Goal: Communication & Community: Share content

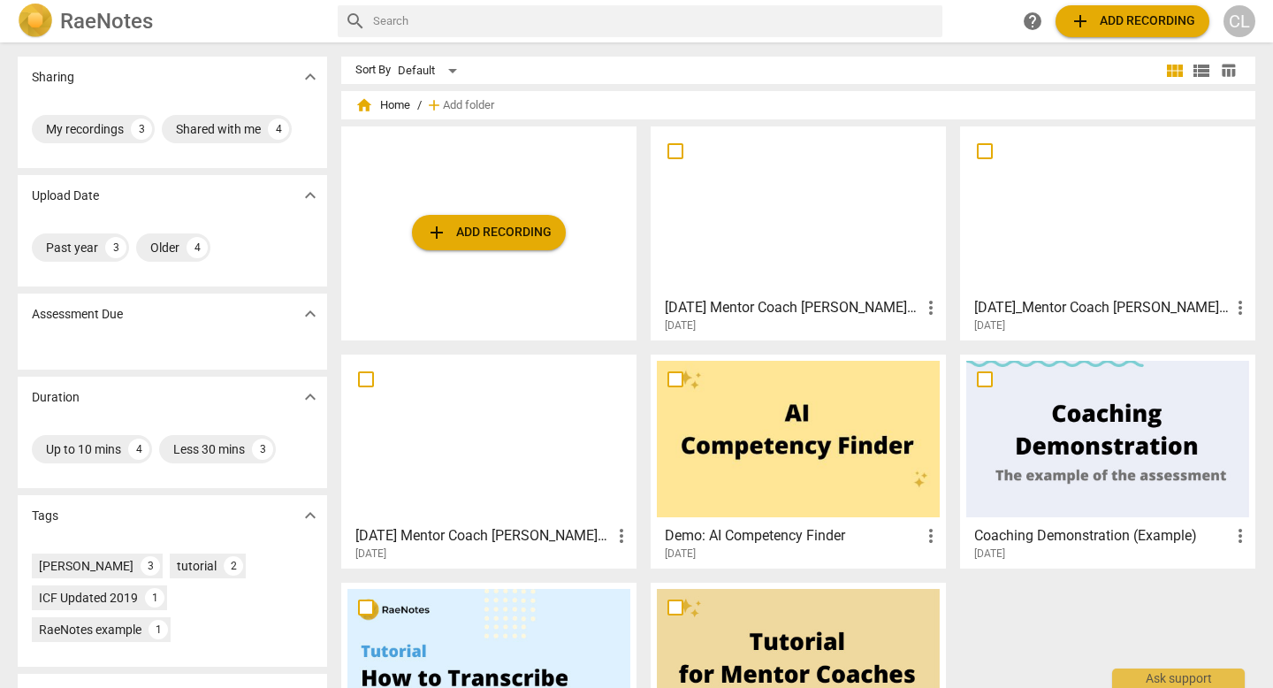
click at [818, 229] on div at bounding box center [798, 211] width 283 height 156
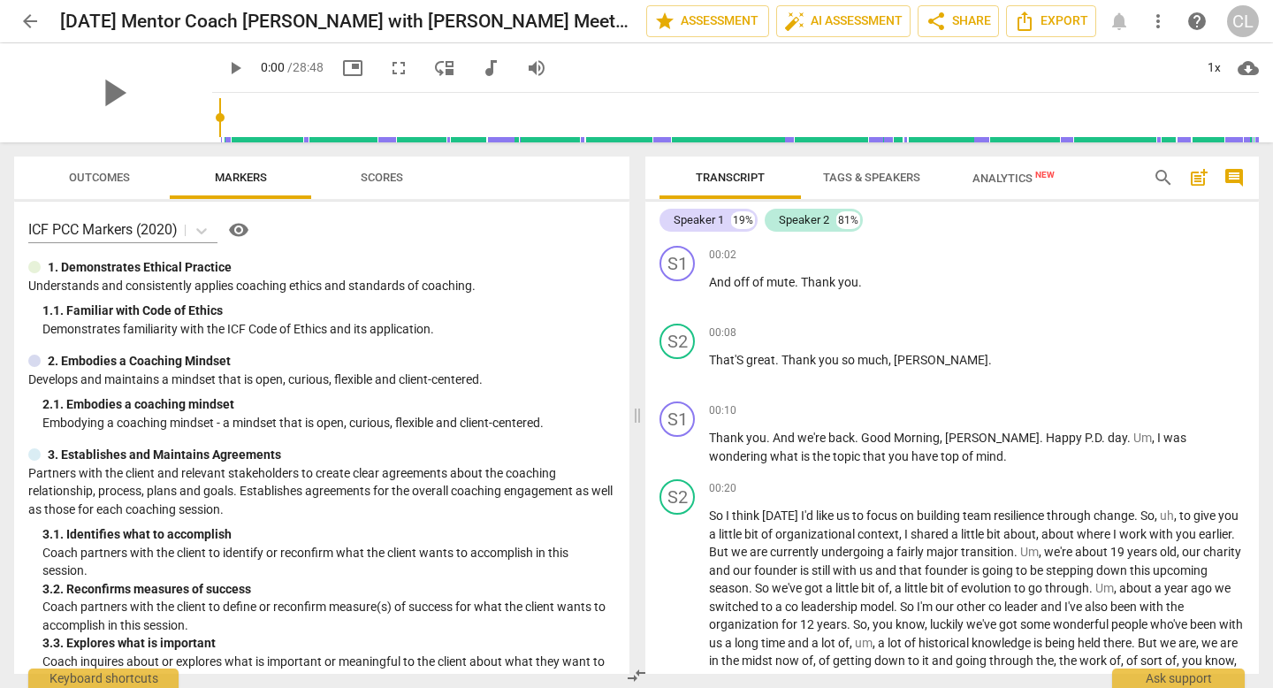
click at [220, 225] on link "visibility" at bounding box center [234, 230] width 35 height 28
click at [796, 20] on span "auto_fix_high" at bounding box center [794, 21] width 21 height 21
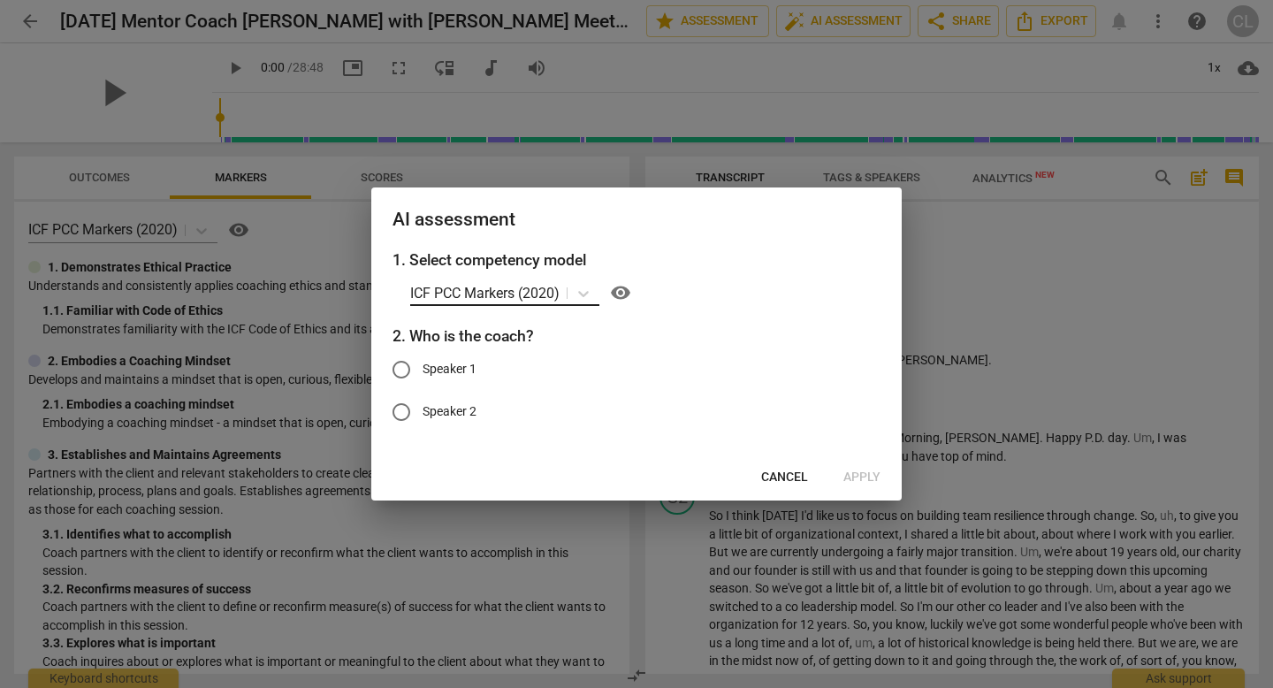
click at [476, 290] on p "ICF PCC Markers (2020)" at bounding box center [484, 293] width 149 height 20
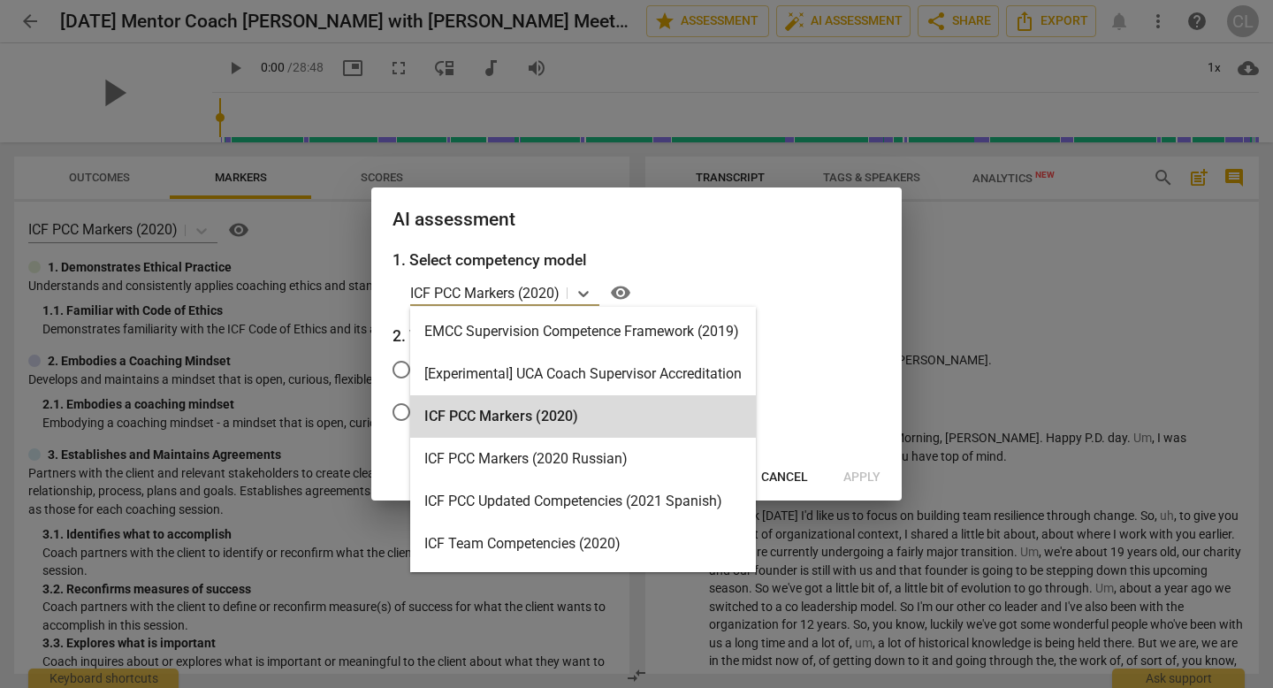
click at [730, 257] on h3 "1. Select competency model" at bounding box center [636, 259] width 488 height 23
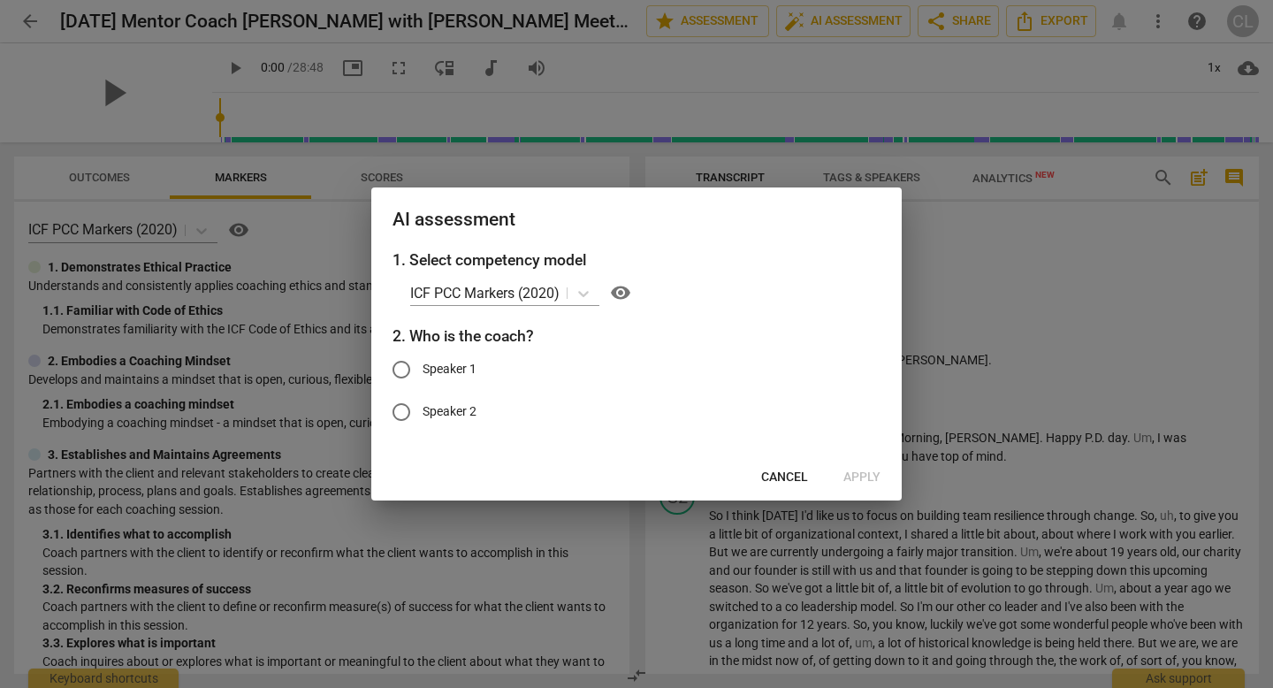
click at [789, 478] on span "Cancel" at bounding box center [784, 477] width 47 height 18
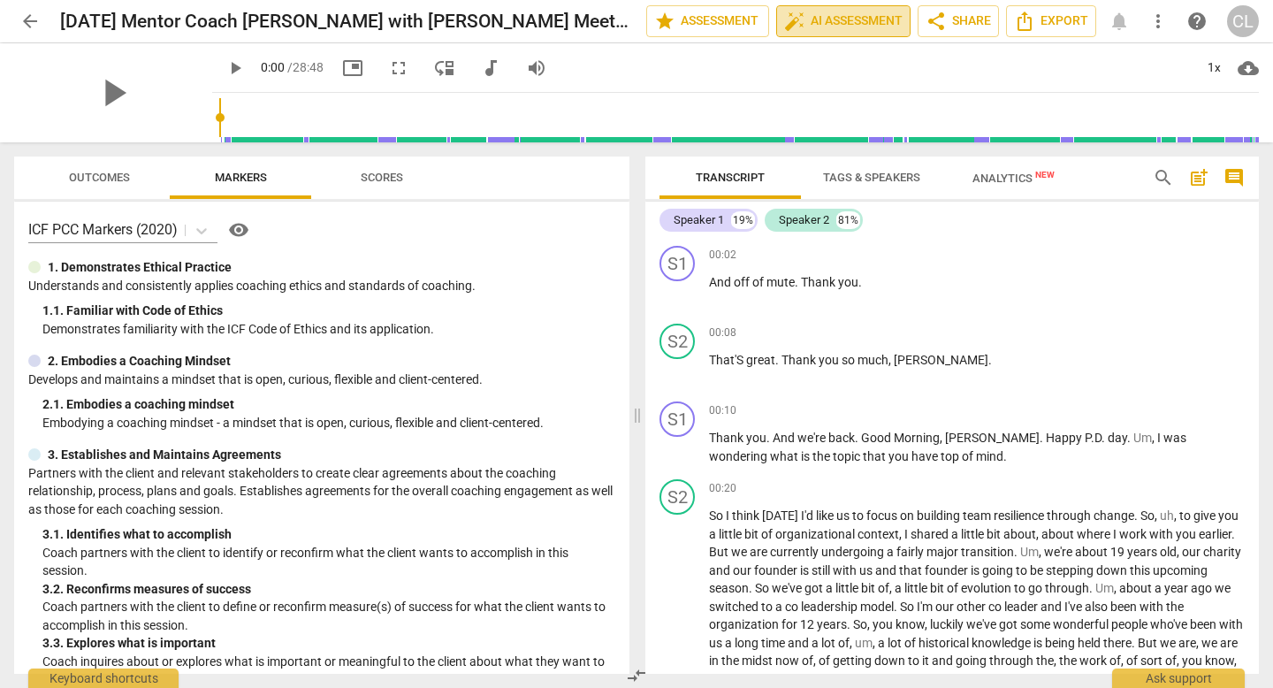
click at [817, 17] on span "auto_fix_high AI Assessment" at bounding box center [843, 21] width 118 height 21
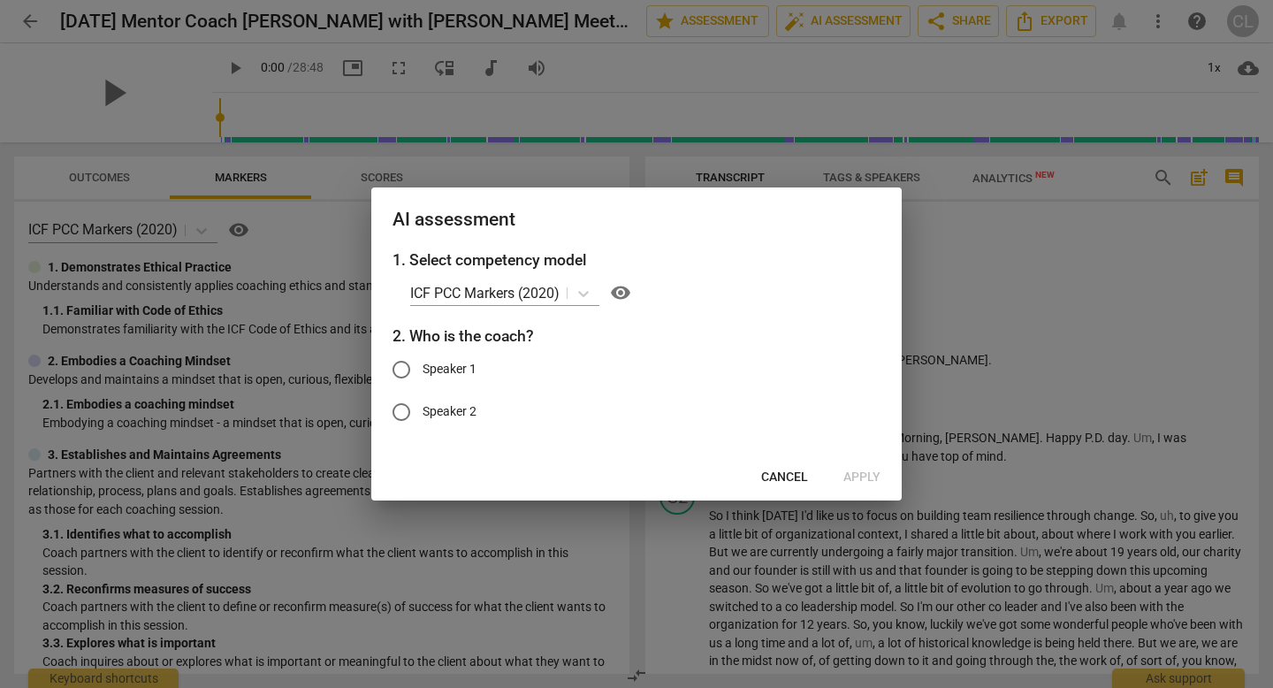
click at [437, 368] on span "Speaker 1" at bounding box center [450, 369] width 54 height 19
click at [423, 368] on input "Speaker 1" at bounding box center [401, 369] width 42 height 42
radio input "true"
click at [849, 470] on span "Apply" at bounding box center [861, 477] width 37 height 18
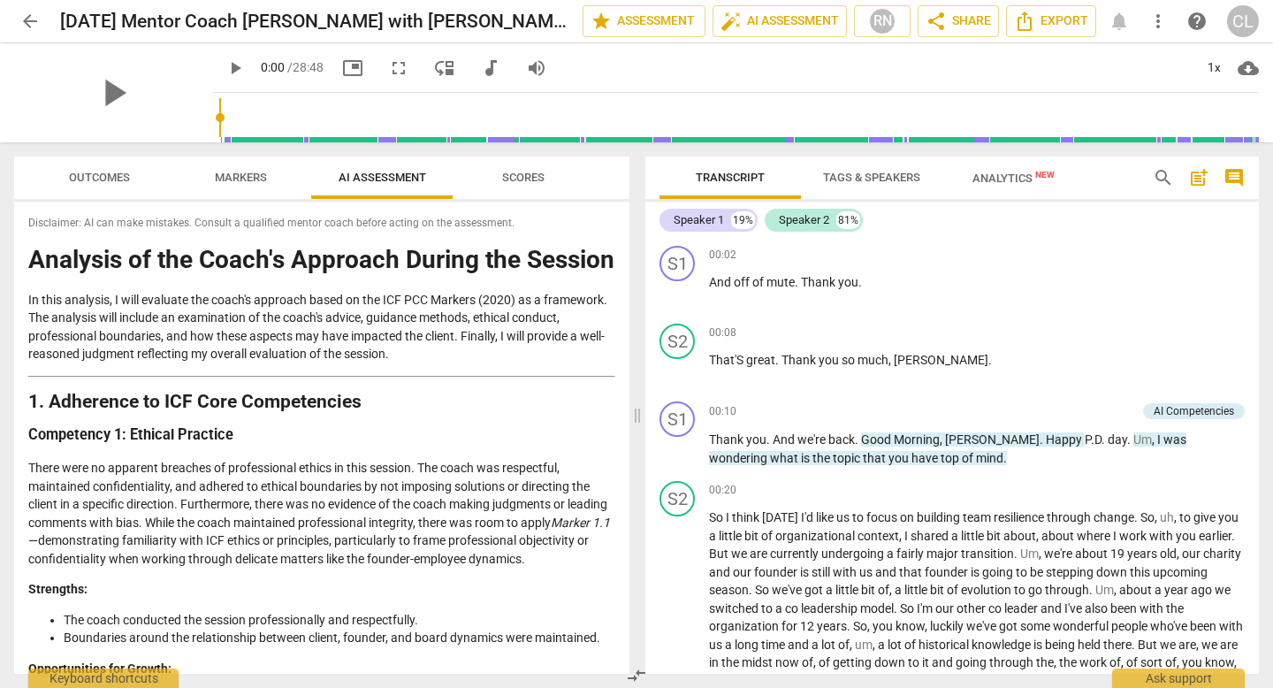
click at [240, 200] on div "Outcomes Markers AI Assessment Scores Disclaimer: AI can make mistakes. Consult…" at bounding box center [321, 414] width 615 height 517
click at [246, 171] on span "Markers" at bounding box center [241, 177] width 52 height 13
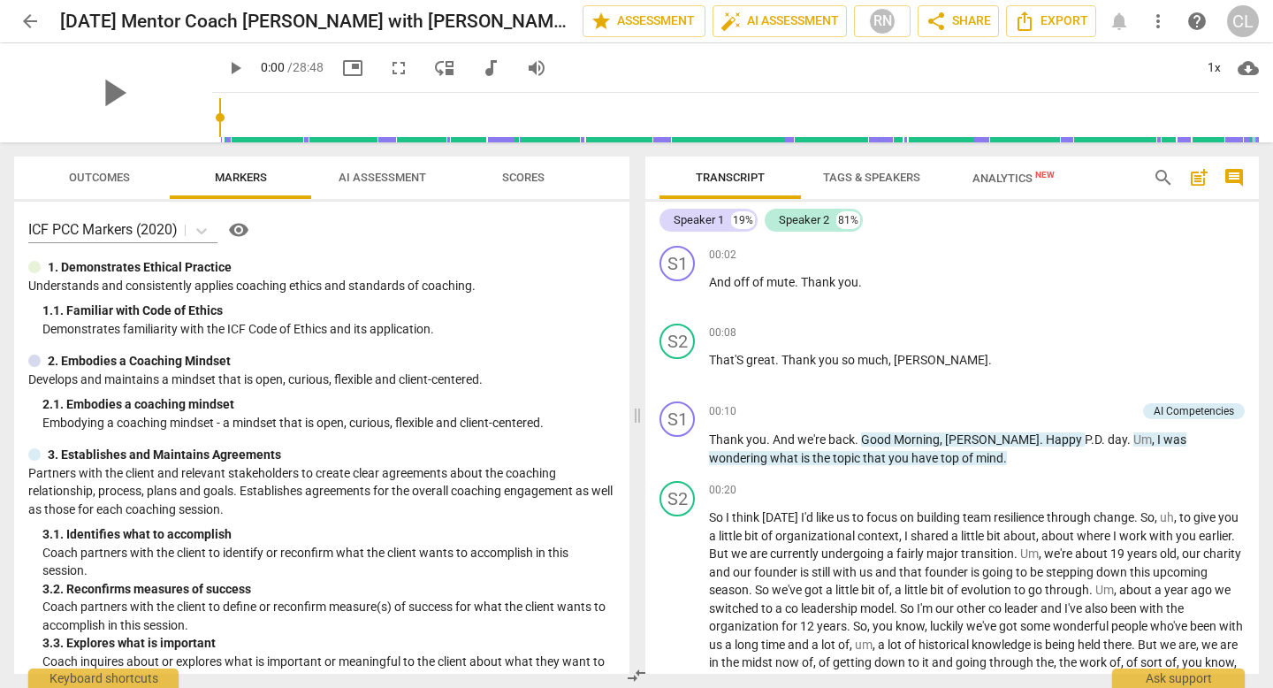
click at [114, 191] on button "Outcomes" at bounding box center [98, 177] width 141 height 42
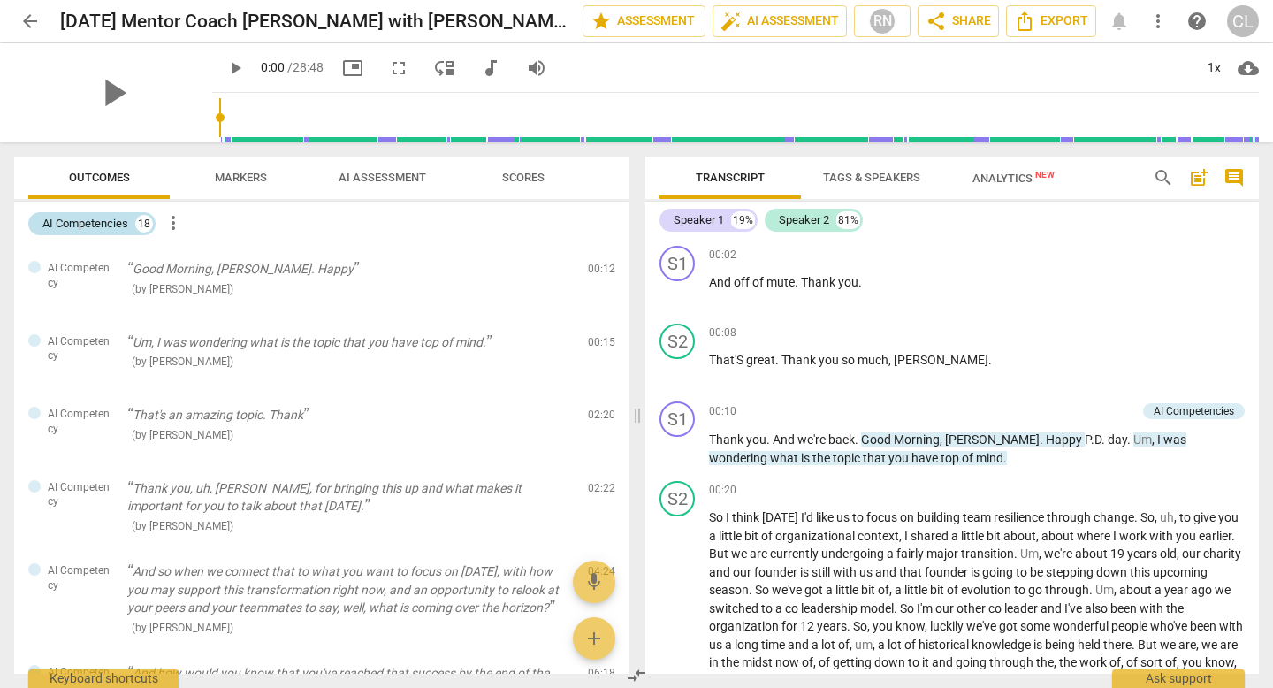
click at [146, 223] on div "18" at bounding box center [144, 224] width 18 height 18
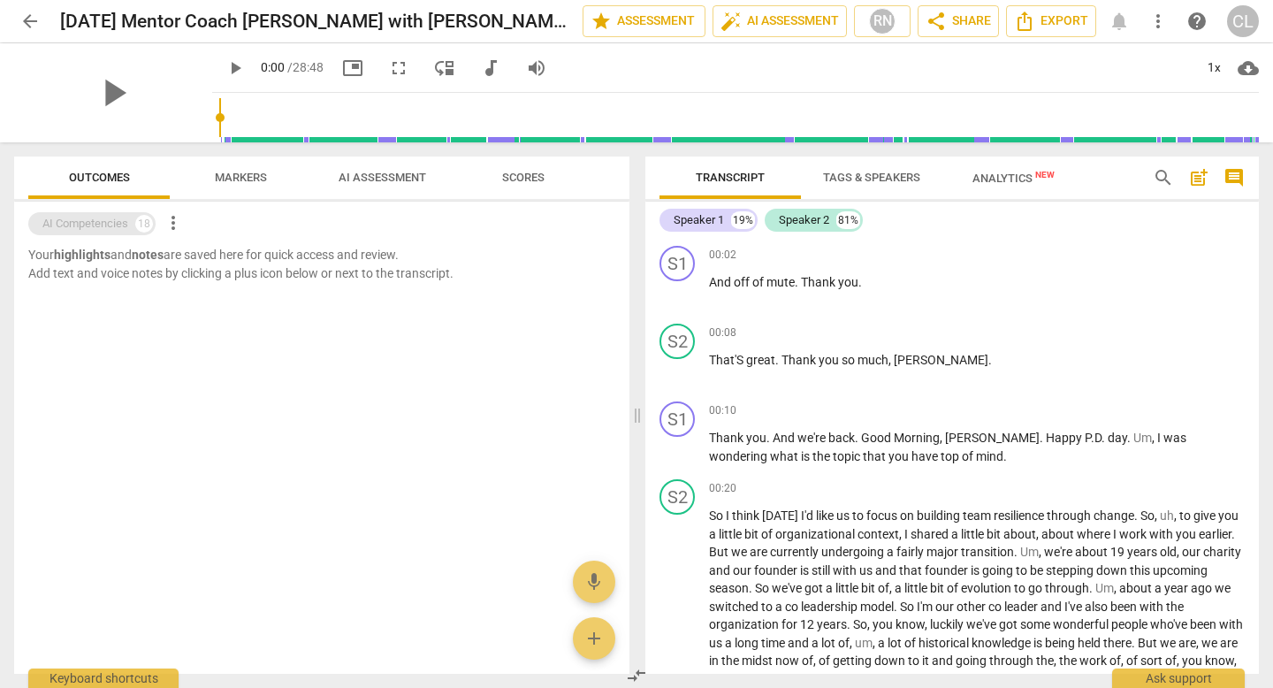
click at [146, 223] on div "18" at bounding box center [144, 224] width 18 height 18
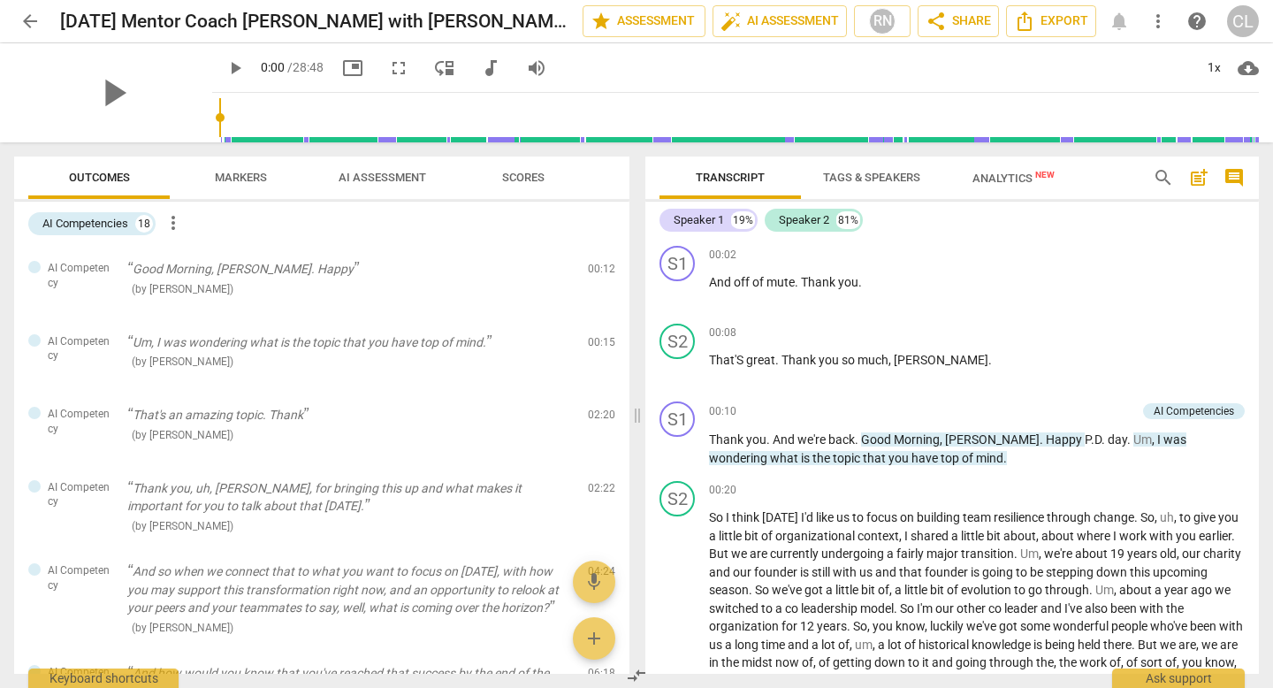
click at [186, 219] on div "AI Competencies 18 more_vert" at bounding box center [328, 224] width 601 height 30
click at [176, 219] on span "more_vert" at bounding box center [173, 222] width 21 height 21
click at [240, 182] on div at bounding box center [636, 344] width 1273 height 688
click at [350, 177] on span "AI Assessment" at bounding box center [383, 177] width 88 height 13
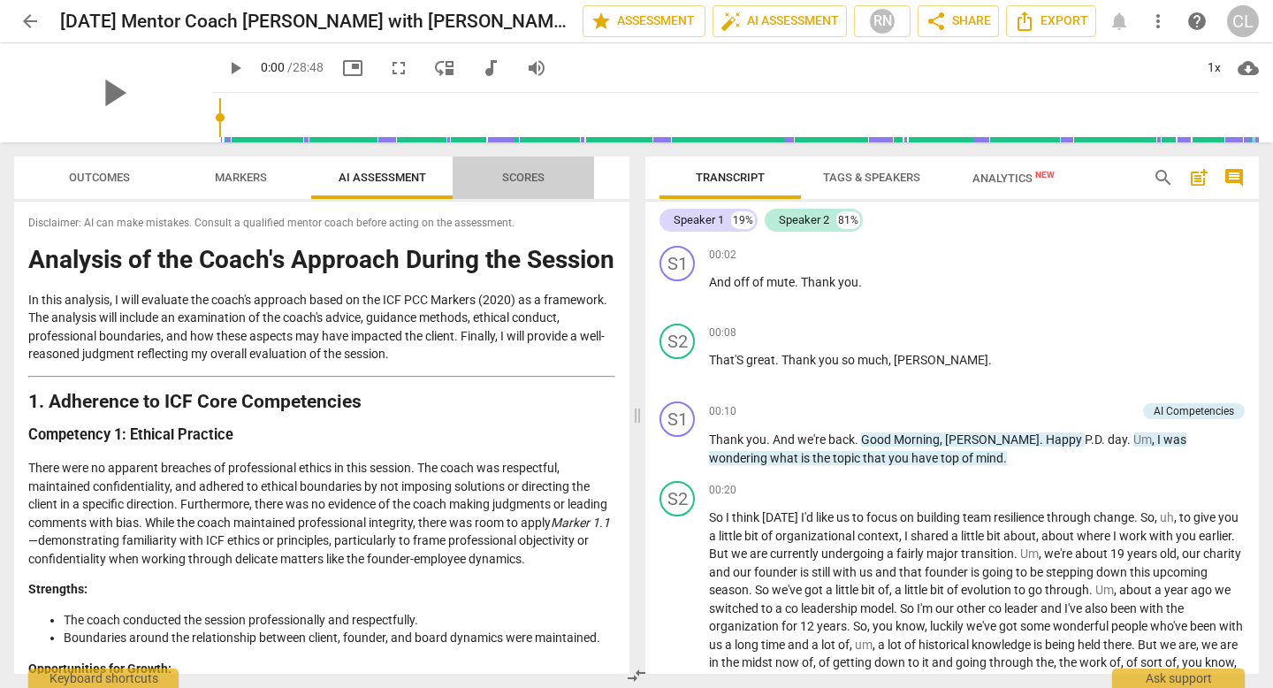
click at [546, 183] on span "Scores" at bounding box center [523, 178] width 85 height 24
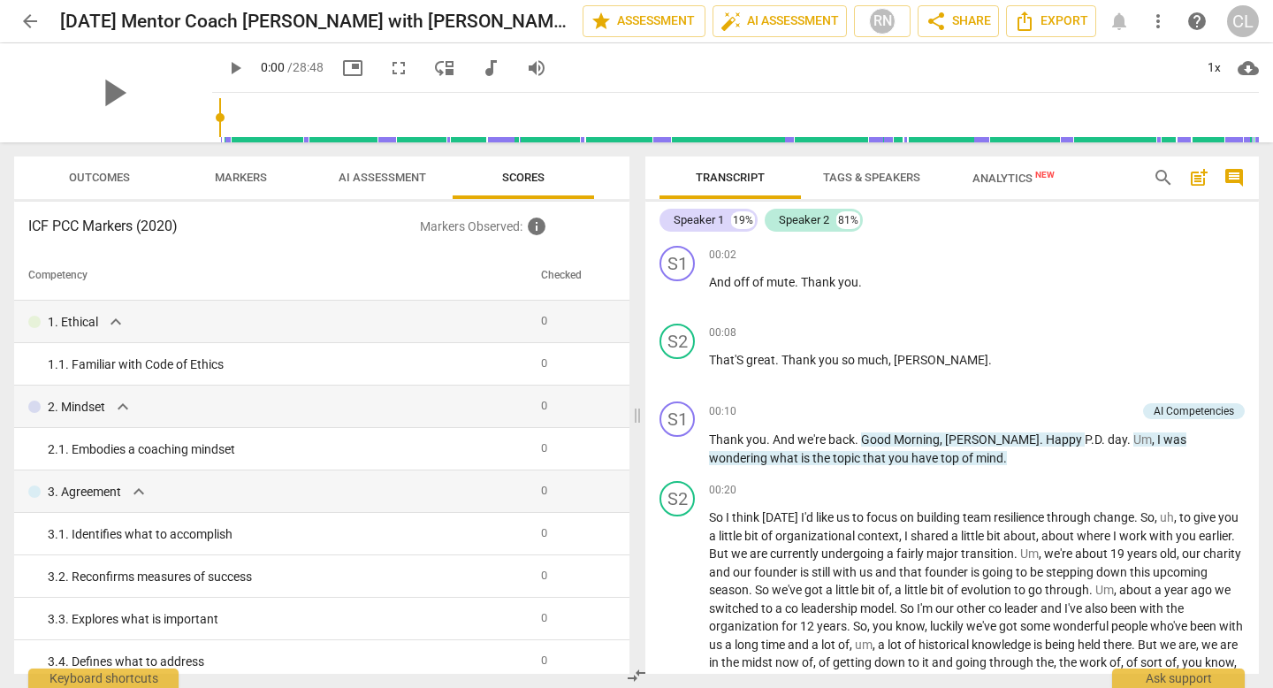
click at [262, 183] on span "Markers" at bounding box center [241, 177] width 52 height 13
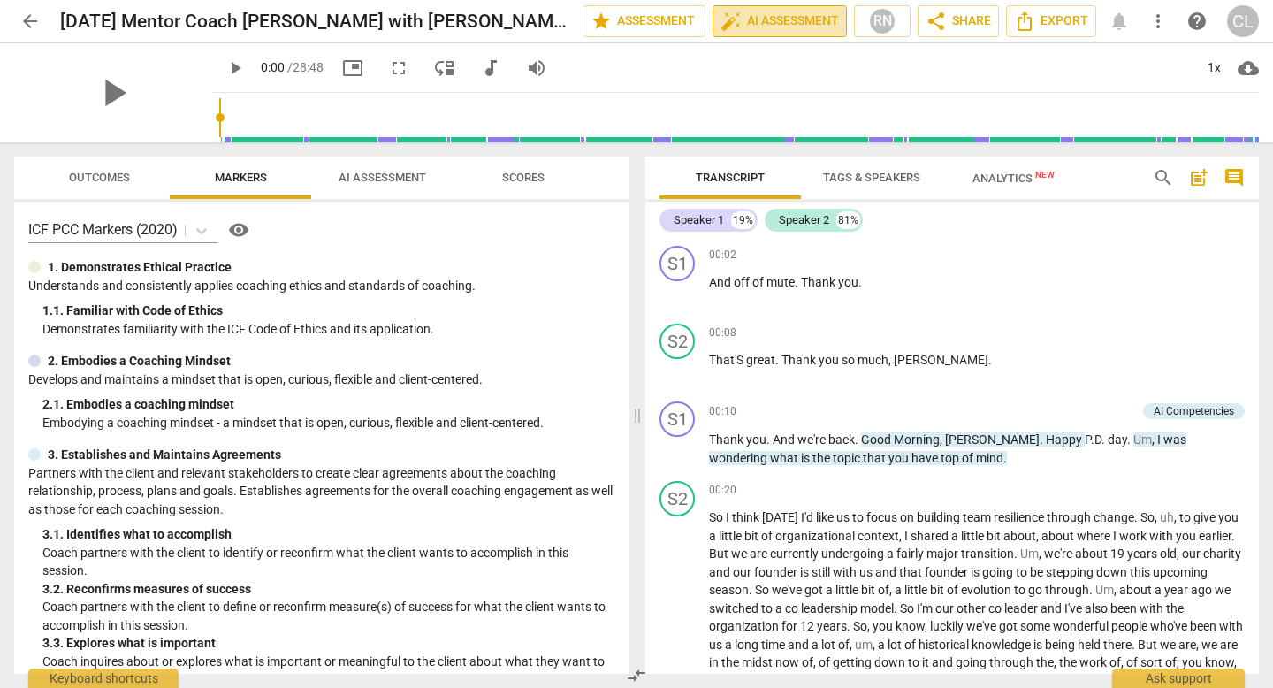
click at [800, 35] on button "auto_fix_high AI Assessment" at bounding box center [779, 21] width 134 height 32
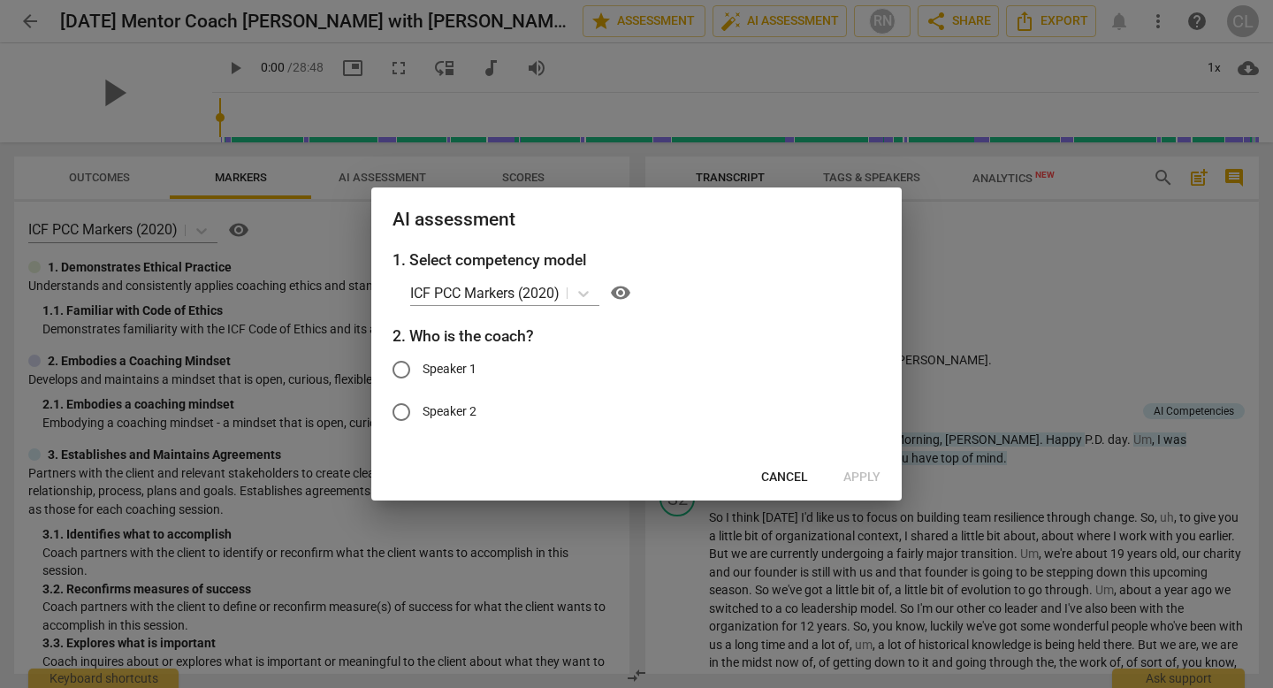
click at [801, 479] on span "Cancel" at bounding box center [784, 477] width 47 height 18
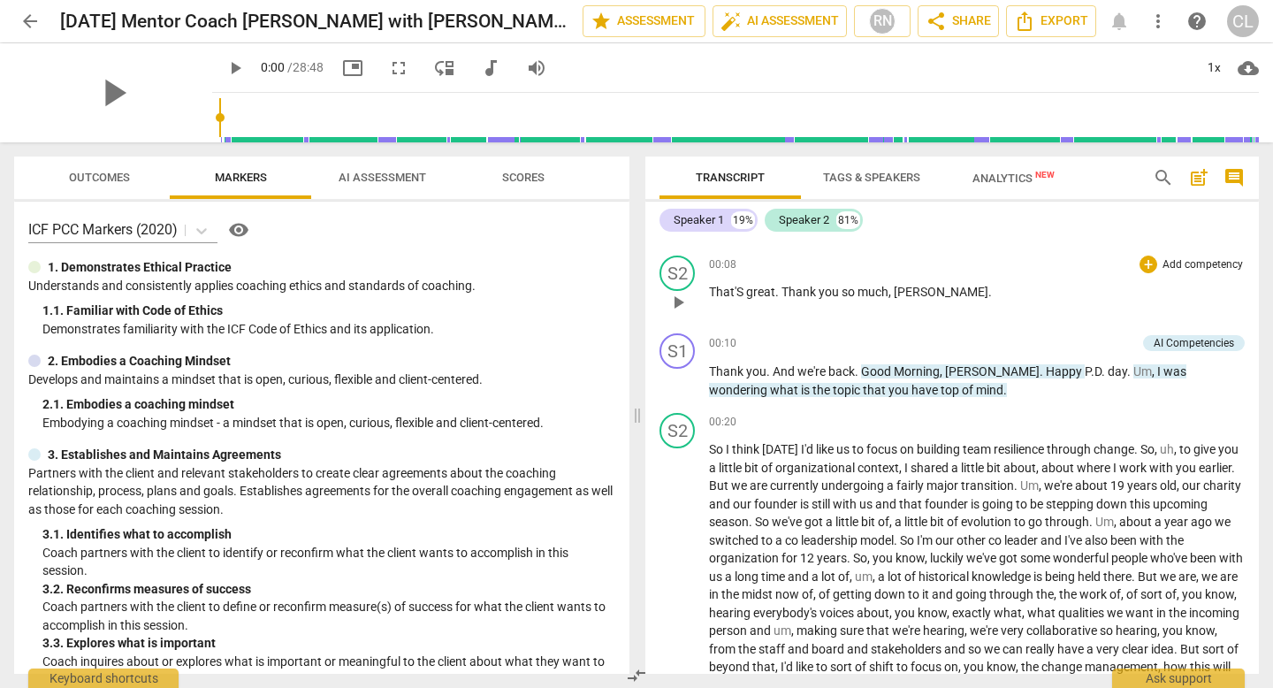
scroll to position [70, 0]
click at [971, 372] on span "Kerry" at bounding box center [992, 369] width 95 height 14
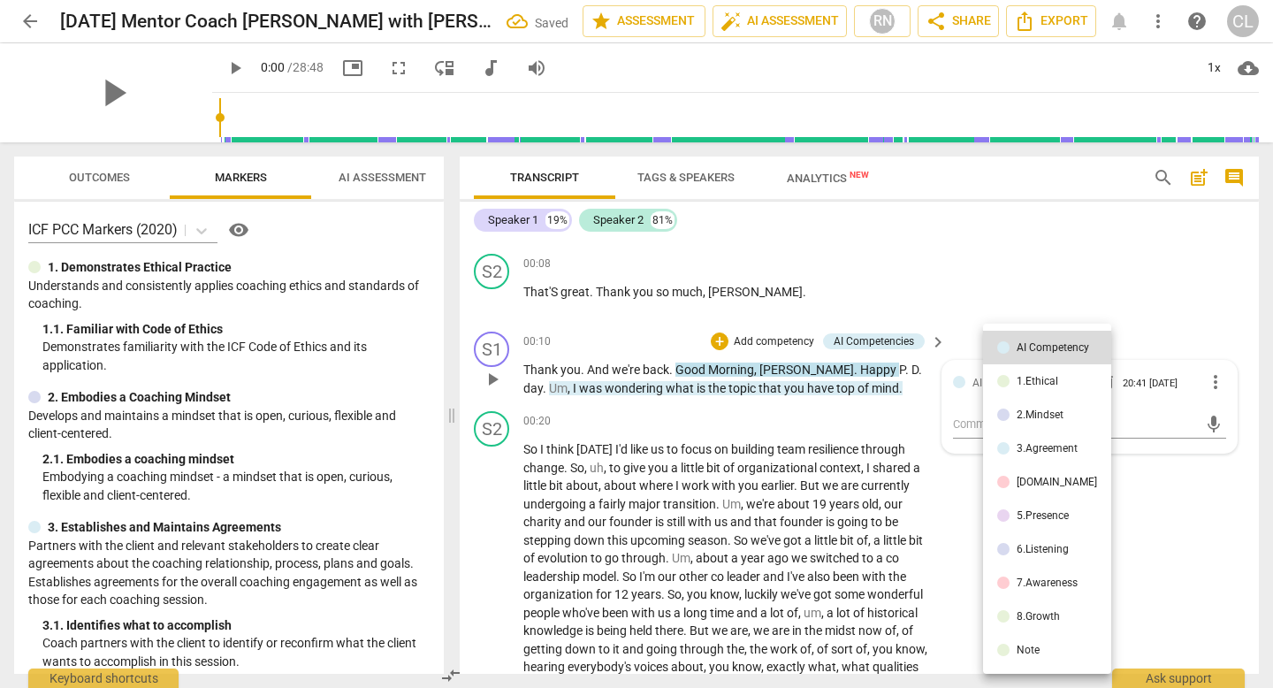
click at [1037, 234] on div at bounding box center [636, 344] width 1273 height 688
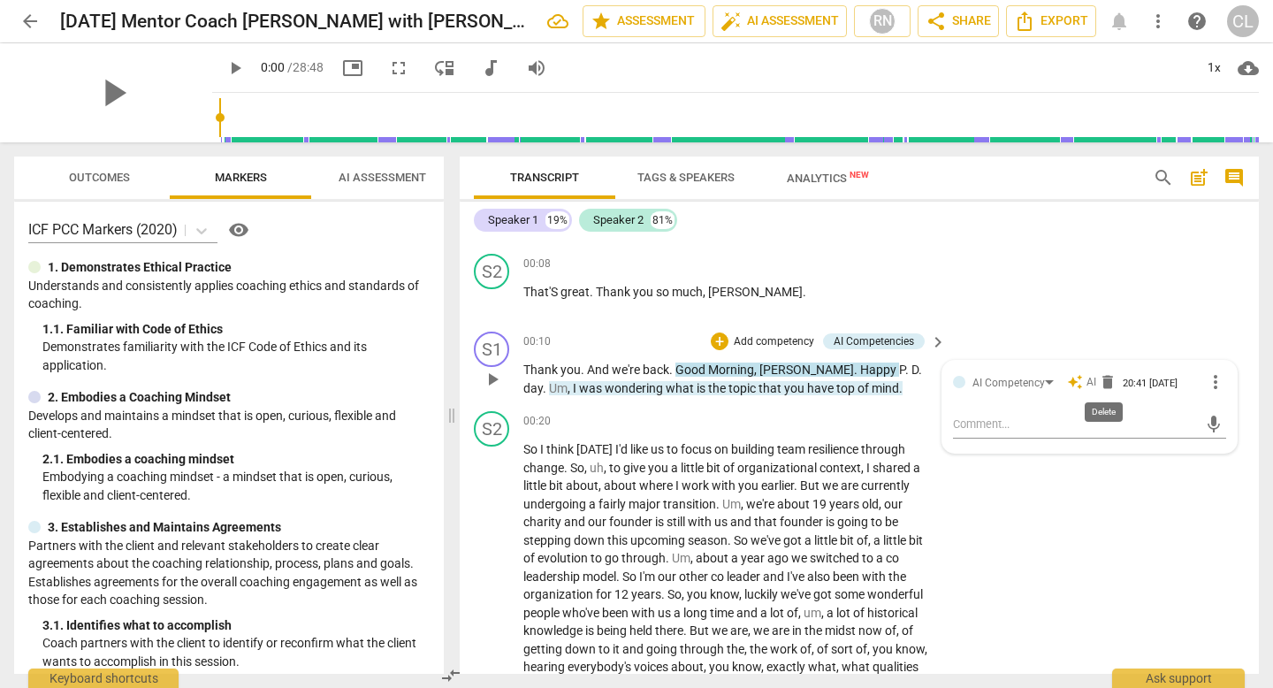
click at [1103, 383] on span "delete" at bounding box center [1108, 382] width 18 height 18
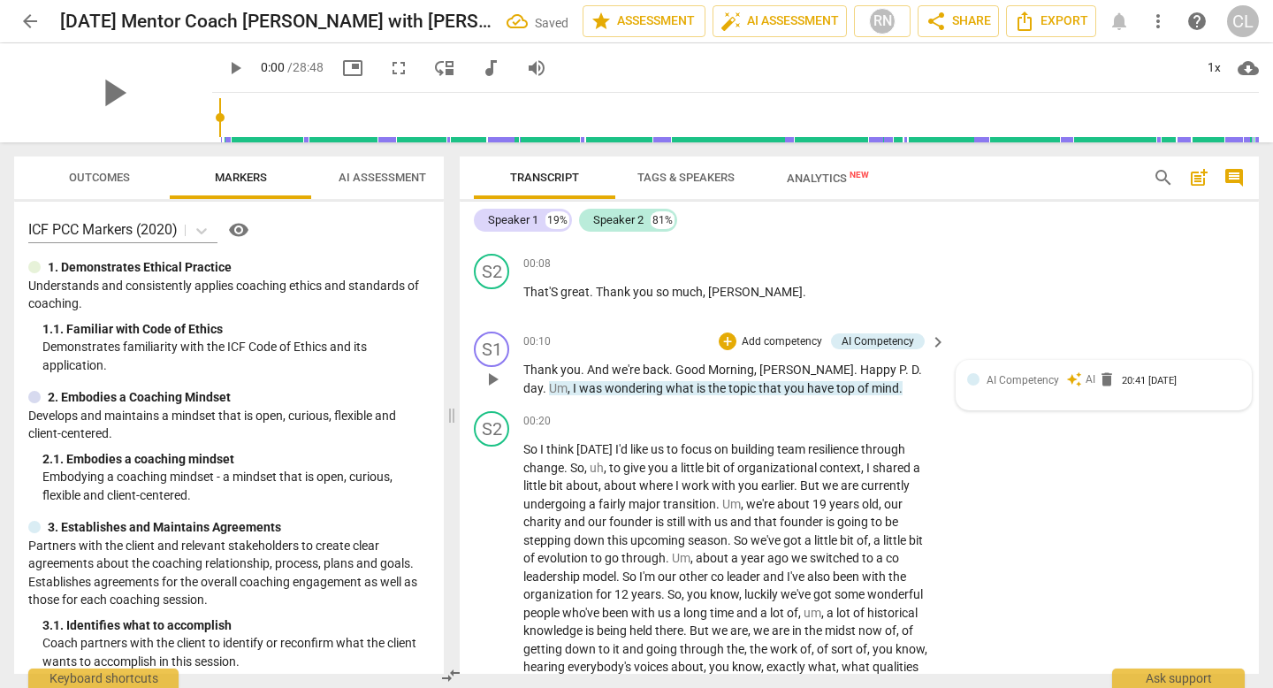
click at [872, 392] on span "mind" at bounding box center [885, 388] width 27 height 14
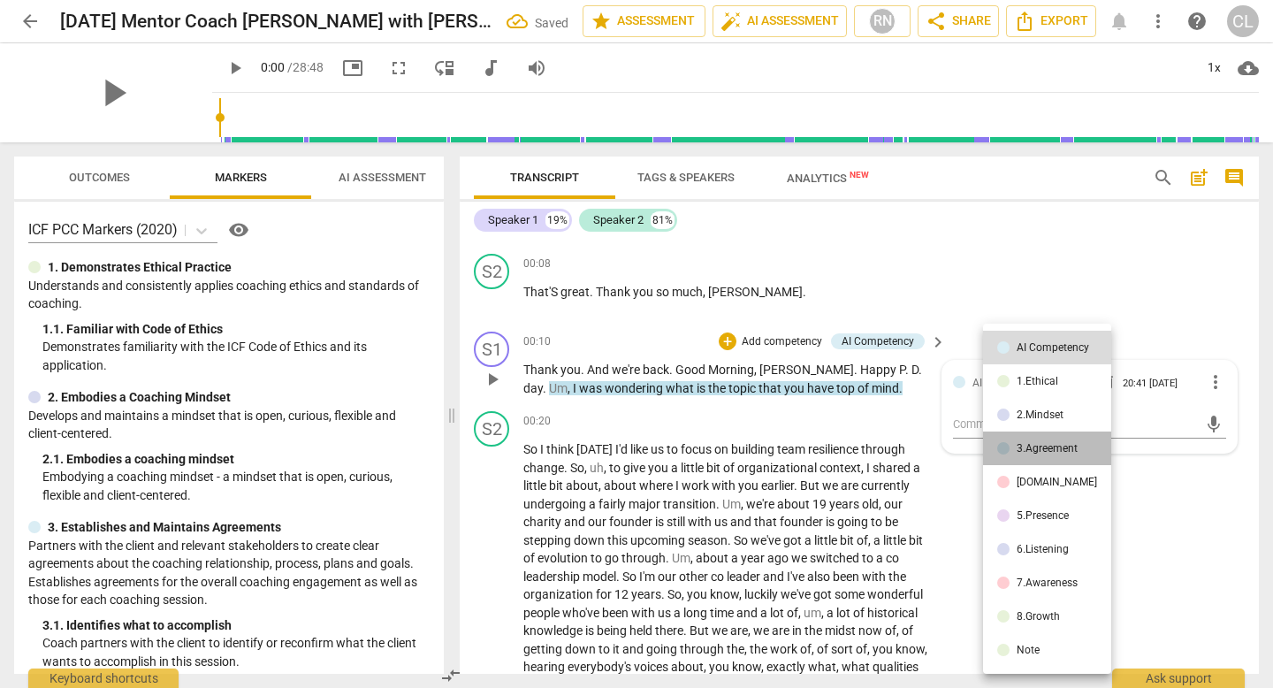
click at [1049, 456] on li "3.Agreement" at bounding box center [1047, 448] width 128 height 34
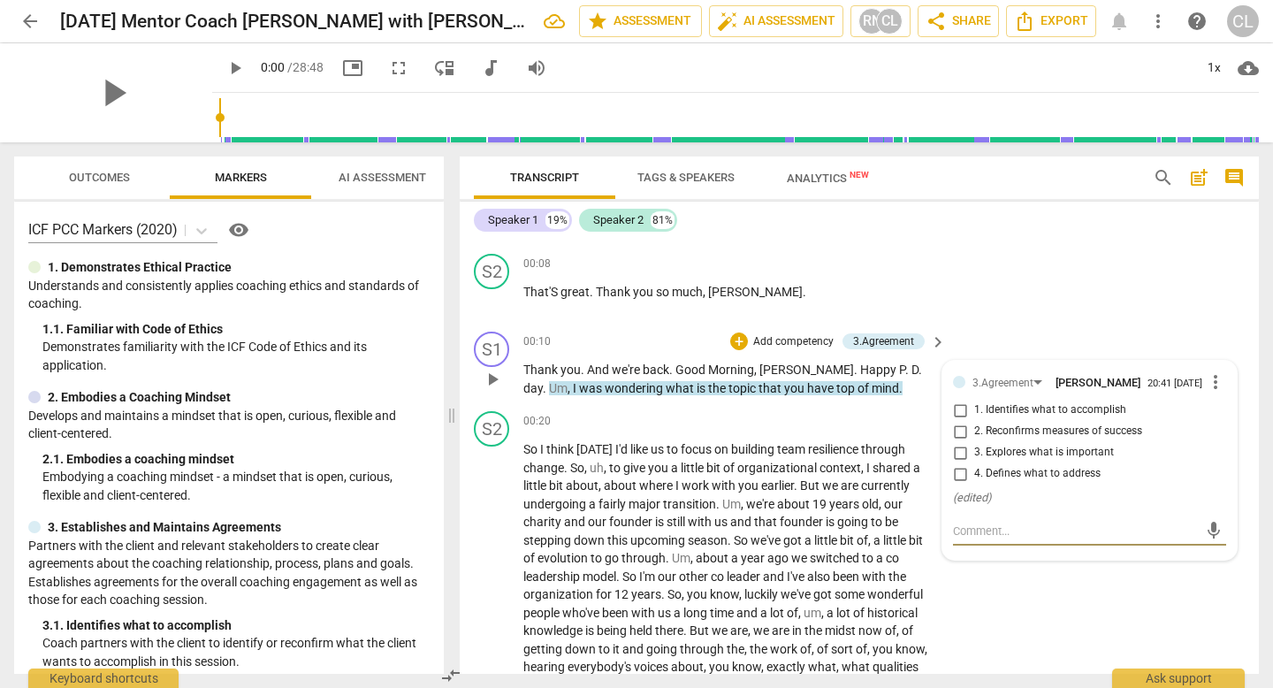
click at [88, 193] on button "Outcomes" at bounding box center [98, 177] width 141 height 42
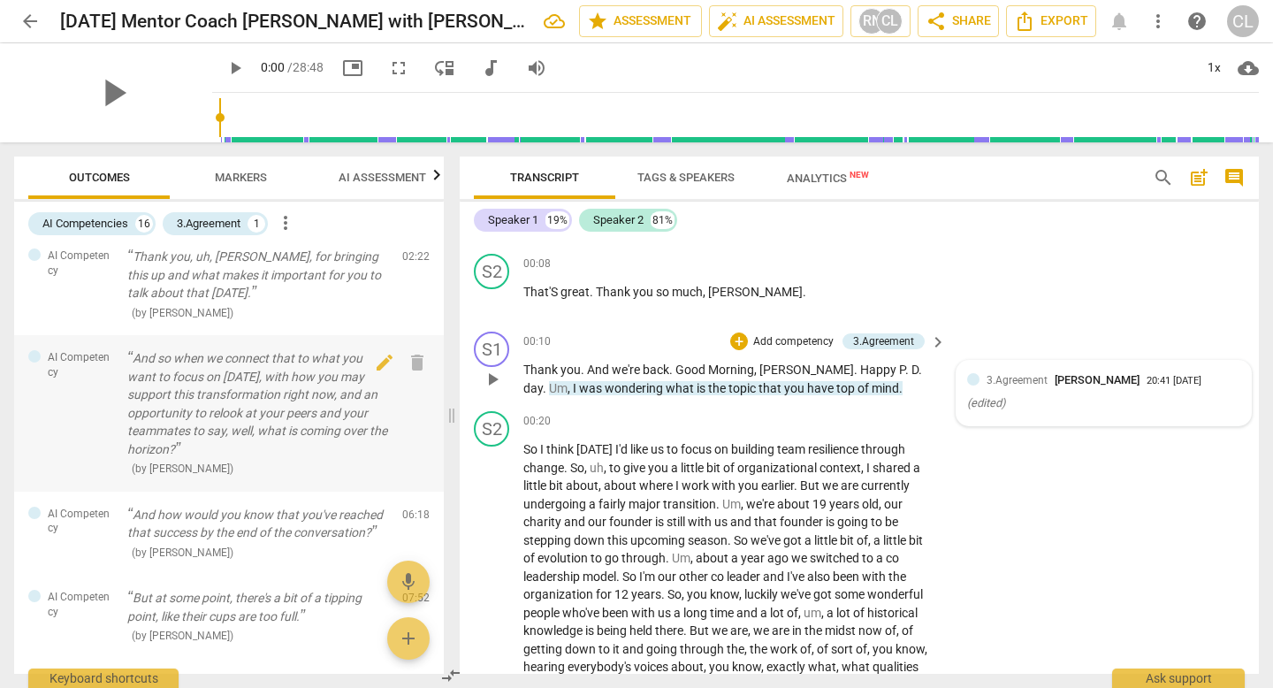
scroll to position [0, 0]
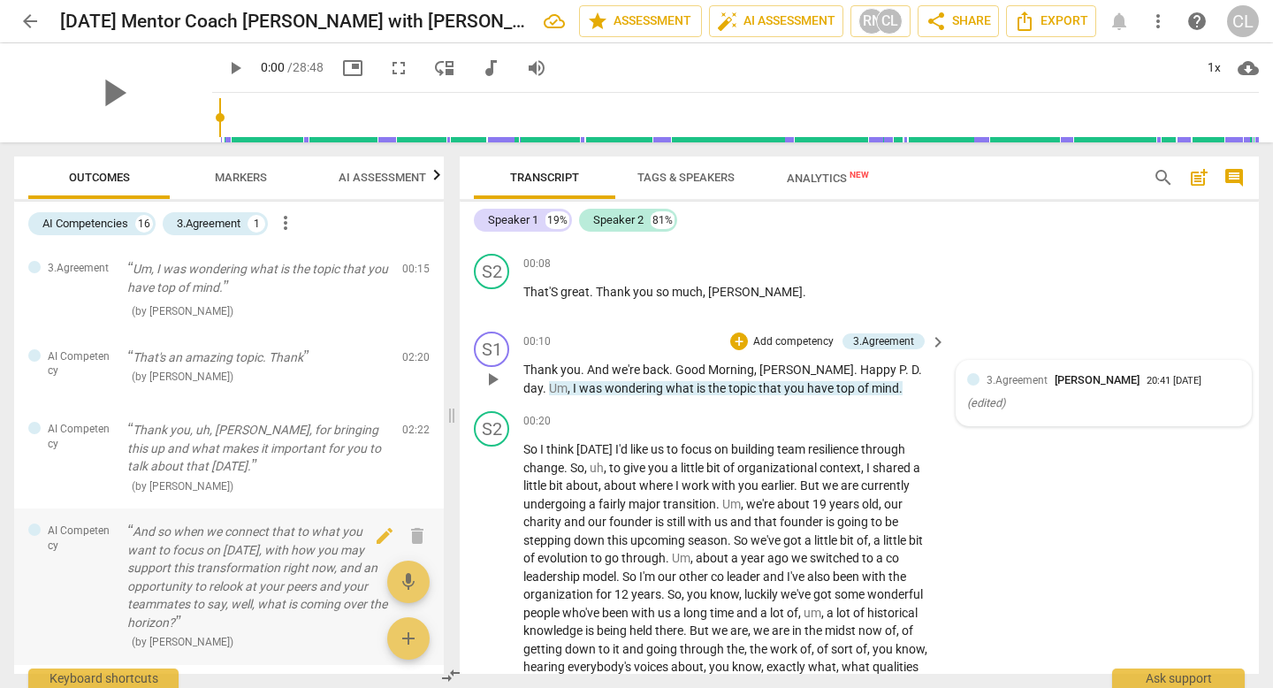
click at [218, 540] on p "And so when we connect that to what you want to focus on today, with how you ma…" at bounding box center [257, 576] width 261 height 109
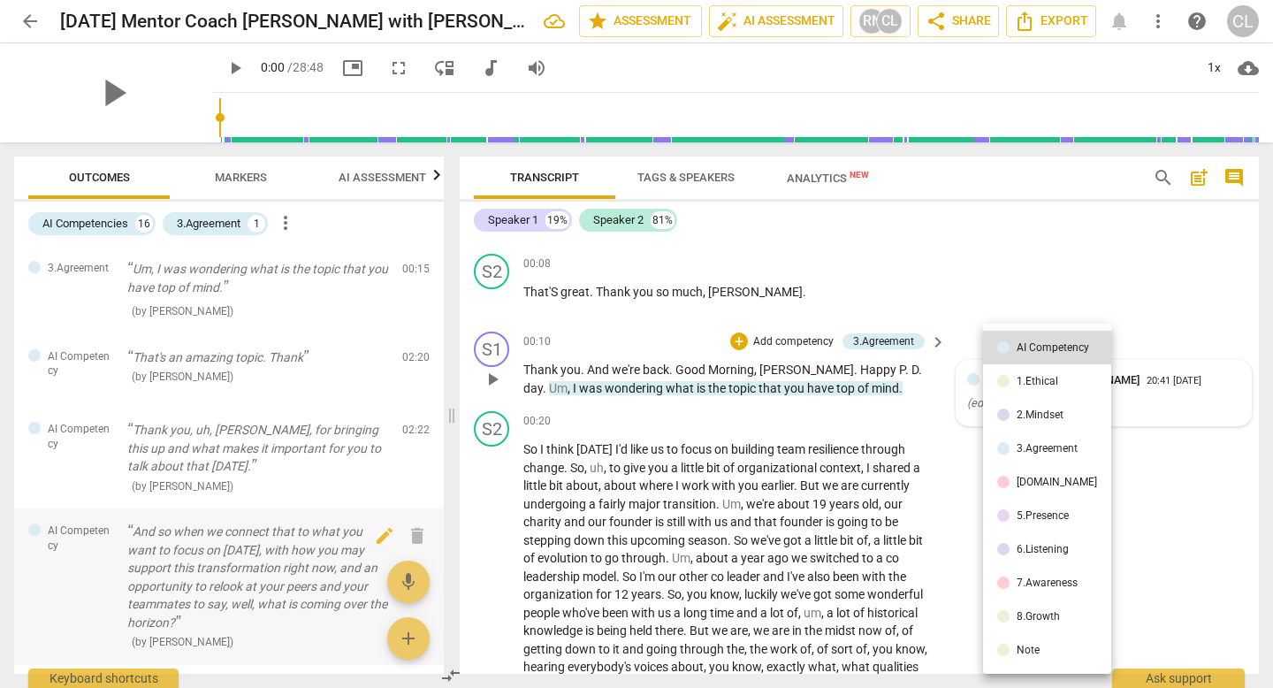
click at [218, 0] on body "arrow_back 06-27-2025 Mentor Coach Carol with Carrie Meeting Recording edit sta…" at bounding box center [636, 0] width 1273 height 0
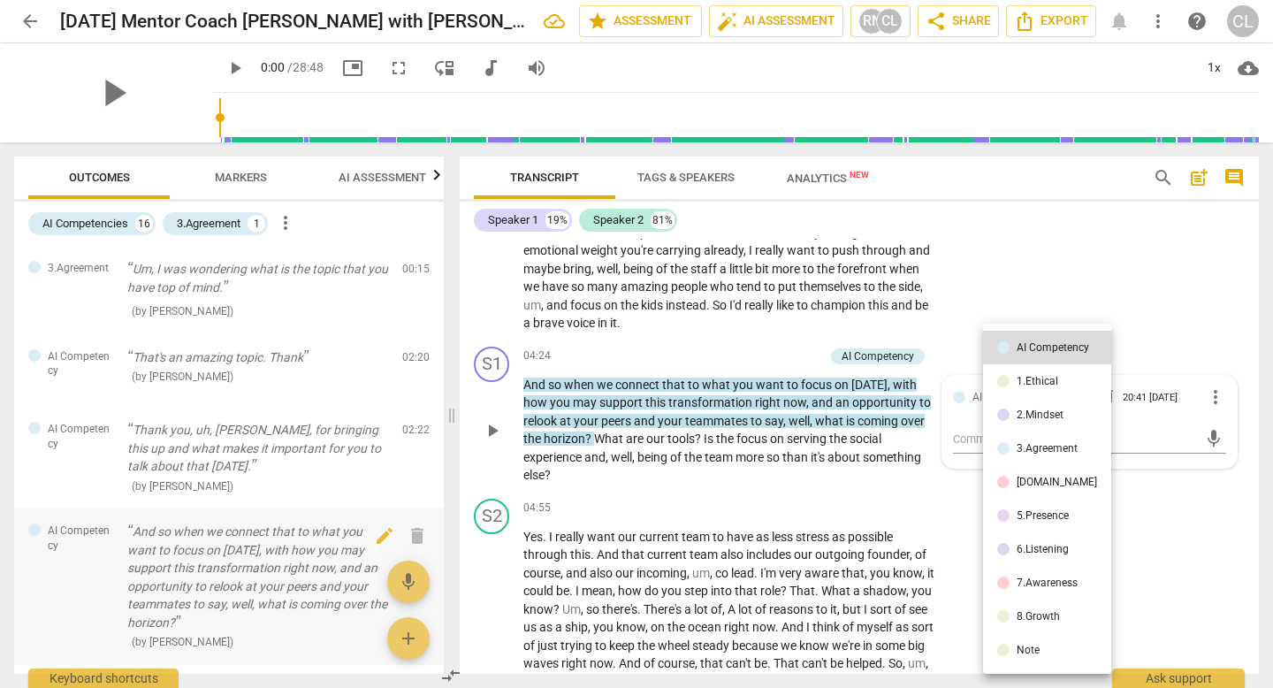
click at [218, 540] on div at bounding box center [636, 344] width 1273 height 688
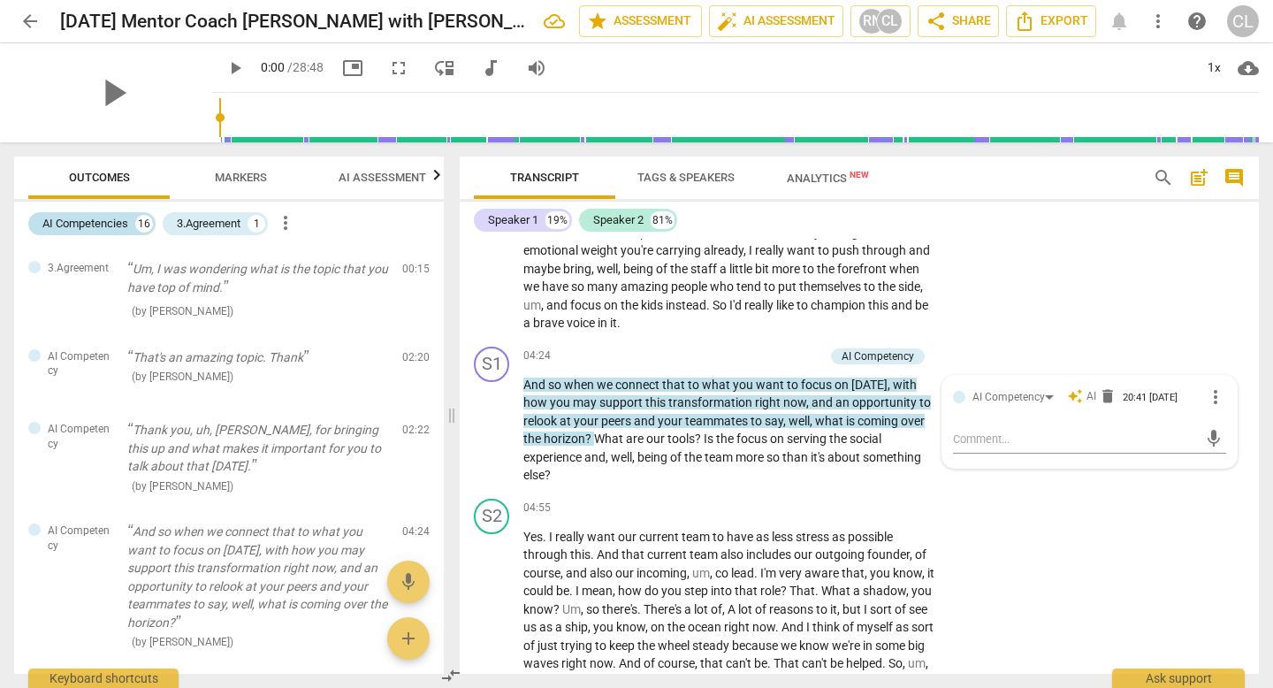
click at [122, 229] on div "AI Competencies" at bounding box center [85, 224] width 86 height 18
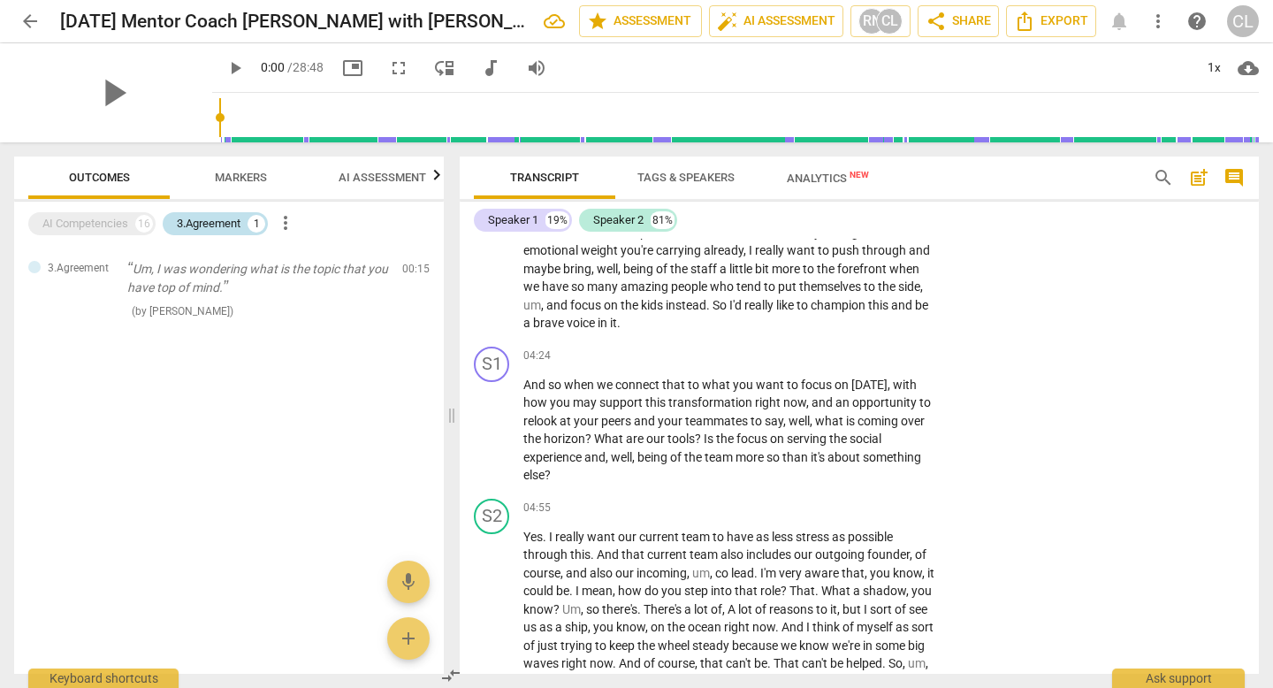
click at [240, 226] on div "3.Agreement" at bounding box center [209, 224] width 64 height 18
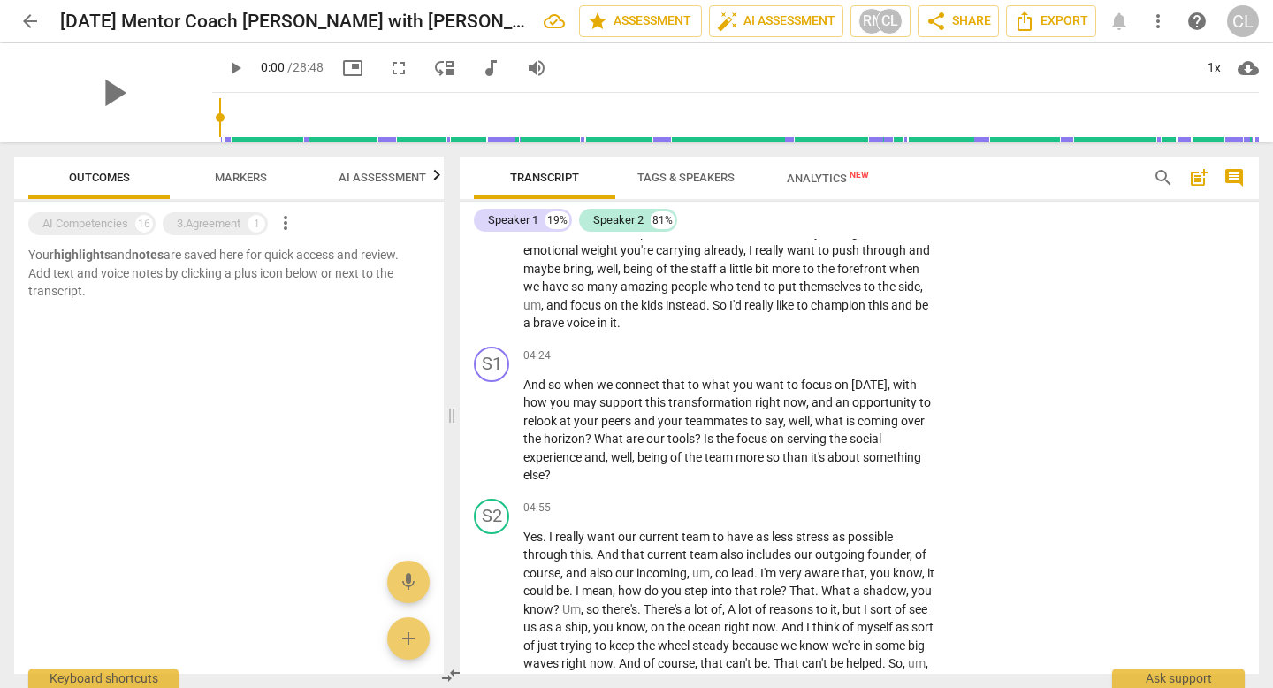
click at [307, 220] on div "AI Competencies 16 3.Agreement 1 more_vert" at bounding box center [235, 224] width 415 height 30
click at [304, 220] on div "AI Competencies 16 3.Agreement 1 more_vert" at bounding box center [235, 224] width 415 height 30
click at [392, 186] on span "AI Assessment" at bounding box center [382, 178] width 130 height 24
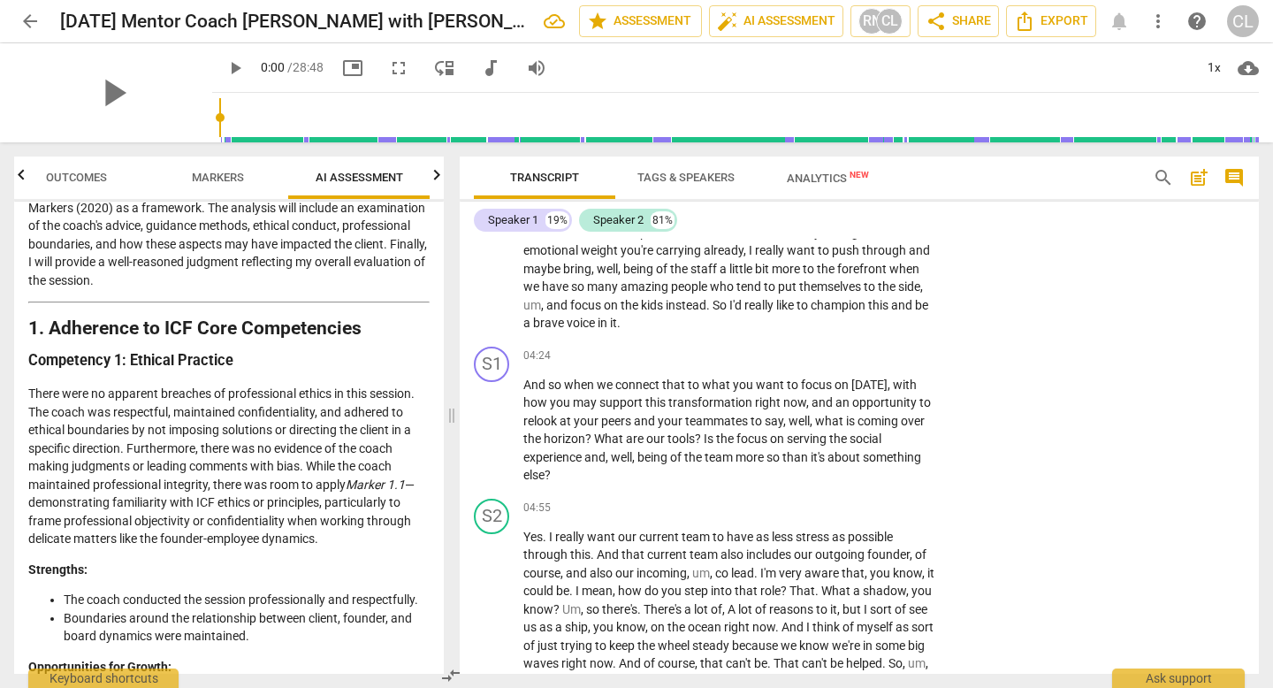
scroll to position [176, 0]
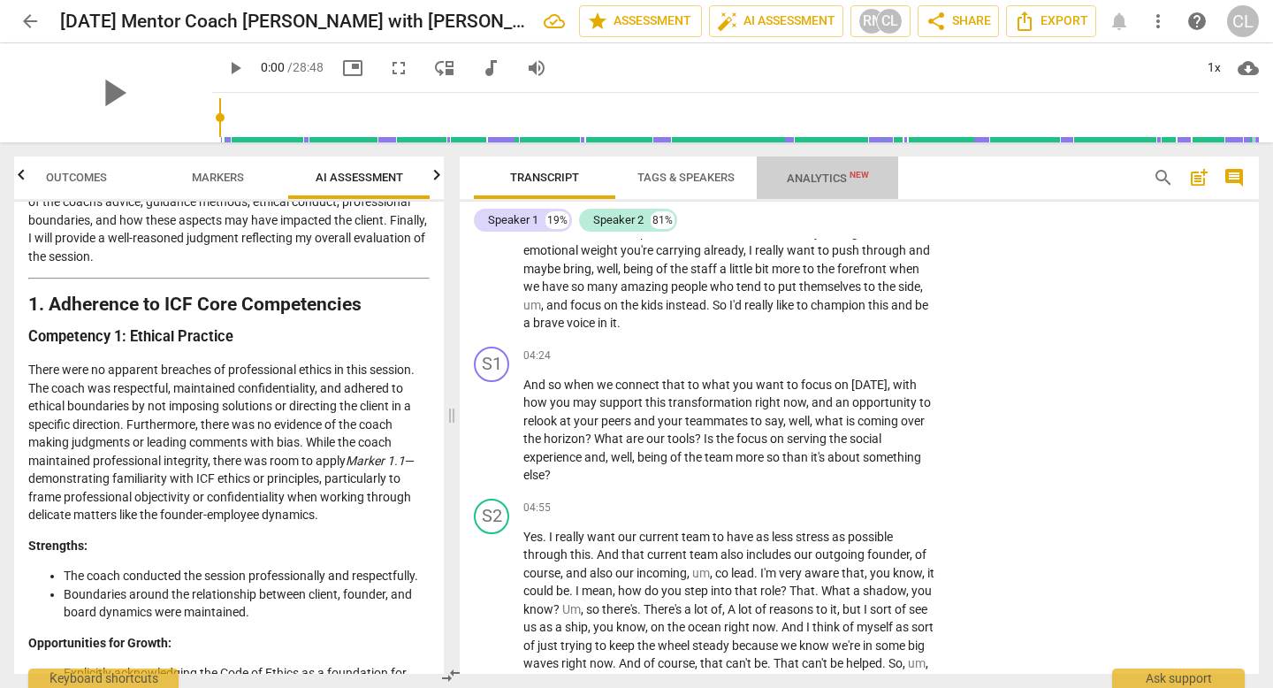
click at [840, 187] on span "Analytics New" at bounding box center [827, 177] width 125 height 27
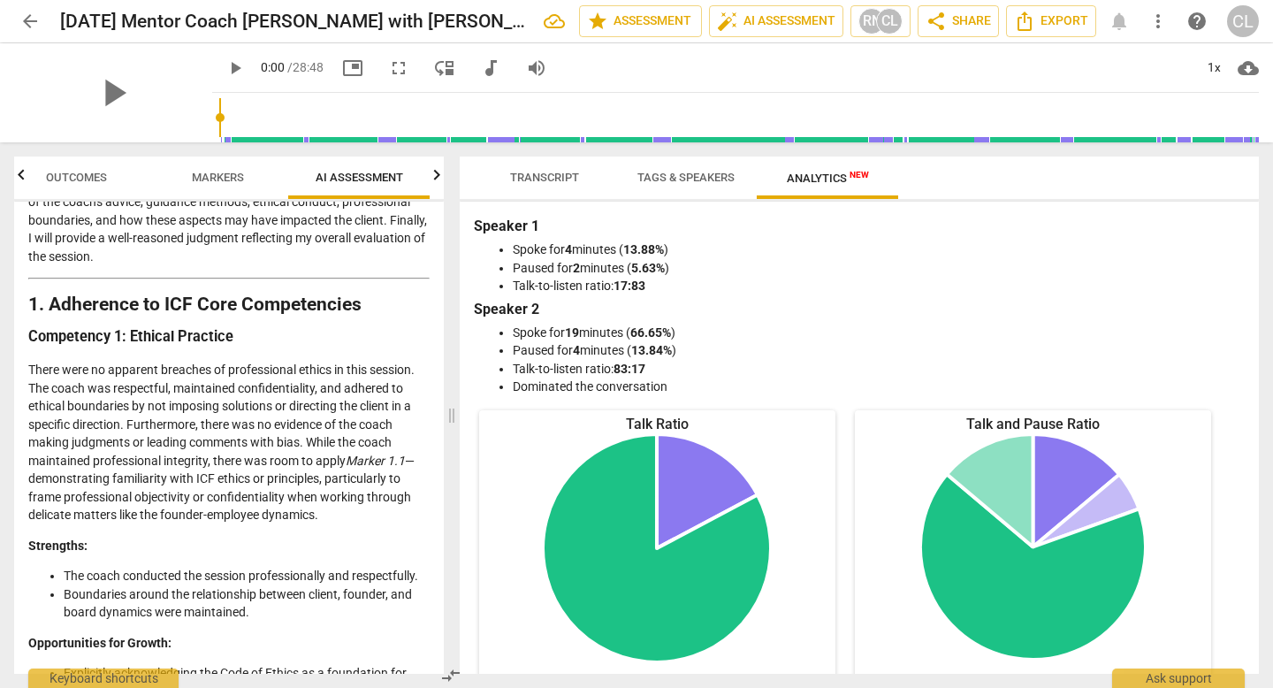
click at [719, 182] on span "Tags & Speakers" at bounding box center [685, 177] width 97 height 13
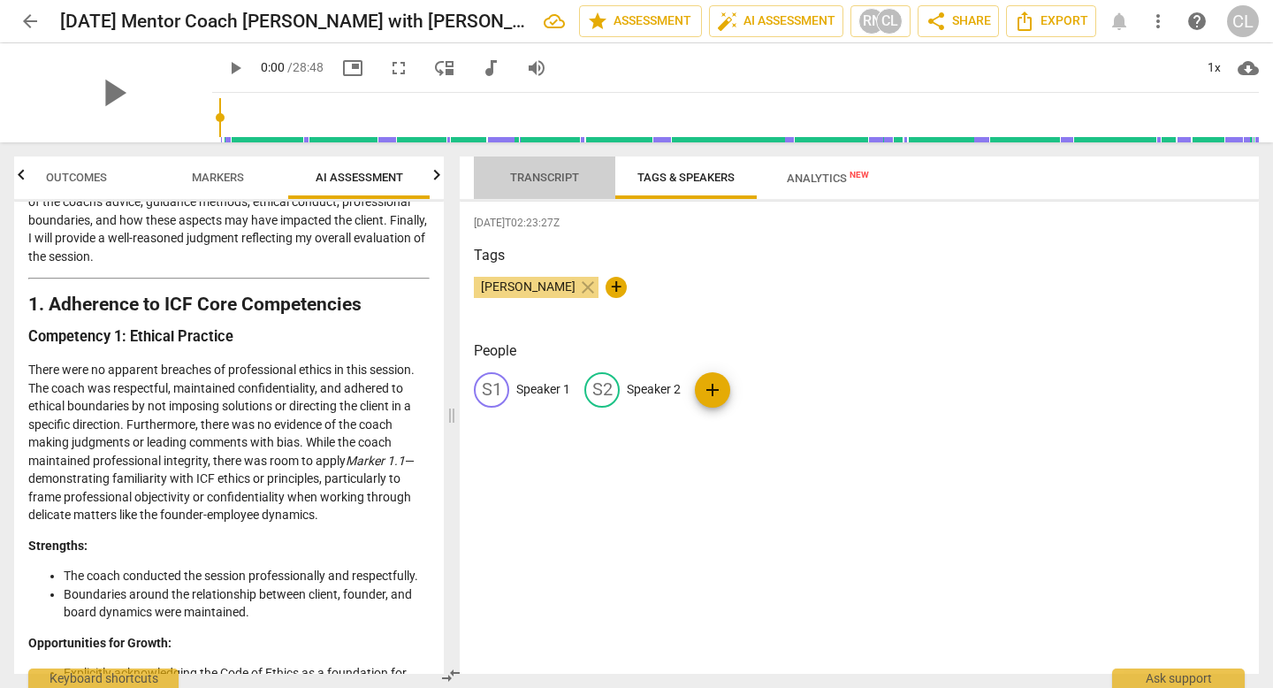
click at [555, 178] on span "Transcript" at bounding box center [544, 177] width 69 height 13
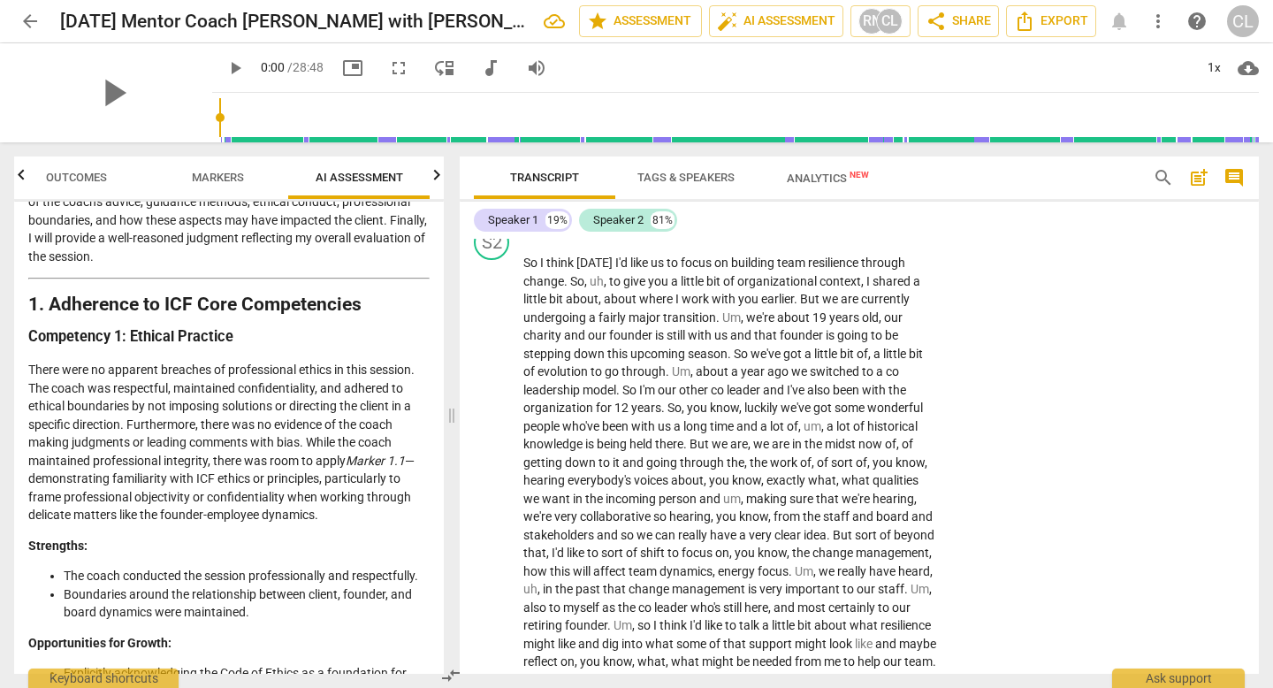
scroll to position [0, 0]
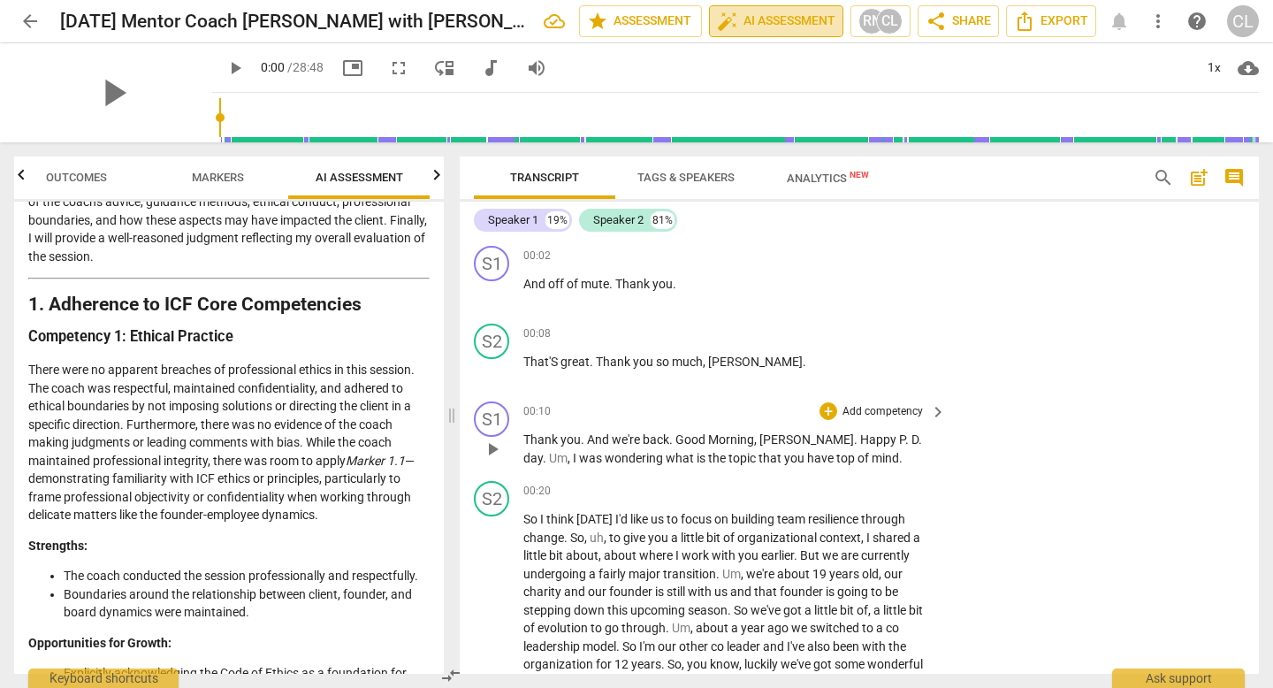
click at [751, 24] on span "auto_fix_high AI Assessment" at bounding box center [776, 21] width 118 height 21
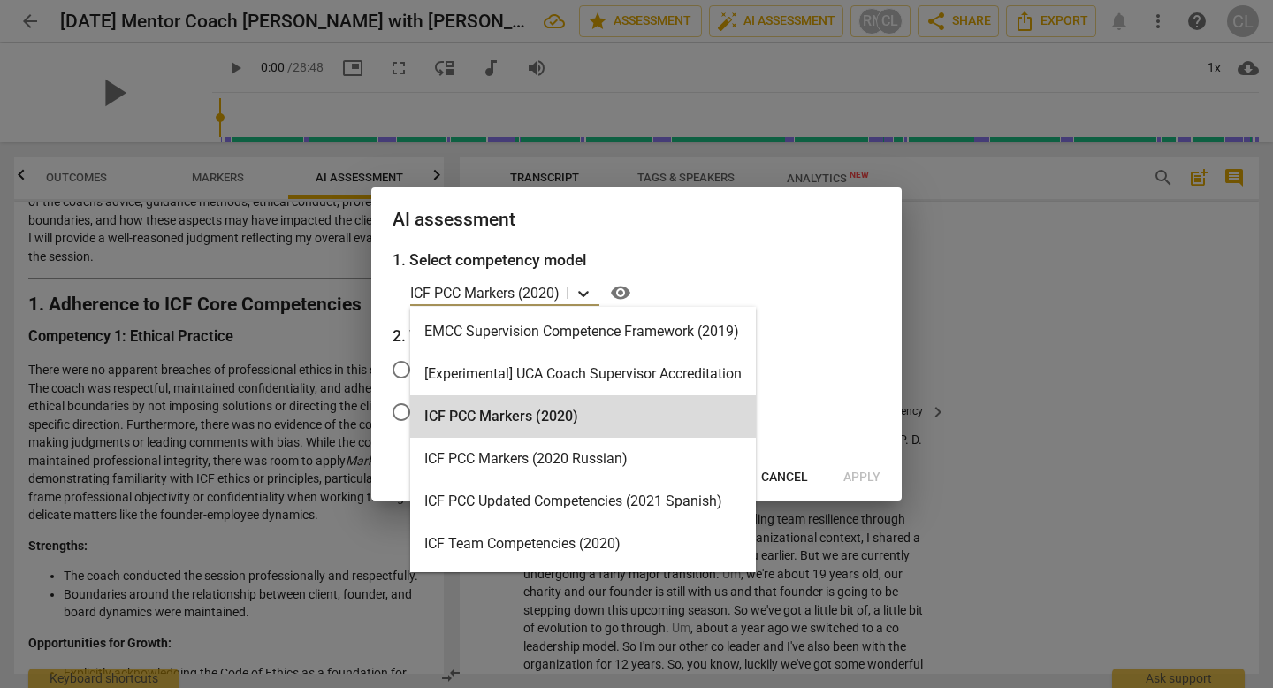
click at [597, 282] on div at bounding box center [583, 293] width 32 height 26
click at [827, 382] on label "Speaker 1" at bounding box center [623, 369] width 486 height 42
click at [423, 382] on input "Speaker 1" at bounding box center [401, 369] width 42 height 42
radio input "true"
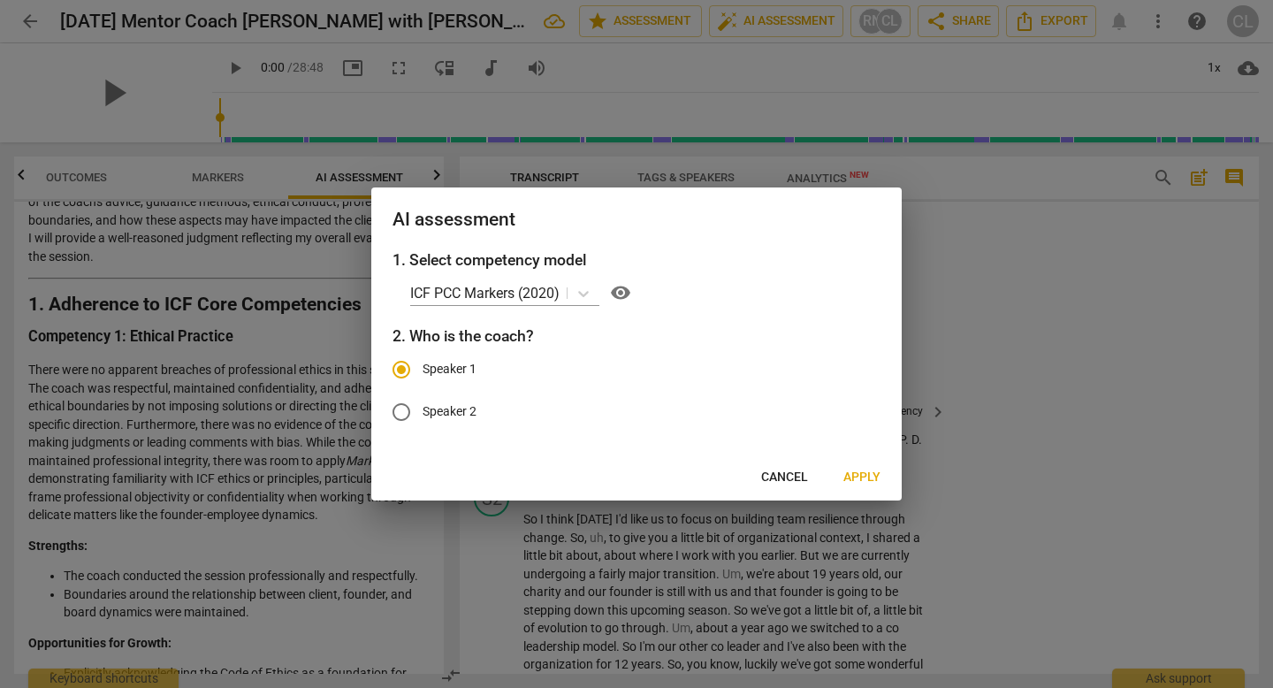
click at [771, 481] on span "Cancel" at bounding box center [784, 477] width 47 height 18
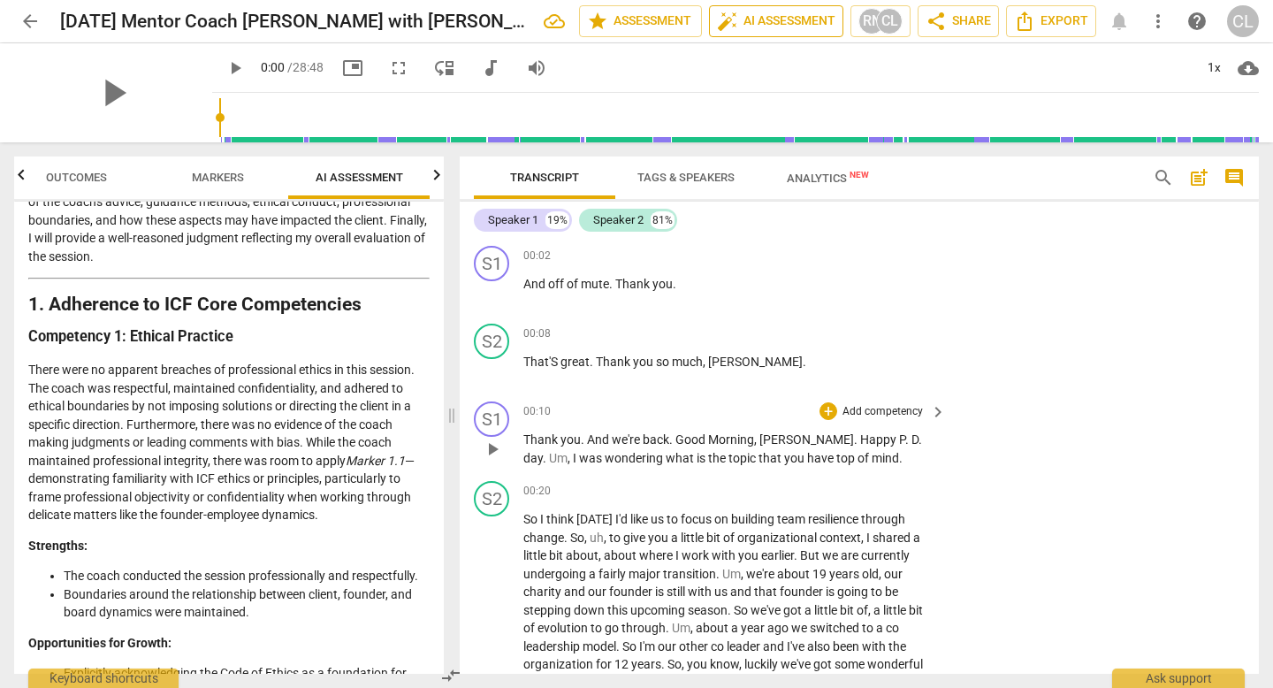
click at [819, 23] on span "auto_fix_high AI Assessment" at bounding box center [776, 21] width 118 height 21
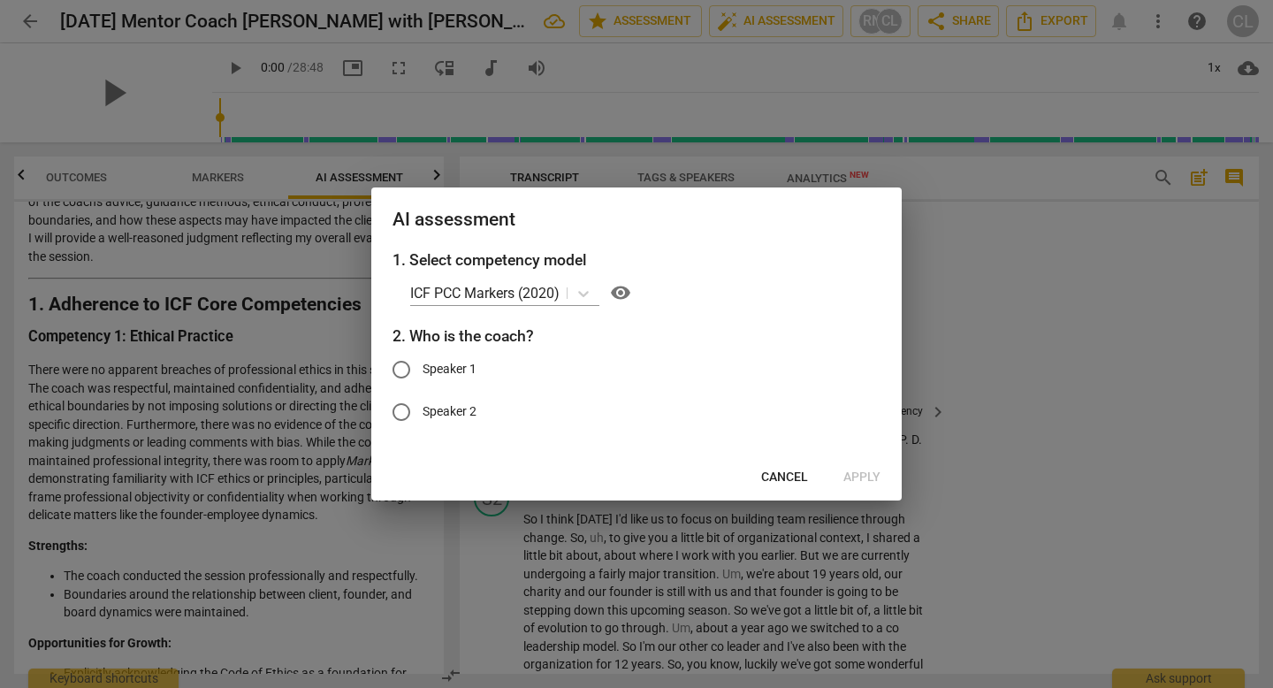
click at [465, 375] on span "Speaker 1" at bounding box center [450, 369] width 54 height 19
click at [423, 375] on input "Speaker 1" at bounding box center [401, 369] width 42 height 42
radio input "true"
click at [869, 475] on span "Apply" at bounding box center [861, 477] width 37 height 18
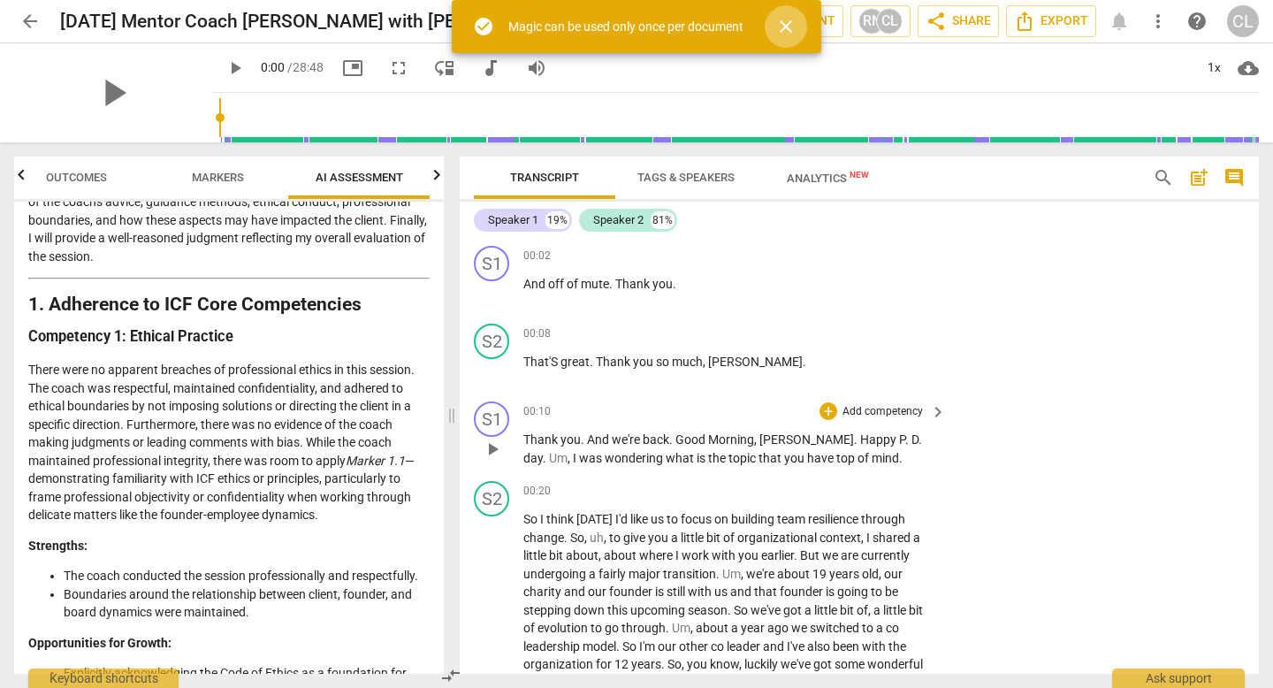
click at [796, 28] on span "close" at bounding box center [785, 26] width 21 height 21
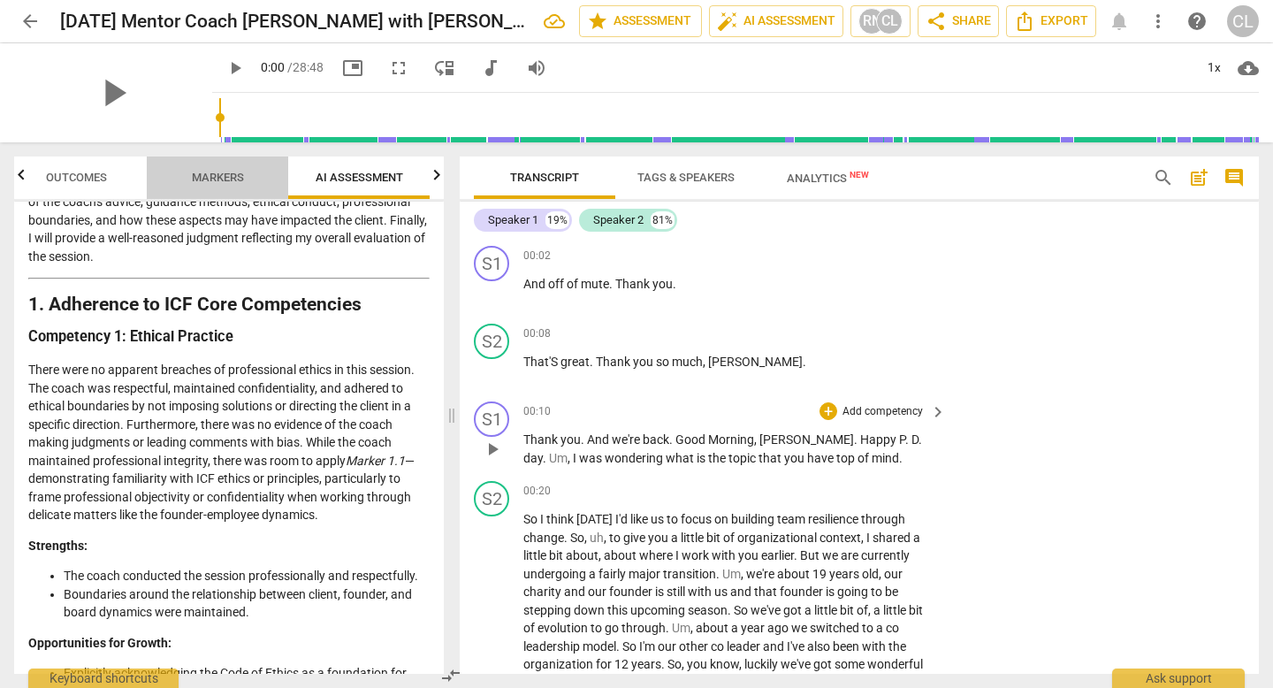
click at [232, 177] on span "Markers" at bounding box center [218, 177] width 52 height 13
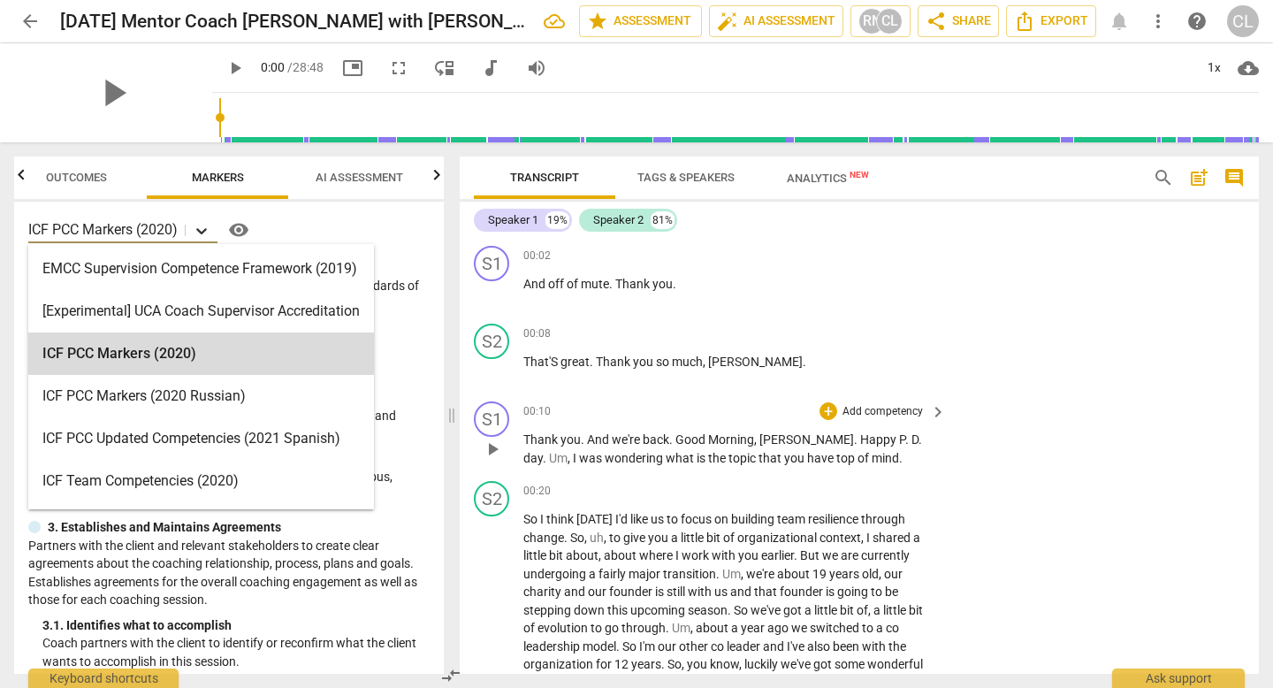
click at [195, 235] on icon at bounding box center [202, 231] width 18 height 18
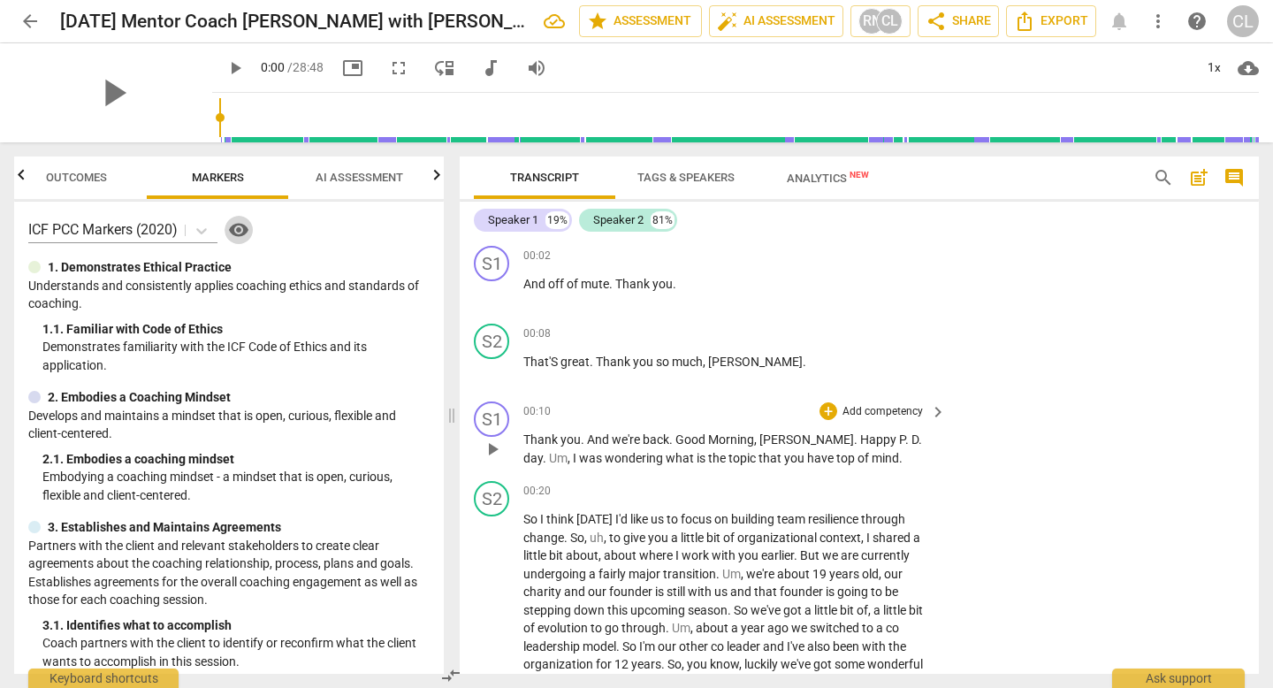
click at [234, 231] on span "visibility" at bounding box center [238, 229] width 21 height 21
click at [79, 183] on span "Outcomes" at bounding box center [76, 178] width 103 height 24
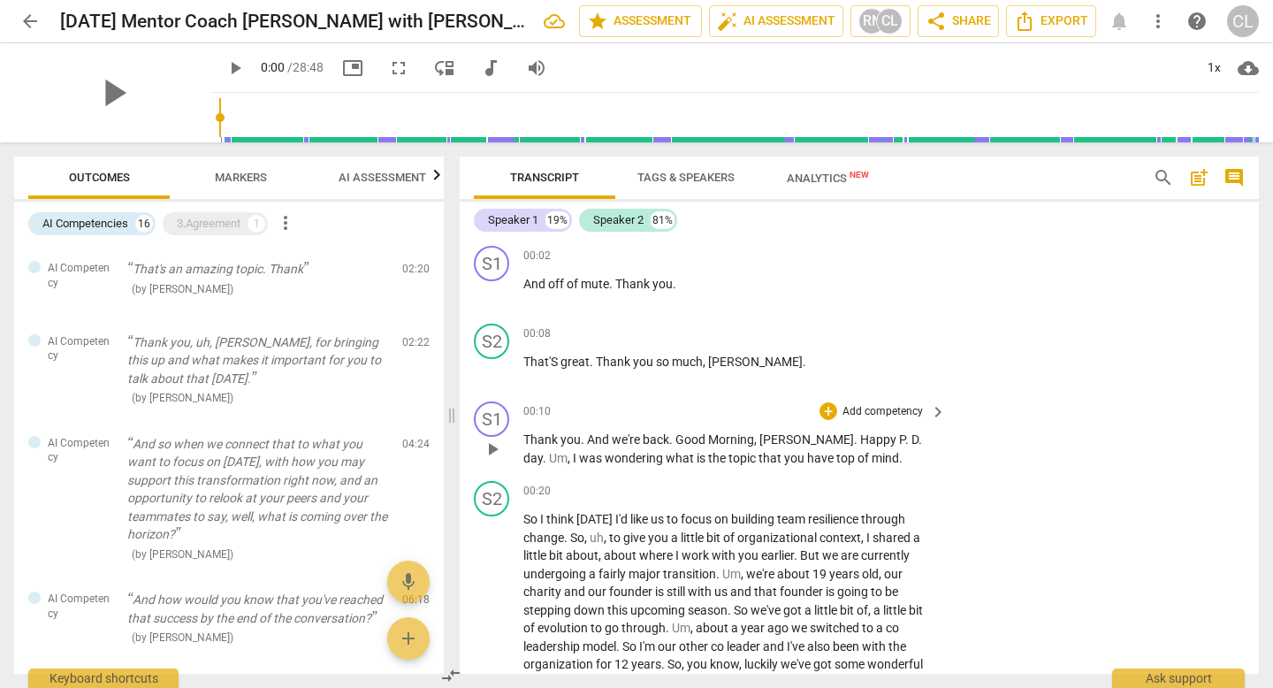
click at [27, 184] on div at bounding box center [21, 174] width 14 height 36
click at [95, 225] on div "AI Competencies" at bounding box center [85, 224] width 86 height 18
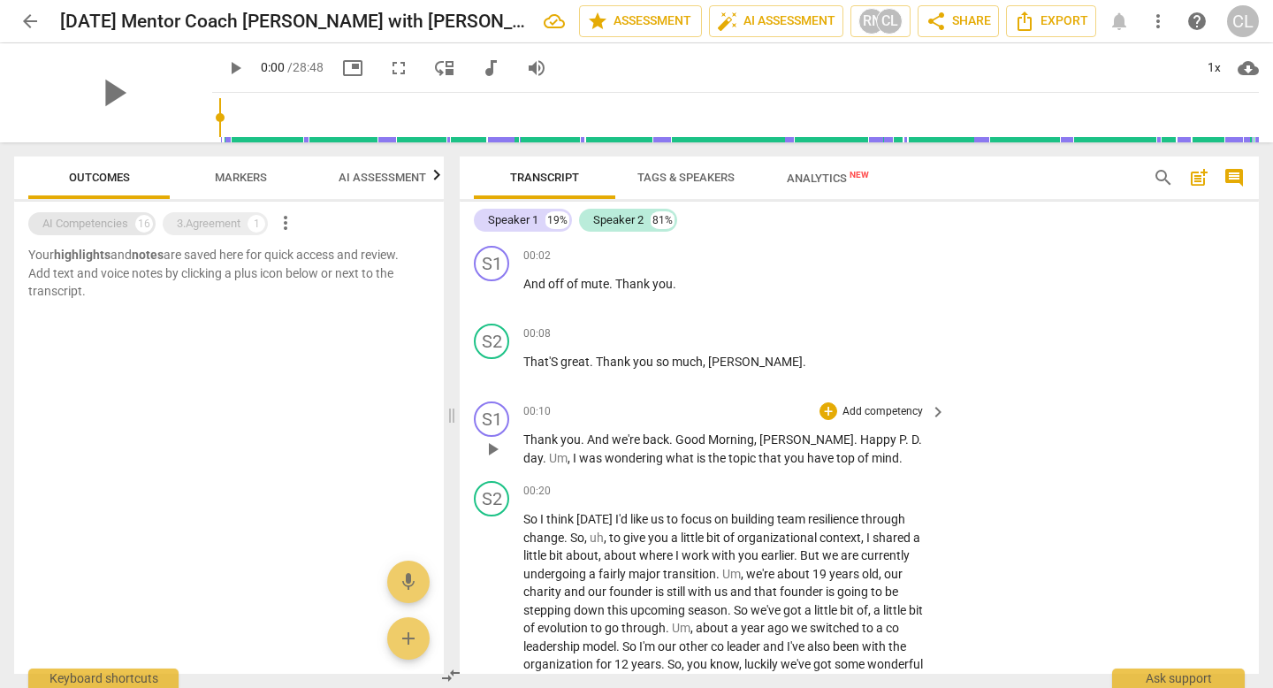
click at [95, 225] on div "AI Competencies" at bounding box center [85, 224] width 86 height 18
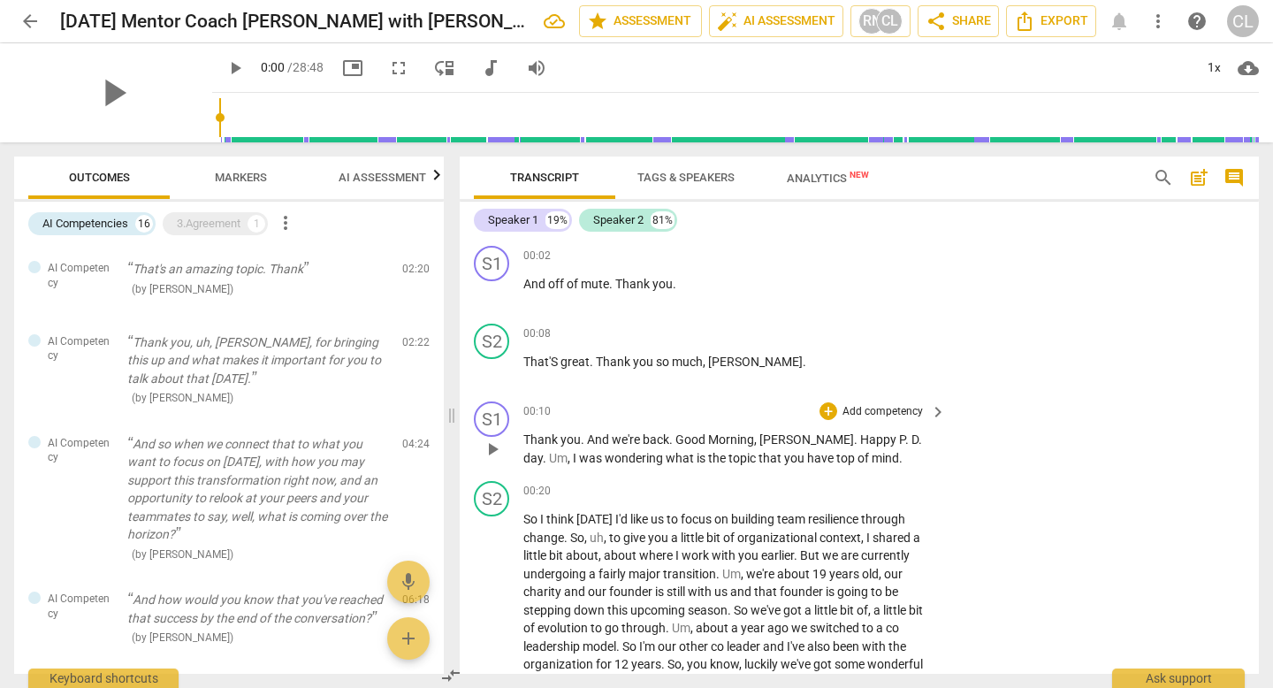
click at [291, 221] on span "more_vert" at bounding box center [285, 222] width 21 height 21
click at [318, 230] on li "Uncheck all" at bounding box center [347, 223] width 138 height 42
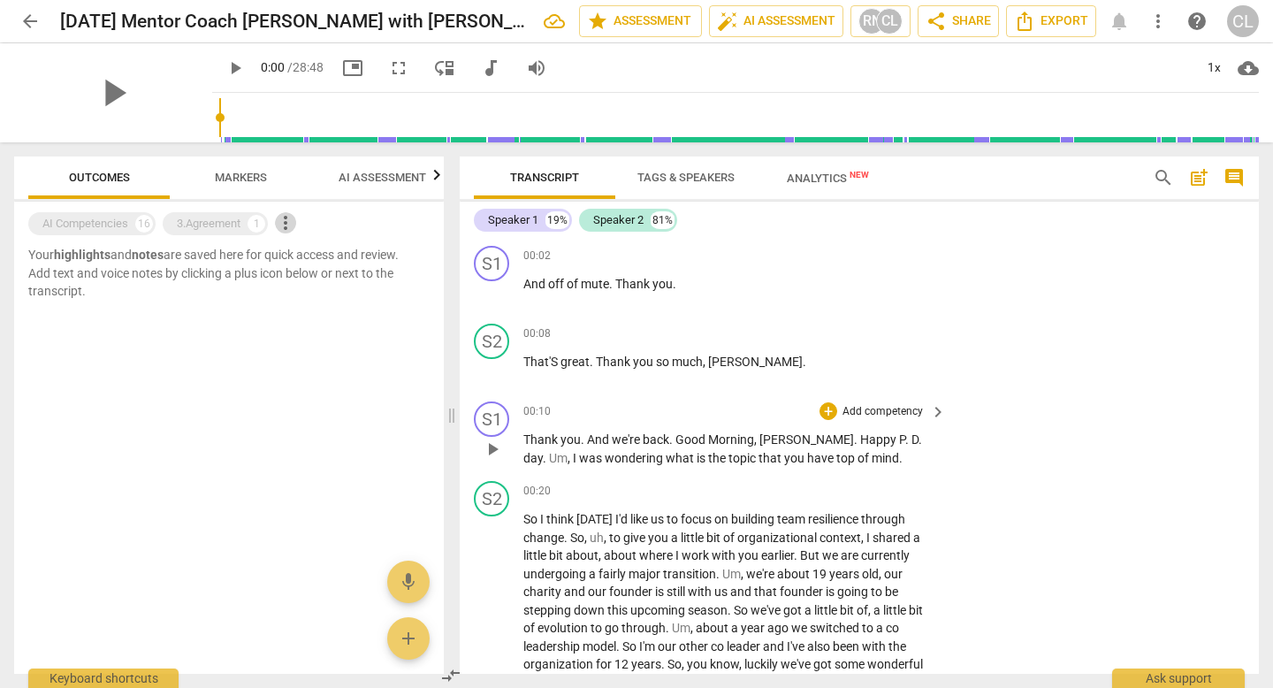
click at [287, 227] on span "more_vert" at bounding box center [285, 222] width 21 height 21
click at [299, 226] on li "Uncheck all" at bounding box center [347, 223] width 138 height 42
click at [410, 171] on span "AI Assessment" at bounding box center [383, 177] width 88 height 13
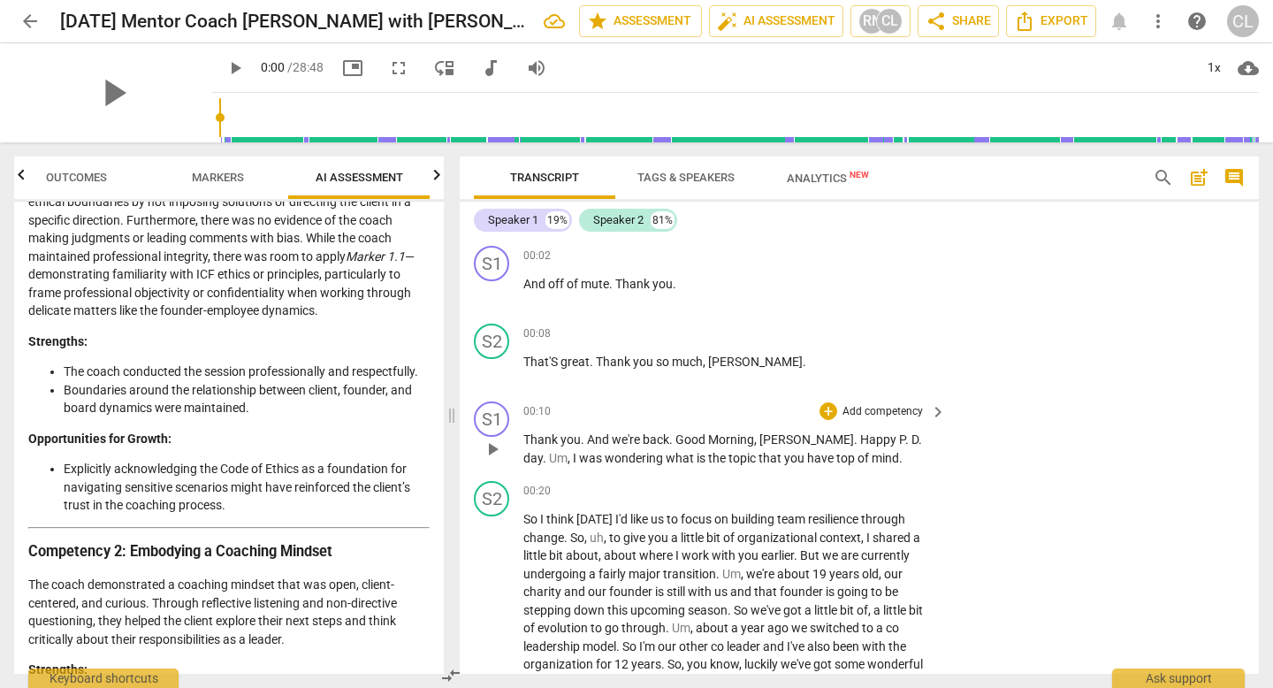
scroll to position [423, 0]
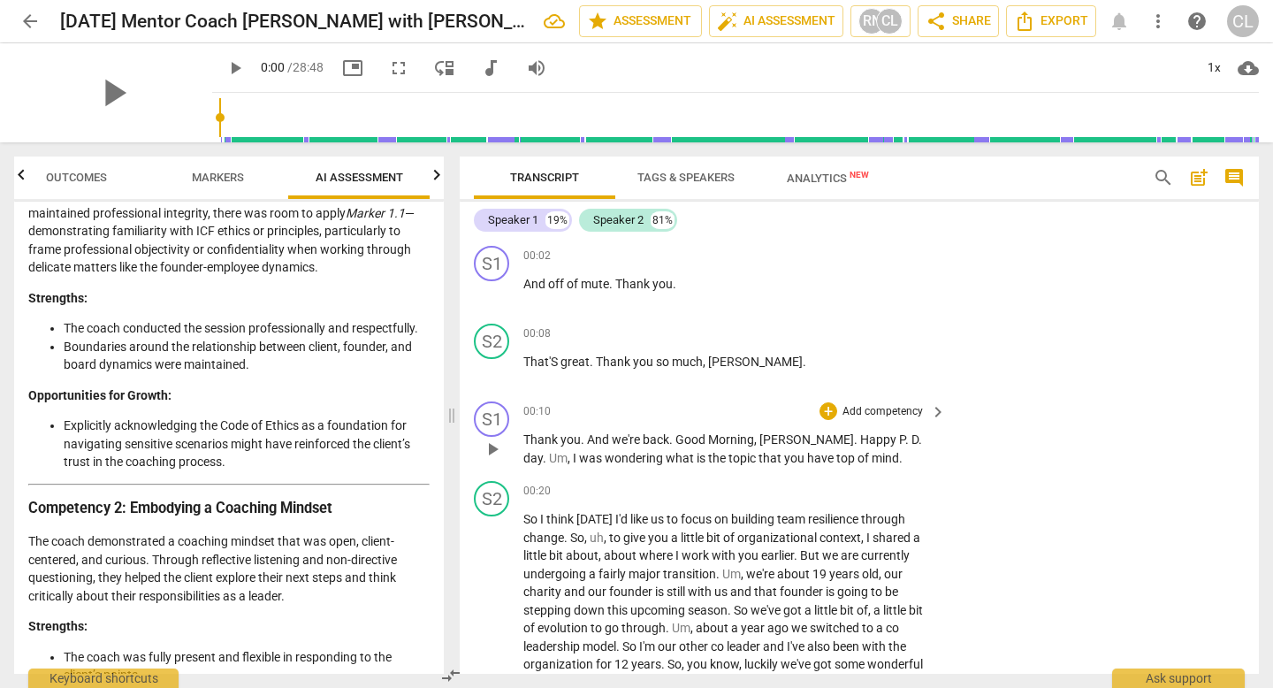
click at [223, 557] on p "The coach demonstrated a coaching mindset that was open, client-centered, and c…" at bounding box center [228, 568] width 401 height 72
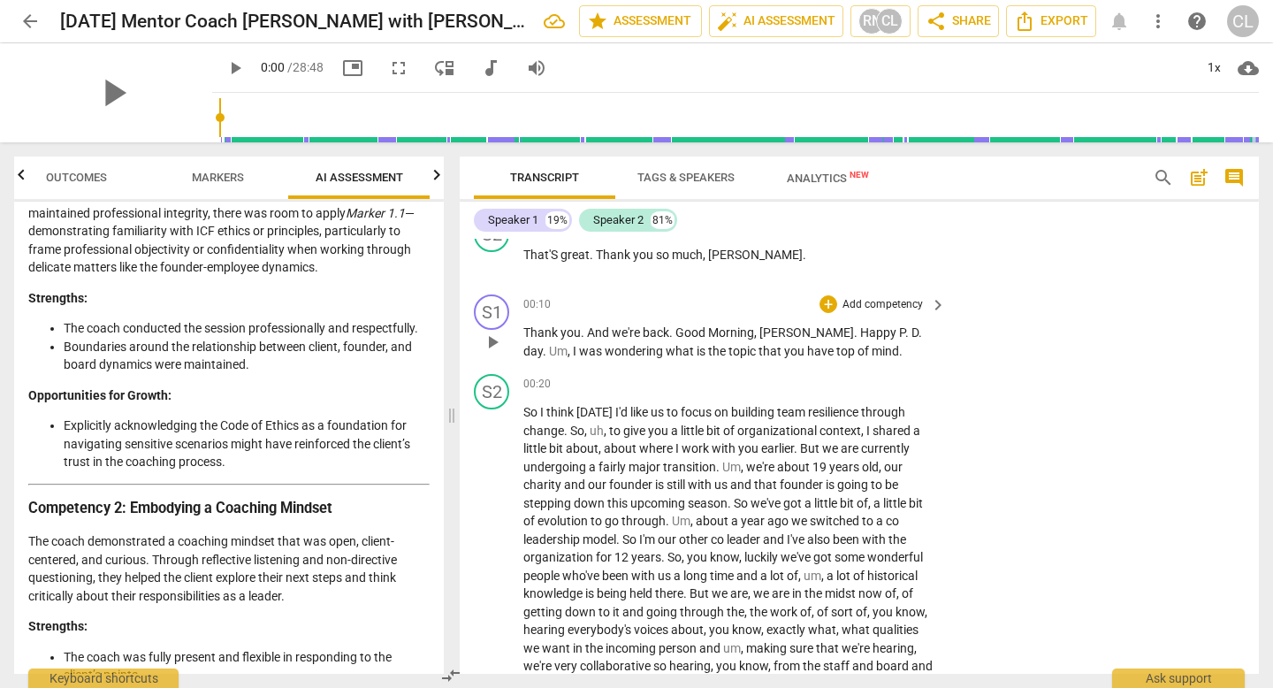
scroll to position [169, 0]
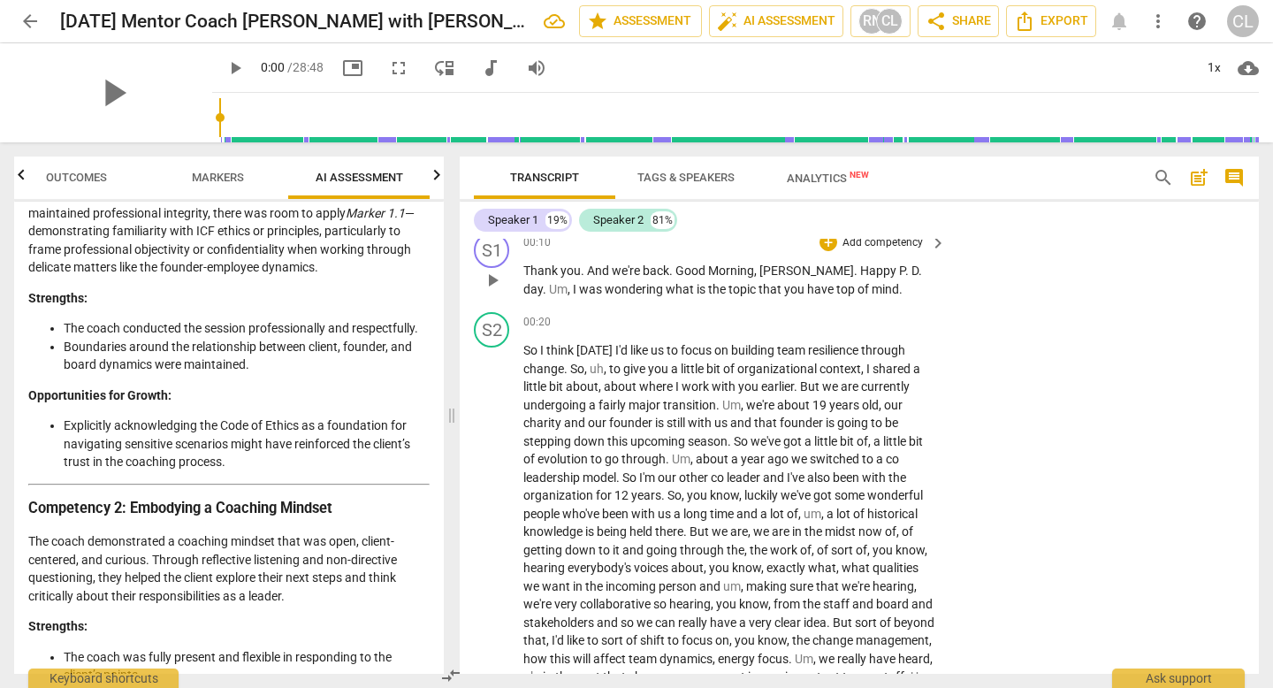
click at [783, 265] on span "Kerry" at bounding box center [806, 270] width 95 height 14
click at [786, 270] on span "Kerry" at bounding box center [806, 270] width 95 height 14
click at [341, 182] on span "AI Assessment" at bounding box center [360, 177] width 88 height 13
click at [197, 167] on span "Markers" at bounding box center [218, 178] width 95 height 24
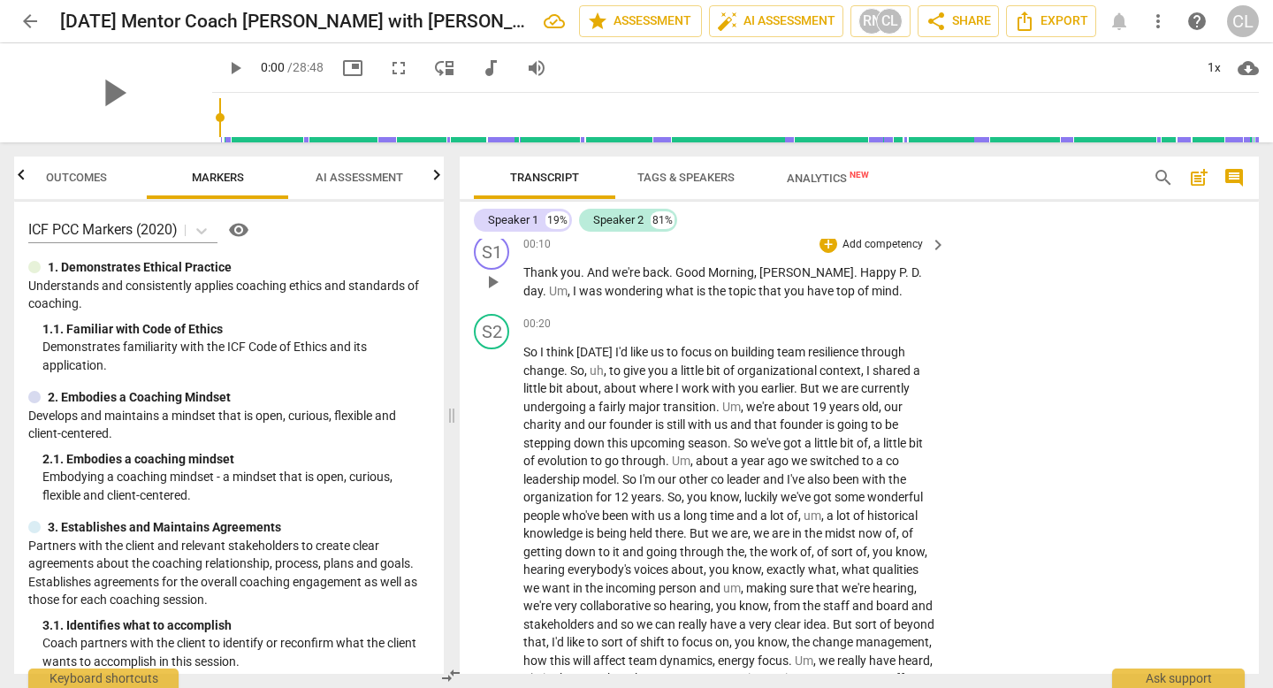
click at [37, 277] on p "Understands and consistently applies coaching ethics and standards of coaching." at bounding box center [228, 295] width 401 height 36
click at [34, 270] on div at bounding box center [34, 267] width 12 height 12
click at [86, 269] on p "1. Demonstrates Ethical Practice" at bounding box center [140, 267] width 184 height 19
click at [207, 228] on icon at bounding box center [201, 231] width 11 height 6
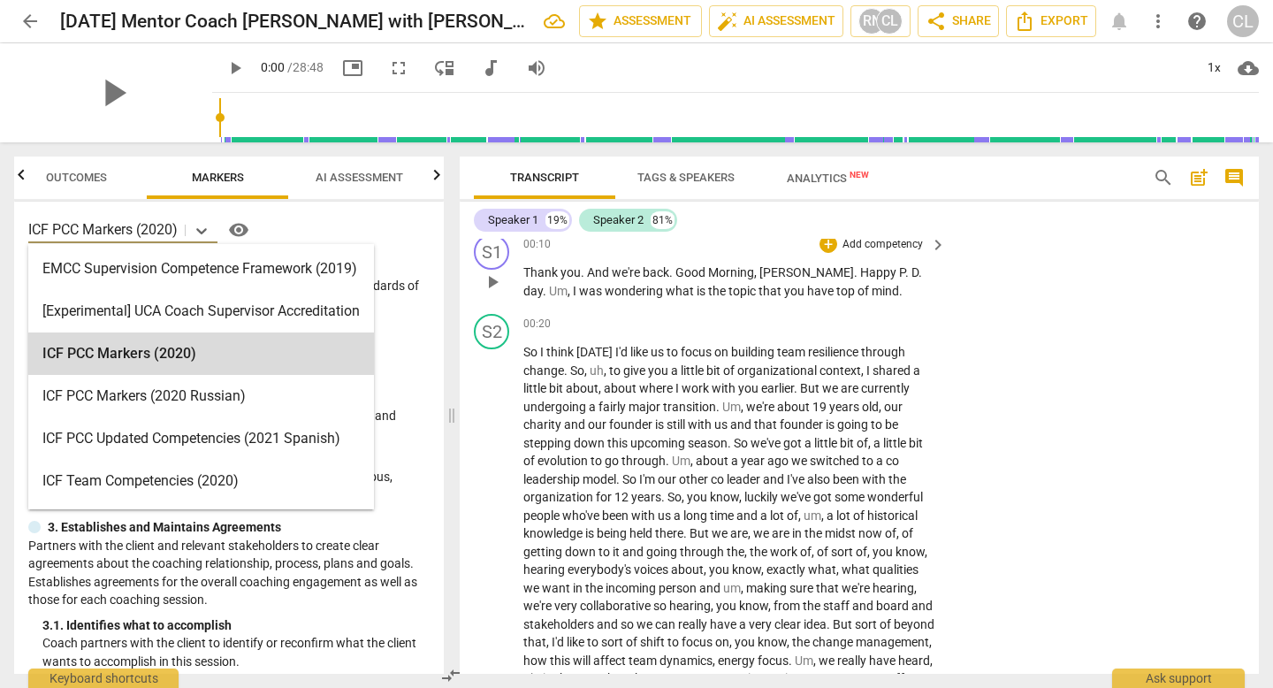
click at [102, 179] on span "Outcomes" at bounding box center [76, 177] width 61 height 13
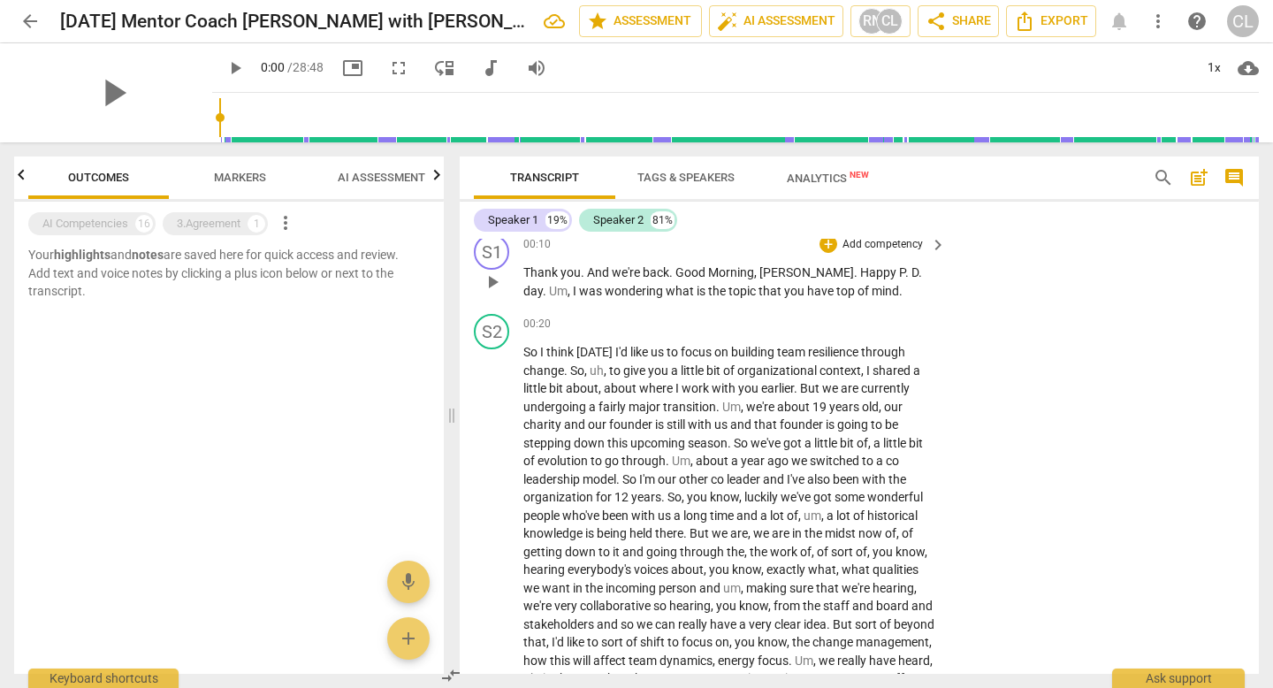
scroll to position [0, 0]
click at [66, 234] on div "AI Competencies 16" at bounding box center [91, 223] width 127 height 23
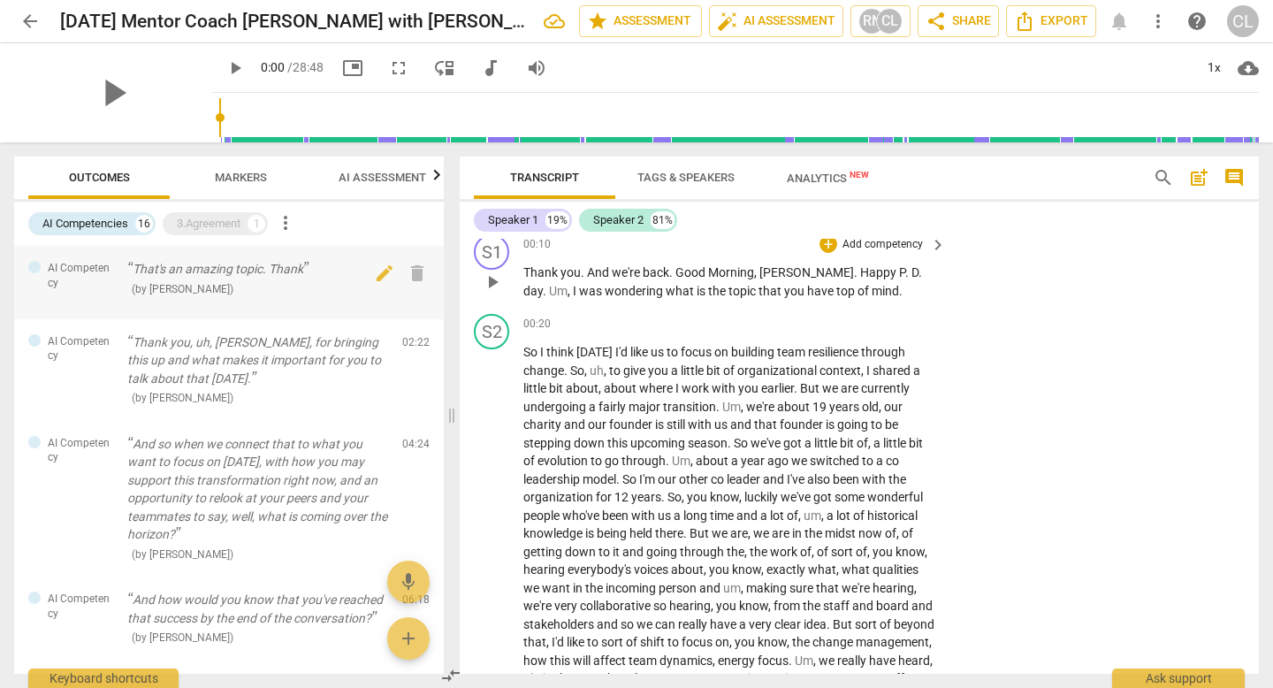
click at [234, 276] on p "That's an amazing topic. Thank" at bounding box center [257, 269] width 261 height 19
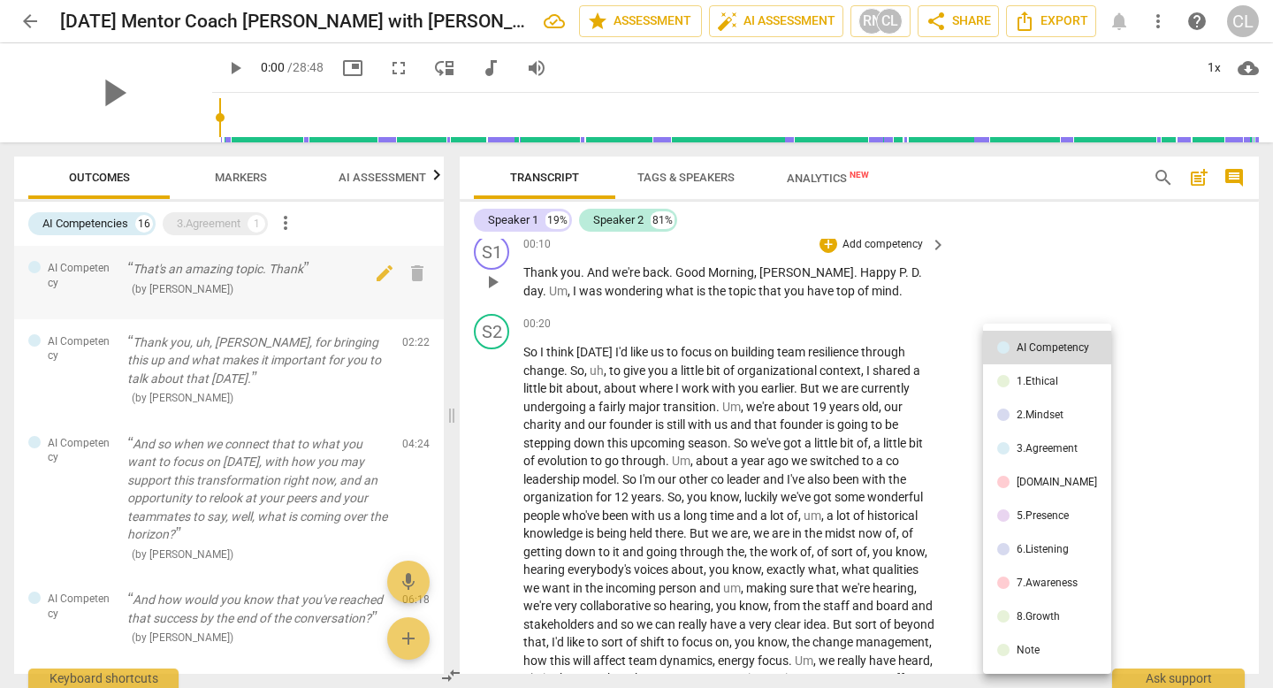
scroll to position [595, 0]
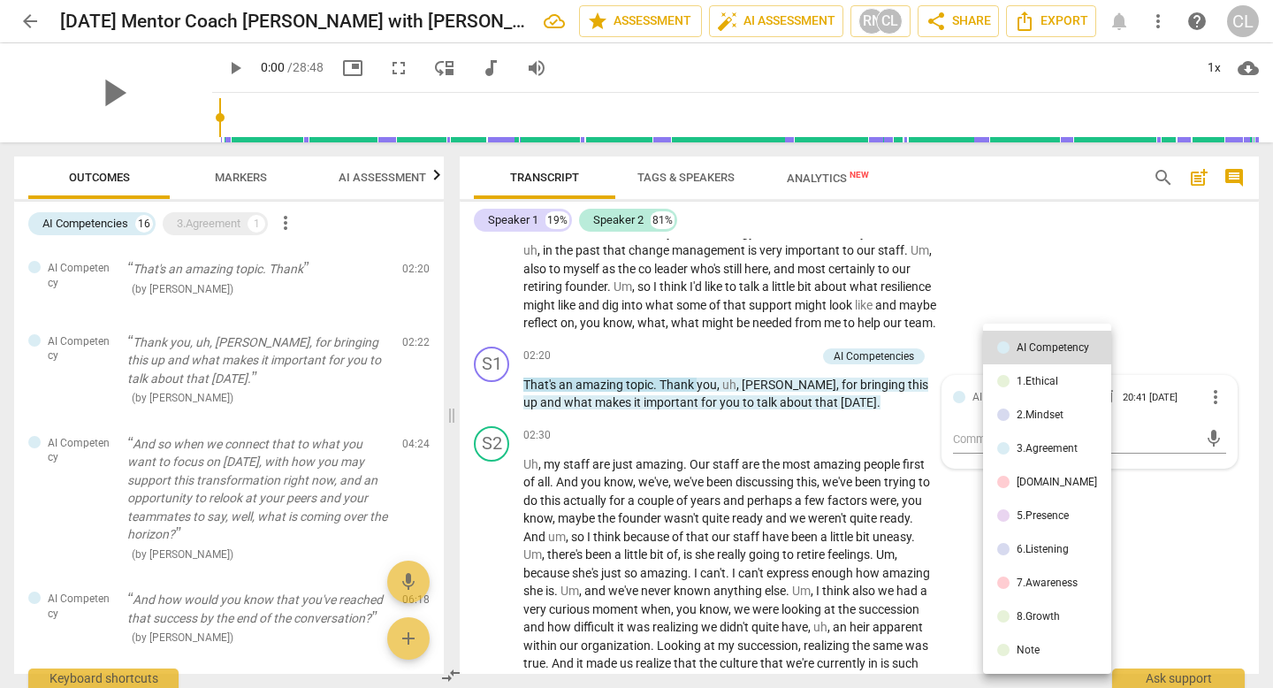
click at [688, 28] on div at bounding box center [636, 344] width 1273 height 688
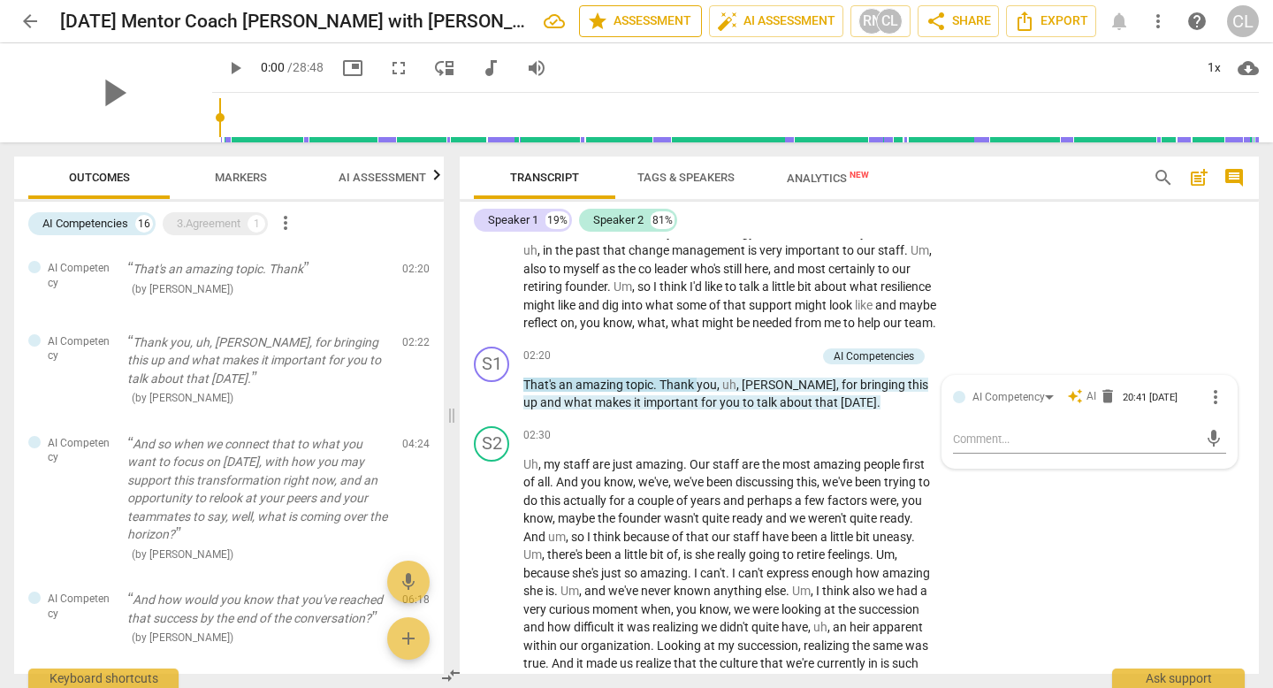
click at [659, 26] on span "star Assessment" at bounding box center [640, 21] width 107 height 21
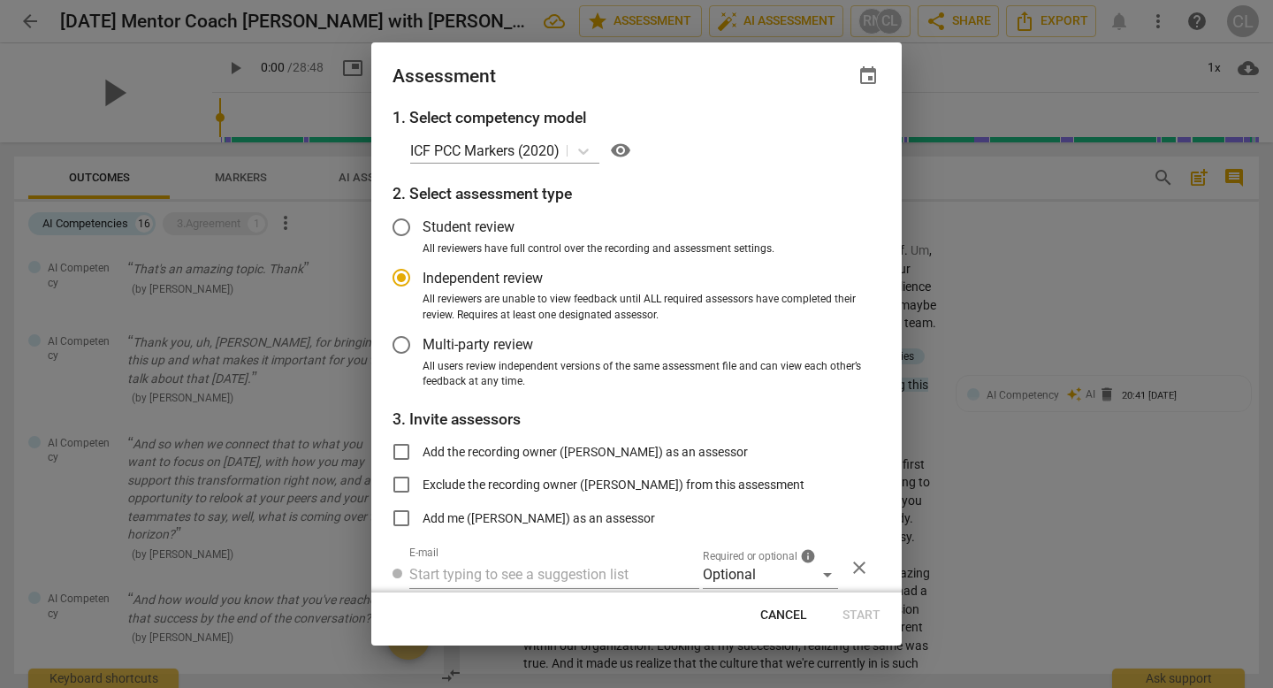
scroll to position [63, 0]
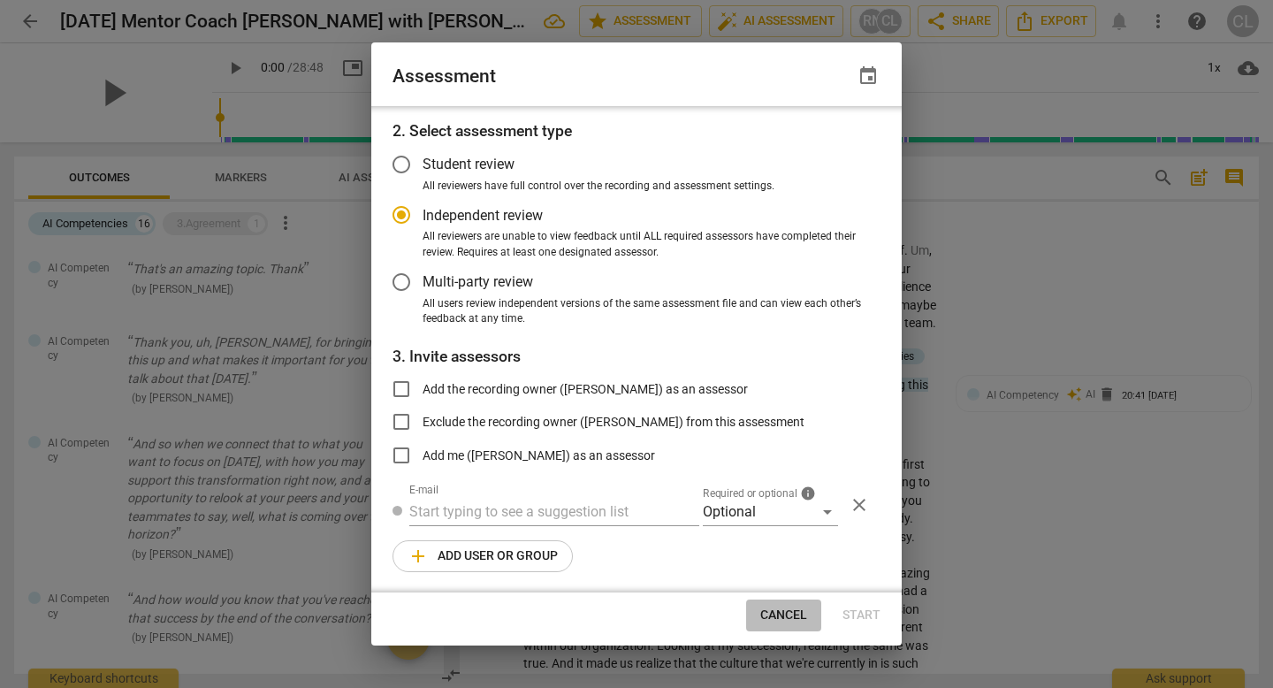
click at [773, 624] on button "Cancel" at bounding box center [783, 615] width 75 height 32
radio input "false"
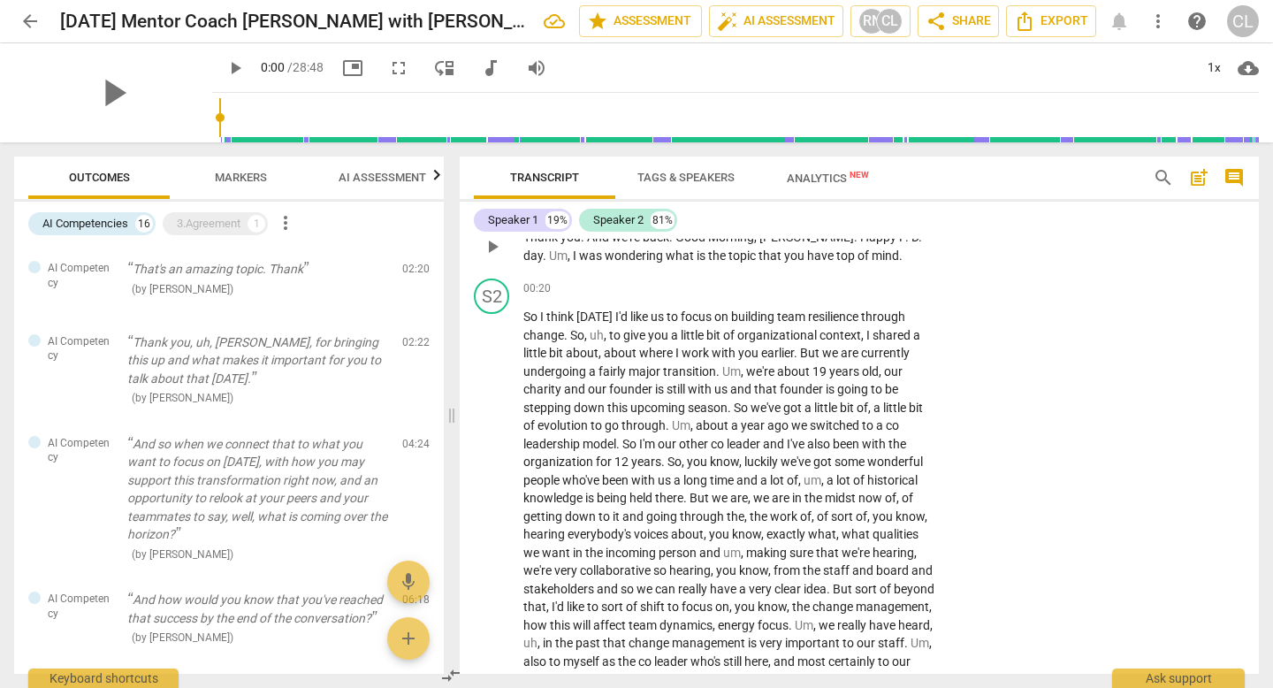
scroll to position [232, 0]
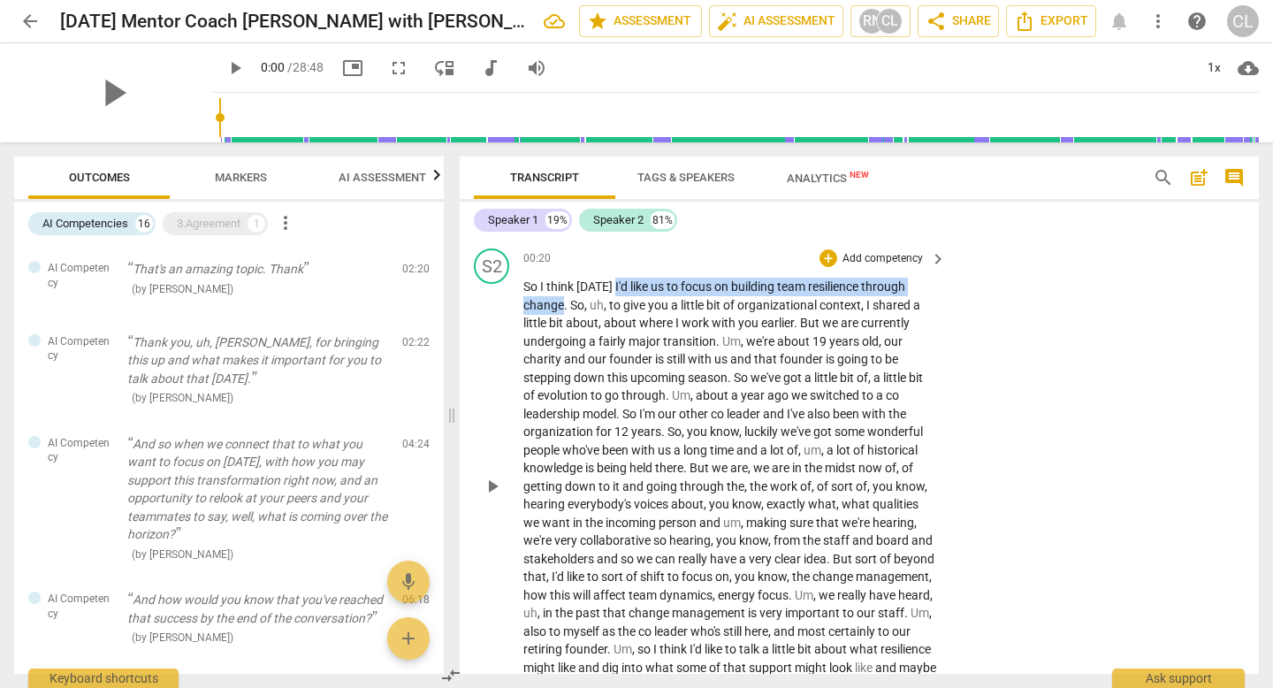
drag, startPoint x: 612, startPoint y: 284, endPoint x: 561, endPoint y: 302, distance: 53.7
click at [561, 302] on p "So I think today I'd like us to focus on building team resilience through chang…" at bounding box center [730, 486] width 414 height 417
click at [878, 261] on p "Add competency" at bounding box center [883, 259] width 84 height 16
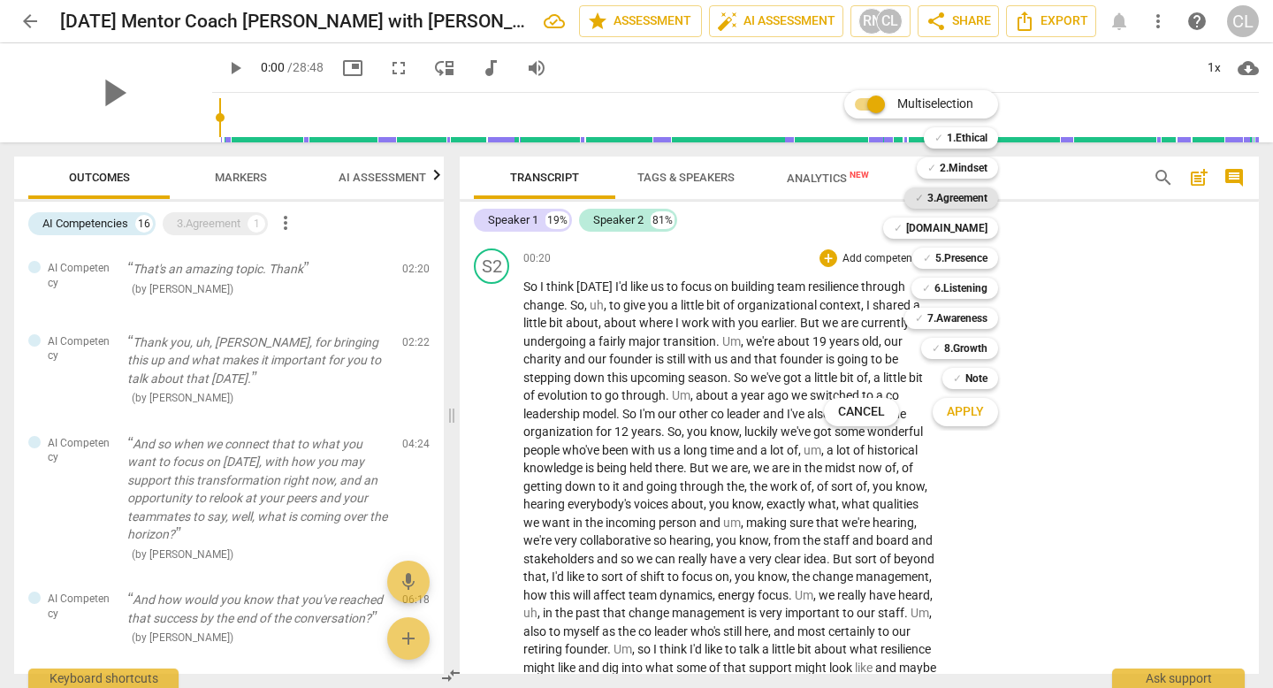
click at [964, 202] on b "3.Agreement" at bounding box center [957, 197] width 60 height 21
click at [915, 197] on span "✓" at bounding box center [919, 197] width 9 height 21
click at [1050, 316] on div at bounding box center [636, 344] width 1273 height 688
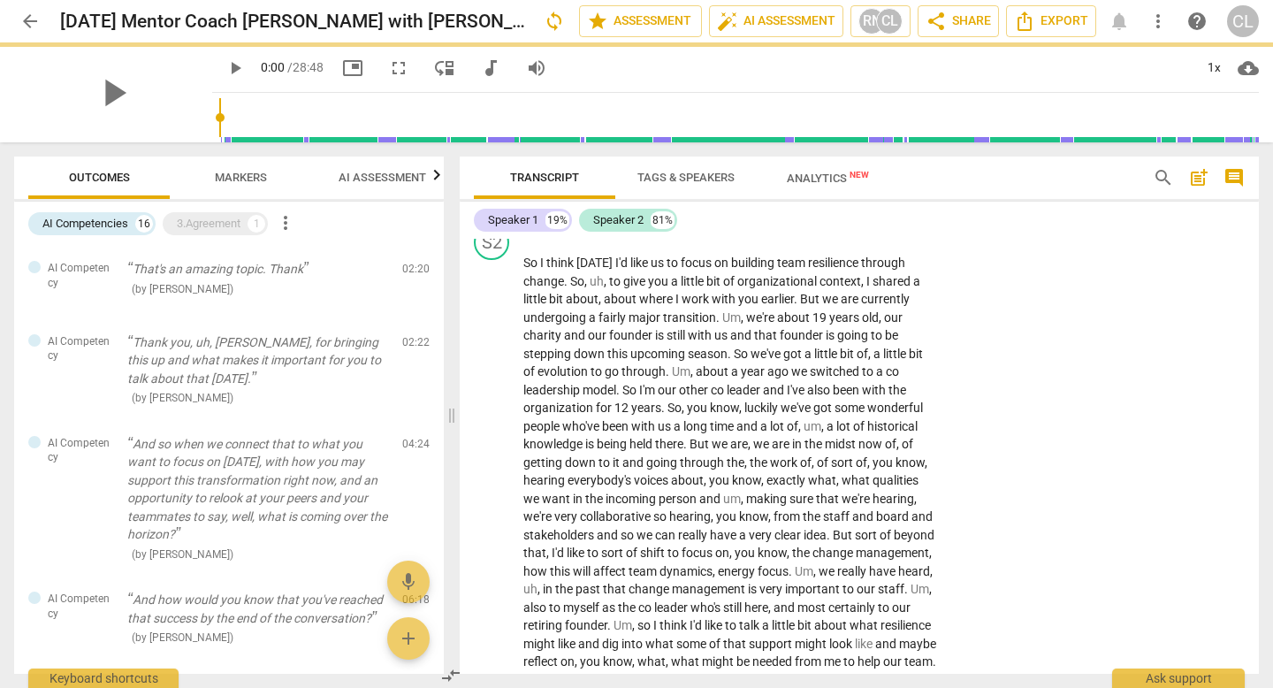
scroll to position [256, 0]
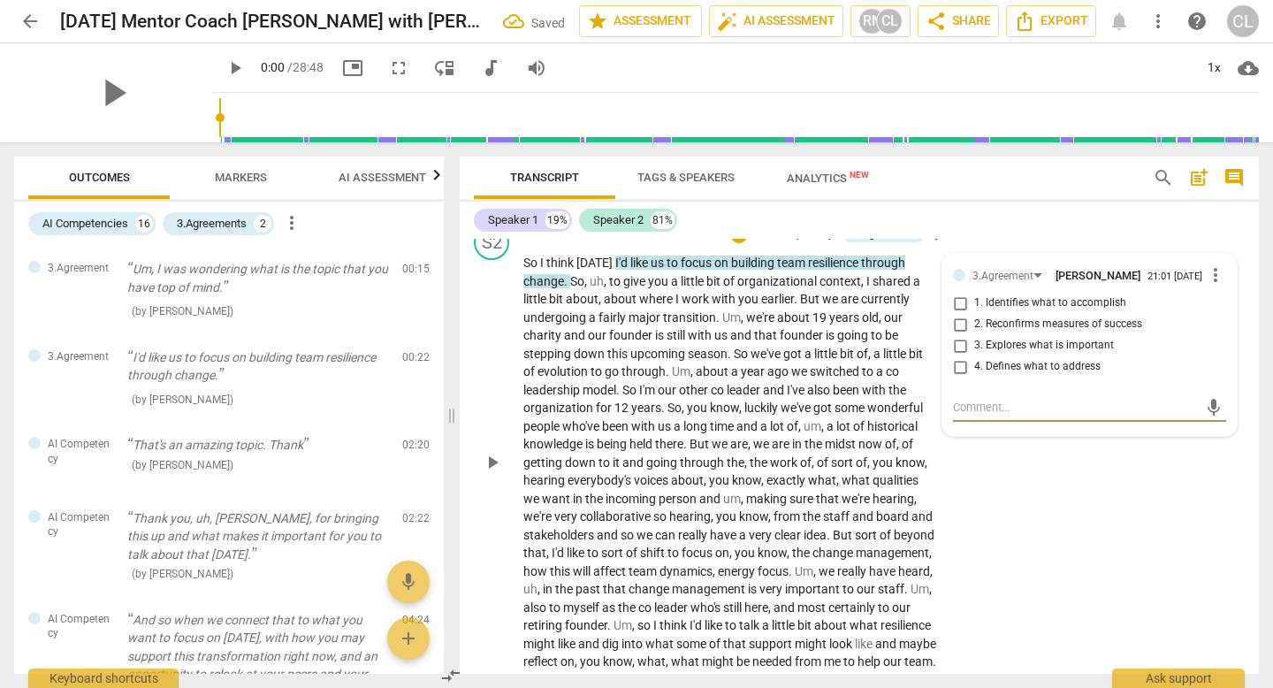
click at [955, 304] on input "1. Identifies what to accomplish" at bounding box center [960, 303] width 28 height 21
checkbox input "true"
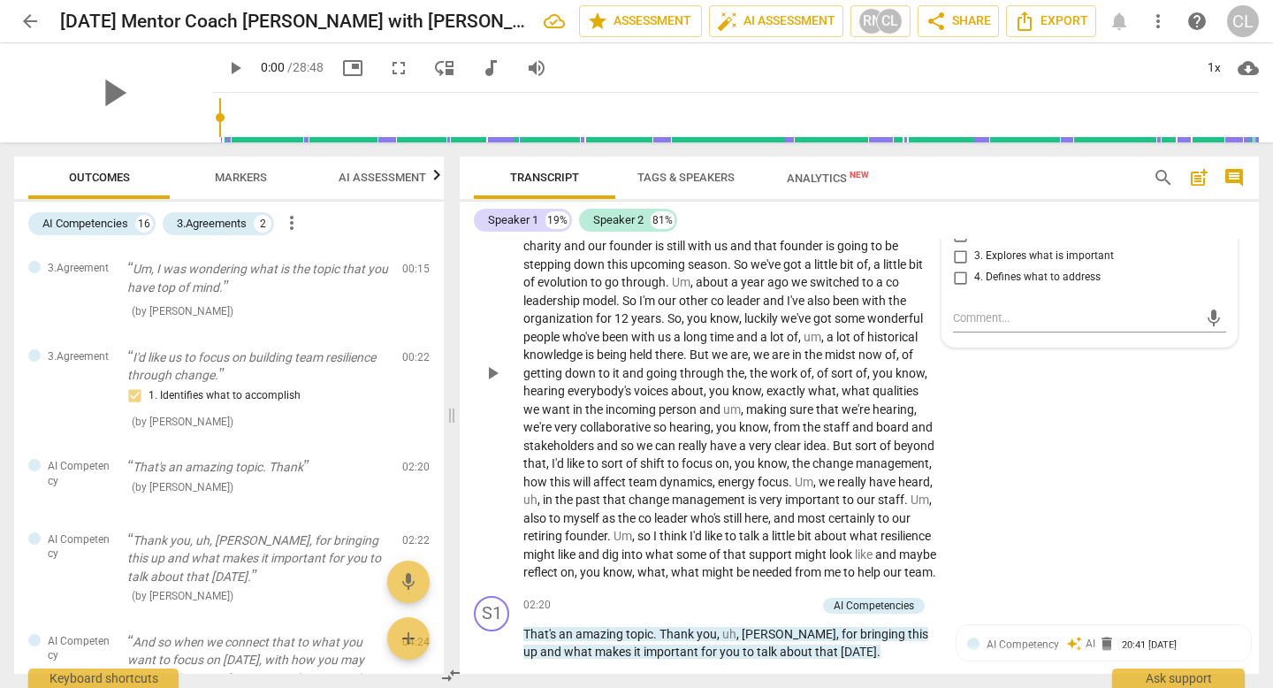
scroll to position [349, 0]
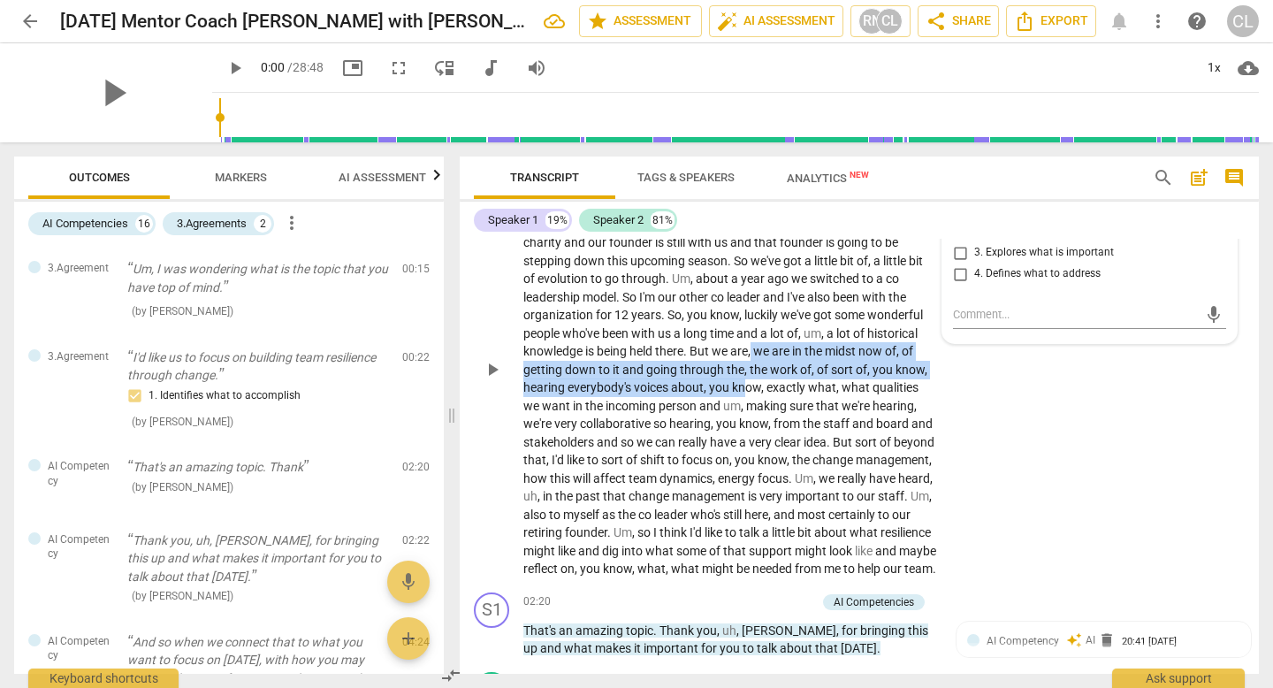
drag, startPoint x: 754, startPoint y: 348, endPoint x: 745, endPoint y: 390, distance: 42.5
click at [745, 390] on p "So I think today I'd like us to focus on building team resilience through chang…" at bounding box center [730, 369] width 414 height 417
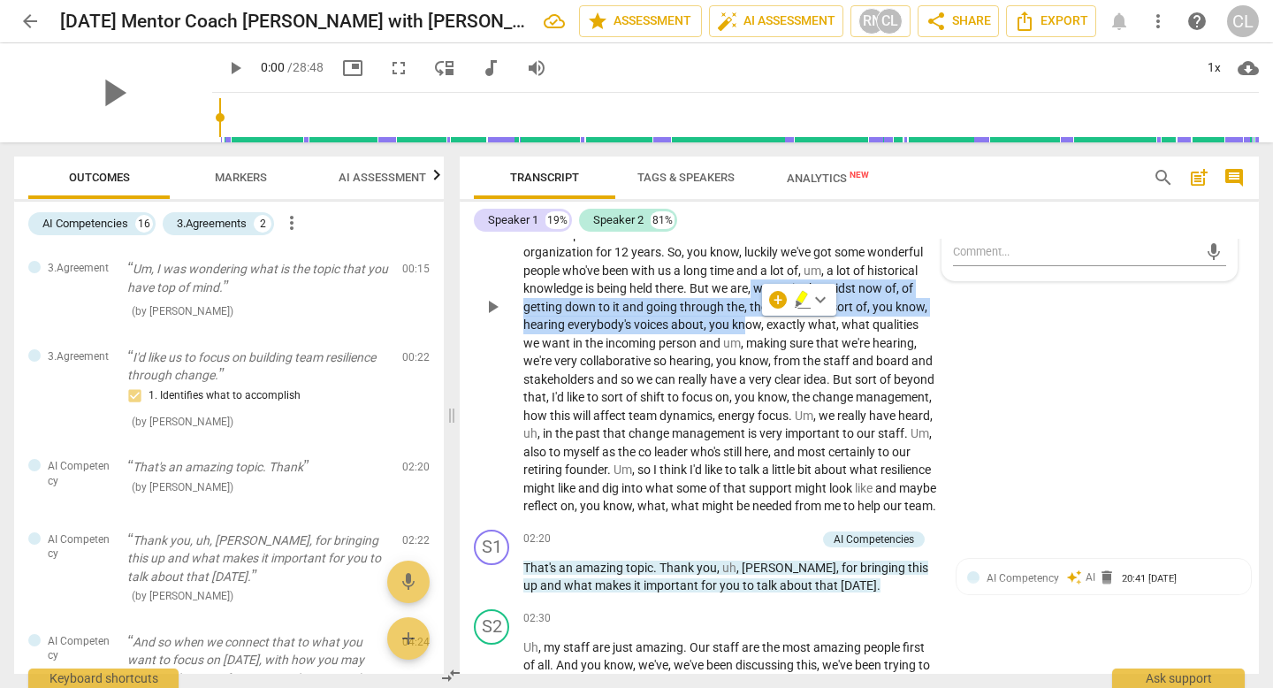
scroll to position [414, 0]
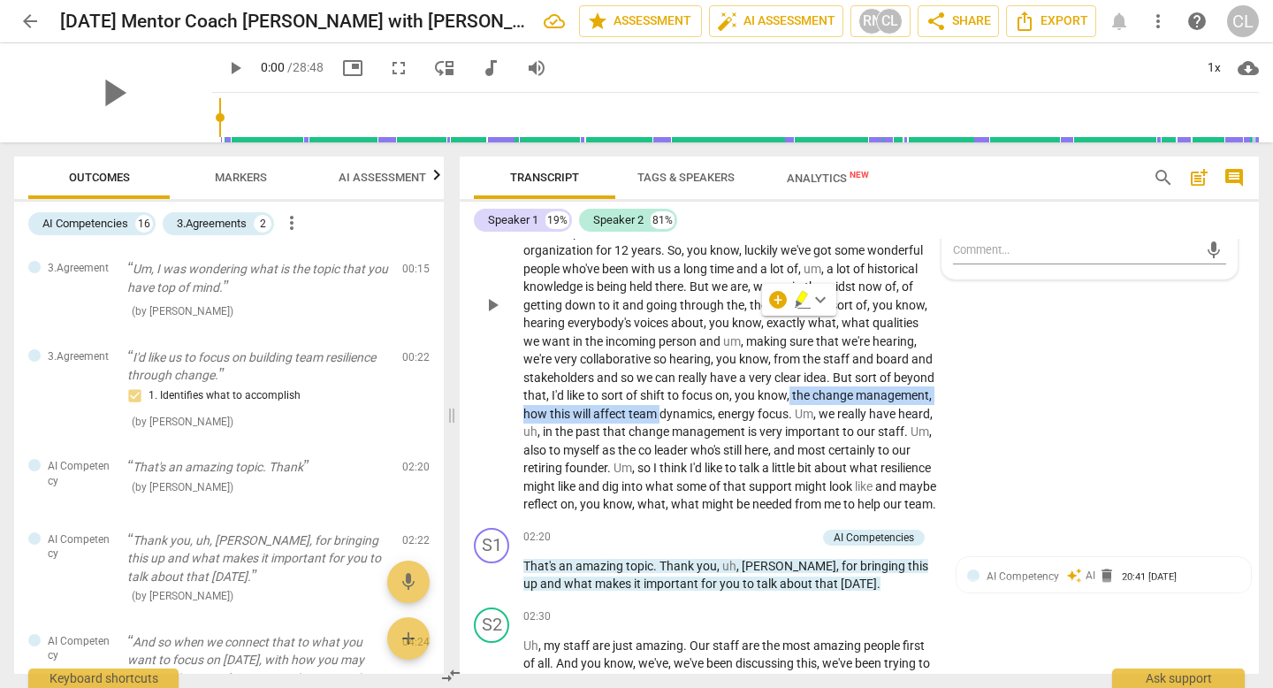
drag, startPoint x: 834, startPoint y: 393, endPoint x: 743, endPoint y: 415, distance: 94.3
click at [743, 415] on p "So I think today I'd like us to focus on building team resilience through chang…" at bounding box center [730, 304] width 414 height 417
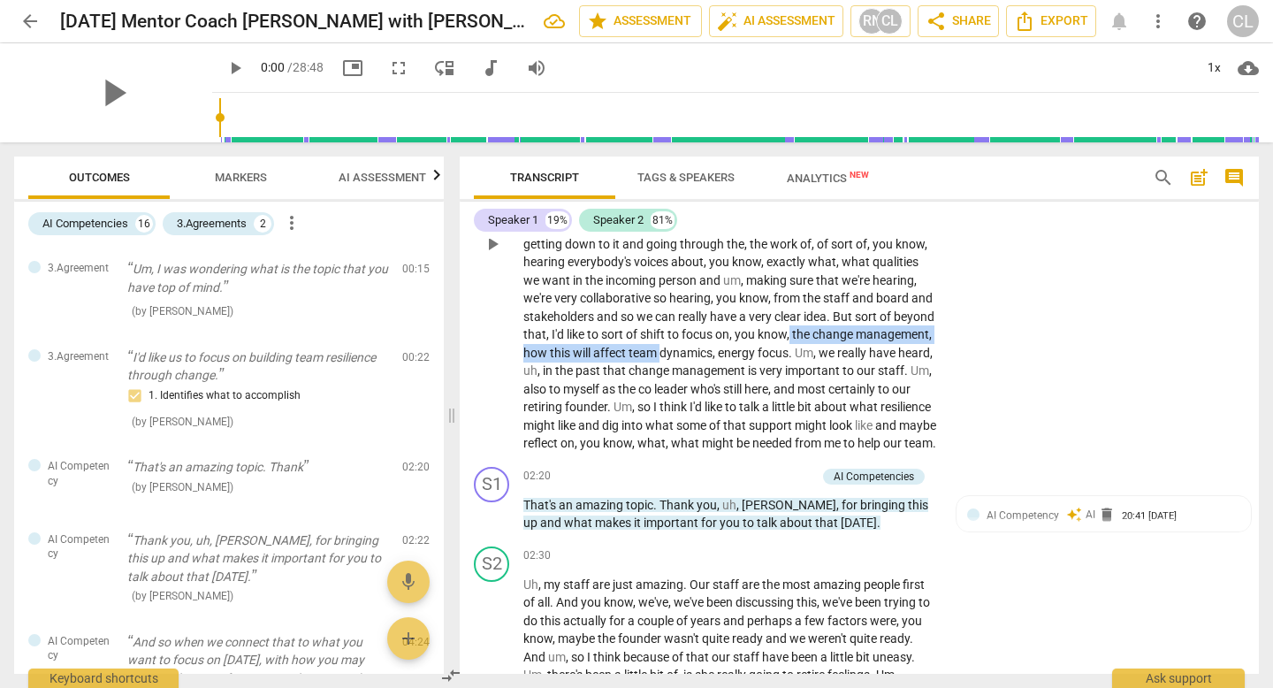
scroll to position [478, 0]
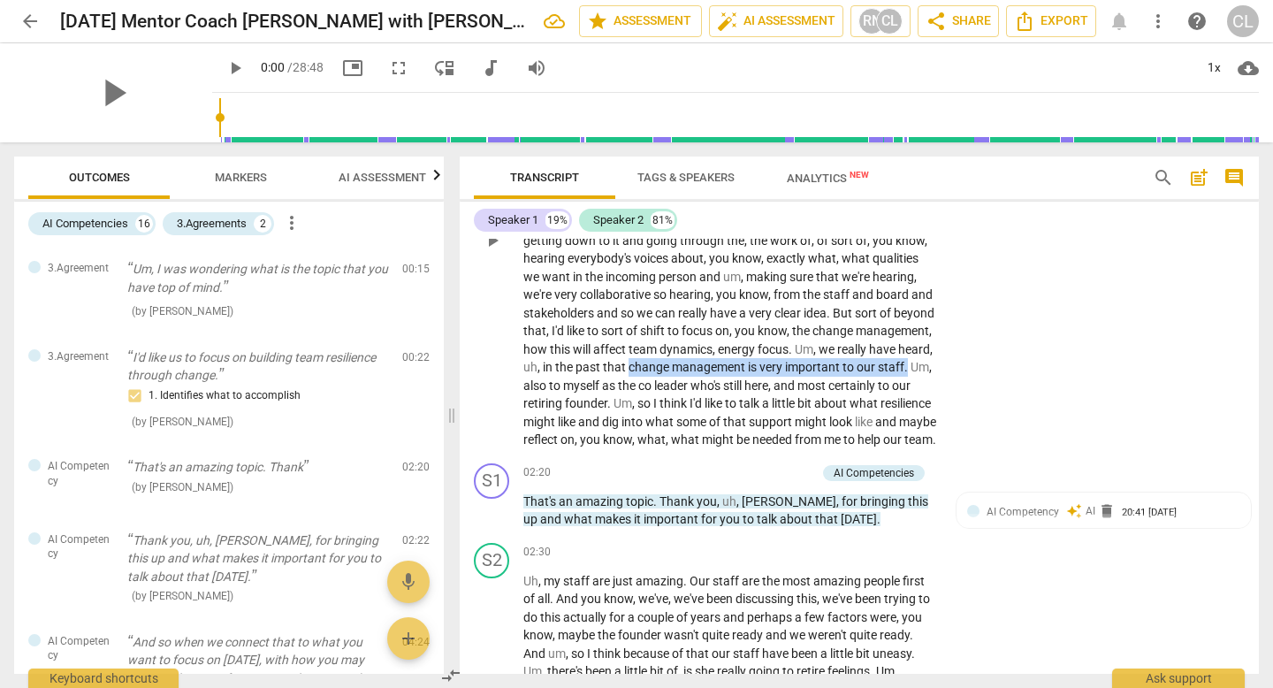
drag, startPoint x: 728, startPoint y: 370, endPoint x: 644, endPoint y: 386, distance: 85.5
click at [644, 386] on p "So I think today I'd like us to focus on building team resilience through chang…" at bounding box center [730, 240] width 414 height 417
click at [658, 367] on div "+" at bounding box center [664, 363] width 18 height 18
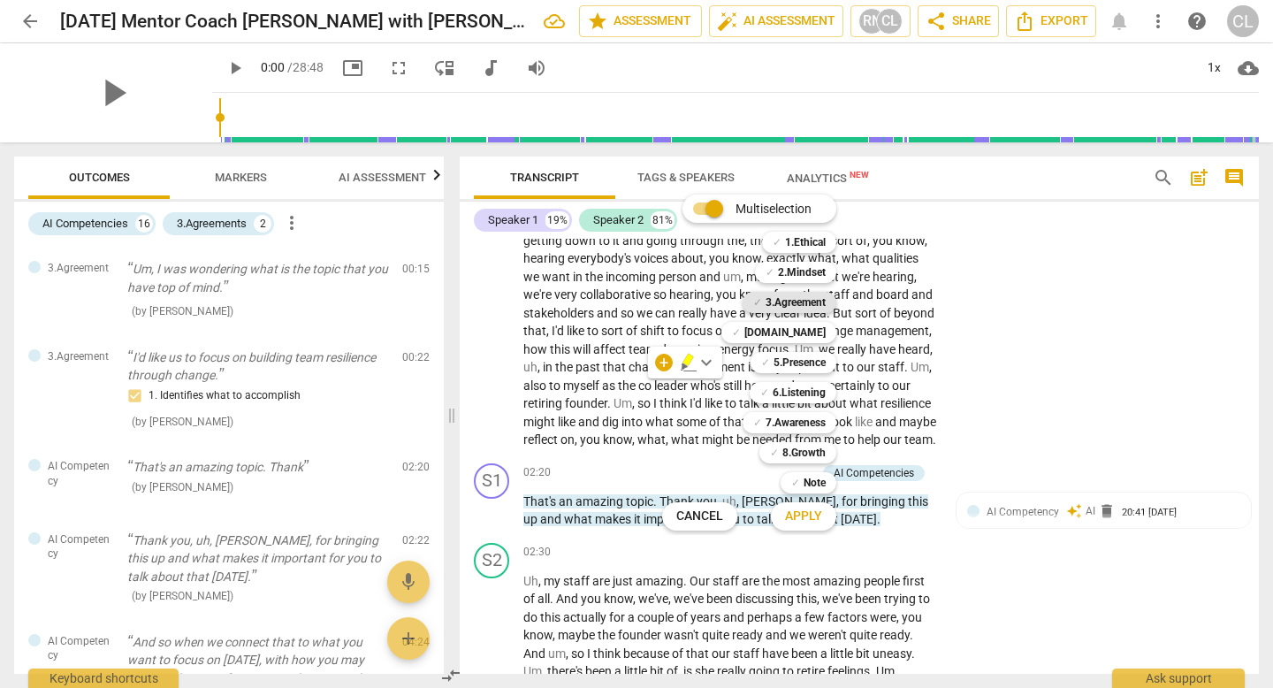
click at [809, 304] on b "3.Agreement" at bounding box center [795, 302] width 60 height 21
drag, startPoint x: 813, startPoint y: 286, endPoint x: 811, endPoint y: 302, distance: 17.0
click at [811, 302] on div "Multiselection m ✓ 1.Ethical 1 ✓ 2.Mindset 2 ✓ 3.Agreement 3 ✓ 4.Trust 4 ✓ 5.Pr…" at bounding box center [762, 362] width 215 height 345
click at [811, 302] on b "3.Agreement" at bounding box center [795, 302] width 60 height 21
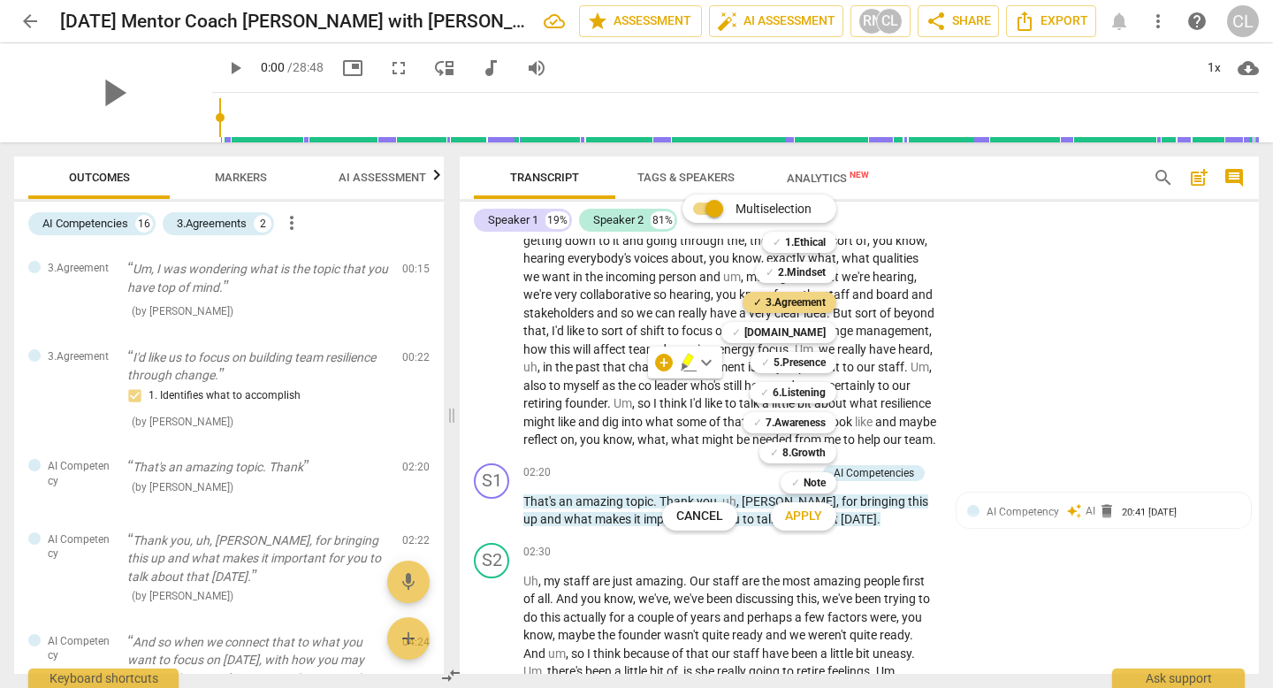
click at [993, 303] on div at bounding box center [636, 344] width 1273 height 688
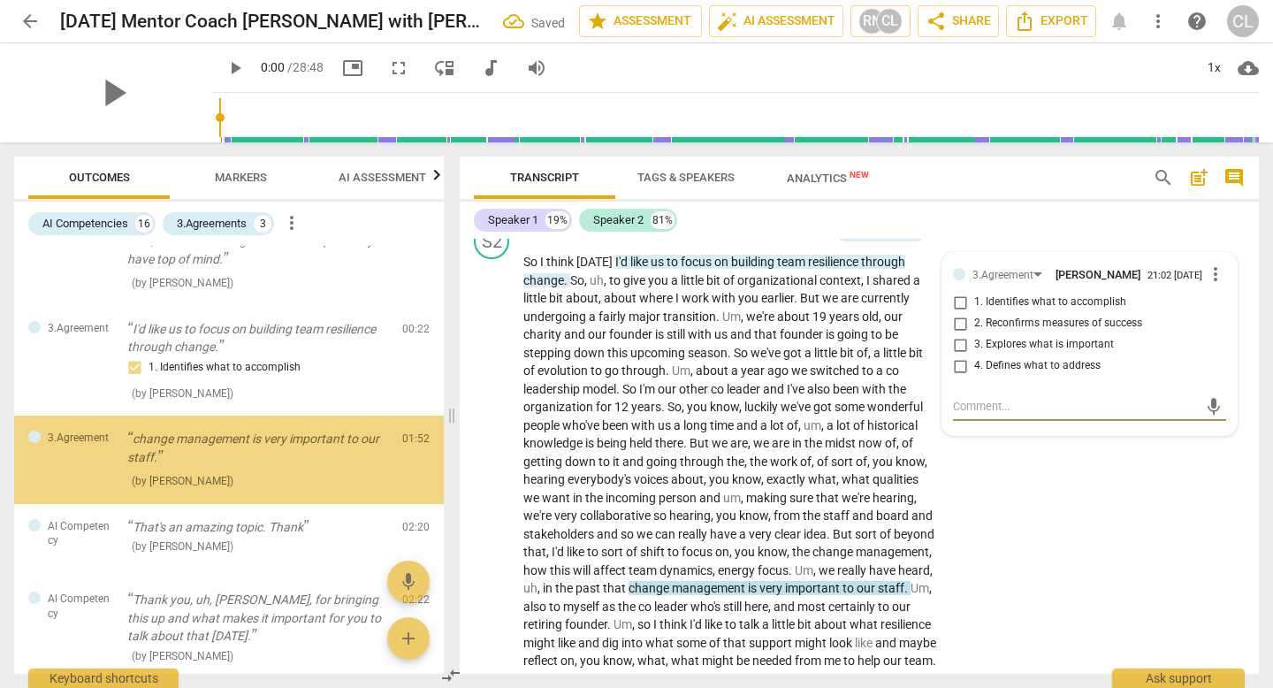
scroll to position [286, 0]
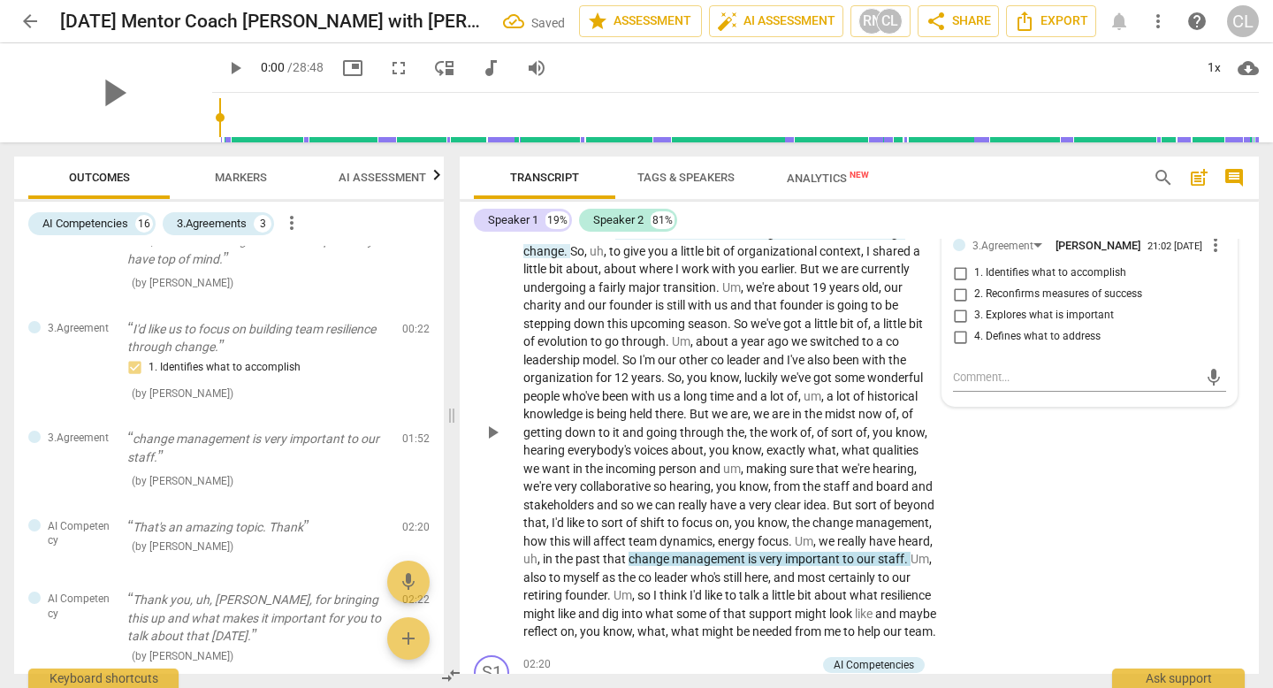
click at [771, 567] on p "So I think today I'd like us to focus on building team resilience through chang…" at bounding box center [730, 432] width 414 height 417
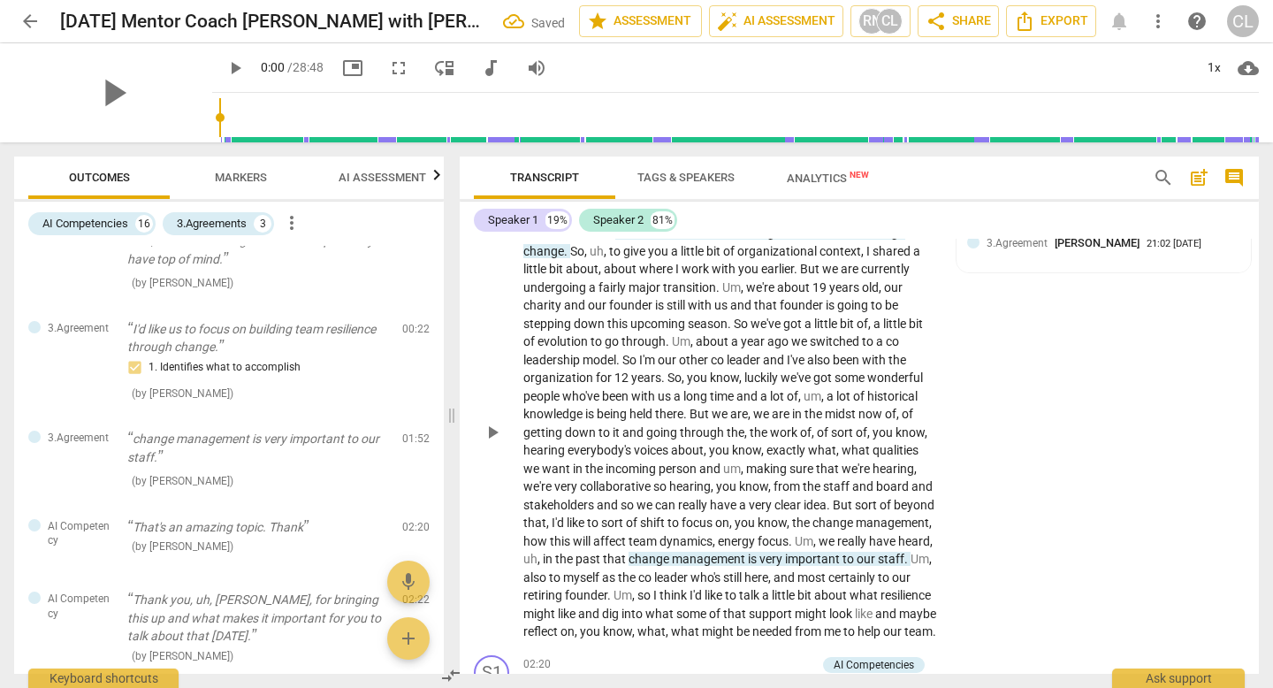
click at [748, 561] on span "management" at bounding box center [710, 559] width 76 height 14
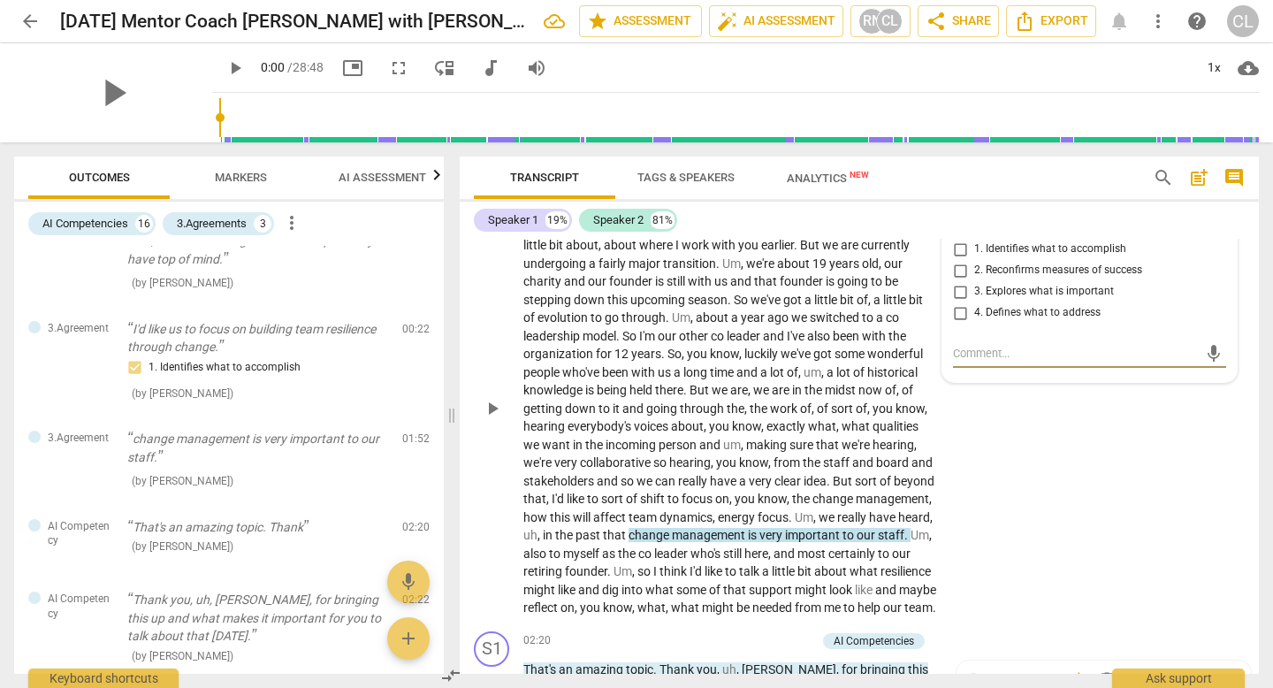
scroll to position [318, 0]
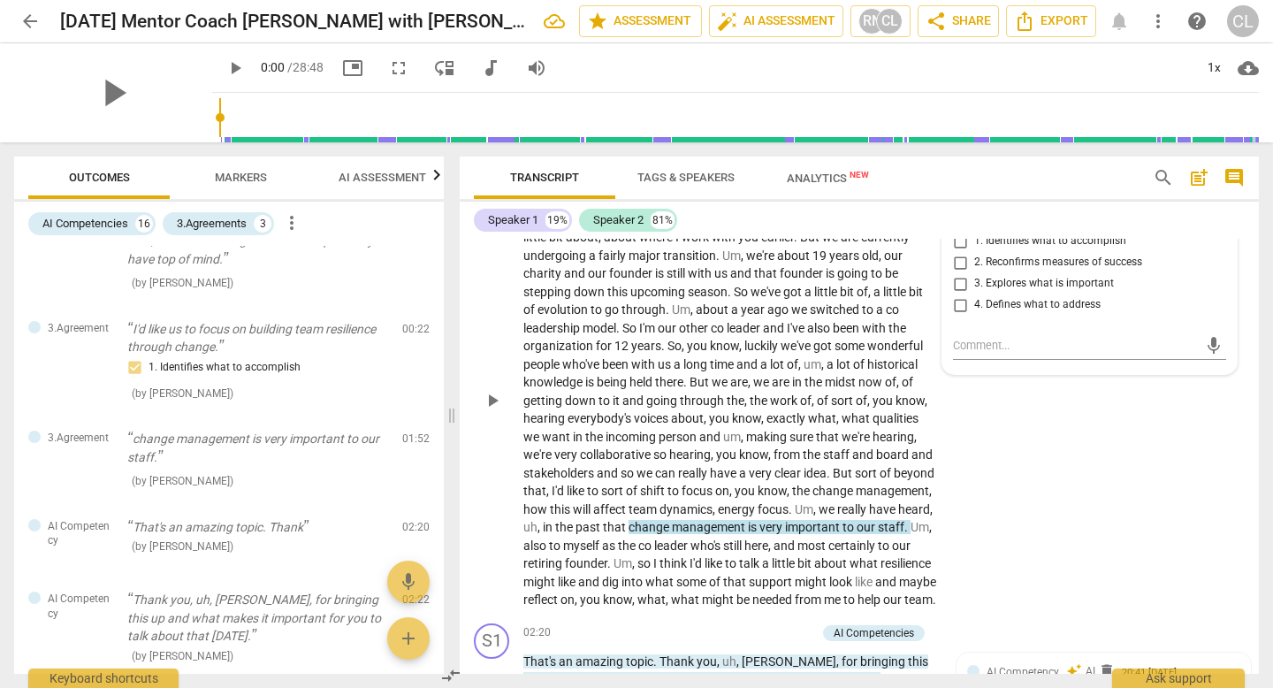
click at [1030, 540] on div "S2 play_arrow pause 00:20 + Add competency 3.Agreements keyboard_arrow_right So…" at bounding box center [859, 386] width 799 height 461
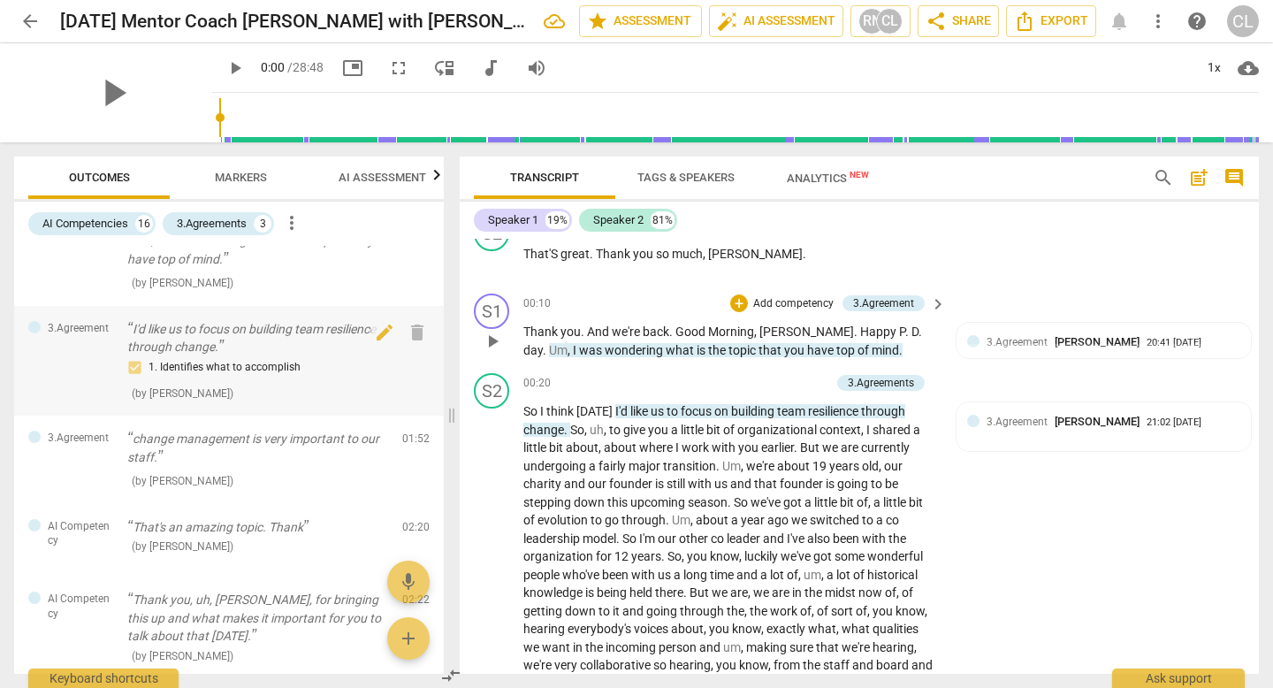
scroll to position [0, 0]
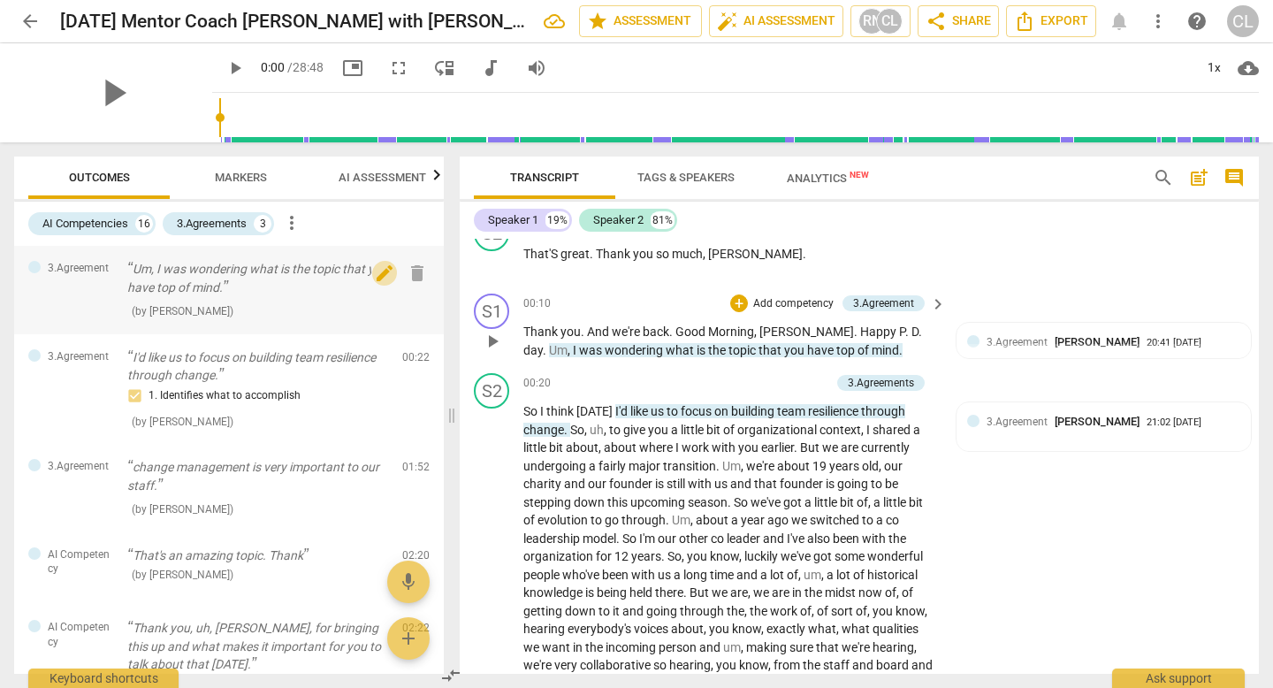
click at [374, 278] on span "edit" at bounding box center [384, 273] width 21 height 21
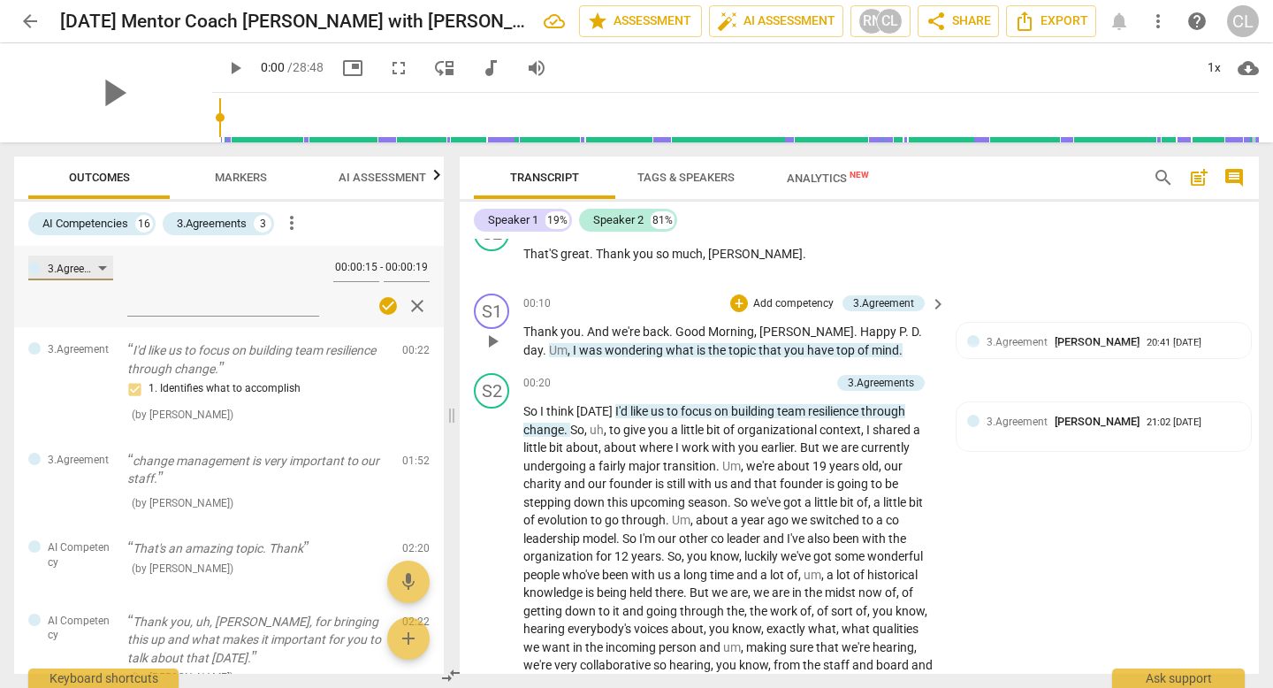
click at [94, 264] on div "3.Agreement" at bounding box center [73, 269] width 50 height 17
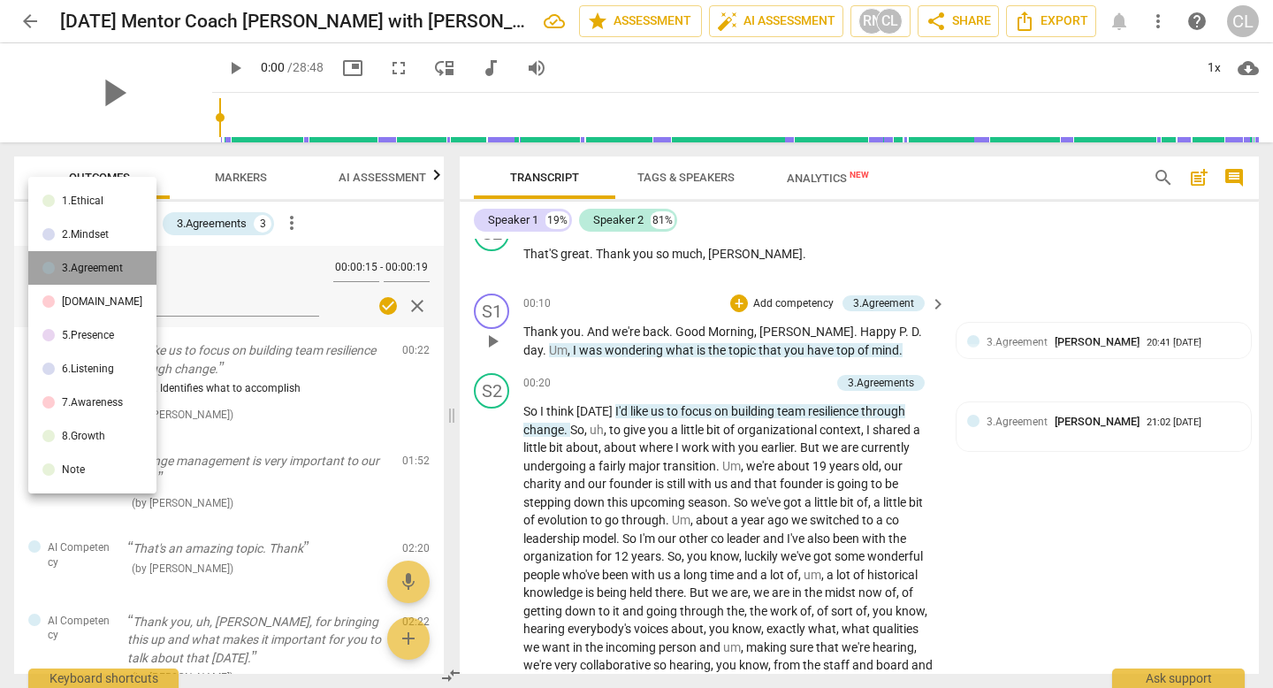
click at [94, 264] on div "3.Agreement" at bounding box center [92, 268] width 61 height 11
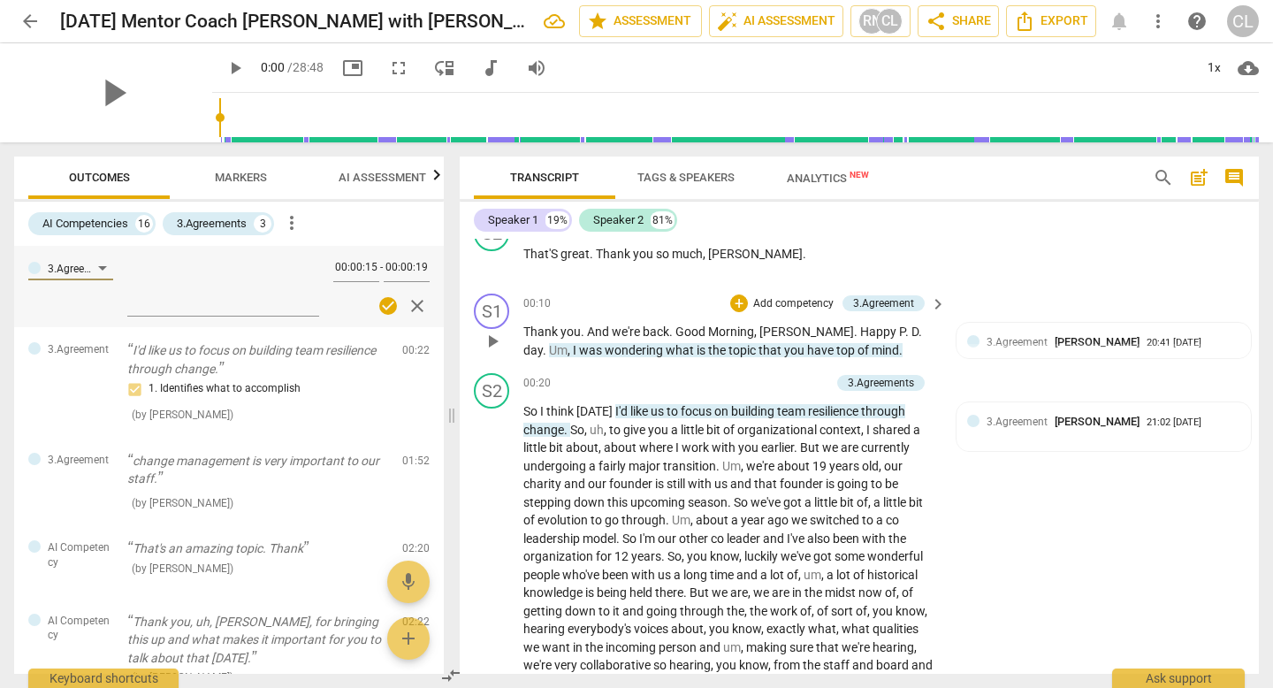
click at [390, 311] on span "check_circle" at bounding box center [387, 305] width 21 height 21
click at [103, 278] on div "3.Agreement" at bounding box center [70, 267] width 85 height 25
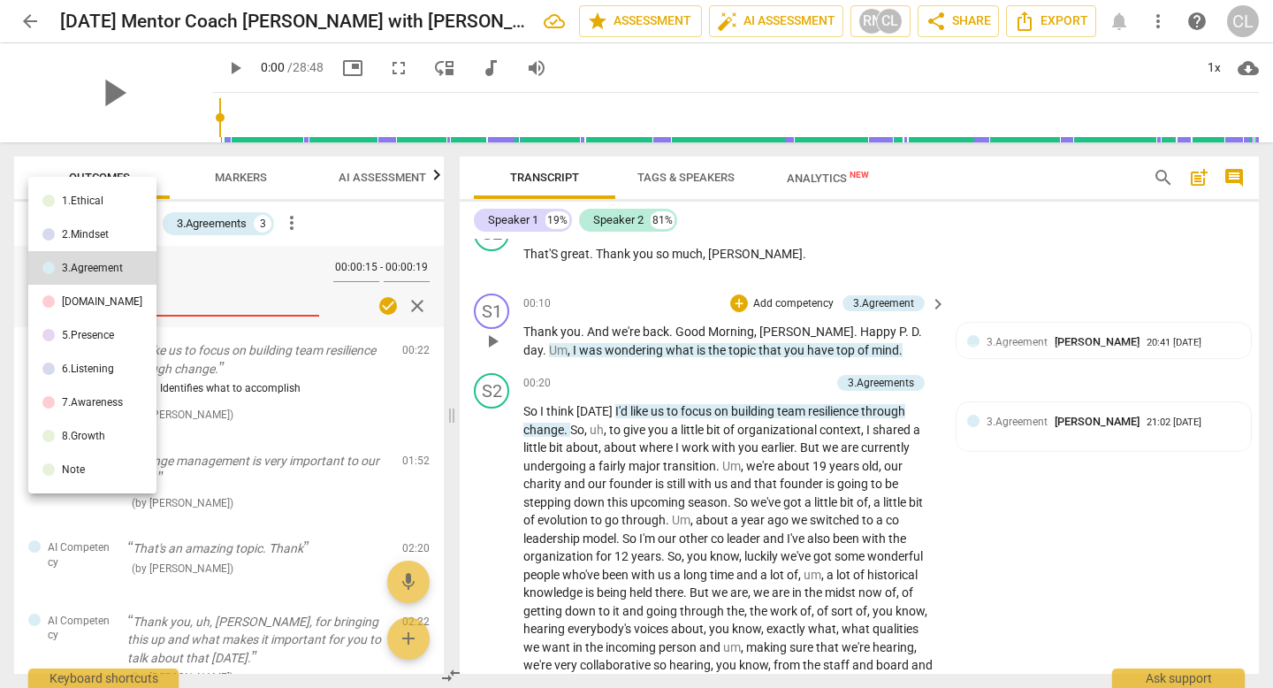
click at [619, 465] on div at bounding box center [636, 344] width 1273 height 688
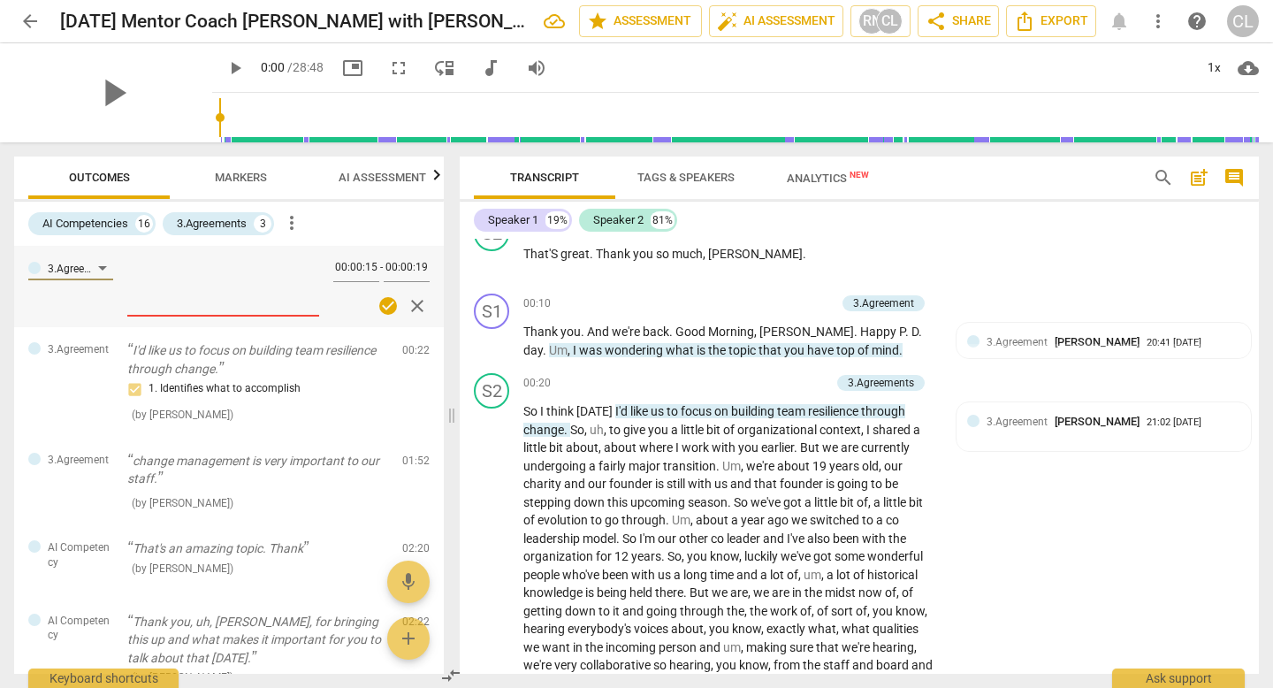
click at [872, 354] on span "mind" at bounding box center [885, 350] width 27 height 14
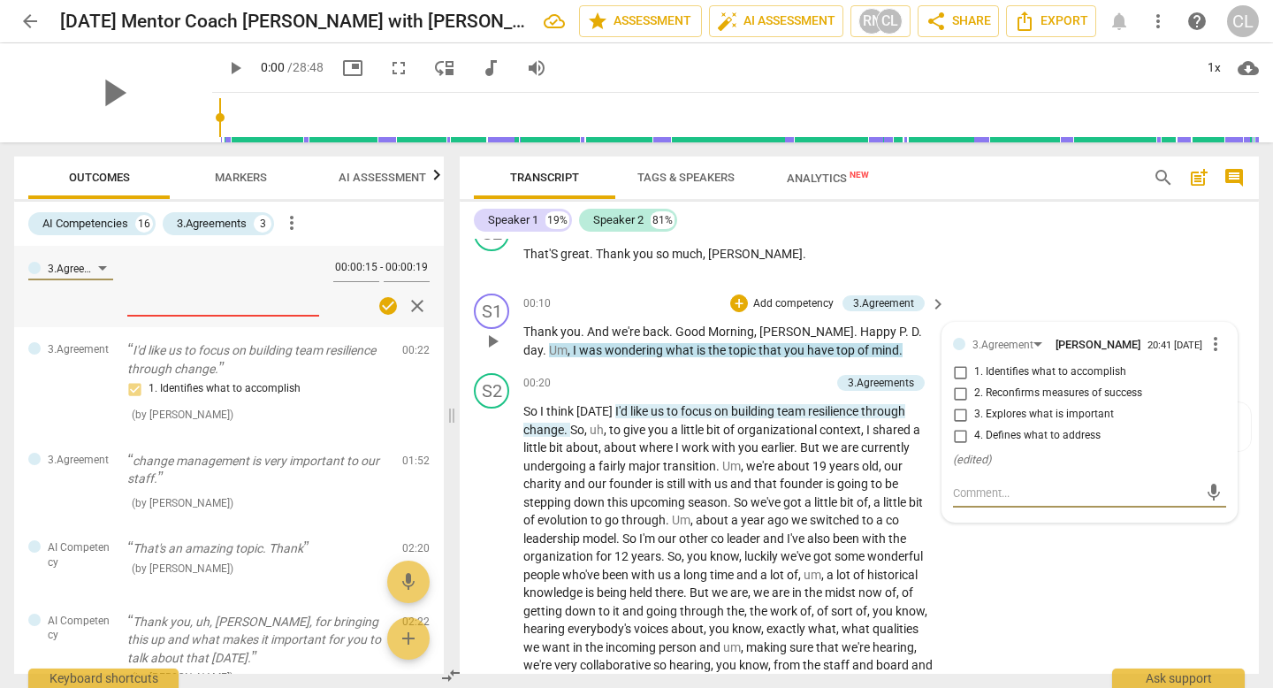
click at [959, 372] on input "1. Identifies what to accomplish" at bounding box center [960, 372] width 28 height 21
checkbox input "true"
click at [1021, 651] on div "S2 play_arrow pause 00:20 + Add competency 3.Agreements keyboard_arrow_right So…" at bounding box center [859, 596] width 799 height 461
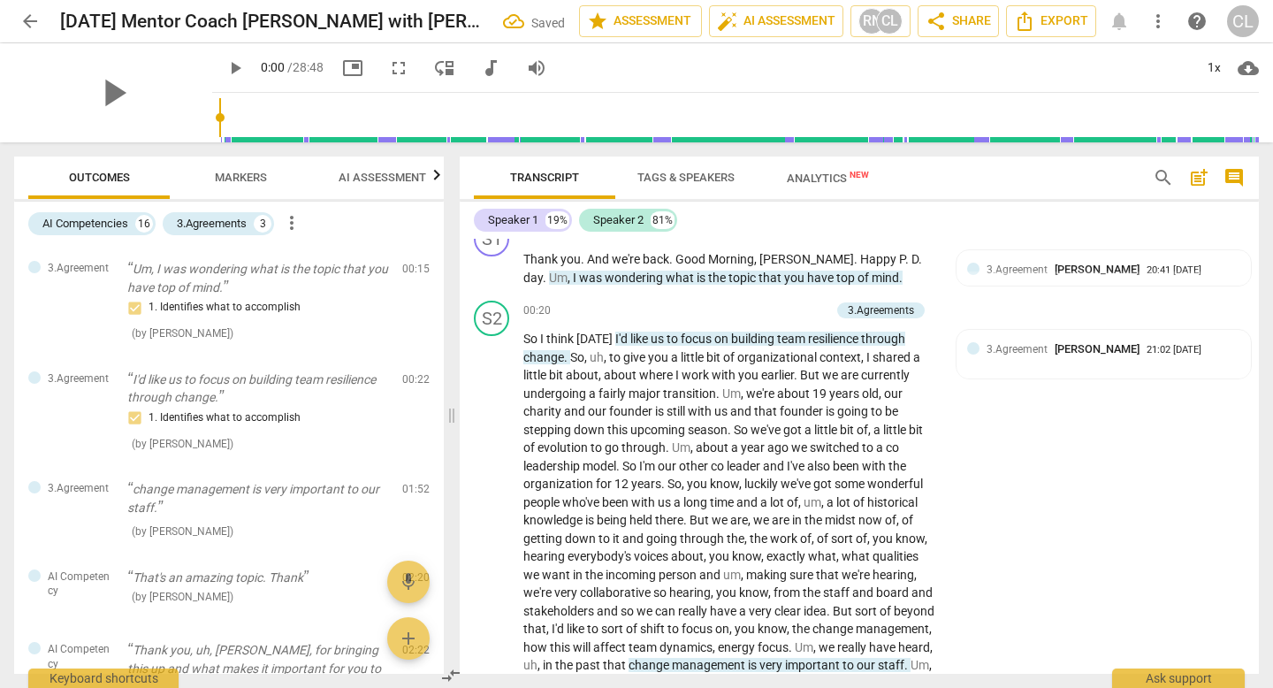
scroll to position [182, 0]
click at [227, 499] on p "change management is very important to our staff." at bounding box center [257, 498] width 261 height 36
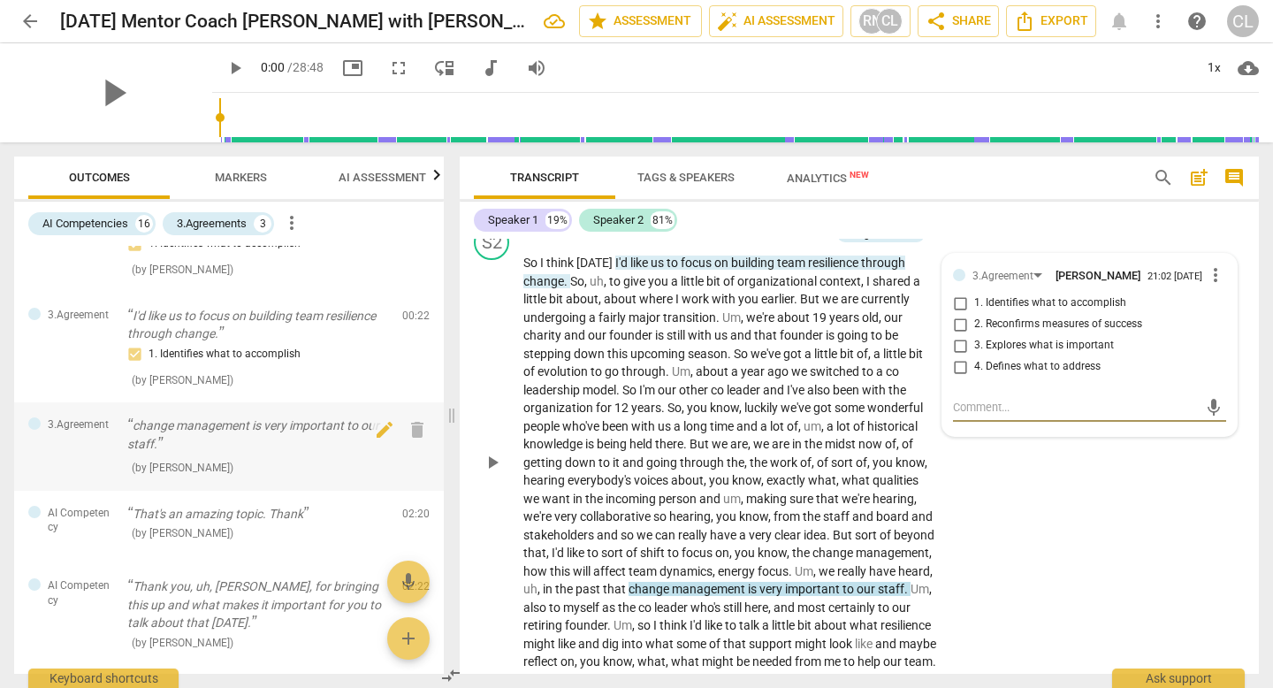
scroll to position [71, 0]
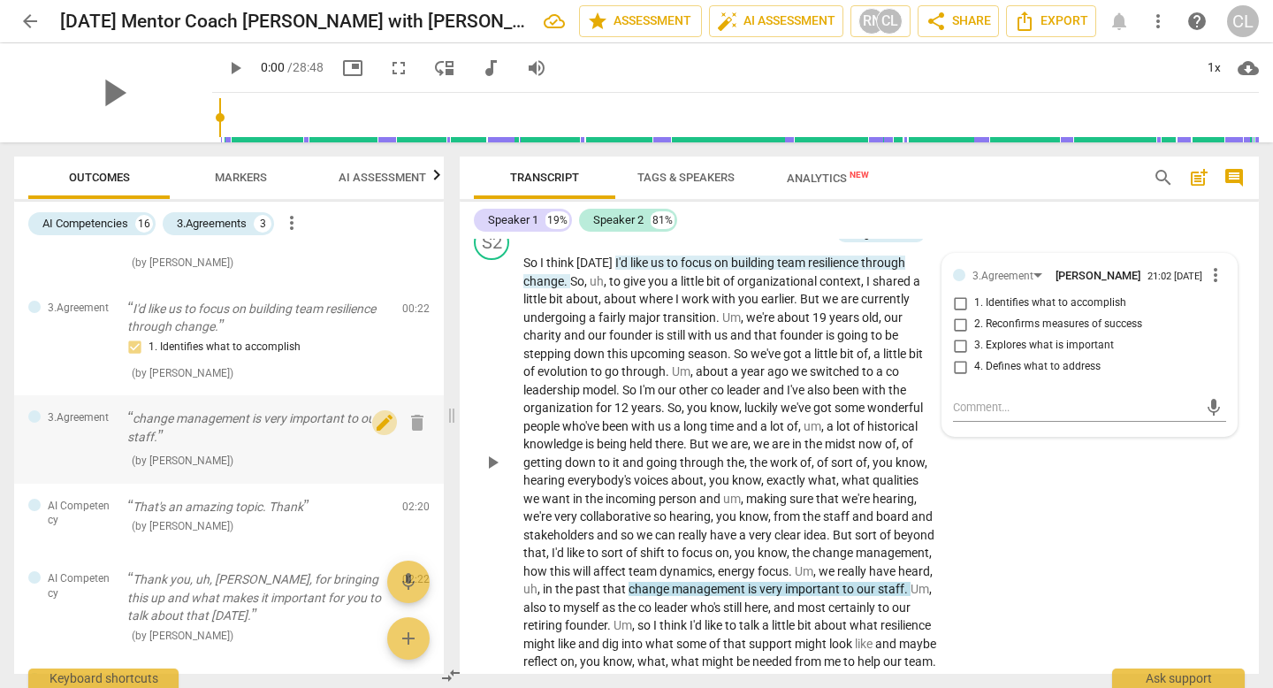
click at [374, 422] on span "edit" at bounding box center [384, 422] width 21 height 21
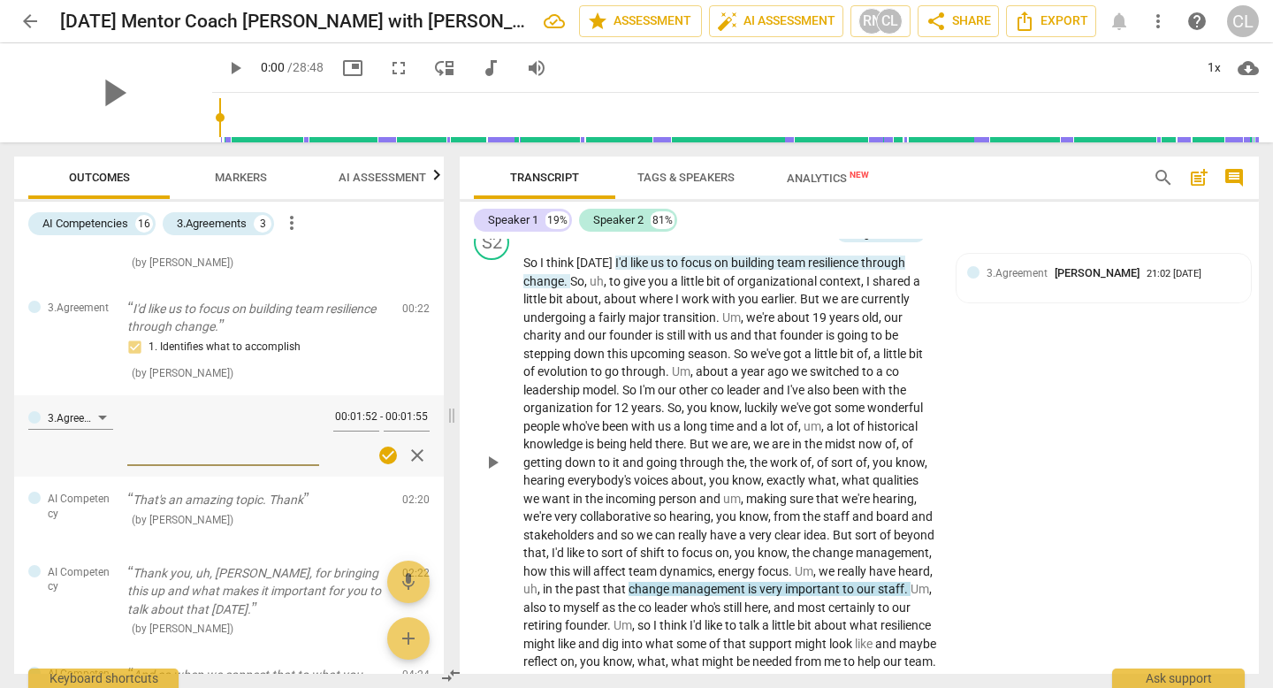
click at [411, 466] on button "close" at bounding box center [417, 455] width 26 height 26
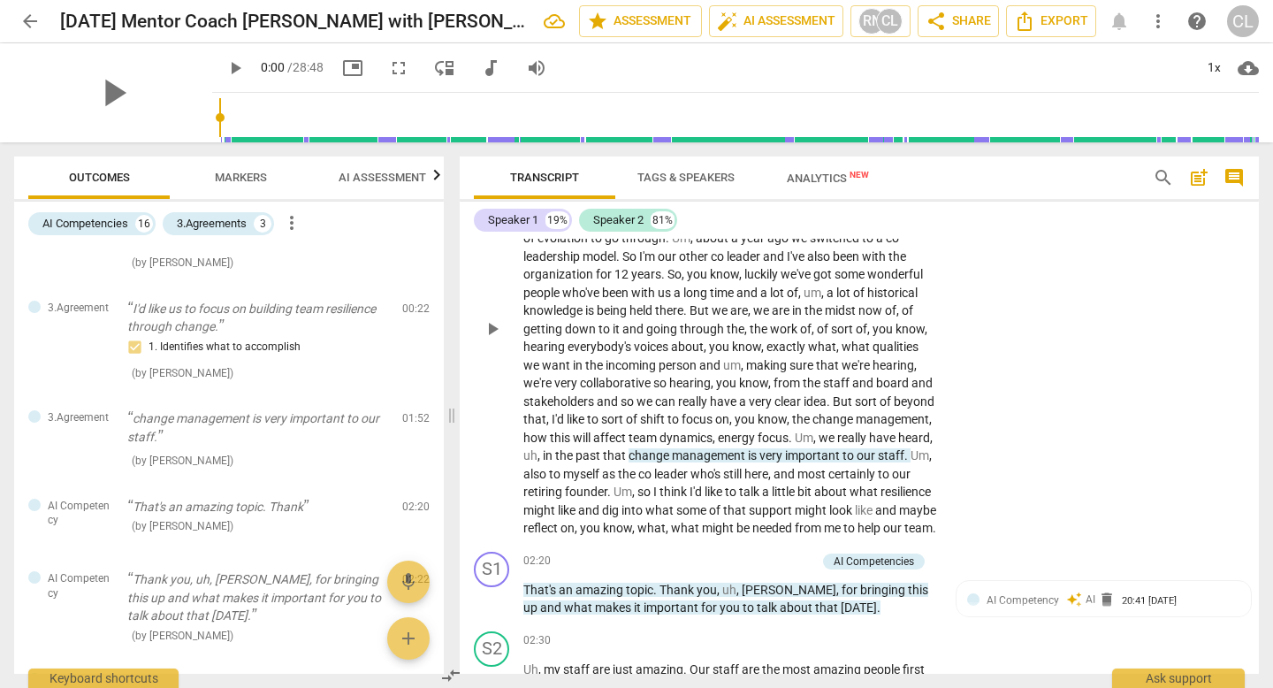
scroll to position [393, 0]
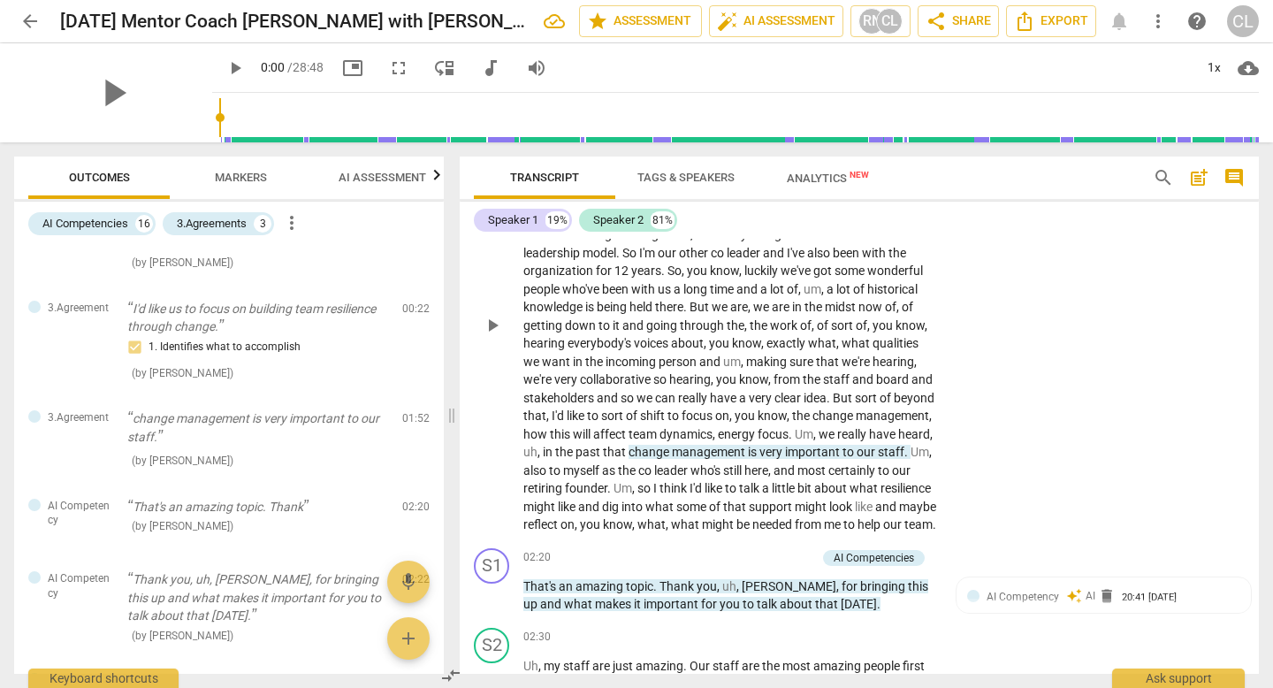
click at [748, 453] on span "management" at bounding box center [710, 452] width 76 height 14
click at [964, 460] on div "S2 play_arrow pause 00:20 + Add competency 3.Agreements keyboard_arrow_right So…" at bounding box center [859, 310] width 799 height 461
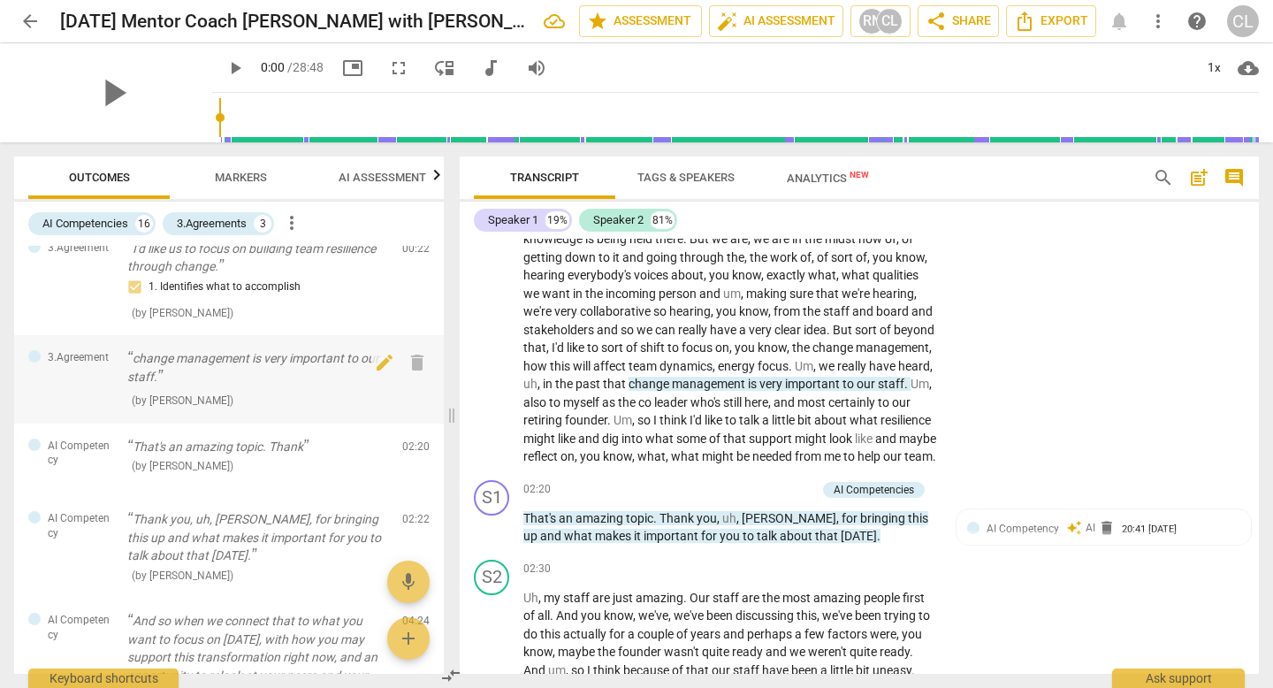
scroll to position [133, 0]
click at [288, 446] on p "That's an amazing topic. Thank" at bounding box center [257, 445] width 261 height 19
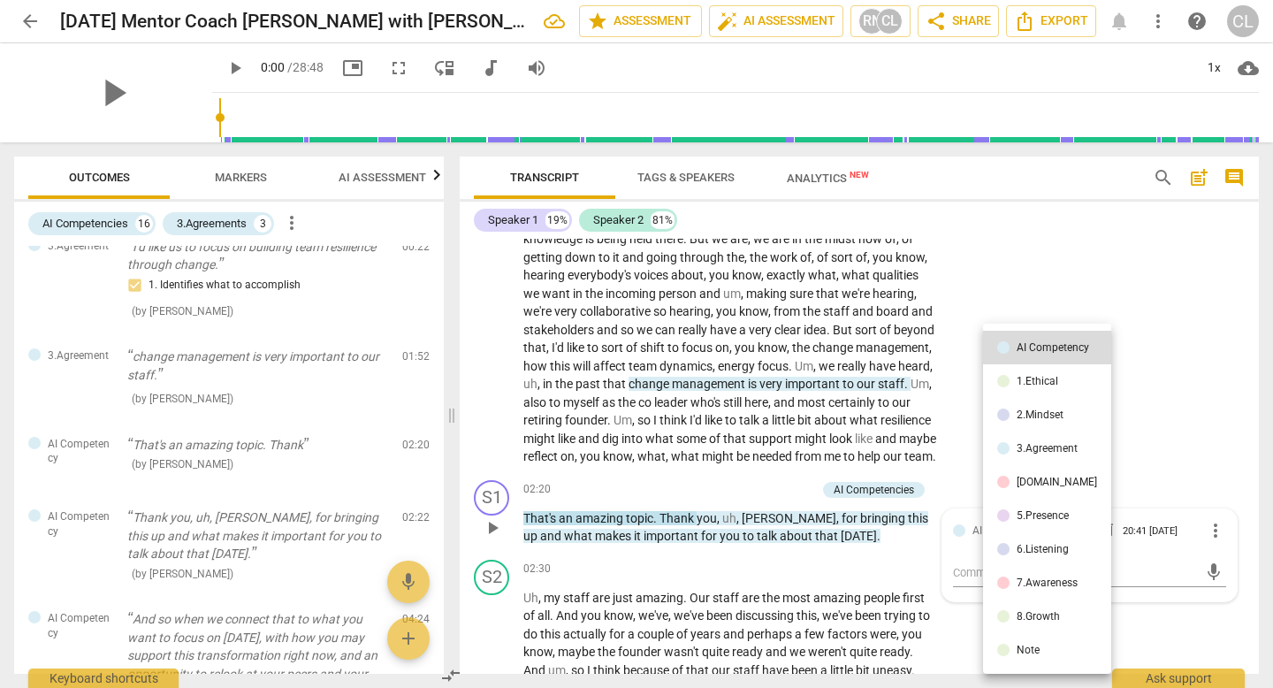
click at [1047, 522] on li "5.Presence" at bounding box center [1047, 516] width 128 height 34
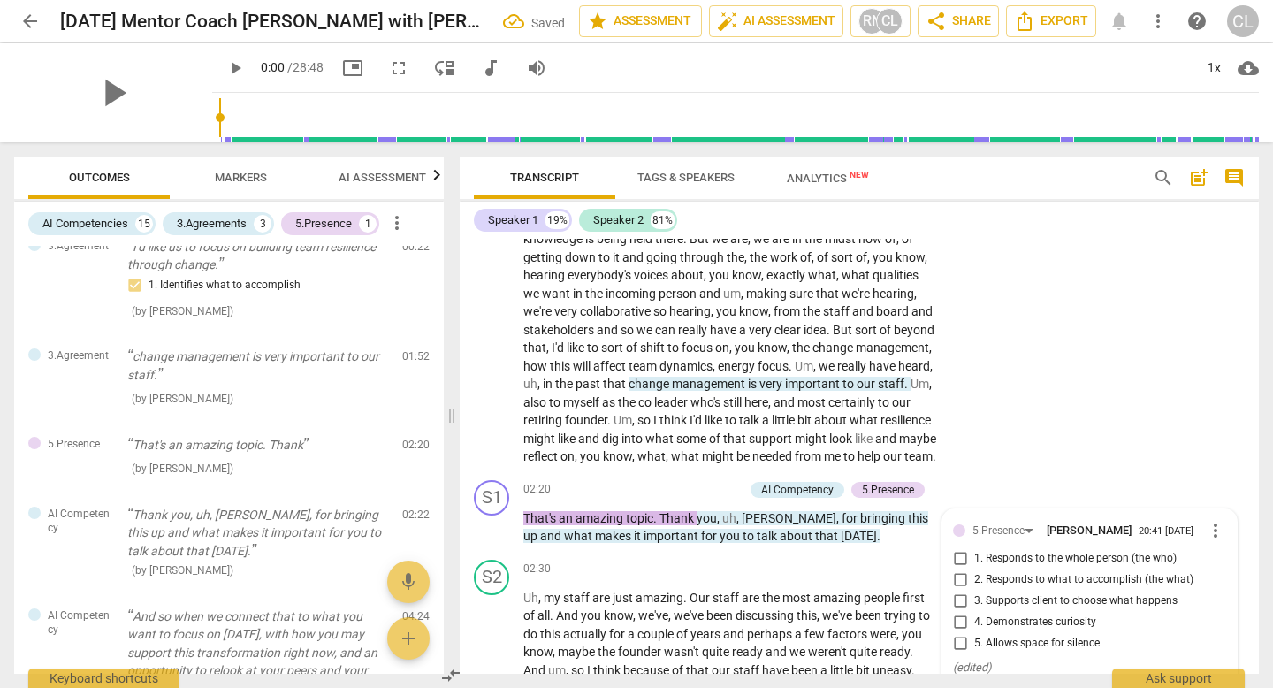
scroll to position [723, 0]
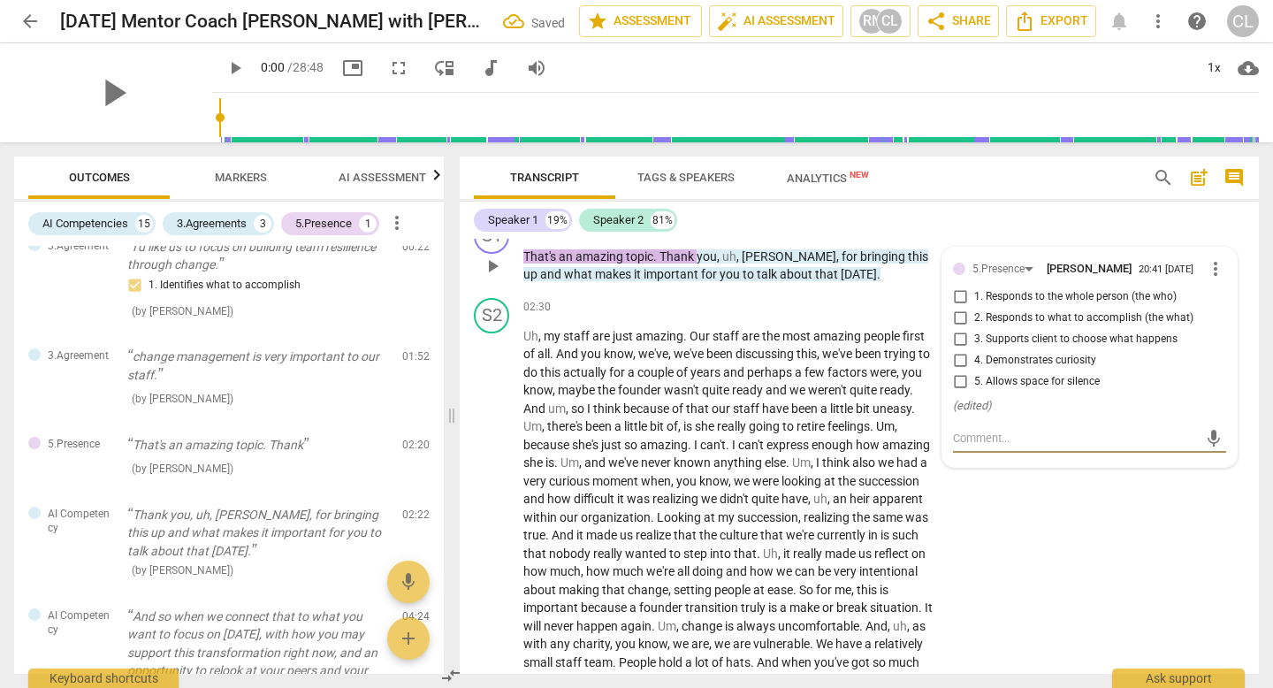
click at [1031, 326] on span "2. Responds to what to accomplish (the what)" at bounding box center [1083, 318] width 219 height 16
click at [974, 329] on input "2. Responds to what to accomplish (the what)" at bounding box center [960, 318] width 28 height 21
checkbox input "true"
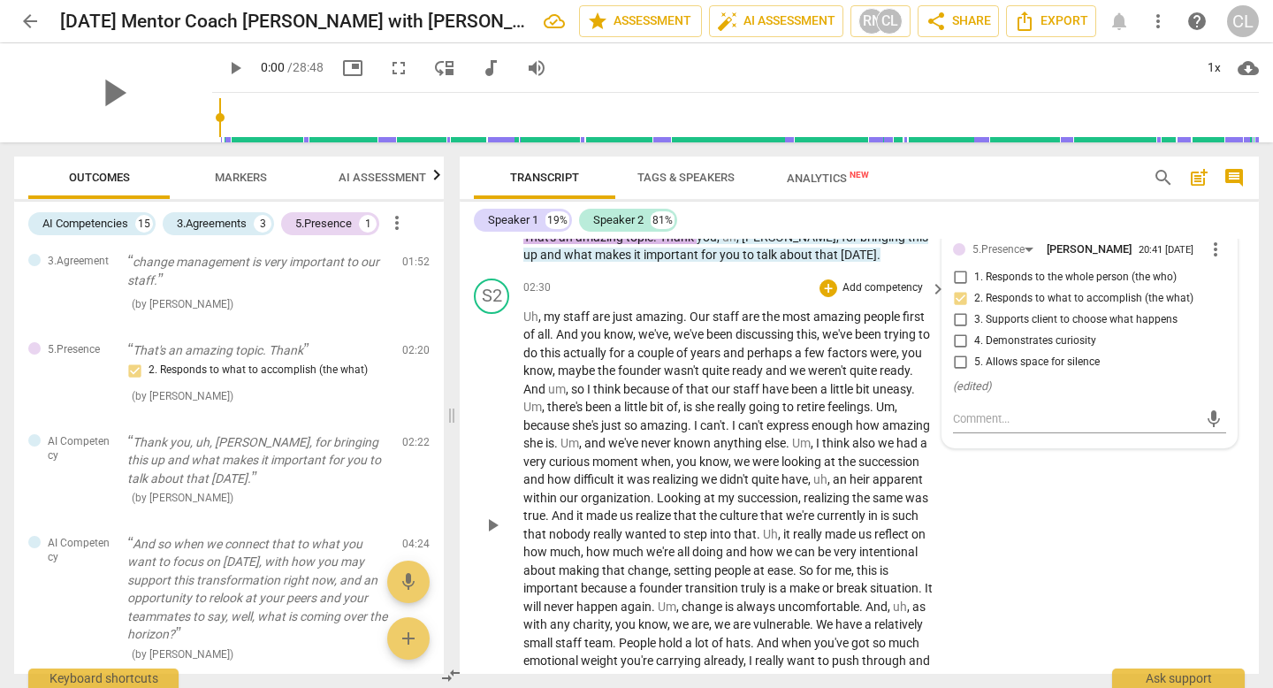
scroll to position [746, 0]
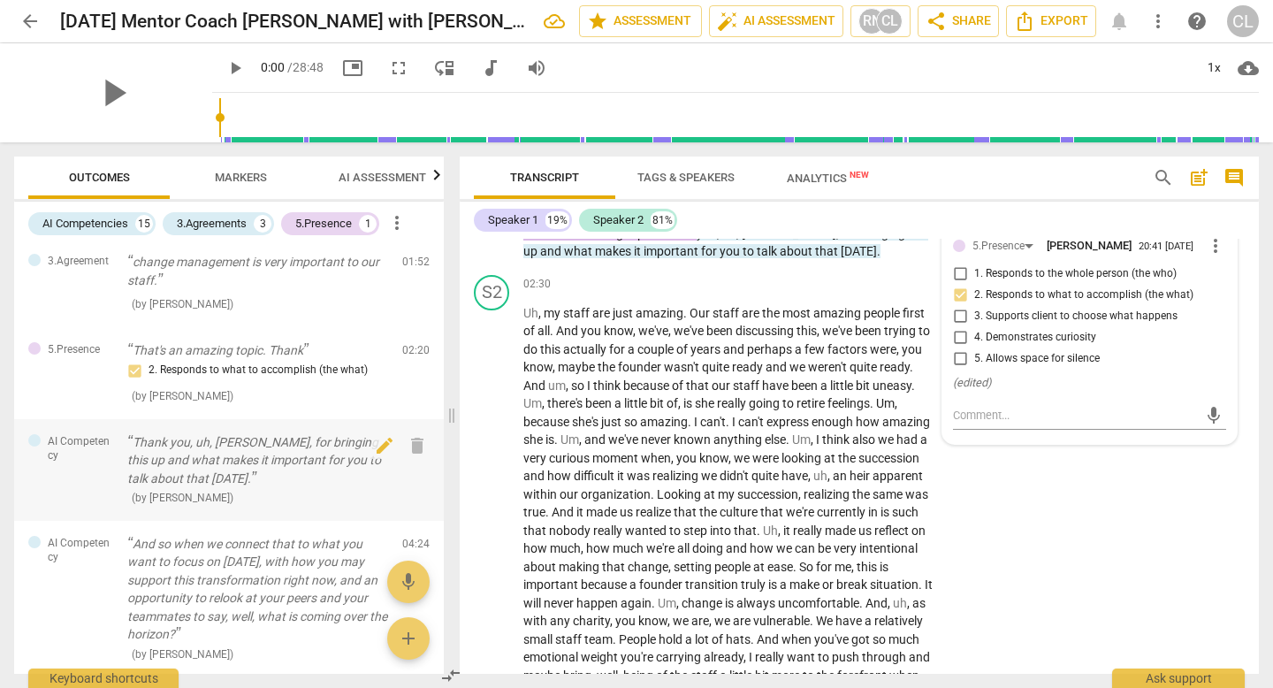
click at [314, 462] on p "Thank you, uh, Carrie, for bringing this up and what makes it important for you…" at bounding box center [257, 460] width 261 height 55
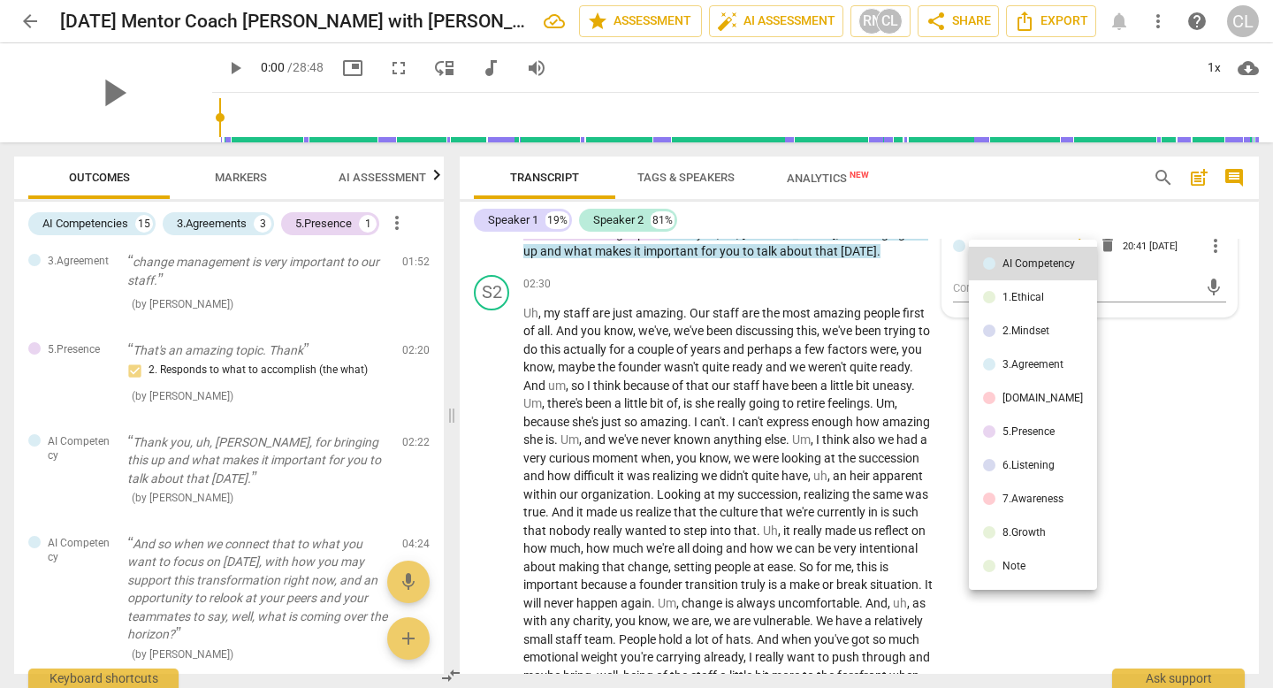
click at [1054, 334] on li "2.Mindset" at bounding box center [1033, 331] width 128 height 34
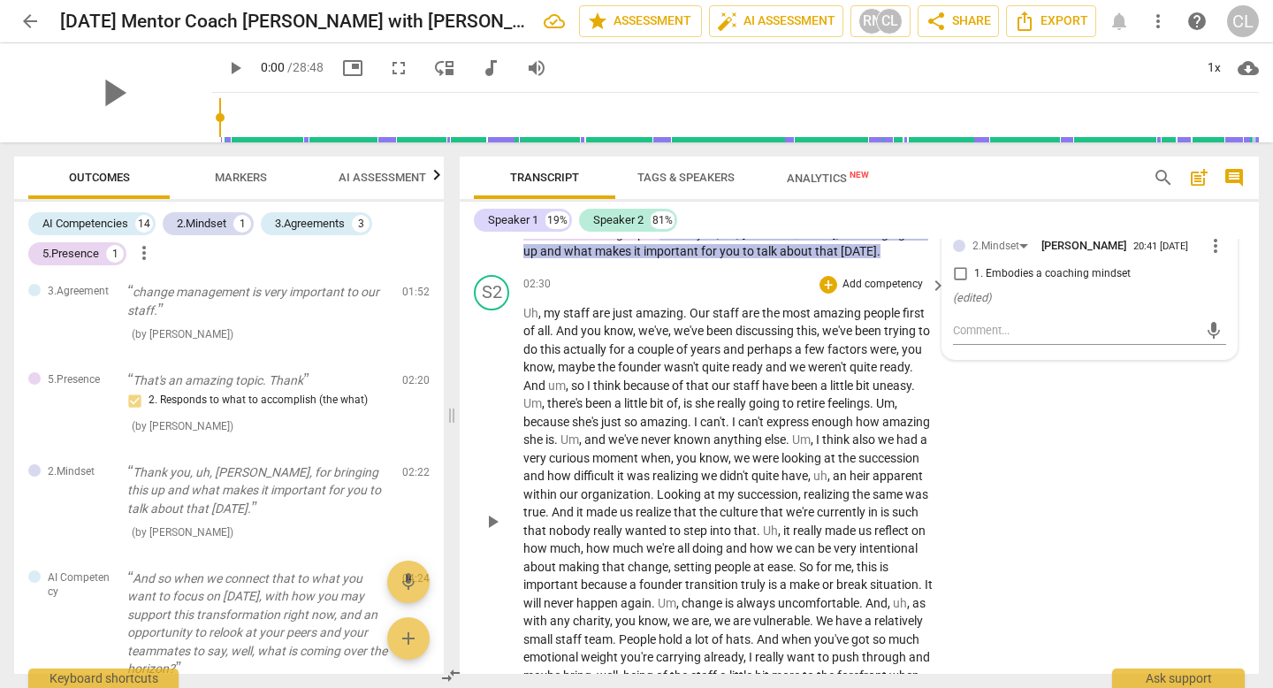
click at [1033, 438] on div "S2 play_arrow pause 02:30 + Add competency keyboard_arrow_right Uh , my staff a…" at bounding box center [859, 507] width 799 height 478
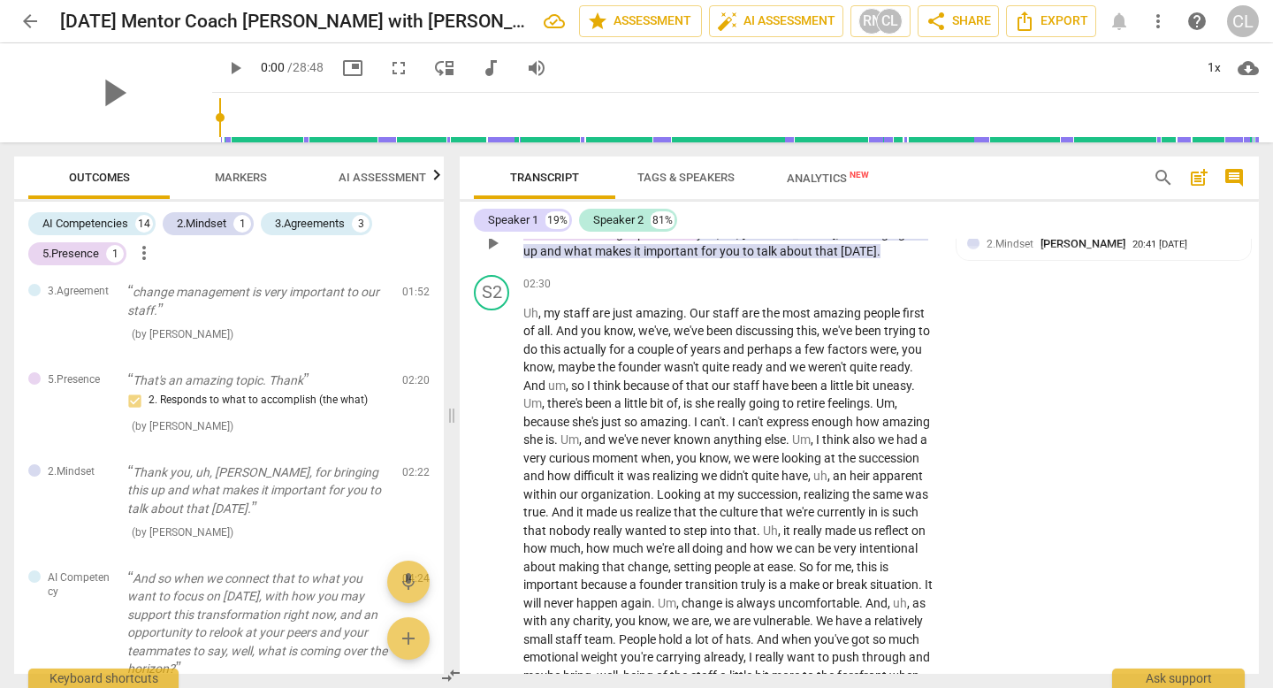
click at [841, 258] on span "[DATE]" at bounding box center [859, 251] width 36 height 14
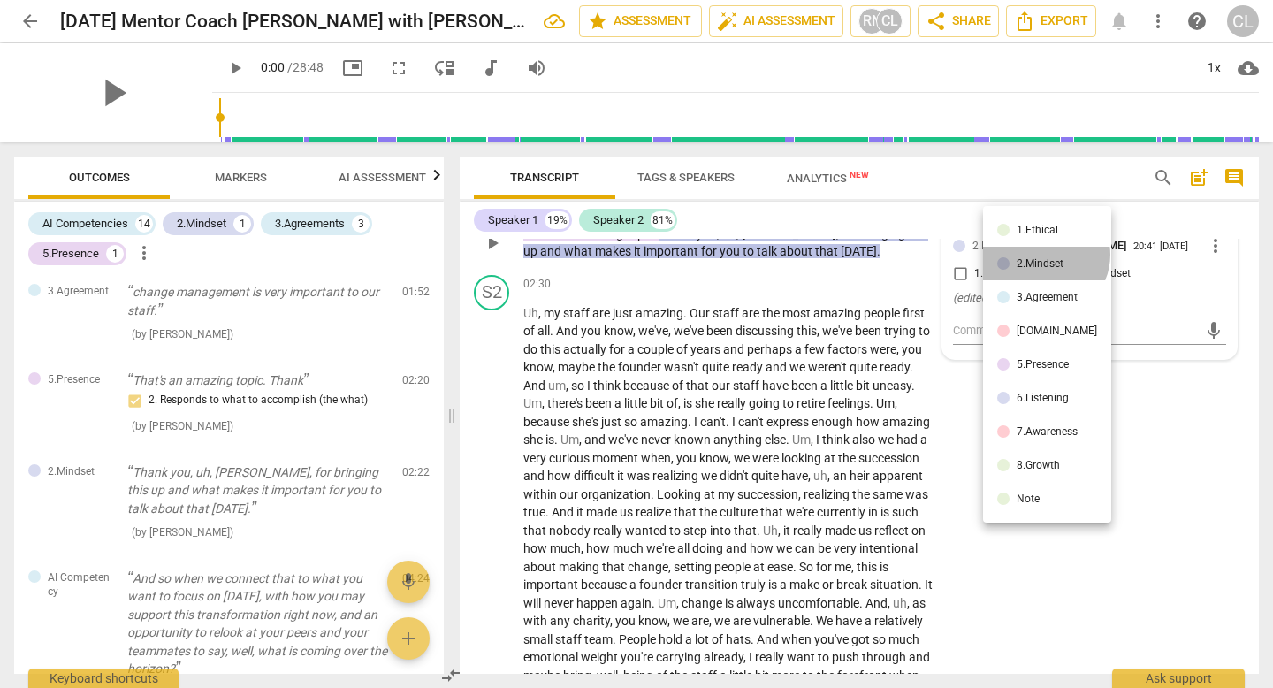
click at [1043, 255] on li "2.Mindset" at bounding box center [1047, 264] width 128 height 34
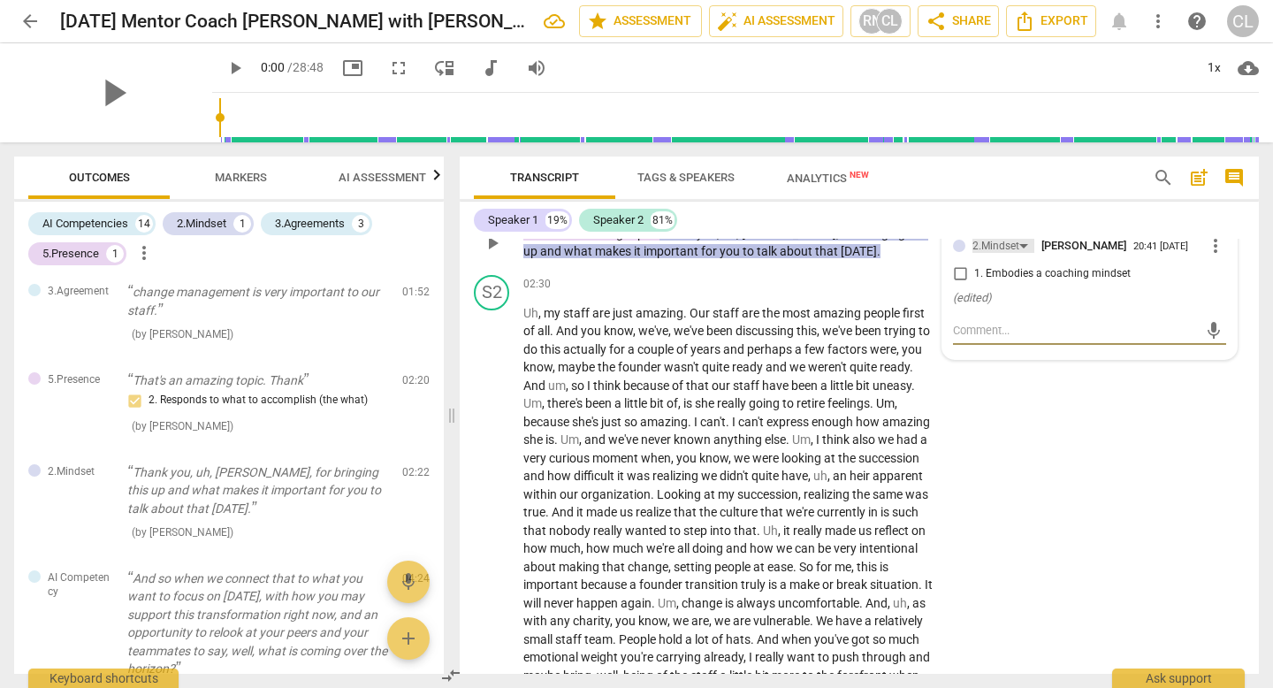
click at [1019, 253] on div "2.Mindset" at bounding box center [1003, 245] width 62 height 15
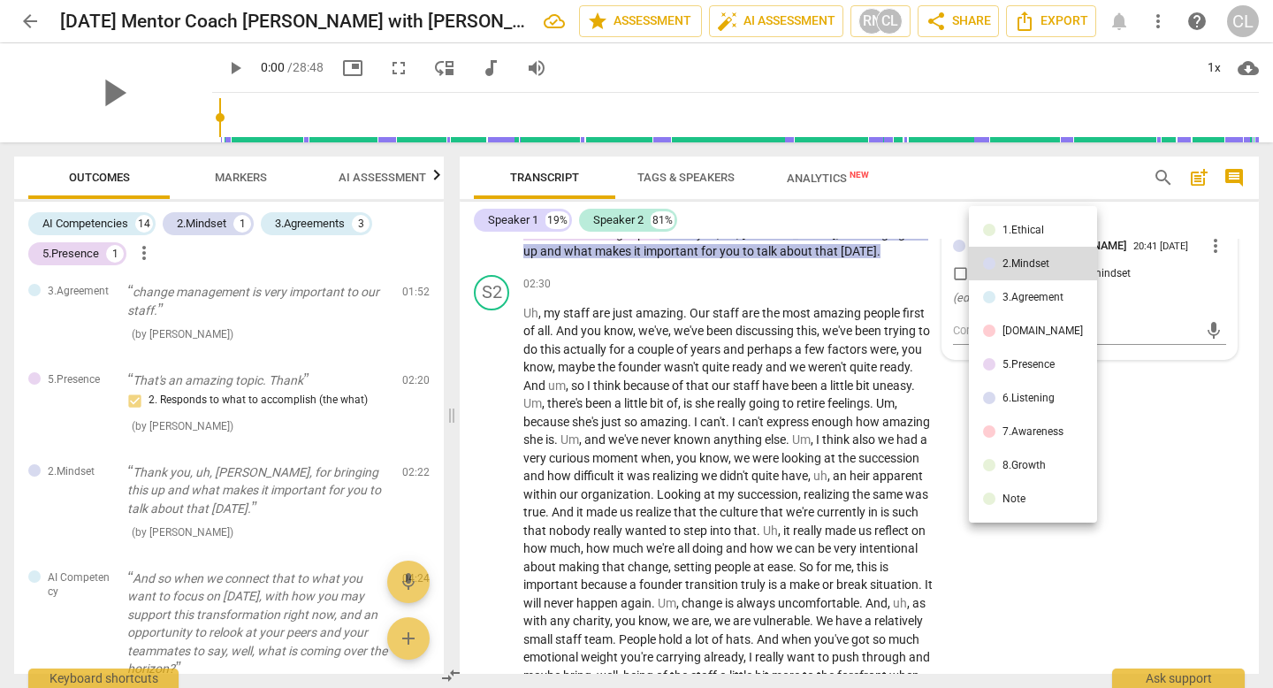
click at [1018, 234] on div "1.Ethical" at bounding box center [1023, 230] width 42 height 11
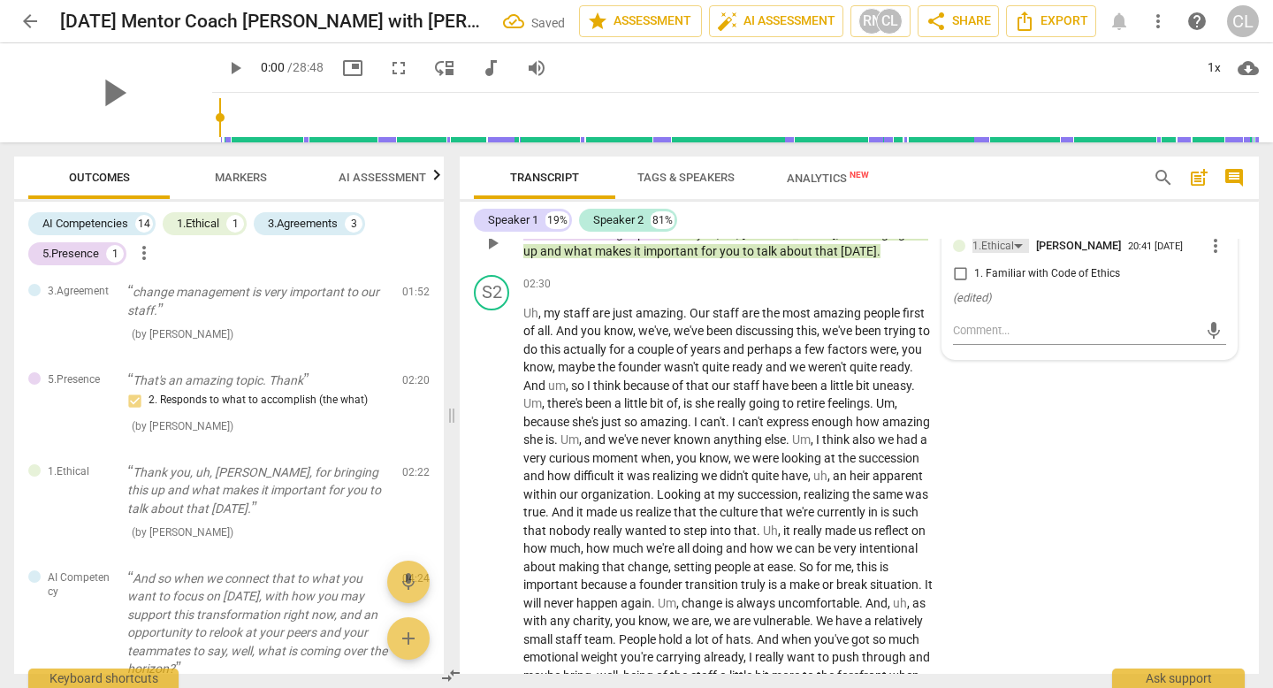
click at [994, 255] on div "1.Ethical" at bounding box center [993, 246] width 42 height 17
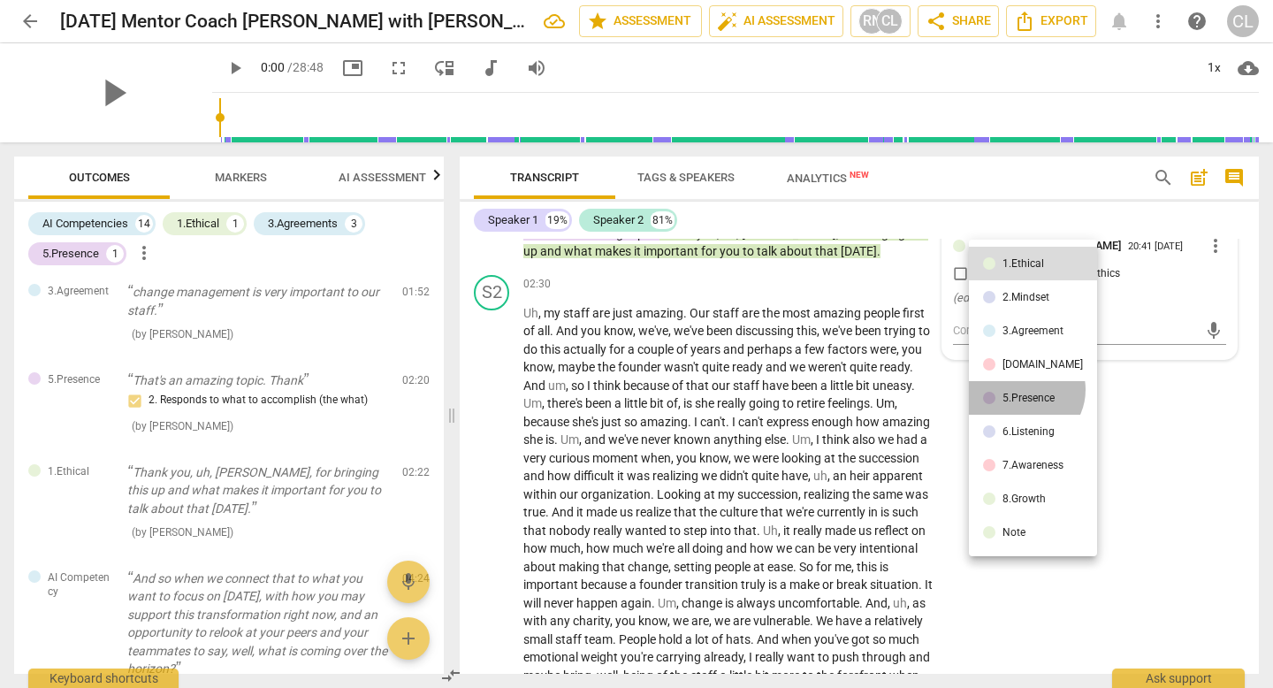
click at [1024, 390] on li "5.Presence" at bounding box center [1033, 398] width 128 height 34
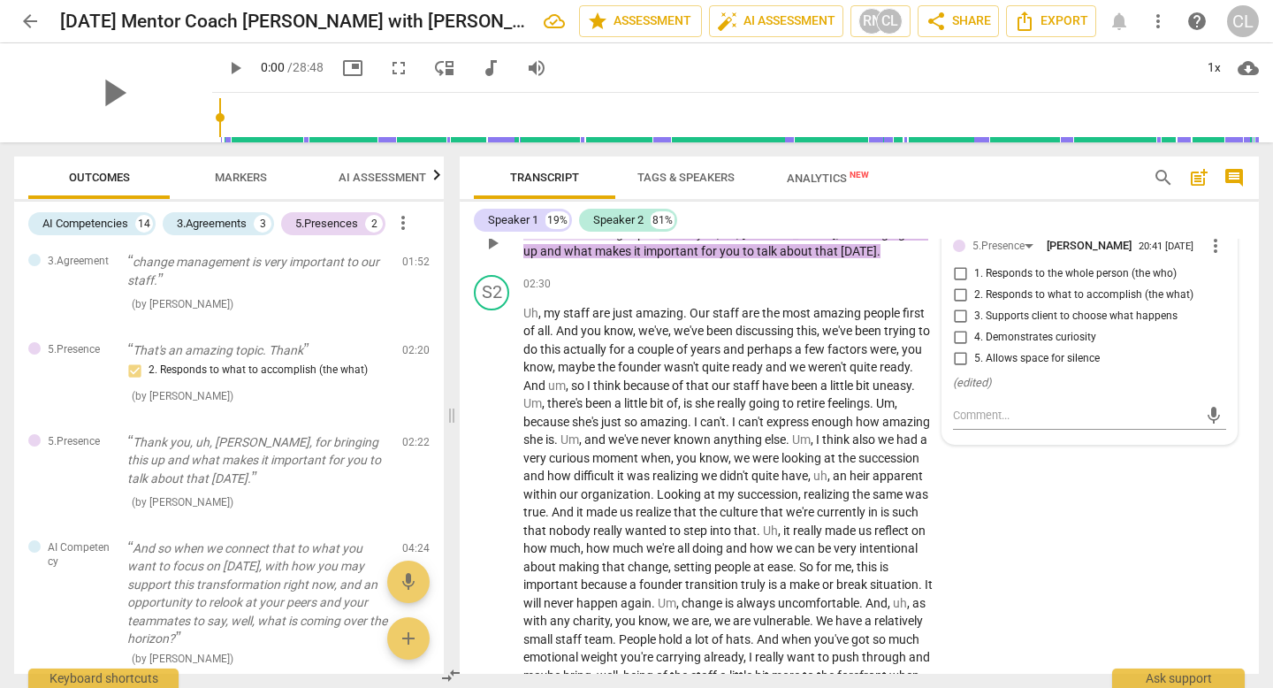
click at [1009, 346] on span "4. Demonstrates curiosity" at bounding box center [1035, 338] width 122 height 16
click at [974, 348] on input "4. Demonstrates curiosity" at bounding box center [960, 337] width 28 height 21
checkbox input "true"
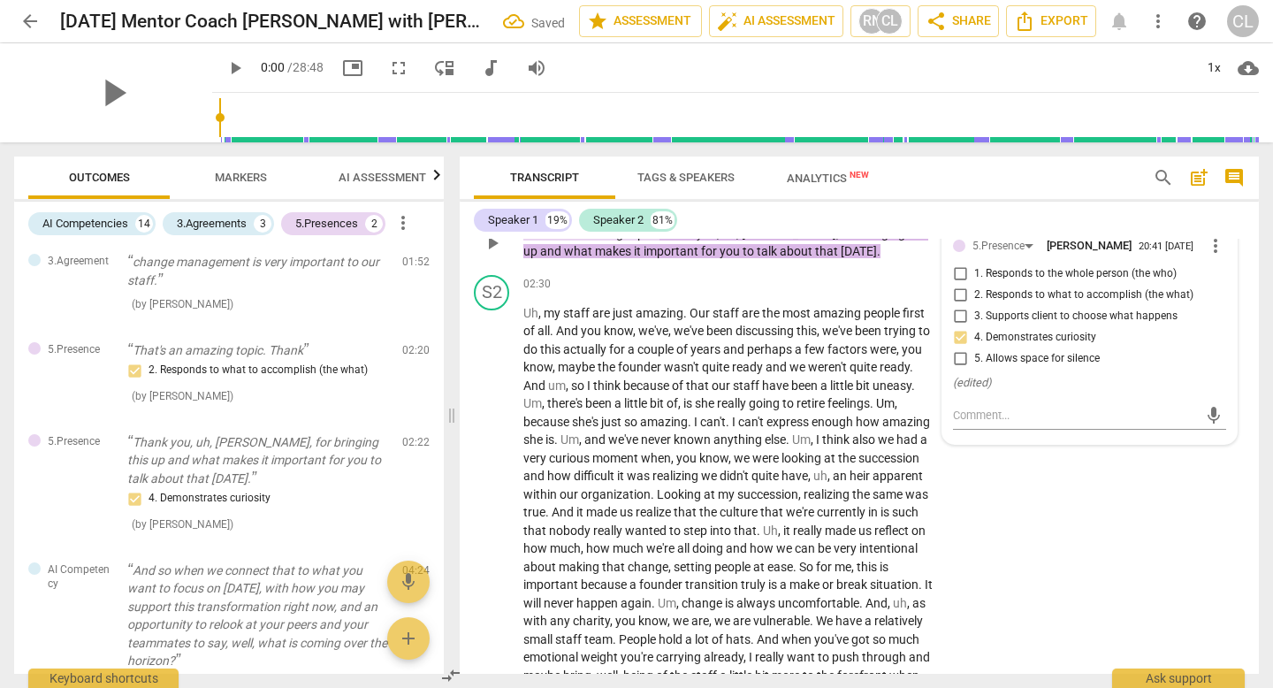
click at [999, 303] on span "2. Responds to what to accomplish (the what)" at bounding box center [1083, 295] width 219 height 16
click at [974, 306] on input "2. Responds to what to accomplish (the what)" at bounding box center [960, 295] width 28 height 21
checkbox input "true"
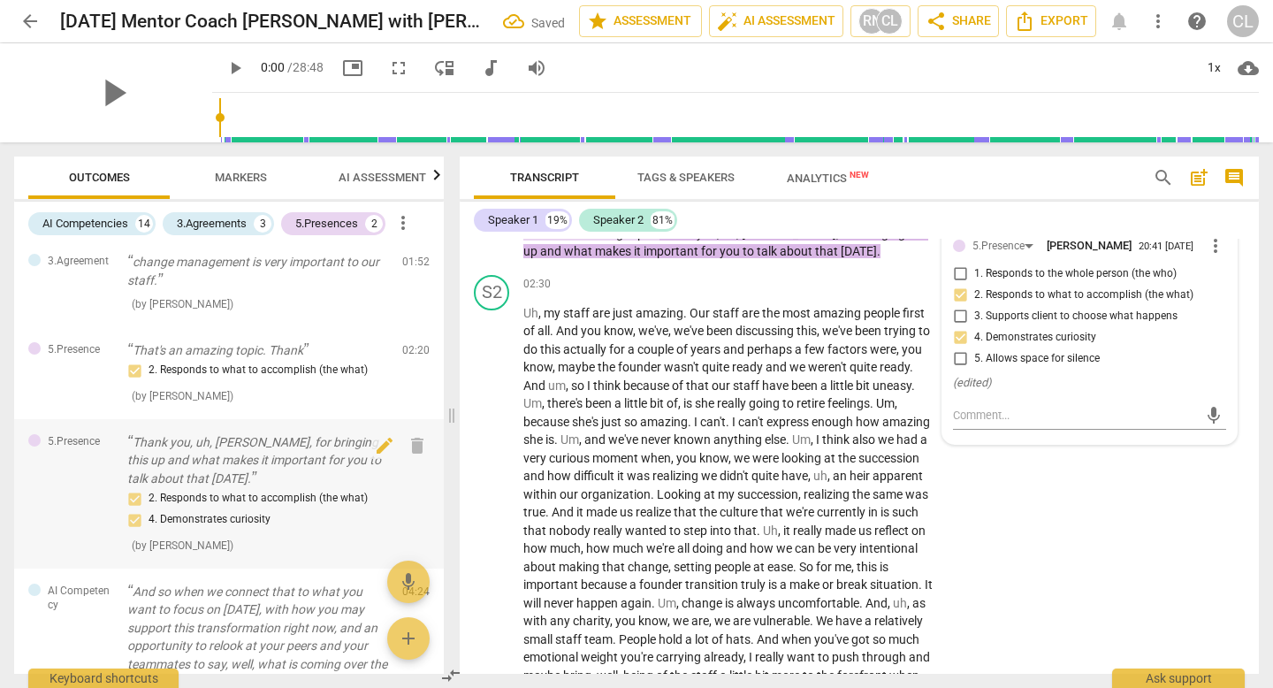
scroll to position [347, 0]
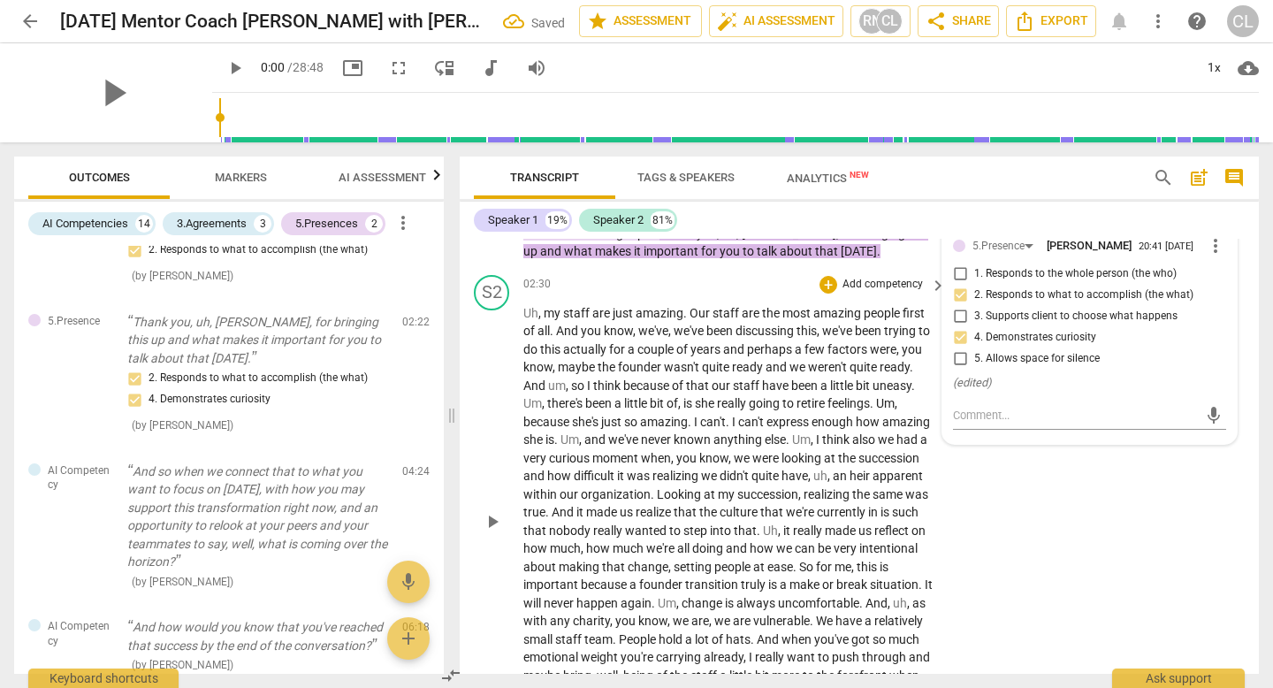
click at [1048, 586] on div "S2 play_arrow pause 02:30 + Add competency keyboard_arrow_right Uh , my staff a…" at bounding box center [859, 507] width 799 height 478
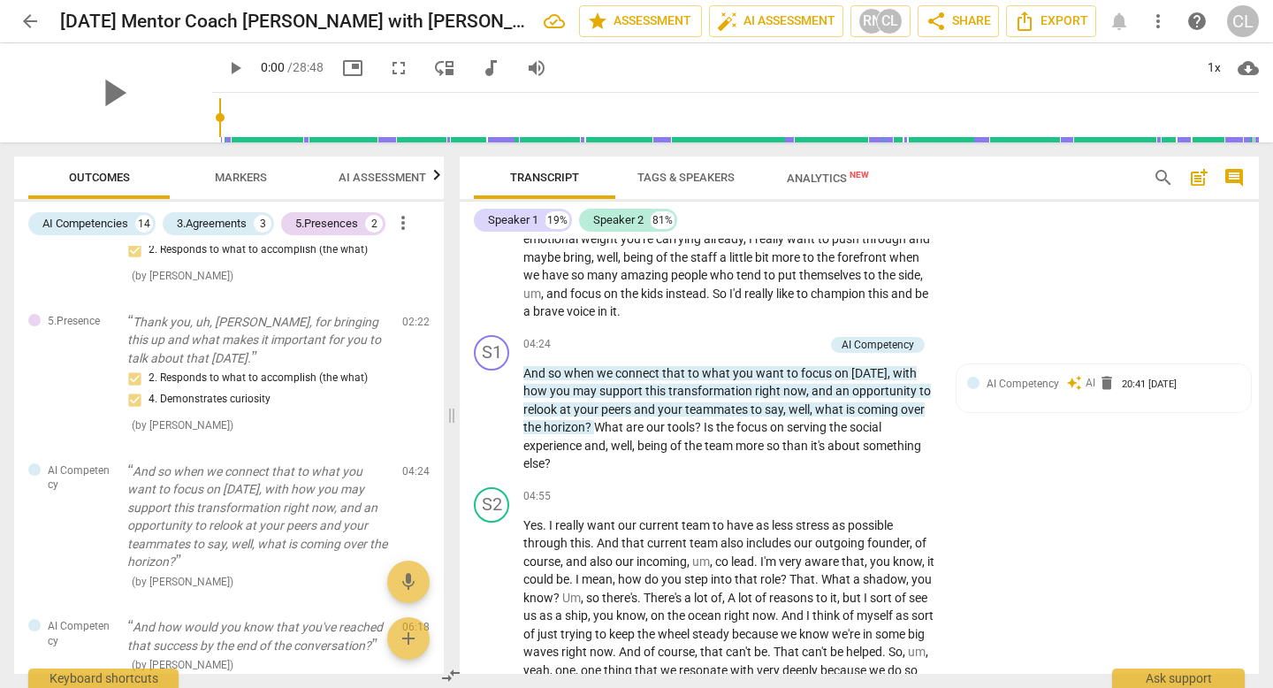
scroll to position [1177, 0]
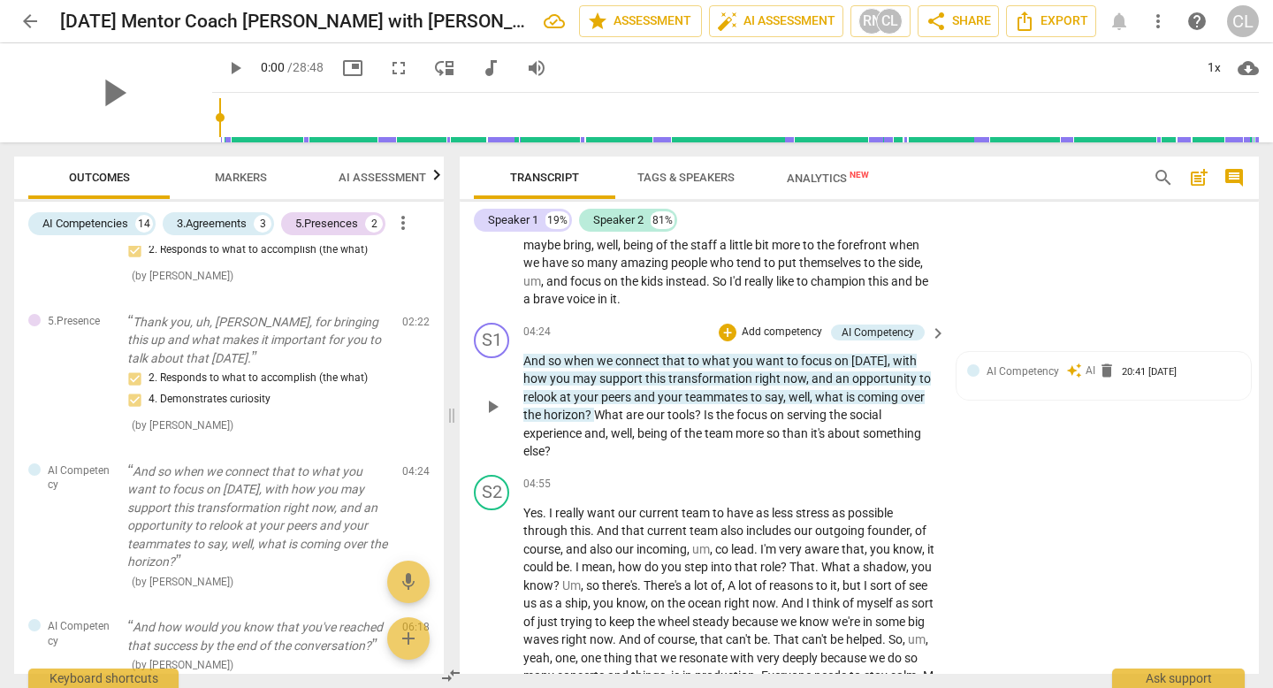
click at [773, 404] on span "say" at bounding box center [774, 397] width 19 height 14
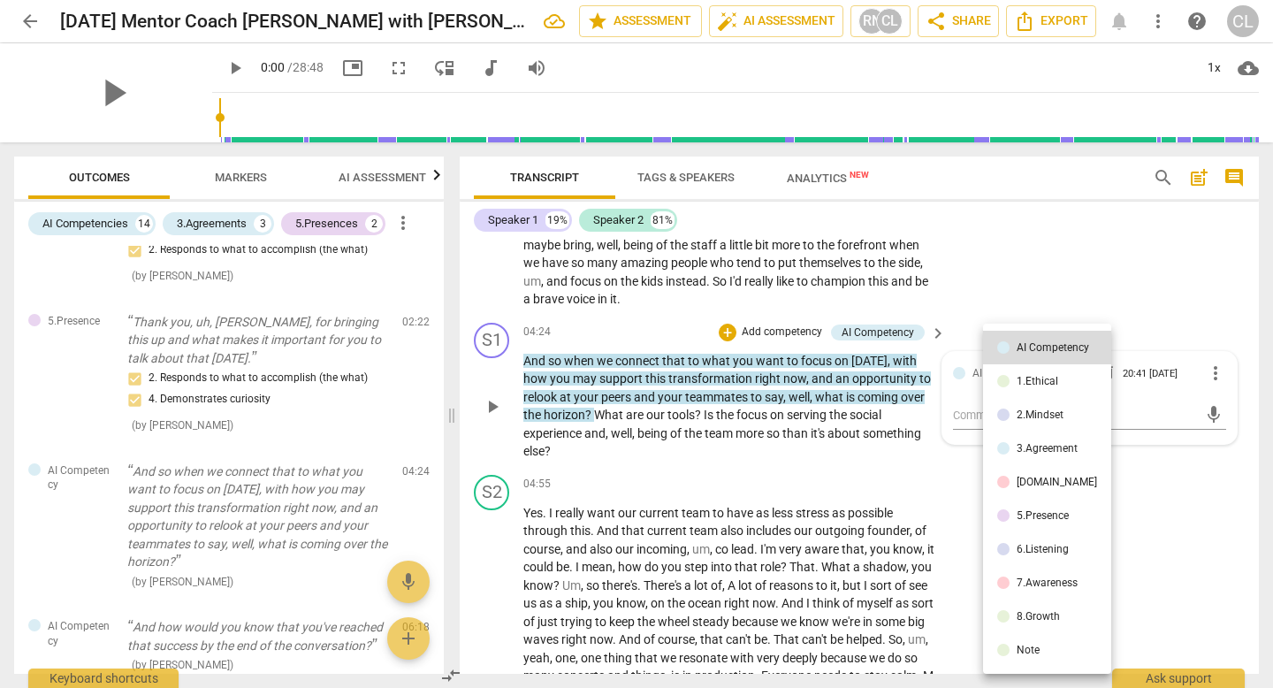
click at [1027, 448] on div "3.Agreement" at bounding box center [1047, 448] width 61 height 11
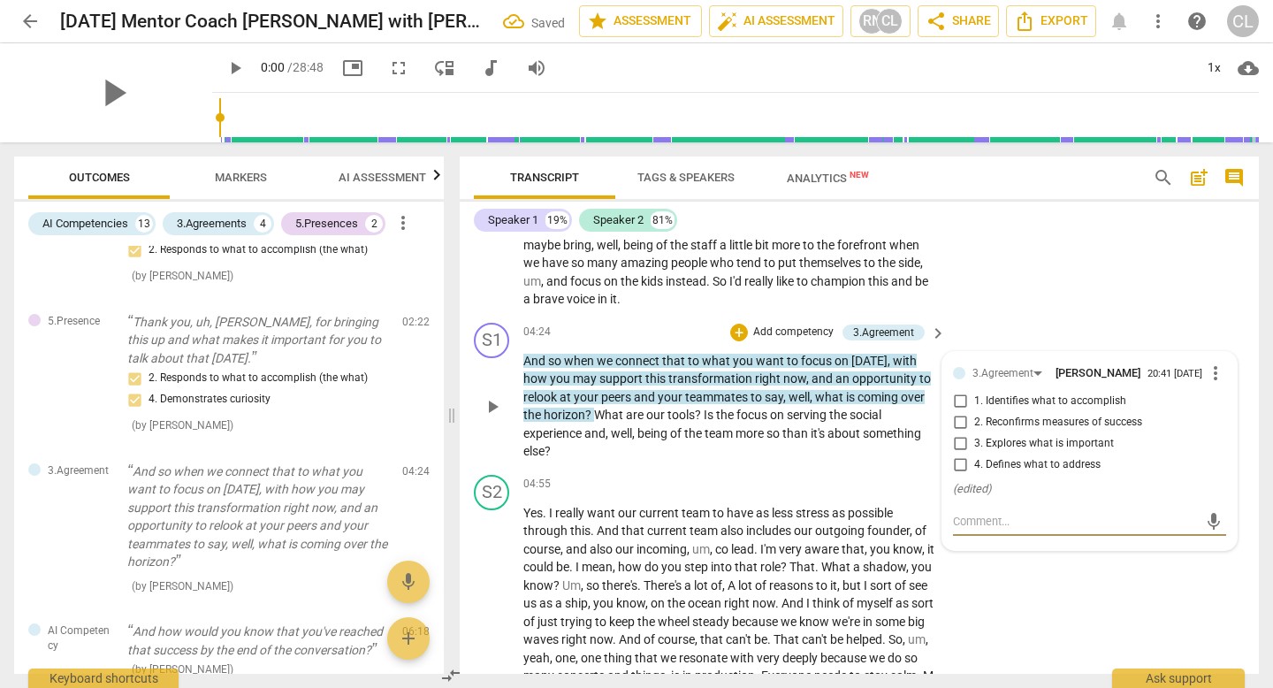
click at [1015, 473] on span "4. Defines what to address" at bounding box center [1037, 465] width 126 height 16
click at [974, 476] on input "4. Defines what to address" at bounding box center [960, 464] width 28 height 21
checkbox input "true"
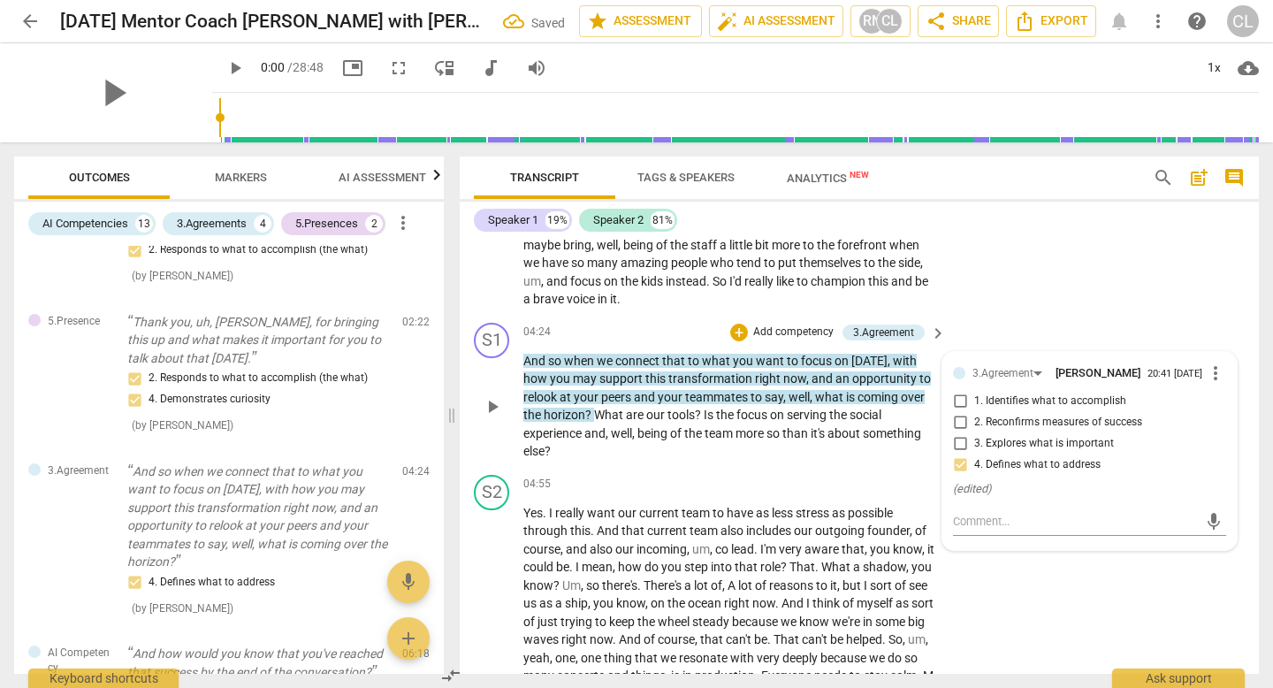
click at [1009, 409] on span "1. Identifies what to accomplish" at bounding box center [1050, 401] width 152 height 16
click at [974, 412] on input "1. Identifies what to accomplish" at bounding box center [960, 401] width 28 height 21
checkbox input "true"
click at [991, 452] on span "3. Explores what is important" at bounding box center [1044, 444] width 140 height 16
click at [974, 454] on input "3. Explores what is important" at bounding box center [960, 443] width 28 height 21
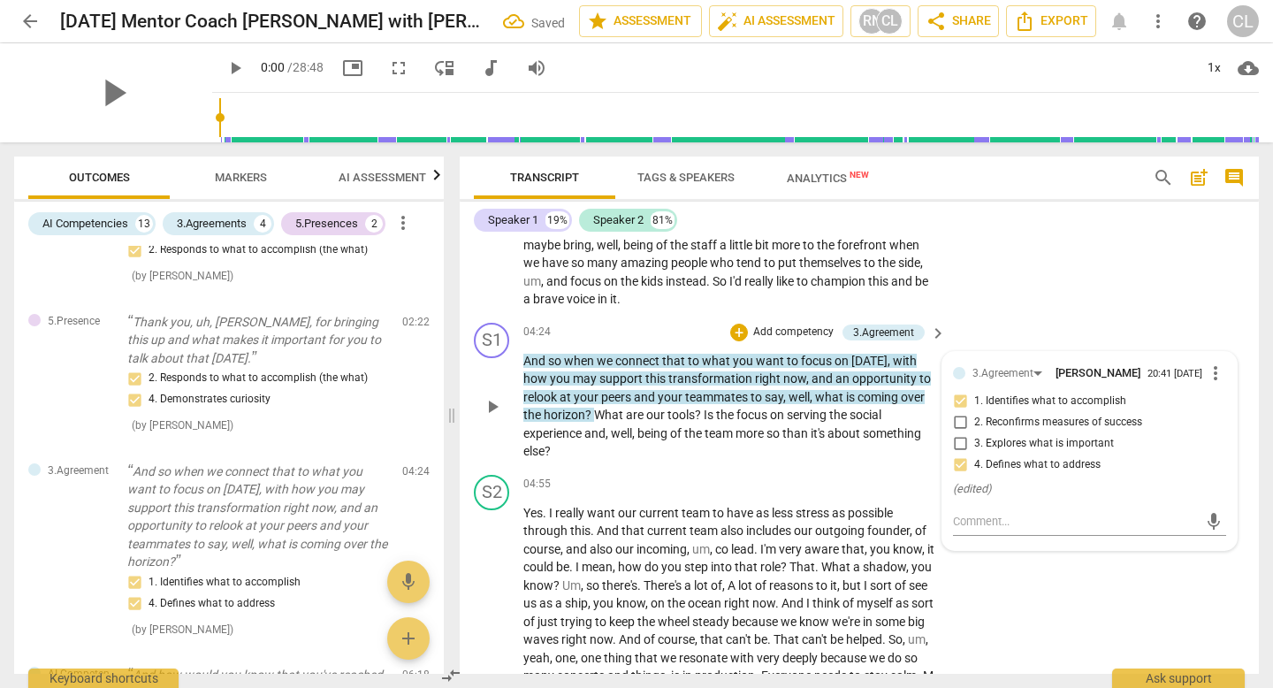
checkbox input "true"
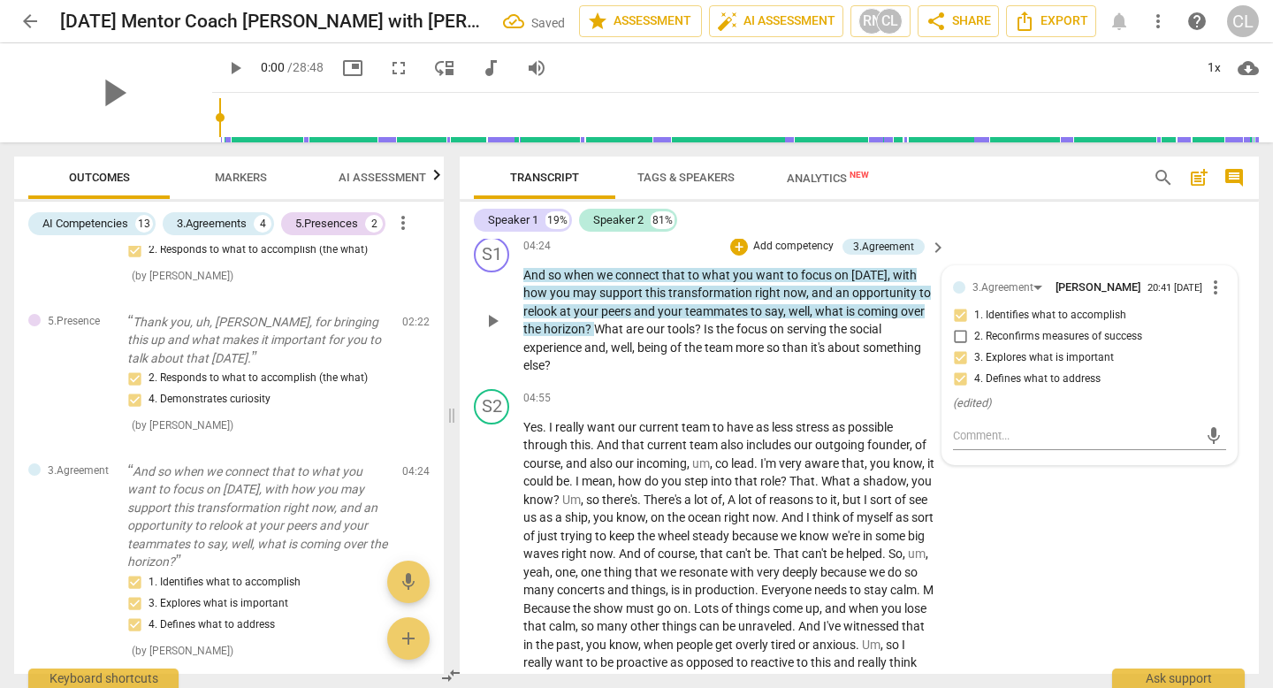
scroll to position [1263, 0]
drag, startPoint x: 705, startPoint y: 347, endPoint x: 746, endPoint y: 387, distance: 58.1
click at [746, 374] on p "And so when we connect that to what you want to focus on today , with how you m…" at bounding box center [730, 319] width 414 height 109
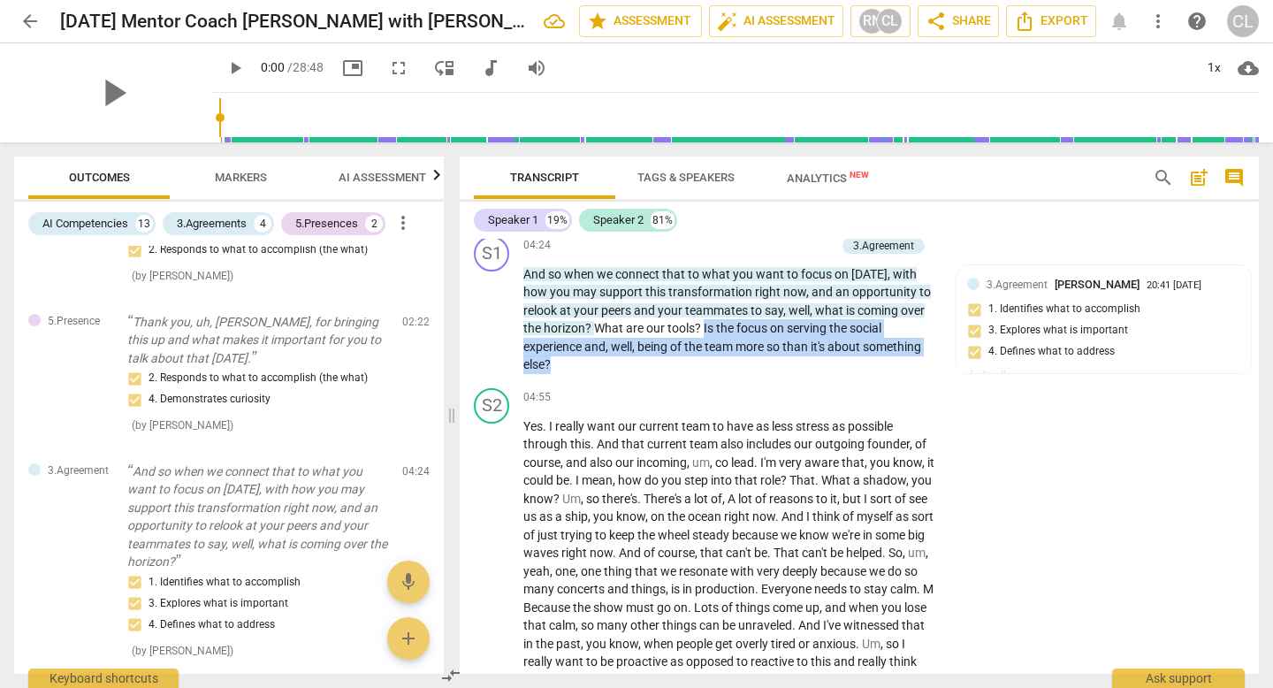
drag, startPoint x: 724, startPoint y: 380, endPoint x: 704, endPoint y: 343, distance: 42.3
click at [704, 343] on p "And so when we connect that to what you want to focus on today , with how you m…" at bounding box center [730, 319] width 414 height 109
click at [738, 255] on div "+" at bounding box center [739, 246] width 18 height 18
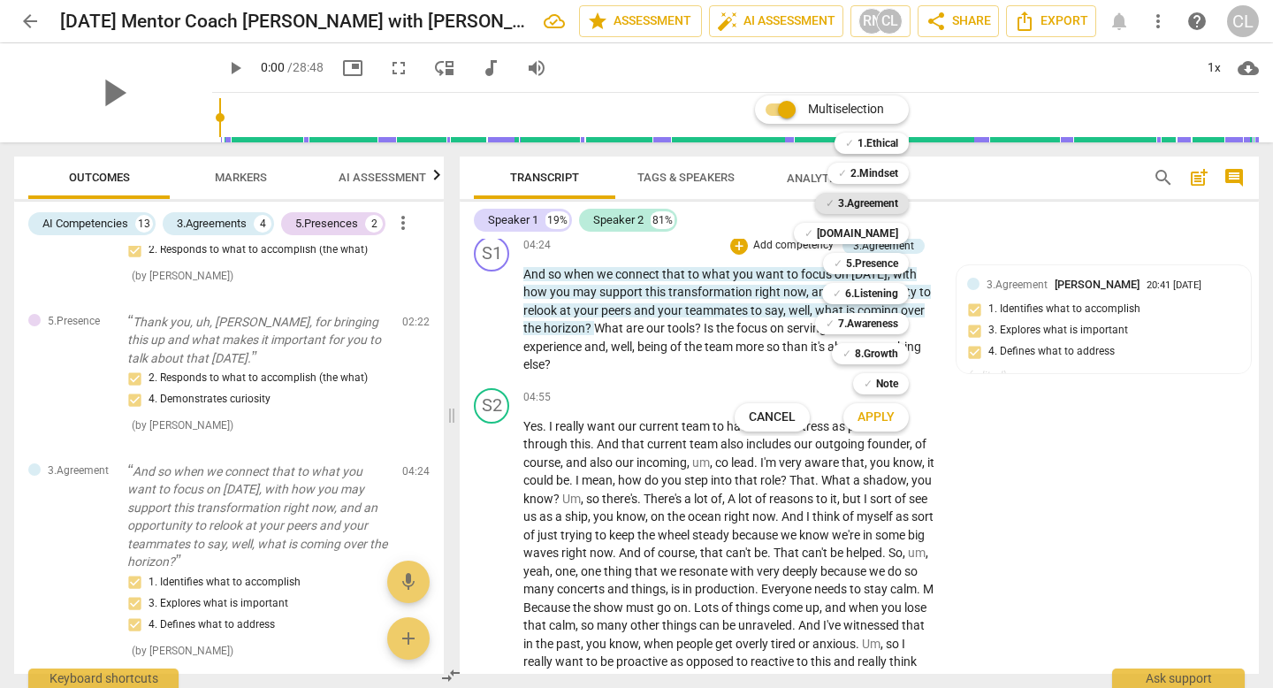
click at [881, 201] on b "3.Agreement" at bounding box center [868, 203] width 60 height 21
click at [897, 424] on button "Apply" at bounding box center [875, 417] width 65 height 32
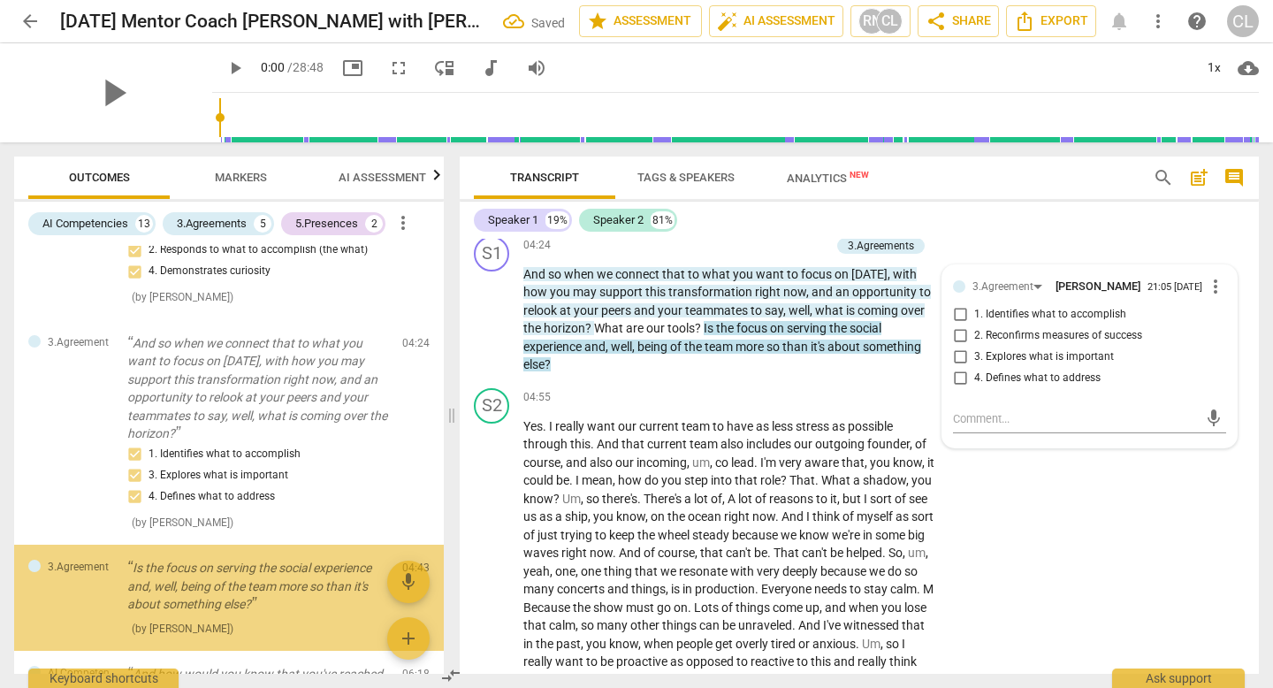
scroll to position [613, 0]
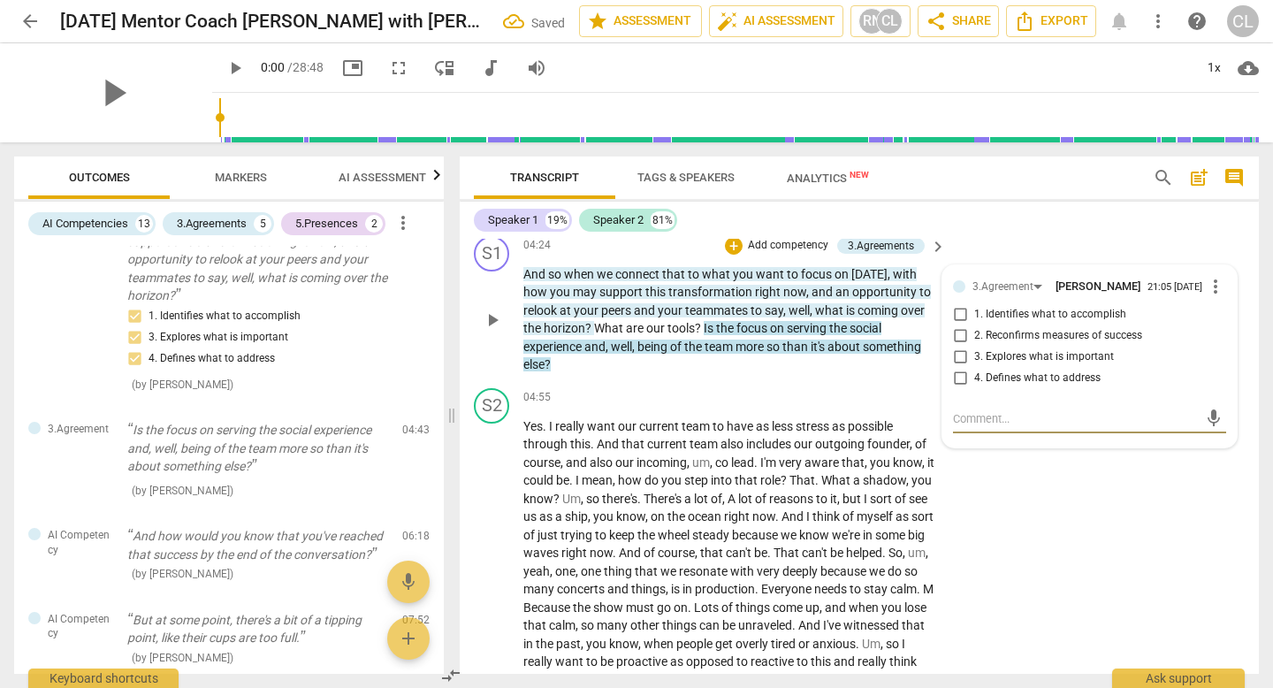
click at [959, 368] on input "3. Explores what is important" at bounding box center [960, 357] width 28 height 21
checkbox input "true"
click at [959, 389] on input "4. Defines what to address" at bounding box center [960, 378] width 28 height 21
checkbox input "true"
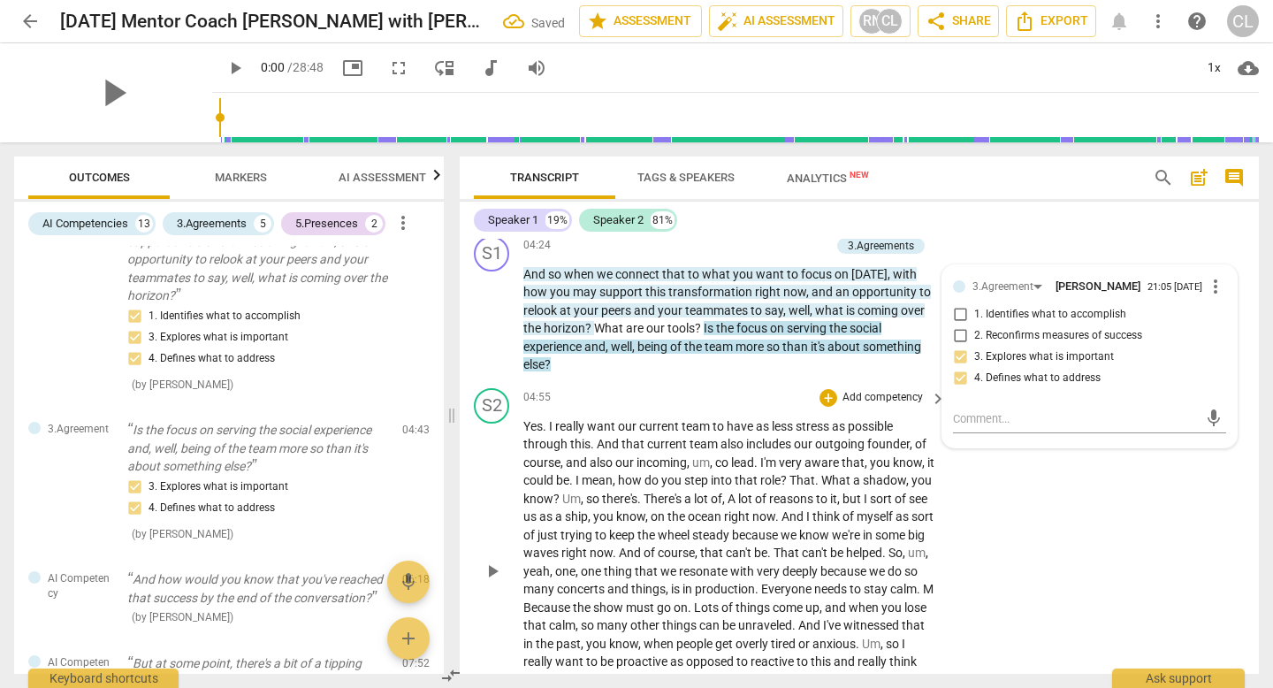
click at [975, 606] on div "S2 play_arrow pause 04:55 + Add competency keyboard_arrow_right Yes . I really …" at bounding box center [859, 557] width 799 height 352
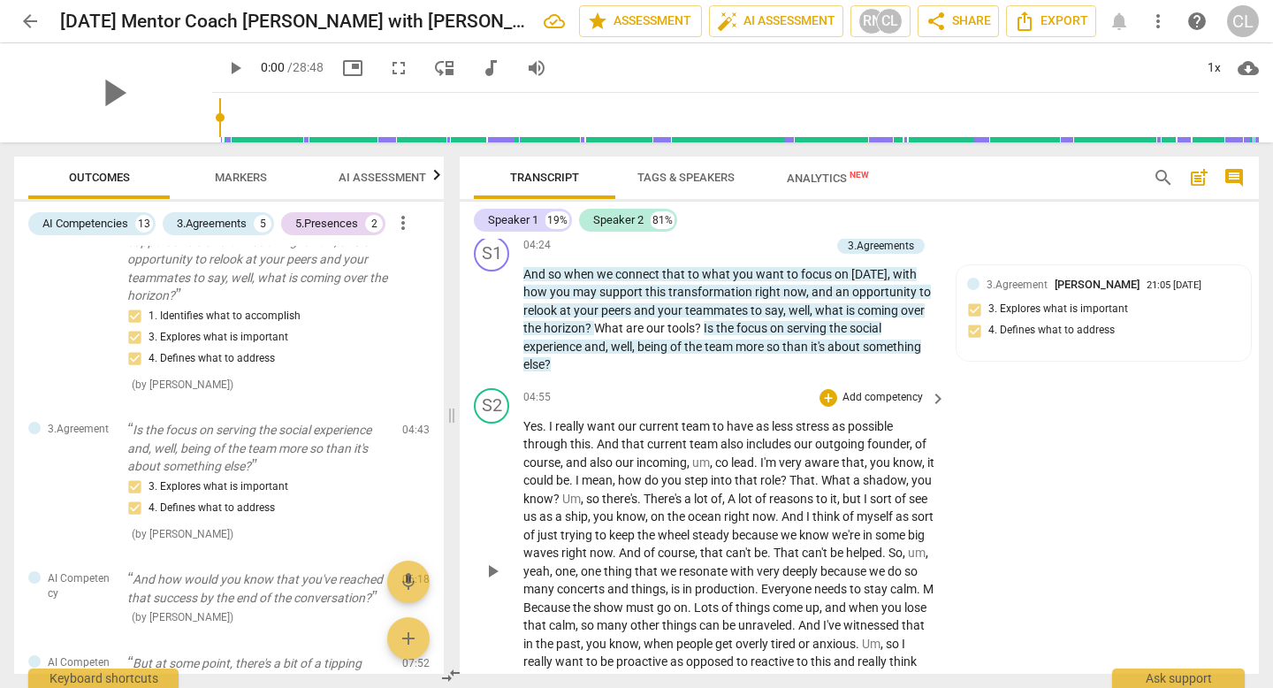
scroll to position [1253, 0]
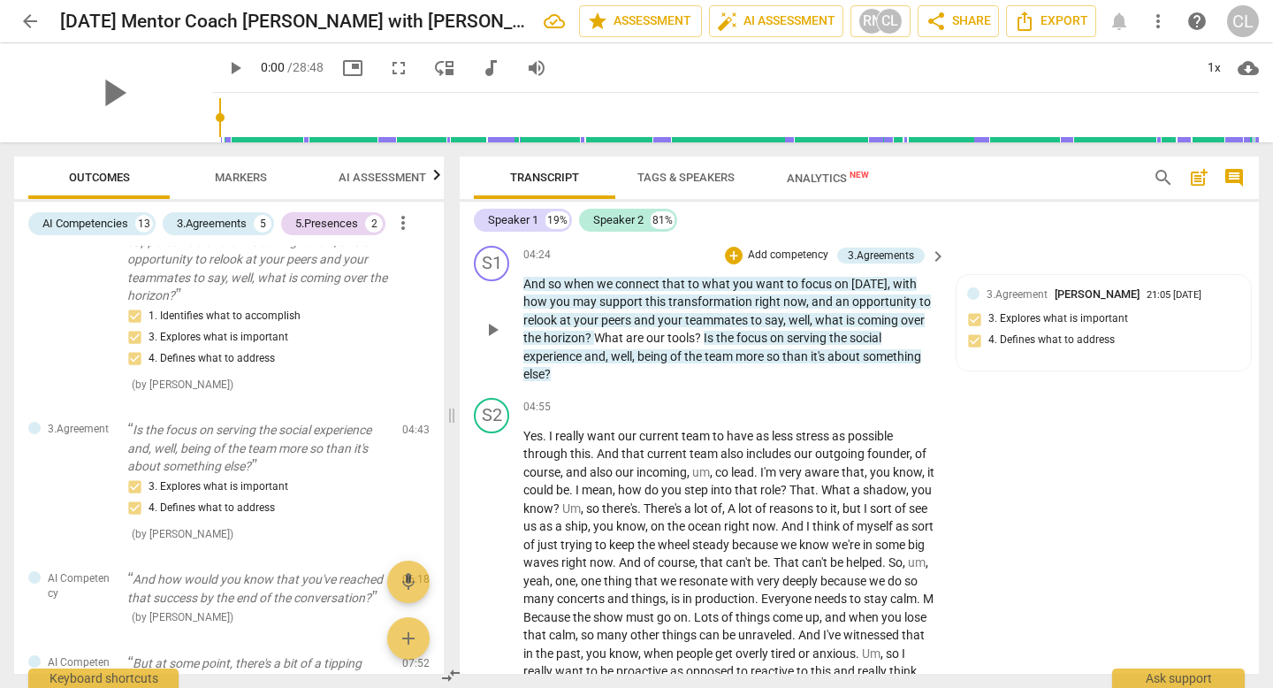
click at [751, 309] on p "And so when we connect that to what you want to focus on today , with how you m…" at bounding box center [730, 329] width 414 height 109
click at [708, 291] on span "what" at bounding box center [717, 284] width 31 height 14
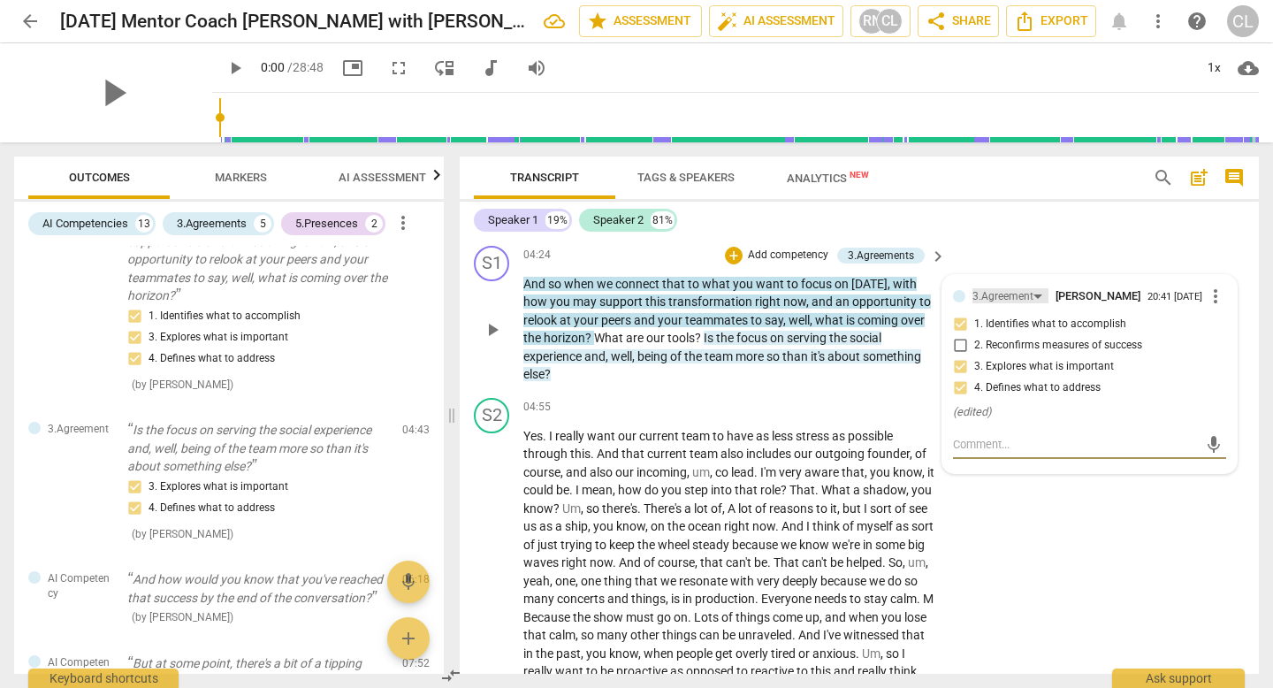
click at [1028, 305] on div "3.Agreement" at bounding box center [1002, 296] width 61 height 17
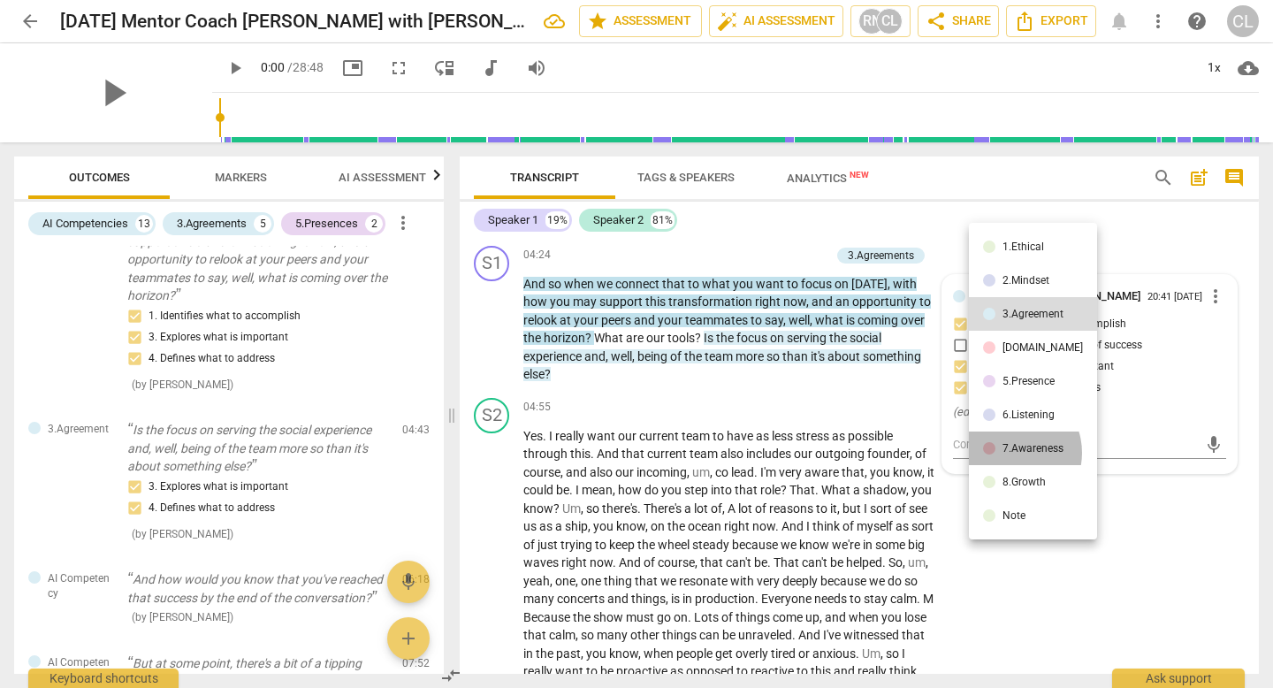
click at [1009, 453] on div "7.Awareness" at bounding box center [1032, 448] width 61 height 11
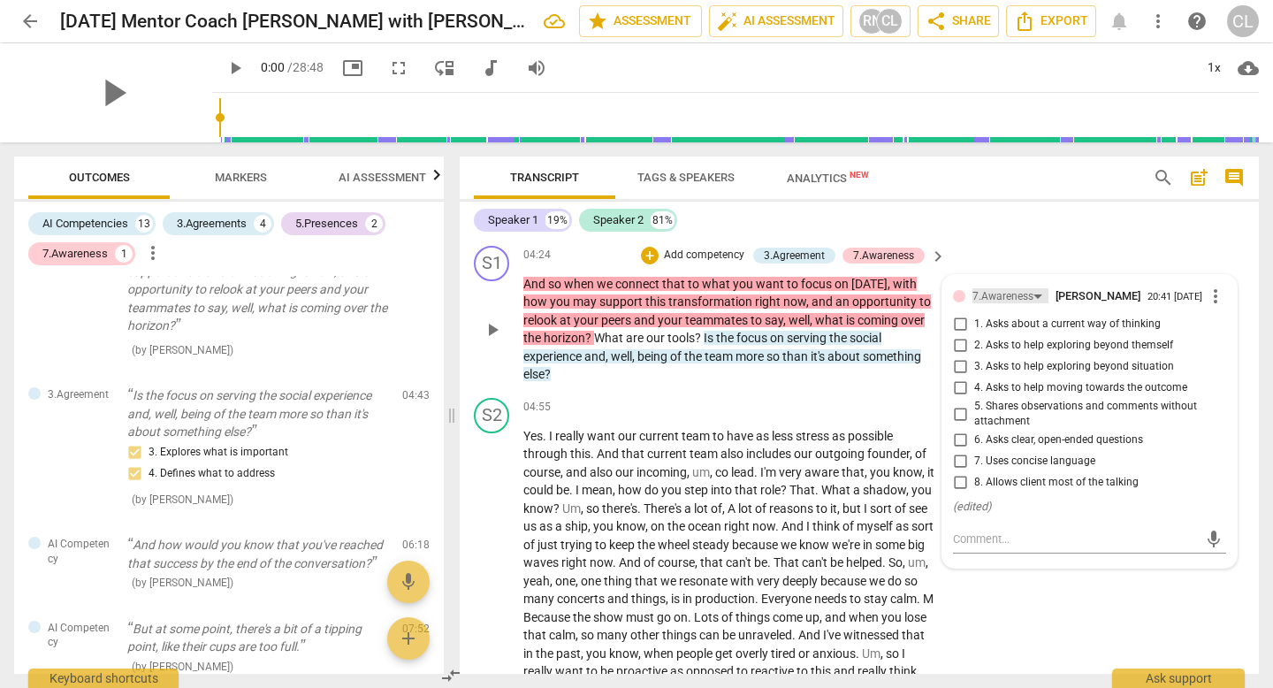
click at [1009, 305] on div "7.Awareness" at bounding box center [1002, 296] width 61 height 17
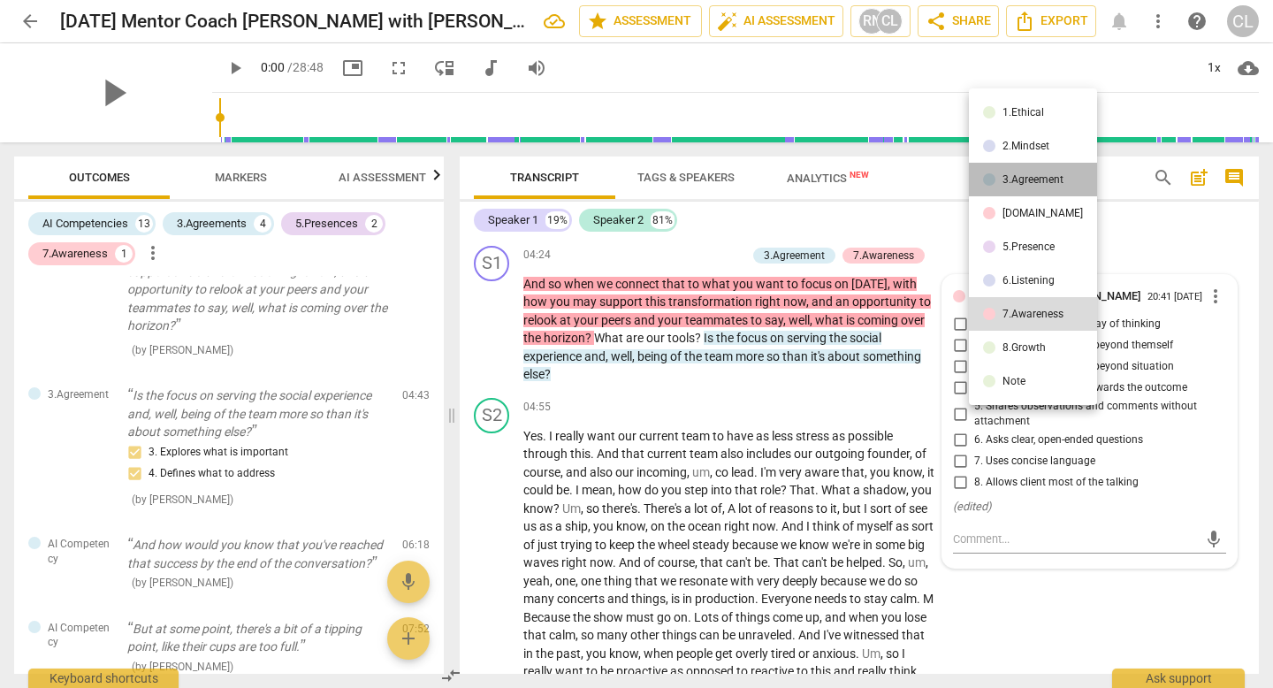
click at [1041, 178] on div "3.Agreement" at bounding box center [1032, 179] width 61 height 11
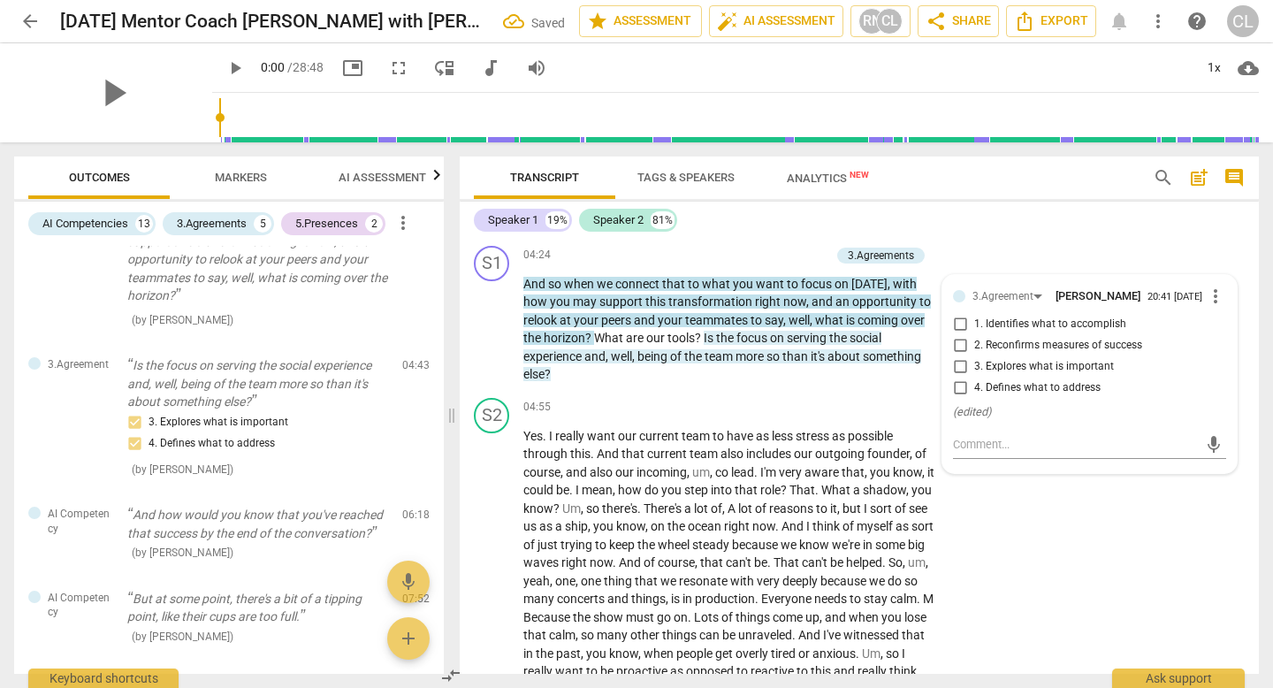
click at [940, 267] on span "keyboard_arrow_right" at bounding box center [937, 256] width 21 height 21
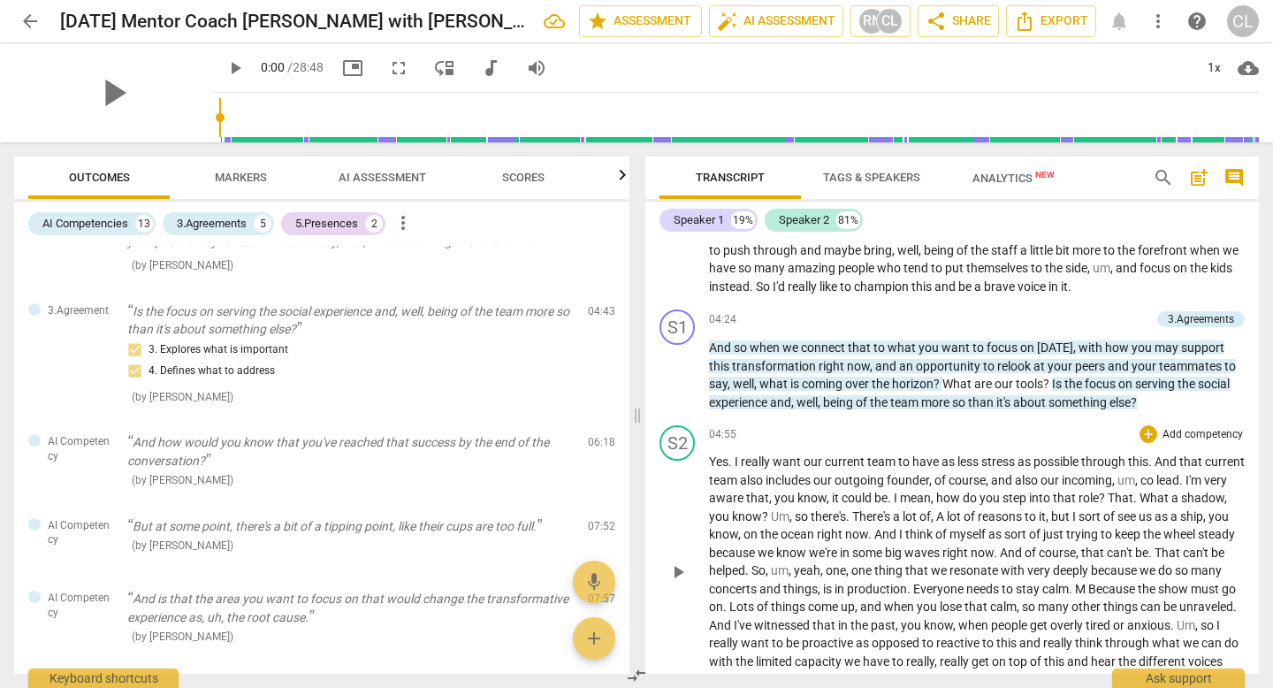
scroll to position [986, 0]
click at [878, 375] on span "and" at bounding box center [887, 368] width 24 height 14
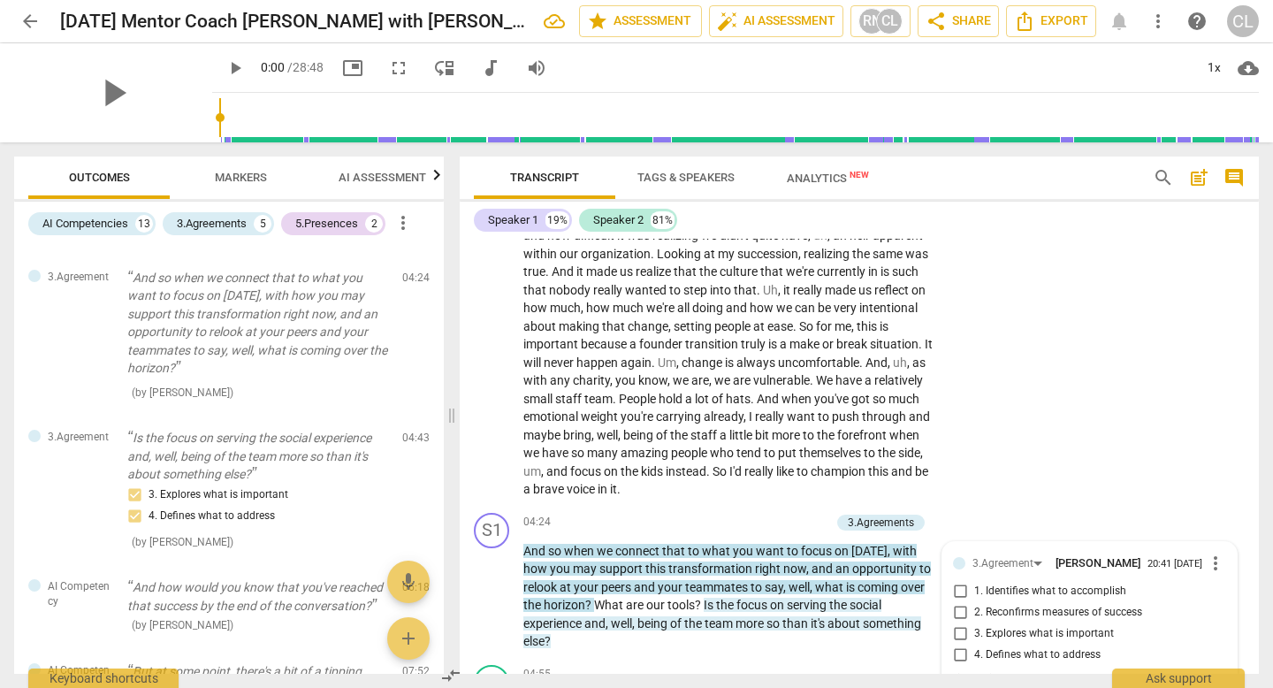
scroll to position [613, 0]
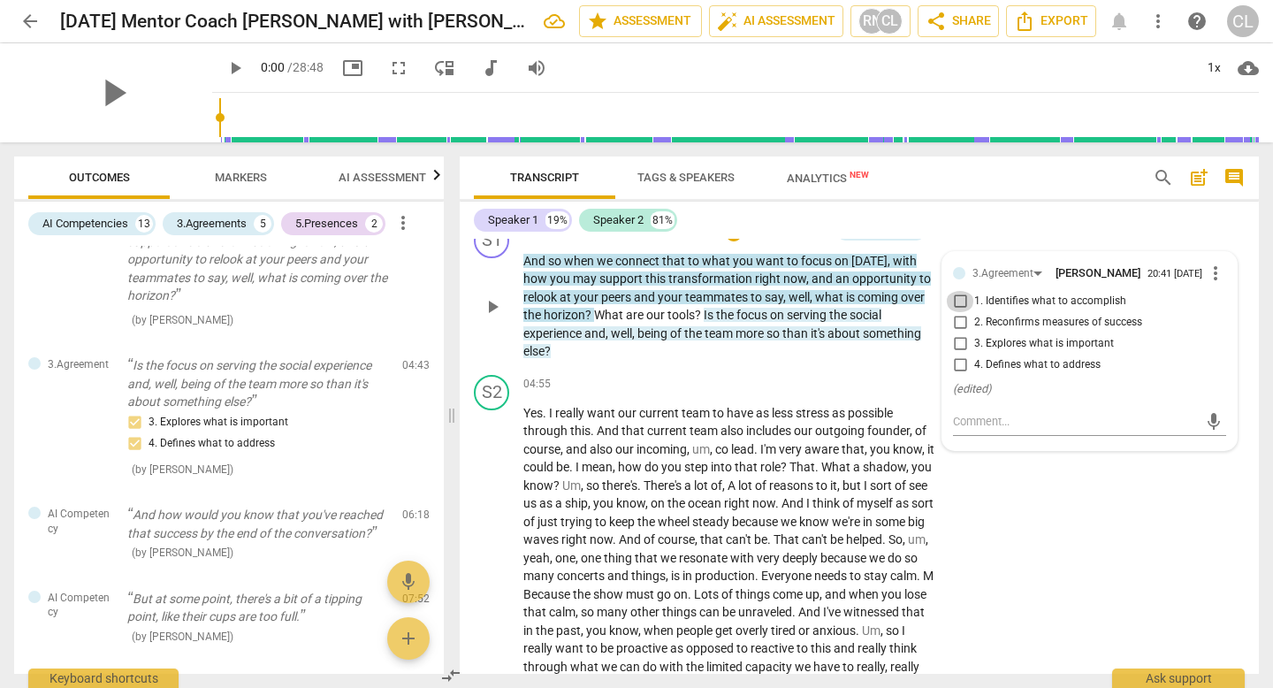
click at [961, 312] on input "1. Identifies what to accomplish" at bounding box center [960, 301] width 28 height 21
checkbox input "true"
click at [963, 354] on input "3. Explores what is important" at bounding box center [960, 343] width 28 height 21
checkbox input "true"
click at [957, 376] on input "4. Defines what to address" at bounding box center [960, 364] width 28 height 21
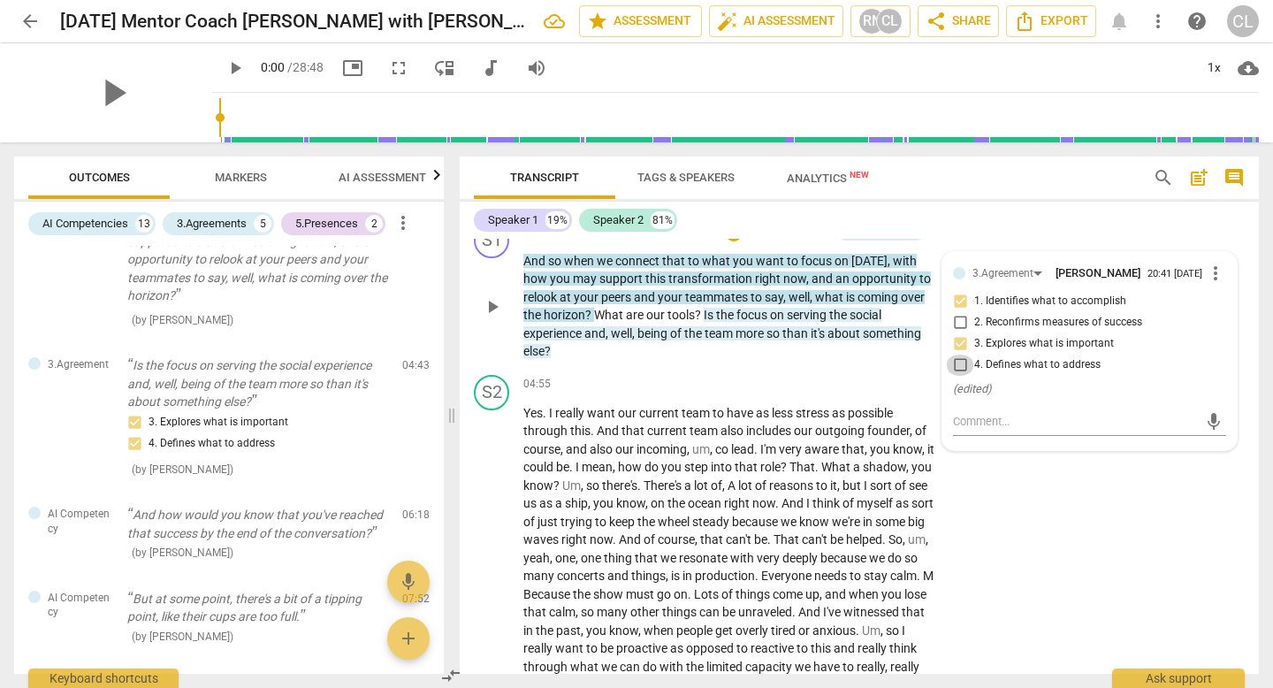
checkbox input "true"
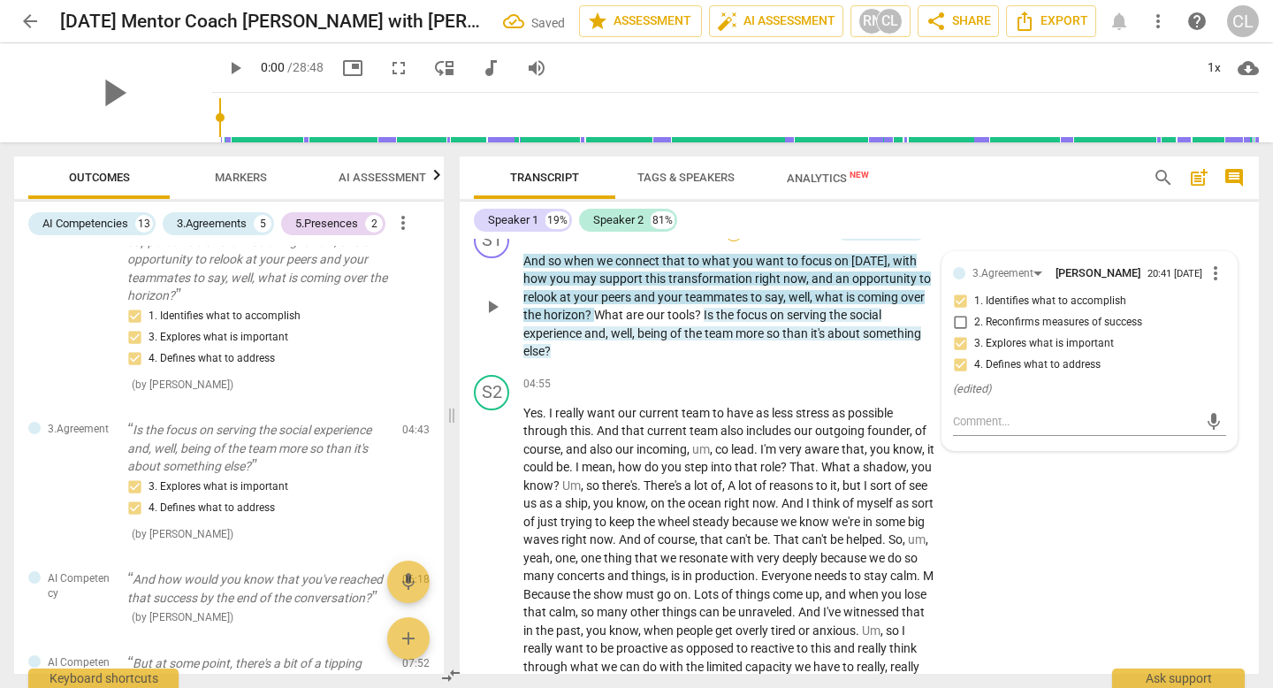
click at [733, 241] on div "+" at bounding box center [734, 233] width 18 height 18
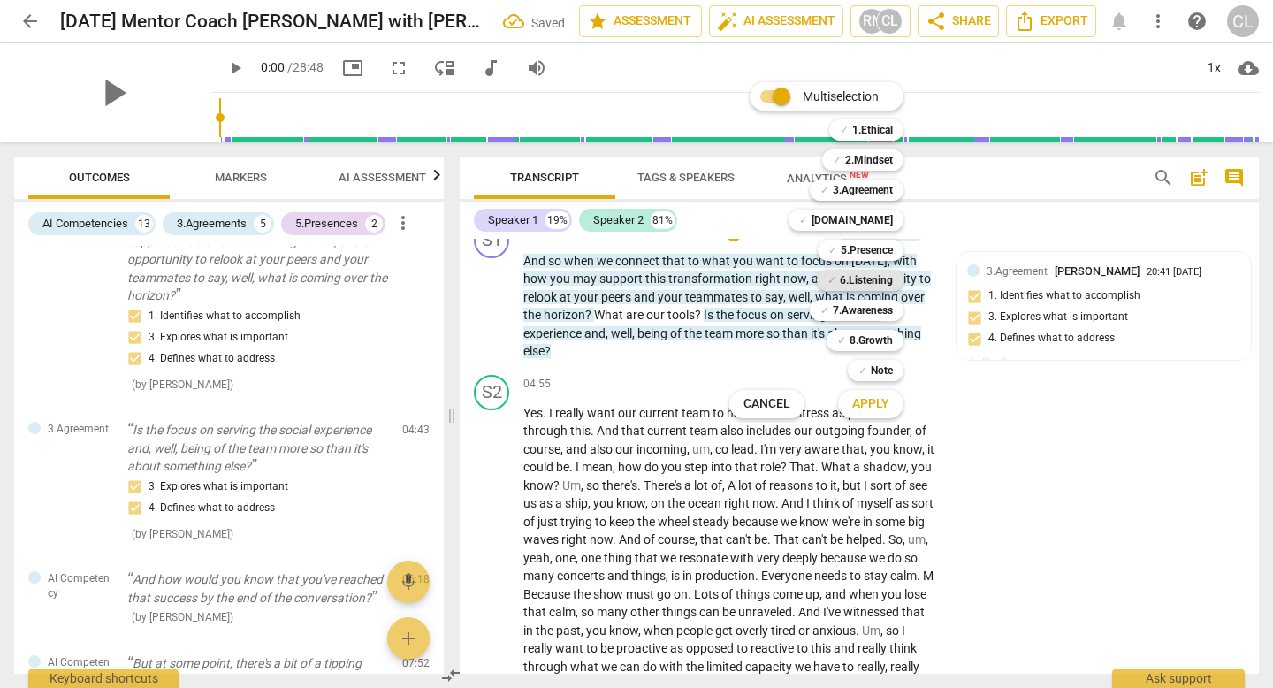
click at [880, 280] on b "6.Listening" at bounding box center [866, 280] width 53 height 21
click at [840, 289] on b "6.Listening" at bounding box center [866, 280] width 53 height 21
click at [870, 317] on b "7.Awareness" at bounding box center [863, 310] width 60 height 21
click at [872, 407] on span "Apply" at bounding box center [870, 404] width 37 height 18
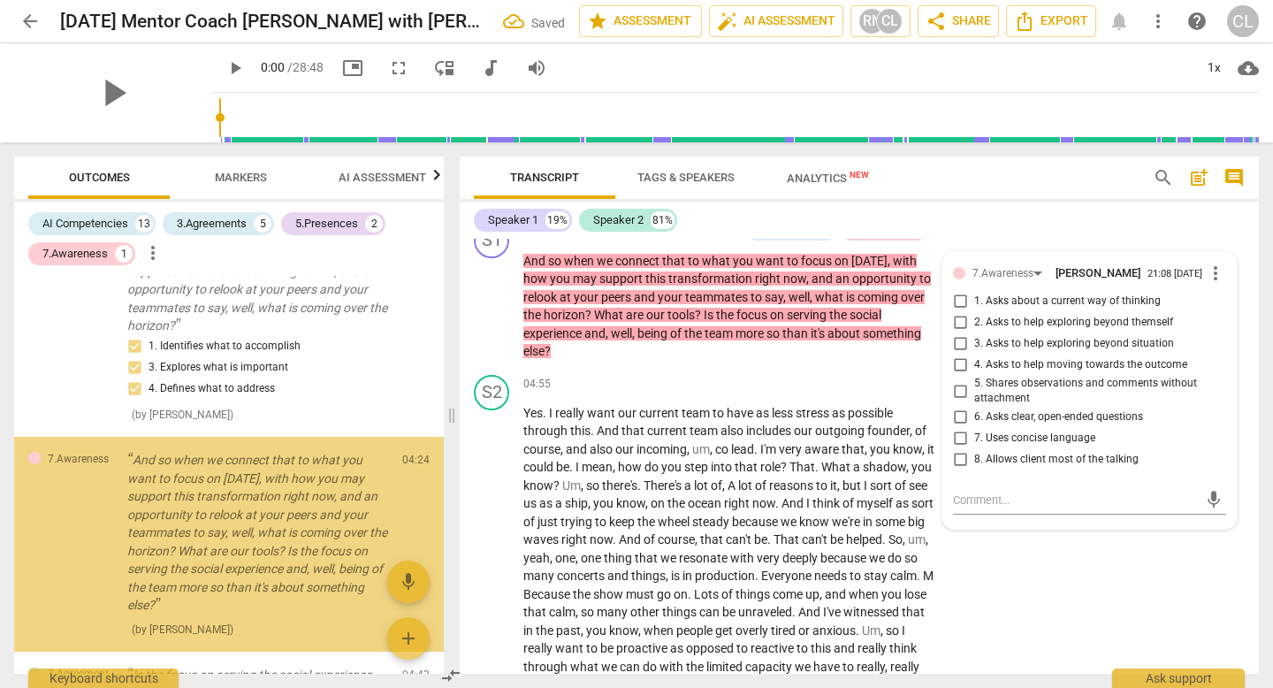
scroll to position [682, 0]
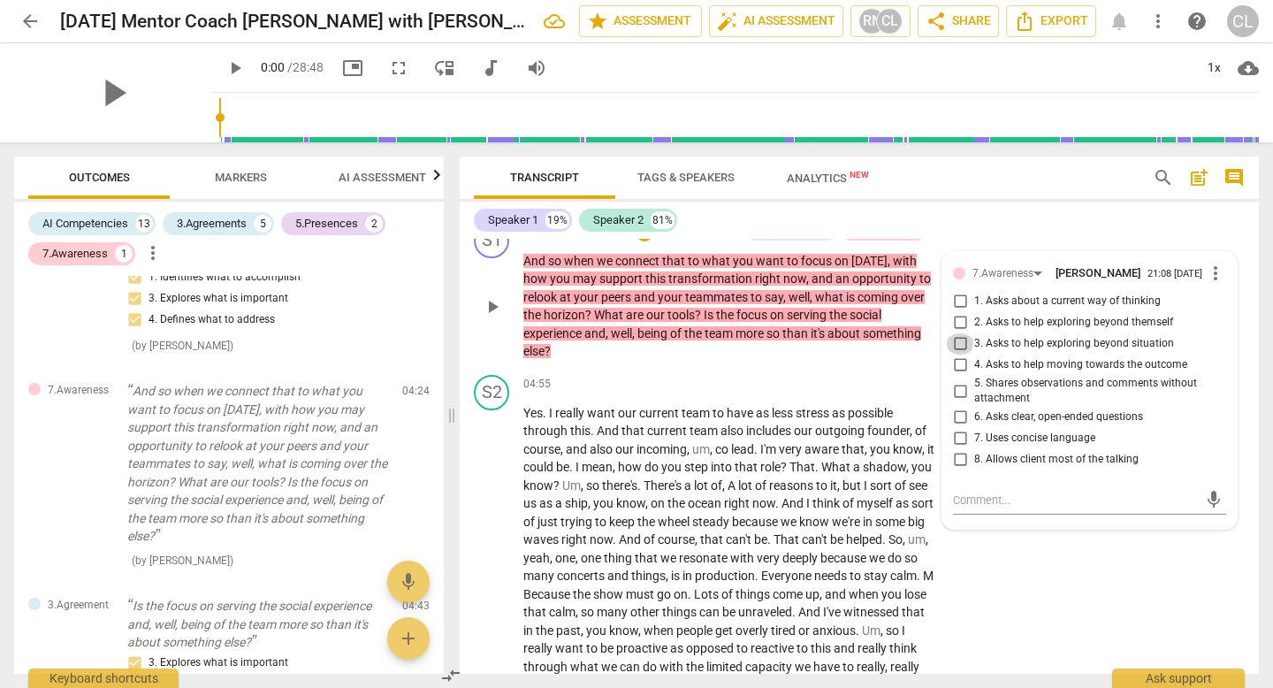
click at [968, 354] on input "3. Asks to help exploring beyond situation" at bounding box center [960, 343] width 28 height 21
checkbox input "true"
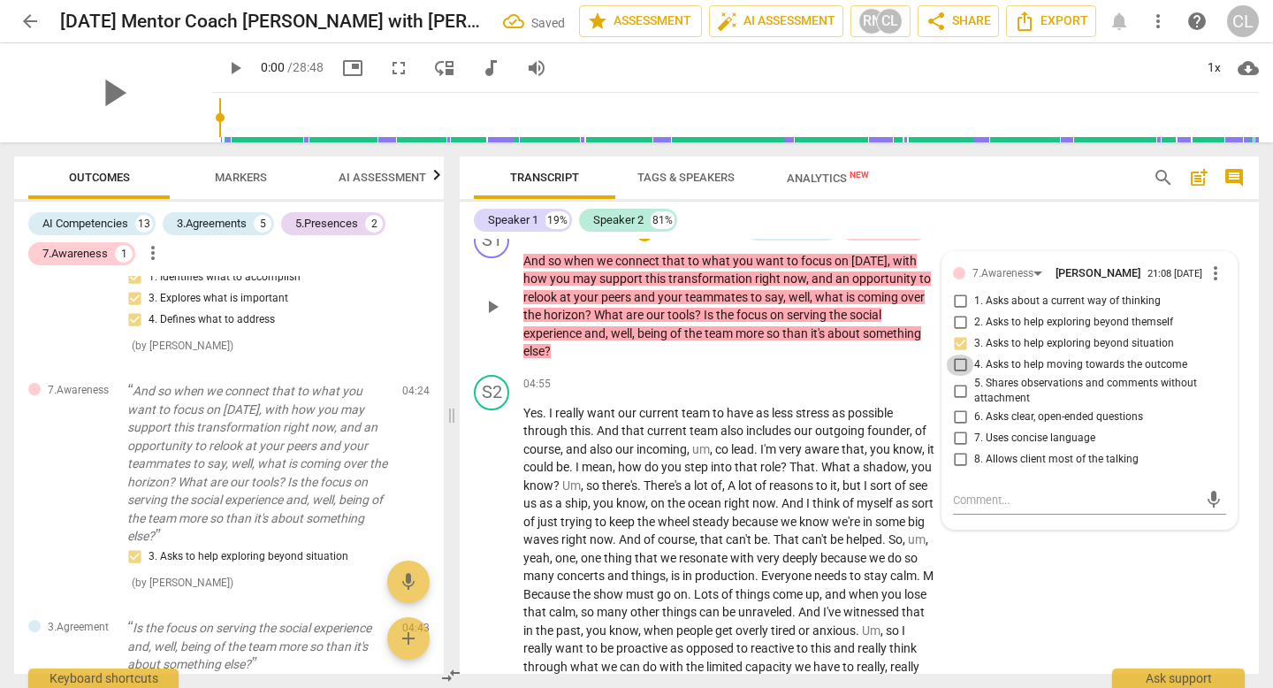
click at [965, 376] on input "4. Asks to help moving towards the outcome" at bounding box center [960, 364] width 28 height 21
checkbox input "true"
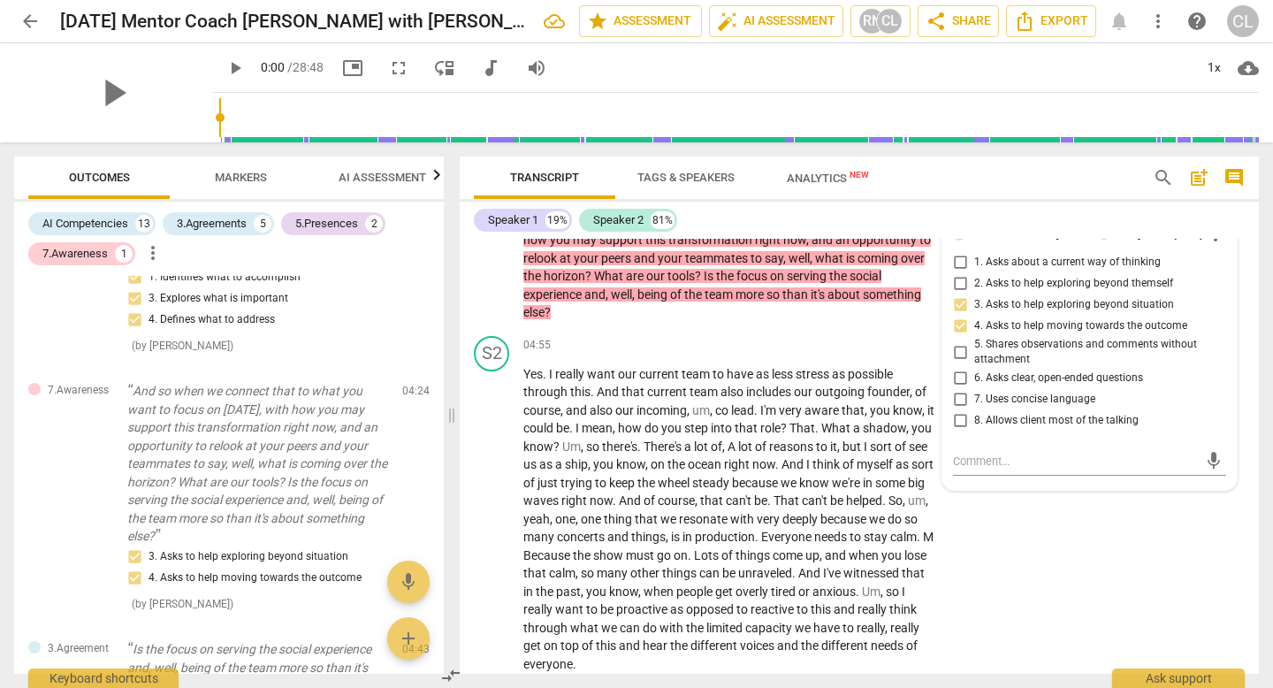
scroll to position [1311, 0]
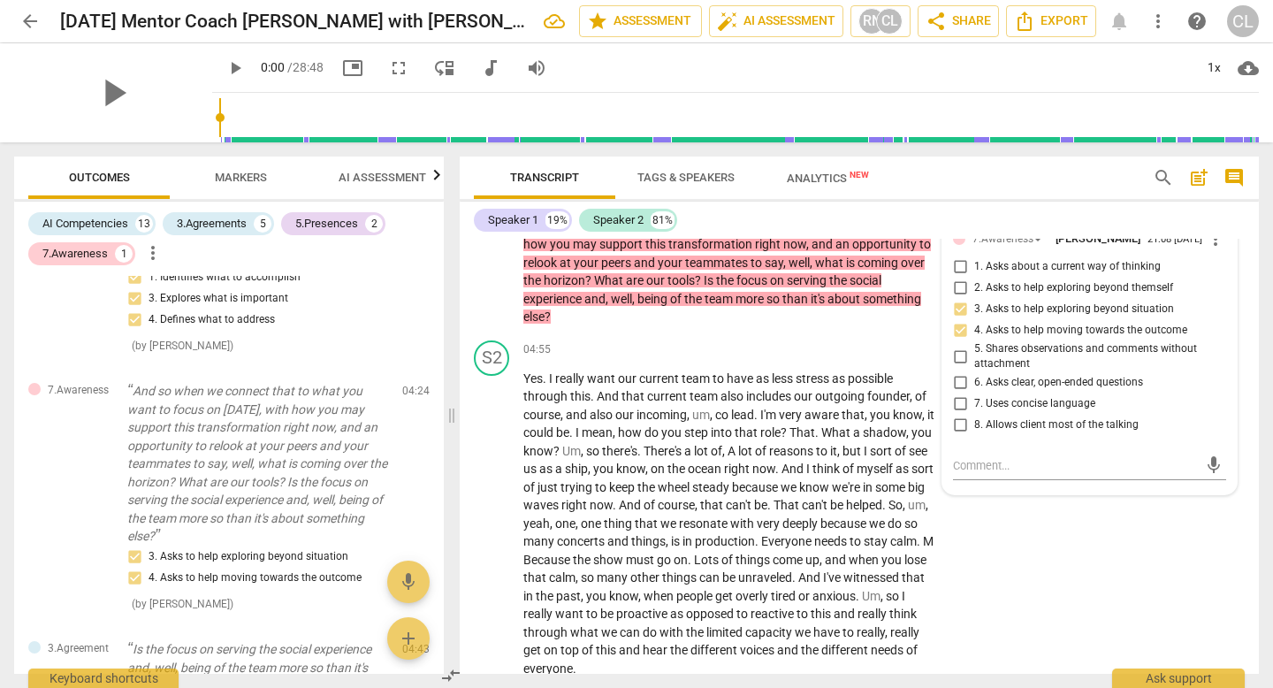
click at [948, 436] on input "8. Allows client most of the talking" at bounding box center [960, 425] width 28 height 21
checkbox input "true"
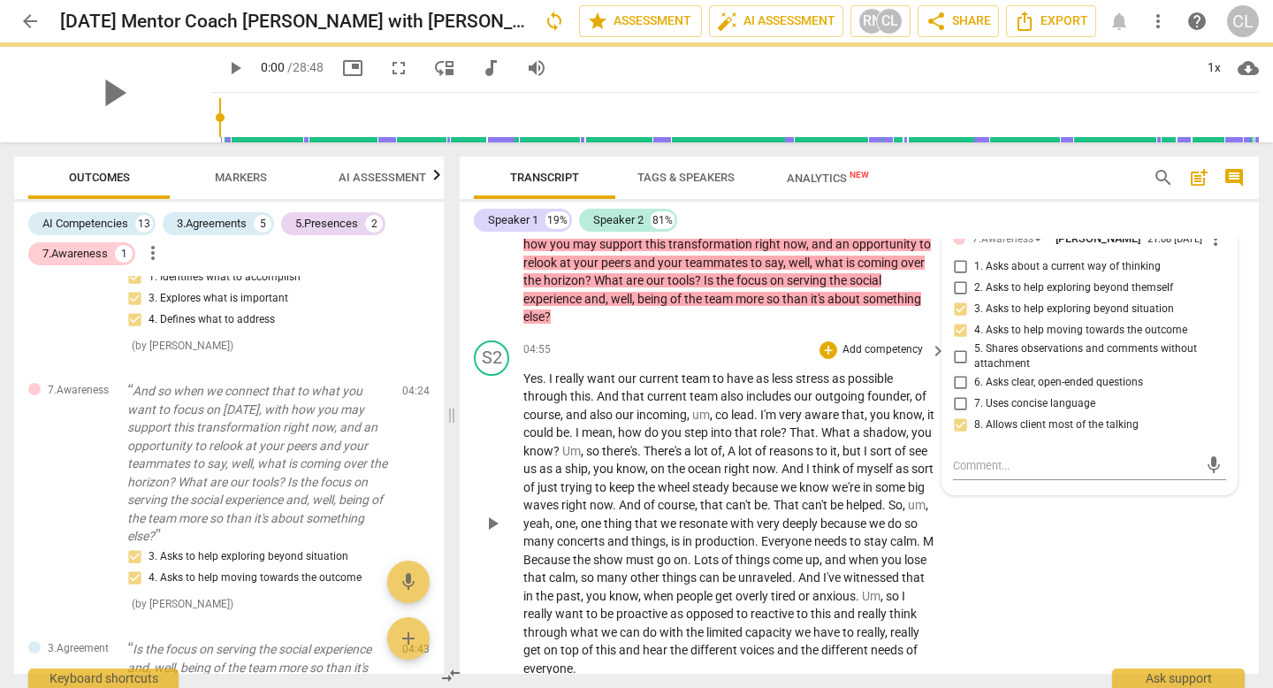
click at [758, 385] on span "as" at bounding box center [764, 378] width 16 height 14
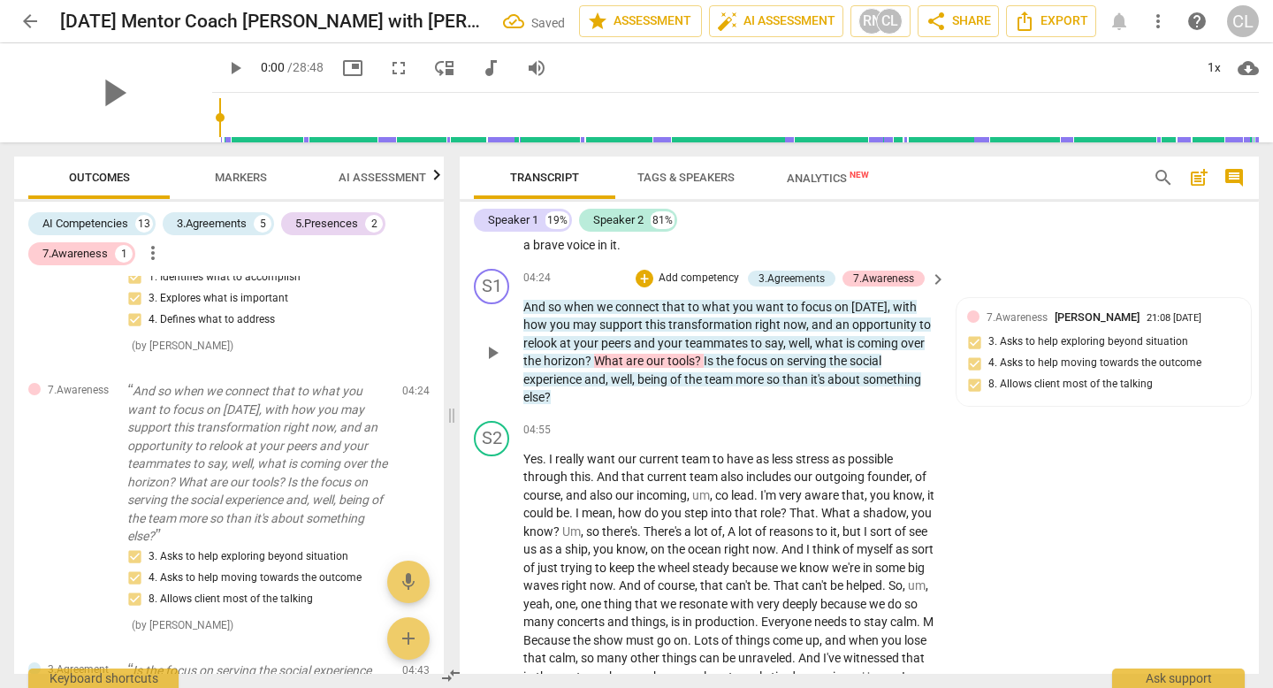
scroll to position [1229, 0]
click at [936, 292] on span "keyboard_arrow_right" at bounding box center [937, 280] width 21 height 21
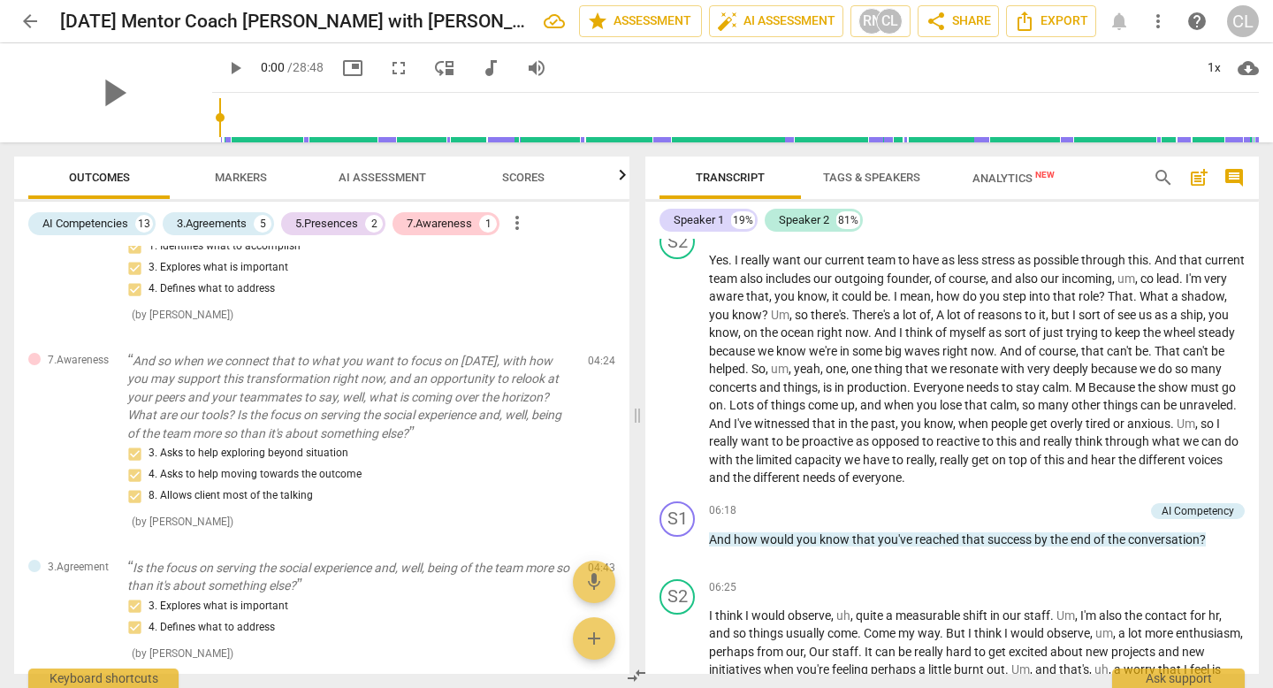
scroll to position [1169, 0]
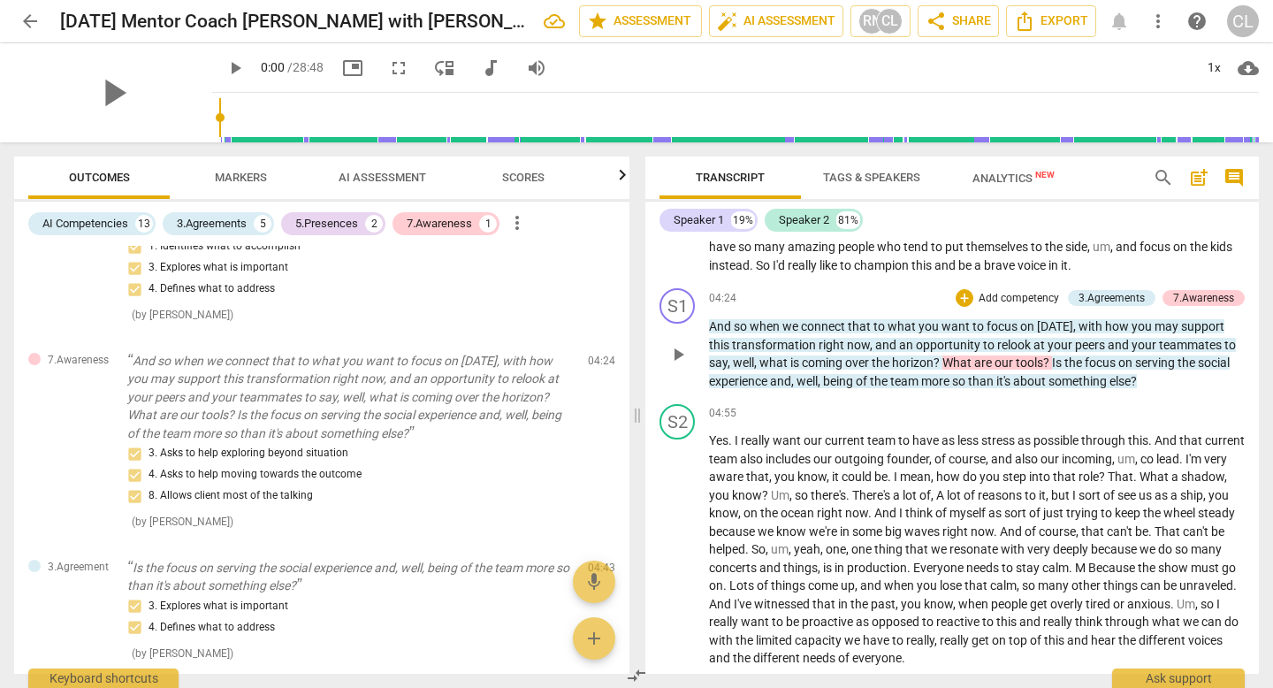
click at [865, 352] on span "now" at bounding box center [858, 345] width 23 height 14
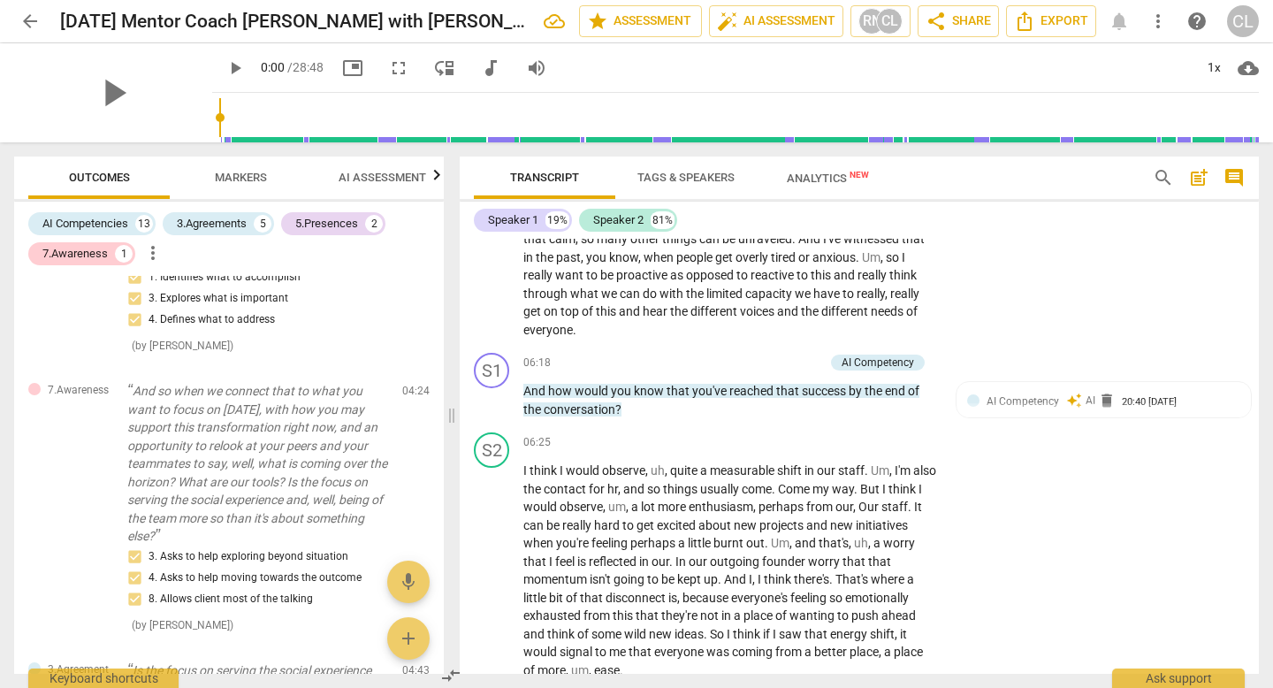
scroll to position [1658, 0]
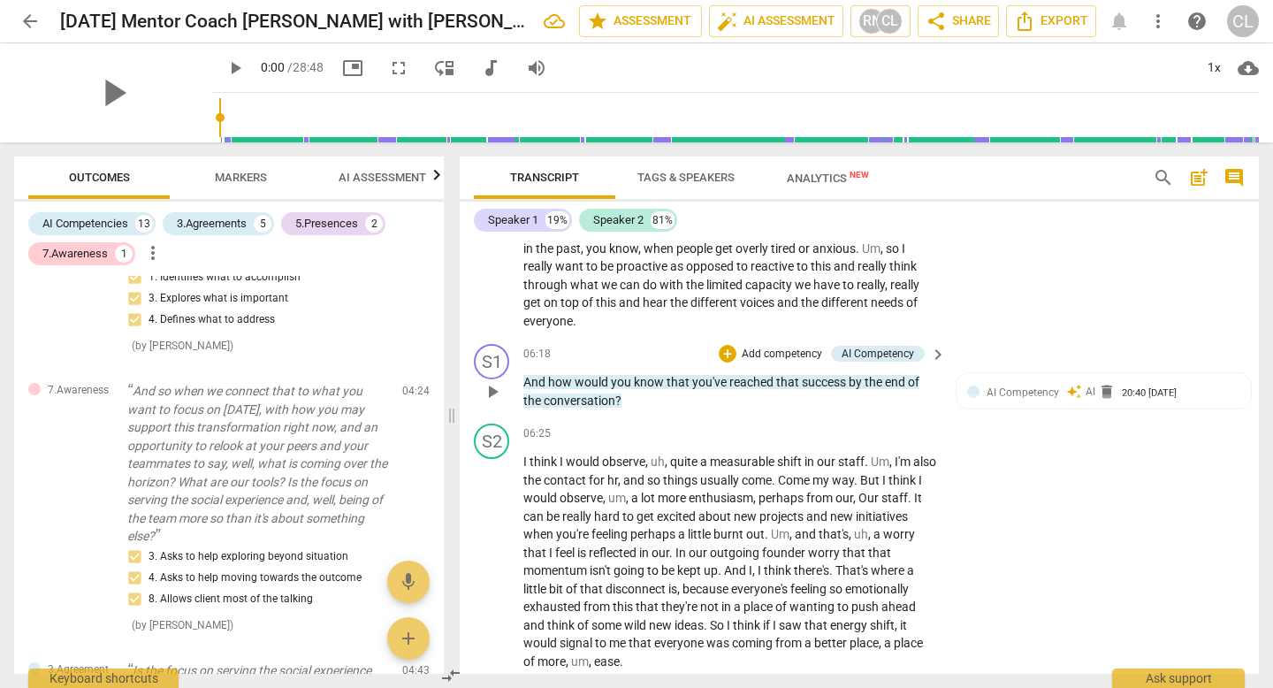
click at [802, 389] on span "success" at bounding box center [825, 382] width 47 height 14
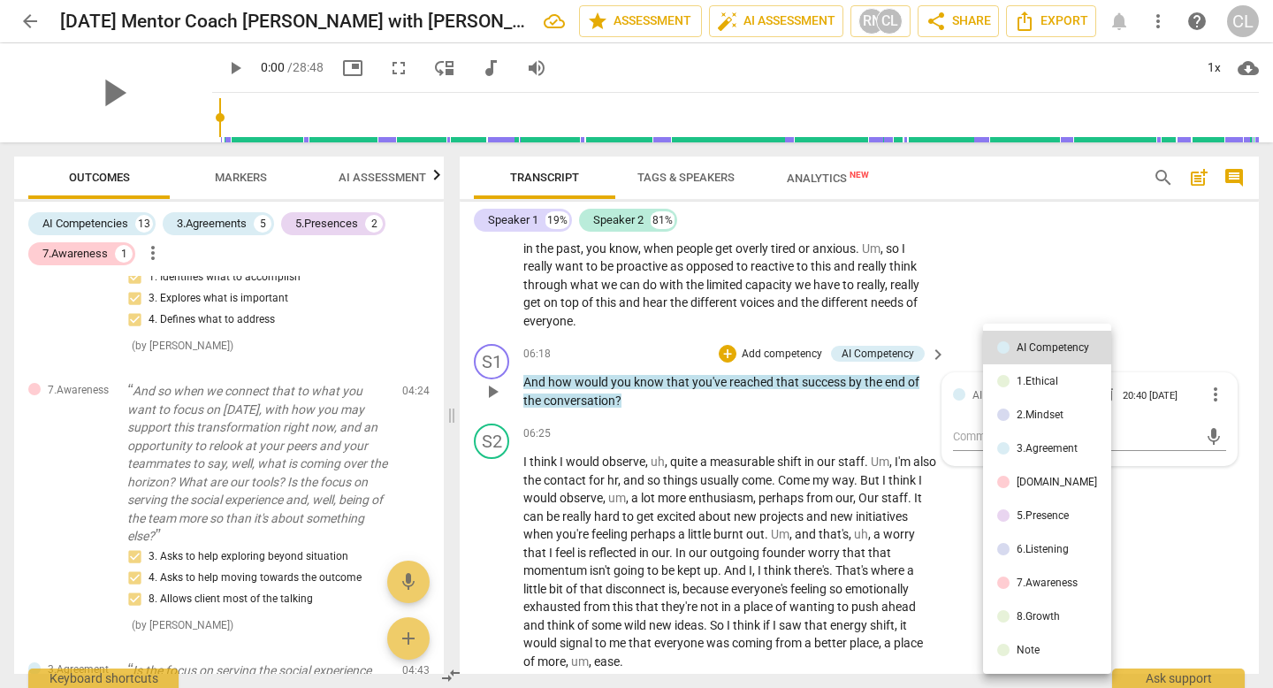
click at [1014, 413] on li "2.Mindset" at bounding box center [1047, 415] width 128 height 34
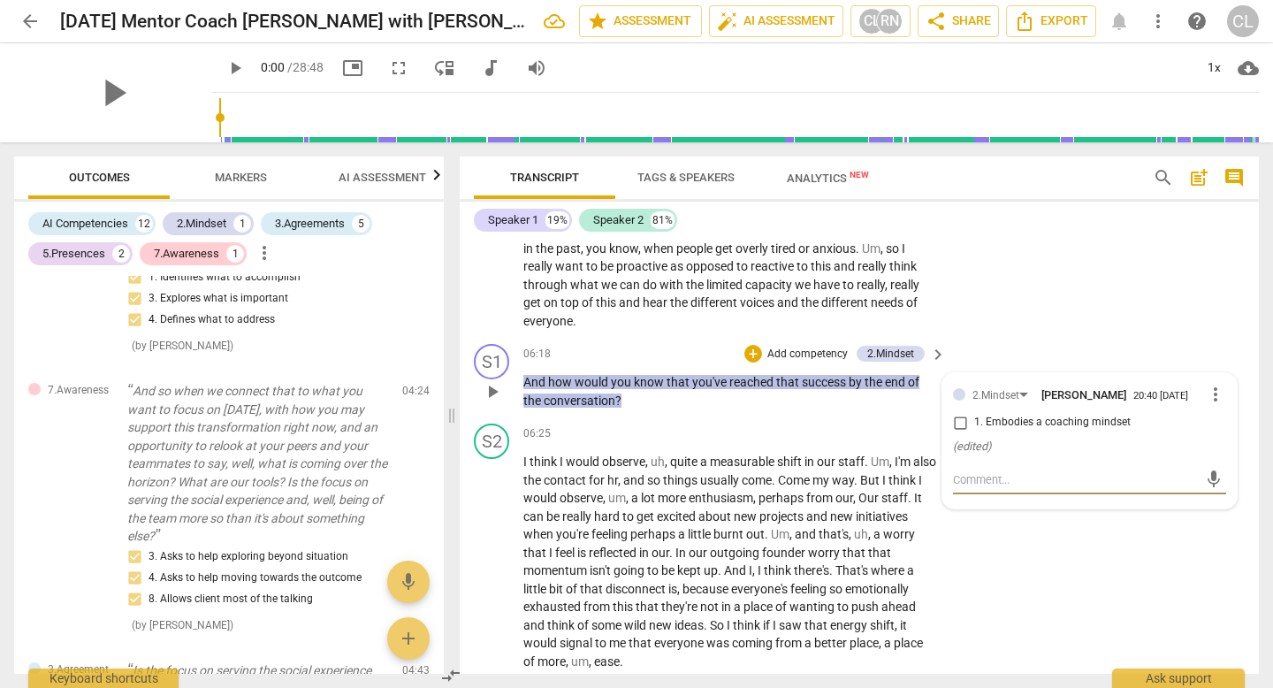
click at [955, 433] on input "1. Embodies a coaching mindset" at bounding box center [960, 422] width 28 height 21
checkbox input "true"
click at [756, 362] on div "+" at bounding box center [753, 354] width 18 height 18
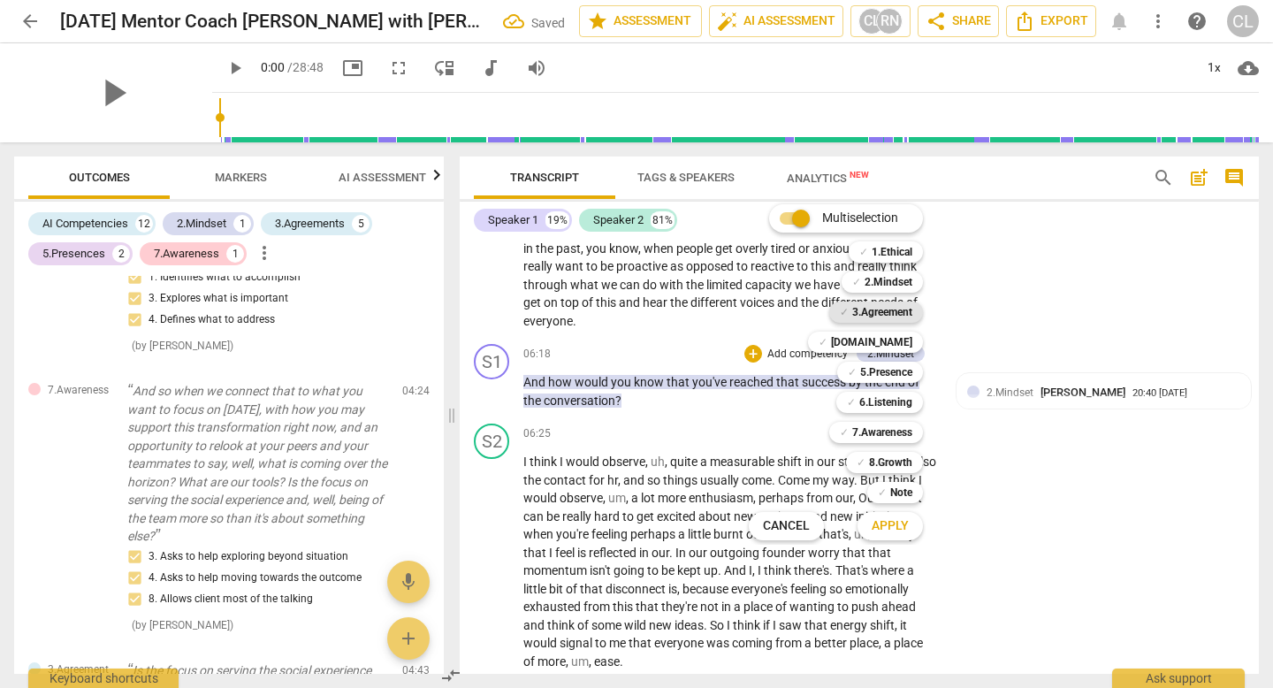
click at [887, 311] on b "3.Agreement" at bounding box center [882, 311] width 60 height 21
click at [890, 529] on span "Apply" at bounding box center [890, 526] width 37 height 18
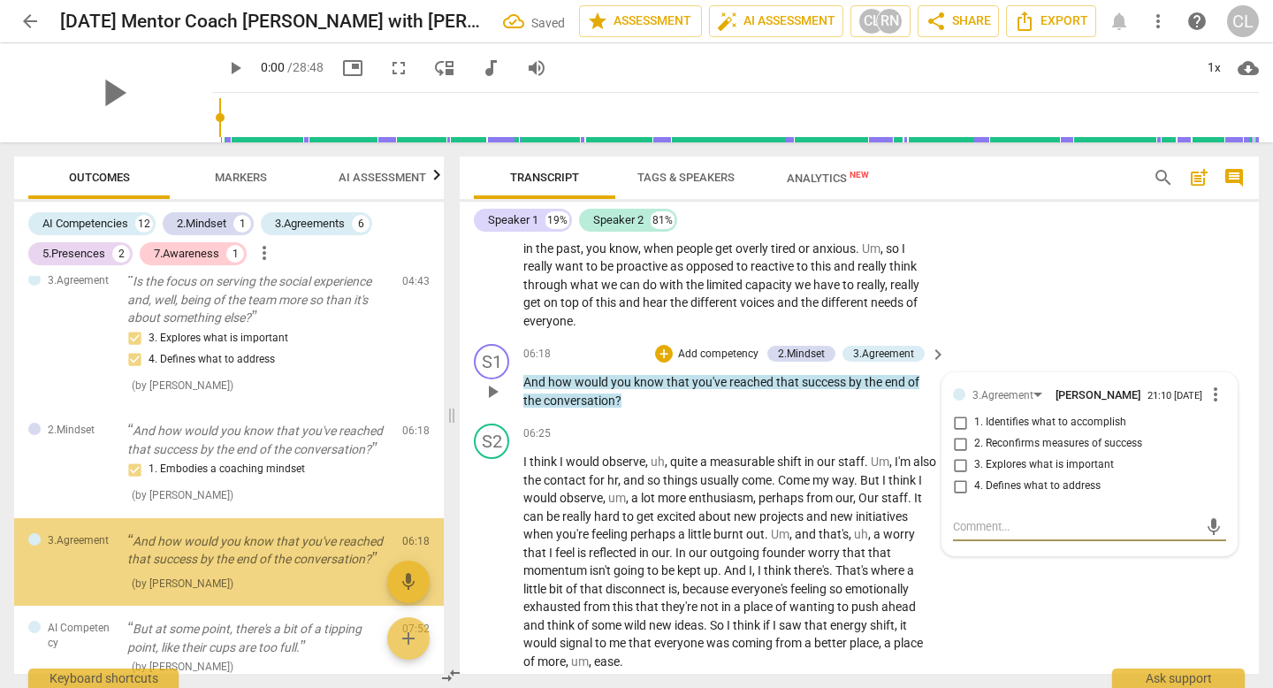
scroll to position [1158, 0]
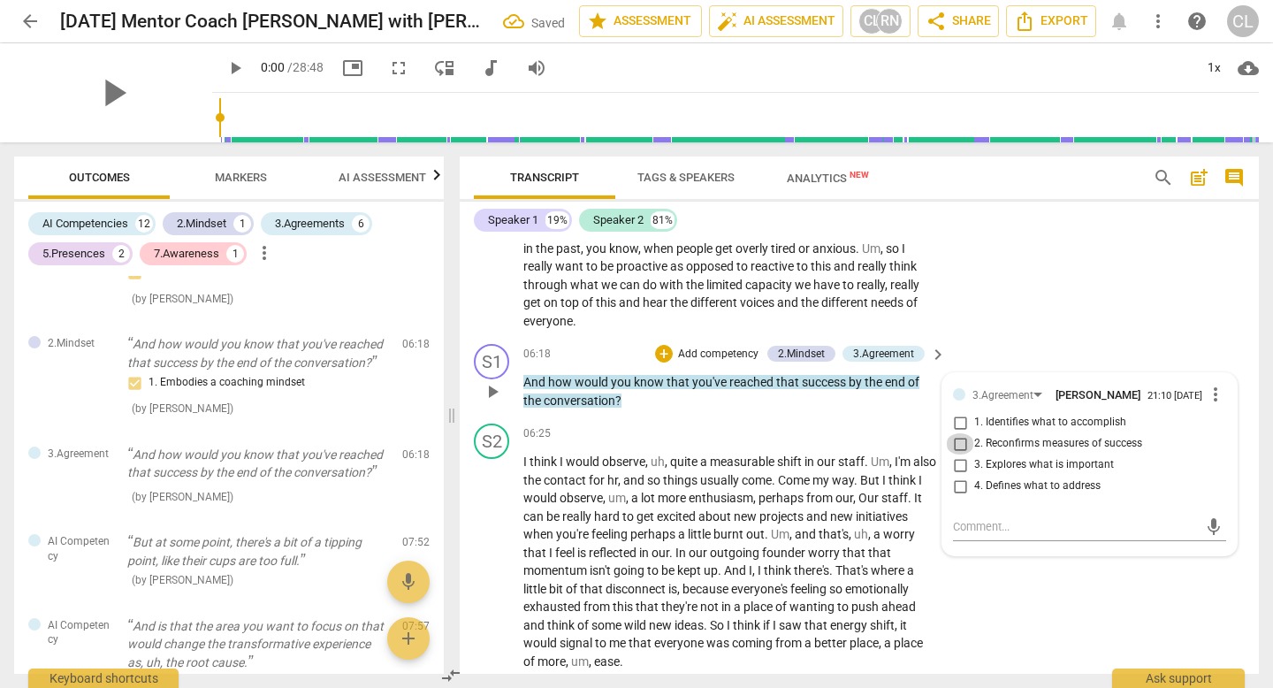
click at [963, 454] on input "2. Reconfirms measures of success" at bounding box center [960, 443] width 28 height 21
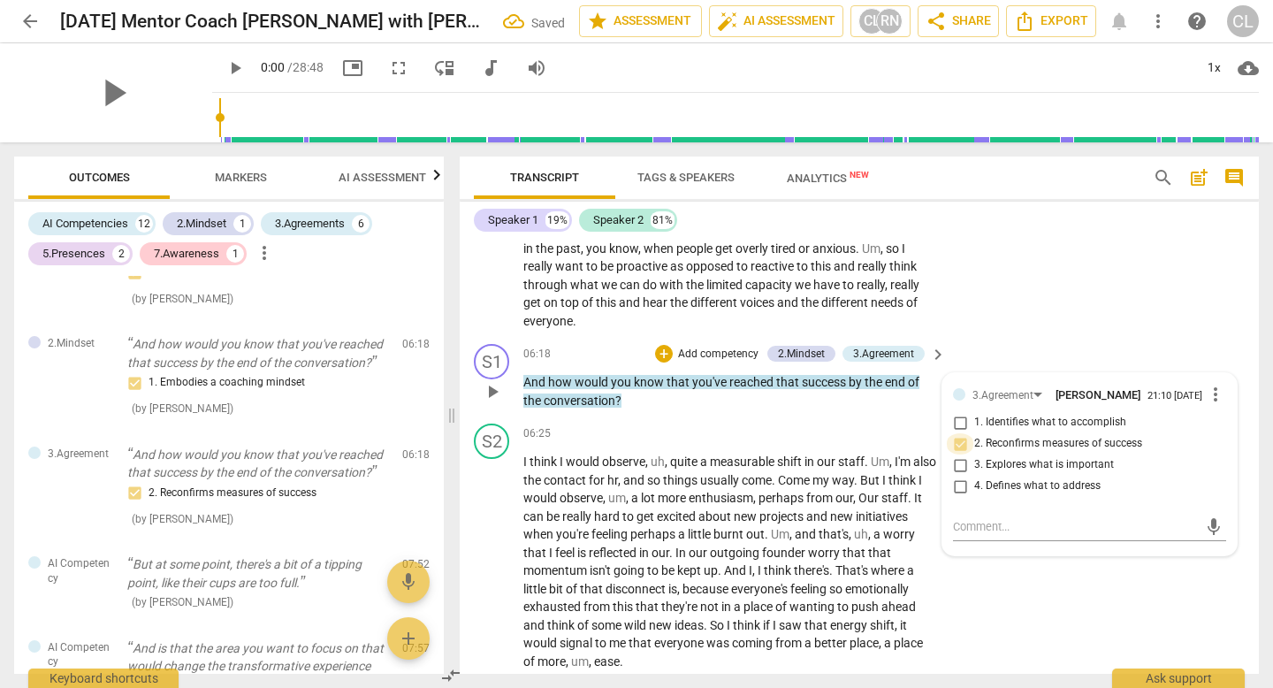
click at [963, 454] on input "2. Reconfirms measures of success" at bounding box center [960, 443] width 28 height 21
checkbox input "false"
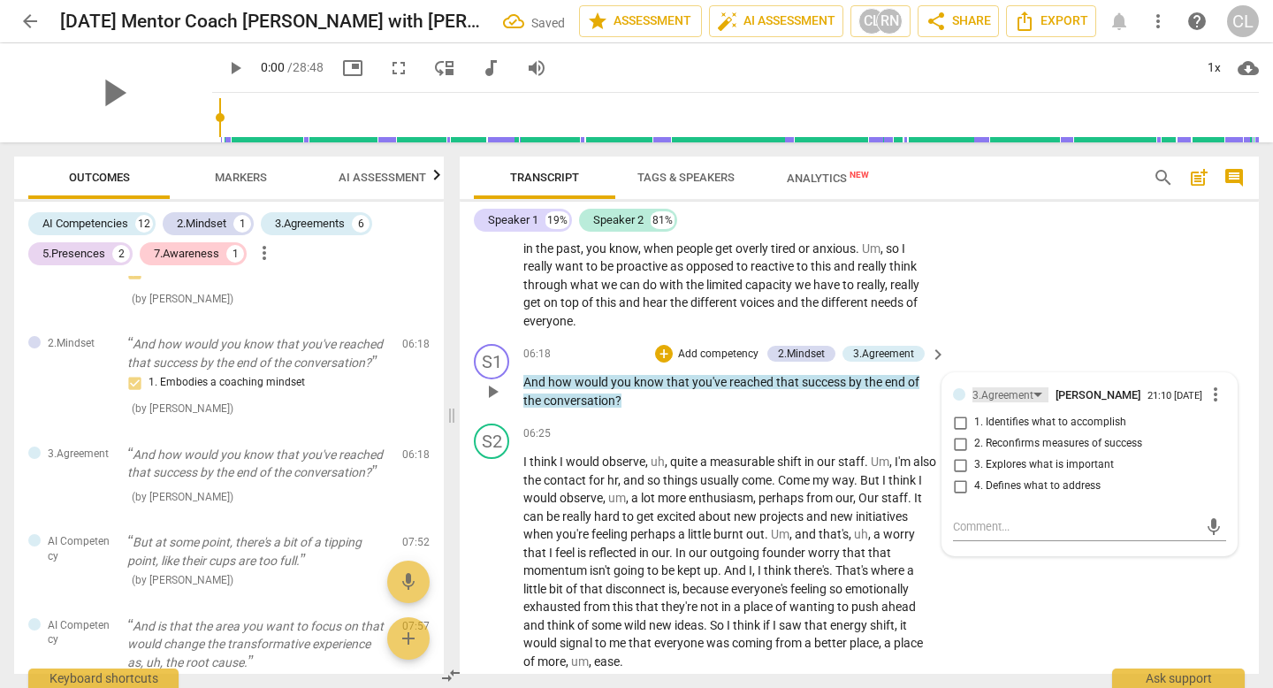
click at [994, 404] on div "3.Agreement" at bounding box center [1002, 395] width 61 height 17
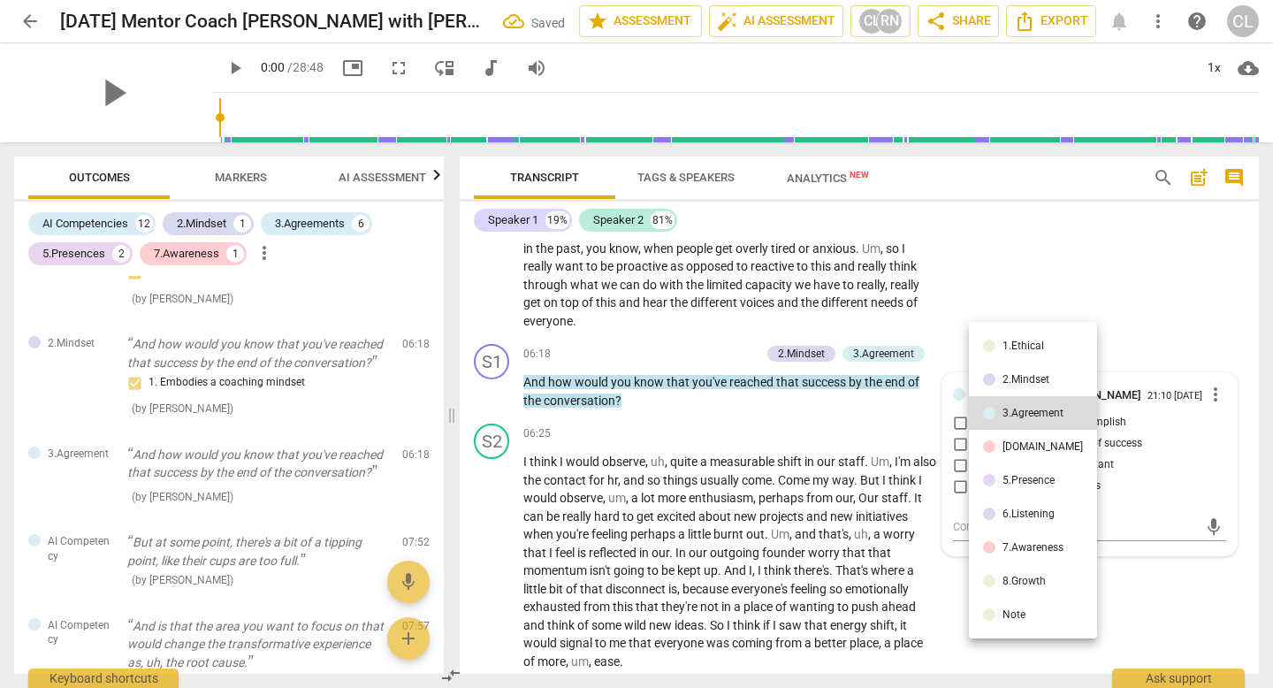
click at [1006, 560] on li "7.Awareness" at bounding box center [1033, 547] width 128 height 34
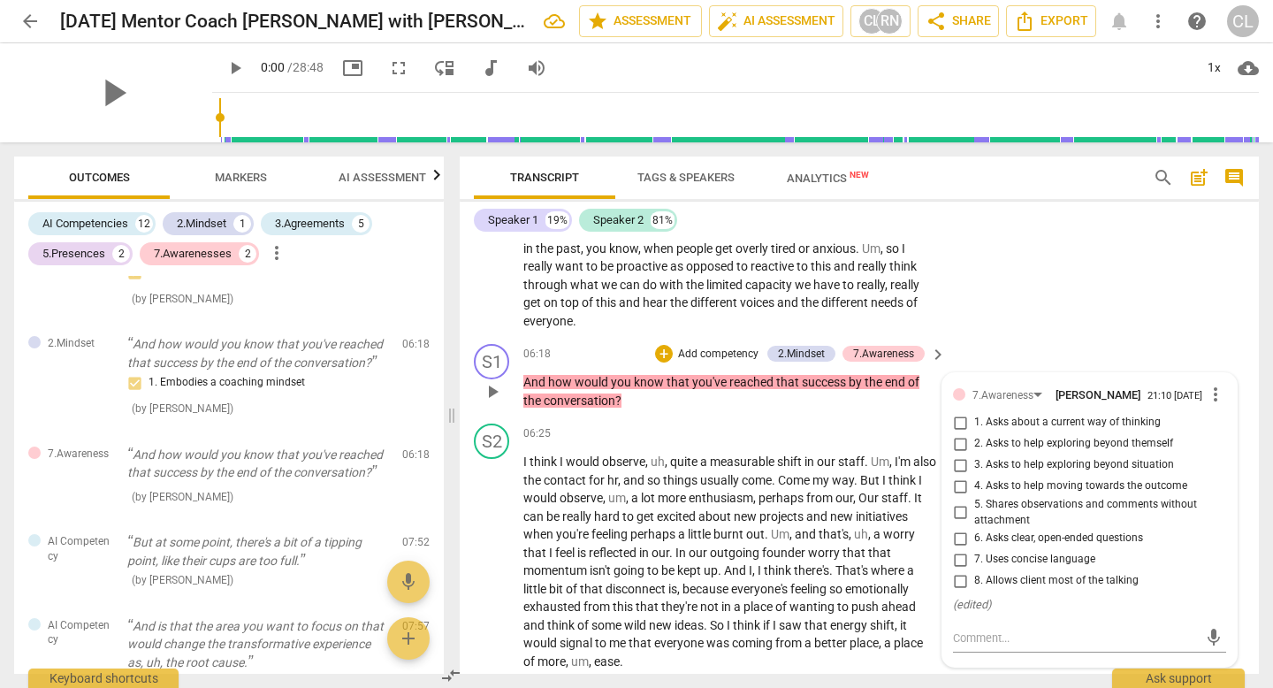
click at [1000, 494] on span "4. Asks to help moving towards the outcome" at bounding box center [1080, 486] width 213 height 16
click at [974, 497] on input "4. Asks to help moving towards the outcome" at bounding box center [960, 486] width 28 height 21
checkbox input "true"
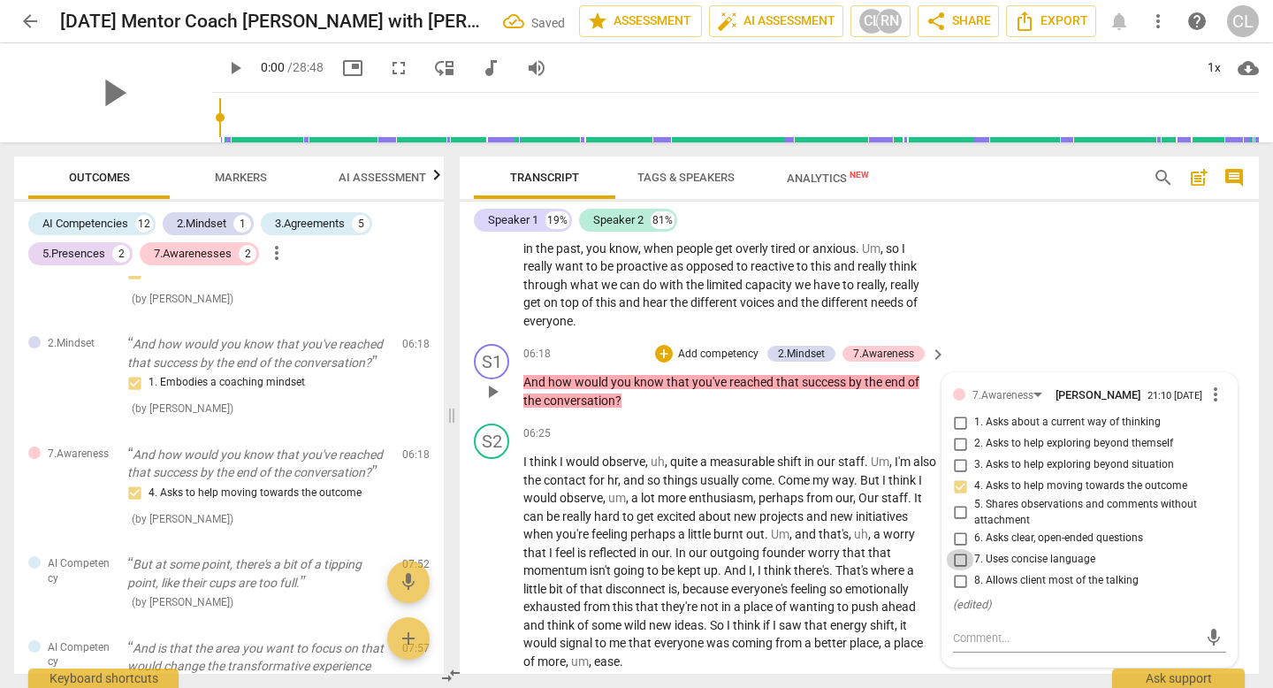
click at [961, 570] on input "7. Uses concise language" at bounding box center [960, 559] width 28 height 21
checkbox input "true"
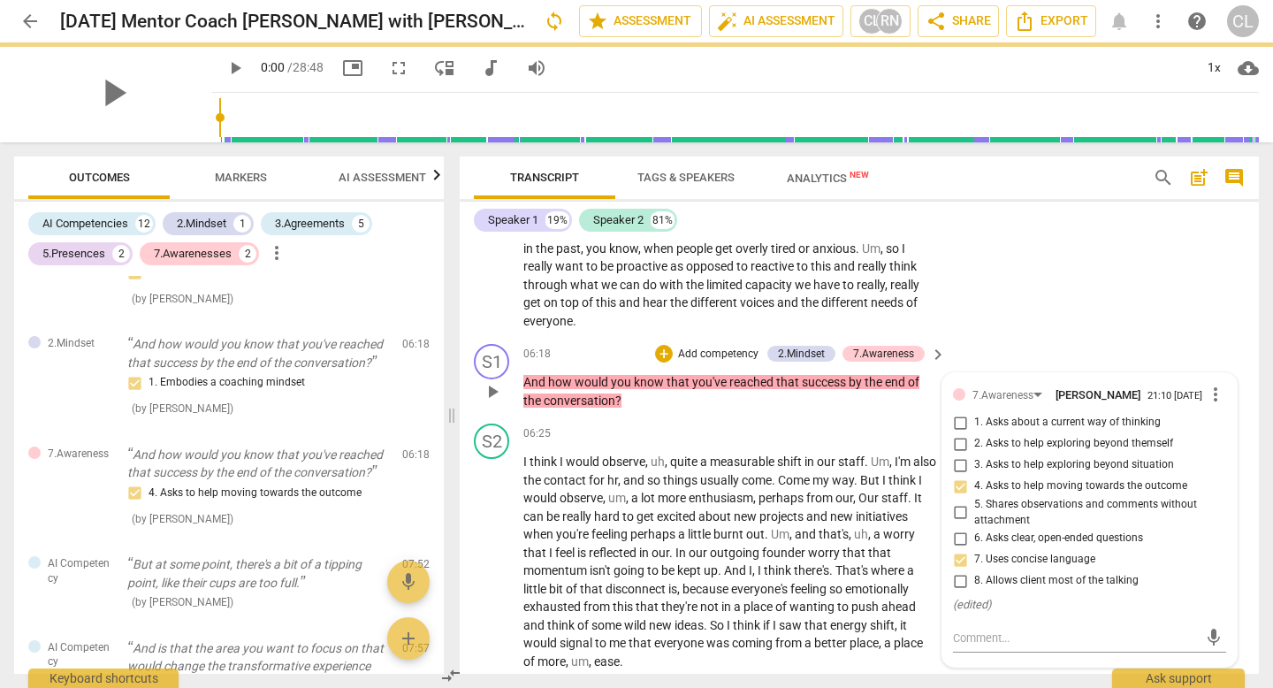
click at [747, 362] on p "Add competency" at bounding box center [718, 355] width 84 height 16
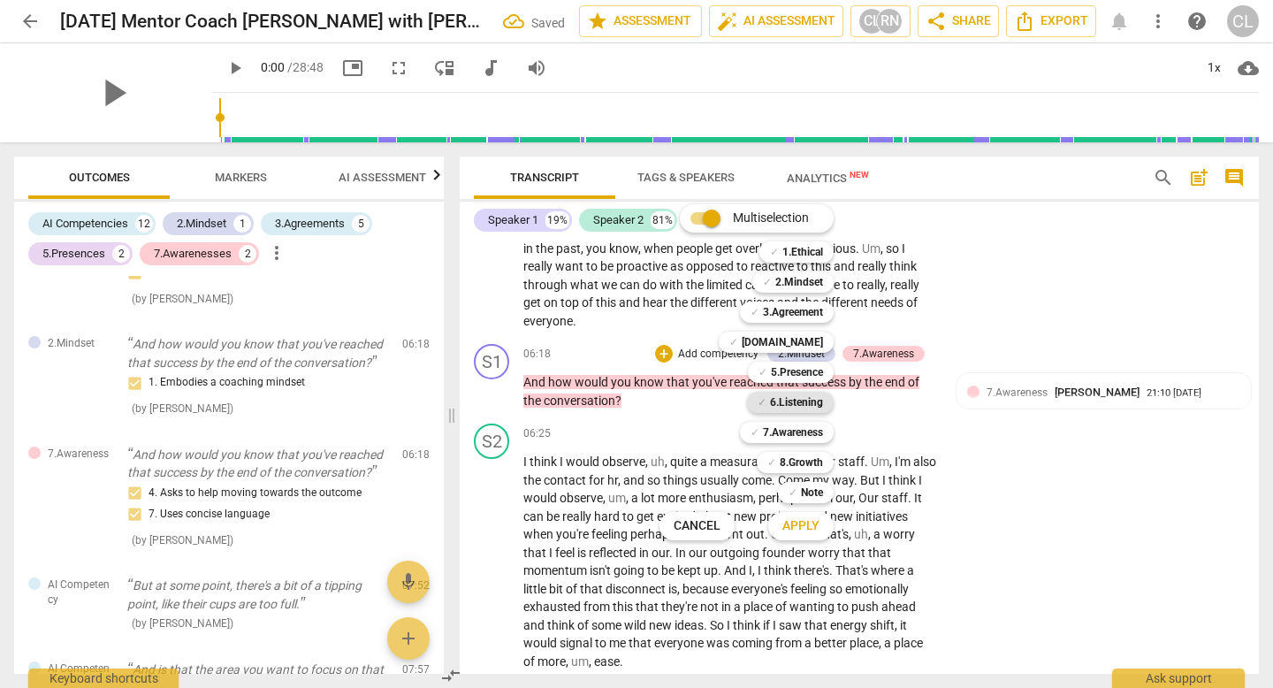
click at [777, 397] on b "6.Listening" at bounding box center [796, 402] width 53 height 21
click at [770, 404] on b "6.Listening" at bounding box center [796, 402] width 53 height 21
click at [783, 533] on span "Apply" at bounding box center [800, 526] width 37 height 18
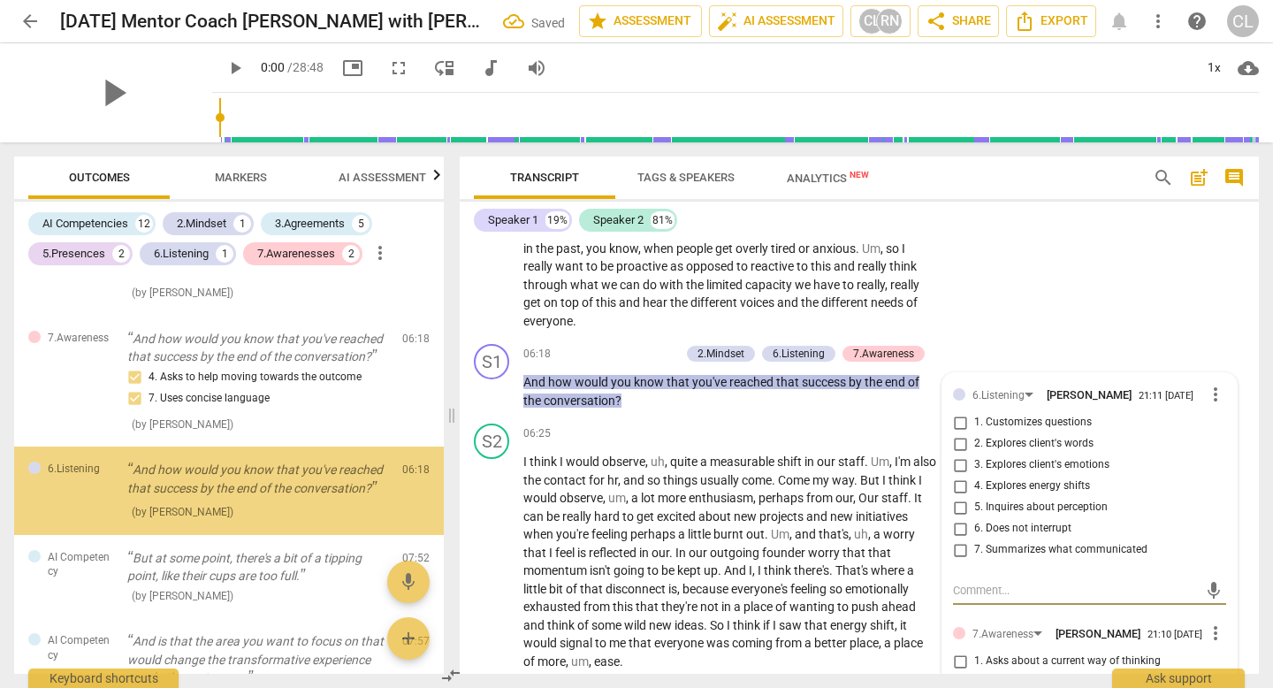
scroll to position [1290, 0]
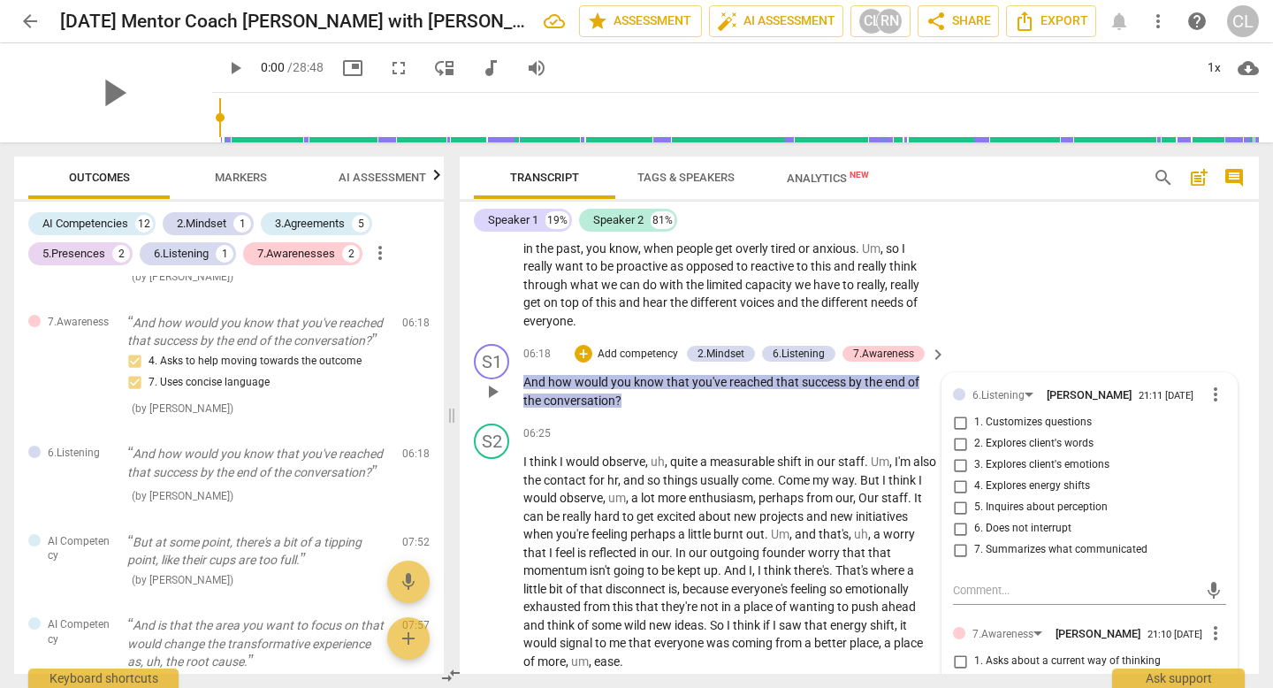
click at [1188, 402] on div "6.Listening Carol L. 21:11 08-27-2025" at bounding box center [1088, 394] width 232 height 16
click at [1209, 405] on span "more_vert" at bounding box center [1215, 394] width 21 height 21
click at [1203, 446] on li "Delete" at bounding box center [1227, 446] width 61 height 34
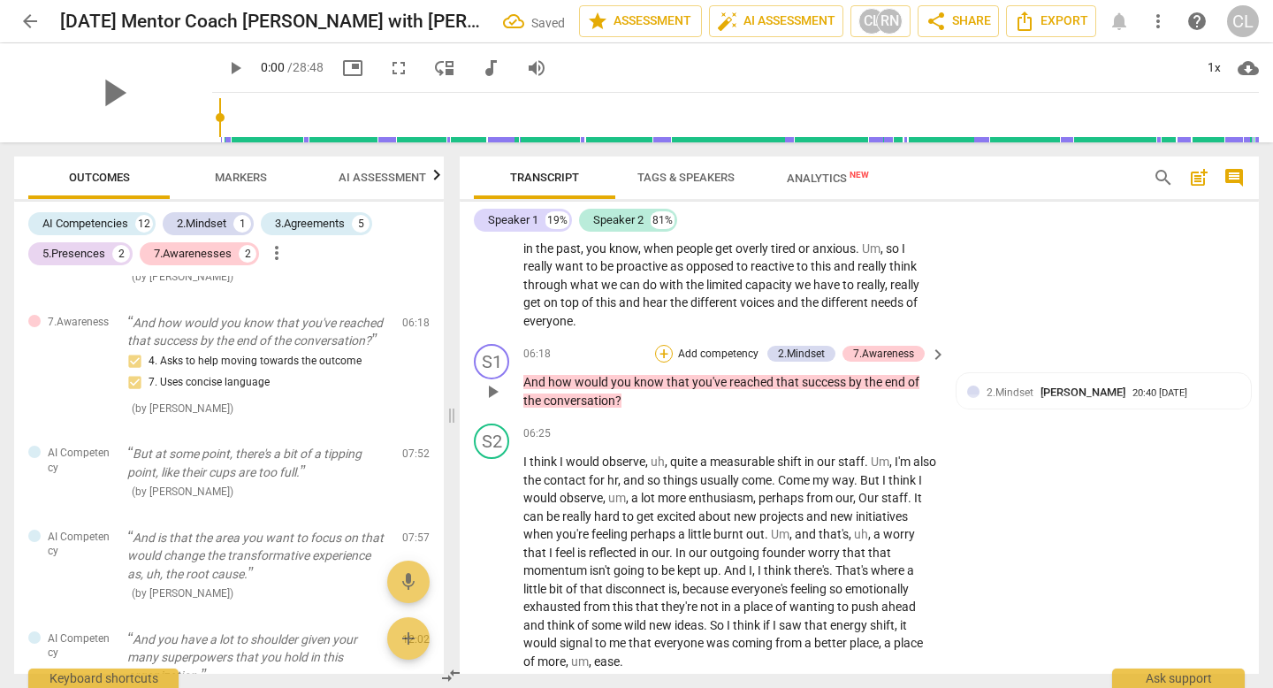
click at [665, 362] on div "+" at bounding box center [664, 354] width 18 height 18
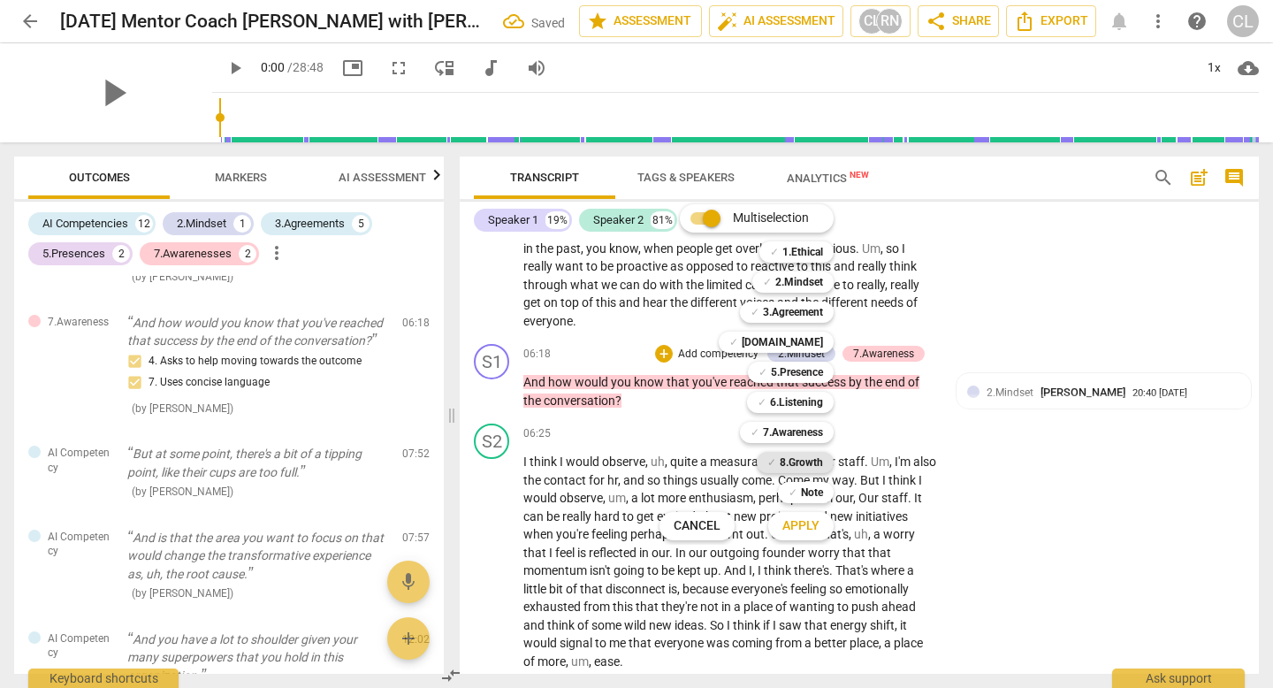
click at [773, 463] on span "✓" at bounding box center [771, 462] width 9 height 21
click at [797, 522] on span "Apply" at bounding box center [800, 526] width 37 height 18
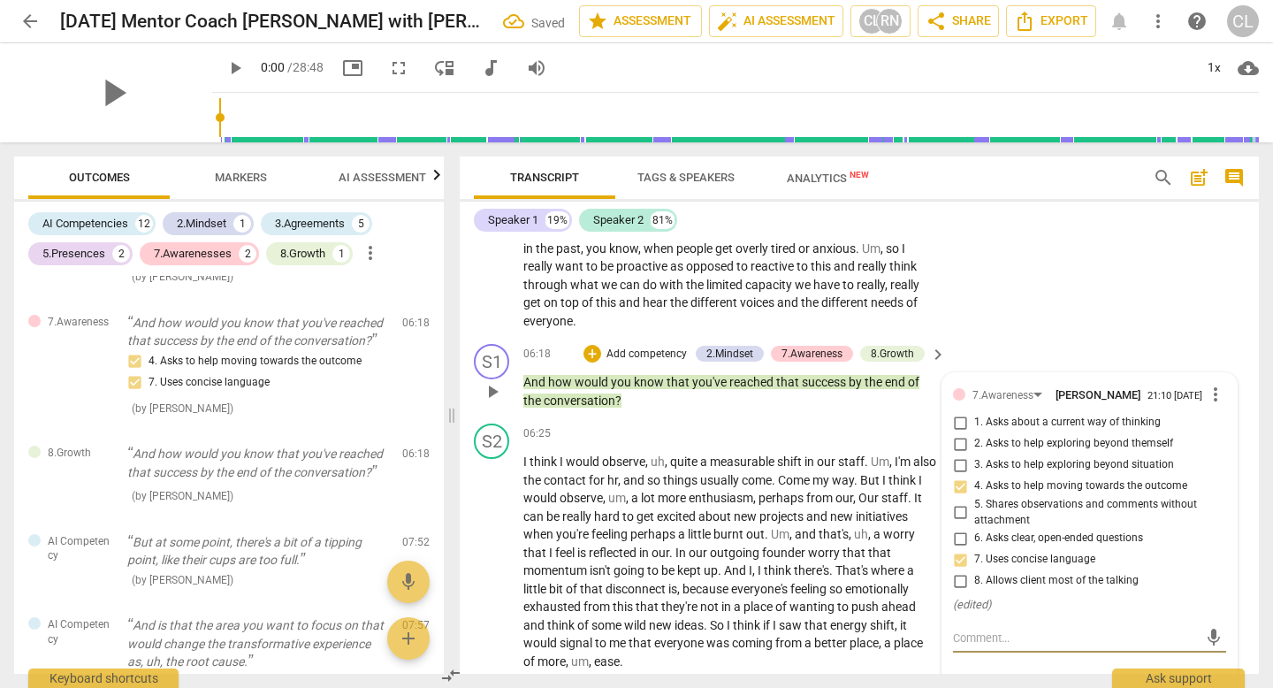
click at [874, 382] on div "06:18 + Add competency 2.Mindset 7.Awareness 8.Growth keyboard_arrow_right And …" at bounding box center [735, 376] width 424 height 65
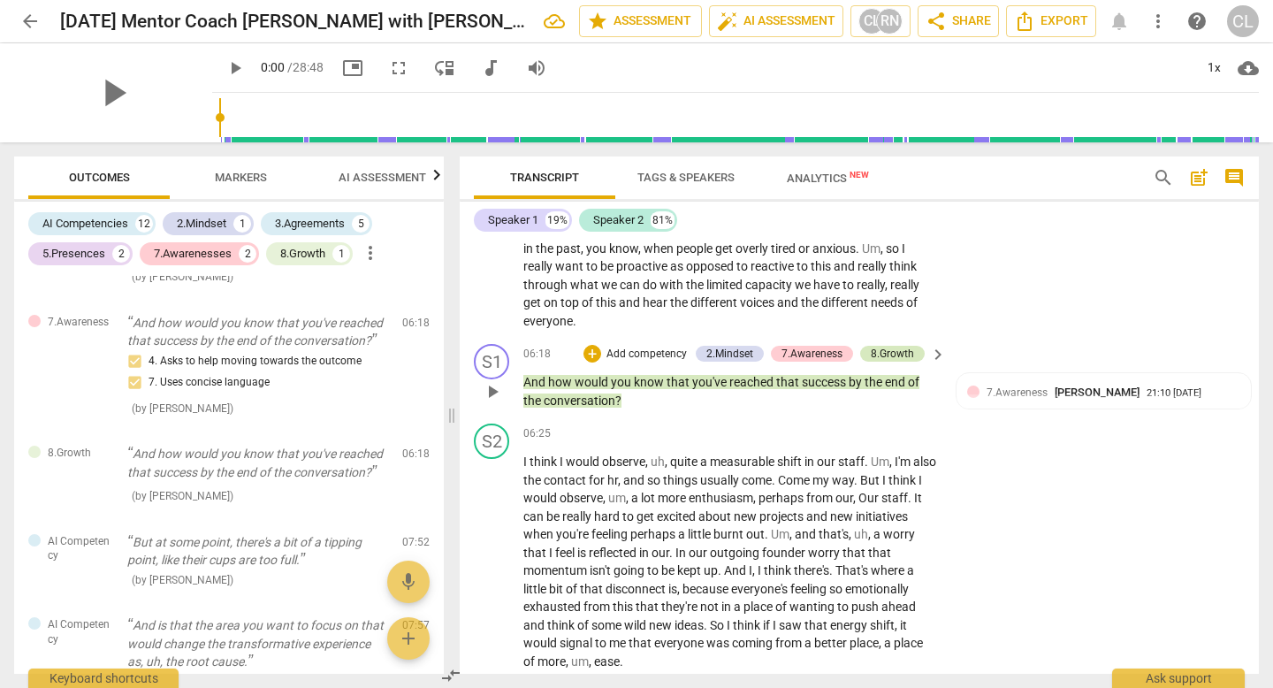
click at [880, 362] on div "8.Growth" at bounding box center [892, 354] width 43 height 16
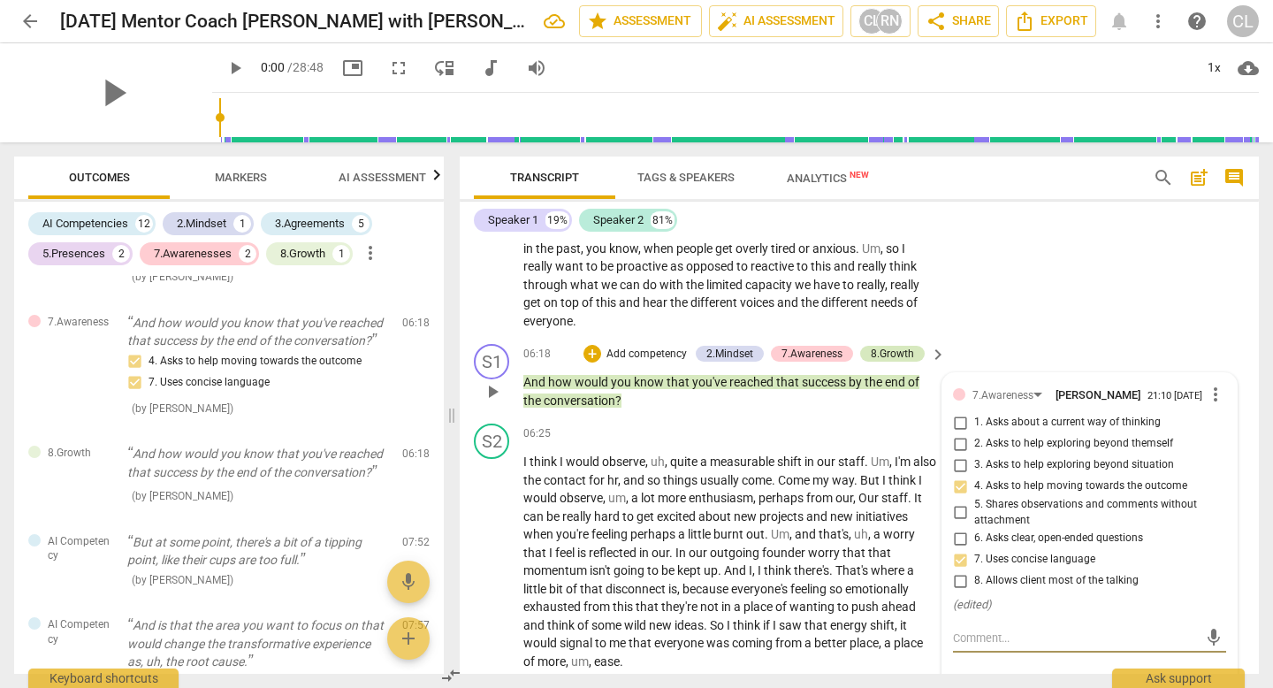
click at [880, 362] on div "8.Growth" at bounding box center [892, 354] width 43 height 16
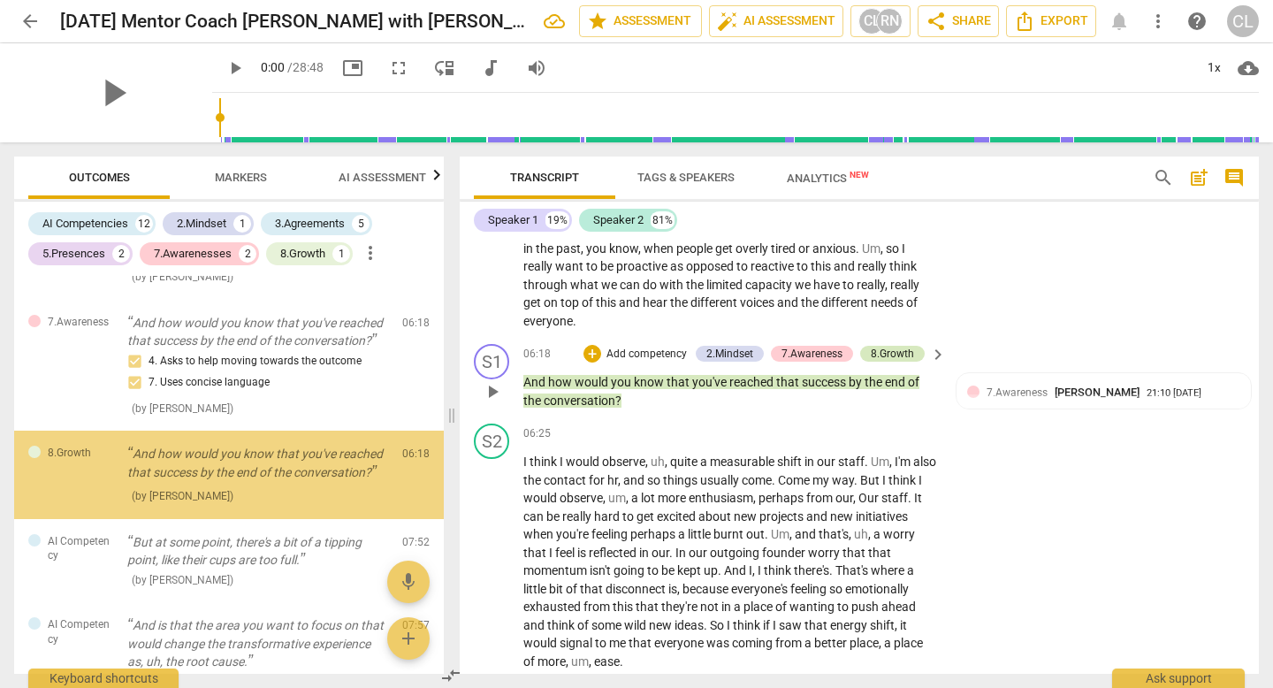
click at [880, 362] on div "8.Growth" at bounding box center [892, 354] width 43 height 16
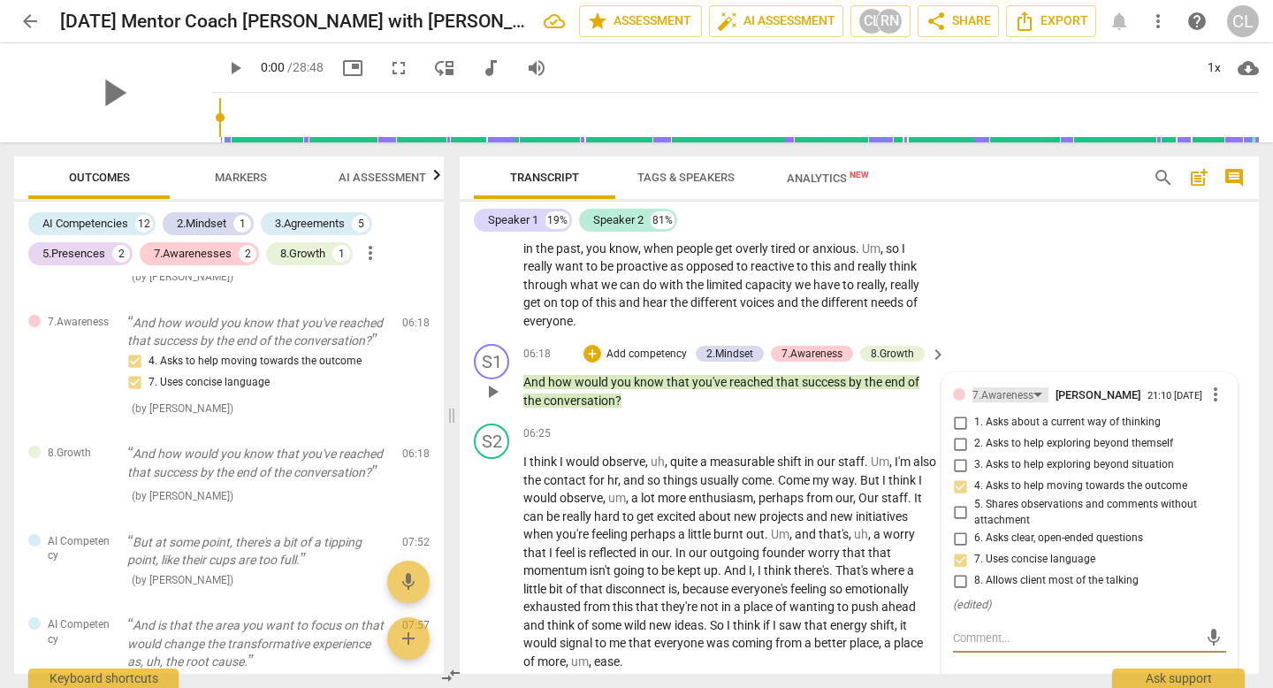
click at [973, 404] on div "7.Awareness" at bounding box center [1002, 395] width 61 height 17
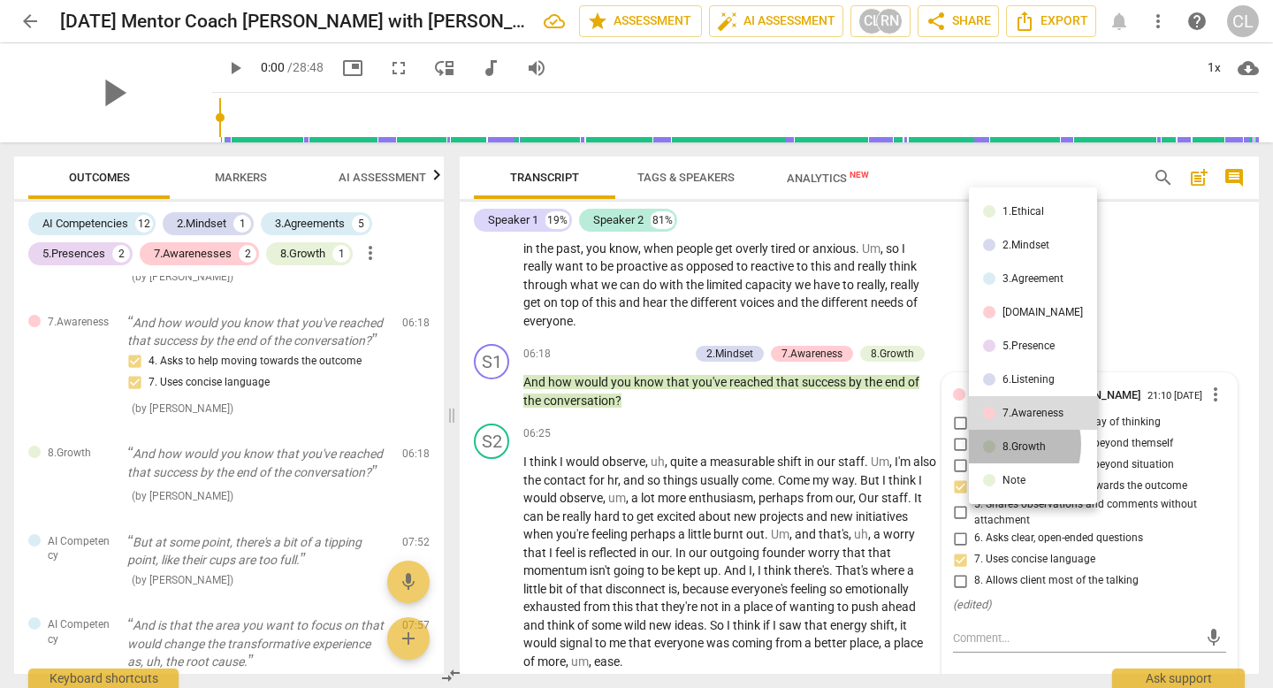
click at [995, 445] on li "8.Growth" at bounding box center [1033, 447] width 128 height 34
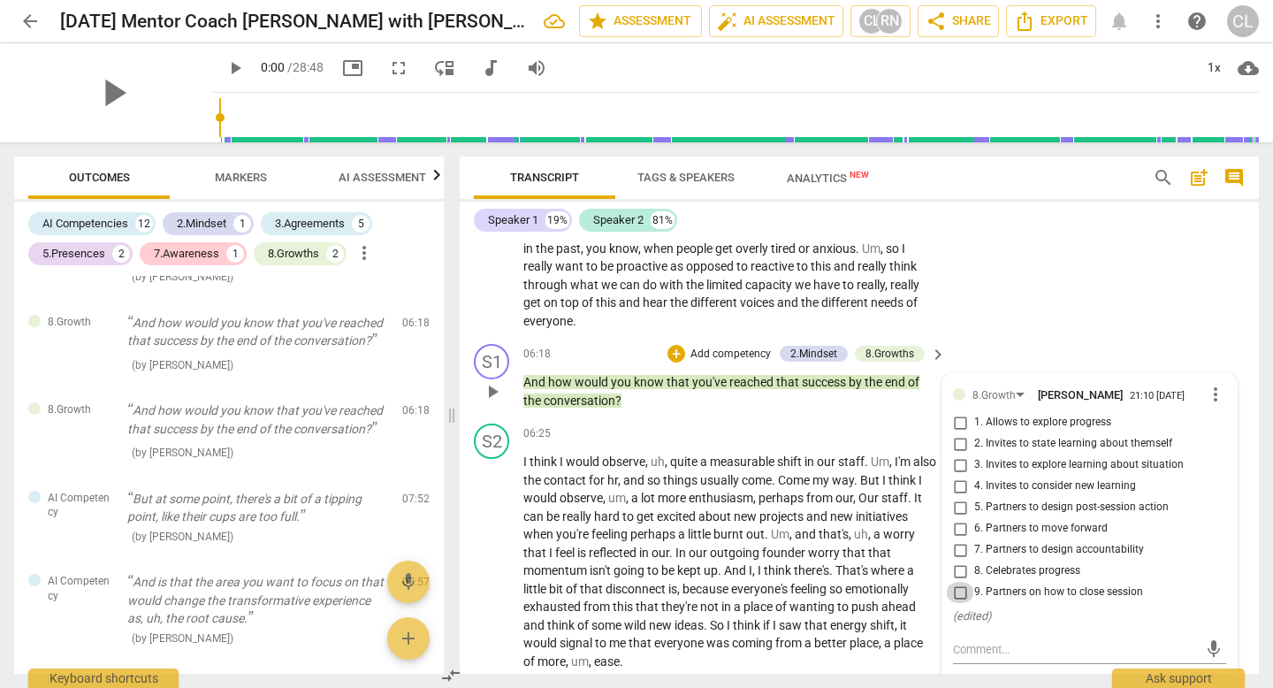
click at [957, 603] on input "9. Partners on how to close session" at bounding box center [960, 592] width 28 height 21
checkbox input "true"
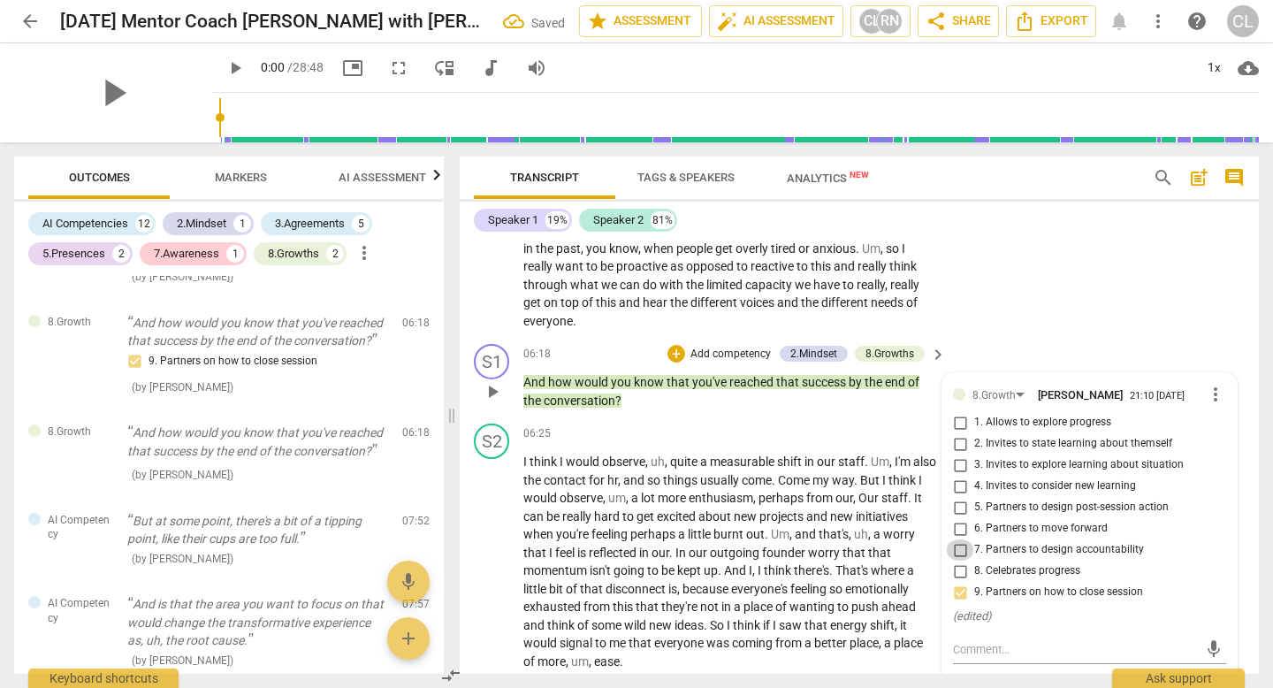
click at [960, 560] on input "7. Partners to design accountability" at bounding box center [960, 549] width 28 height 21
checkbox input "true"
click at [865, 389] on span "the" at bounding box center [875, 382] width 20 height 14
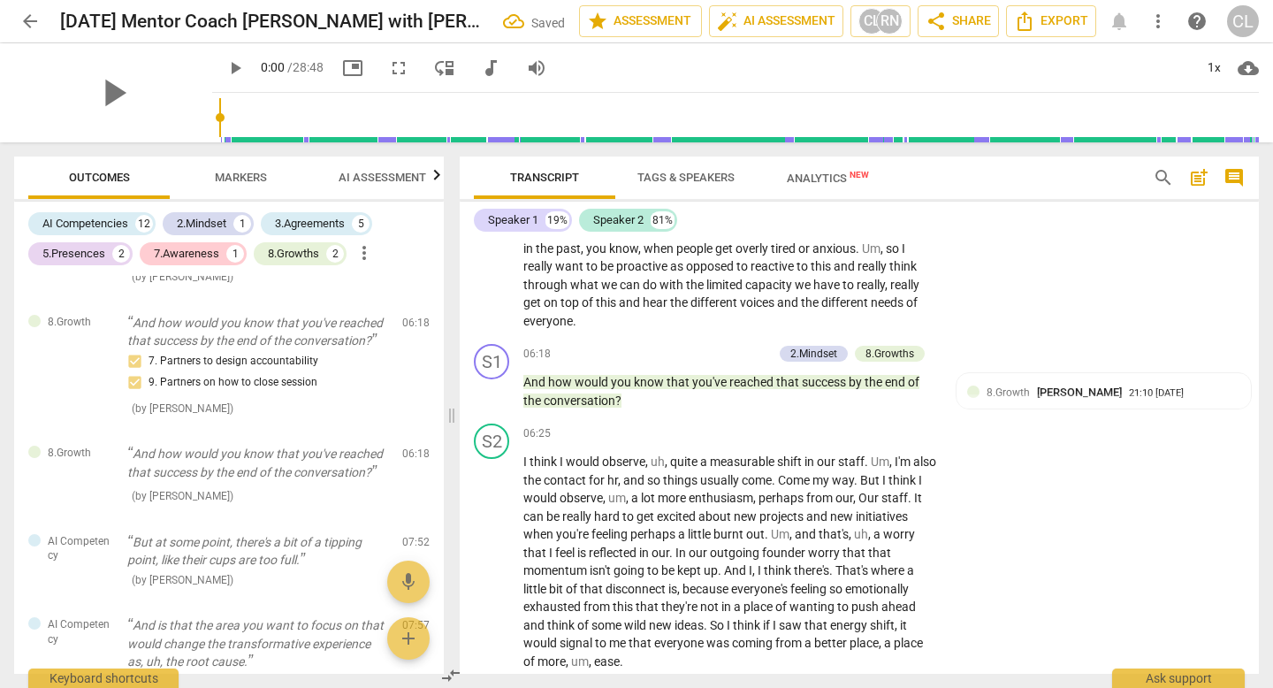
click at [721, 362] on p "Add competency" at bounding box center [731, 355] width 84 height 16
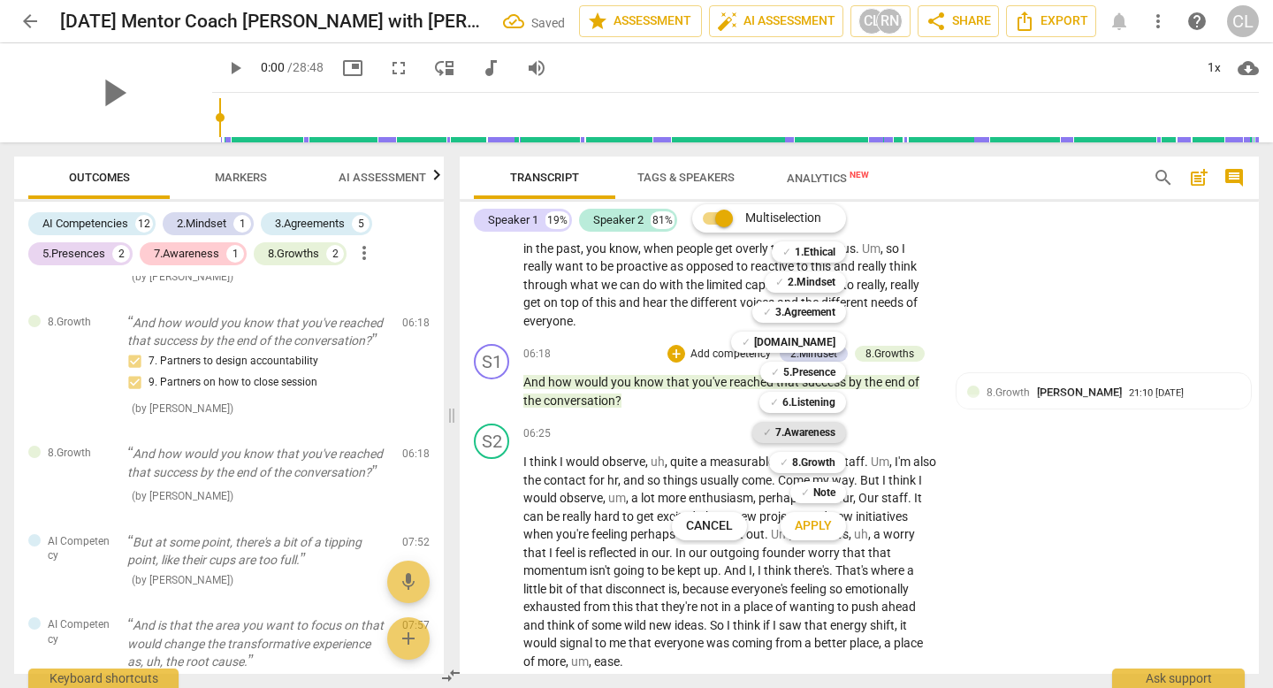
click at [778, 435] on b "7.Awareness" at bounding box center [805, 432] width 60 height 21
click at [806, 525] on span "Apply" at bounding box center [813, 526] width 37 height 18
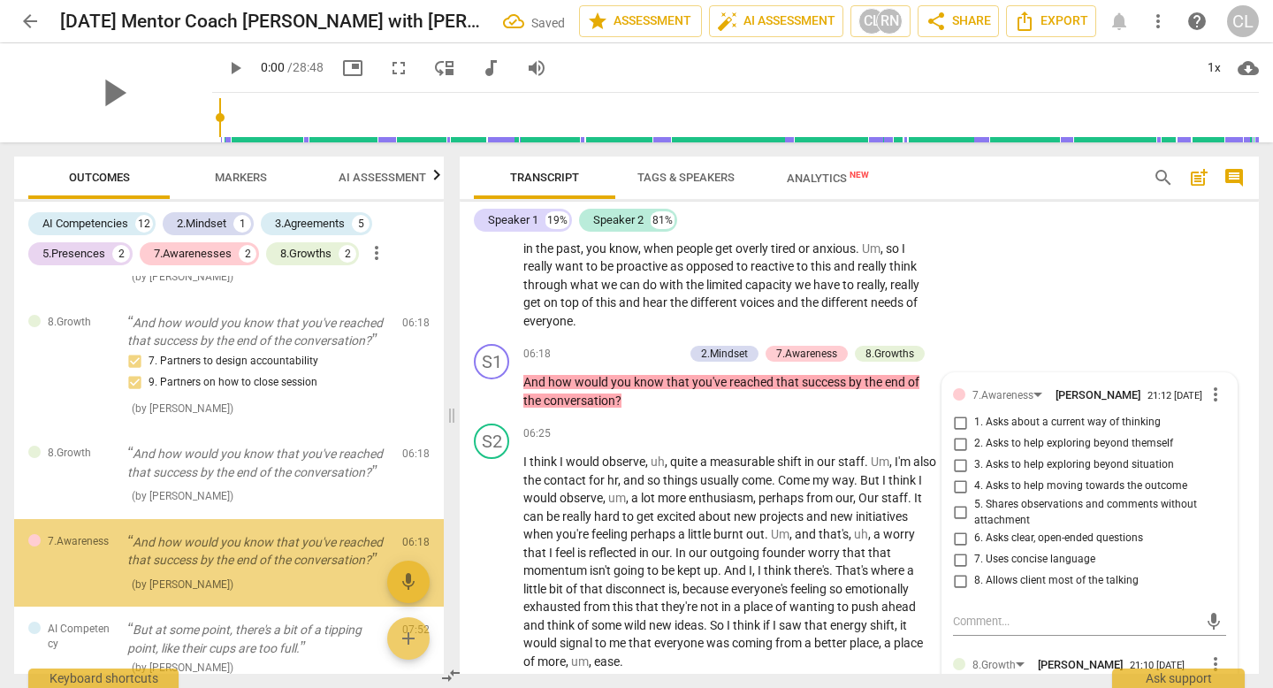
scroll to position [1377, 0]
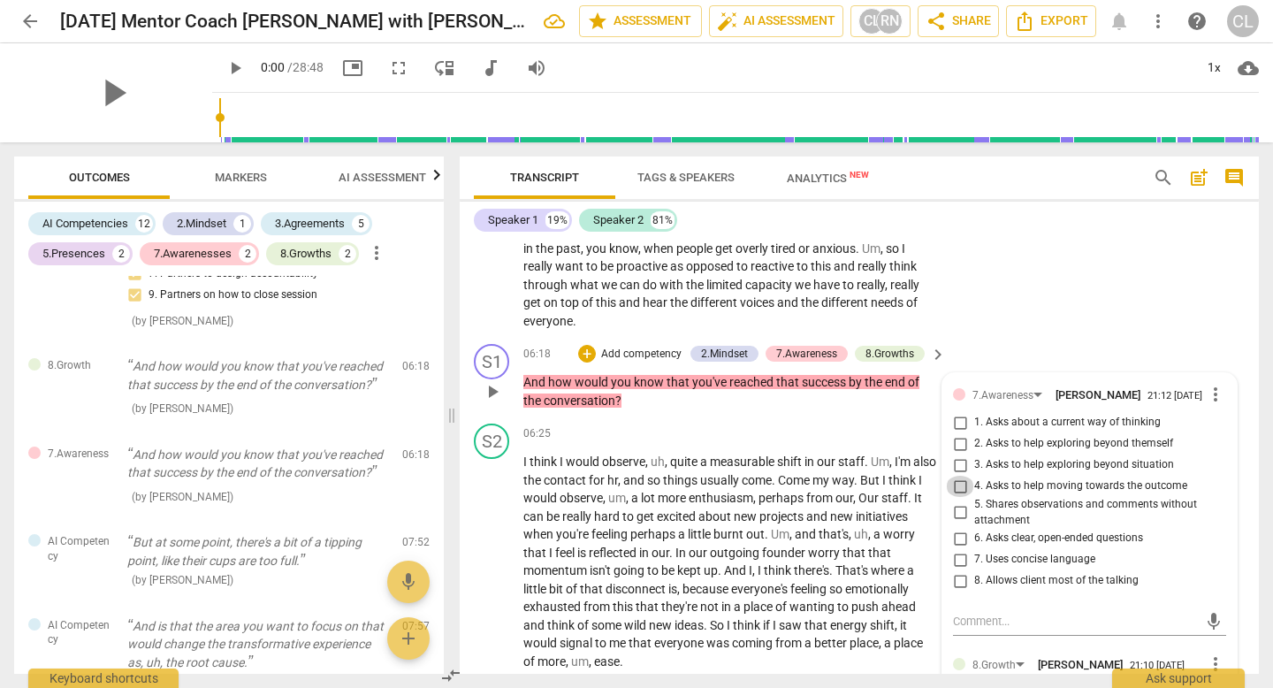
click at [956, 497] on input "4. Asks to help moving towards the outcome" at bounding box center [960, 486] width 28 height 21
checkbox input "true"
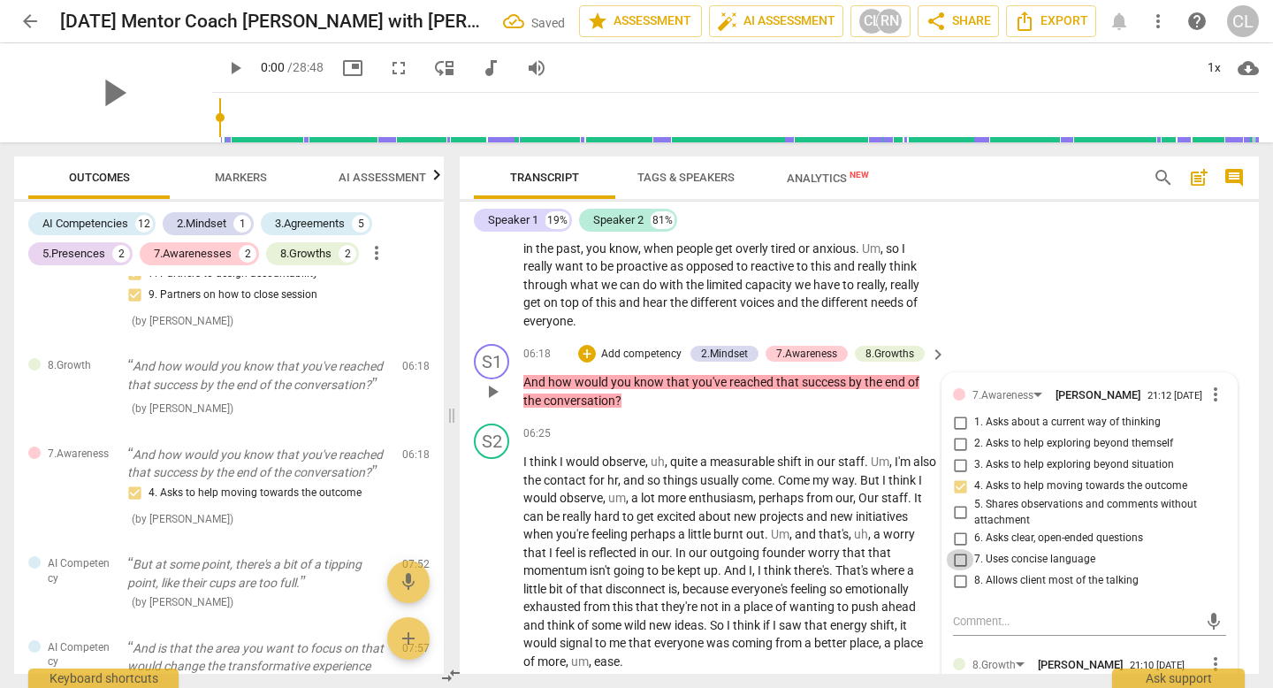
click at [956, 570] on input "7. Uses concise language" at bounding box center [960, 559] width 28 height 21
checkbox input "true"
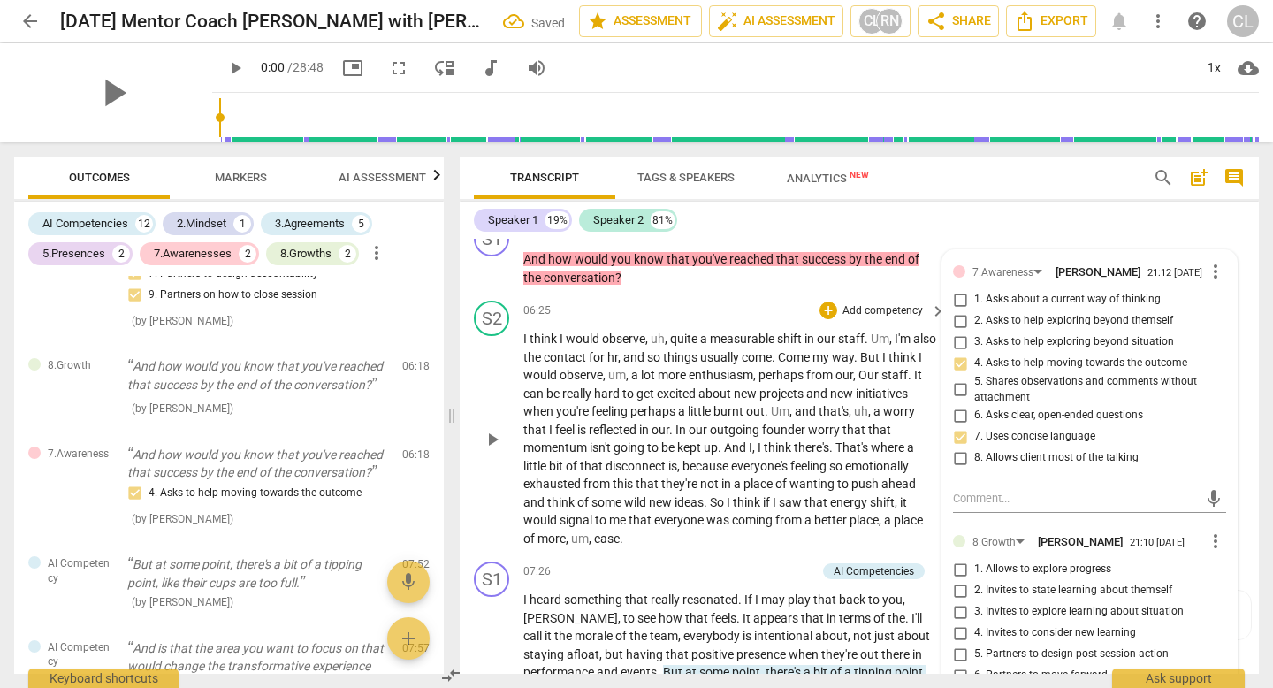
scroll to position [1792, 0]
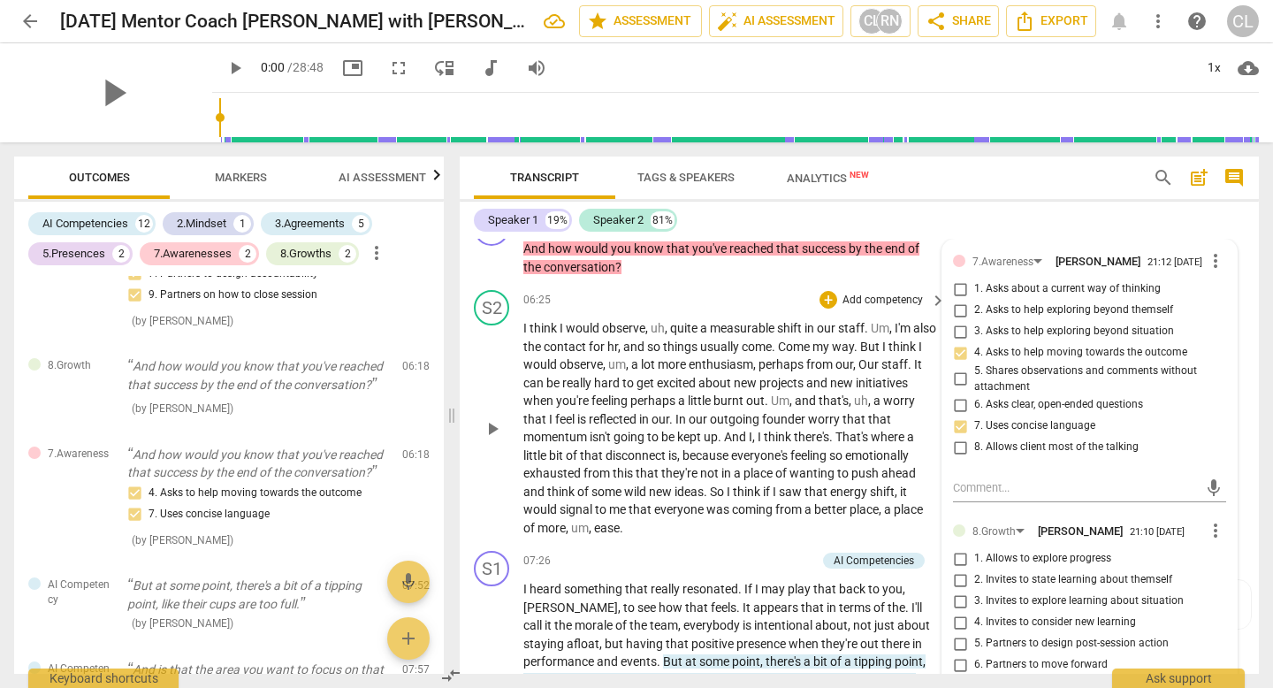
click at [618, 354] on span "hr" at bounding box center [612, 346] width 11 height 14
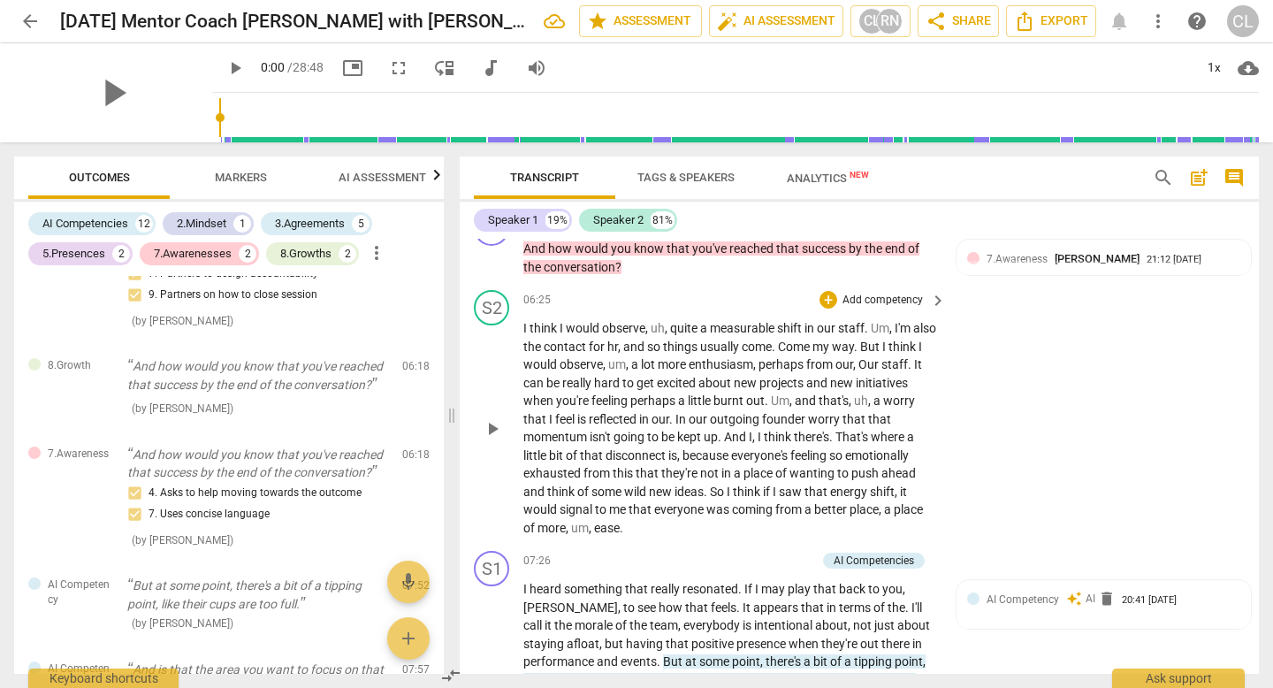
click at [623, 354] on span "," at bounding box center [620, 346] width 5 height 14
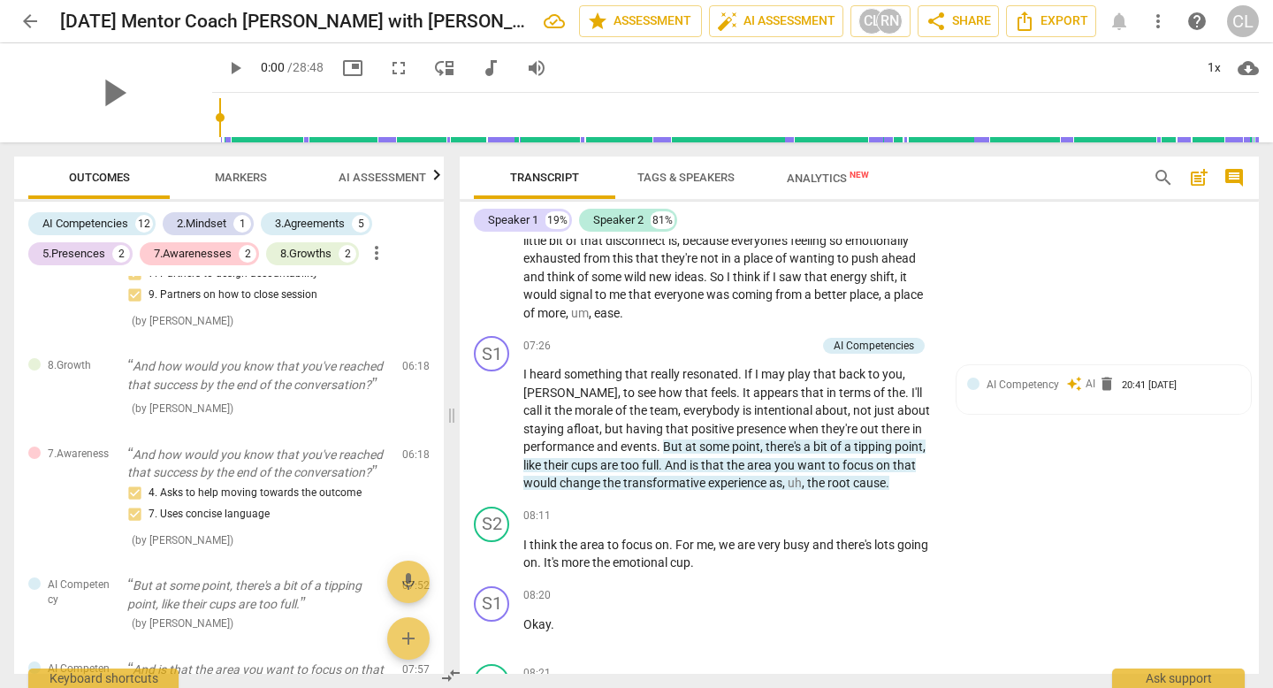
scroll to position [2020, 0]
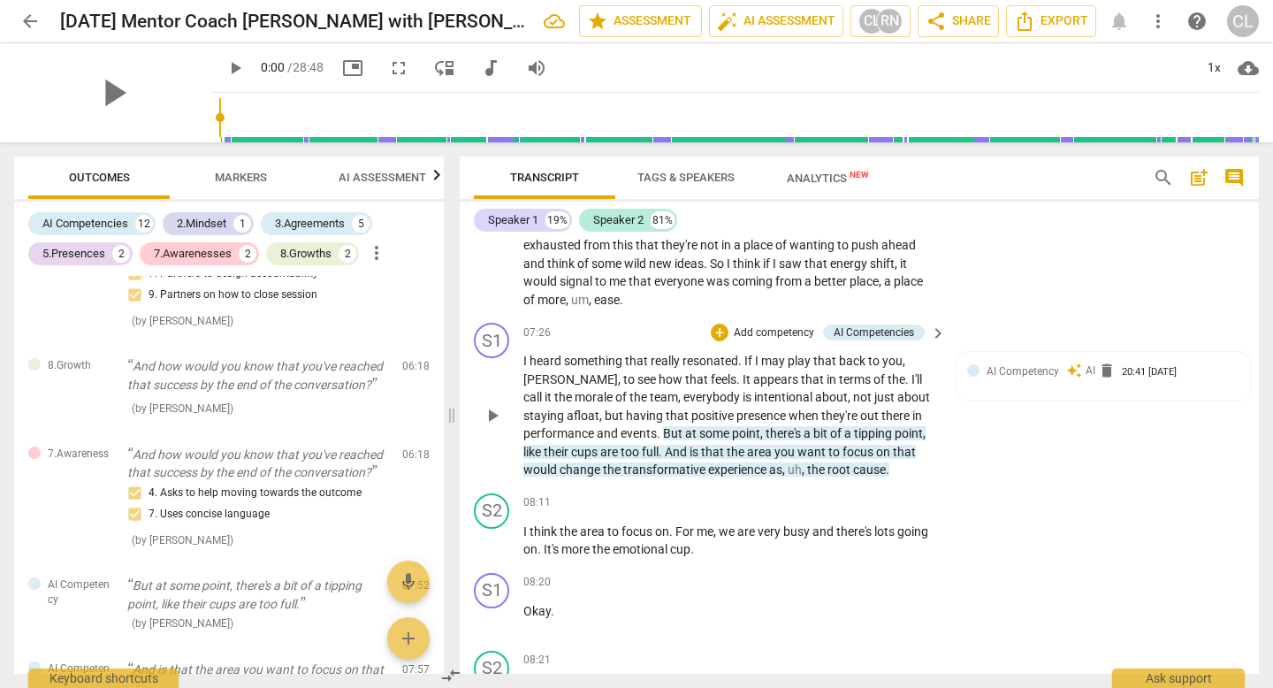
click at [618, 386] on span "," at bounding box center [620, 379] width 5 height 14
click at [905, 386] on span "." at bounding box center [908, 379] width 6 height 14
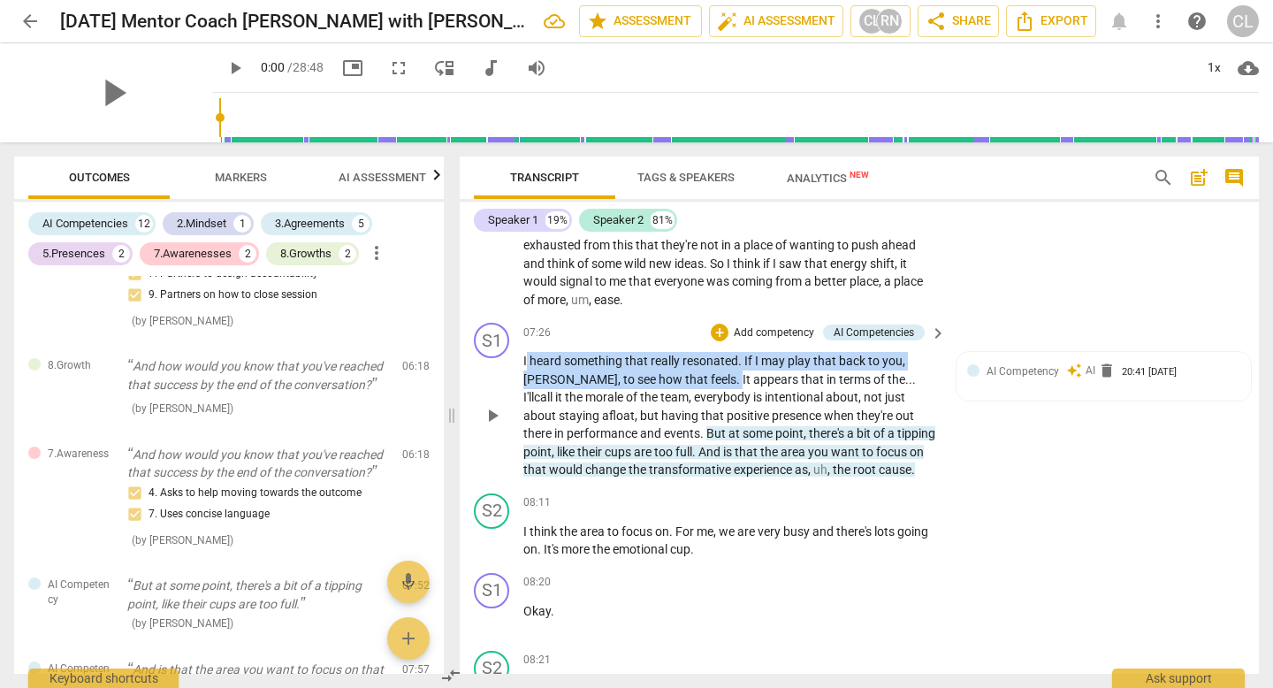
drag, startPoint x: 525, startPoint y: 374, endPoint x: 706, endPoint y: 396, distance: 182.6
click at [706, 396] on p "I heard something that really resonated . If I may play that back to you , Carr…" at bounding box center [730, 415] width 414 height 127
click at [714, 341] on div "+" at bounding box center [720, 333] width 18 height 18
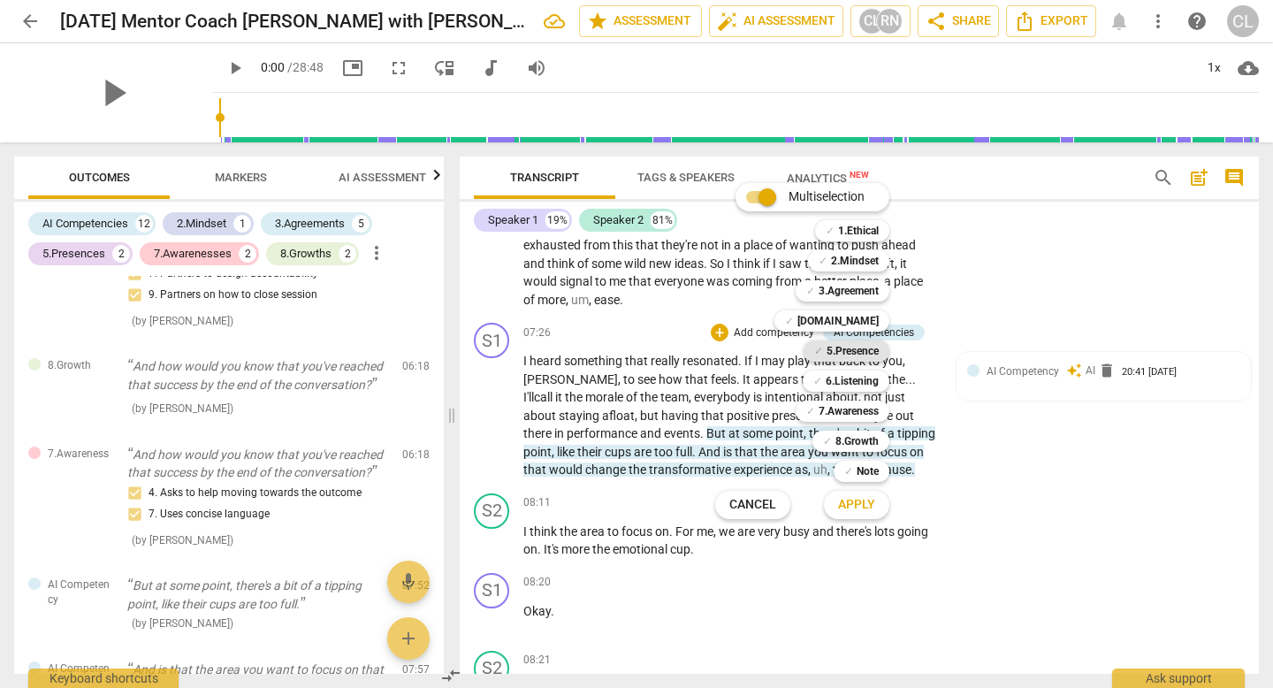
click at [874, 351] on b "5.Presence" at bounding box center [852, 350] width 52 height 21
click at [862, 509] on span "Apply" at bounding box center [856, 505] width 37 height 18
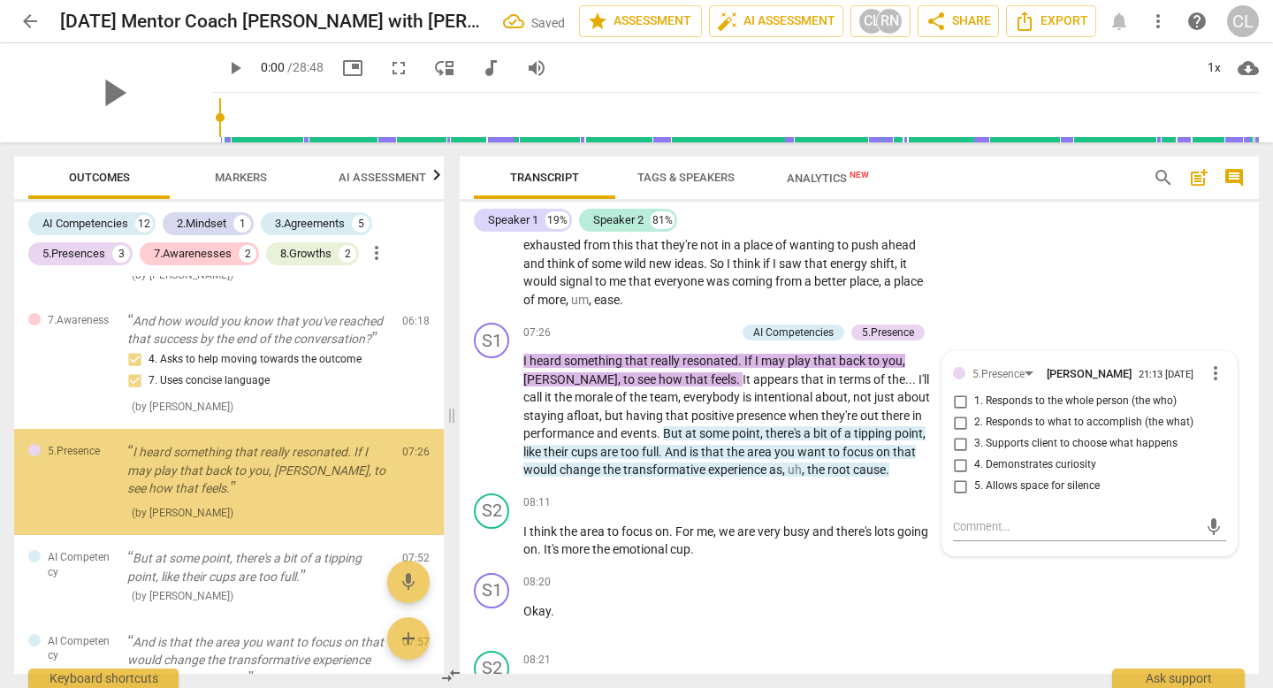
scroll to position [1518, 0]
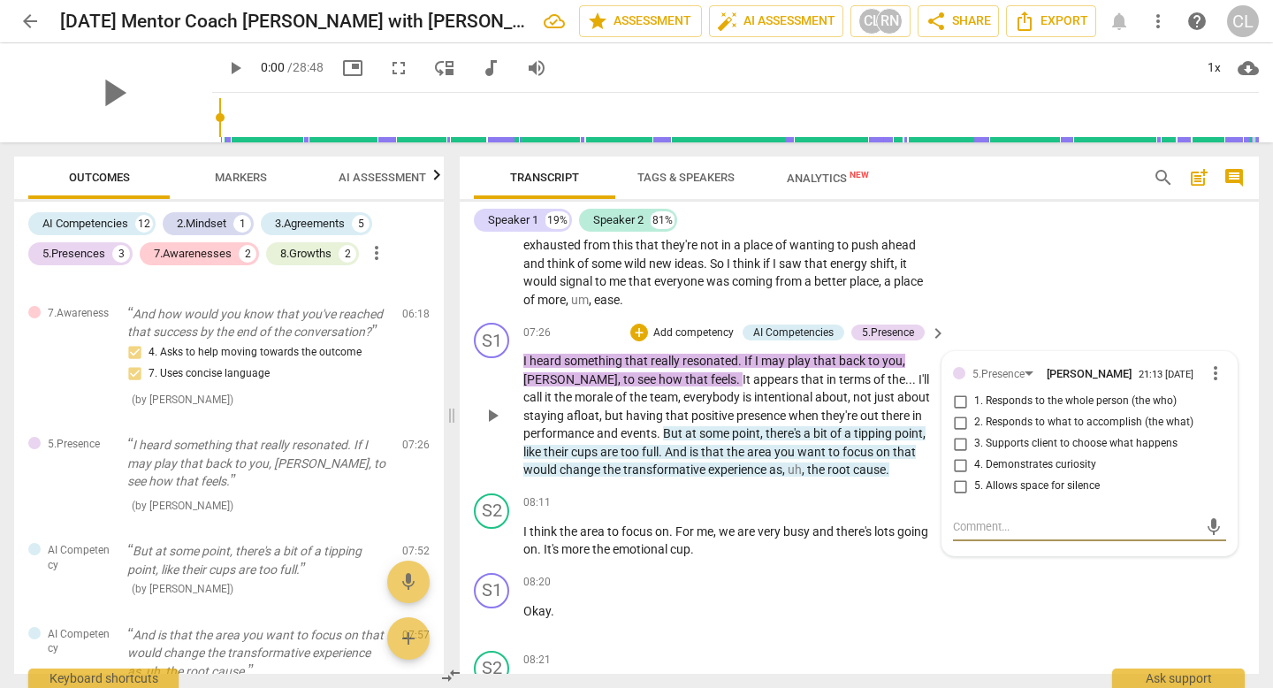
click at [954, 476] on input "4. Demonstrates curiosity" at bounding box center [960, 464] width 28 height 21
checkbox input "true"
click at [701, 341] on p "Add competency" at bounding box center [693, 333] width 84 height 16
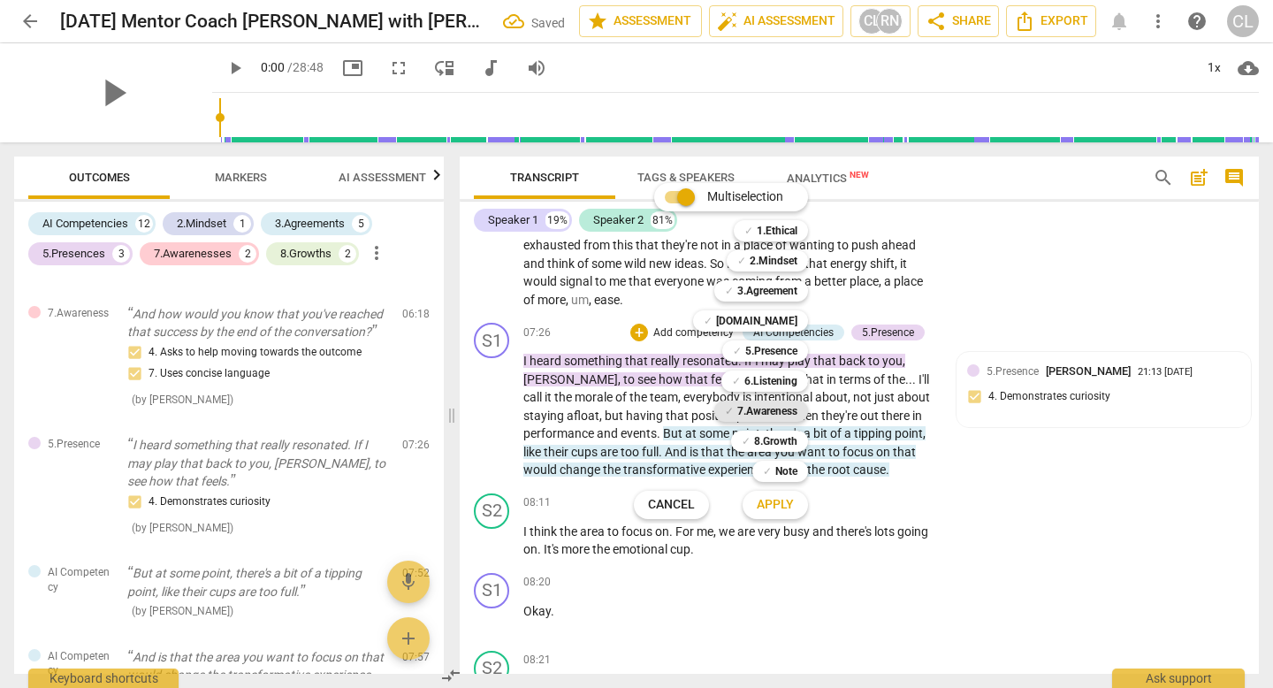
click at [766, 407] on b "7.Awareness" at bounding box center [767, 410] width 60 height 21
click at [777, 502] on span "Apply" at bounding box center [775, 505] width 37 height 18
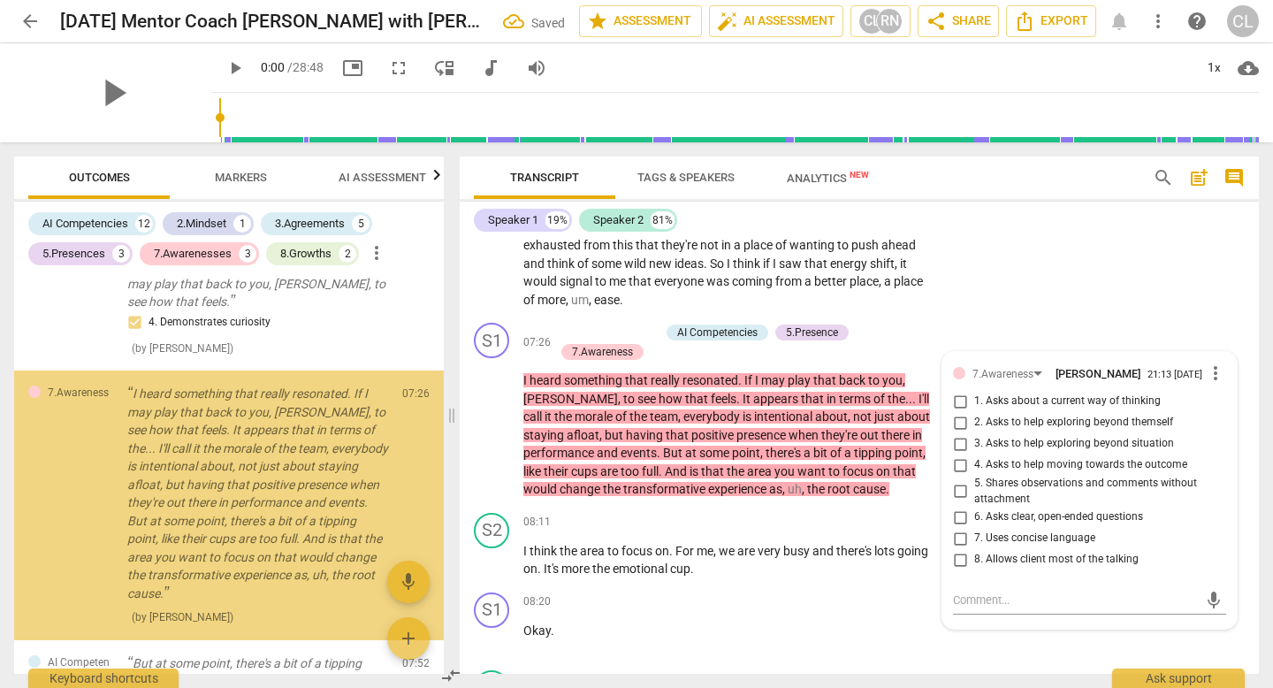
scroll to position [1727, 0]
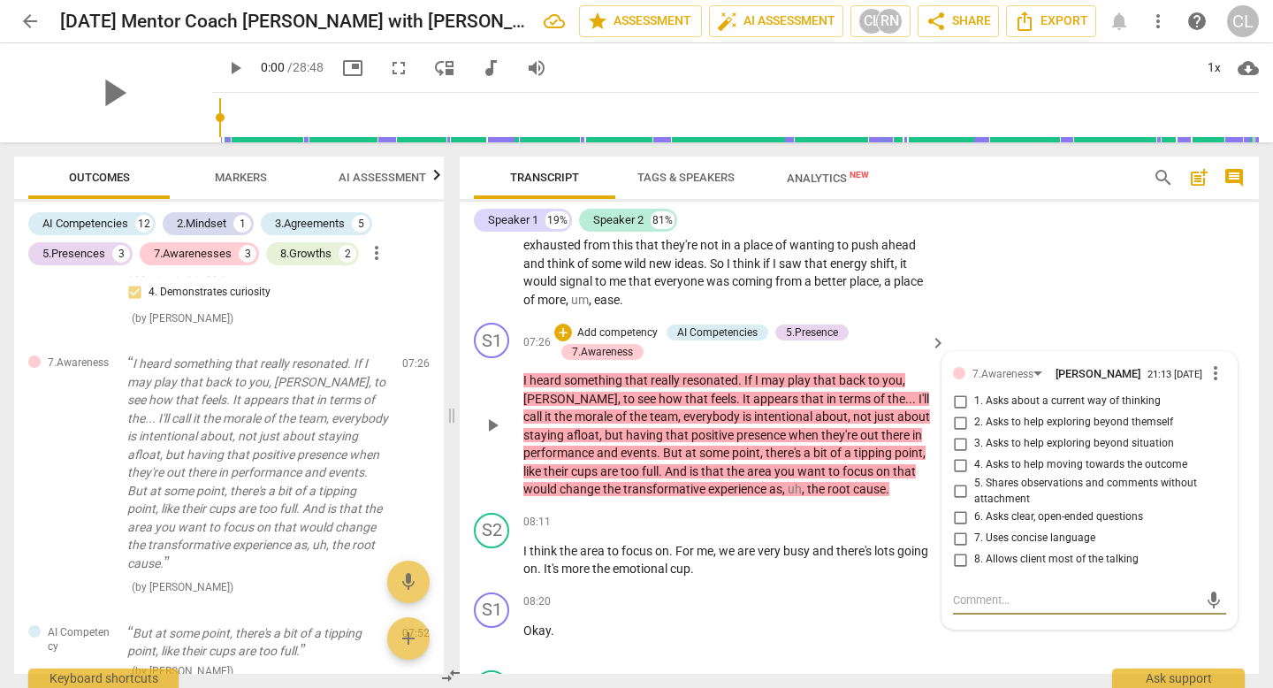
click at [963, 412] on input "1. Asks about a current way of thinking" at bounding box center [960, 401] width 28 height 21
checkbox input "true"
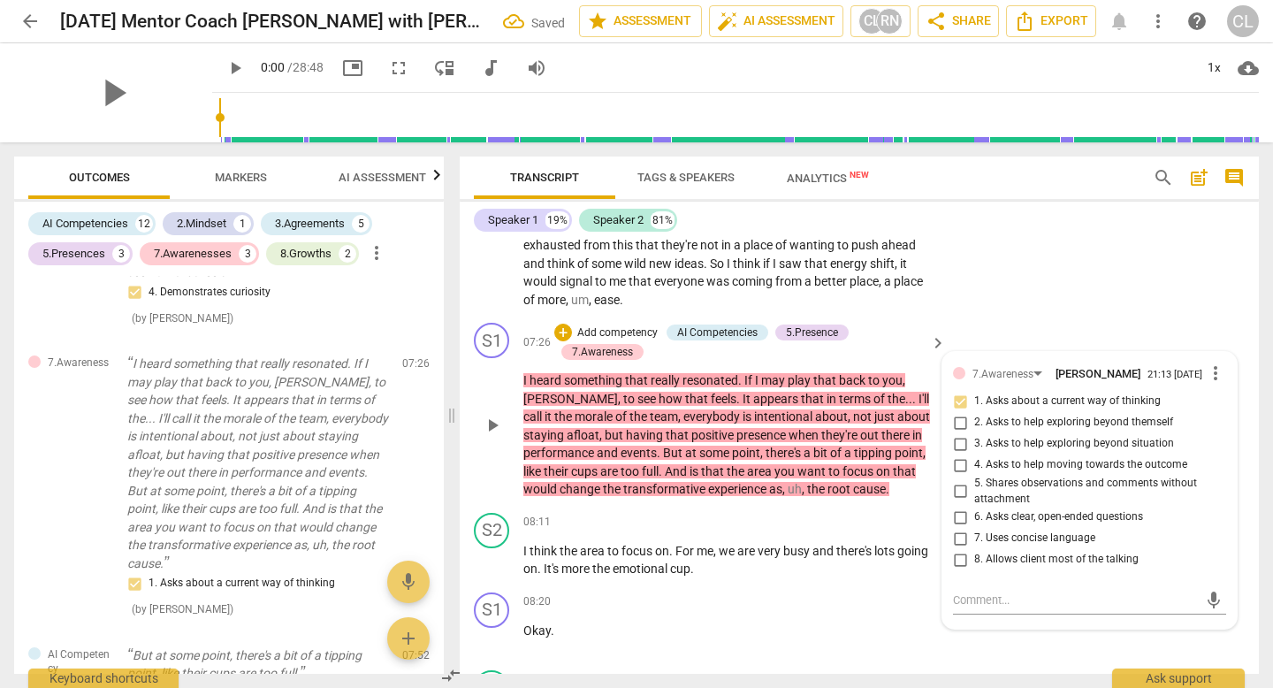
click at [961, 502] on input "5. Shares observations and comments without attachment" at bounding box center [960, 491] width 28 height 21
checkbox input "true"
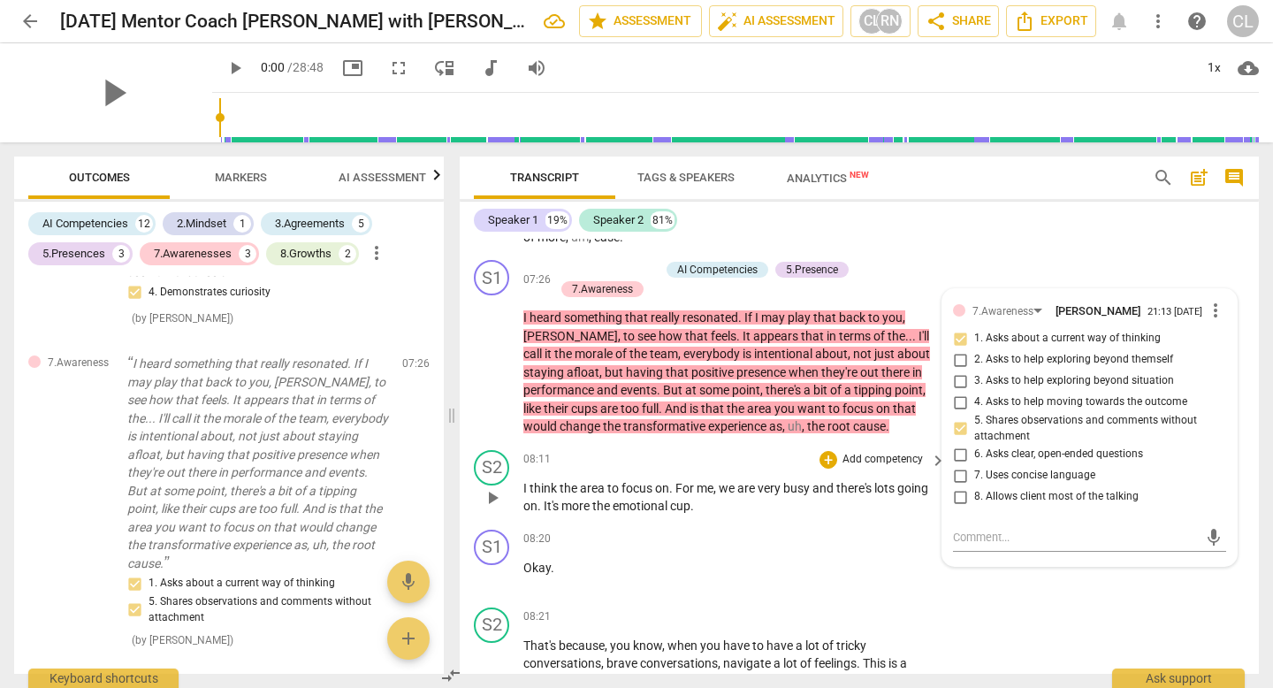
scroll to position [2091, 0]
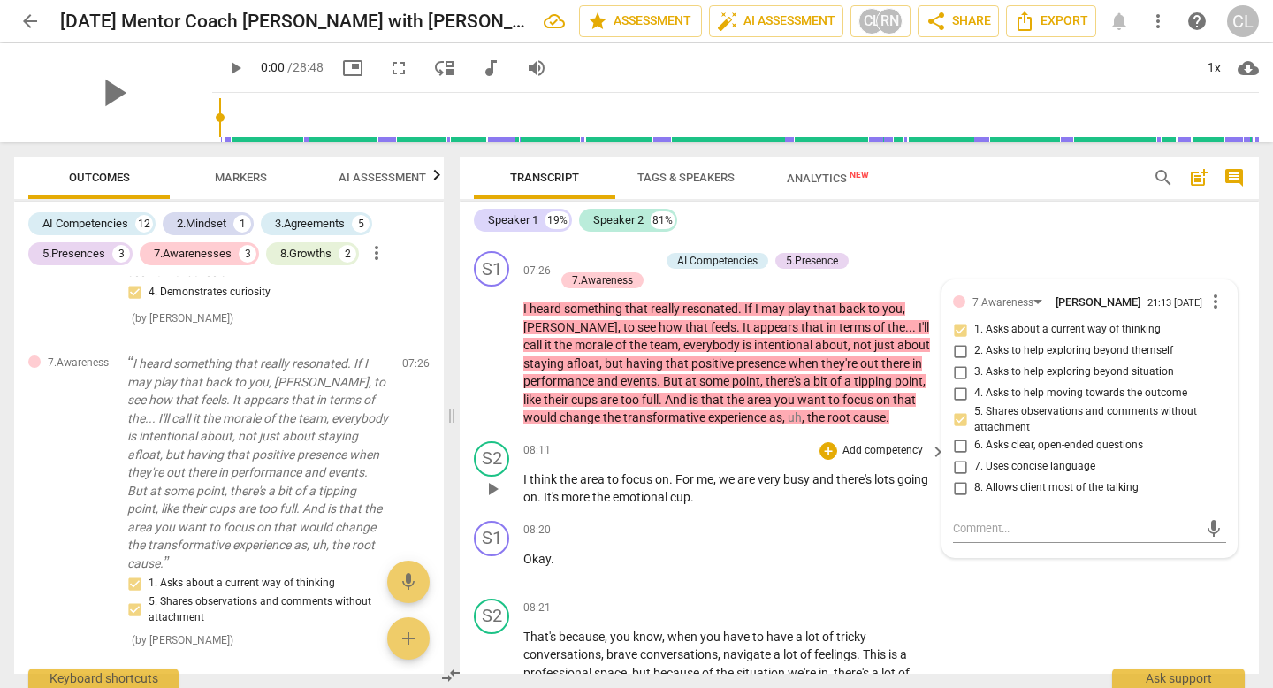
click at [560, 486] on span "the" at bounding box center [570, 479] width 20 height 14
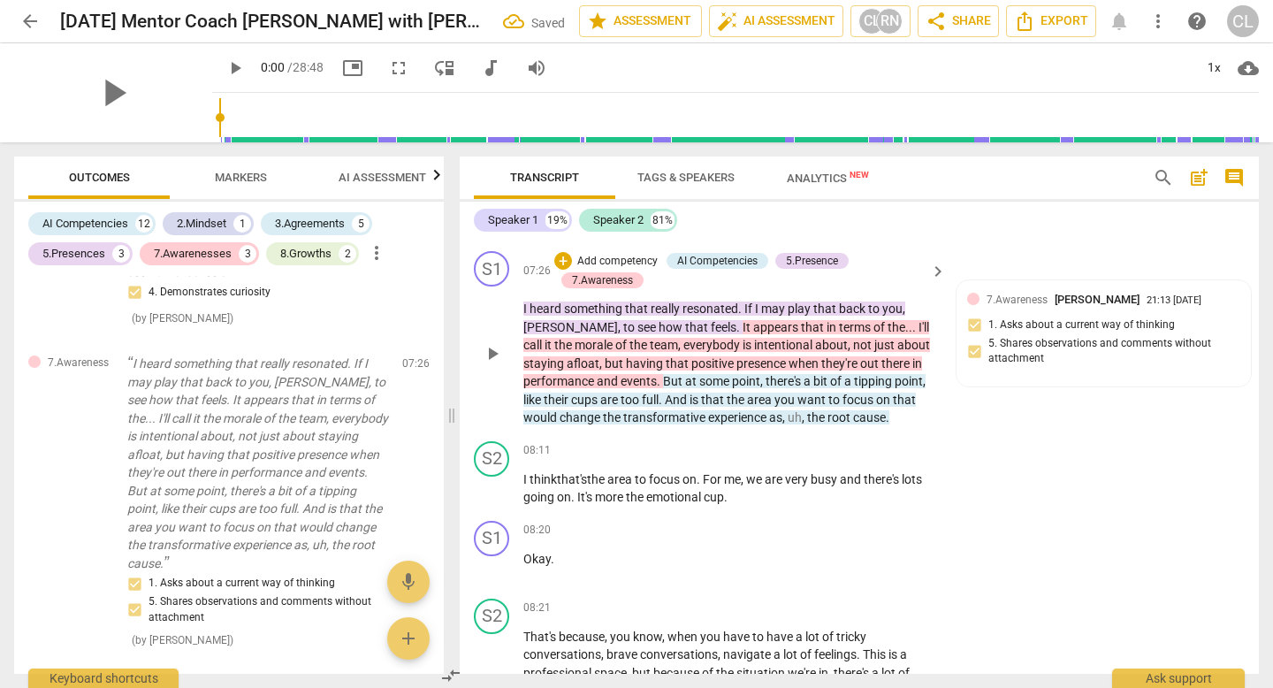
click at [764, 407] on p "I heard something that really resonated . If I may play that back to you , Carr…" at bounding box center [730, 363] width 414 height 127
click at [723, 388] on span "some" at bounding box center [715, 381] width 33 height 14
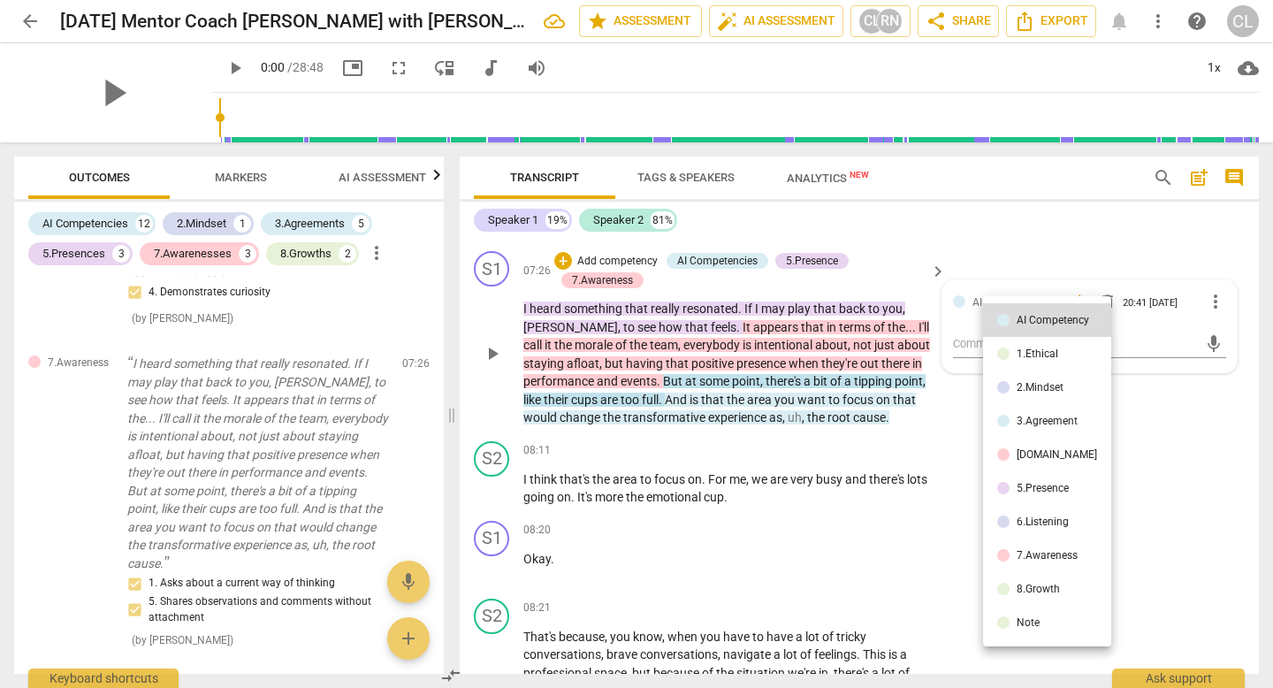
click at [716, 413] on div at bounding box center [636, 344] width 1273 height 688
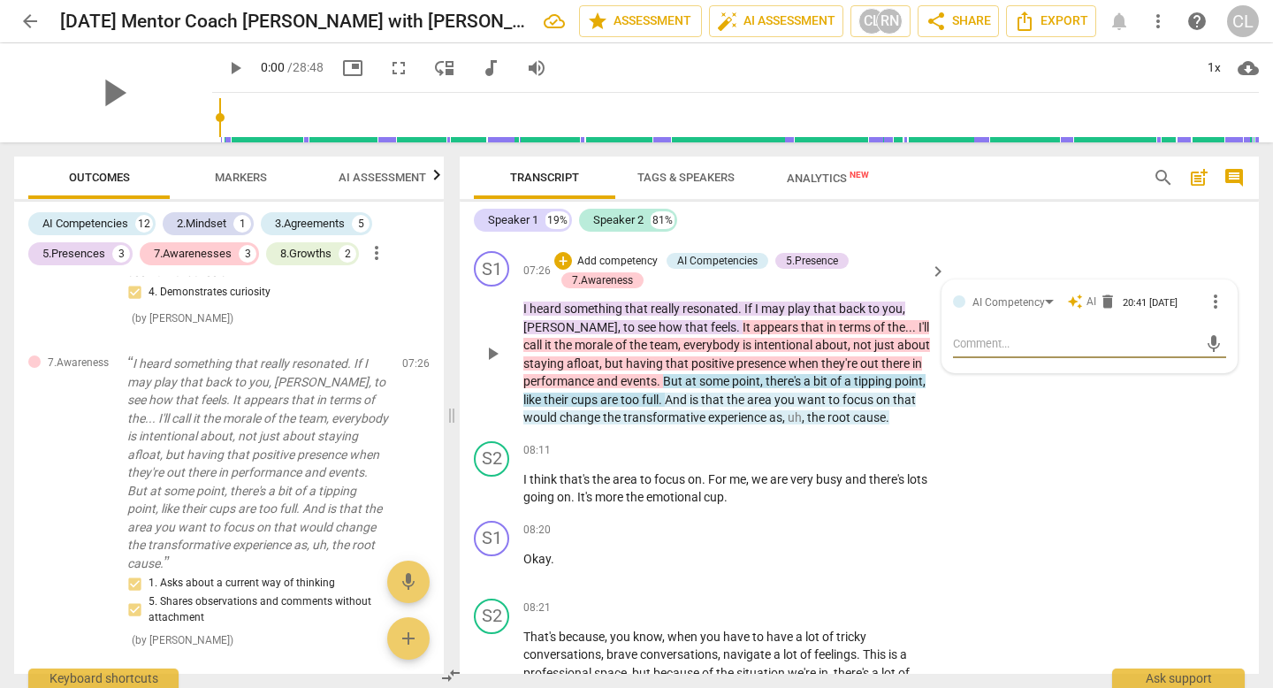
click at [649, 407] on span "full" at bounding box center [650, 399] width 17 height 14
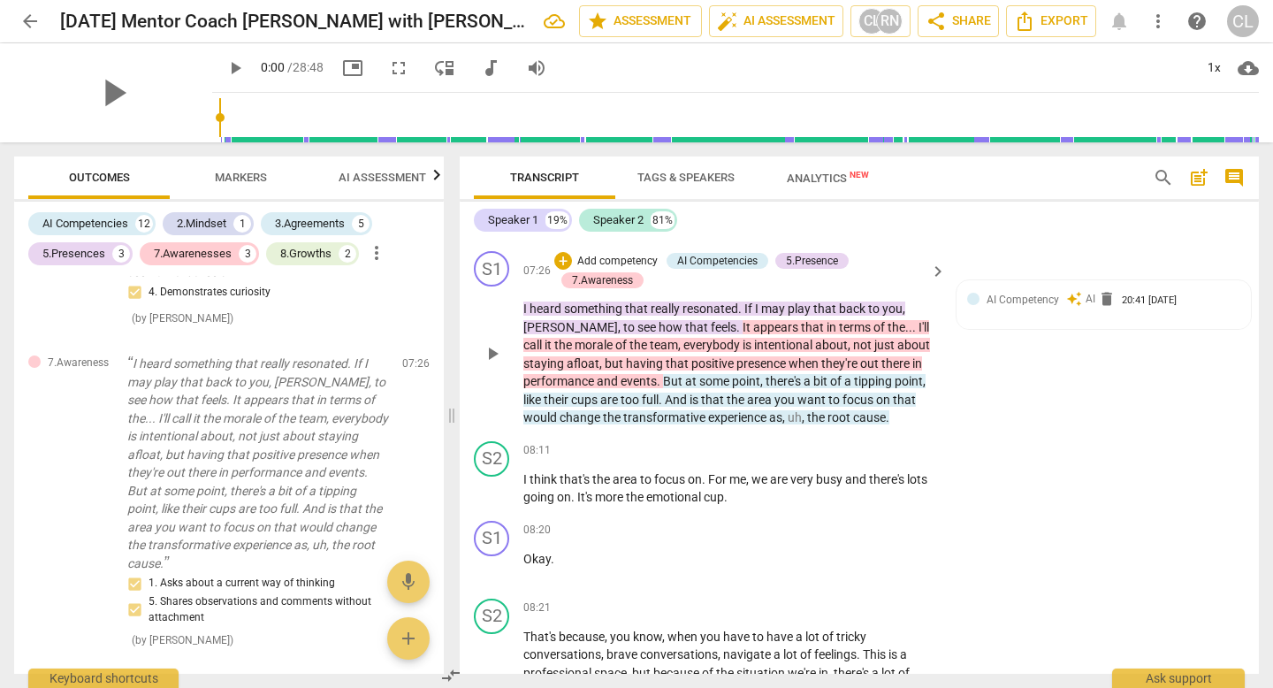
click at [701, 407] on span "is" at bounding box center [694, 399] width 11 height 14
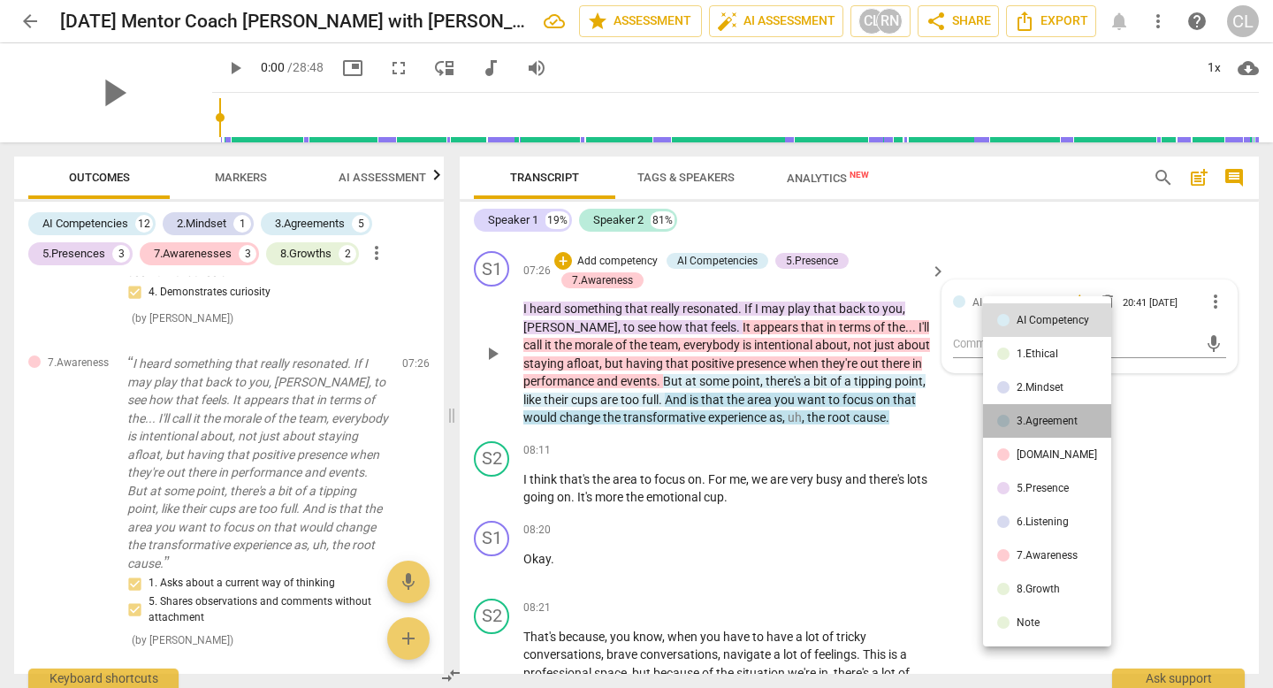
click at [1064, 417] on div "3.Agreement" at bounding box center [1047, 420] width 61 height 11
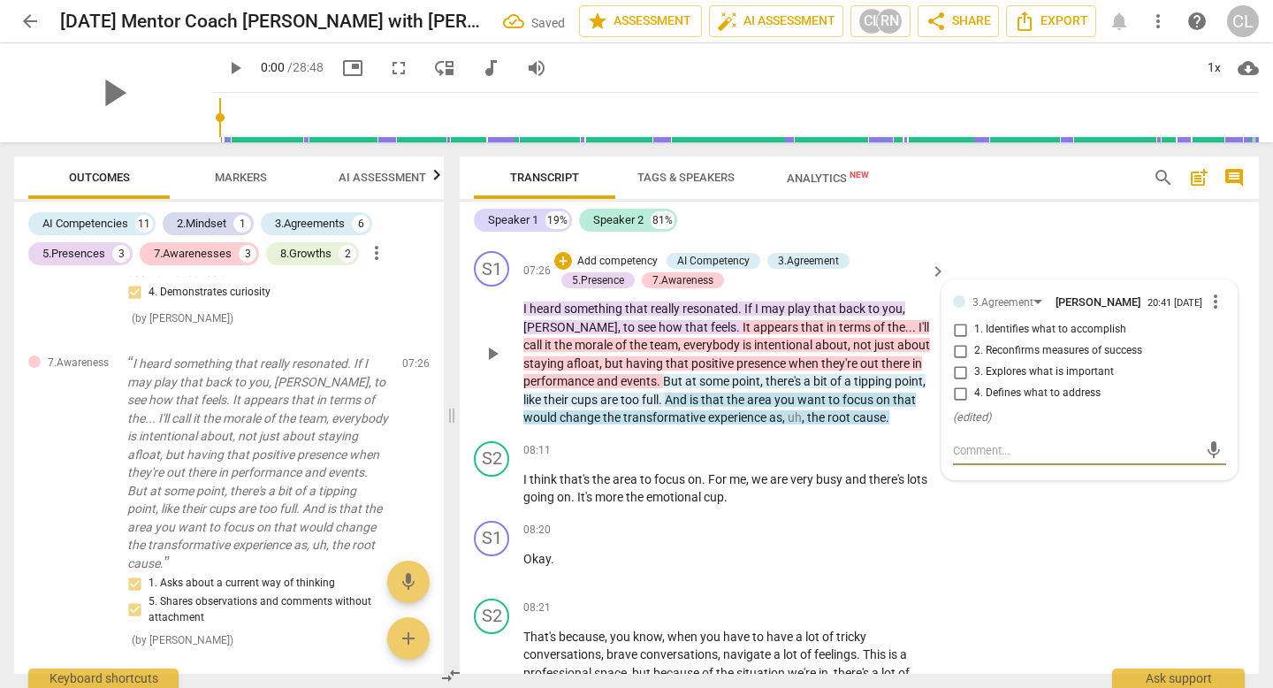
click at [1034, 401] on span "4. Defines what to address" at bounding box center [1037, 393] width 126 height 16
click at [974, 404] on input "4. Defines what to address" at bounding box center [960, 393] width 28 height 21
checkbox input "true"
click at [1028, 338] on span "1. Identifies what to accomplish" at bounding box center [1050, 330] width 152 height 16
click at [974, 339] on input "1. Identifies what to accomplish" at bounding box center [960, 329] width 28 height 21
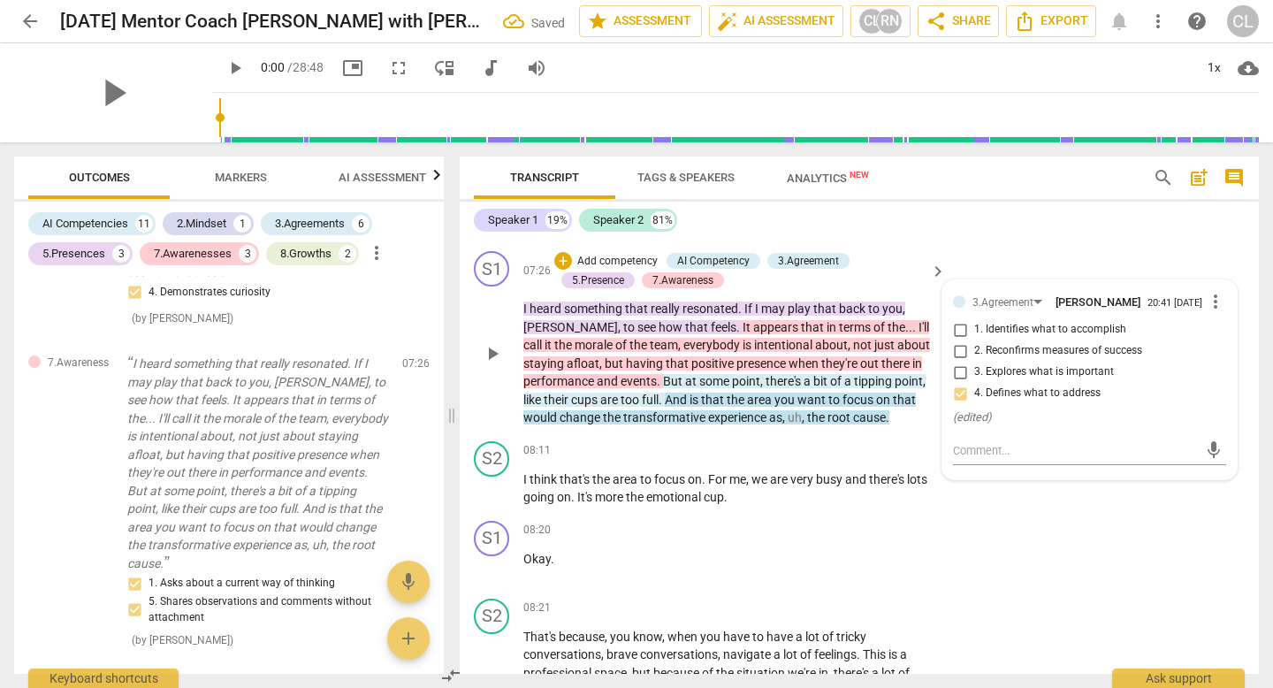
checkbox input "true"
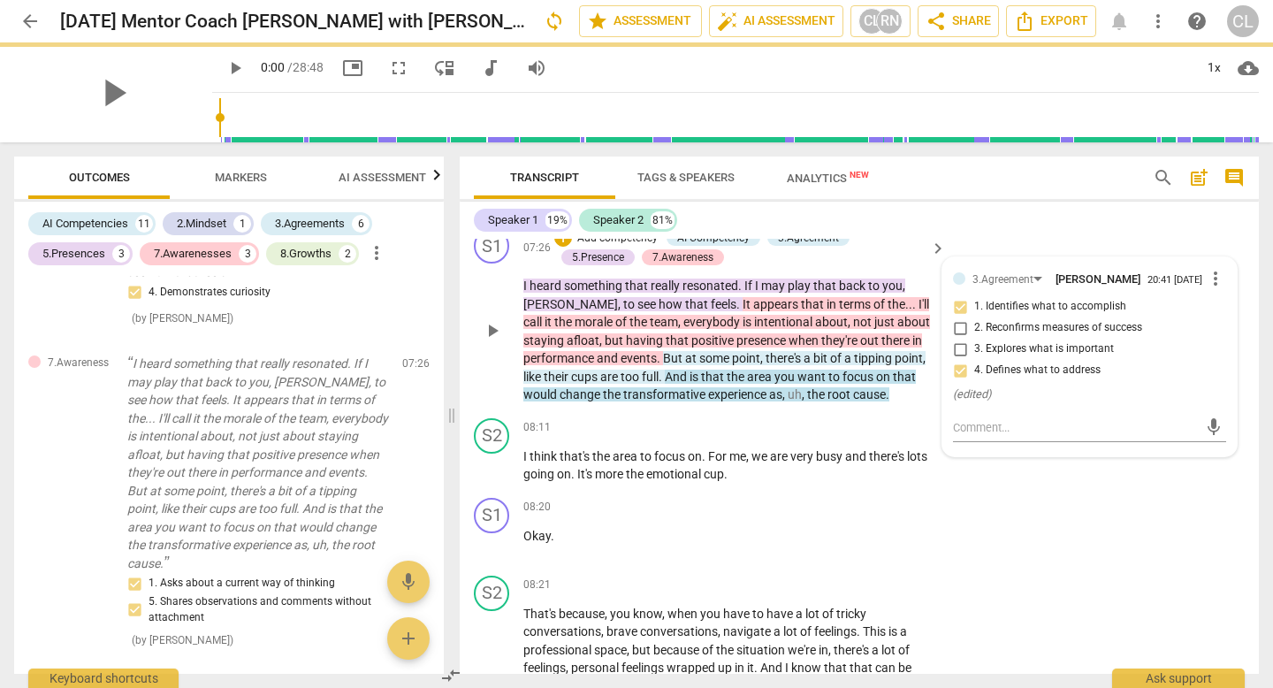
click at [955, 360] on input "3. Explores what is important" at bounding box center [960, 349] width 28 height 21
checkbox input "true"
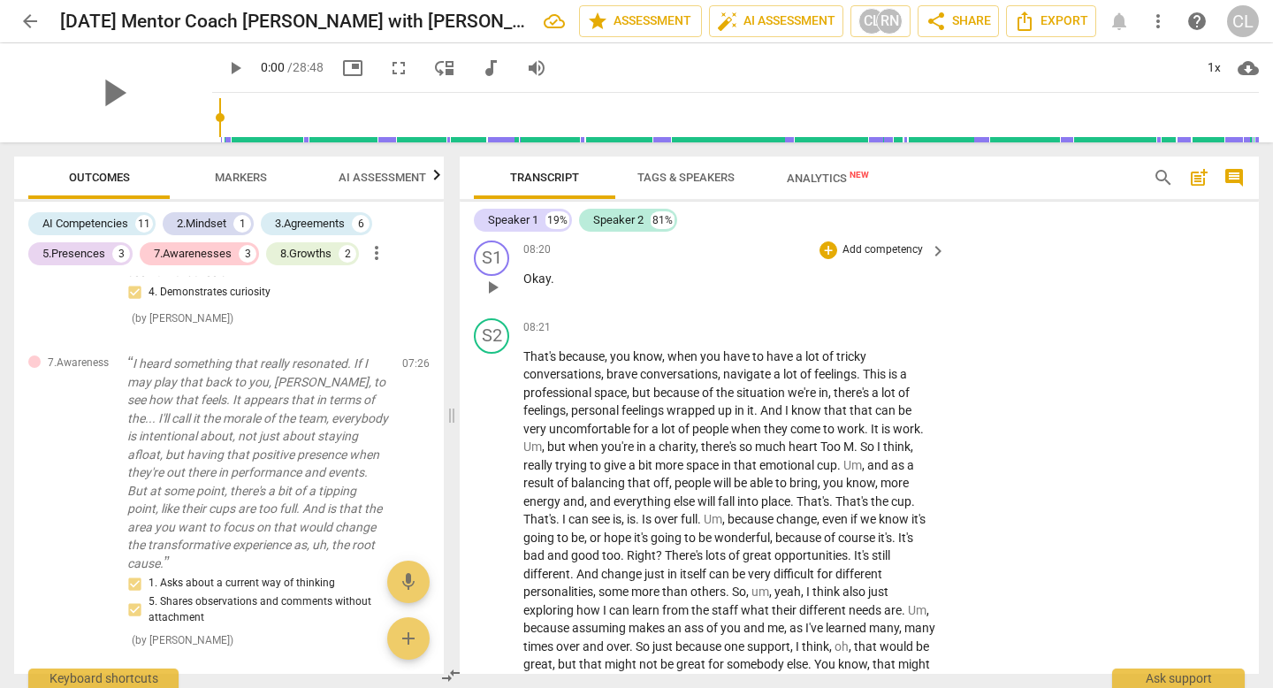
scroll to position [2379, 0]
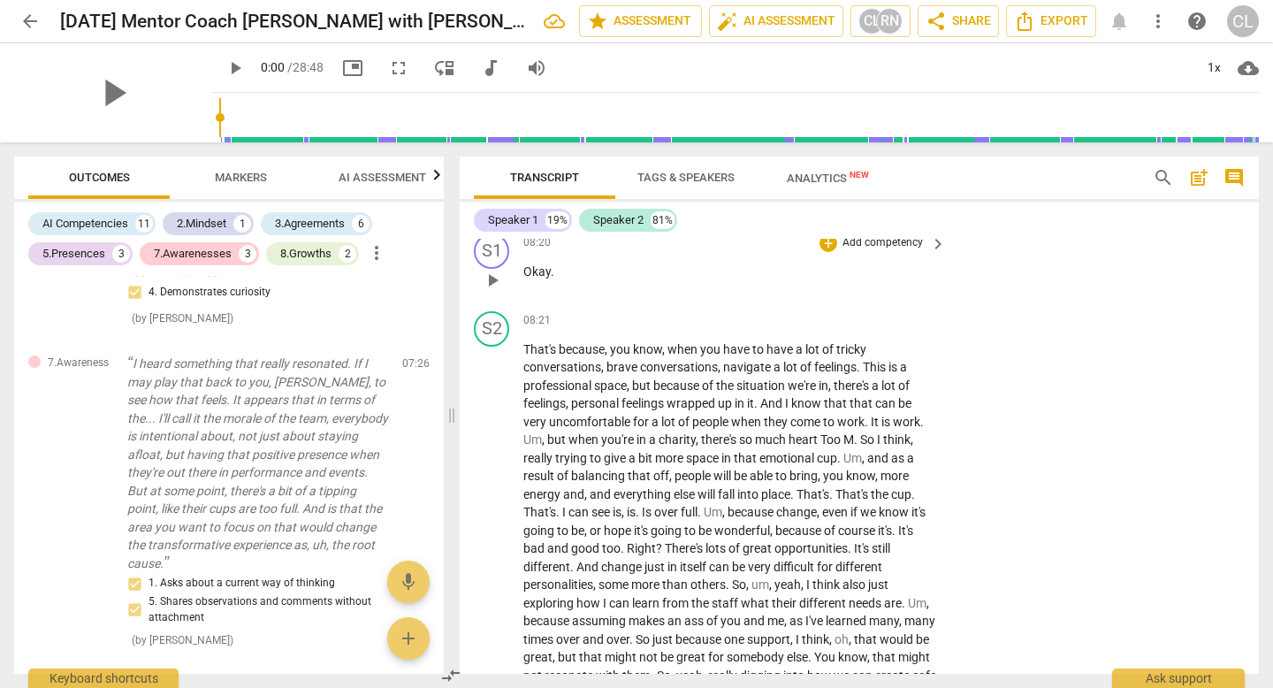
click at [543, 278] on span "Okay" at bounding box center [536, 271] width 27 height 14
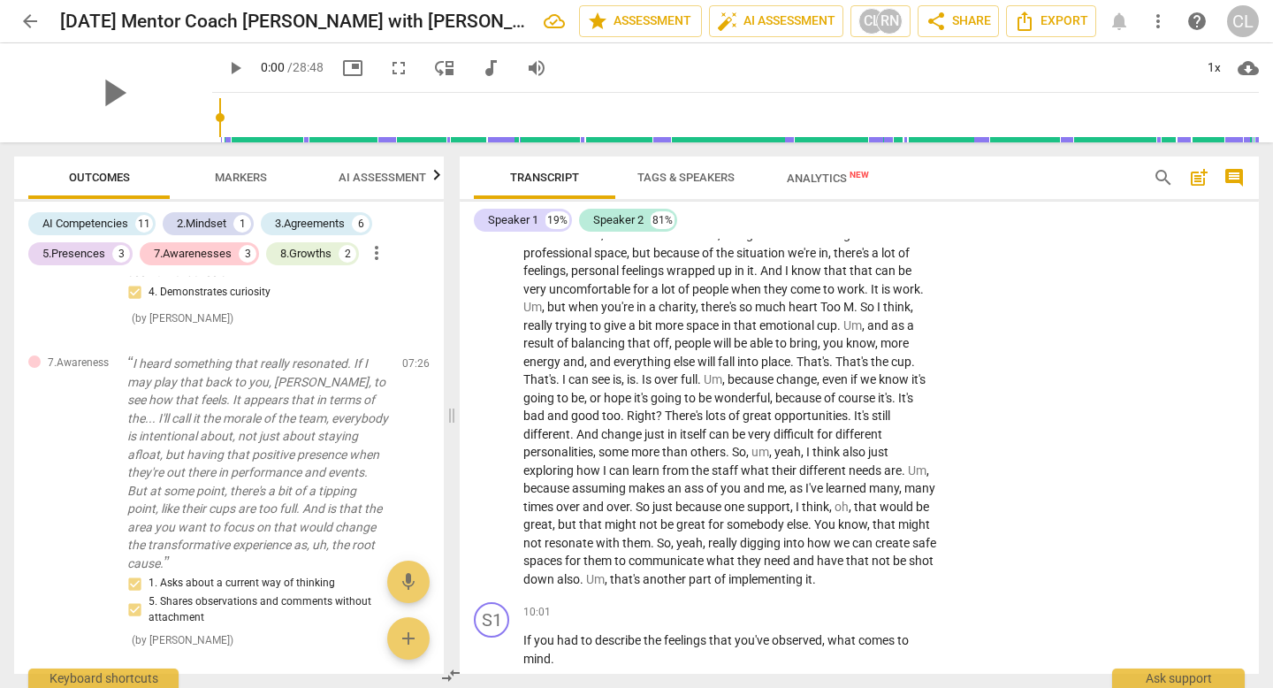
scroll to position [2515, 0]
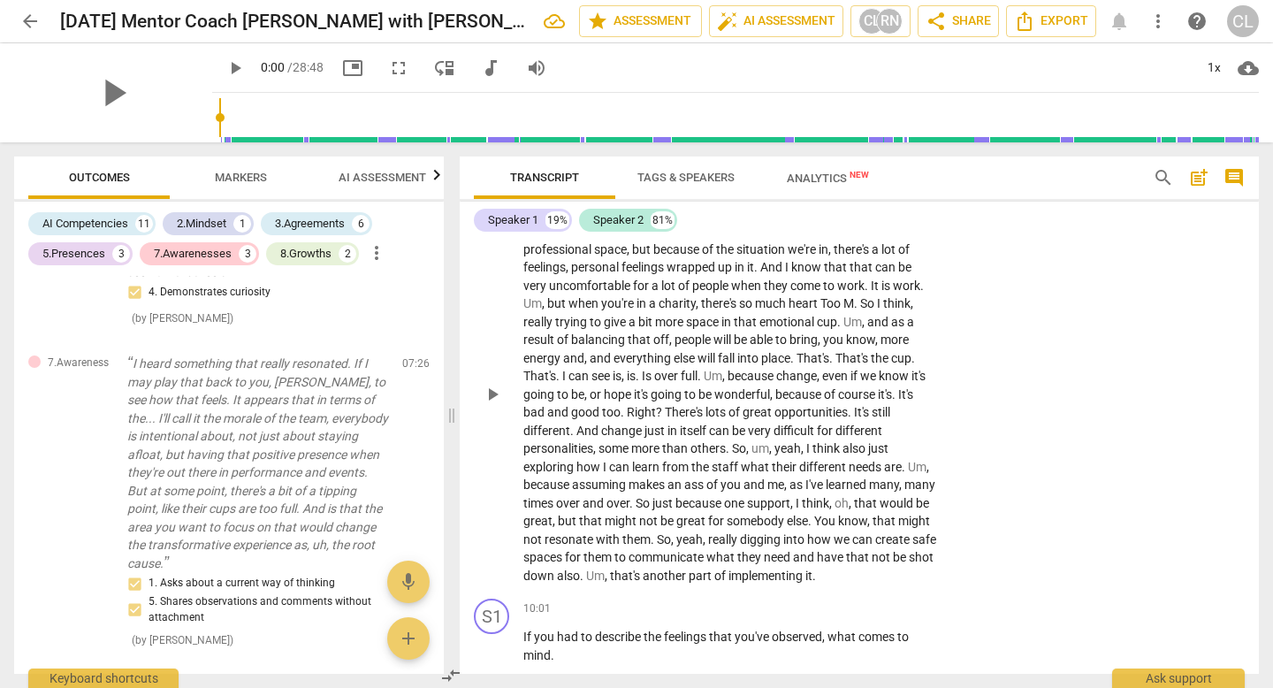
click at [834, 310] on span "Too" at bounding box center [831, 303] width 23 height 14
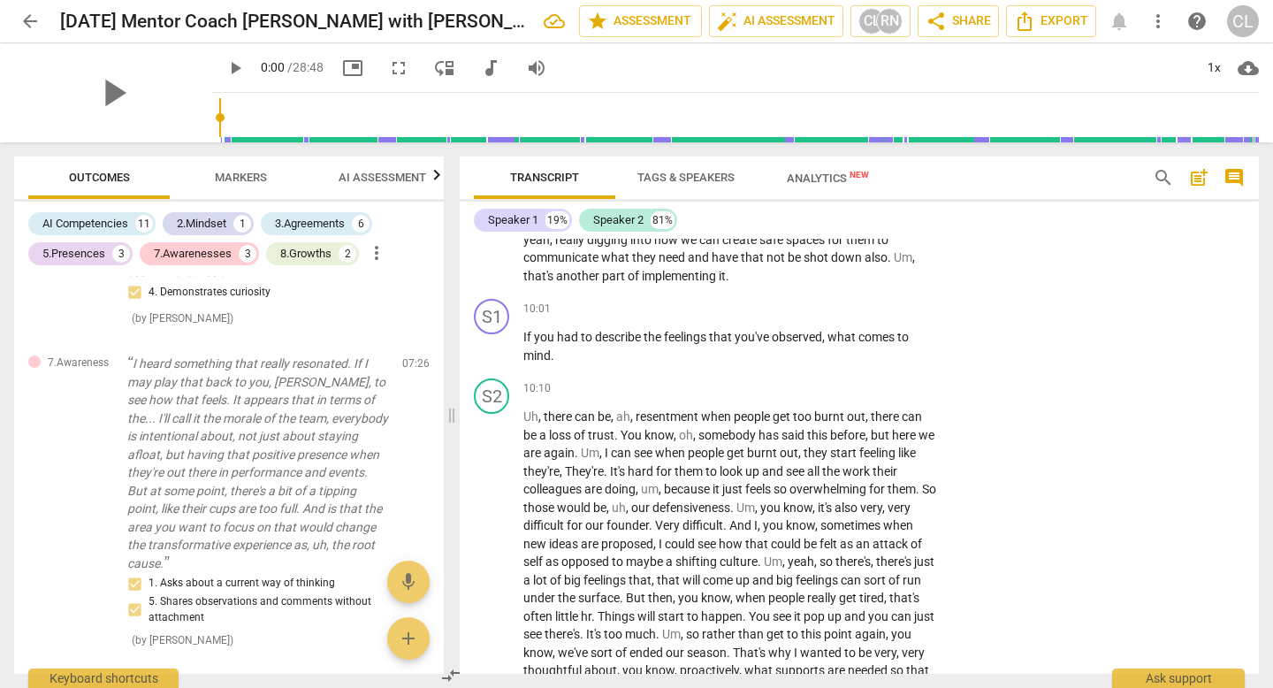
scroll to position [2818, 0]
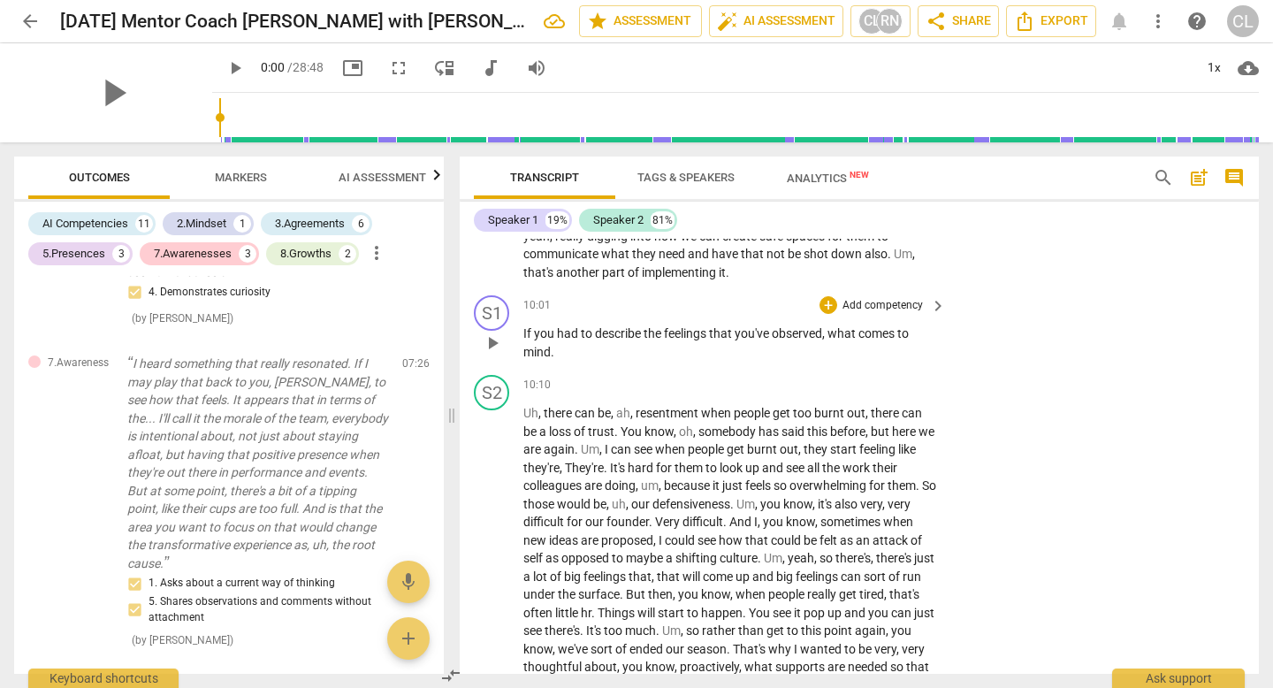
click at [795, 361] on p "If you had to describe the feelings that you've observed , what comes to mind ." at bounding box center [730, 342] width 414 height 36
drag, startPoint x: 567, startPoint y: 375, endPoint x: 510, endPoint y: 352, distance: 61.1
click at [510, 352] on div "S1 play_arrow pause 10:01 + Add competency keyboard_arrow_right If you had to d…" at bounding box center [859, 328] width 799 height 80
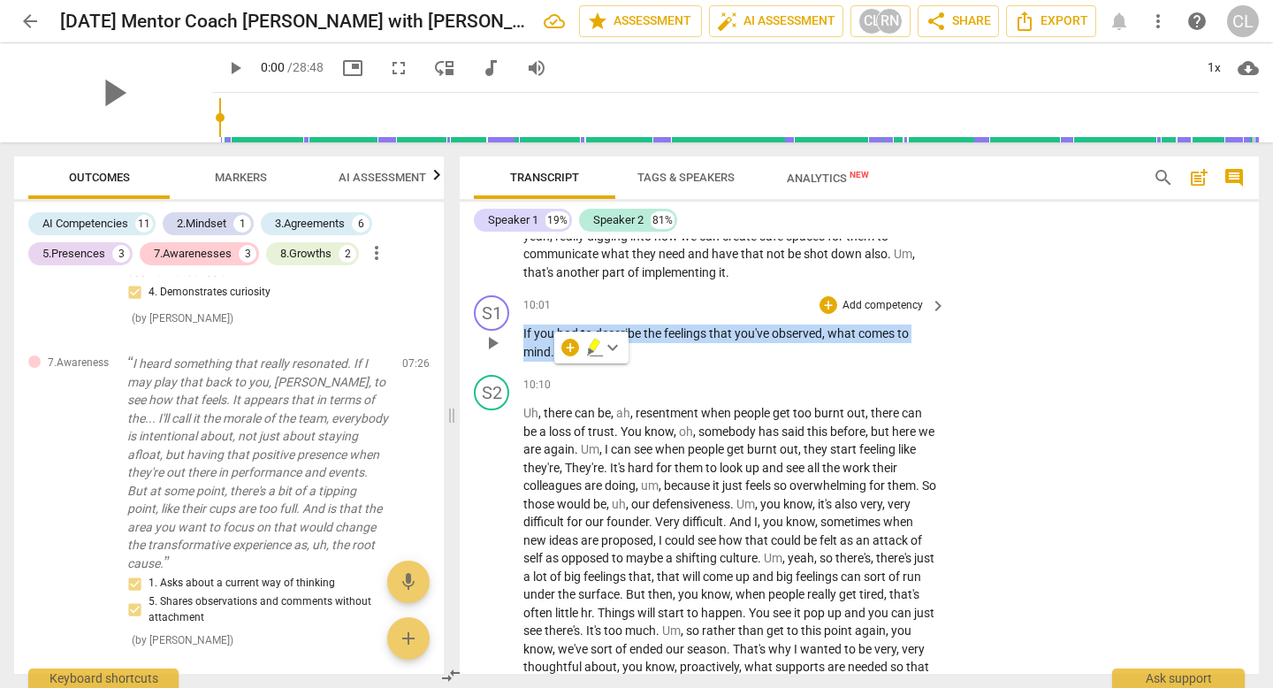
click at [869, 314] on p "Add competency" at bounding box center [883, 306] width 84 height 16
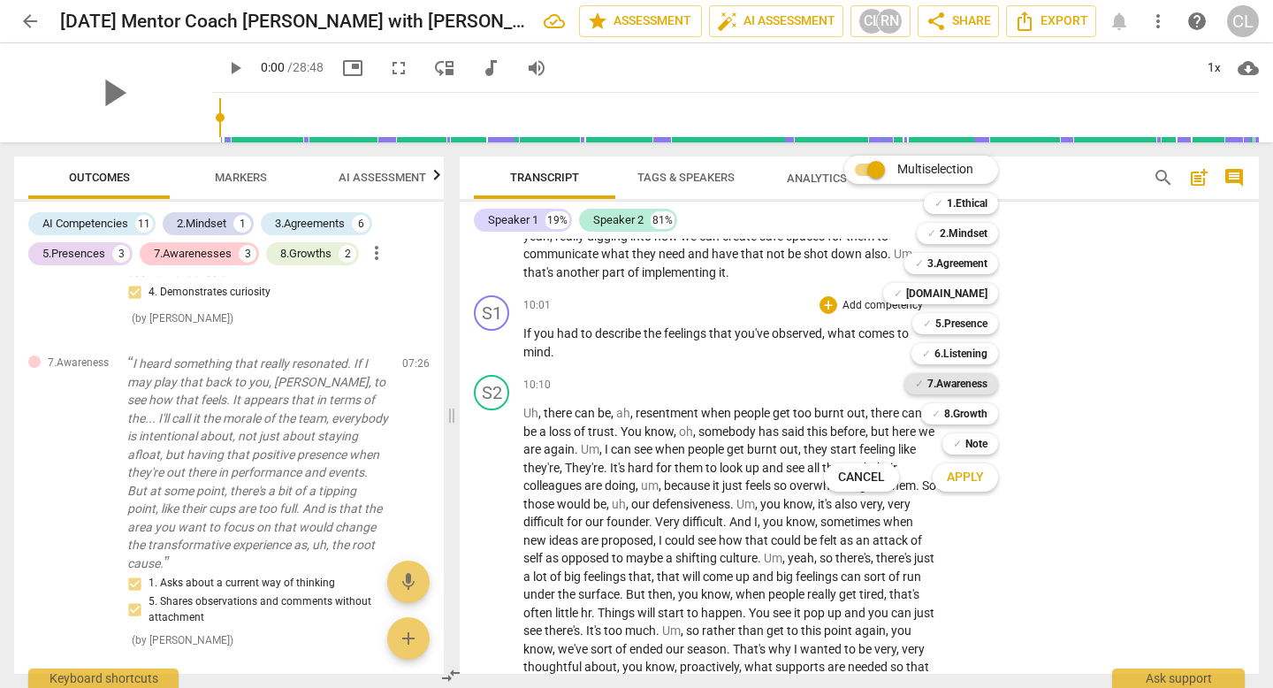
click at [961, 385] on b "7.Awareness" at bounding box center [957, 383] width 60 height 21
click at [956, 469] on span "Apply" at bounding box center [965, 477] width 37 height 18
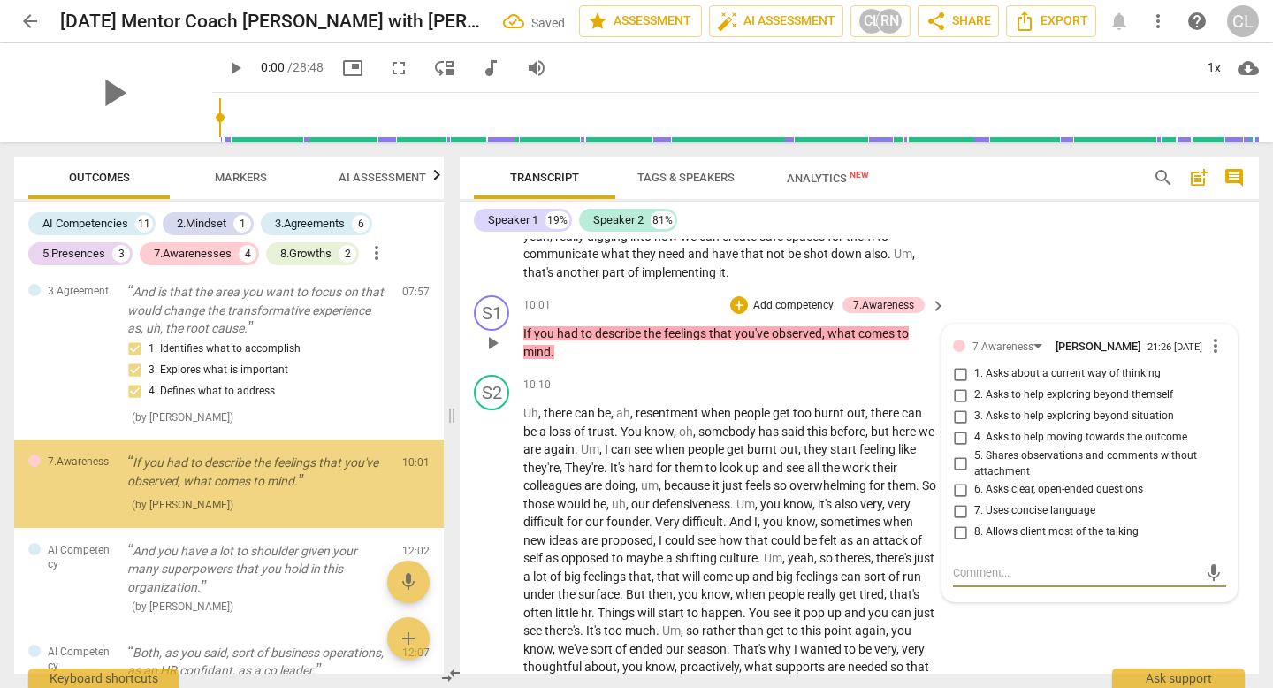
scroll to position [2213, 0]
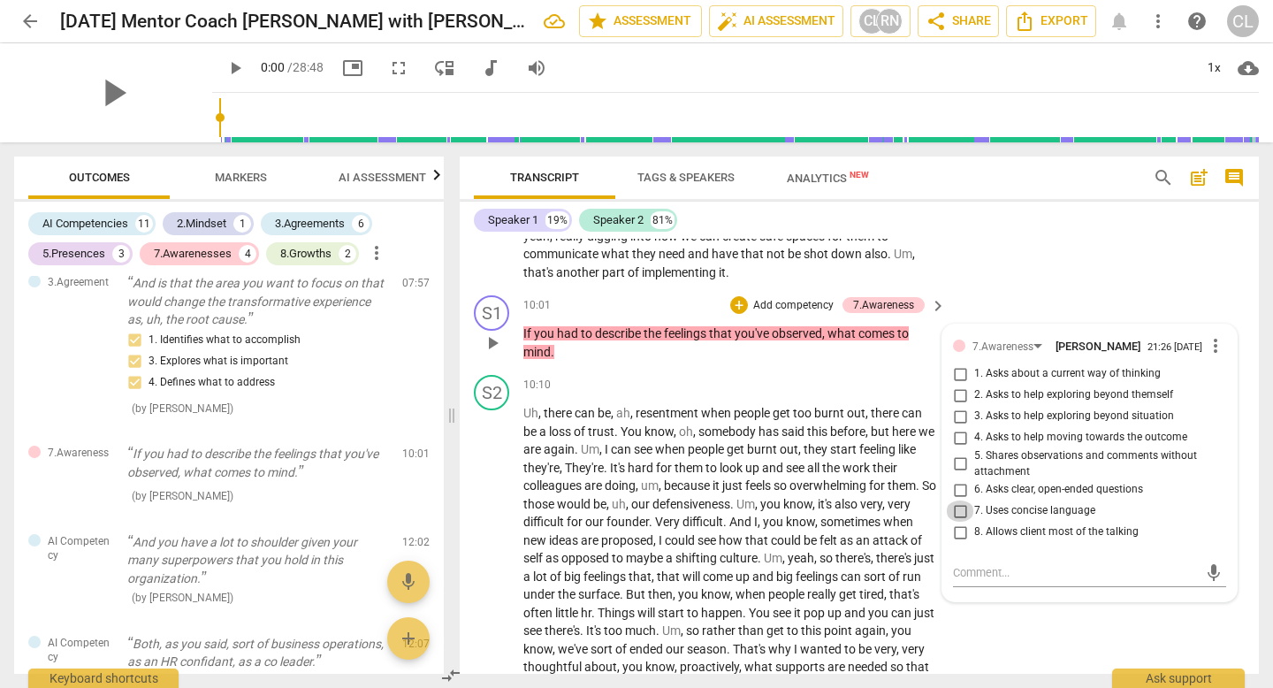
click at [958, 522] on input "7. Uses concise language" at bounding box center [960, 510] width 28 height 21
checkbox input "true"
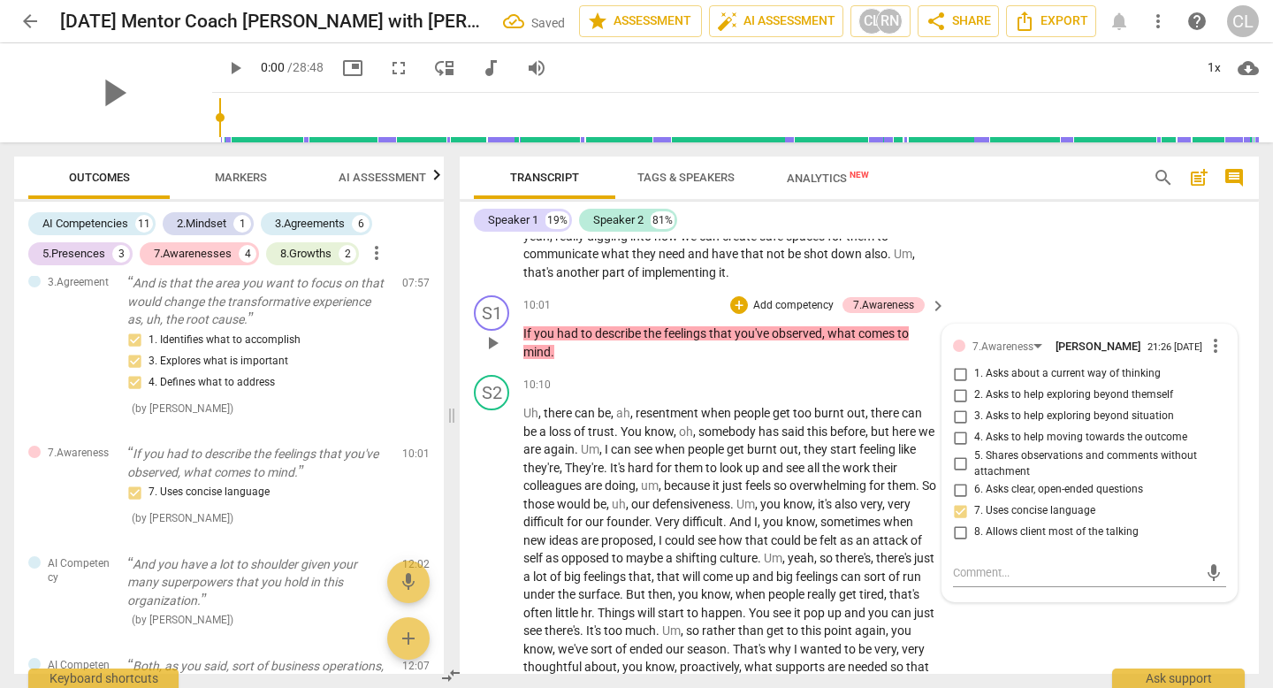
click at [955, 385] on input "1. Asks about a current way of thinking" at bounding box center [960, 373] width 28 height 21
checkbox input "true"
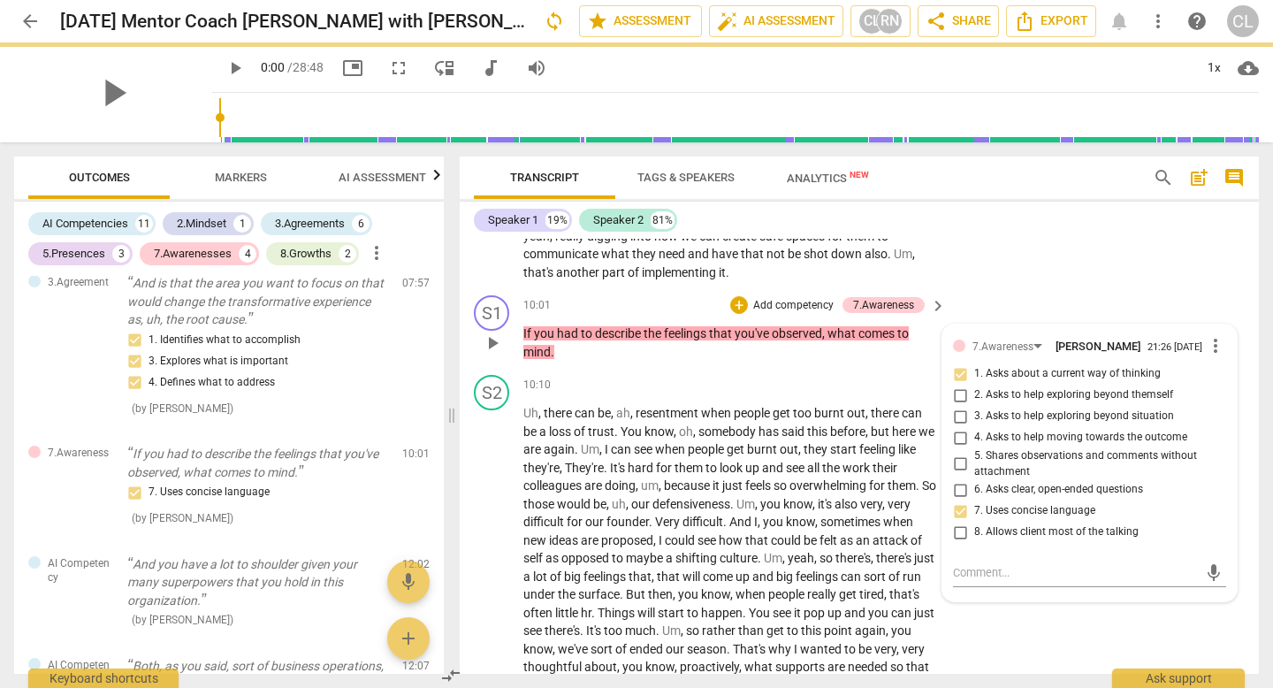
click at [573, 361] on p "If you had to describe the feelings that you've observed , what comes to mind ." at bounding box center [730, 342] width 414 height 36
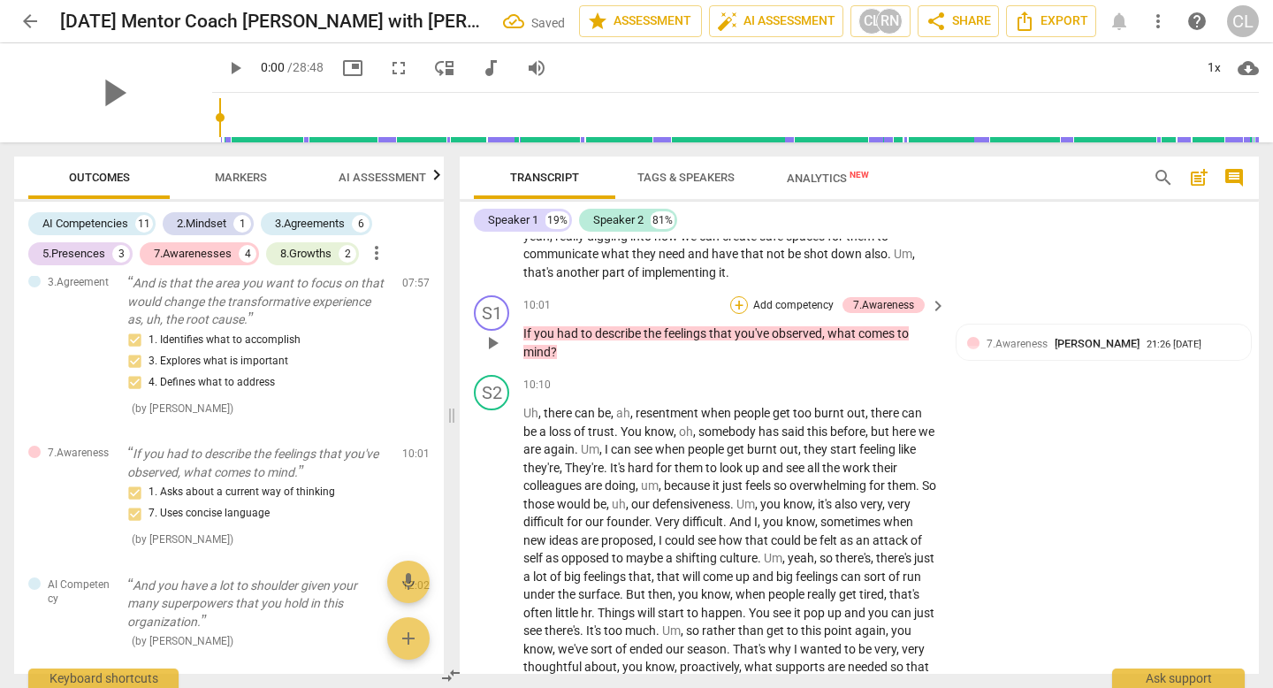
click at [736, 314] on div "+" at bounding box center [739, 305] width 18 height 18
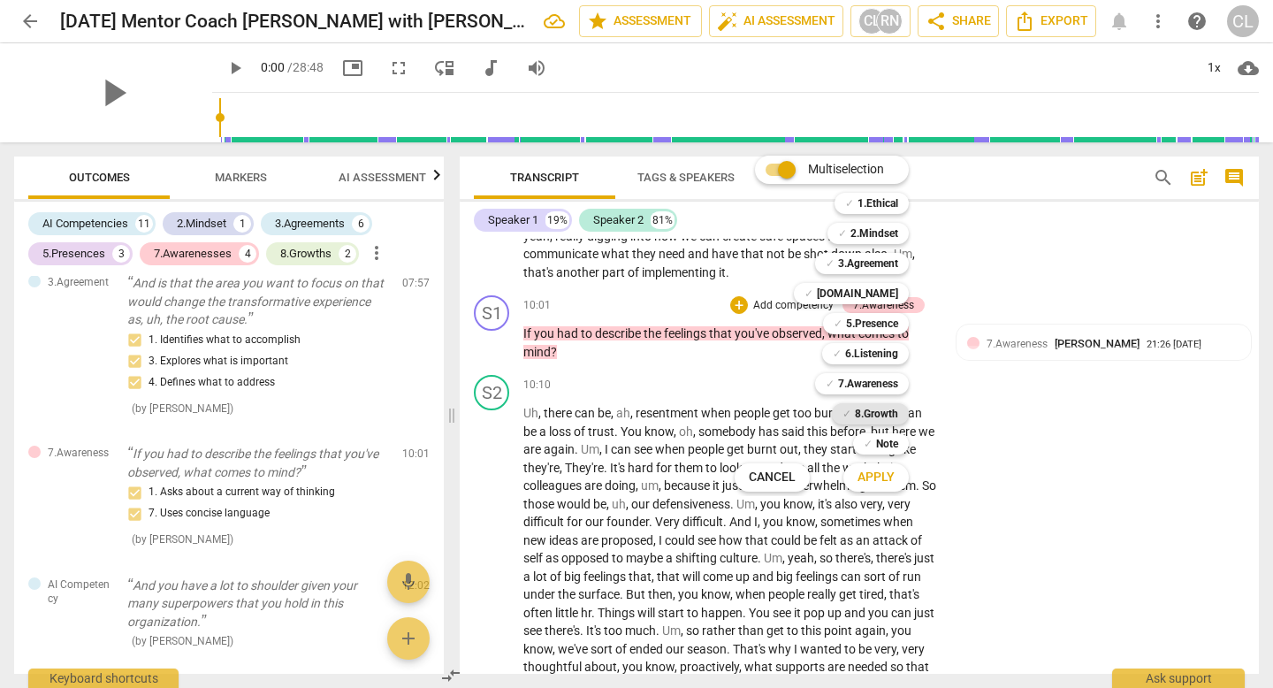
click at [877, 412] on b "8.Growth" at bounding box center [876, 413] width 43 height 21
click at [876, 483] on span "Apply" at bounding box center [875, 477] width 37 height 18
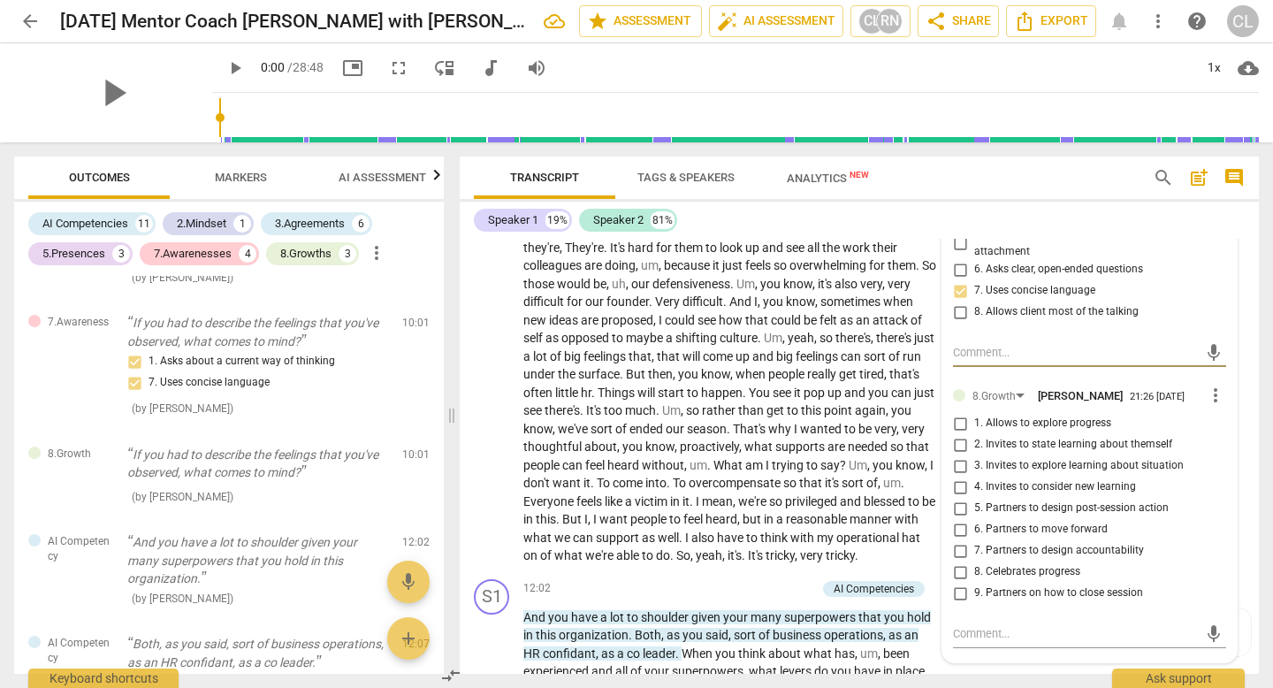
scroll to position [3049, 0]
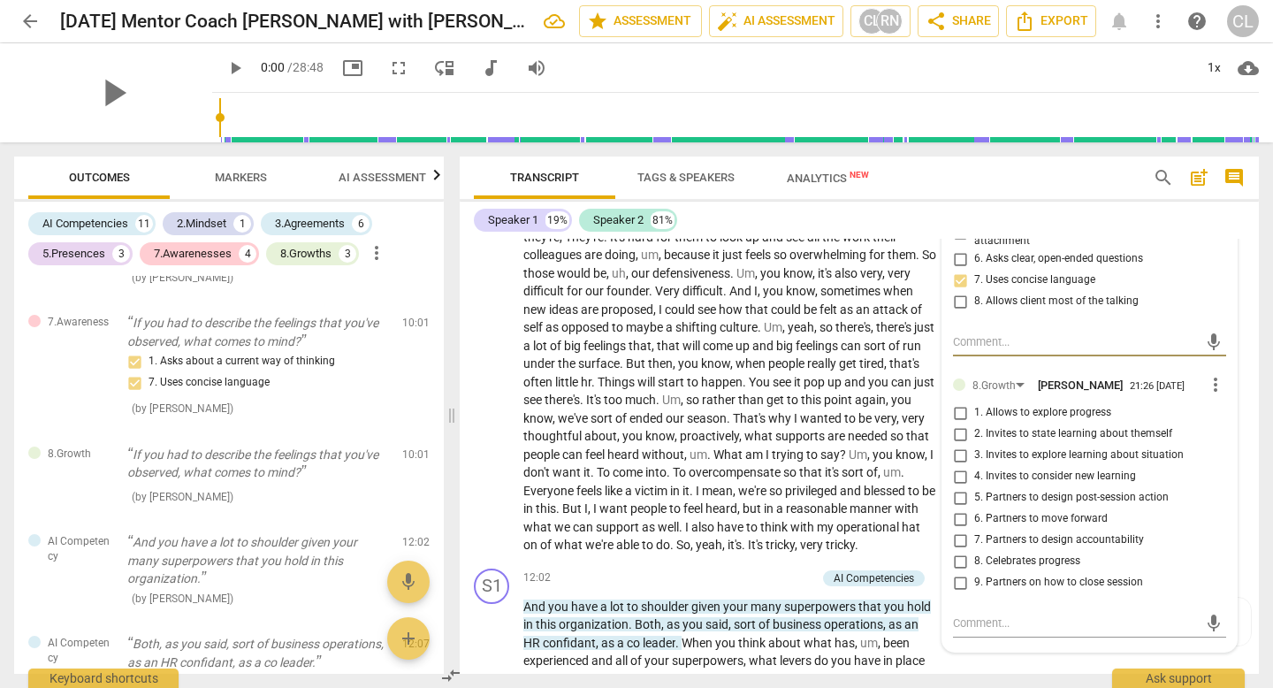
click at [958, 466] on input "3. Invites to explore learning about situation" at bounding box center [960, 455] width 28 height 21
checkbox input "true"
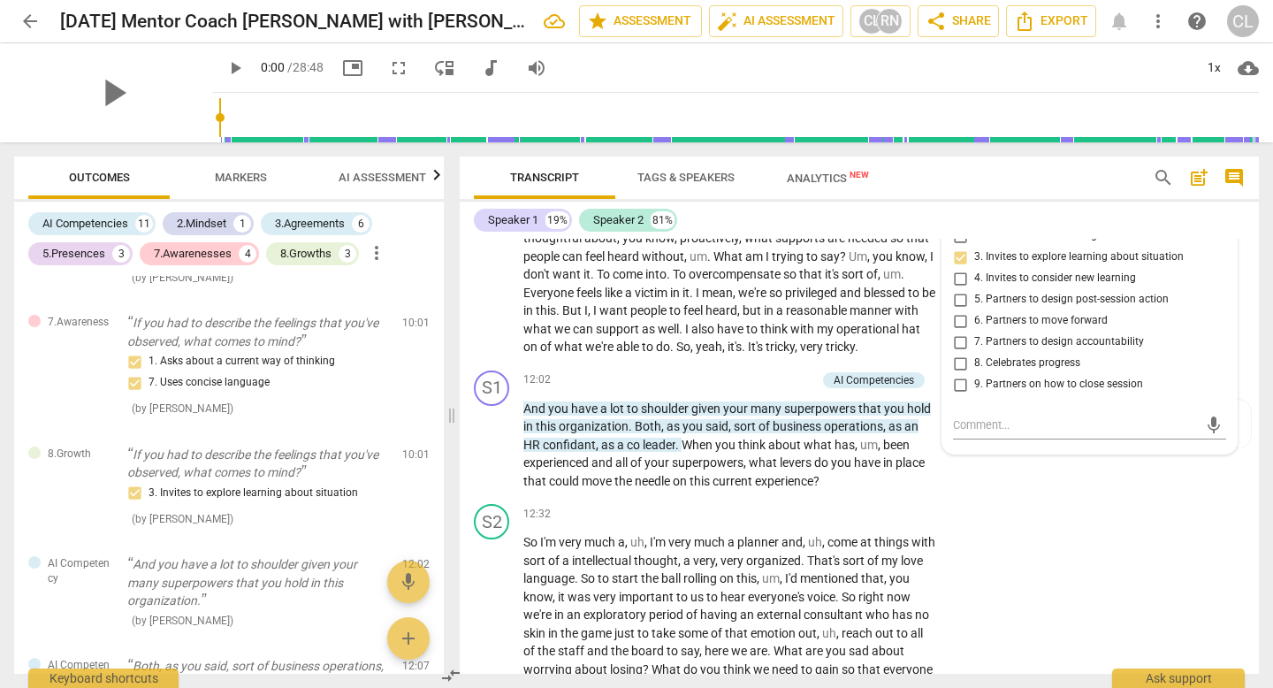
scroll to position [3252, 0]
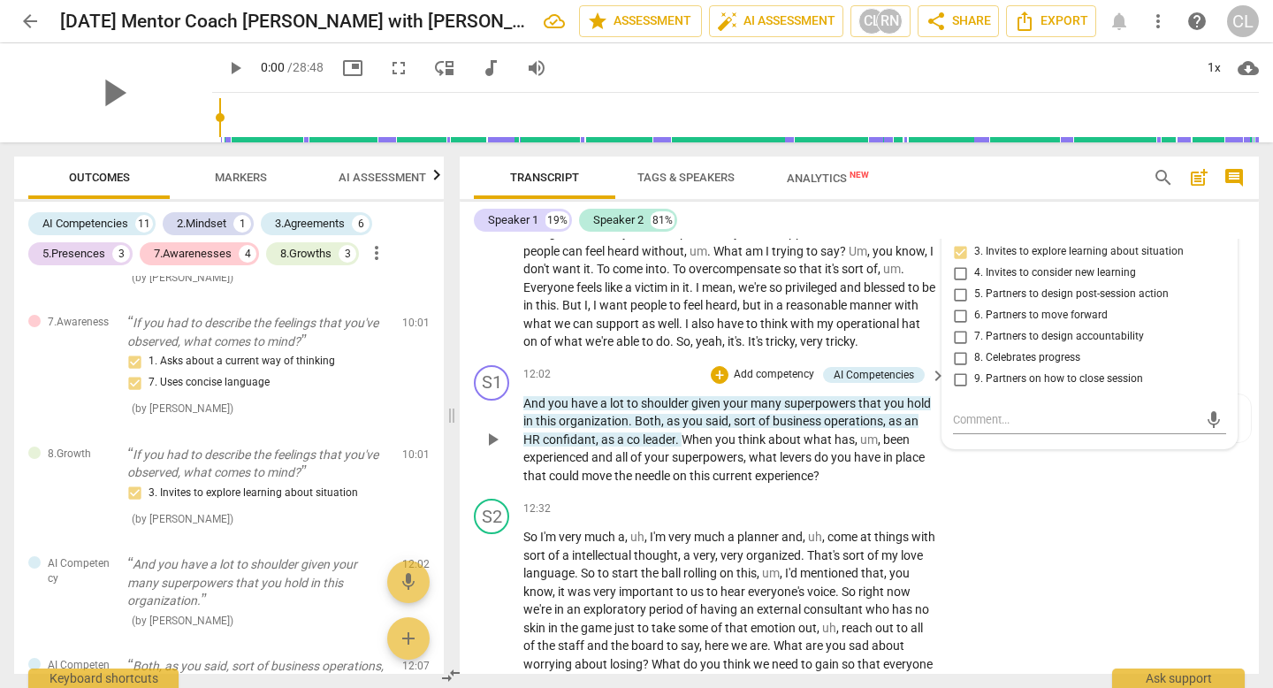
click at [628, 428] on span "." at bounding box center [631, 421] width 6 height 14
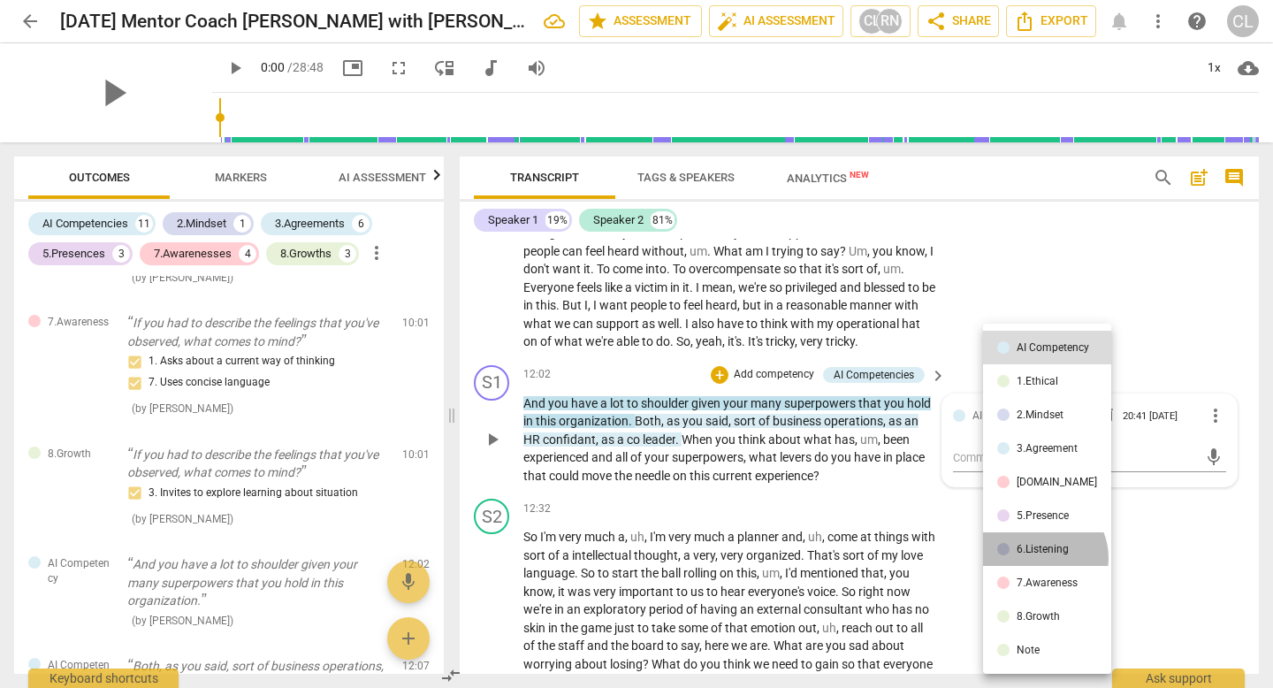
click at [1039, 558] on li "6.Listening" at bounding box center [1047, 549] width 128 height 34
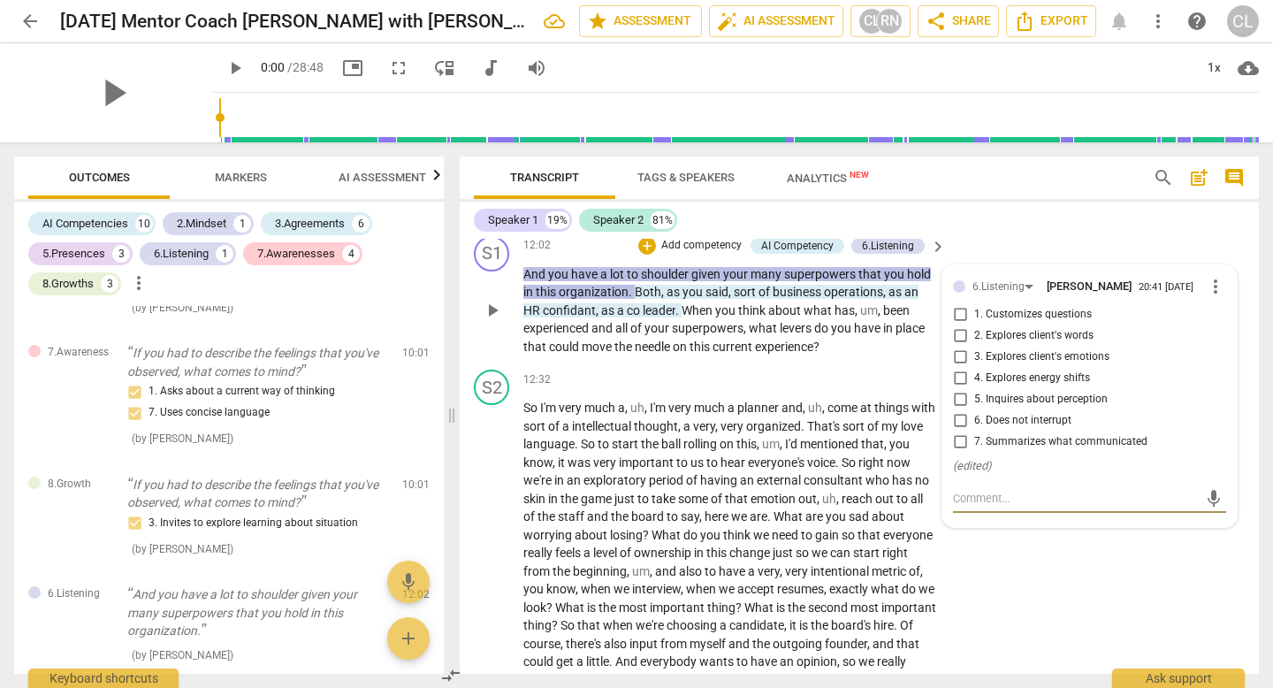
scroll to position [3391, 0]
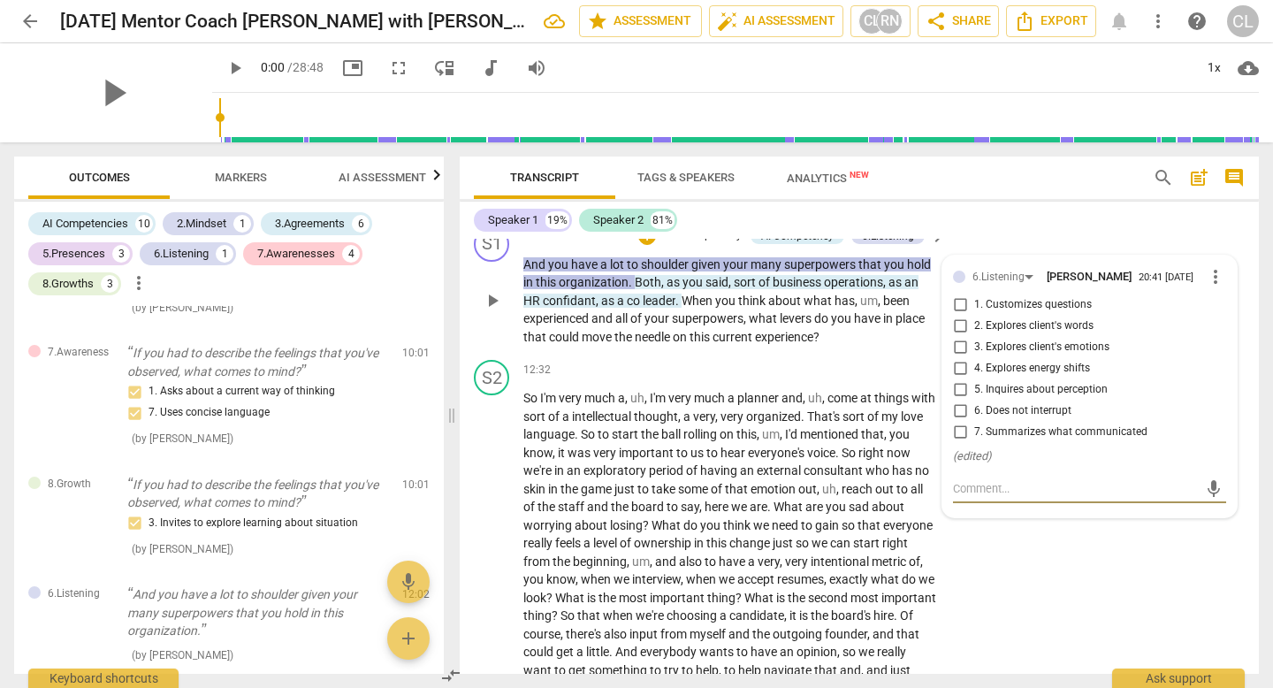
click at [1205, 287] on span "more_vert" at bounding box center [1215, 276] width 21 height 21
click at [1215, 338] on li "Delete" at bounding box center [1227, 346] width 61 height 34
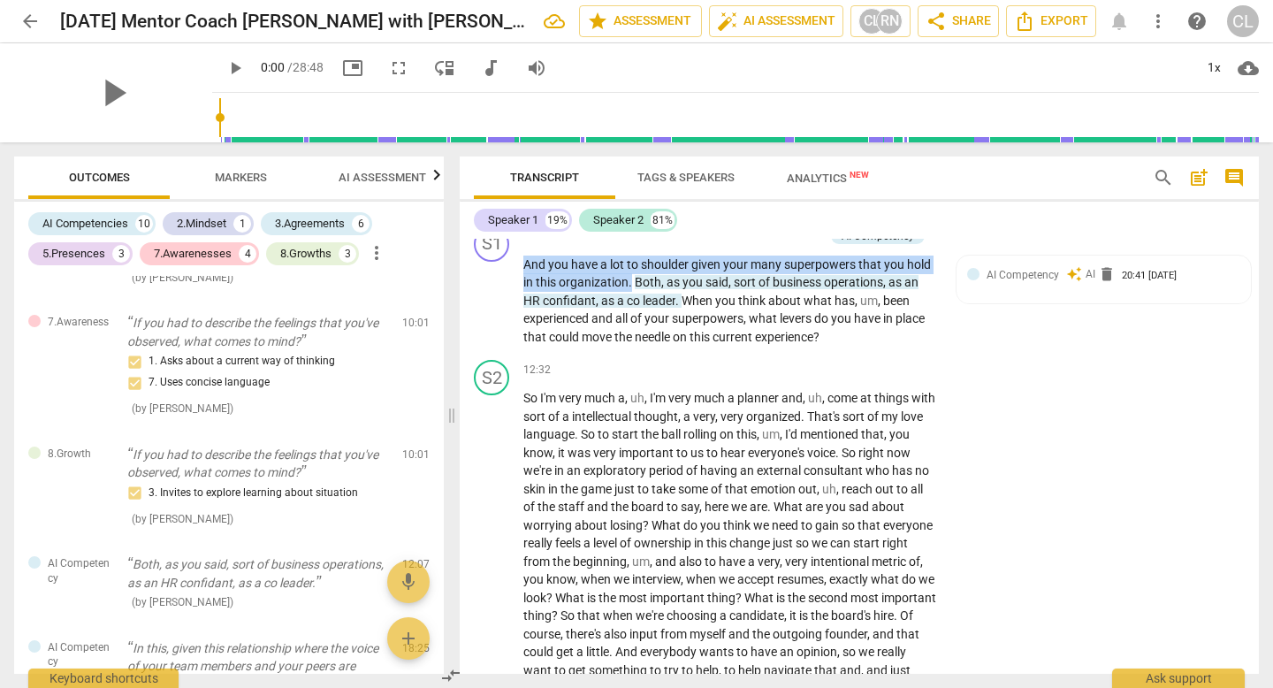
drag, startPoint x: 525, startPoint y: 299, endPoint x: 631, endPoint y: 318, distance: 107.8
click at [631, 318] on p "And you have a lot to shoulder given your many superpowers that you hold in thi…" at bounding box center [730, 300] width 414 height 91
click at [773, 244] on p "Add competency" at bounding box center [782, 236] width 84 height 16
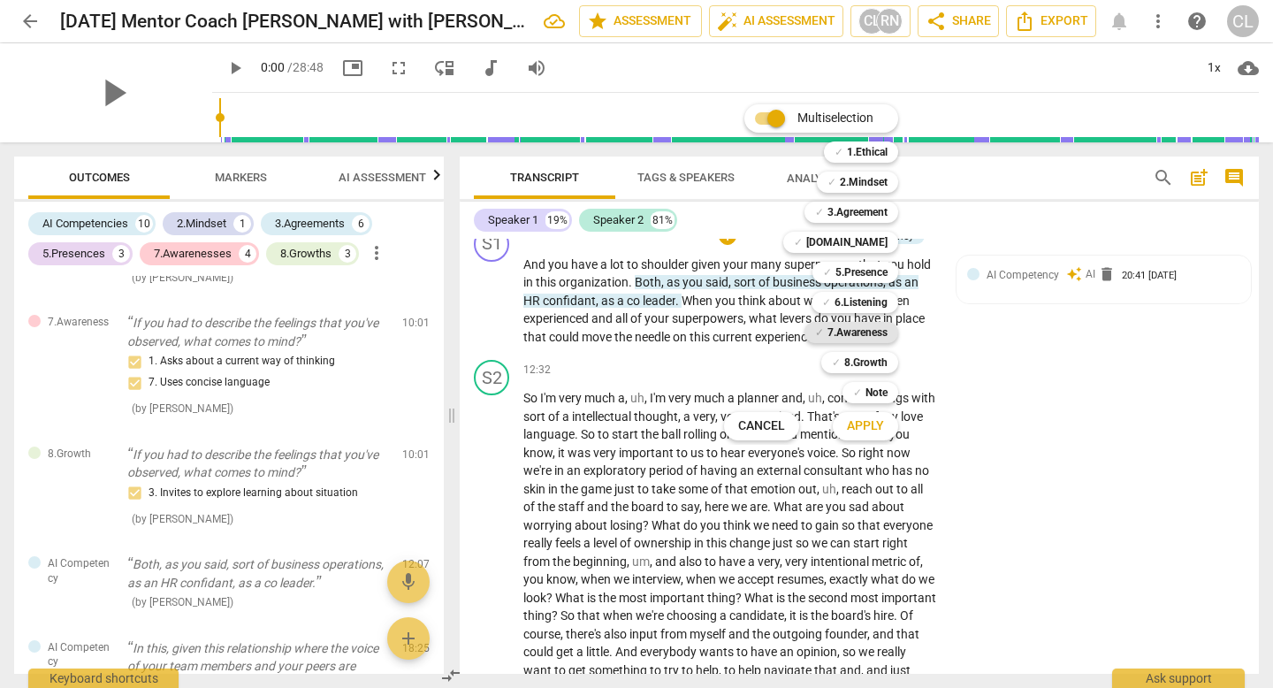
click at [853, 336] on b "7.Awareness" at bounding box center [857, 332] width 60 height 21
click at [860, 334] on b "7.Awareness" at bounding box center [857, 332] width 60 height 21
click at [871, 429] on span "Apply" at bounding box center [865, 426] width 37 height 18
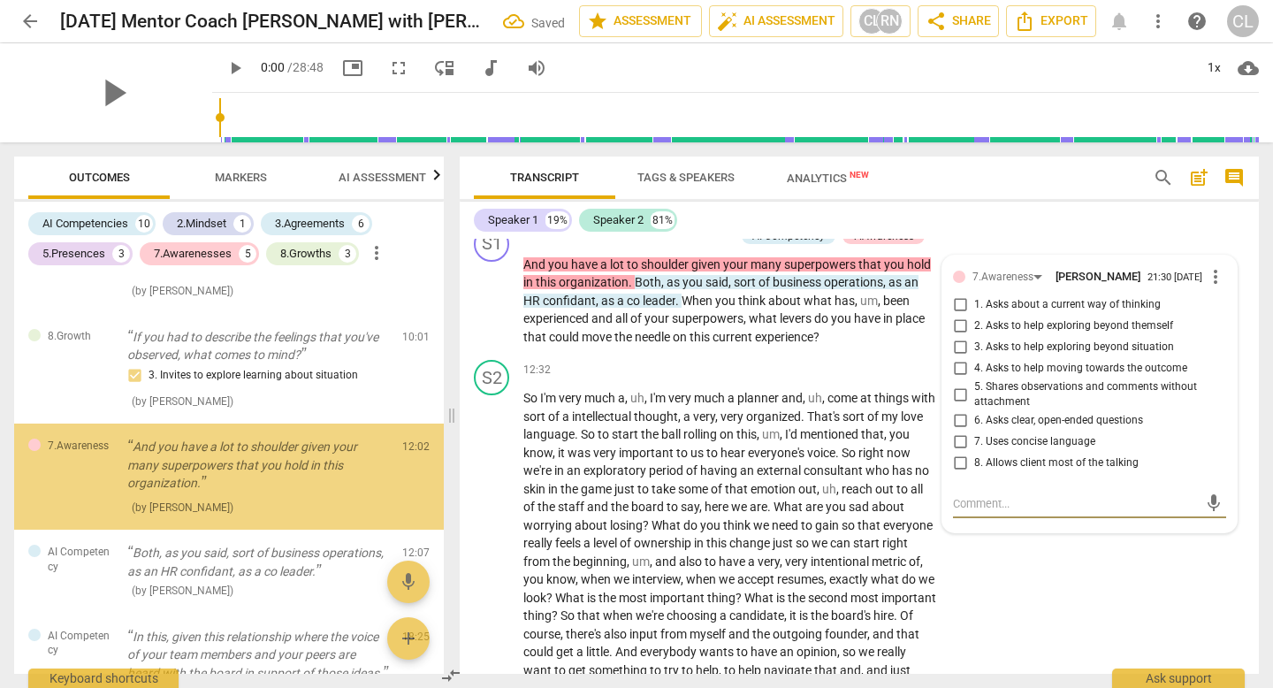
scroll to position [2464, 0]
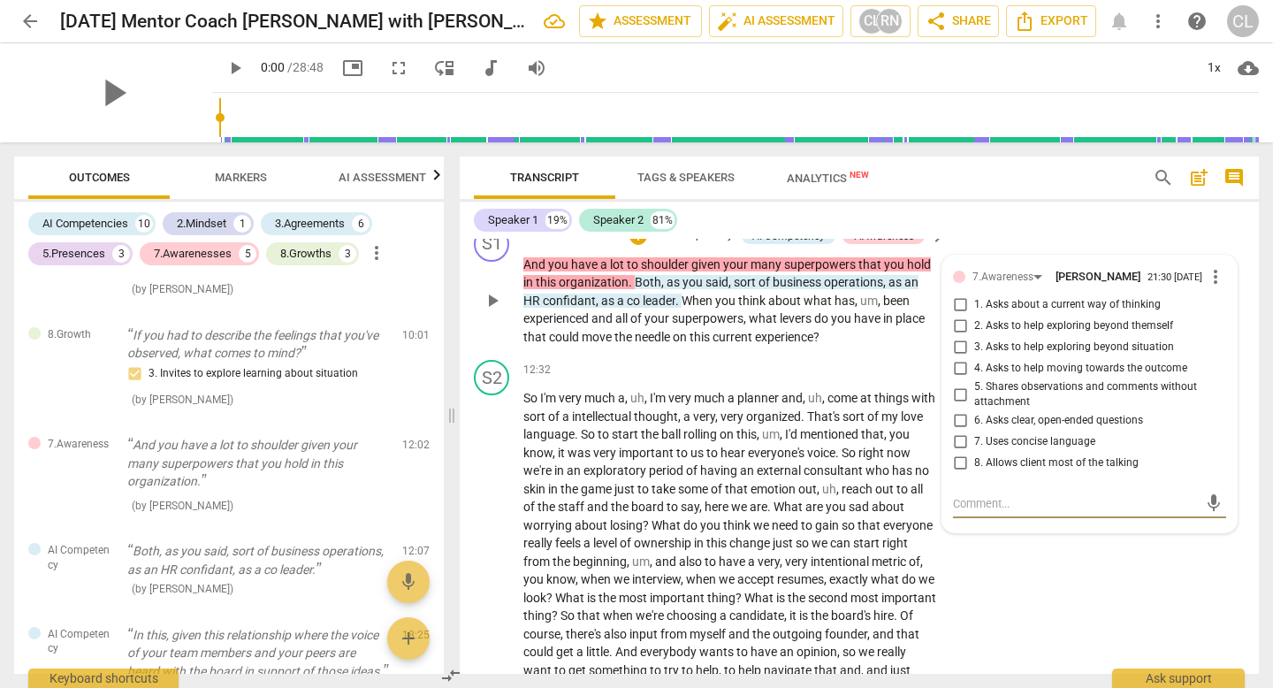
click at [1211, 287] on span "more_vert" at bounding box center [1215, 276] width 21 height 21
click at [1226, 345] on li "Delete" at bounding box center [1227, 346] width 61 height 34
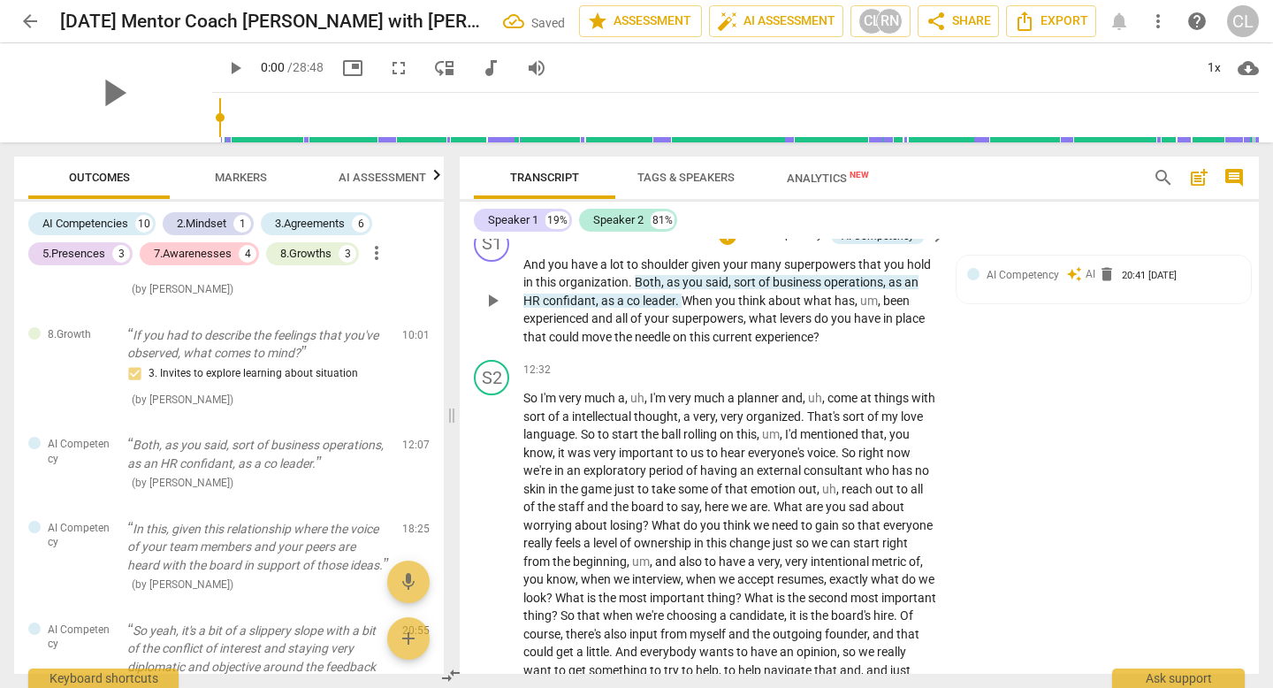
click at [811, 244] on p "Add competency" at bounding box center [782, 236] width 84 height 16
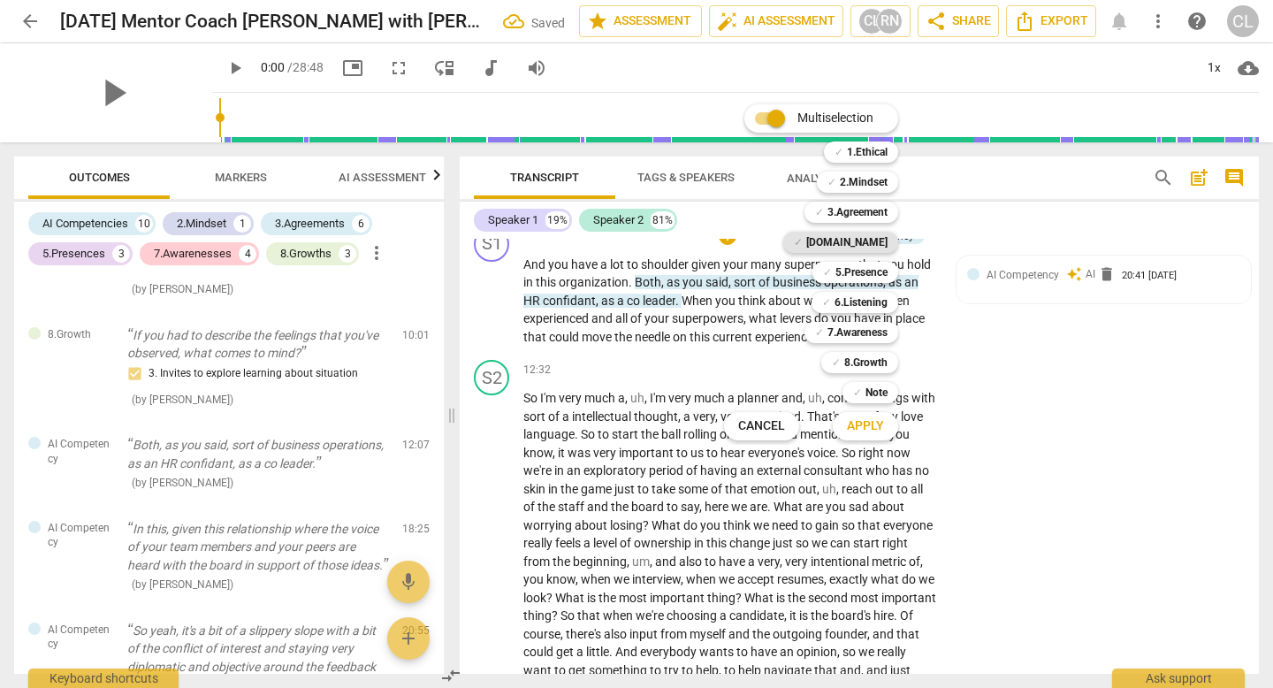
click at [865, 242] on b "[DOMAIN_NAME]" at bounding box center [846, 242] width 81 height 21
click at [872, 433] on span "Apply" at bounding box center [865, 426] width 37 height 18
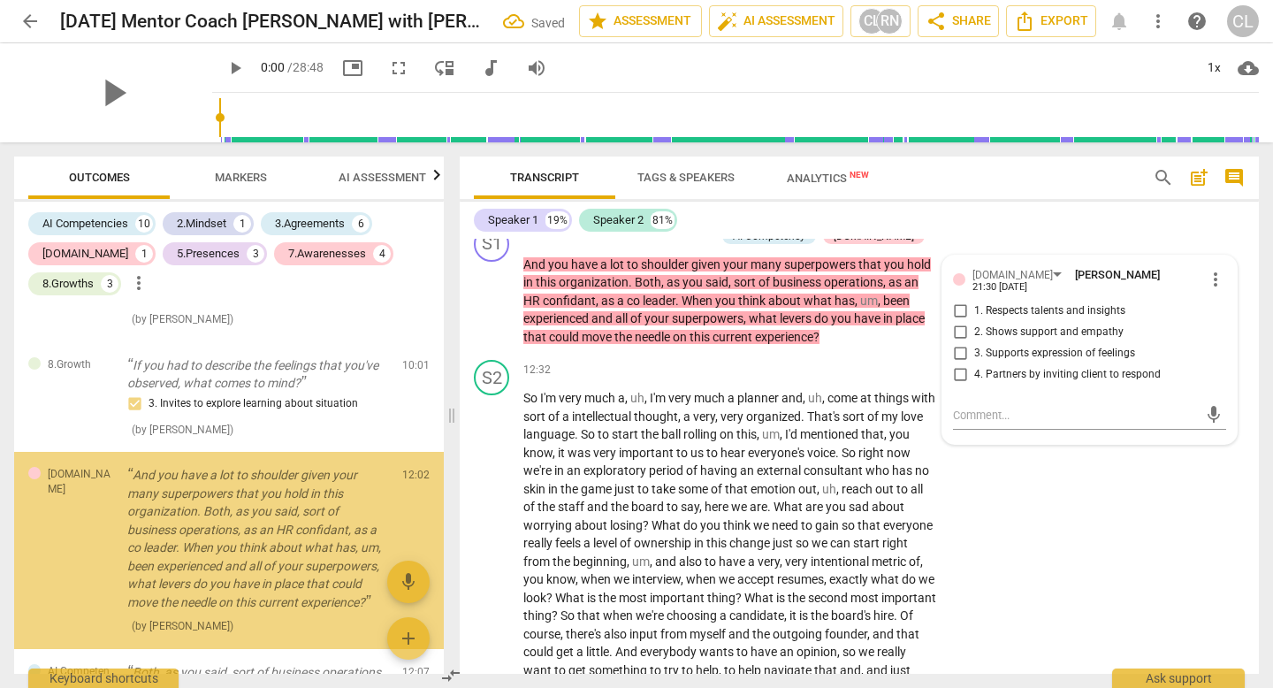
scroll to position [2524, 0]
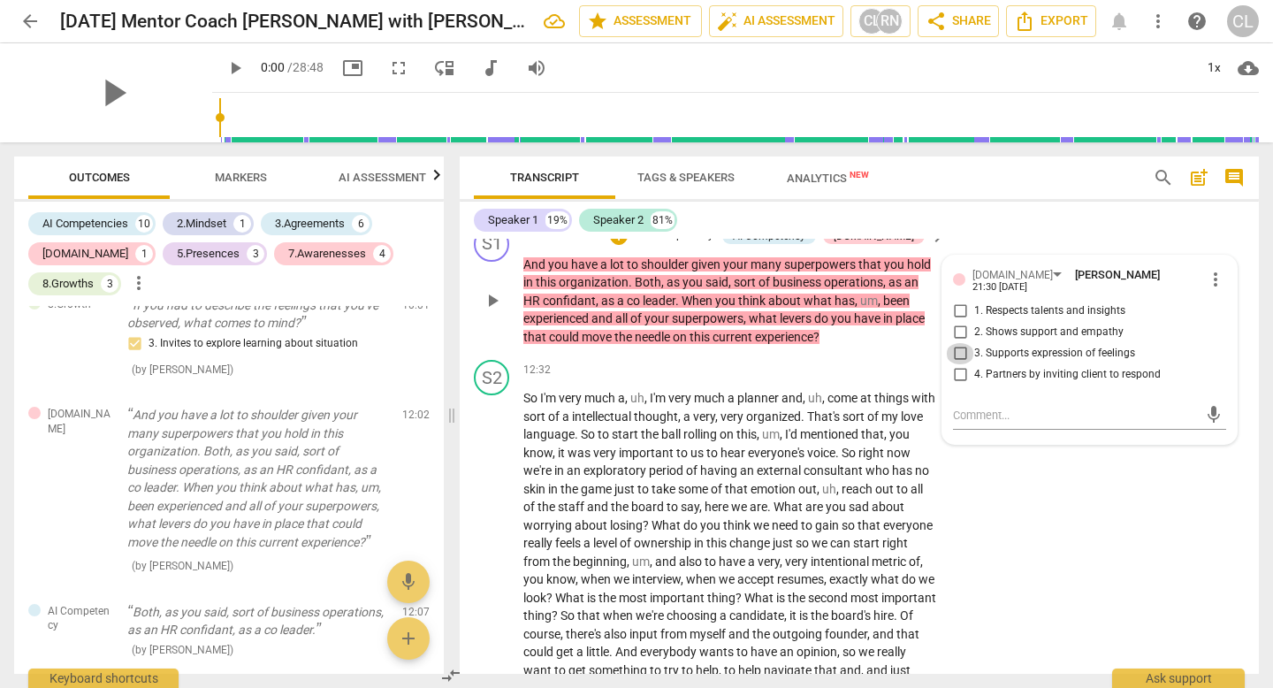
click at [961, 364] on input "3. Supports expression of feelings" at bounding box center [960, 353] width 28 height 21
checkbox input "true"
click at [961, 343] on input "2. Shows support and empathy" at bounding box center [960, 332] width 28 height 21
checkbox input "true"
click at [961, 394] on div "4.Trust Carol L. 21:30 08-27-2025 more_vert 1. Respects talents and insights 2.…" at bounding box center [1089, 330] width 273 height 128
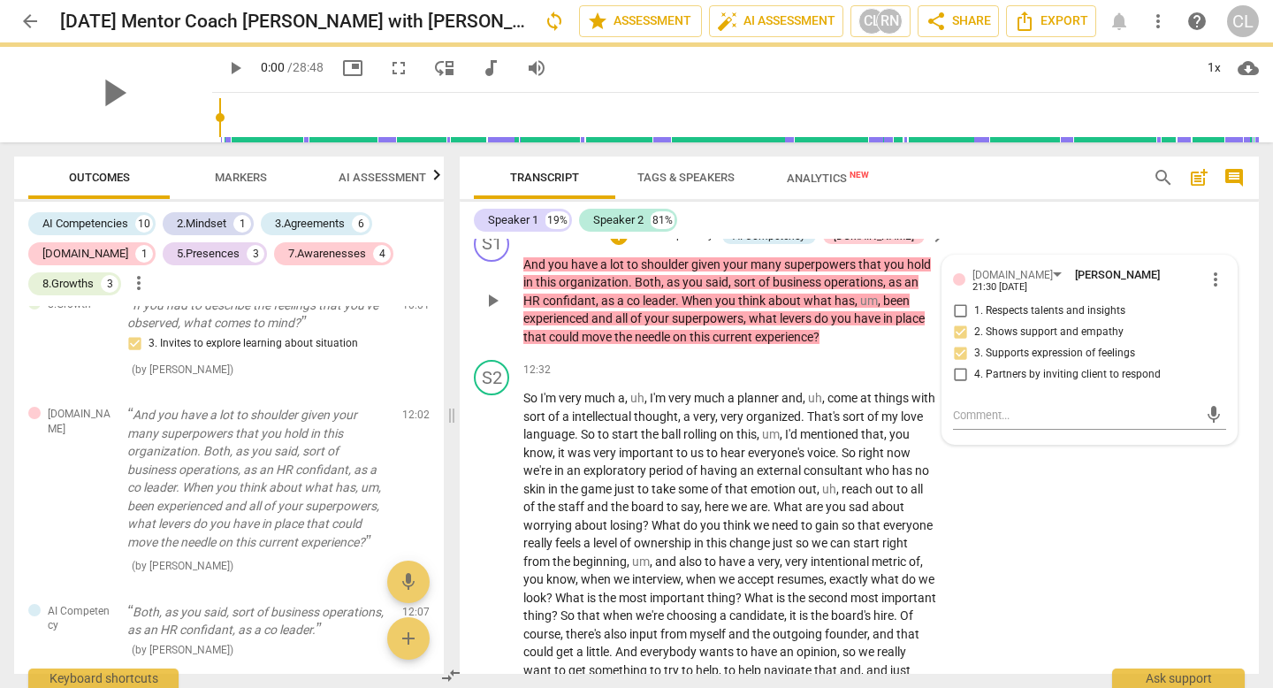
click at [956, 385] on input "4. Partners by inviting client to respond" at bounding box center [960, 374] width 28 height 21
checkbox input "true"
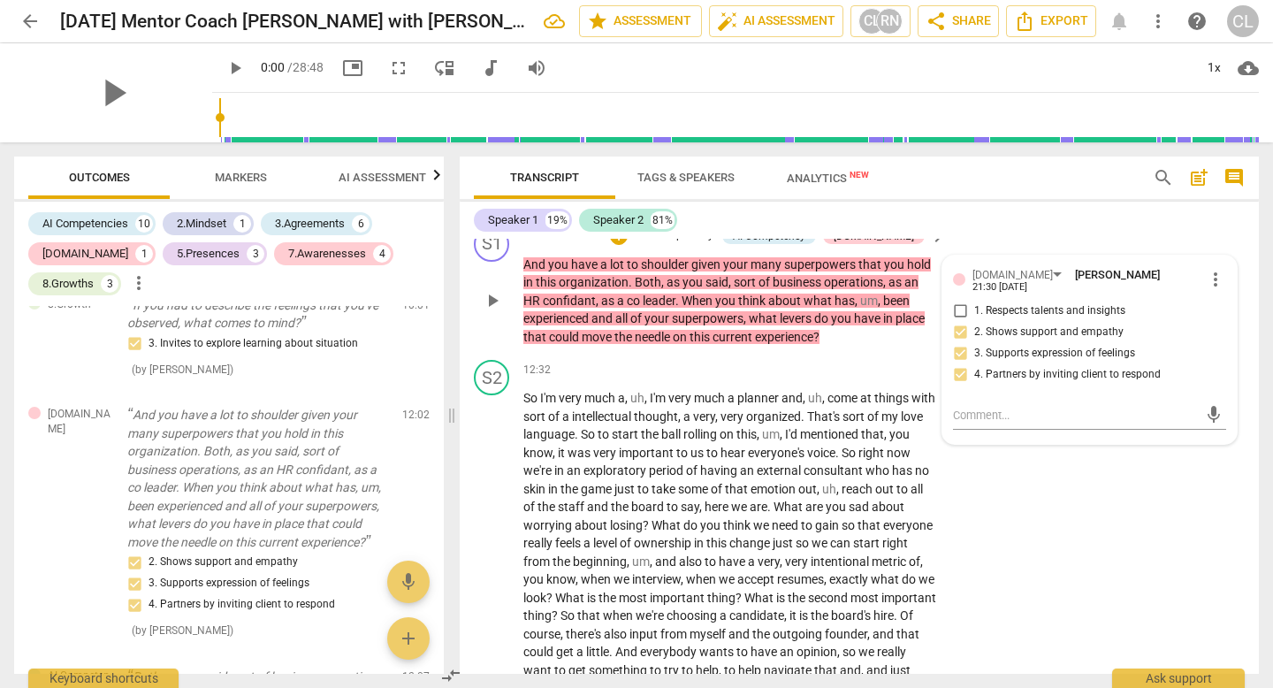
click at [753, 325] on span "what" at bounding box center [764, 318] width 31 height 14
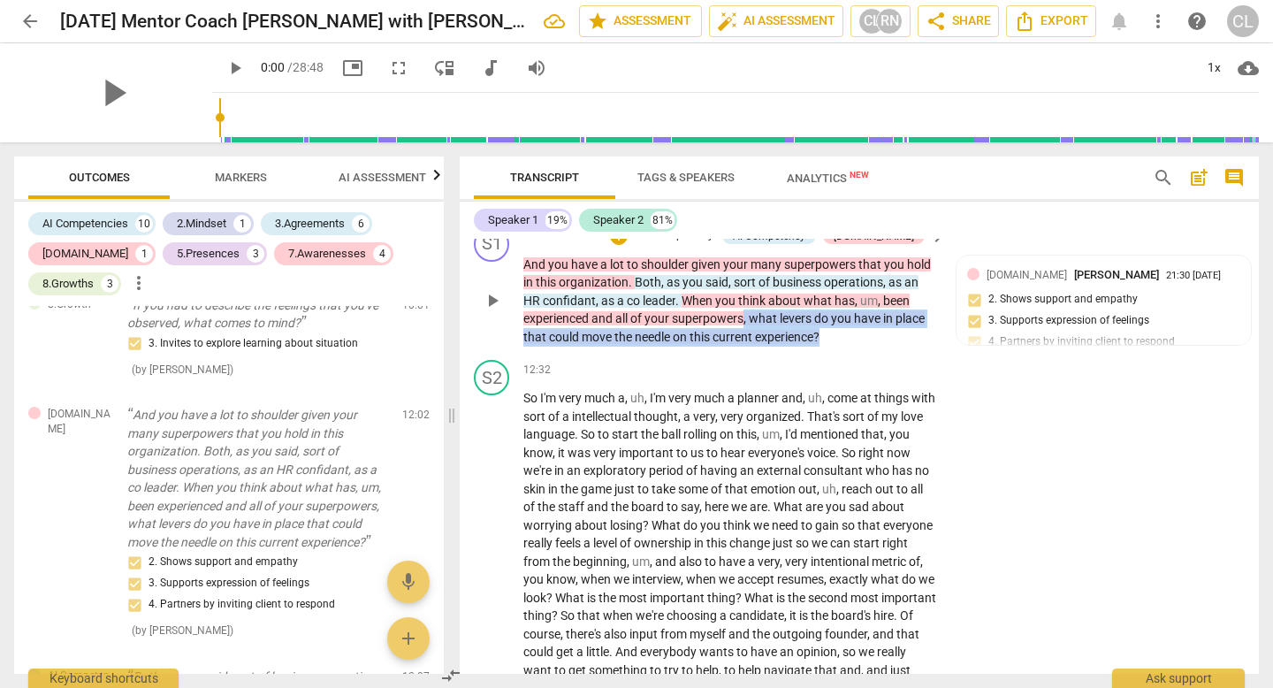
drag, startPoint x: 849, startPoint y: 367, endPoint x: 744, endPoint y: 354, distance: 106.0
click at [744, 347] on p "And you have a lot to shoulder given your many superpowers that you hold in thi…" at bounding box center [730, 300] width 414 height 91
click at [715, 244] on p "Add competency" at bounding box center [673, 236] width 84 height 16
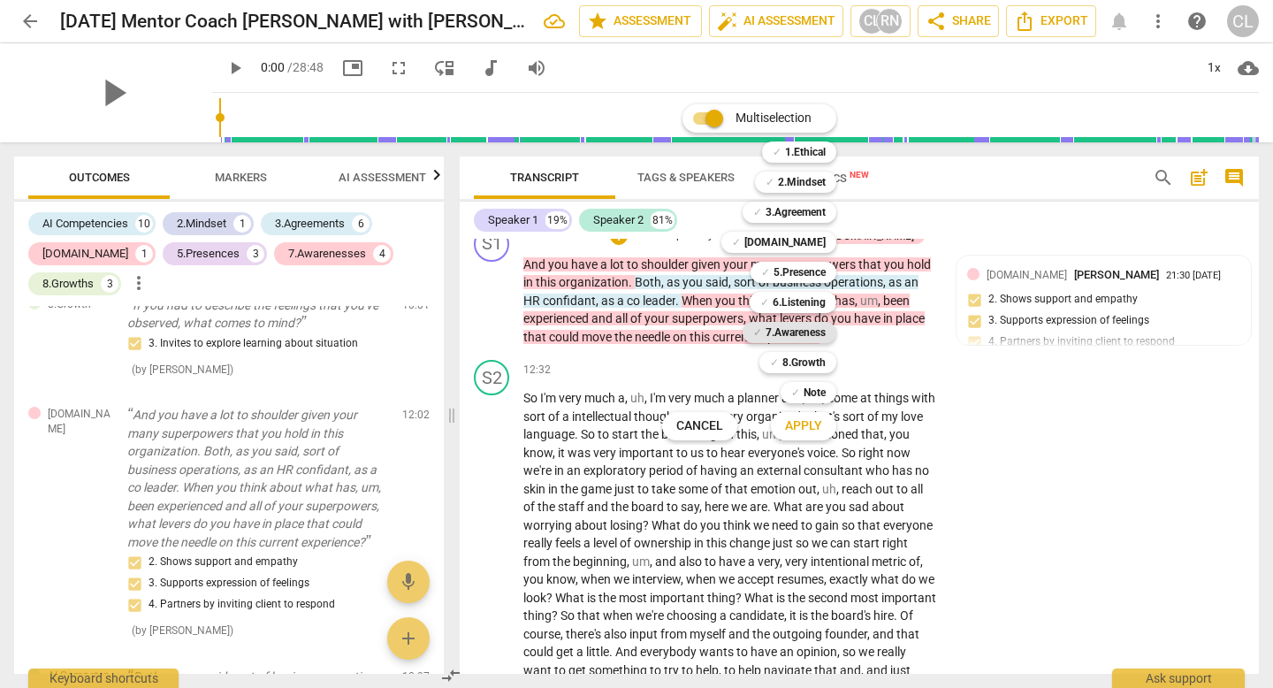
click at [782, 332] on b "7.Awareness" at bounding box center [795, 332] width 60 height 21
click at [799, 425] on span "Apply" at bounding box center [803, 426] width 37 height 18
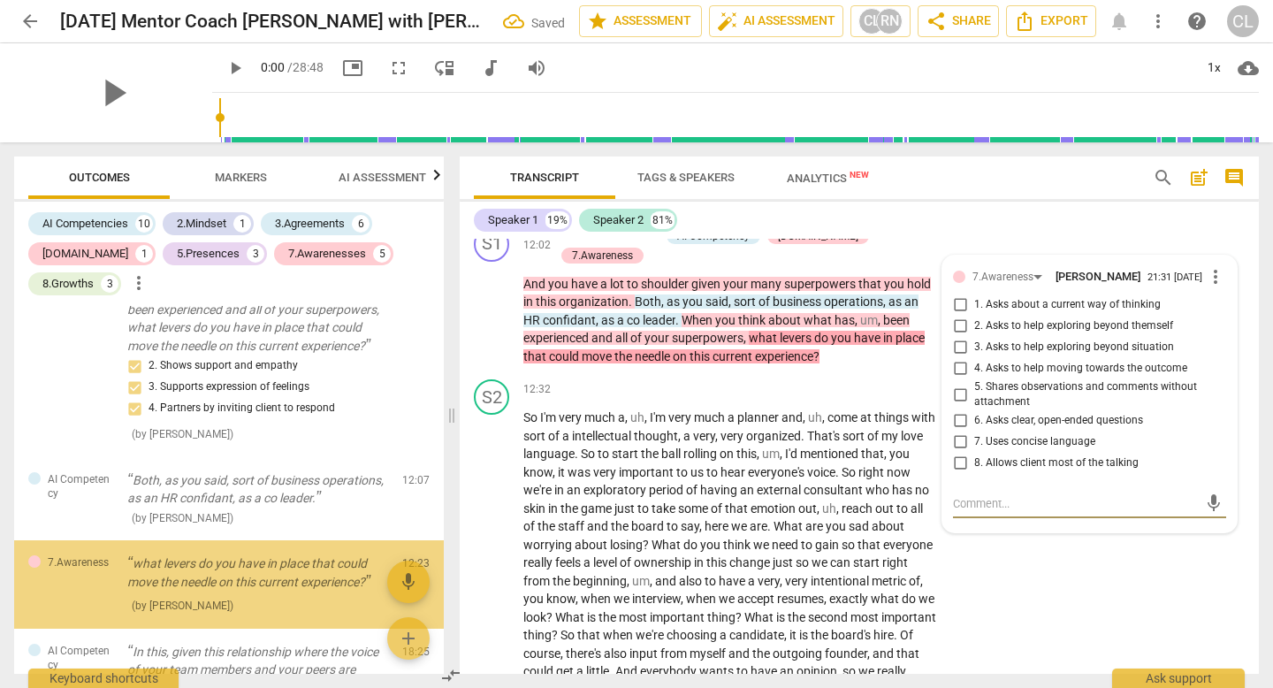
scroll to position [2832, 0]
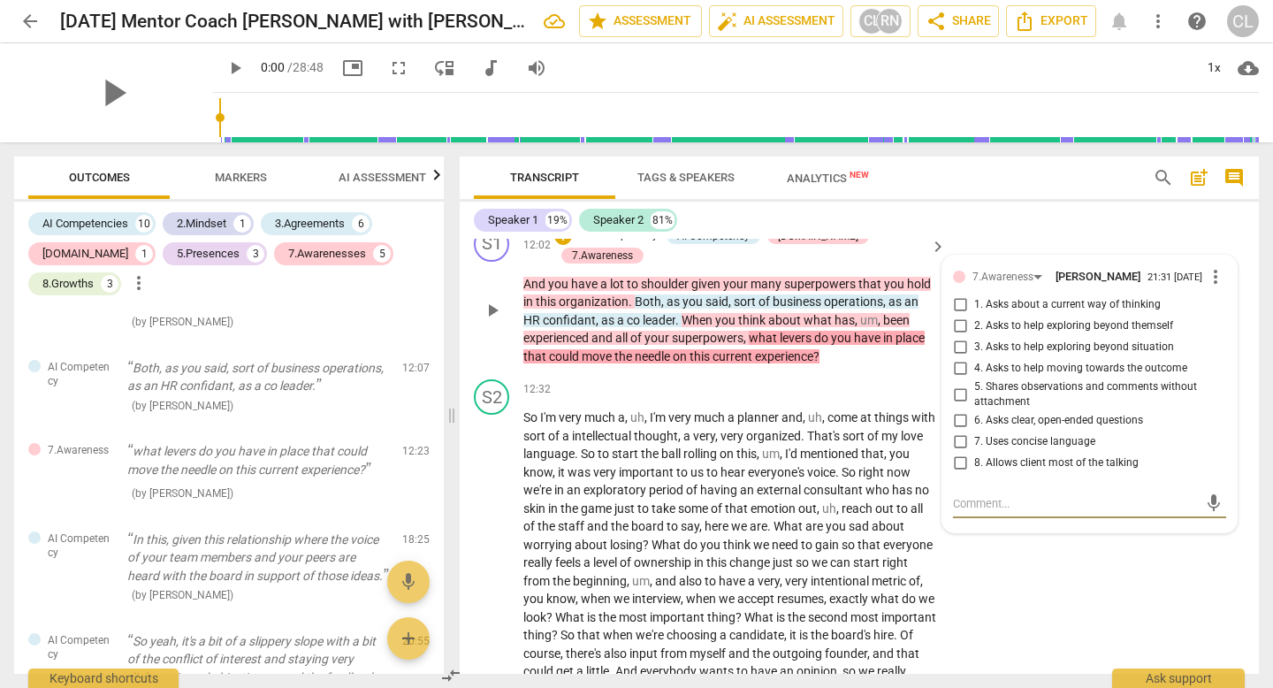
click at [962, 379] on input "4. Asks to help moving towards the outcome" at bounding box center [960, 368] width 28 height 21
checkbox input "true"
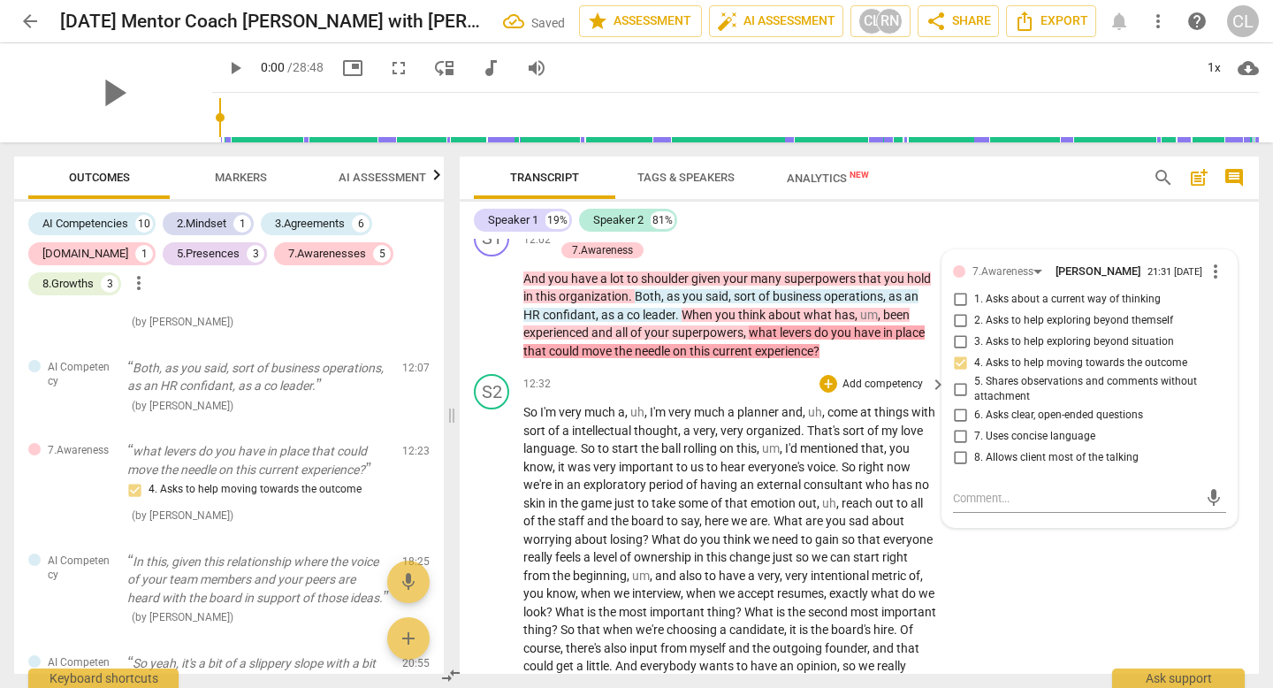
scroll to position [3393, 0]
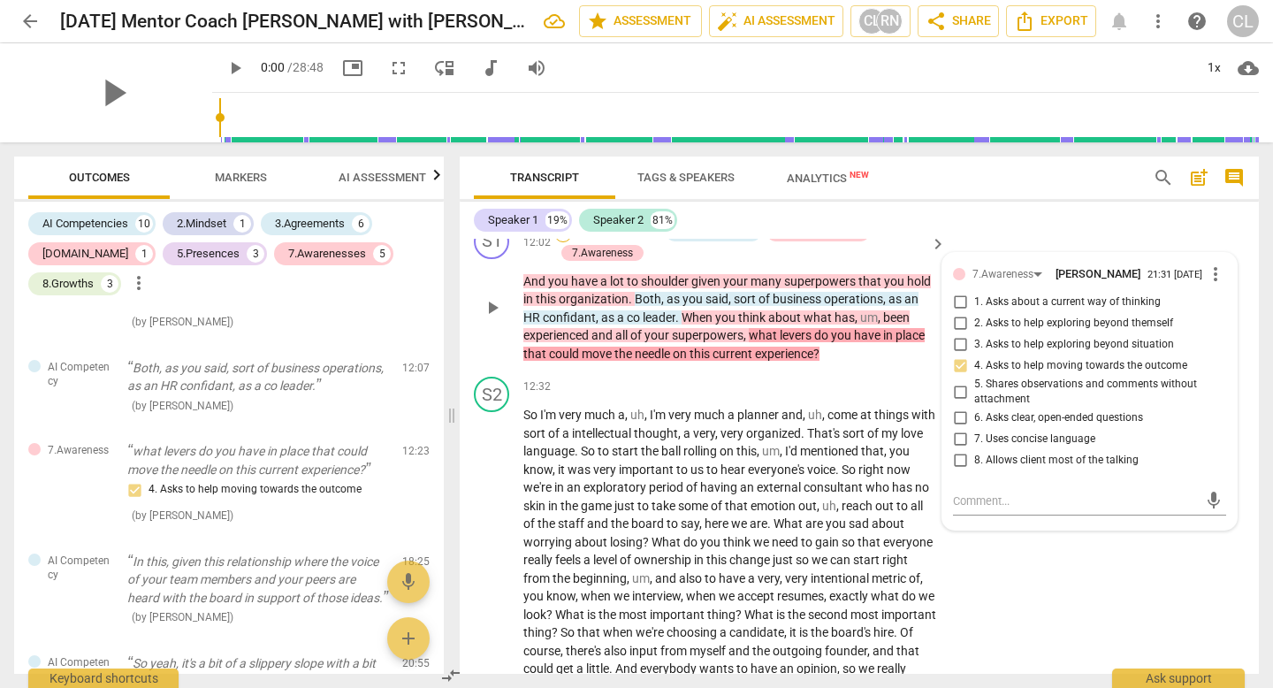
click at [572, 242] on div "+" at bounding box center [563, 234] width 18 height 18
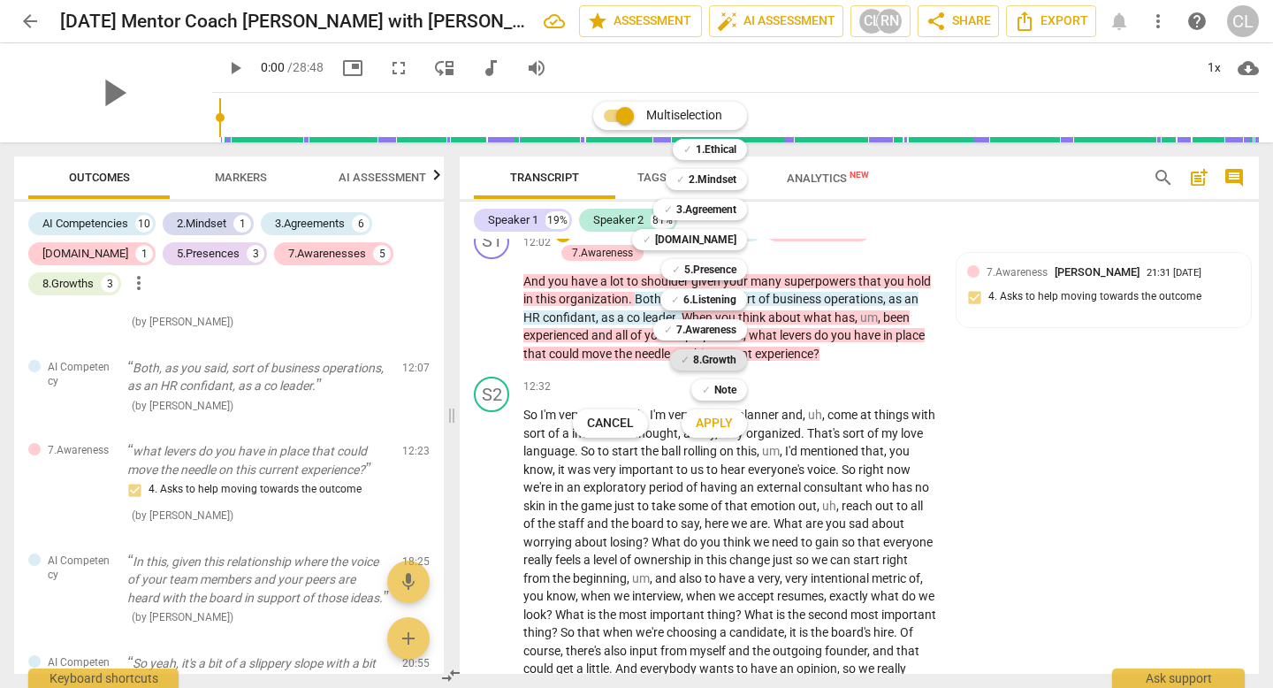
click at [681, 367] on span "✓" at bounding box center [685, 359] width 9 height 21
click at [705, 430] on span "Apply" at bounding box center [714, 424] width 37 height 18
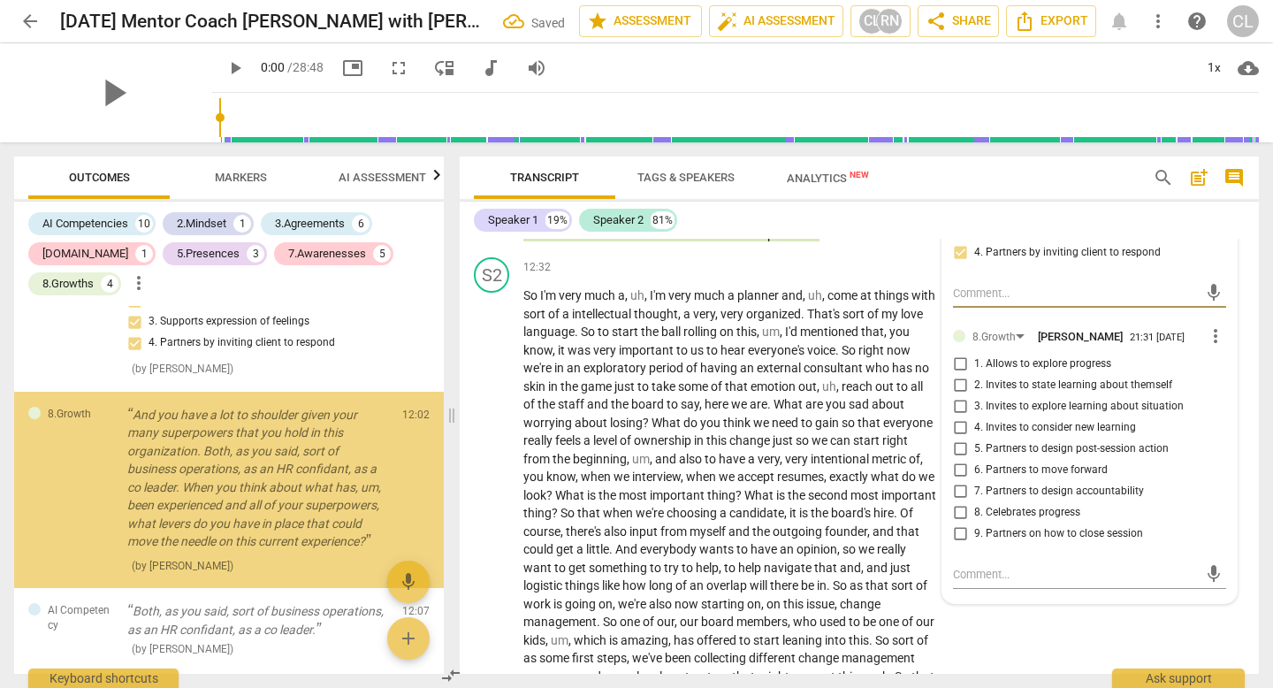
scroll to position [3514, 0]
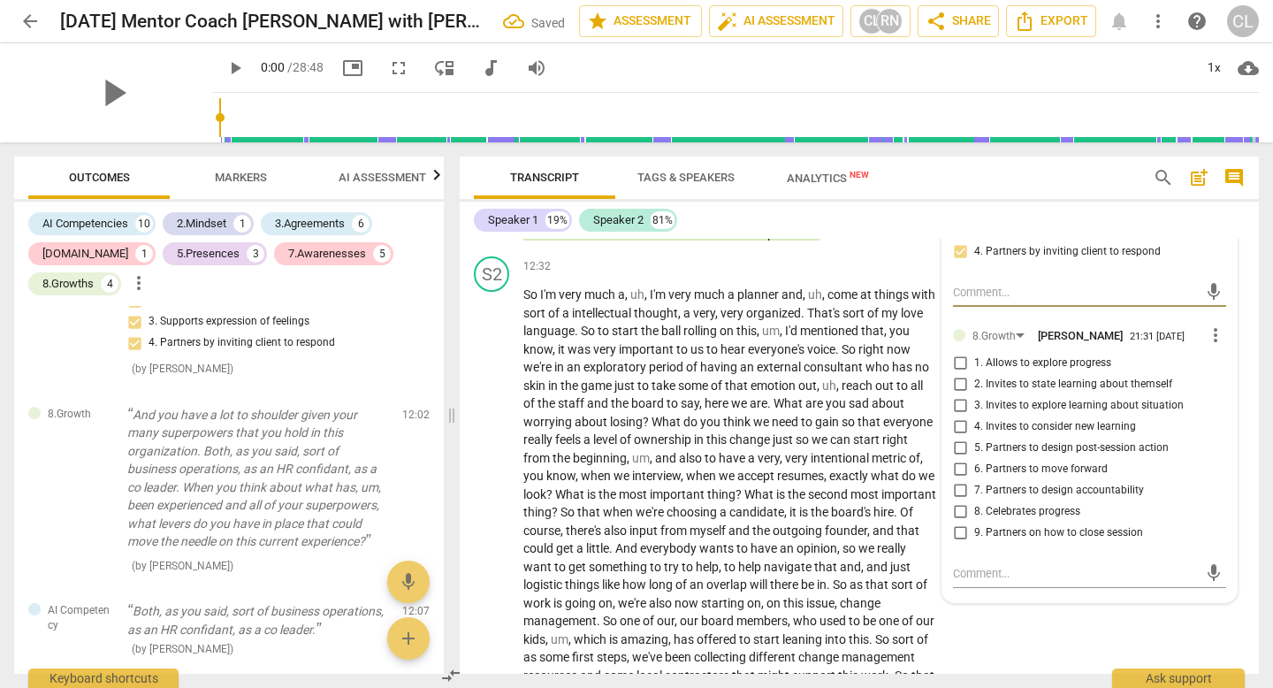
click at [959, 374] on input "1. Allows to explore progress" at bounding box center [960, 363] width 28 height 21
checkbox input "true"
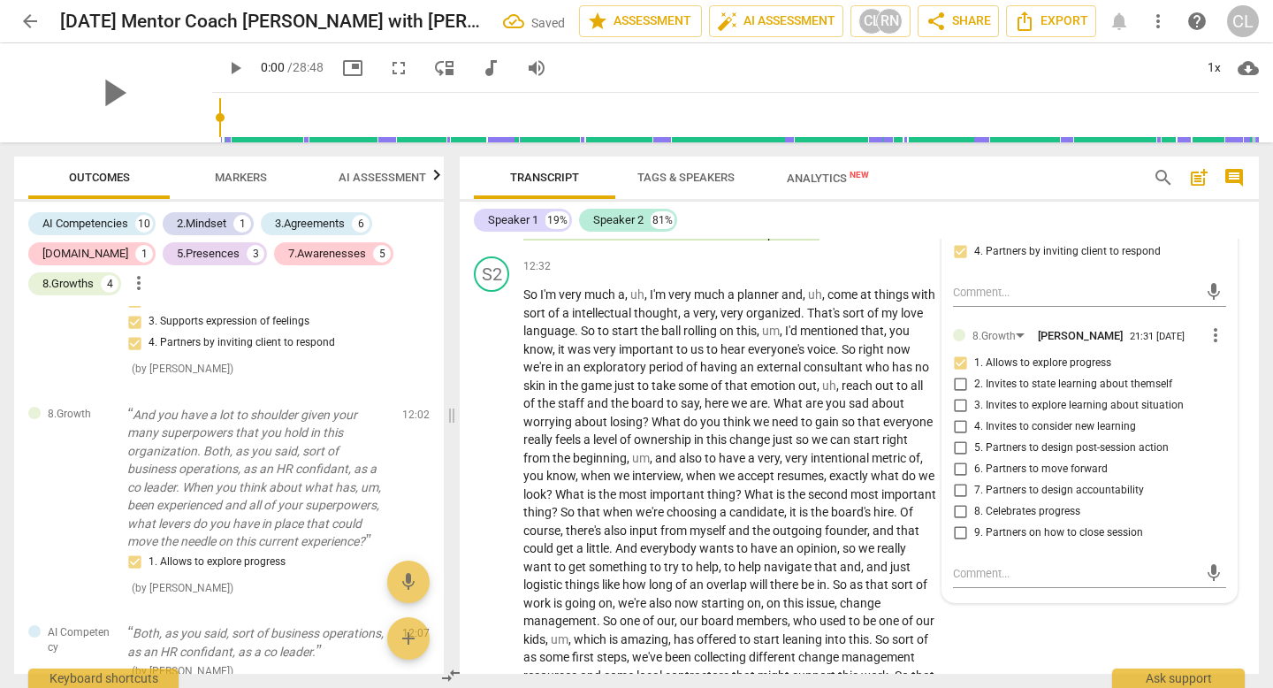
click at [961, 480] on input "6. Partners to move forward" at bounding box center [960, 469] width 28 height 21
checkbox input "true"
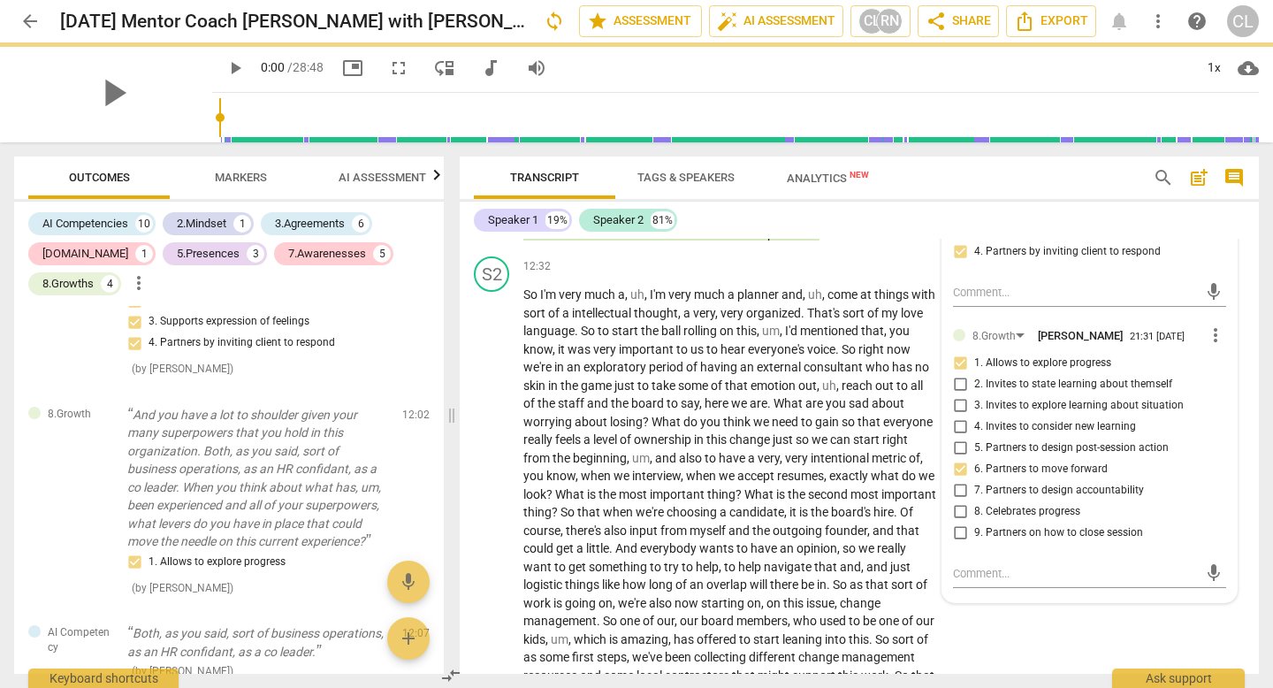
click at [957, 501] on input "7. Partners to design accountability" at bounding box center [960, 490] width 28 height 21
checkbox input "true"
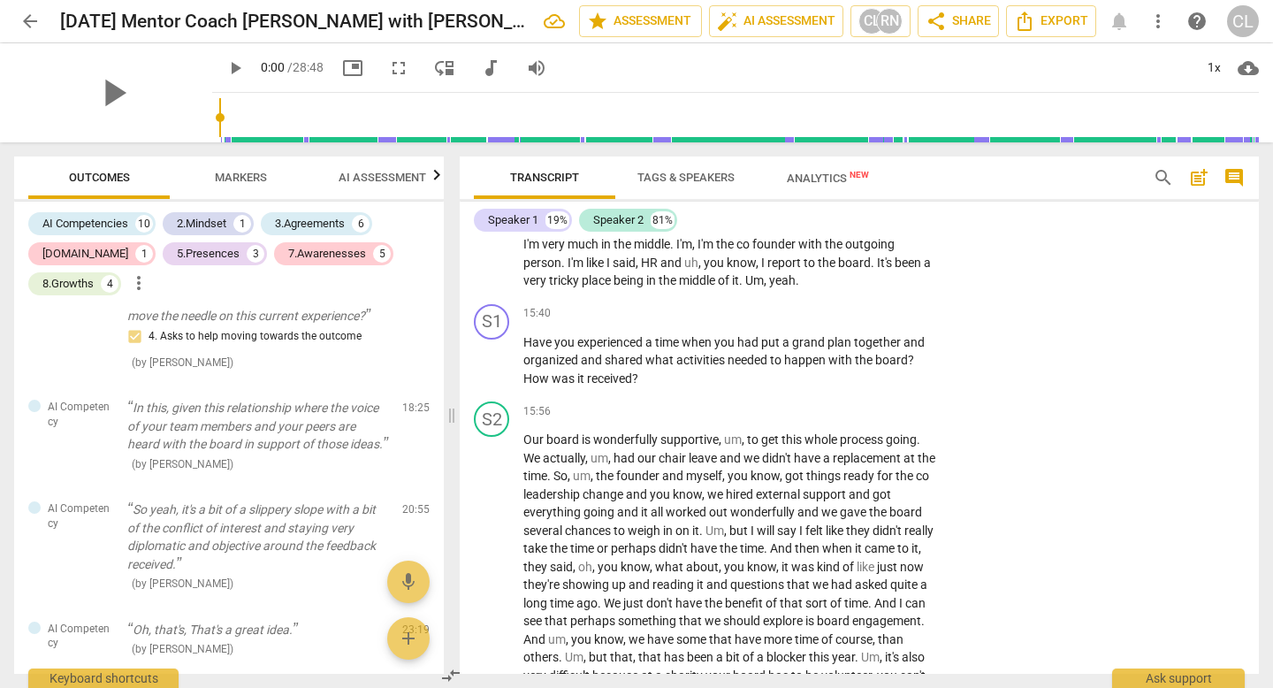
scroll to position [3253, 0]
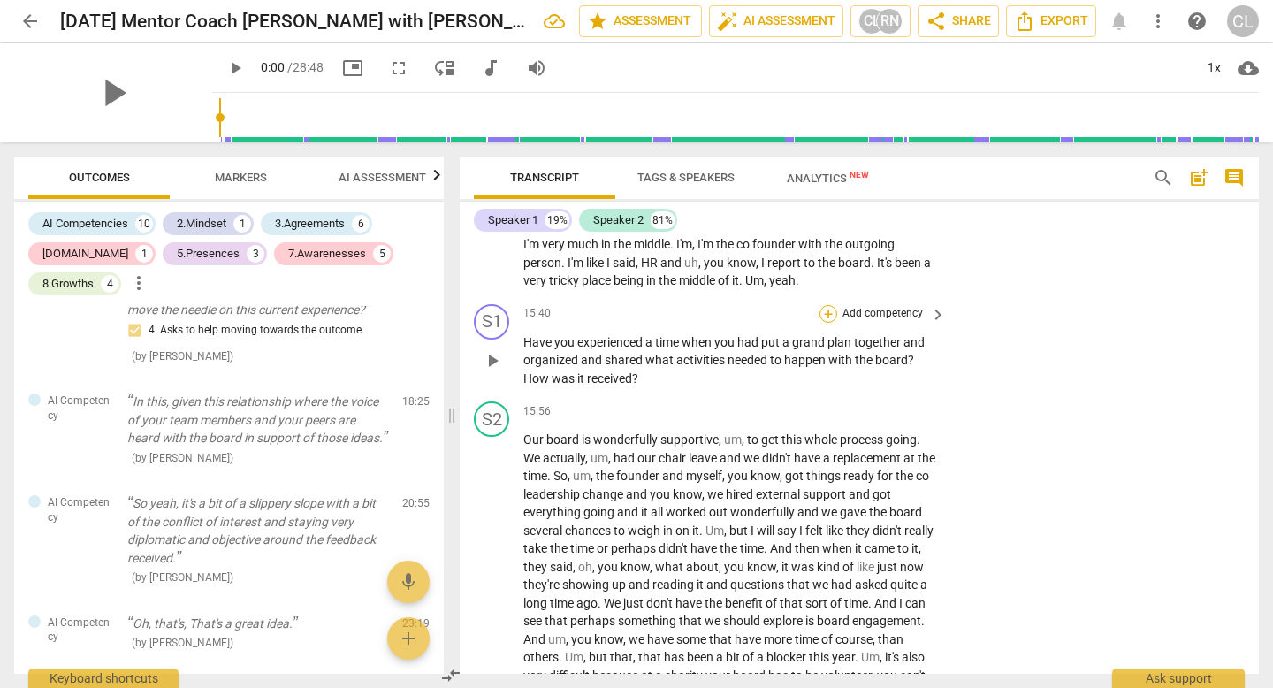
click at [826, 323] on div "+" at bounding box center [828, 314] width 18 height 18
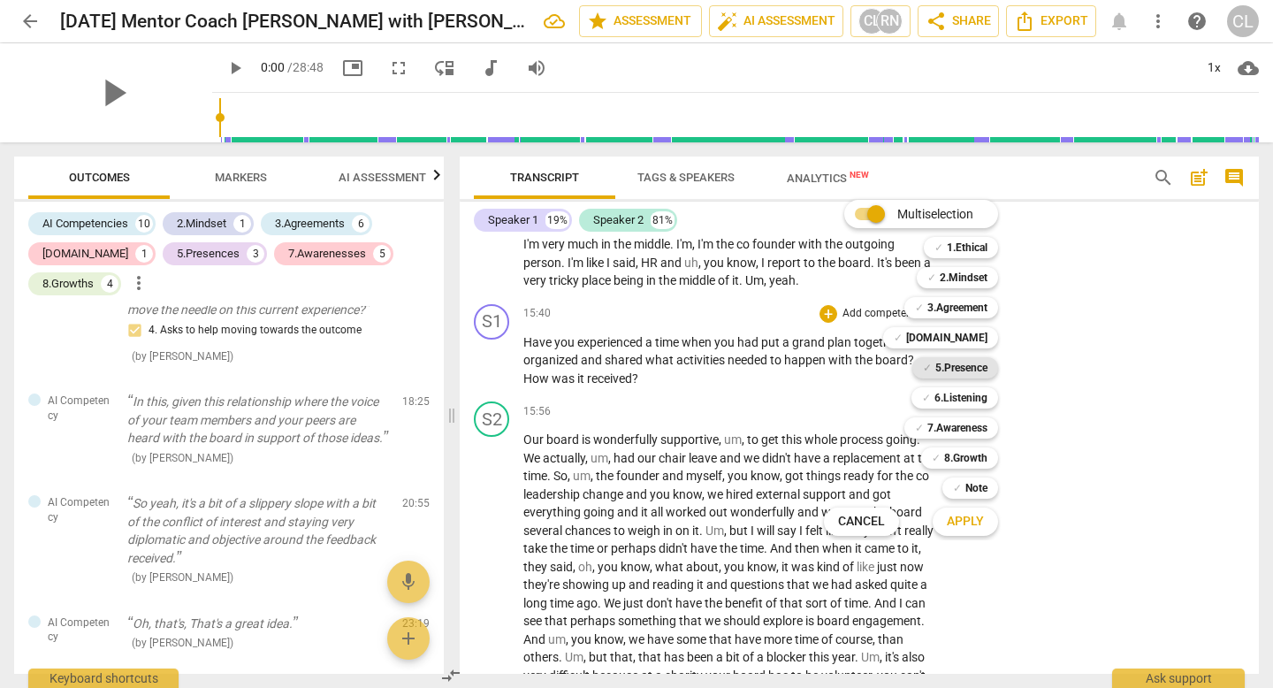
click at [985, 367] on b "5.Presence" at bounding box center [961, 367] width 52 height 21
click at [973, 278] on b "2.Mindset" at bounding box center [964, 277] width 48 height 21
click at [970, 455] on b "8.Growth" at bounding box center [965, 457] width 43 height 21
click at [967, 520] on span "Apply" at bounding box center [965, 522] width 37 height 18
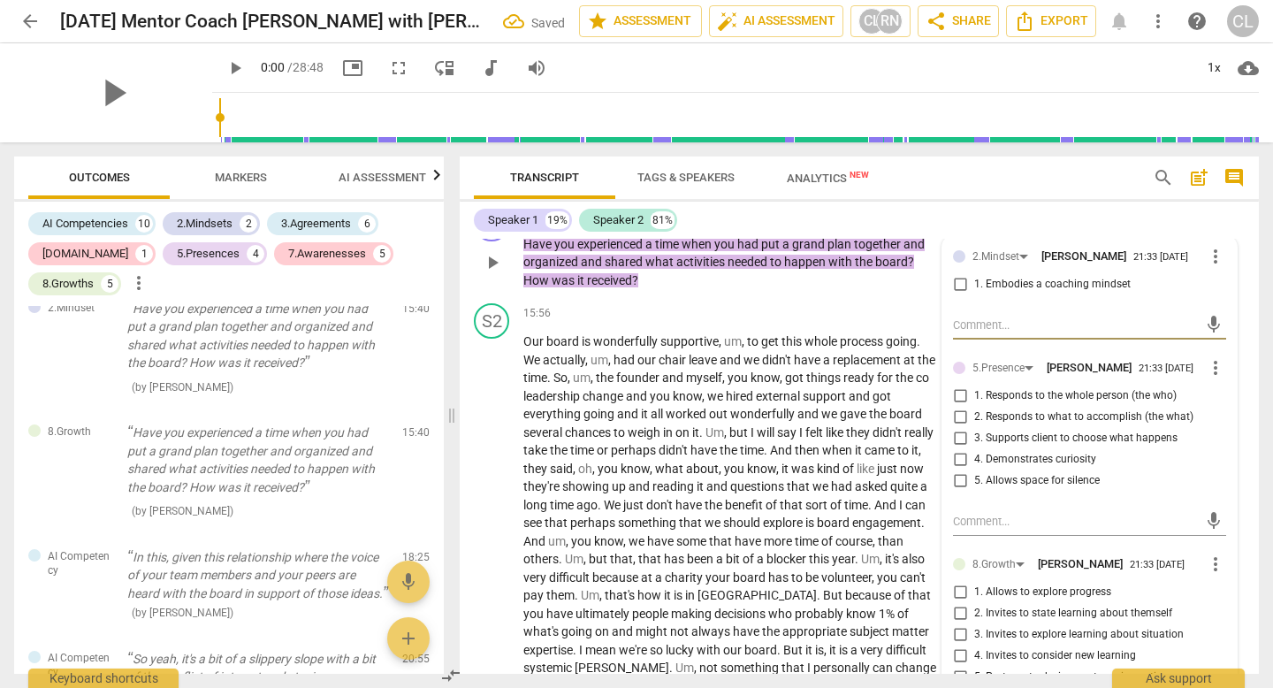
scroll to position [4280, 0]
click at [953, 468] on input "4. Demonstrates curiosity" at bounding box center [960, 457] width 28 height 21
checkbox input "true"
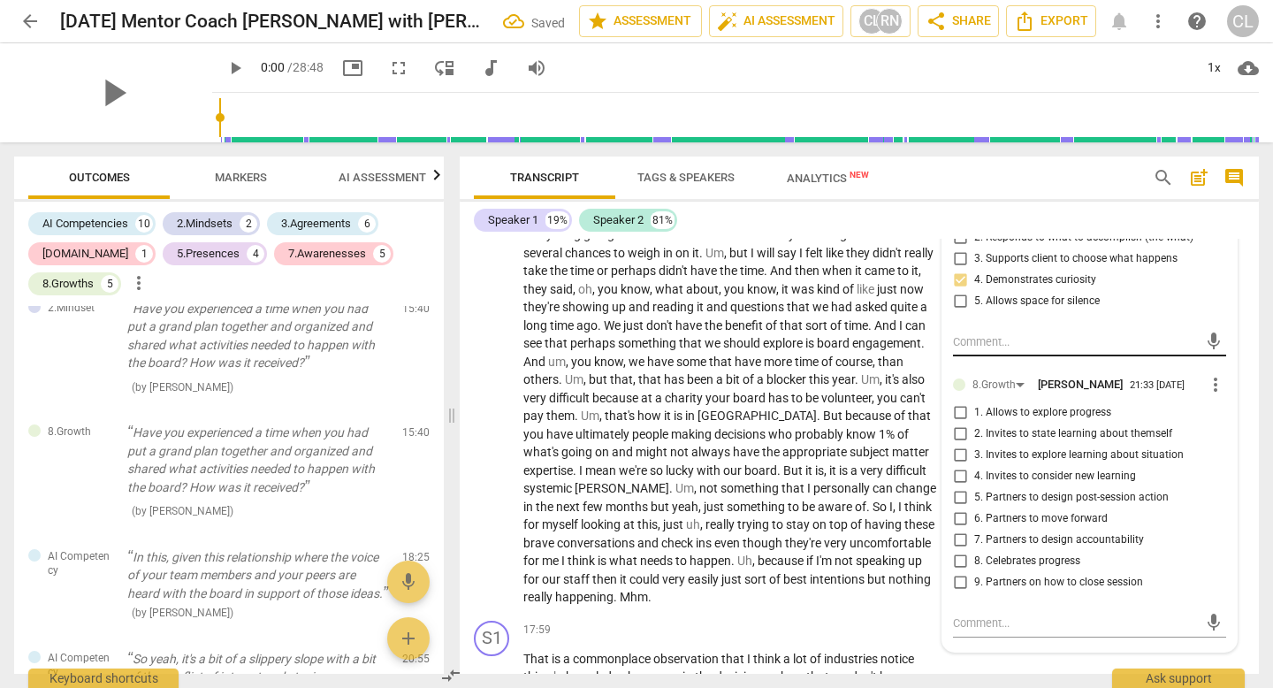
scroll to position [4488, 0]
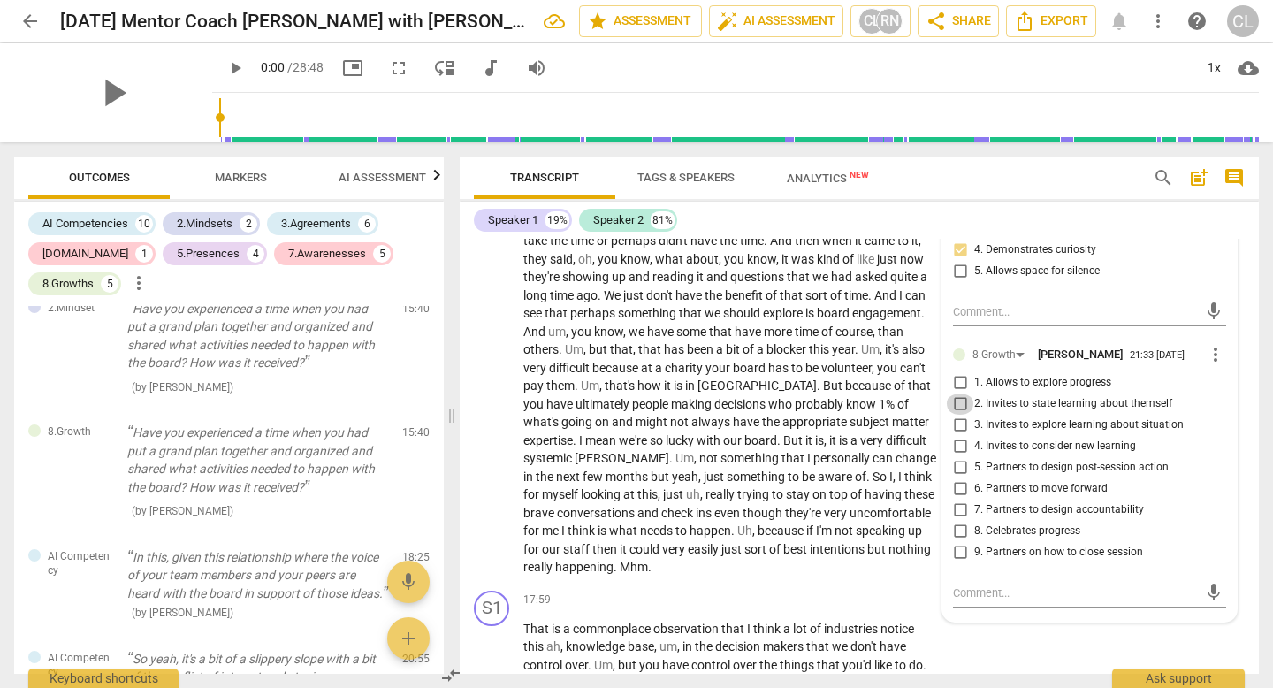
click at [964, 415] on input "2. Invites to state learning about themself" at bounding box center [960, 403] width 28 height 21
checkbox input "true"
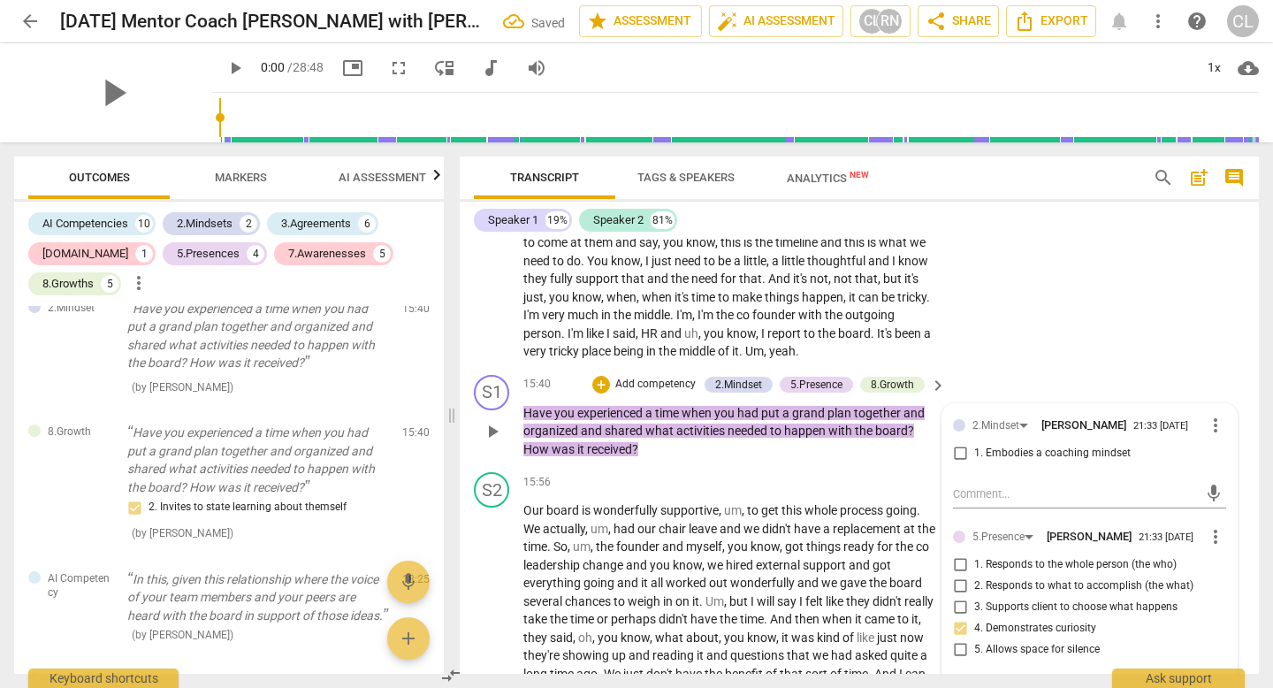
scroll to position [4119, 0]
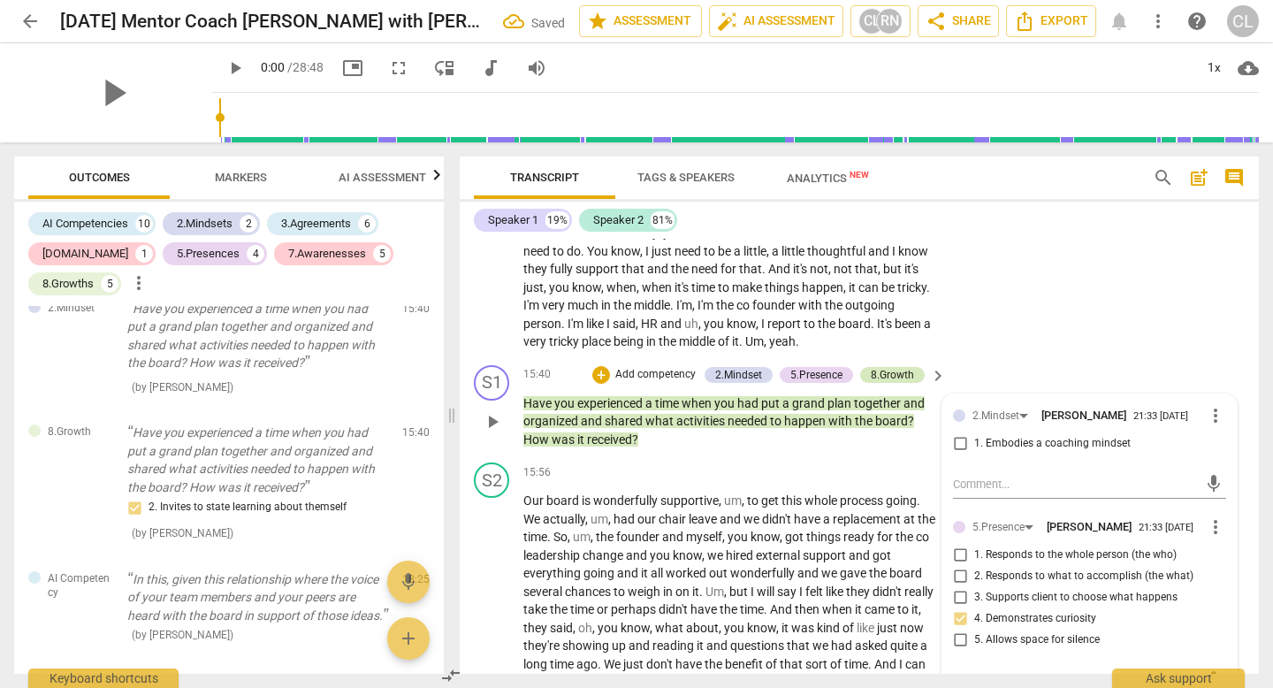
click at [887, 383] on div "8.Growth" at bounding box center [892, 375] width 43 height 16
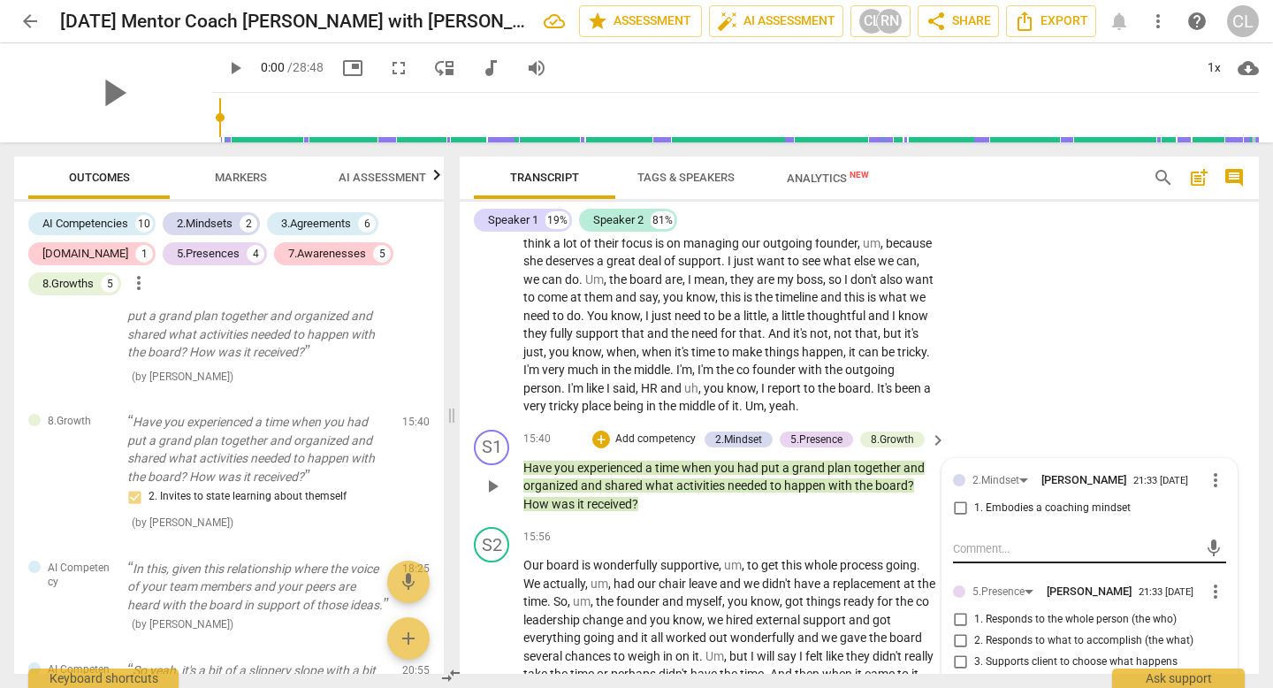
scroll to position [4061, 0]
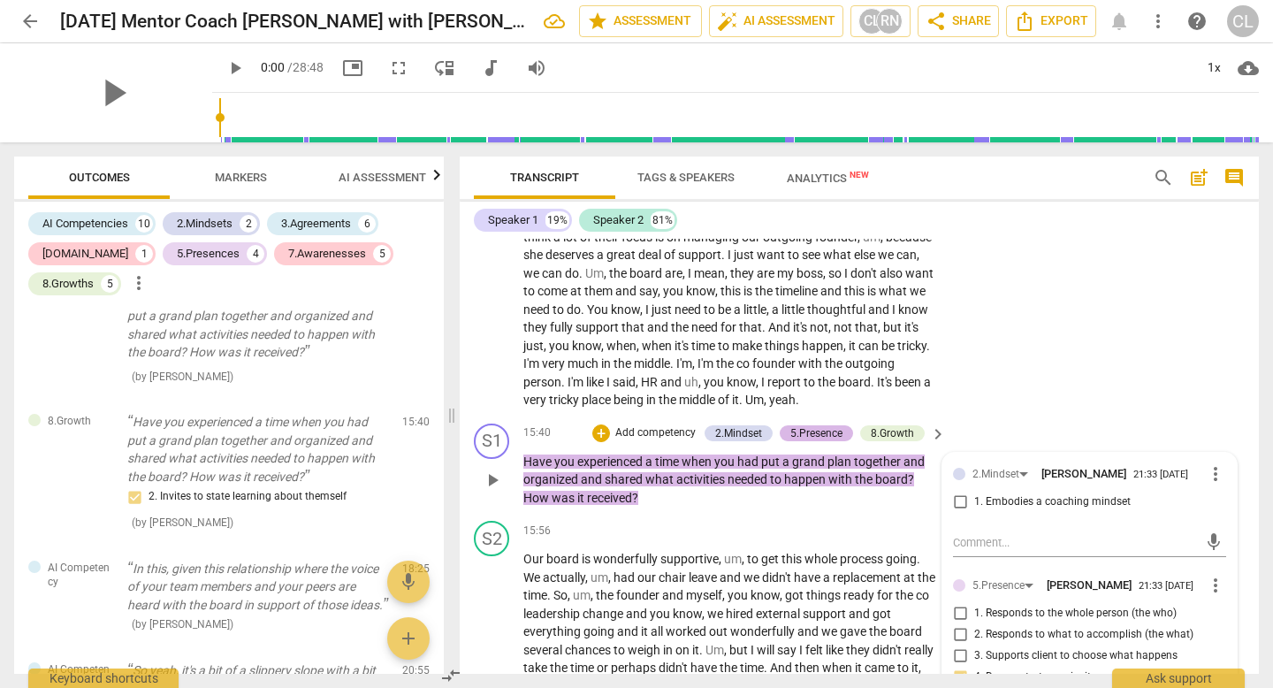
click at [834, 441] on div "5.Presence" at bounding box center [816, 433] width 52 height 16
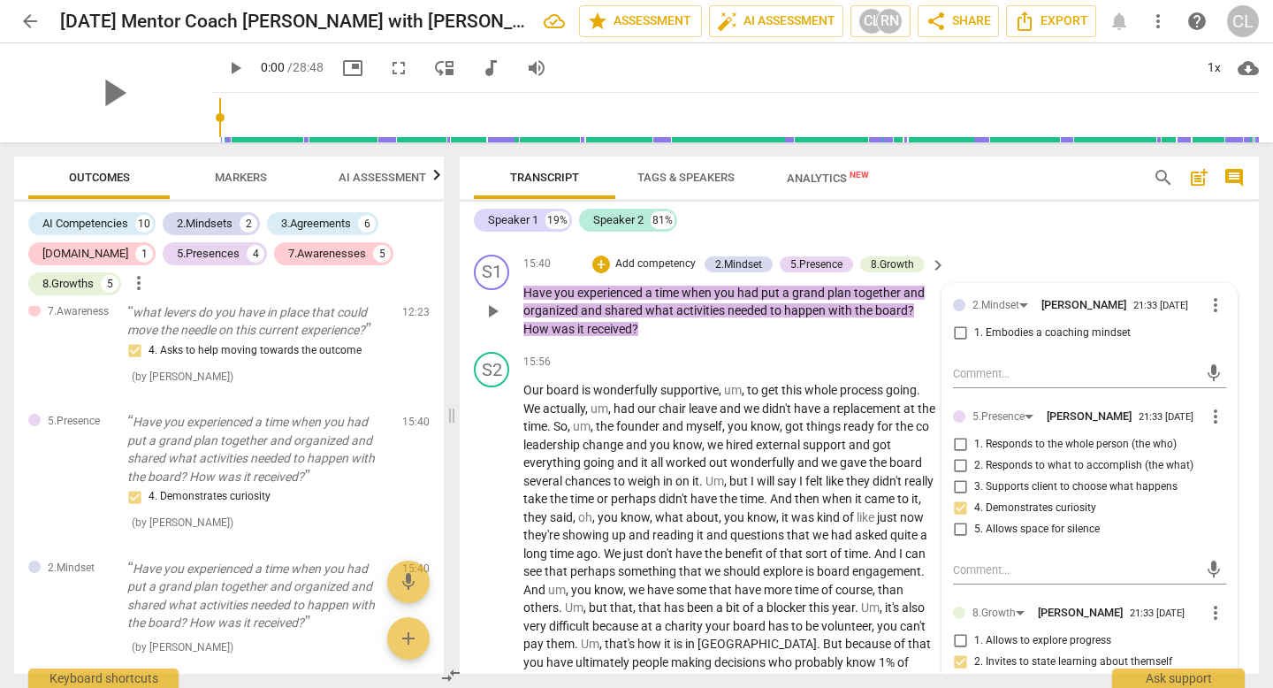
scroll to position [4222, 0]
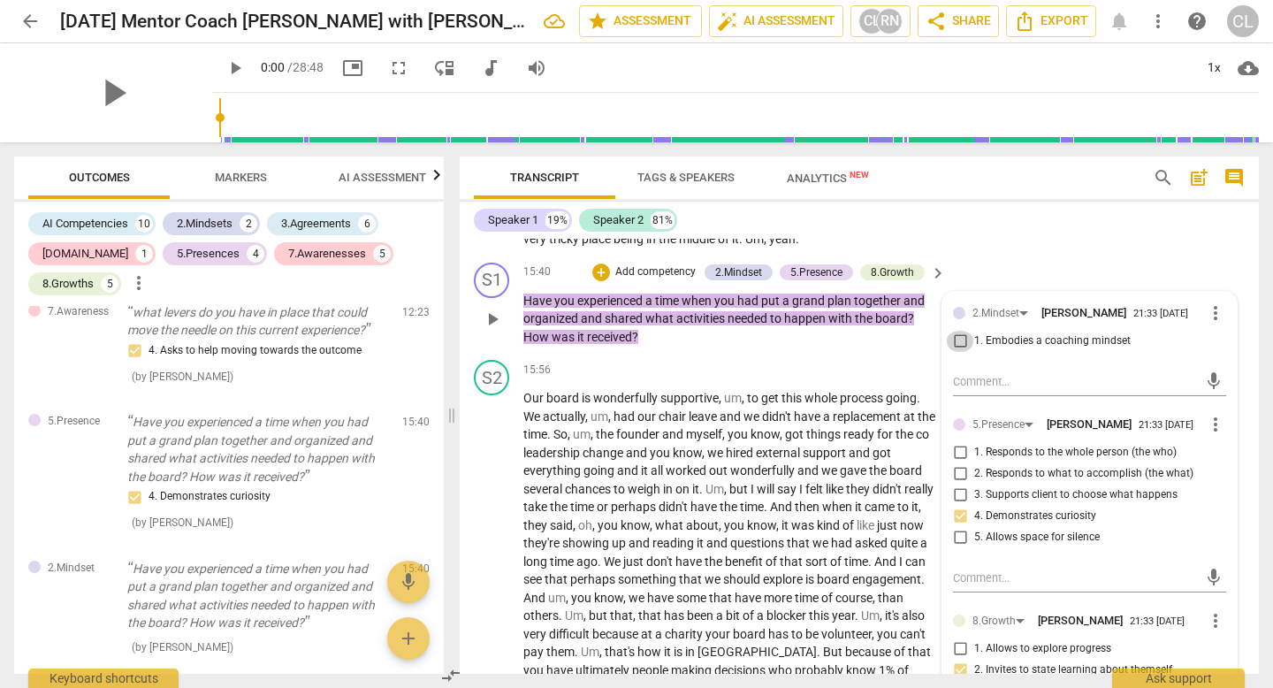
click at [961, 352] on input "1. Embodies a coaching mindset" at bounding box center [960, 341] width 28 height 21
checkbox input "true"
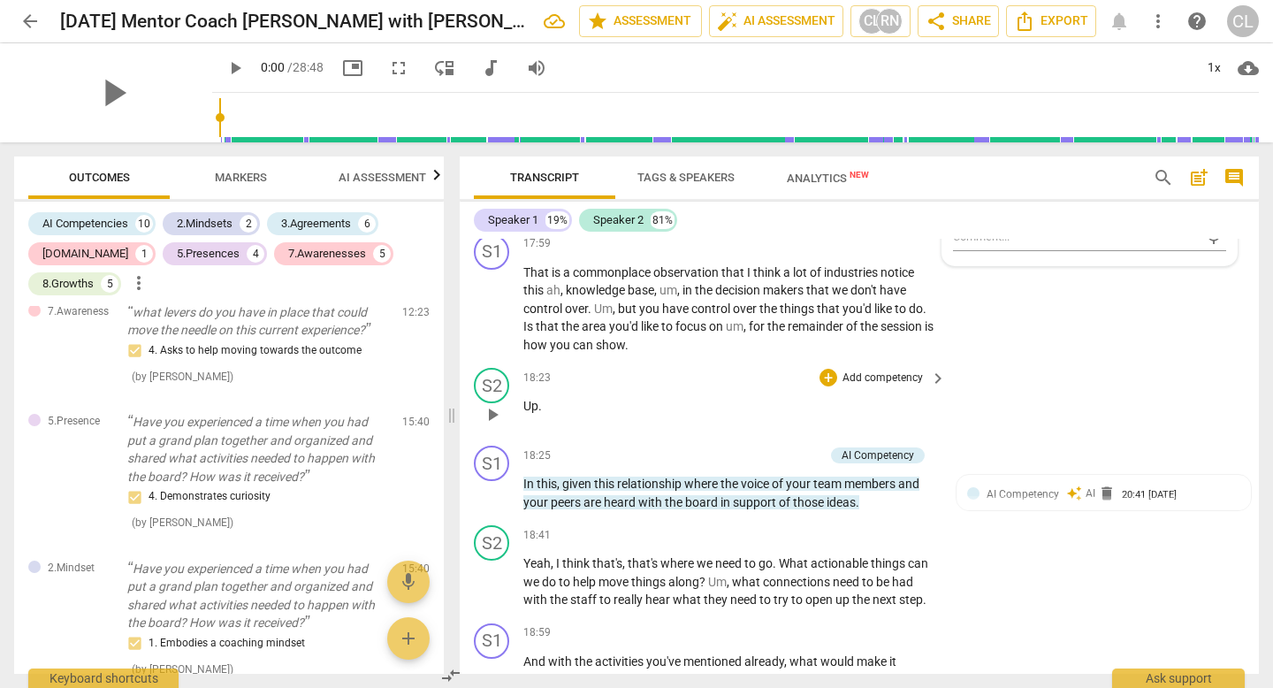
scroll to position [4845, 0]
click at [649, 354] on p "That is a commonplace observation that I think a lot of industries notice this …" at bounding box center [730, 308] width 414 height 91
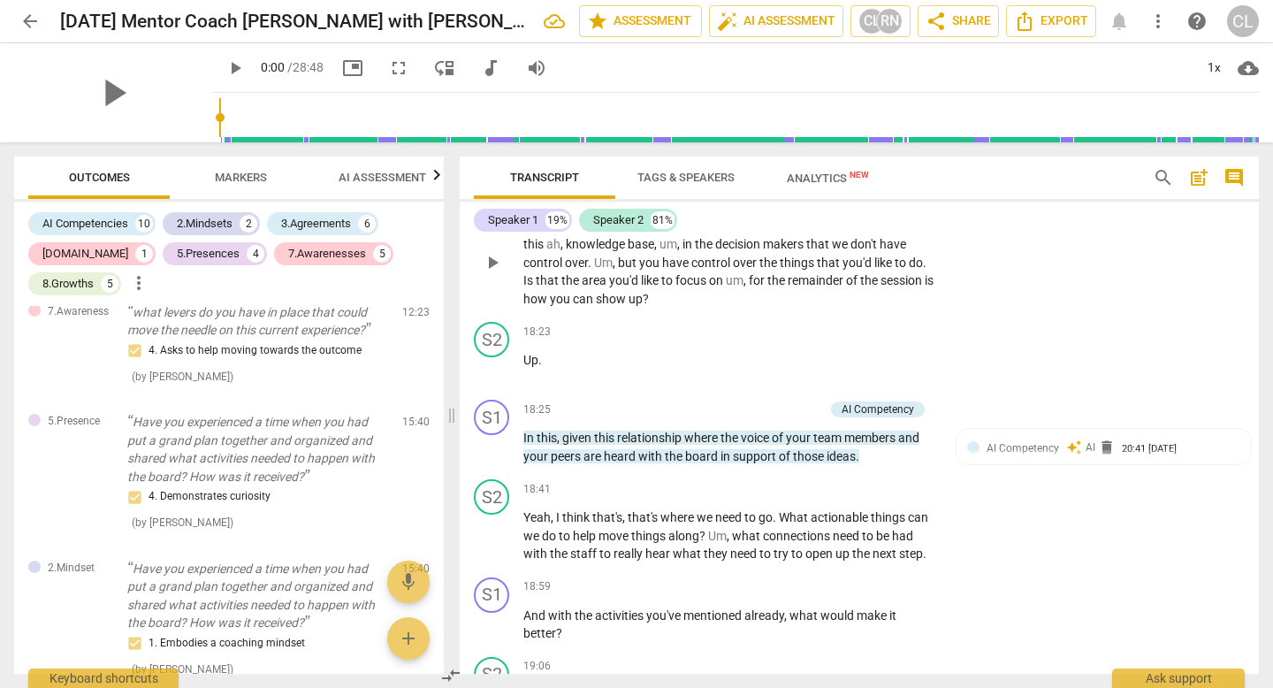
click at [570, 233] on span "a" at bounding box center [568, 226] width 10 height 14
click at [560, 263] on div "17:59 + Add competency keyboard_arrow_right That is a commonplace observation t…" at bounding box center [735, 248] width 424 height 120
click at [487, 224] on div "S1" at bounding box center [491, 205] width 35 height 35
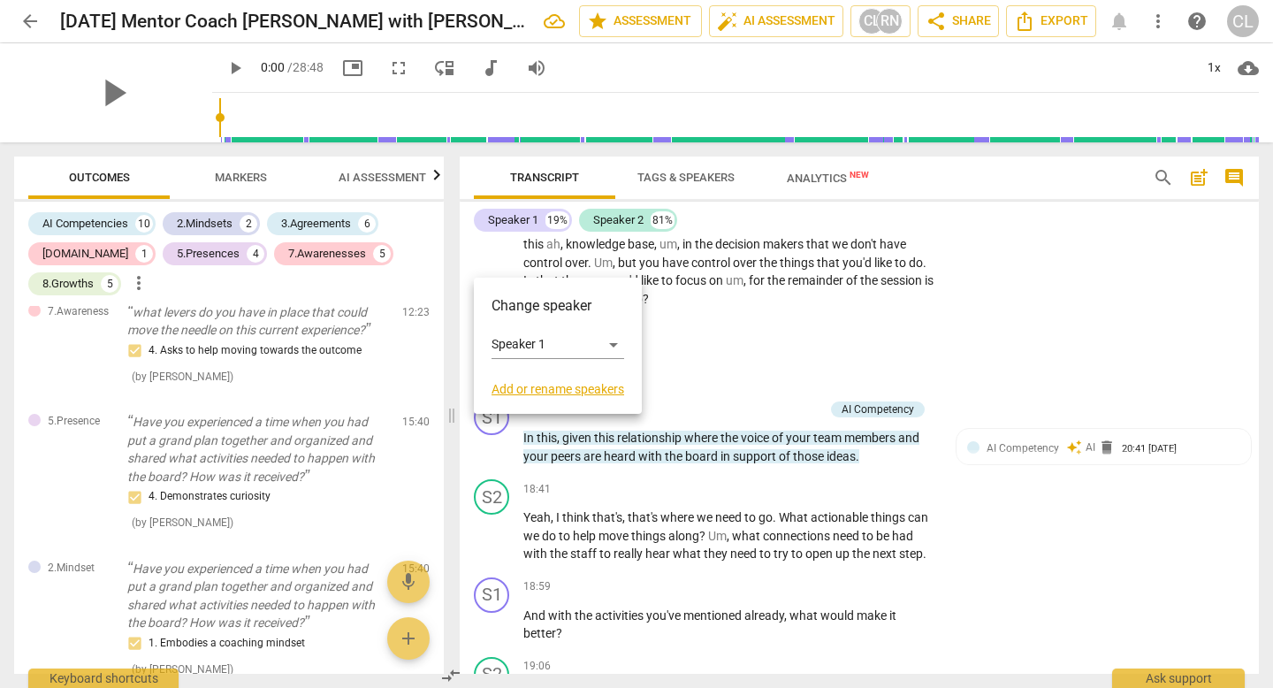
click at [731, 338] on div at bounding box center [636, 344] width 1273 height 688
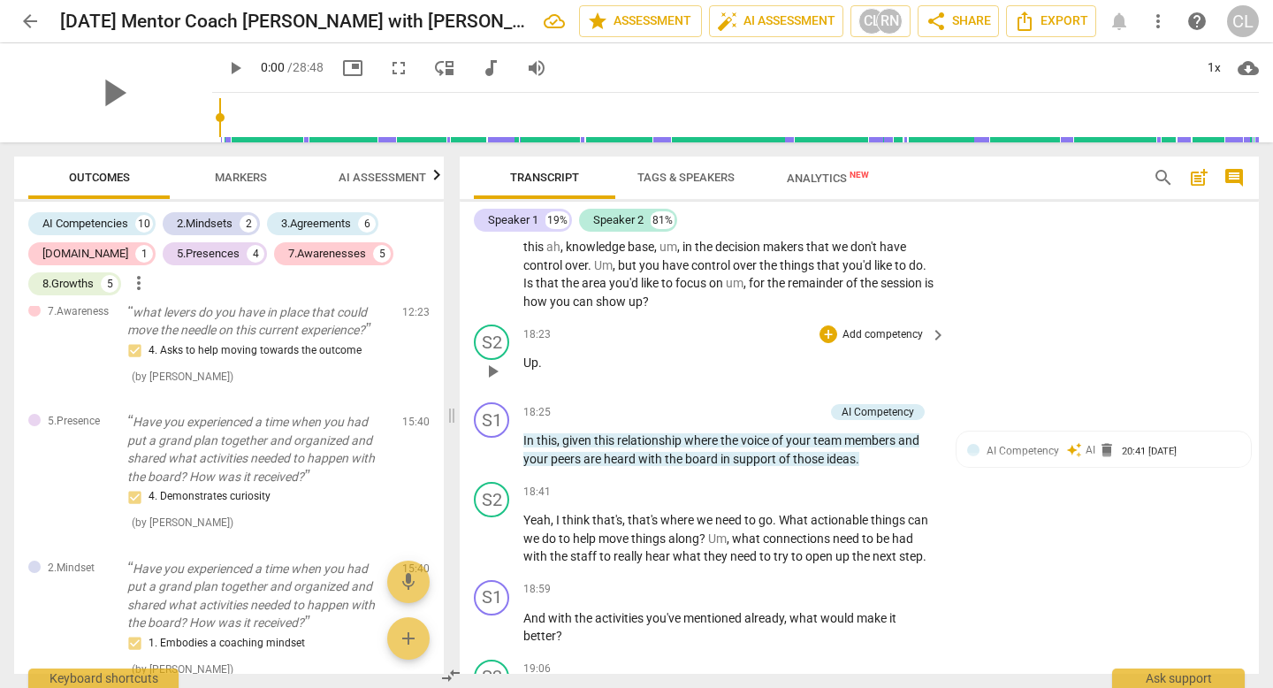
scroll to position [4881, 0]
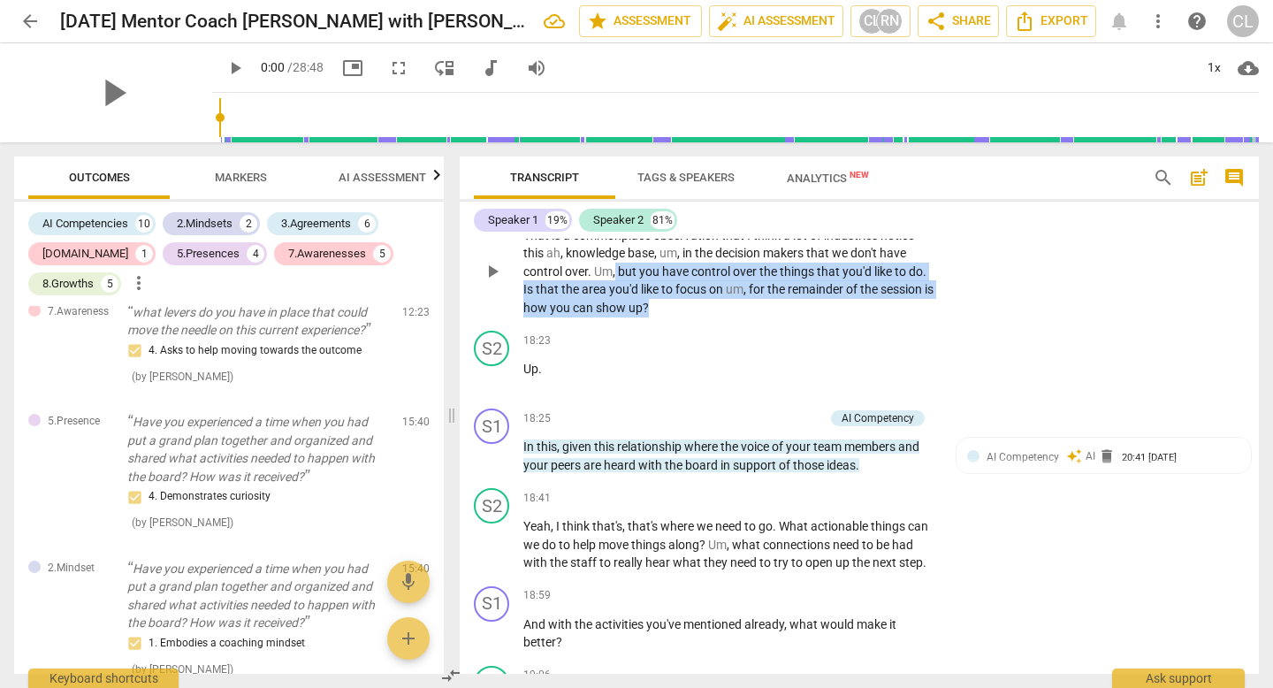
drag, startPoint x: 617, startPoint y: 325, endPoint x: 704, endPoint y: 360, distance: 93.2
click at [704, 317] on p "That is a commonplace observation that I think a lot of industries notice this …" at bounding box center [730, 271] width 414 height 91
click at [861, 215] on p "Add competency" at bounding box center [883, 207] width 84 height 16
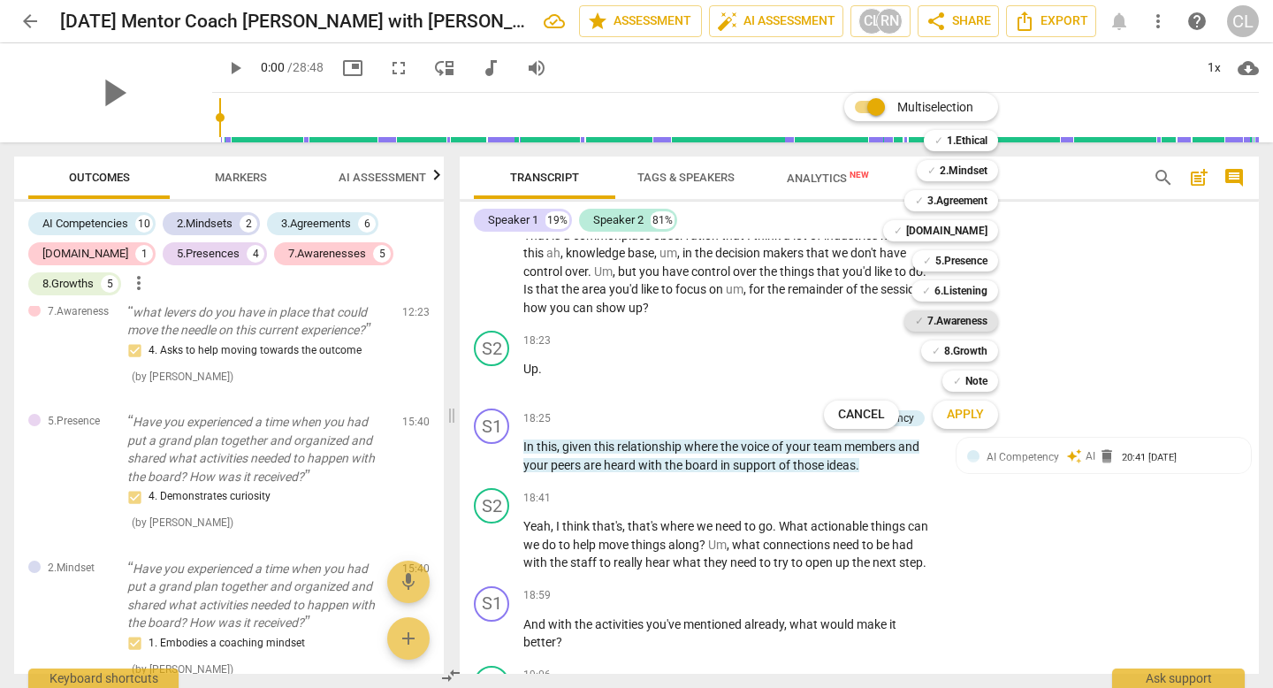
click at [942, 324] on b "7.Awareness" at bounding box center [957, 320] width 60 height 21
click at [927, 201] on b "3.Agreement" at bounding box center [957, 200] width 60 height 21
click at [958, 415] on span "Apply" at bounding box center [965, 415] width 37 height 18
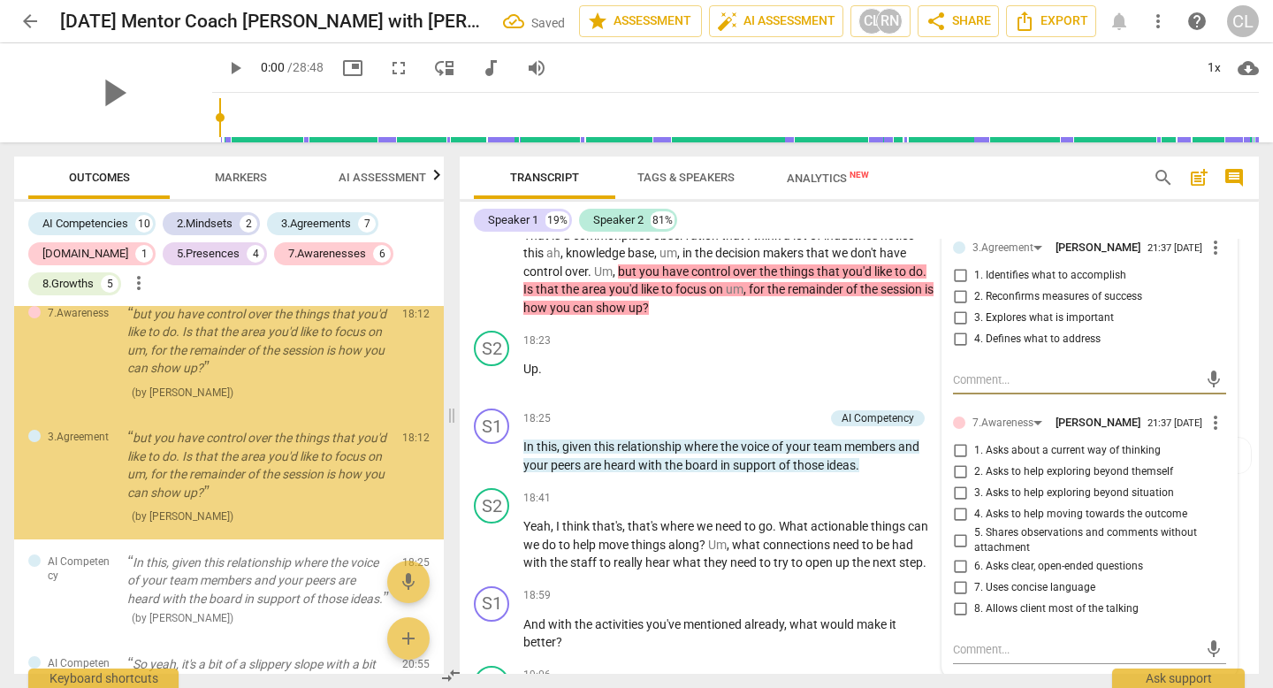
scroll to position [3785, 0]
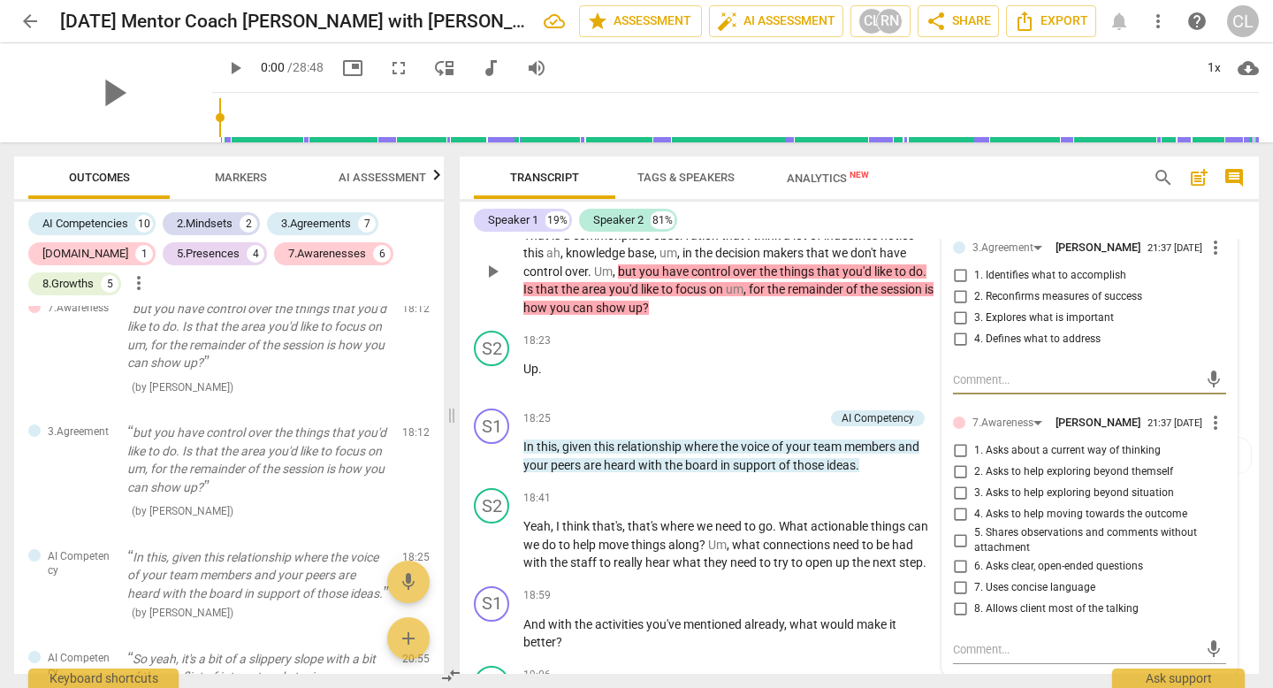
click at [956, 350] on input "4. Defines what to address" at bounding box center [960, 339] width 28 height 21
checkbox input "true"
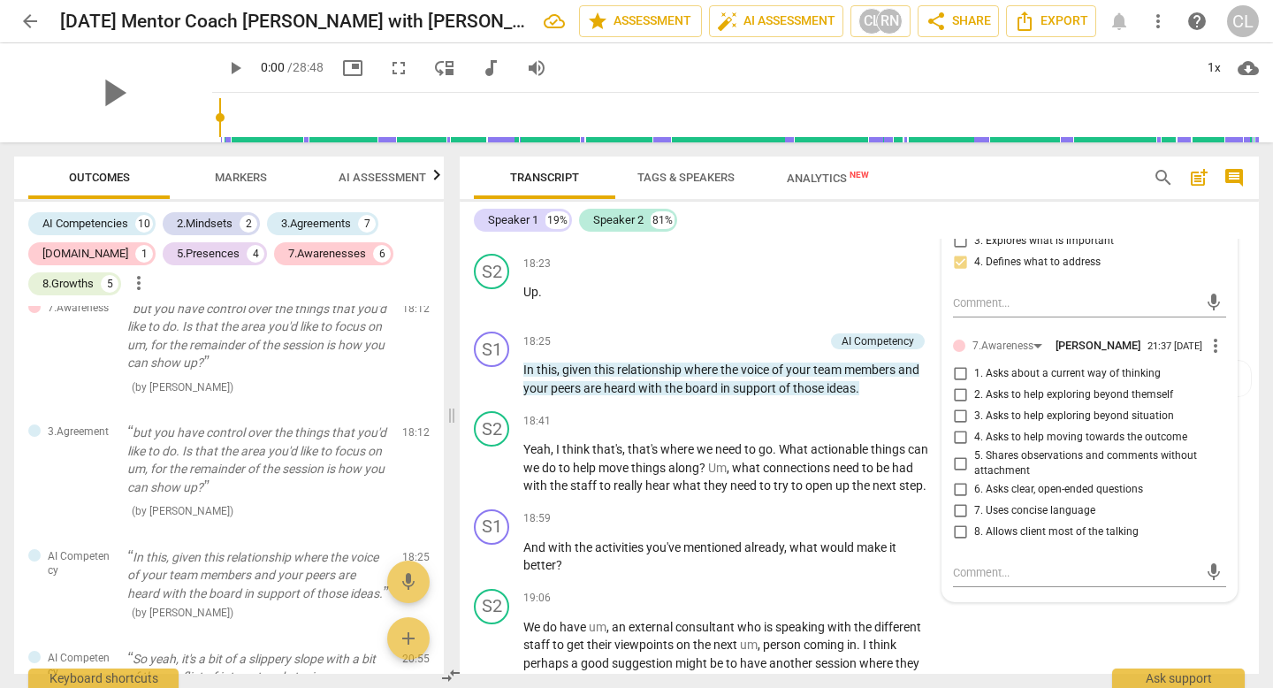
scroll to position [4966, 0]
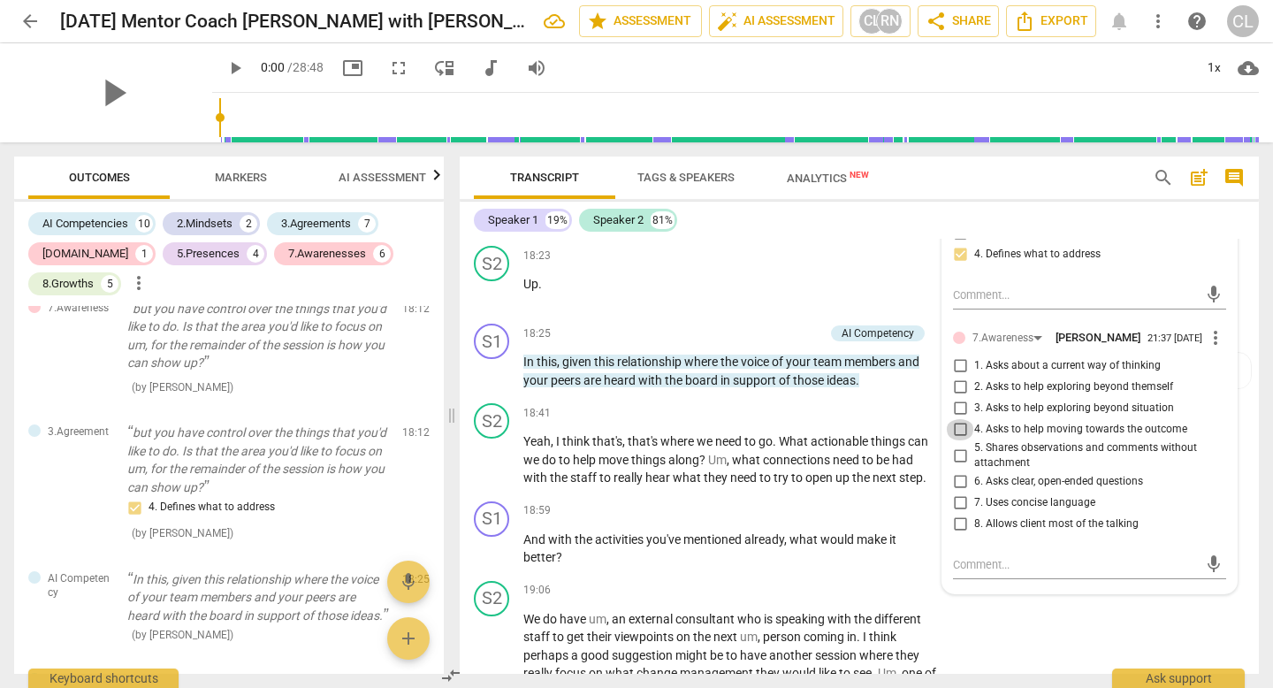
click at [956, 440] on input "4. Asks to help moving towards the outcome" at bounding box center [960, 429] width 28 height 21
checkbox input "true"
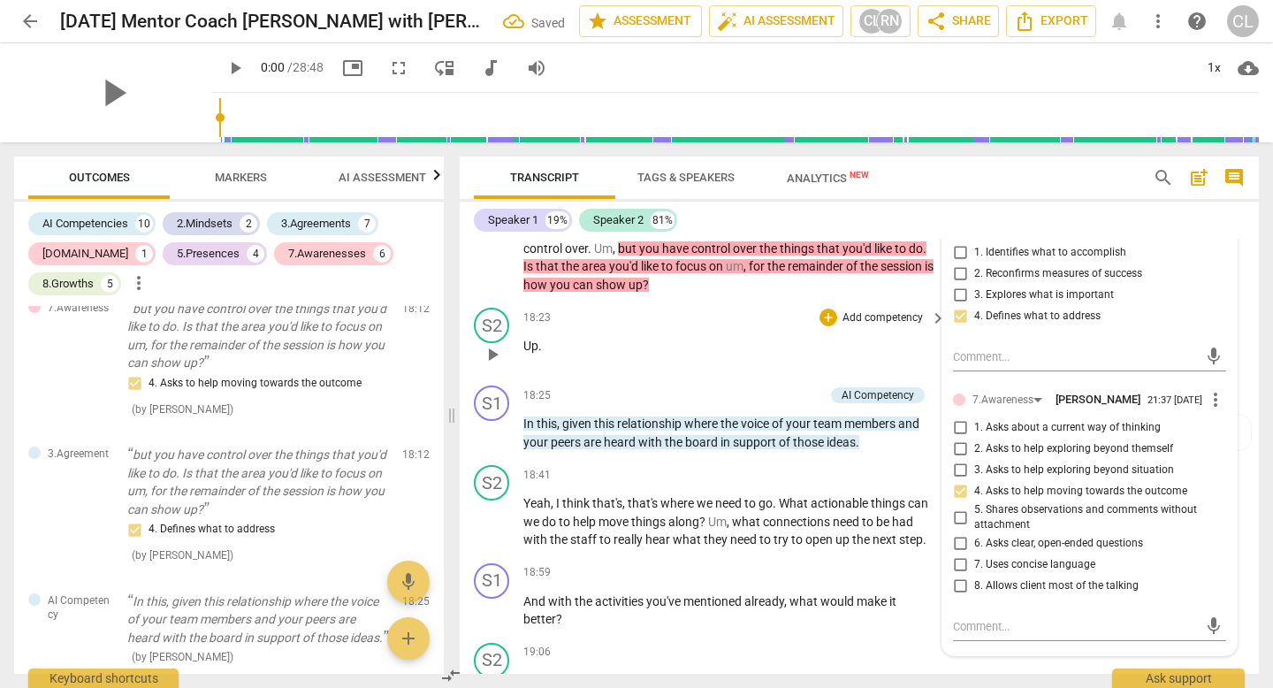
scroll to position [4902, 0]
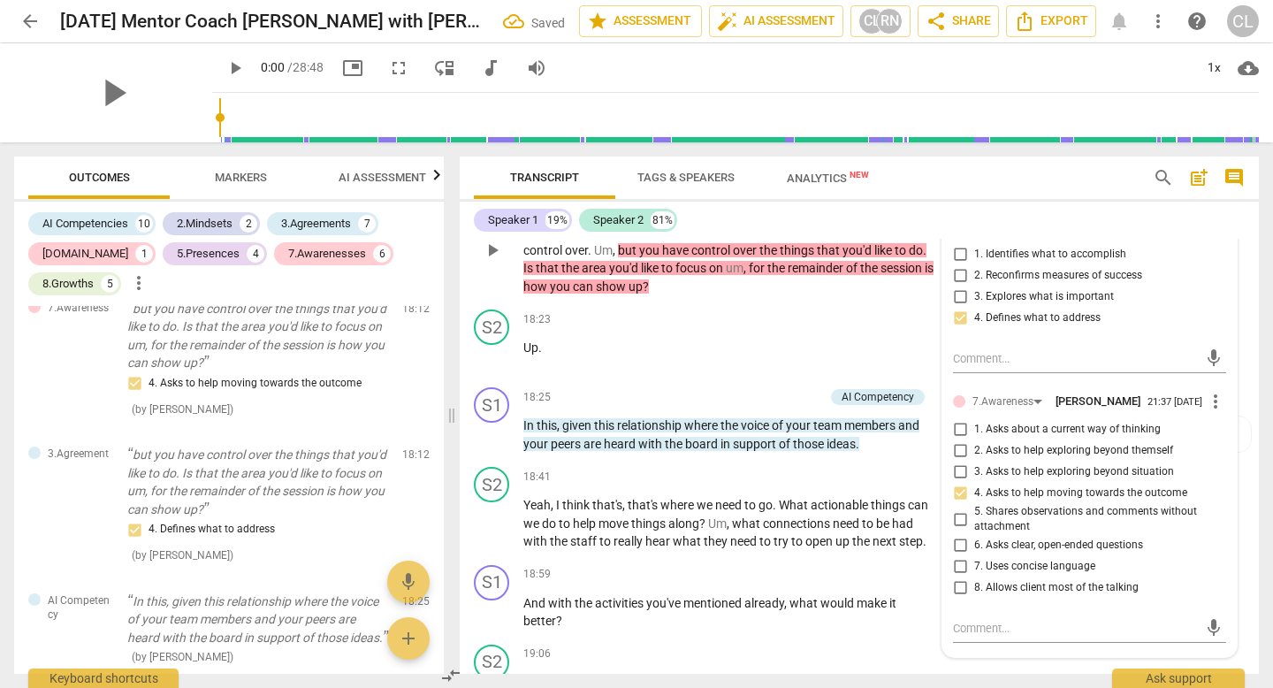
click at [949, 440] on input "1. Asks about a current way of thinking" at bounding box center [960, 429] width 28 height 21
checkbox input "true"
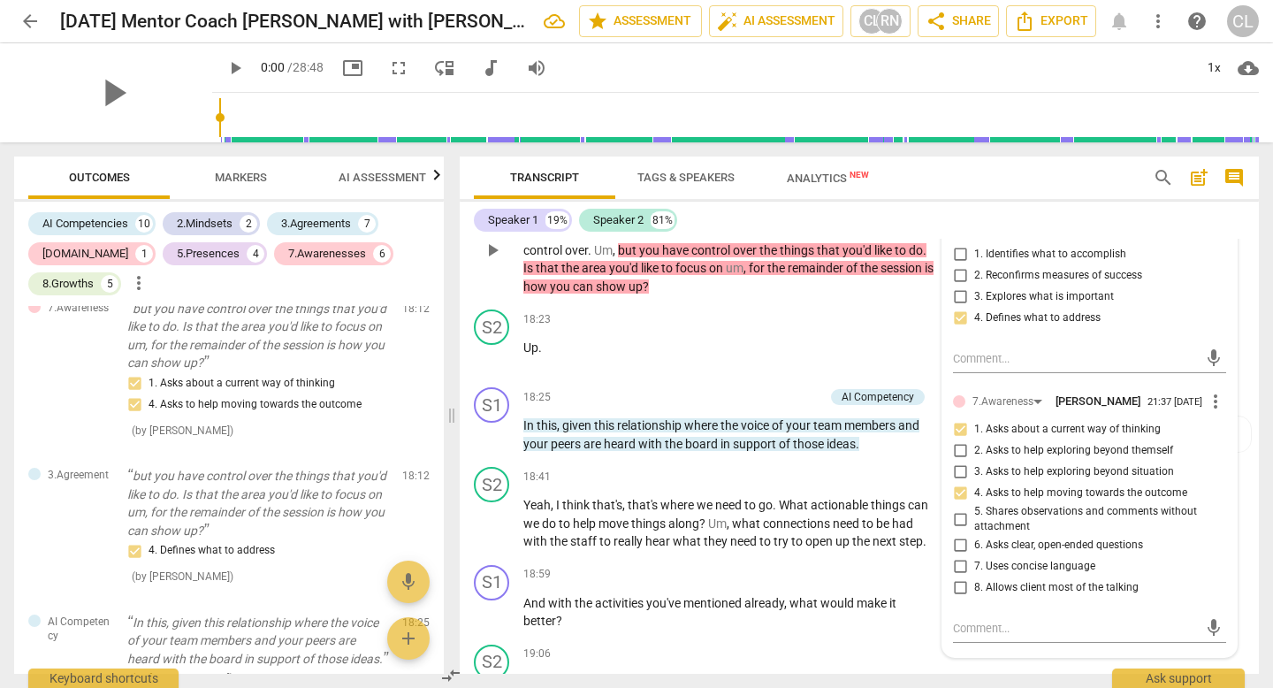
click at [959, 308] on input "3. Explores what is important" at bounding box center [960, 296] width 28 height 21
checkbox input "true"
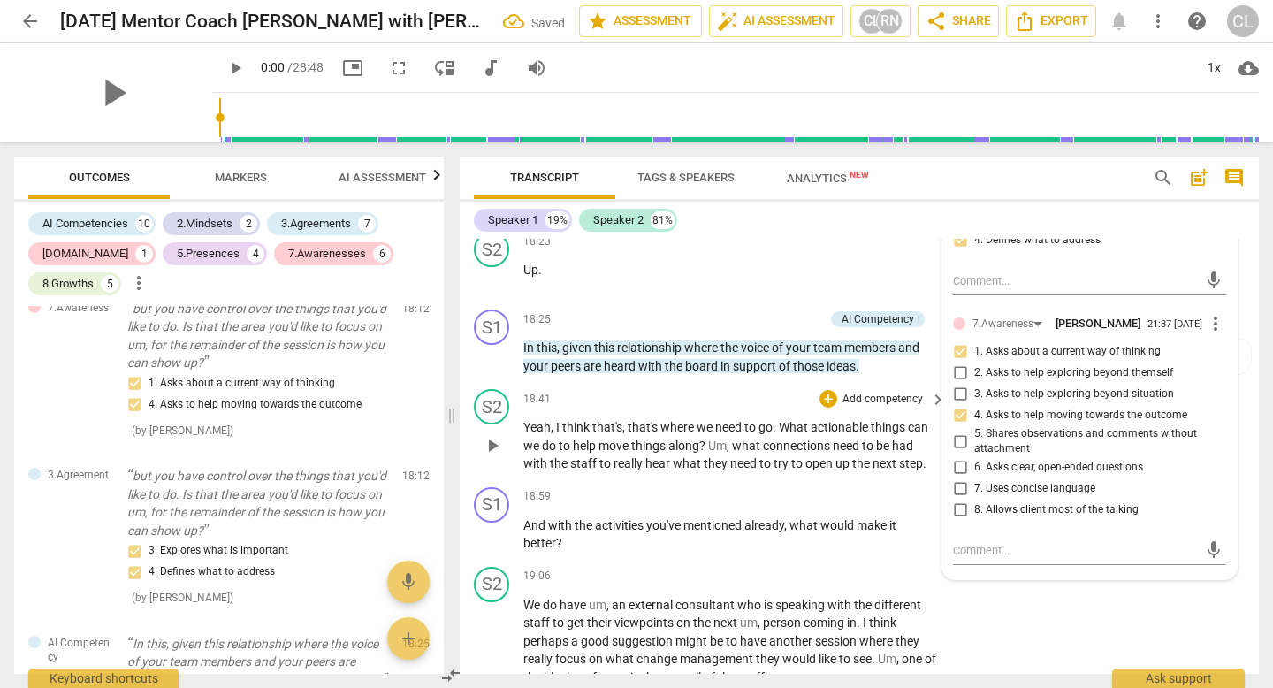
scroll to position [4986, 0]
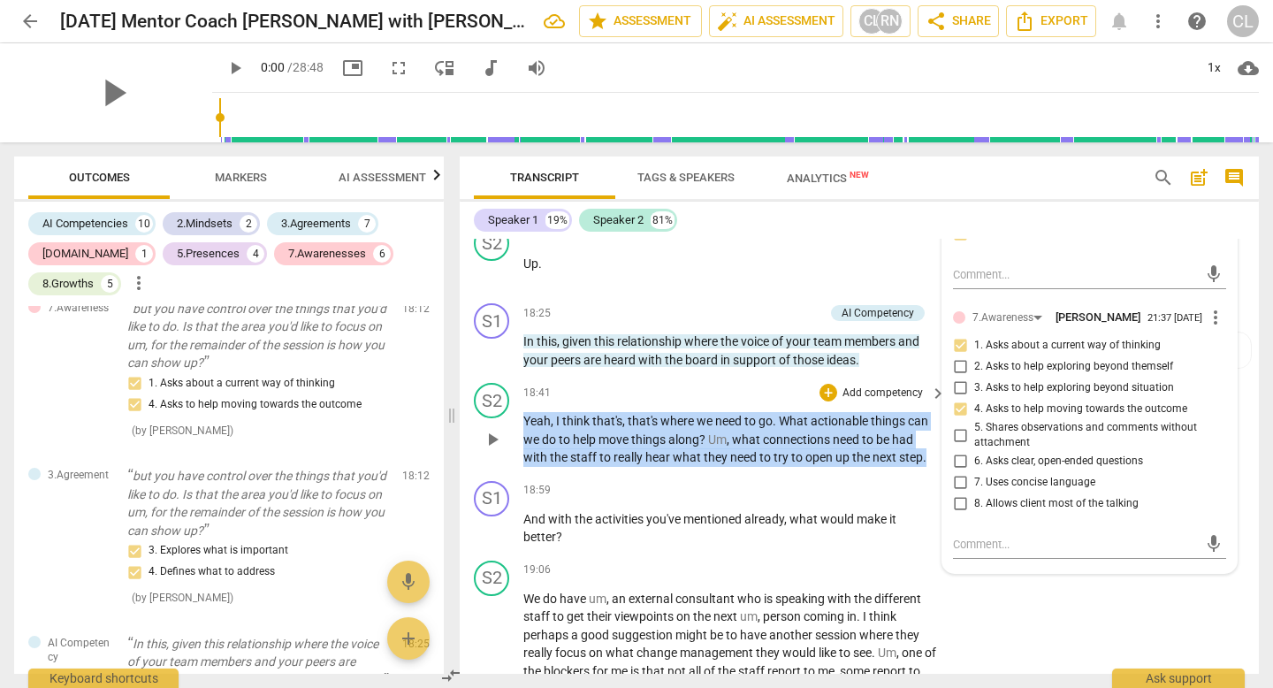
drag, startPoint x: 926, startPoint y: 513, endPoint x: 519, endPoint y: 475, distance: 409.3
click at [519, 474] on div "S2 play_arrow pause 18:41 + Add competency keyboard_arrow_right Yeah , I think …" at bounding box center [859, 425] width 799 height 98
click at [845, 401] on p "Add competency" at bounding box center [883, 393] width 84 height 16
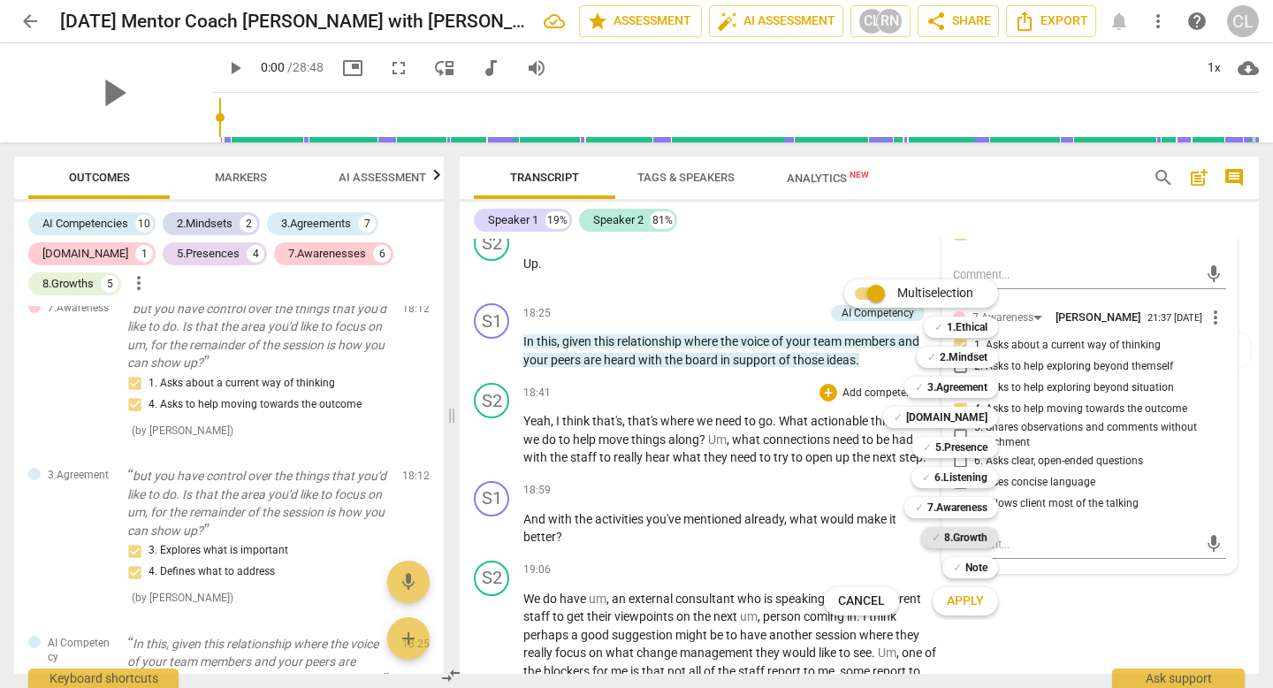
click at [946, 533] on b "8.Growth" at bounding box center [965, 537] width 43 height 21
click at [959, 365] on b "2.Mindset" at bounding box center [964, 357] width 48 height 21
click at [977, 621] on div at bounding box center [636, 344] width 1273 height 688
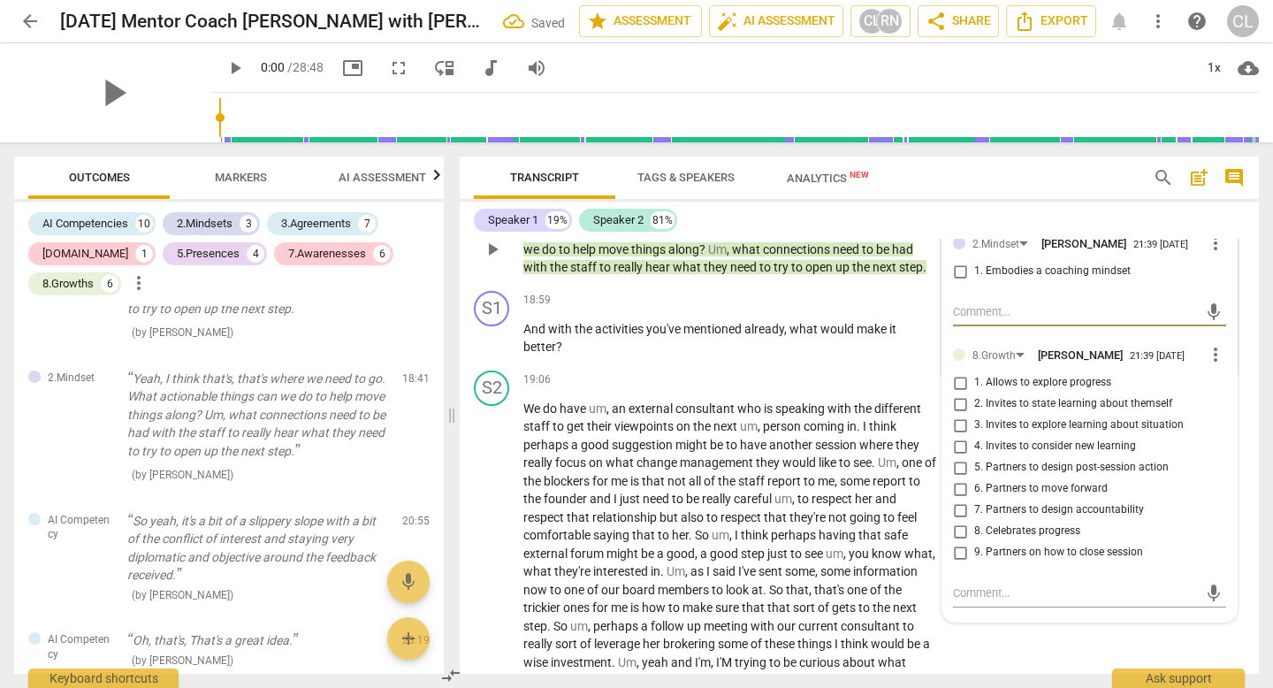
scroll to position [5177, 0]
click at [1216, 253] on span "more_vert" at bounding box center [1215, 242] width 21 height 21
click at [1210, 326] on li "Delete" at bounding box center [1227, 330] width 61 height 34
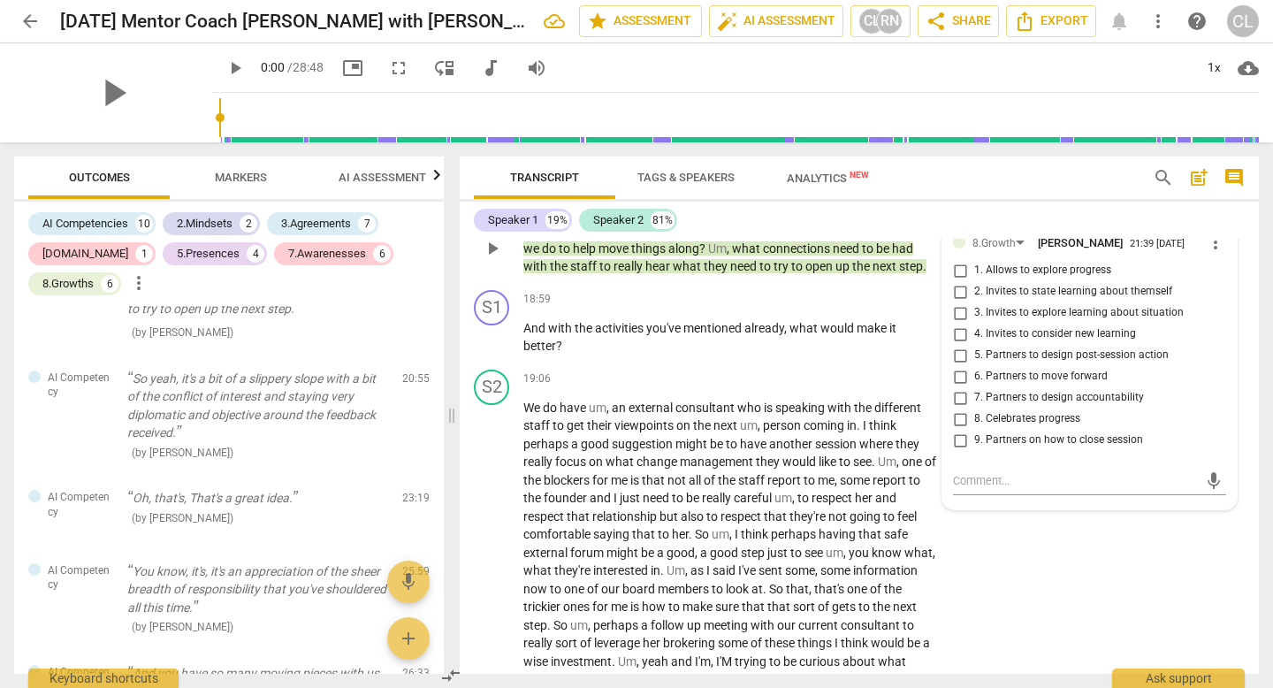
click at [956, 324] on input "3. Invites to explore learning about situation" at bounding box center [960, 312] width 28 height 21
checkbox input "true"
click at [956, 345] on input "4. Invites to consider new learning" at bounding box center [960, 334] width 28 height 21
checkbox input "true"
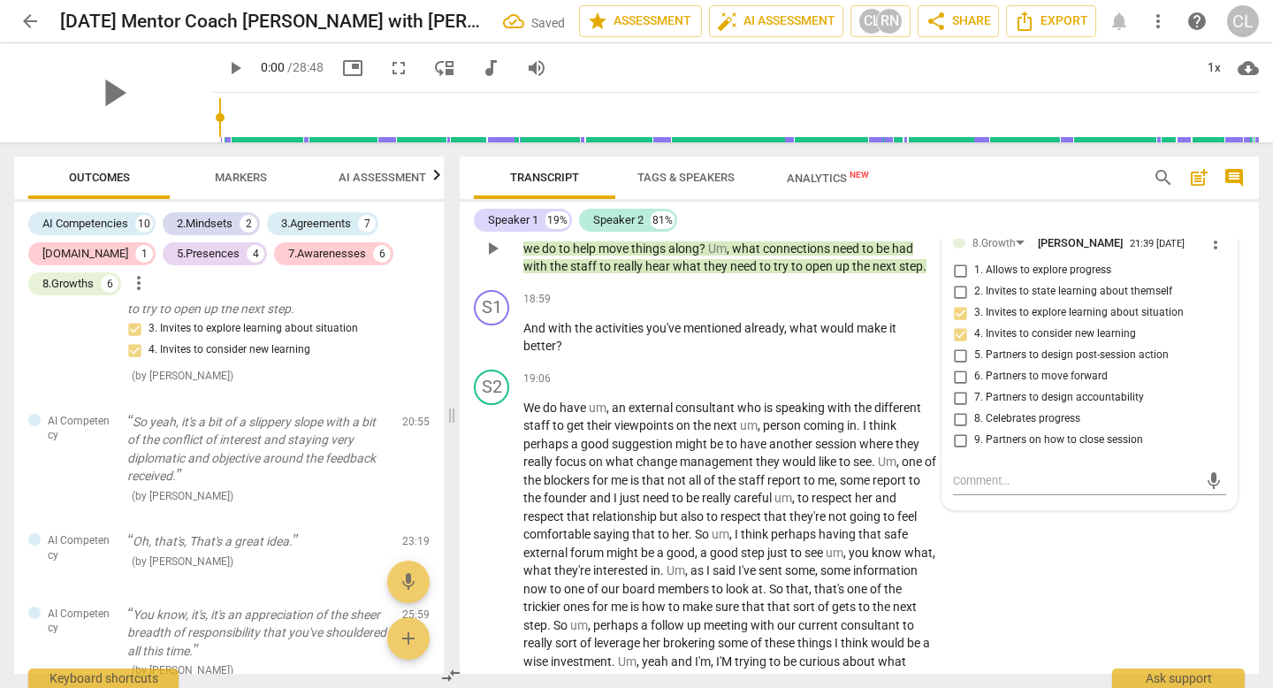
click at [957, 366] on input "5. Partners to design post-session action" at bounding box center [960, 355] width 28 height 21
checkbox input "true"
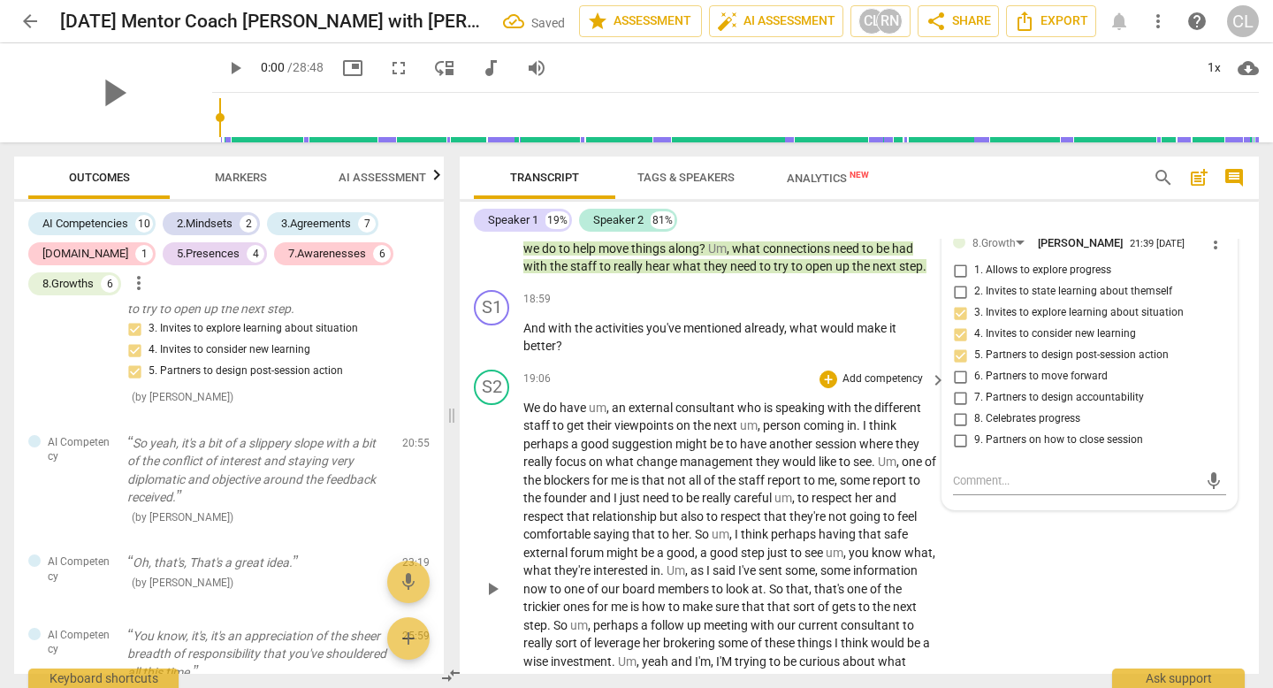
scroll to position [5231, 0]
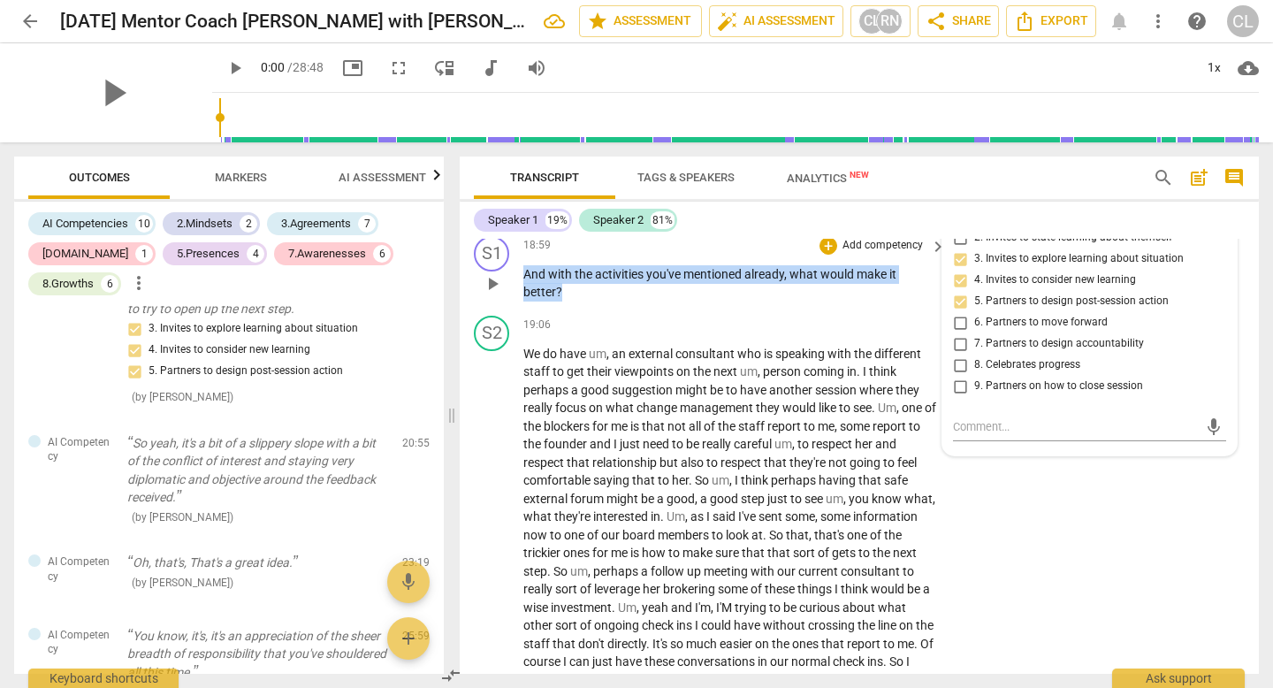
drag, startPoint x: 525, startPoint y: 330, endPoint x: 562, endPoint y: 345, distance: 40.1
click at [562, 301] on p "And with the activities you've mentioned already , what would make it better ?" at bounding box center [730, 283] width 414 height 36
click at [871, 254] on p "Add competency" at bounding box center [883, 246] width 84 height 16
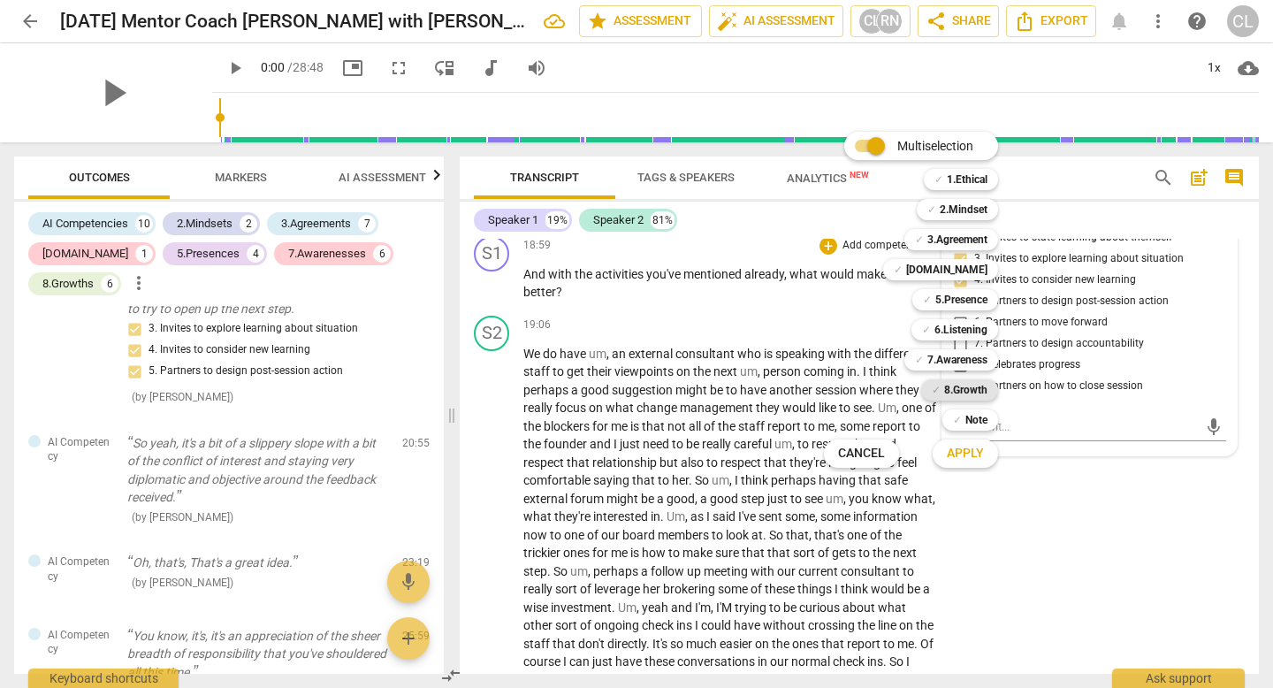
click at [932, 385] on span "✓" at bounding box center [936, 389] width 9 height 21
click at [959, 448] on span "Apply" at bounding box center [965, 454] width 37 height 18
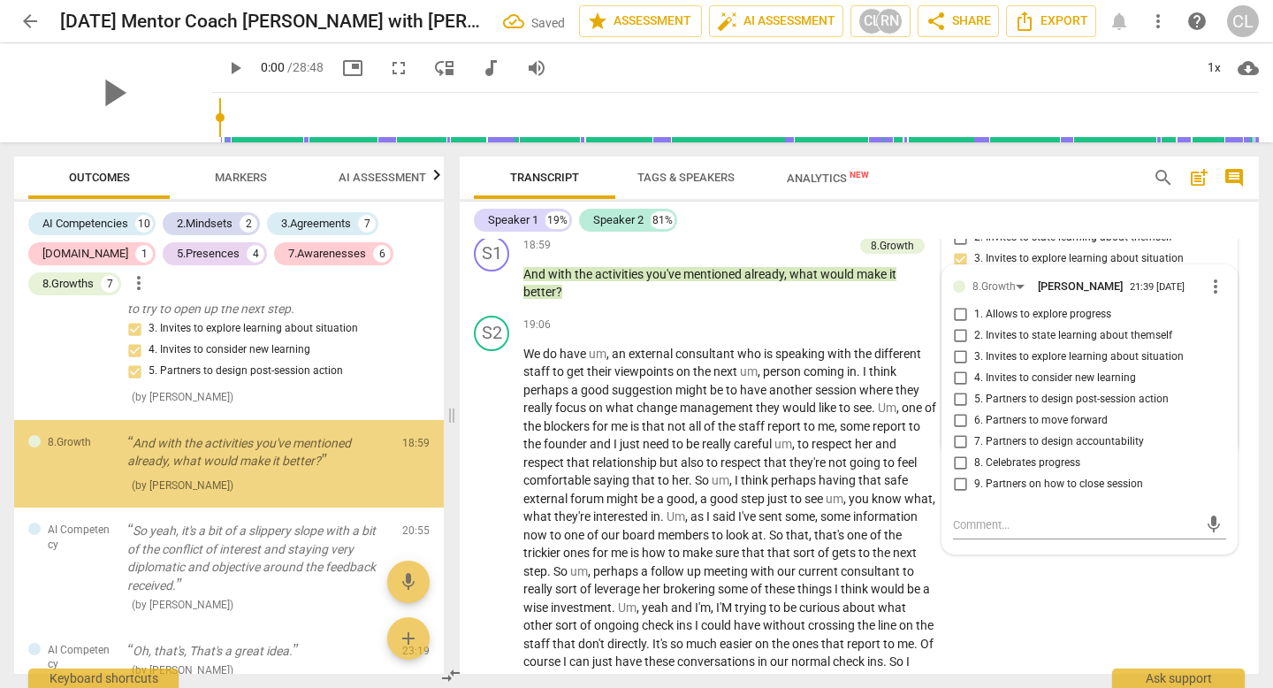
scroll to position [4323, 0]
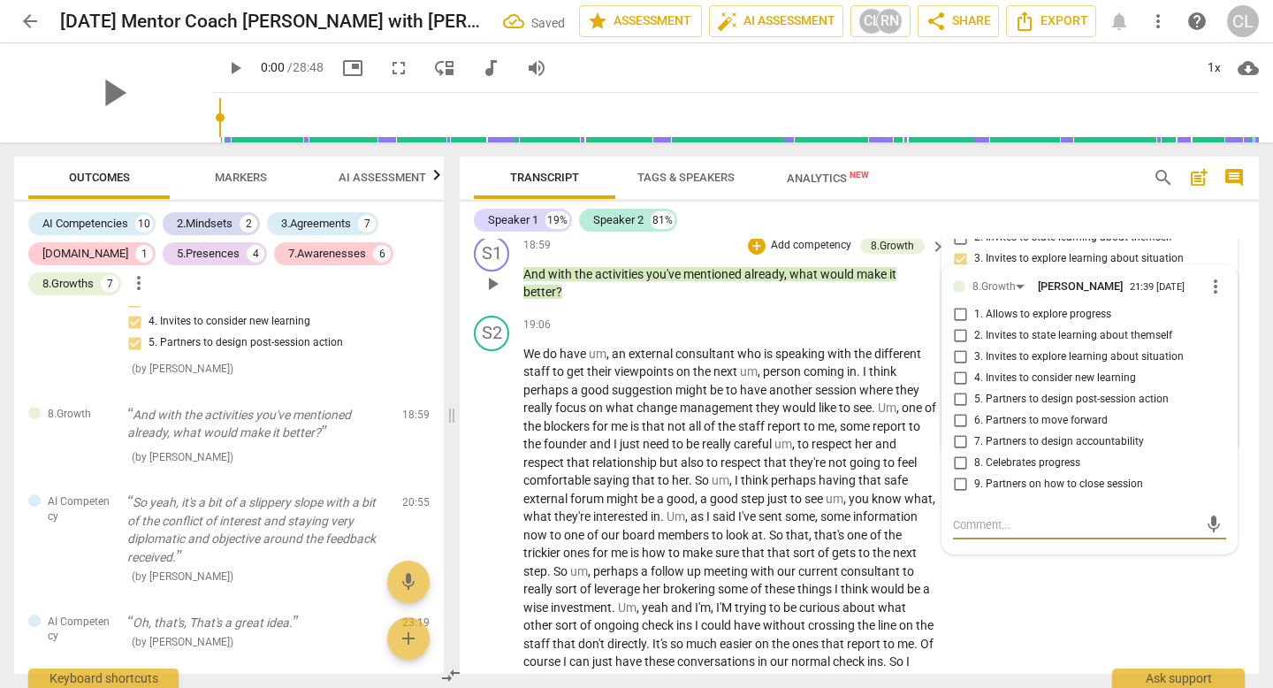
click at [811, 254] on p "Add competency" at bounding box center [811, 246] width 84 height 16
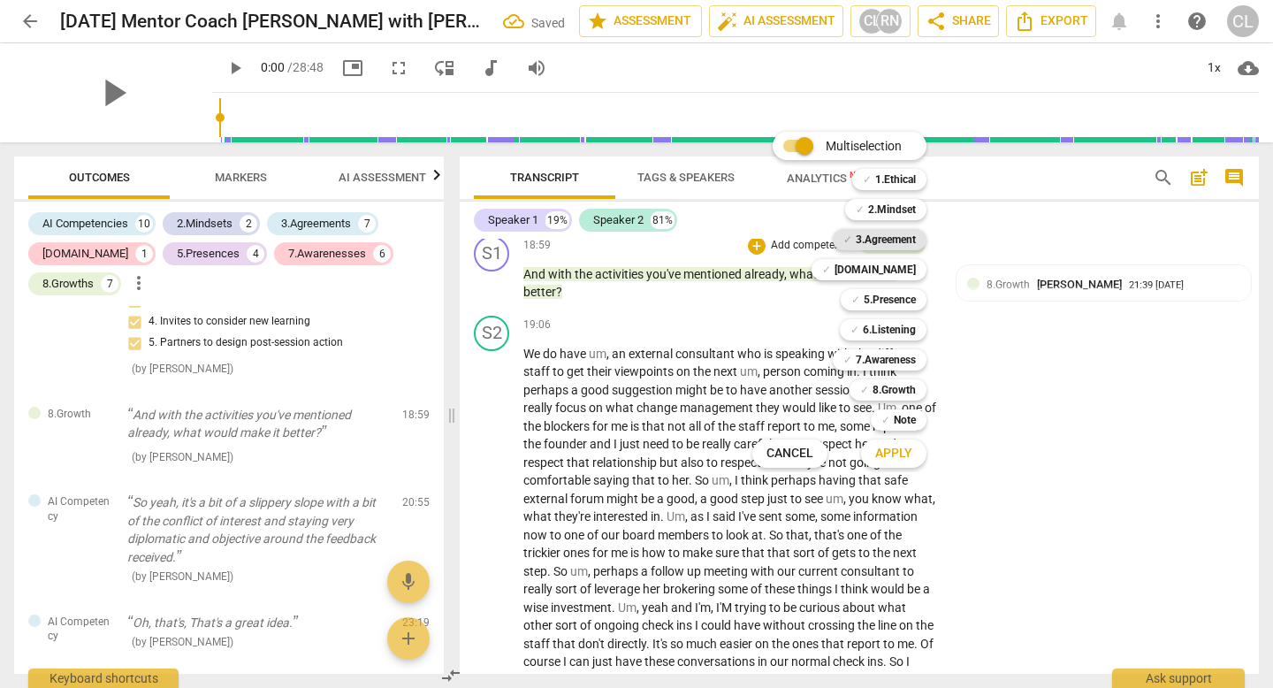
click at [872, 240] on b "3.Agreement" at bounding box center [886, 239] width 60 height 21
click at [903, 446] on span "Apply" at bounding box center [893, 454] width 37 height 18
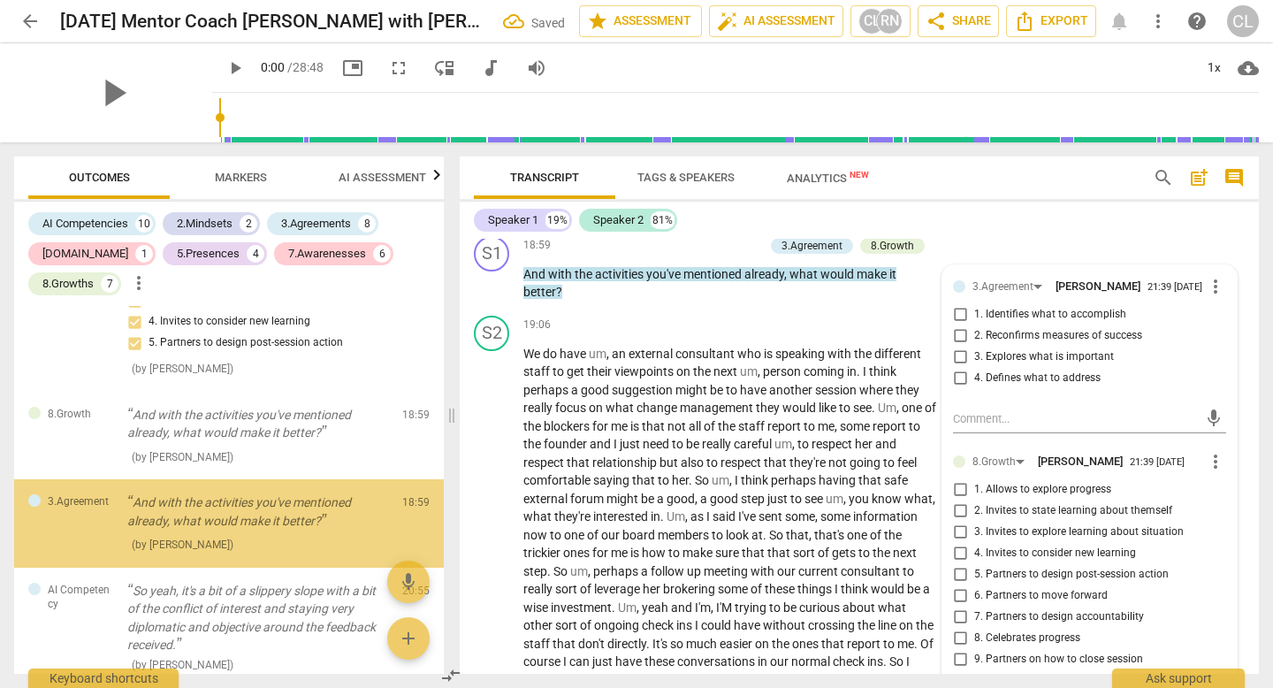
scroll to position [4410, 0]
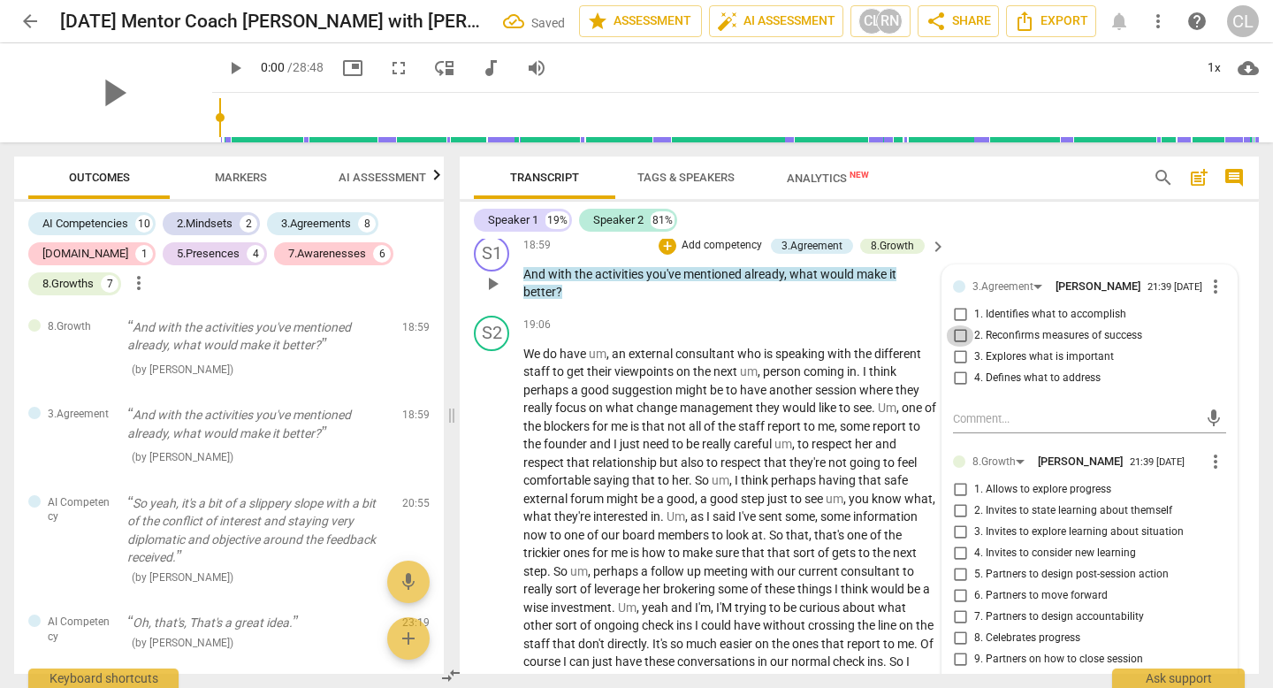
click at [965, 347] on input "2. Reconfirms measures of success" at bounding box center [960, 335] width 28 height 21
checkbox input "true"
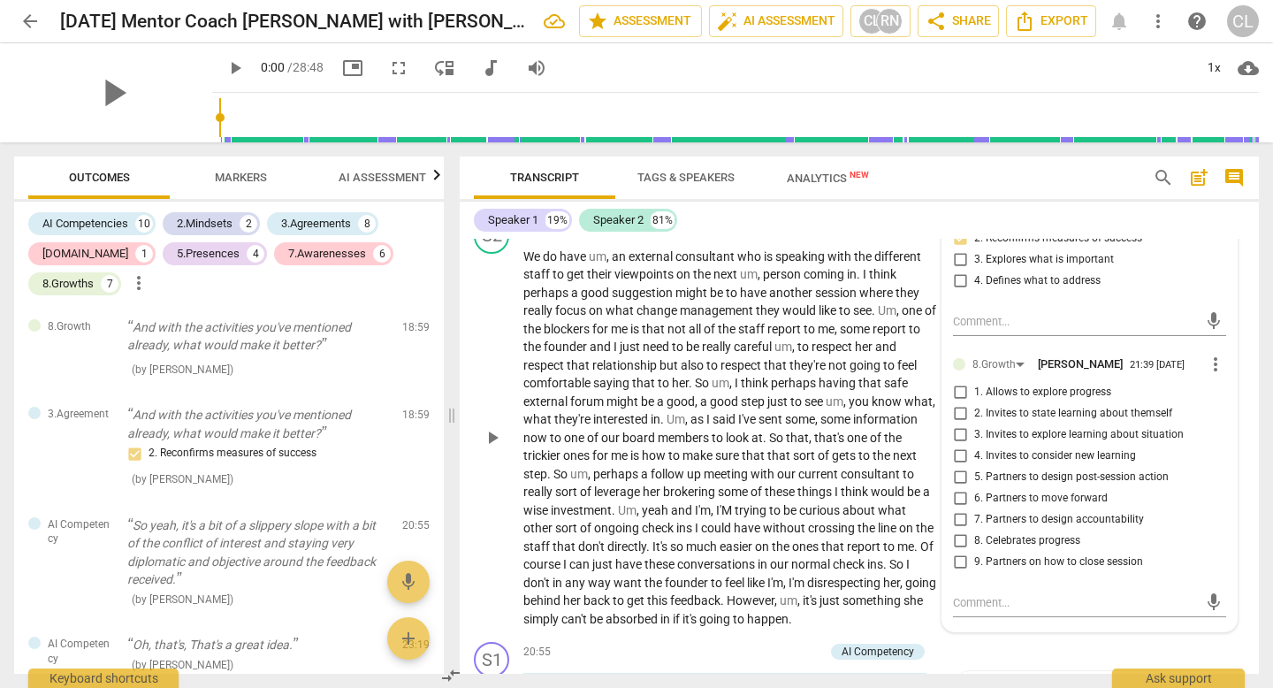
scroll to position [5389, 0]
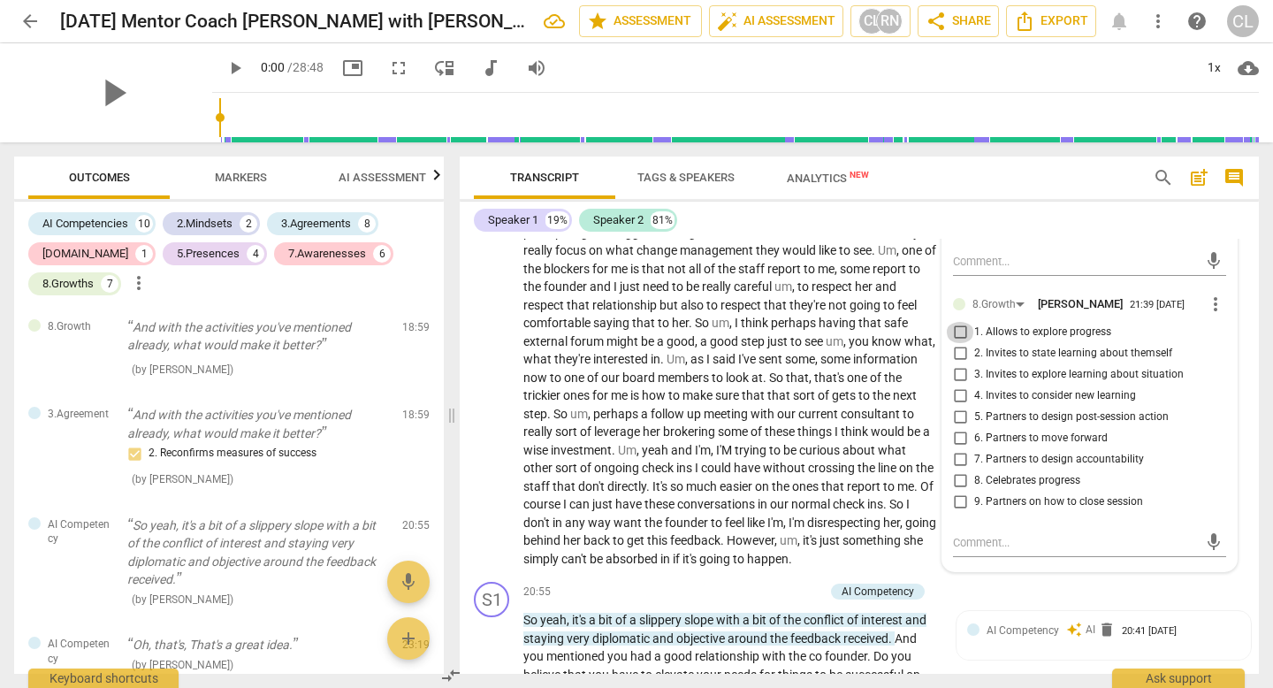
click at [962, 343] on input "1. Allows to explore progress" at bounding box center [960, 332] width 28 height 21
checkbox input "true"
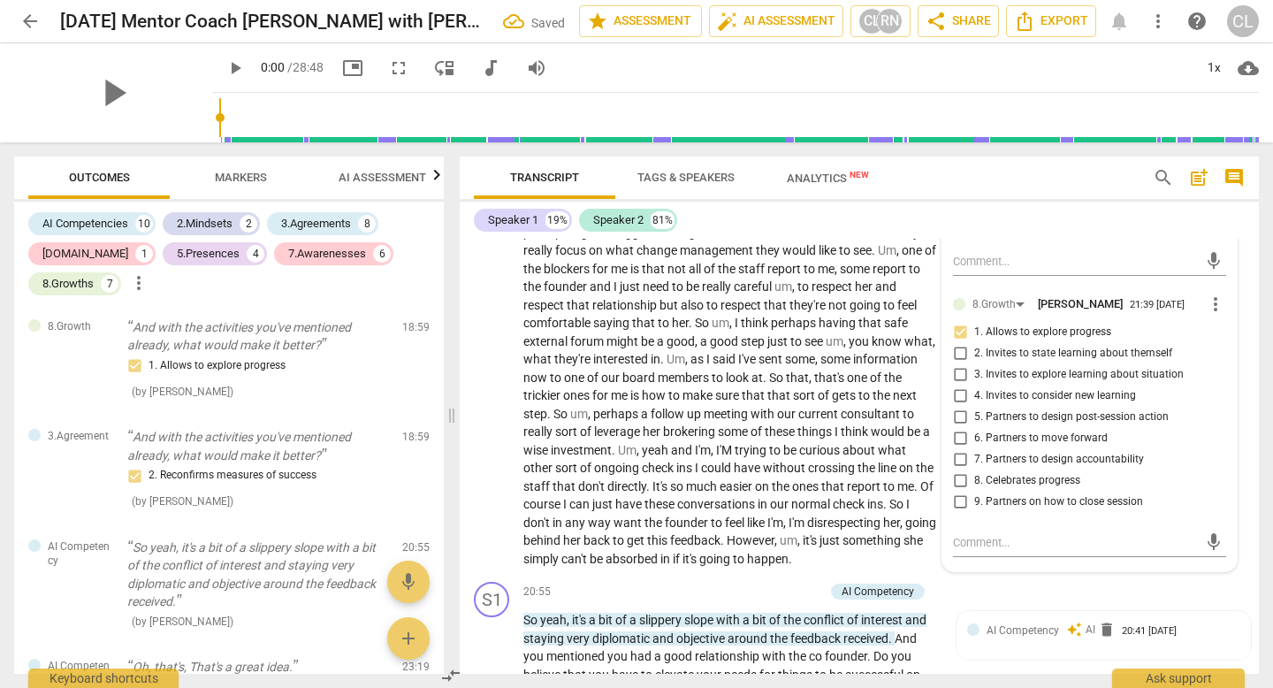
click at [960, 449] on input "6. Partners to move forward" at bounding box center [960, 438] width 28 height 21
checkbox input "true"
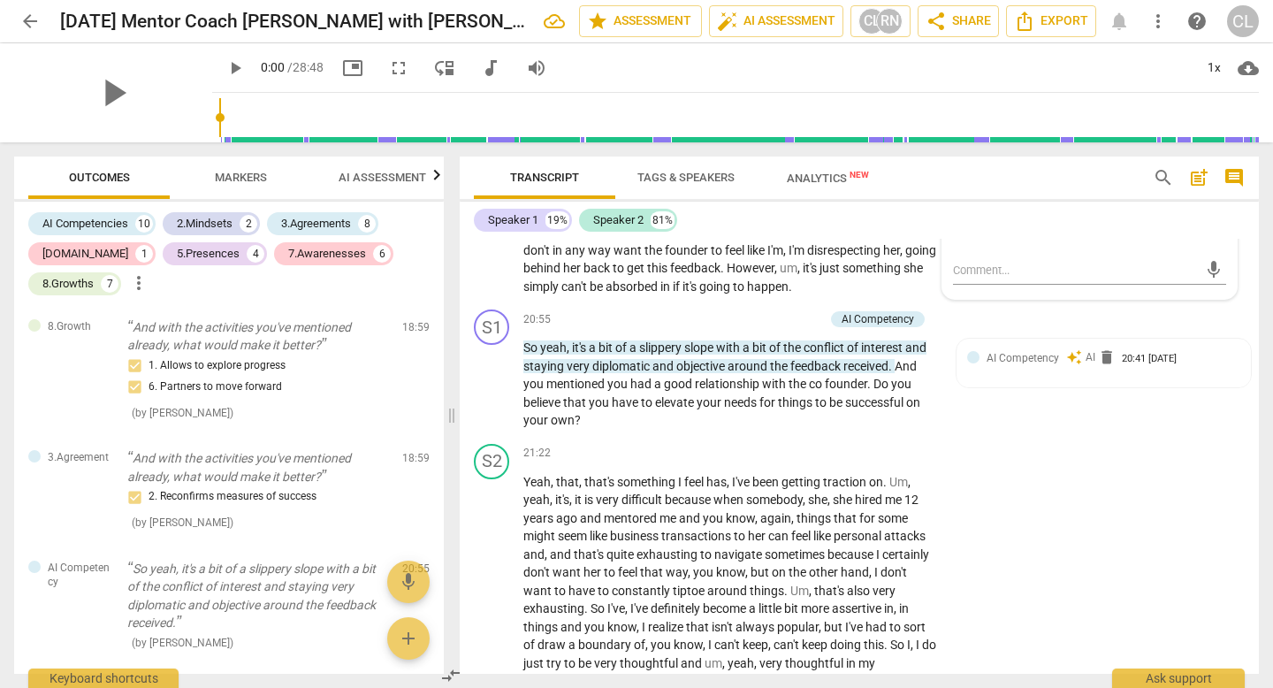
scroll to position [5668, 0]
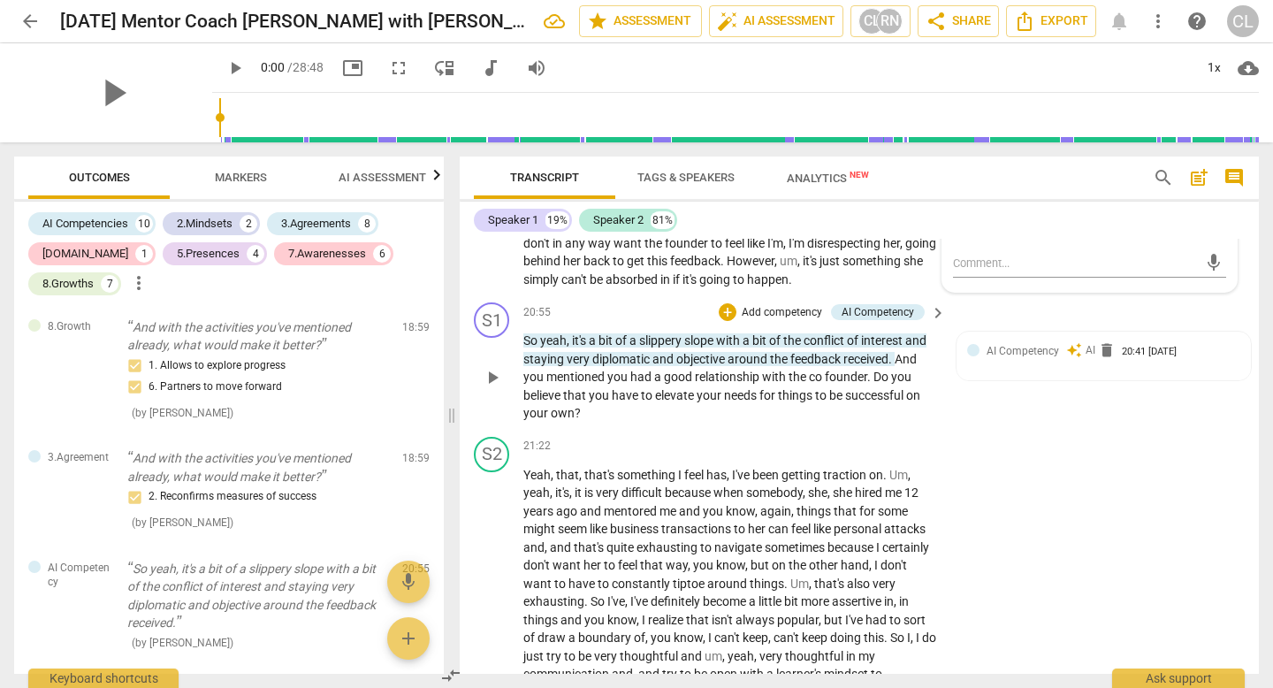
click at [796, 366] on span "feedback" at bounding box center [816, 359] width 53 height 14
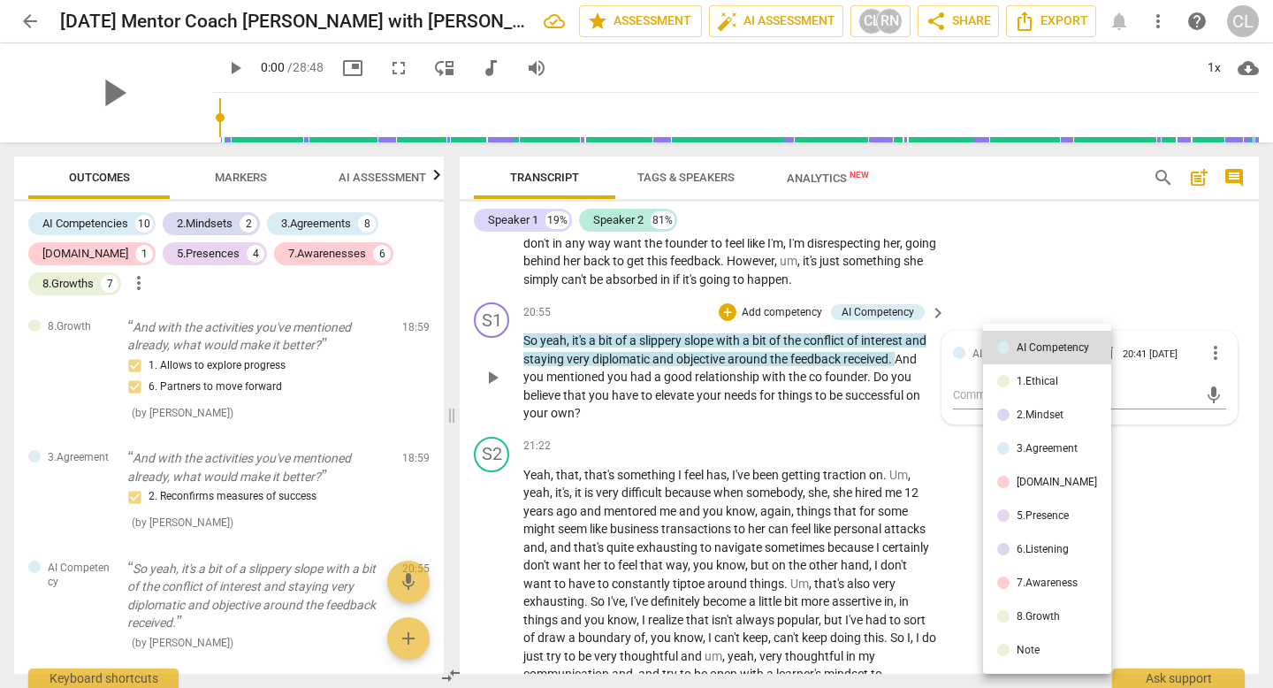
click at [1043, 559] on li "6.Listening" at bounding box center [1047, 549] width 128 height 34
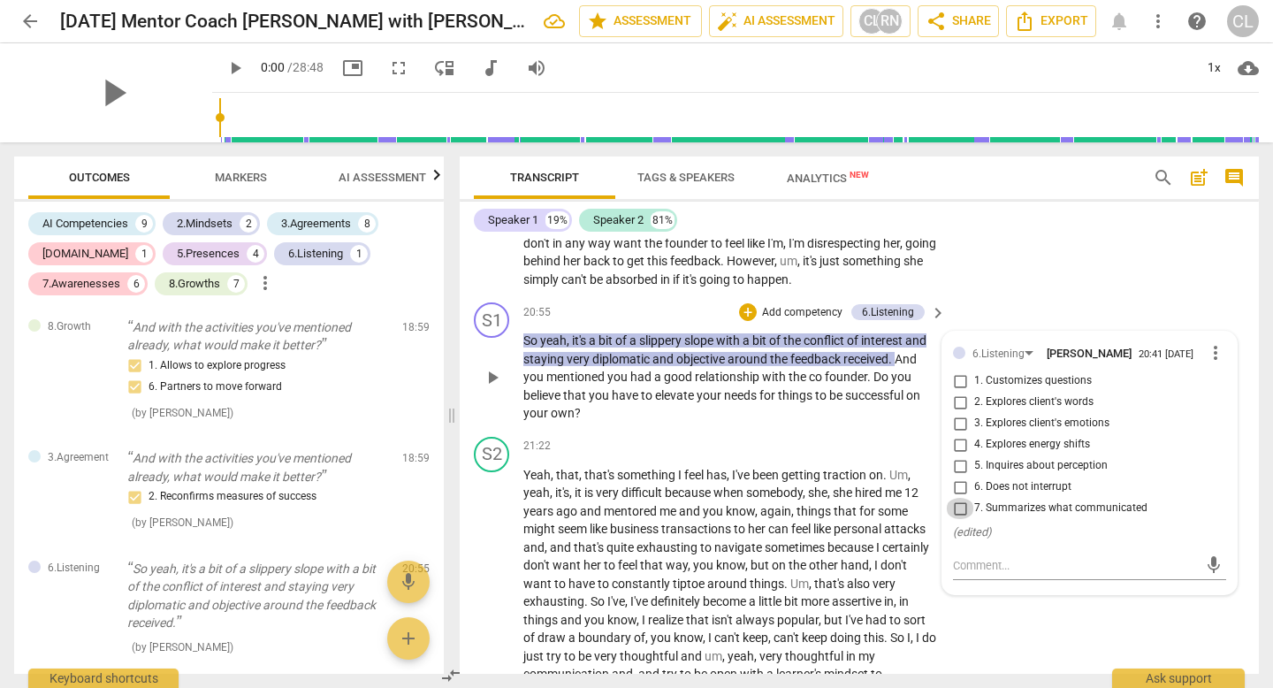
click at [960, 519] on input "7. Summarizes what communicated" at bounding box center [960, 508] width 28 height 21
checkbox input "true"
click at [962, 476] on input "5. Inquires about perception" at bounding box center [960, 465] width 28 height 21
checkbox input "true"
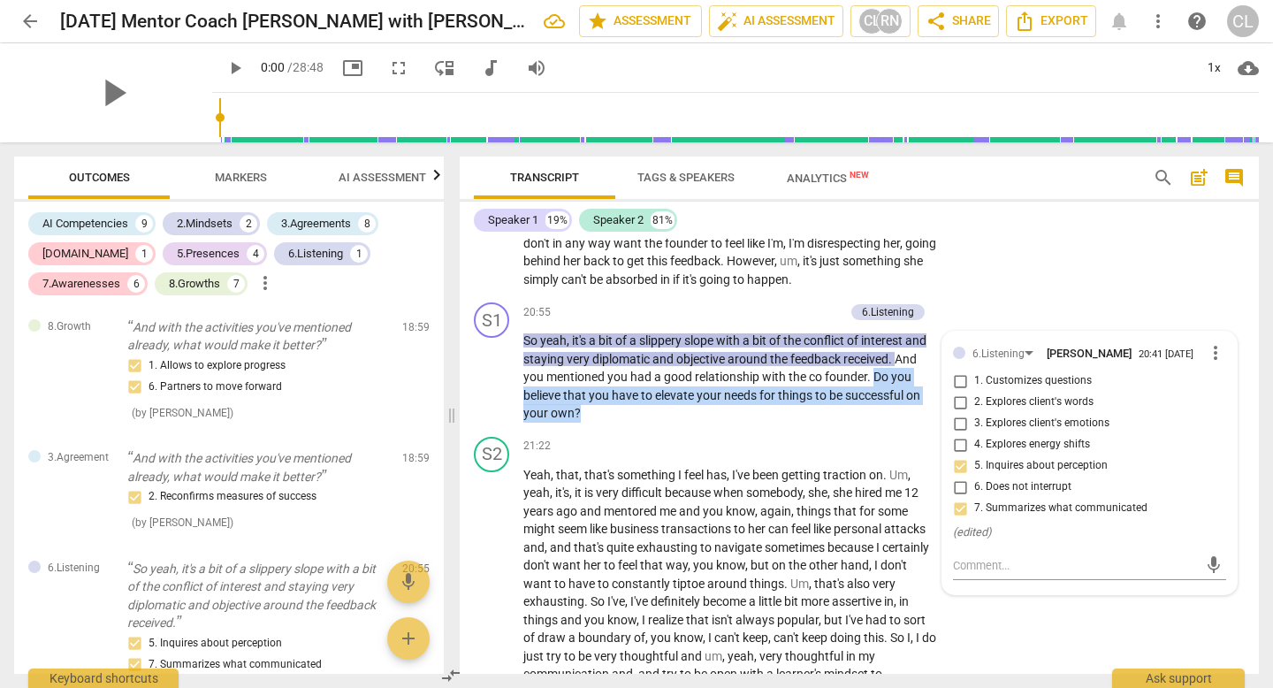
drag, startPoint x: 875, startPoint y: 450, endPoint x: 886, endPoint y: 484, distance: 36.1
click at [886, 423] on p "So yeah , it's a bit of a slippery slope with a bit of the conflict of interest…" at bounding box center [730, 376] width 414 height 91
click at [809, 322] on div "+ Add competency 6.Listening" at bounding box center [832, 311] width 186 height 19
click at [809, 321] on p "Add competency" at bounding box center [802, 313] width 84 height 16
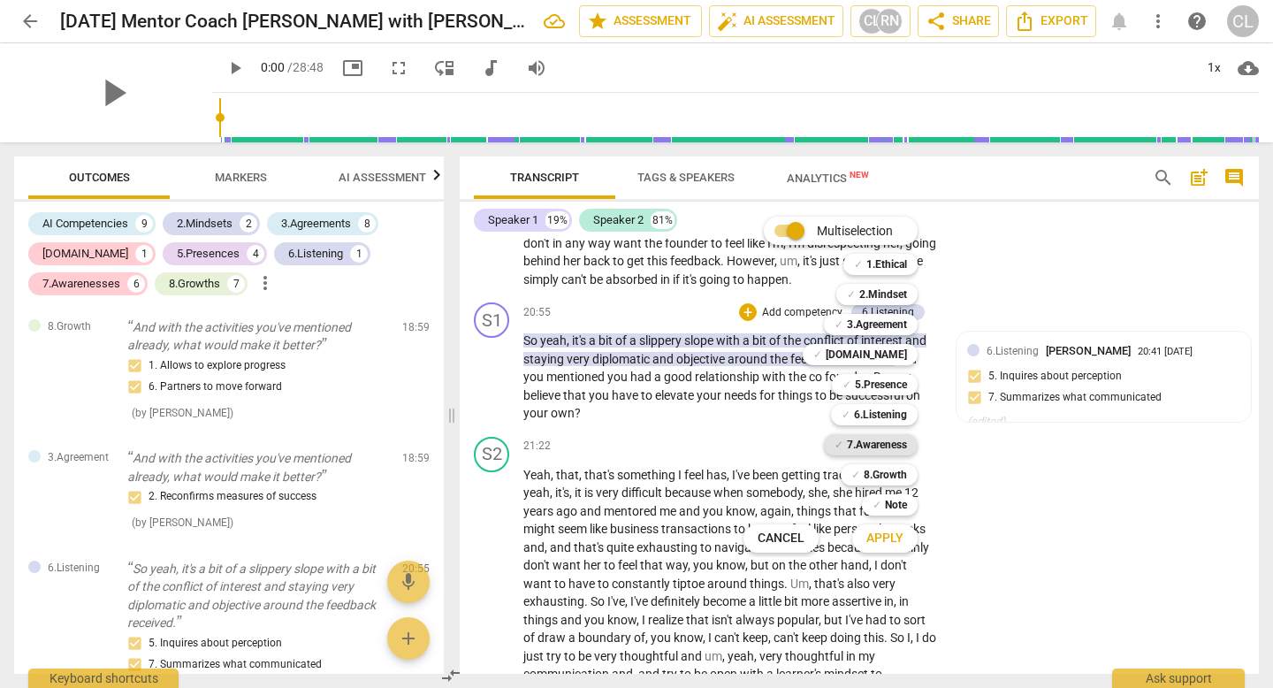
click at [894, 446] on b "7.Awareness" at bounding box center [877, 444] width 60 height 21
click at [890, 480] on b "8.Growth" at bounding box center [885, 474] width 43 height 21
click at [876, 545] on span "Apply" at bounding box center [884, 538] width 37 height 18
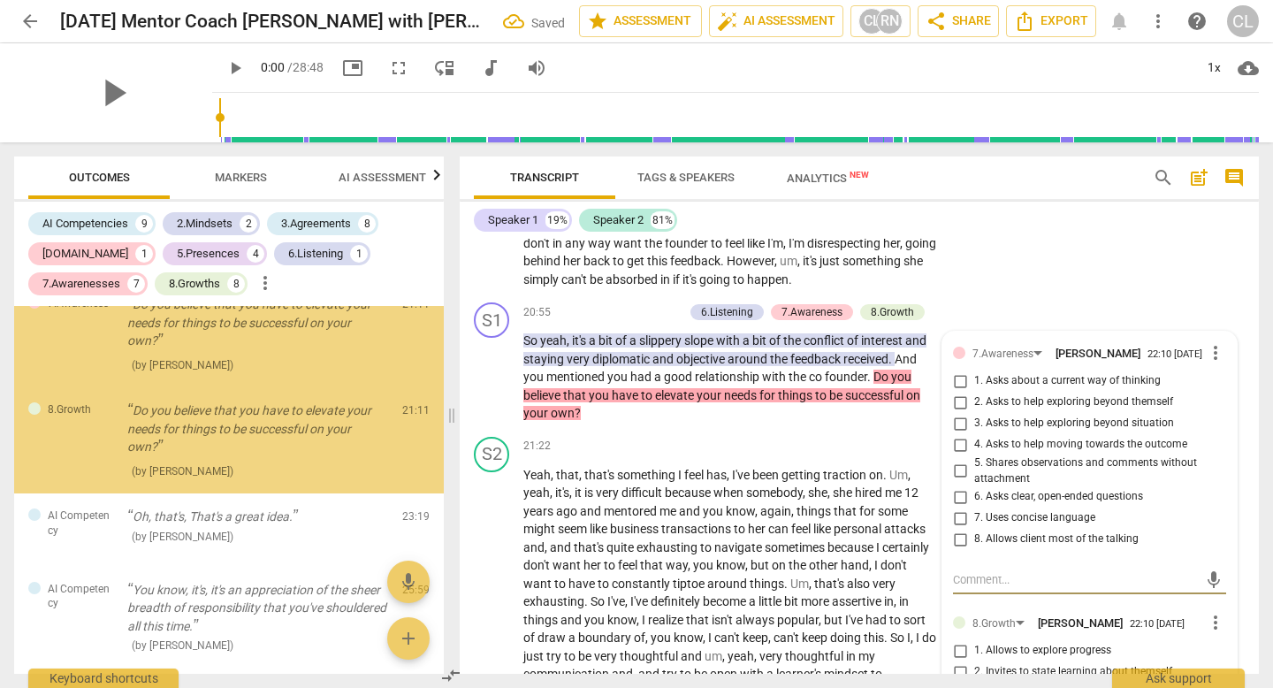
scroll to position [4846, 0]
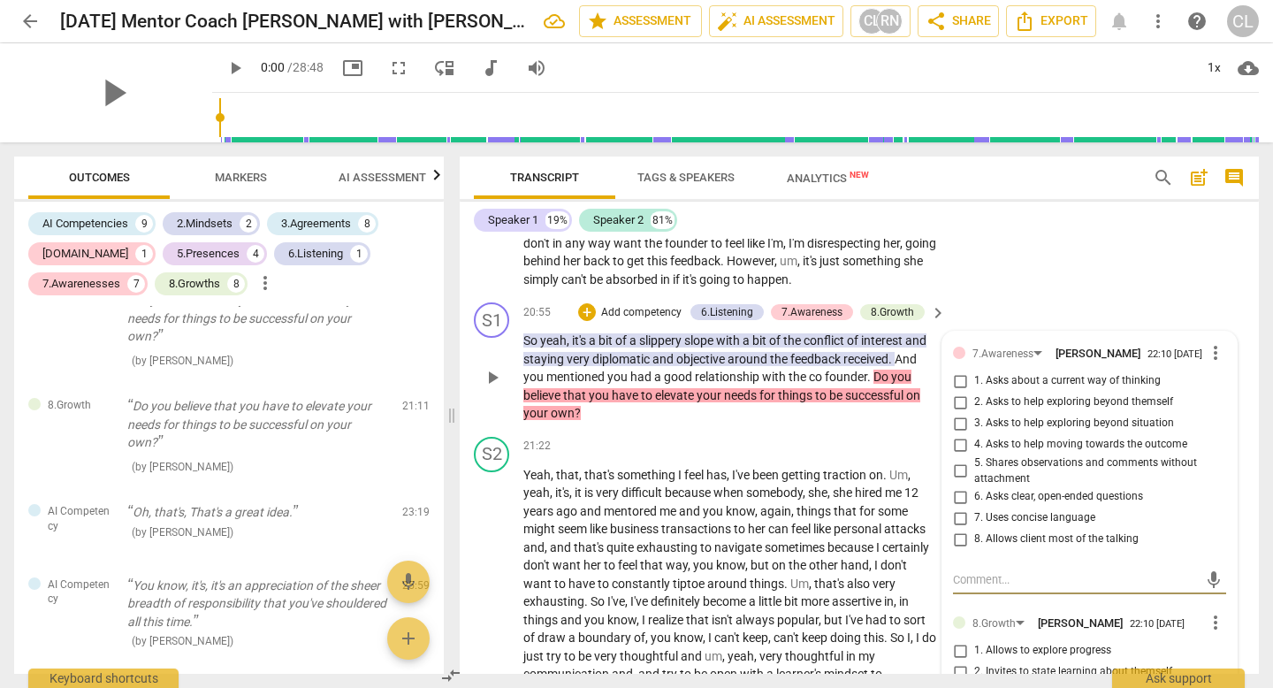
click at [960, 455] on input "4. Asks to help moving towards the outcome" at bounding box center [960, 444] width 28 height 21
checkbox input "true"
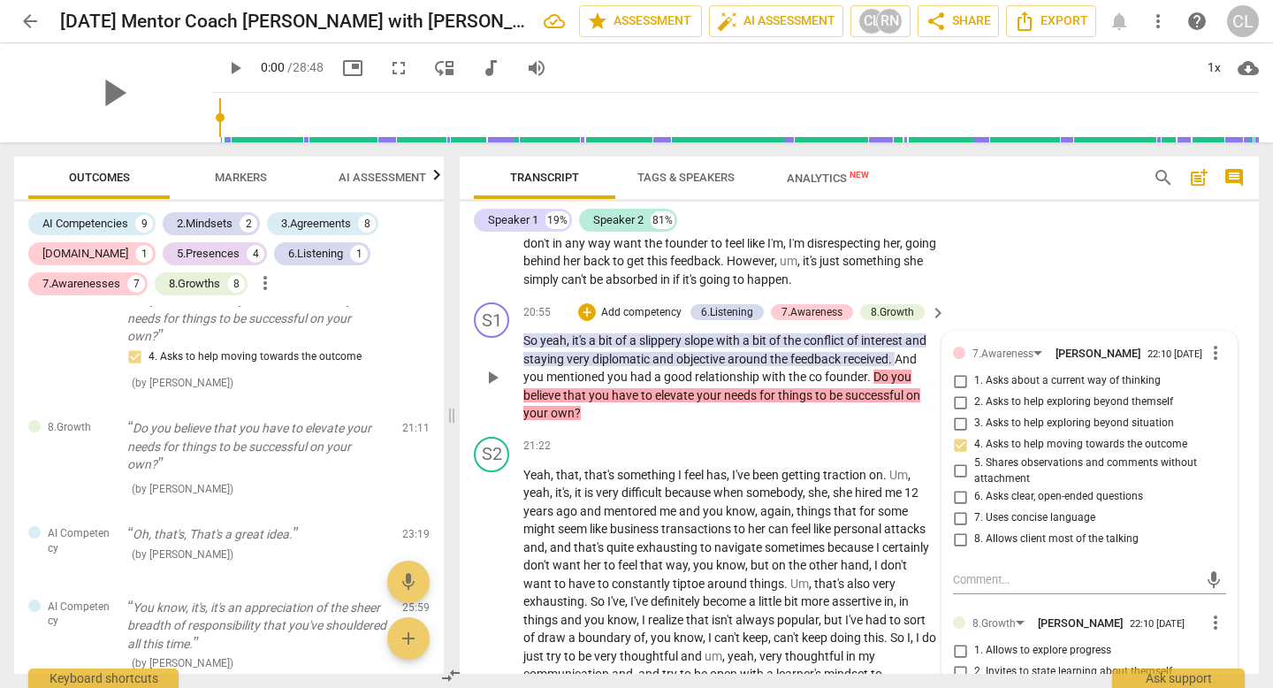
click at [962, 529] on input "7. Uses concise language" at bounding box center [960, 517] width 28 height 21
checkbox input "true"
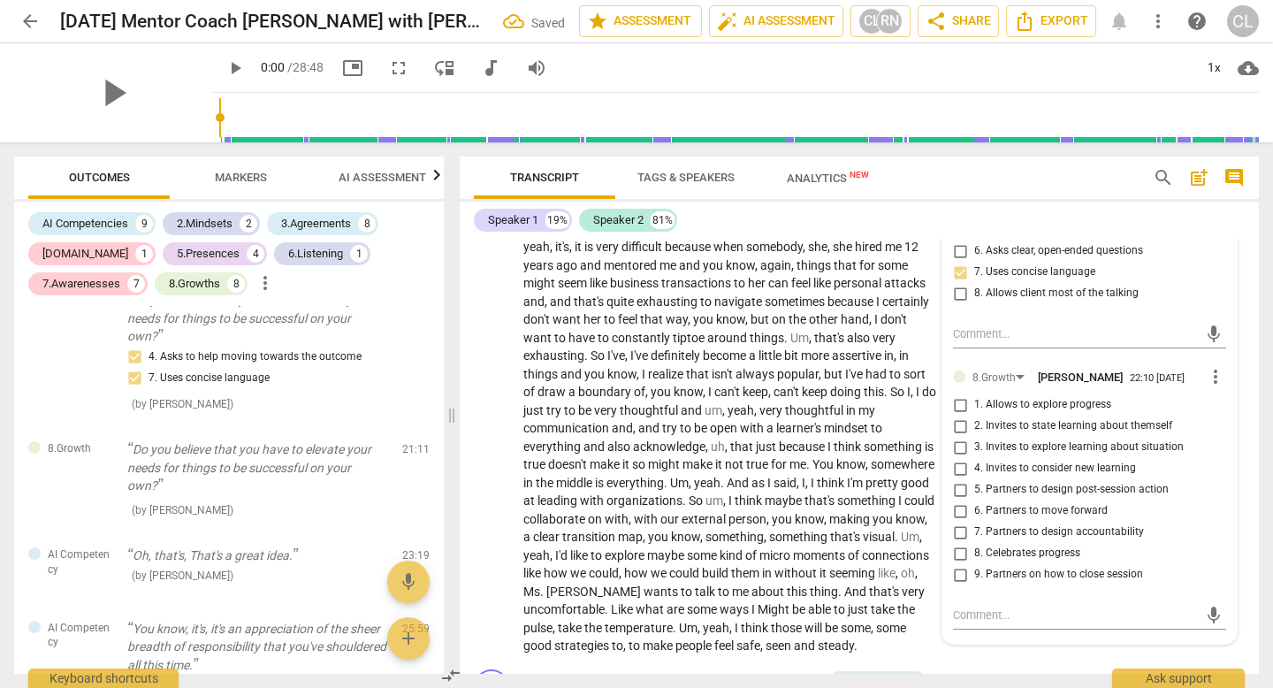
scroll to position [5916, 0]
click at [1088, 474] on span "4. Invites to consider new learning" at bounding box center [1055, 466] width 162 height 16
click at [974, 476] on input "4. Invites to consider new learning" at bounding box center [960, 465] width 28 height 21
checkbox input "true"
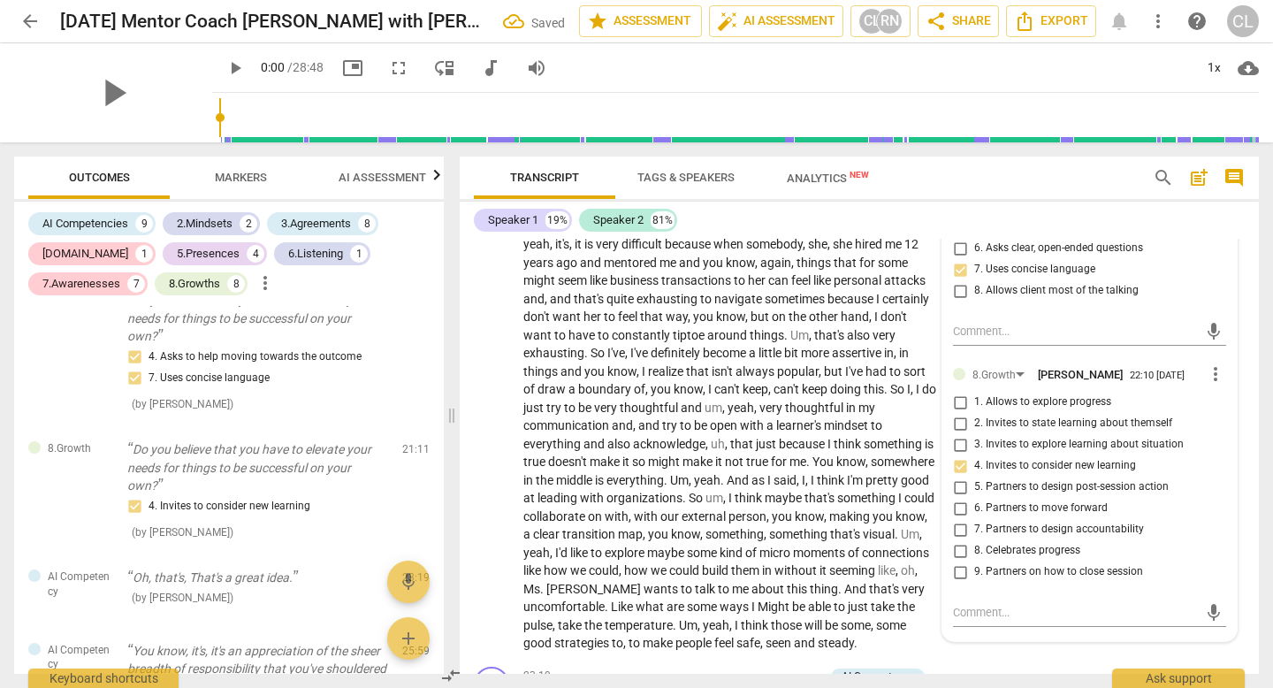
click at [1075, 516] on span "6. Partners to move forward" at bounding box center [1040, 508] width 133 height 16
click at [974, 519] on input "6. Partners to move forward" at bounding box center [960, 508] width 28 height 21
checkbox input "true"
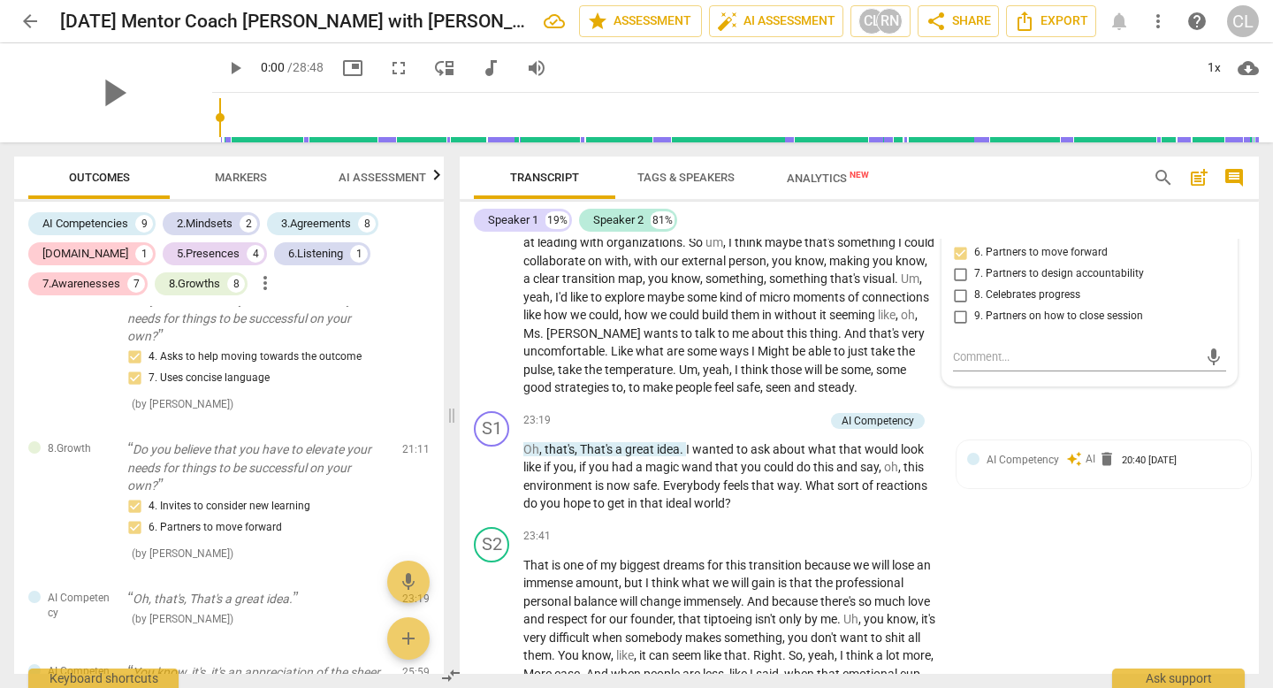
scroll to position [6193, 0]
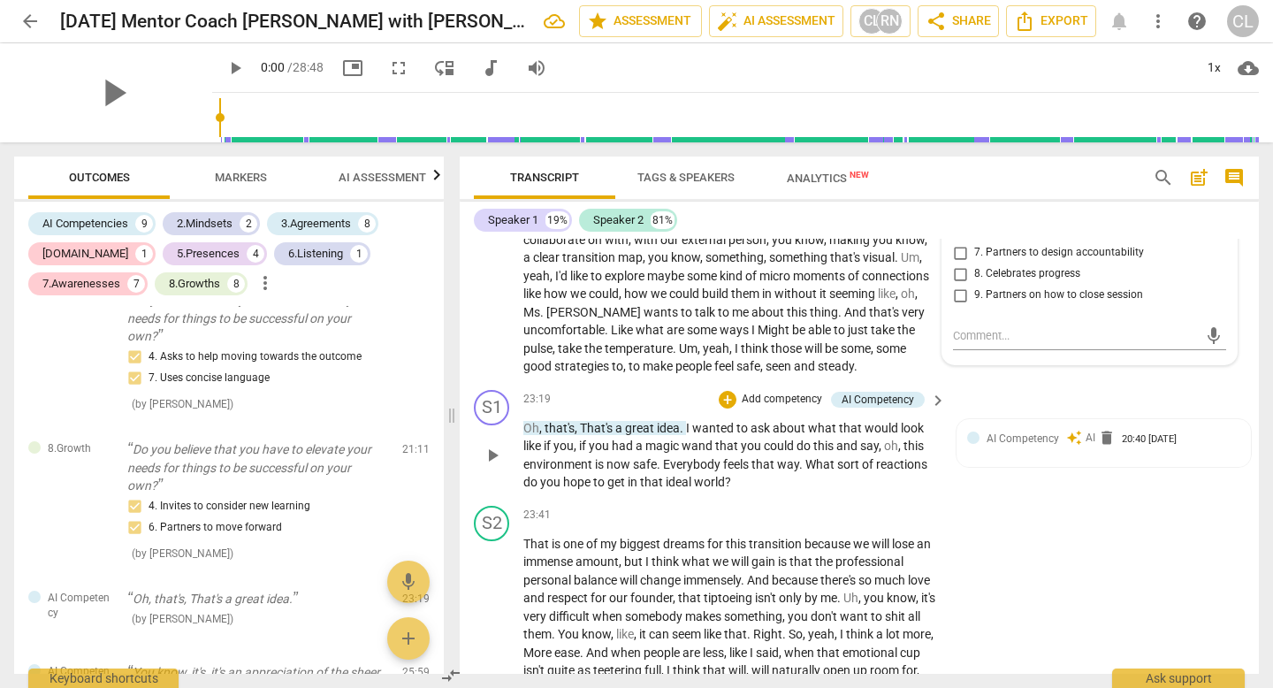
click at [756, 407] on p "Add competency" at bounding box center [782, 400] width 84 height 16
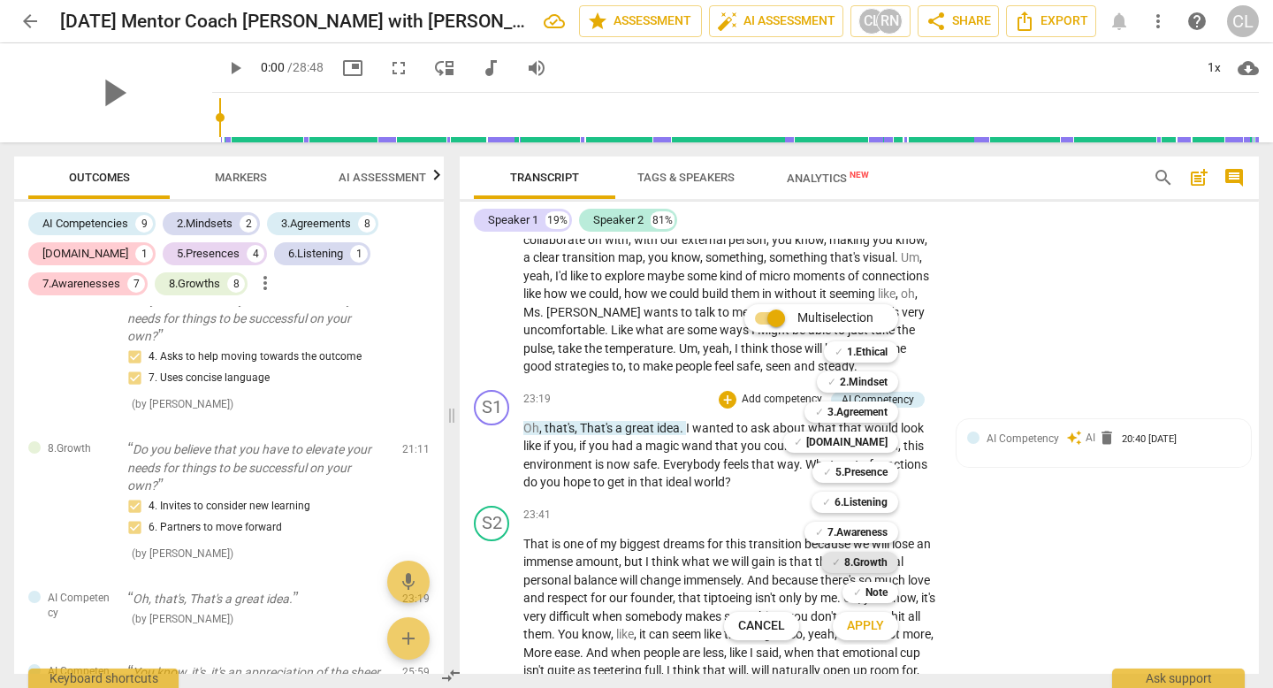
click at [871, 560] on b "8.Growth" at bounding box center [865, 562] width 43 height 21
click at [872, 630] on span "Apply" at bounding box center [865, 626] width 37 height 18
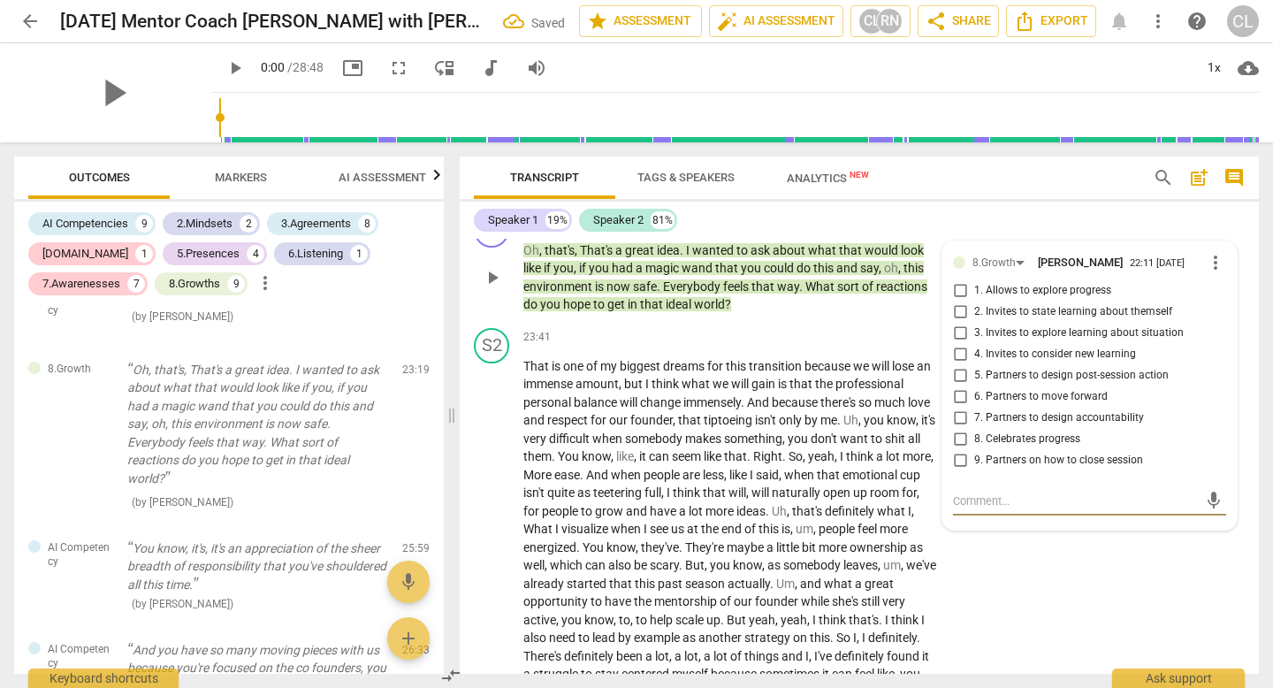
scroll to position [6390, 0]
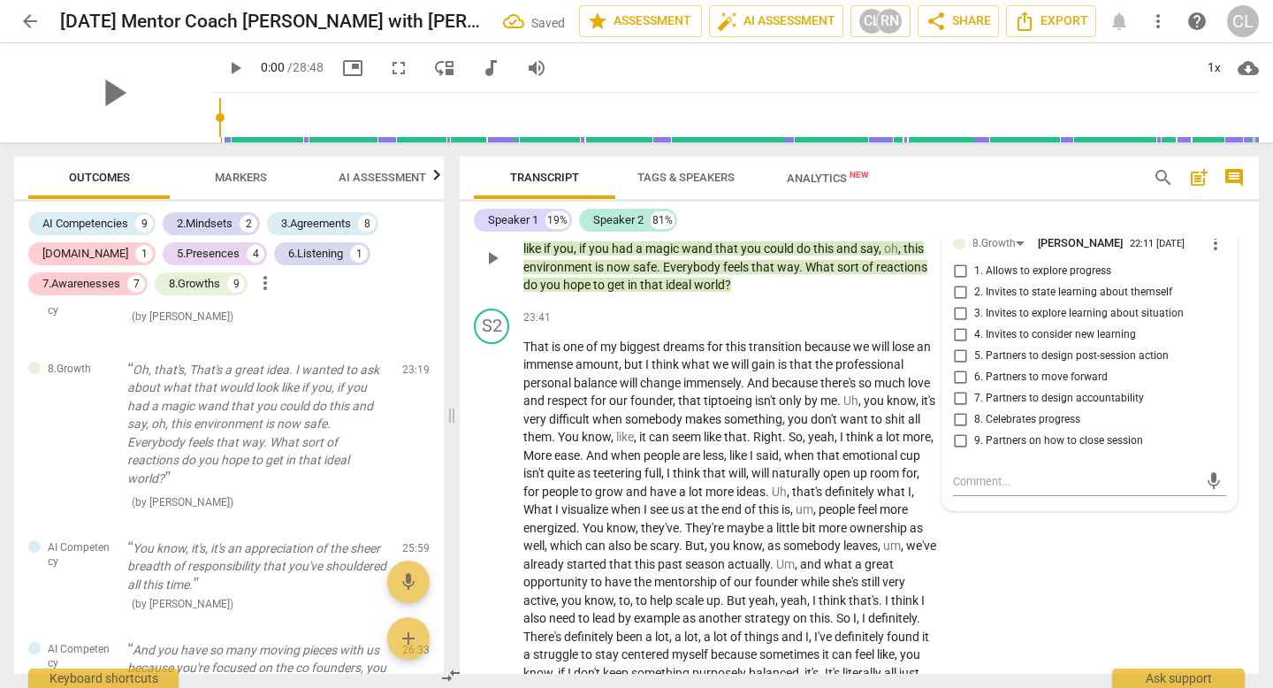
click at [979, 428] on span "8. Celebrates progress" at bounding box center [1027, 420] width 106 height 16
click at [974, 430] on input "8. Celebrates progress" at bounding box center [960, 419] width 28 height 21
checkbox input "true"
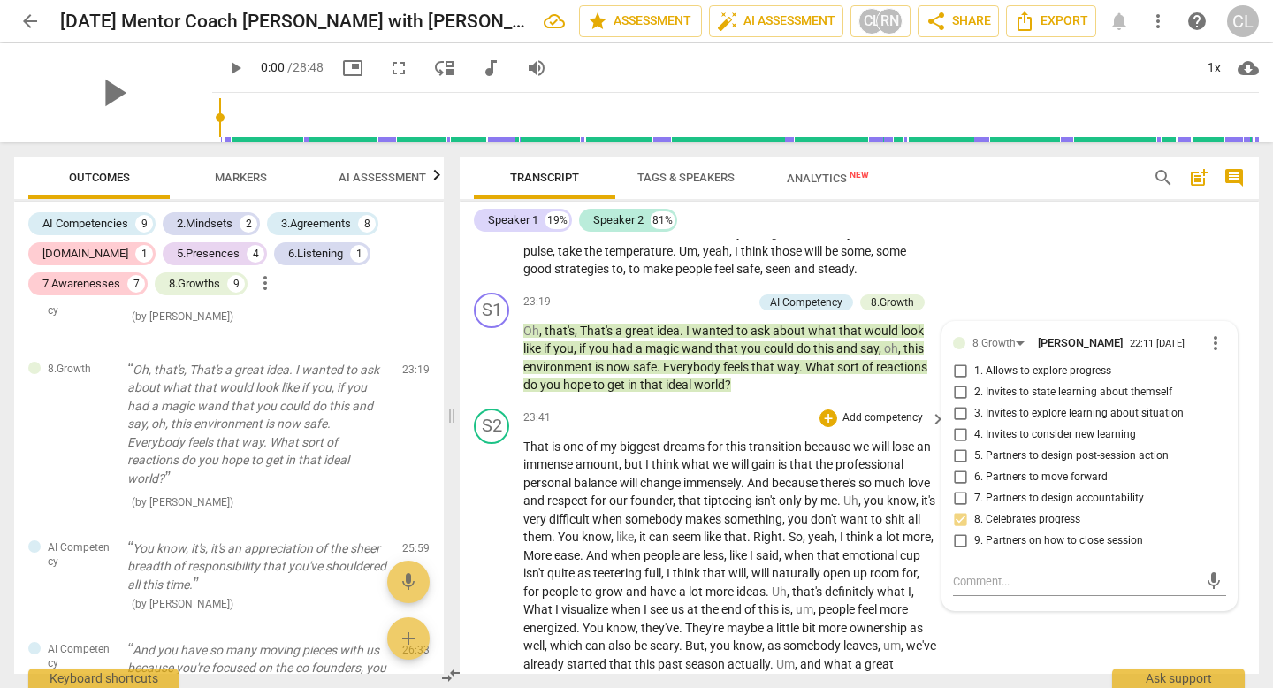
scroll to position [6287, 0]
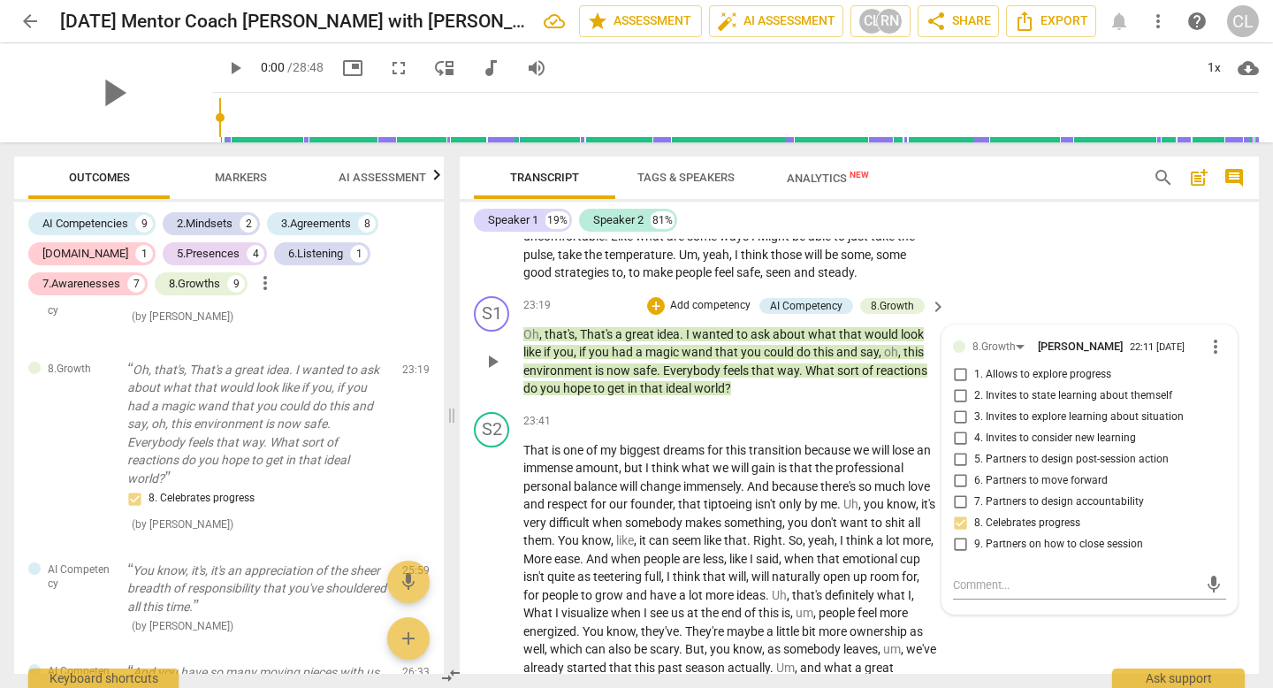
click at [965, 491] on input "6. Partners to move forward" at bounding box center [960, 480] width 28 height 21
checkbox input "true"
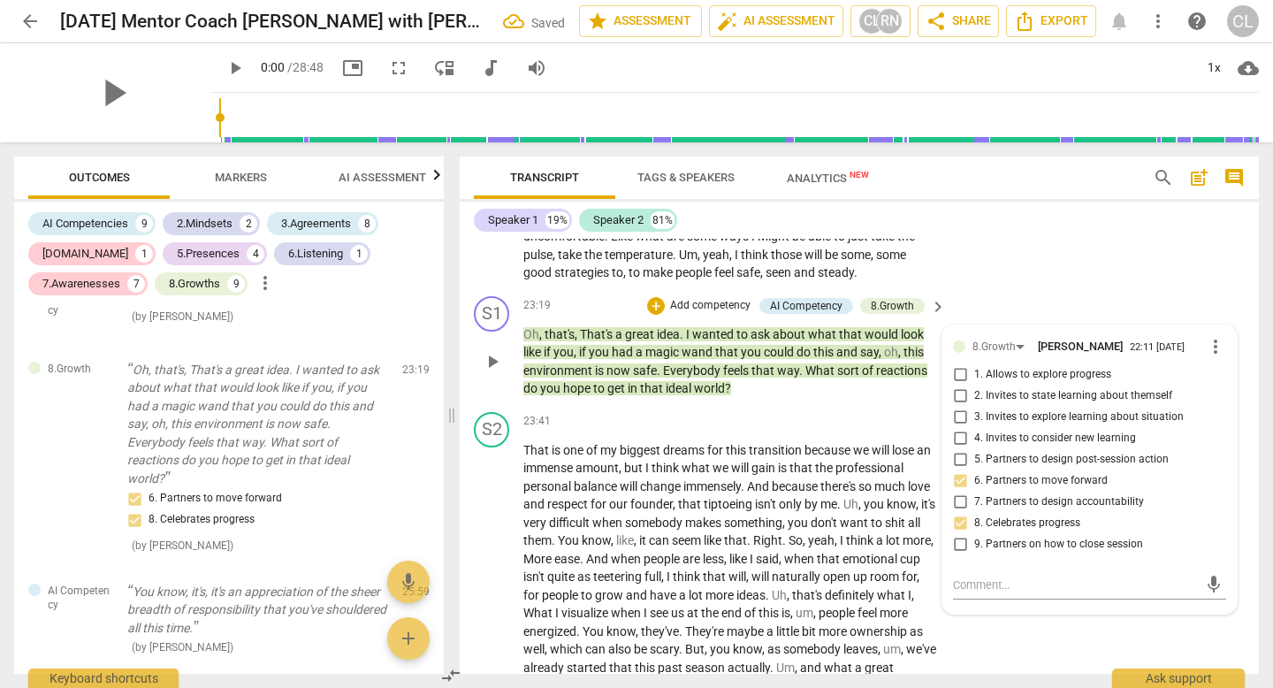
click at [723, 314] on p "Add competency" at bounding box center [710, 306] width 84 height 16
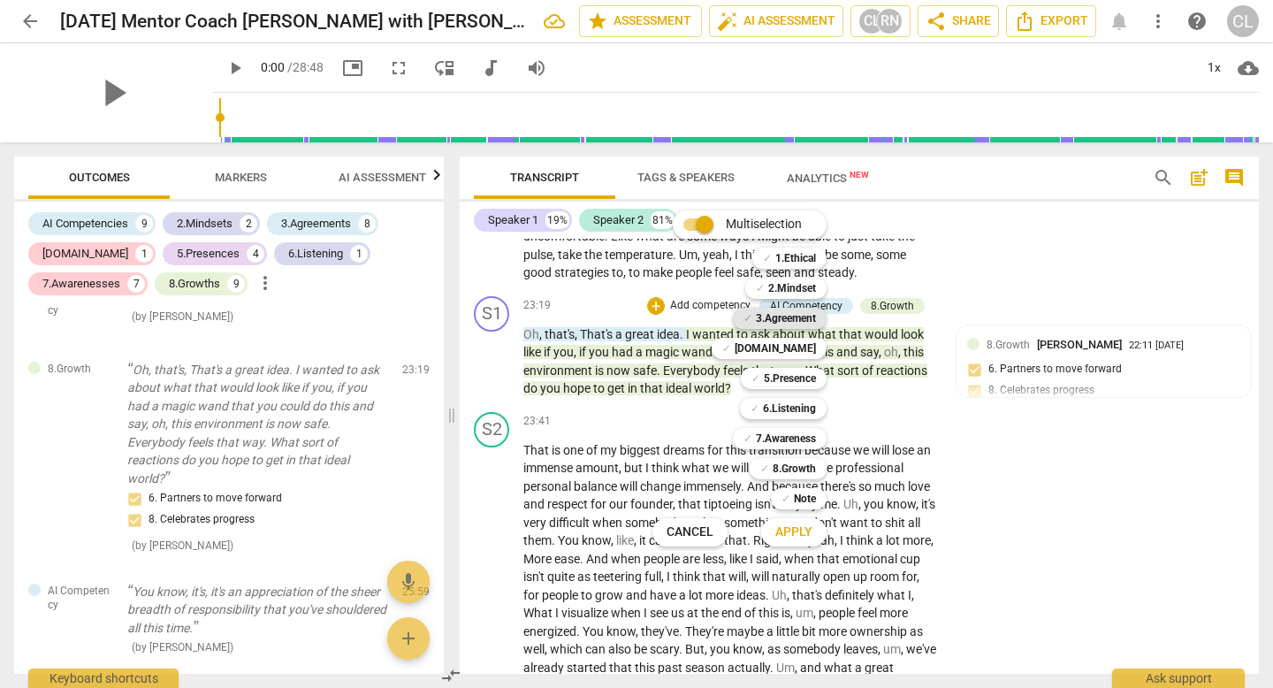
click at [774, 316] on b "3.Agreement" at bounding box center [786, 318] width 60 height 21
click at [801, 540] on button "Apply" at bounding box center [793, 532] width 65 height 32
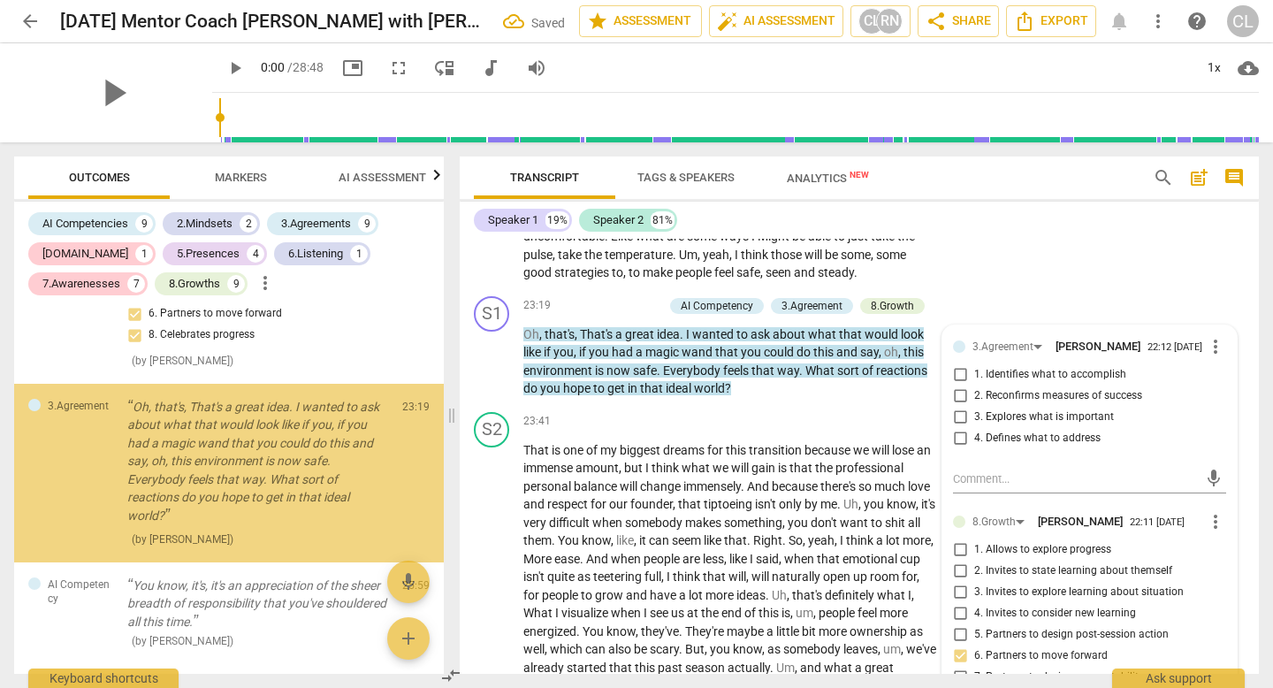
scroll to position [5370, 0]
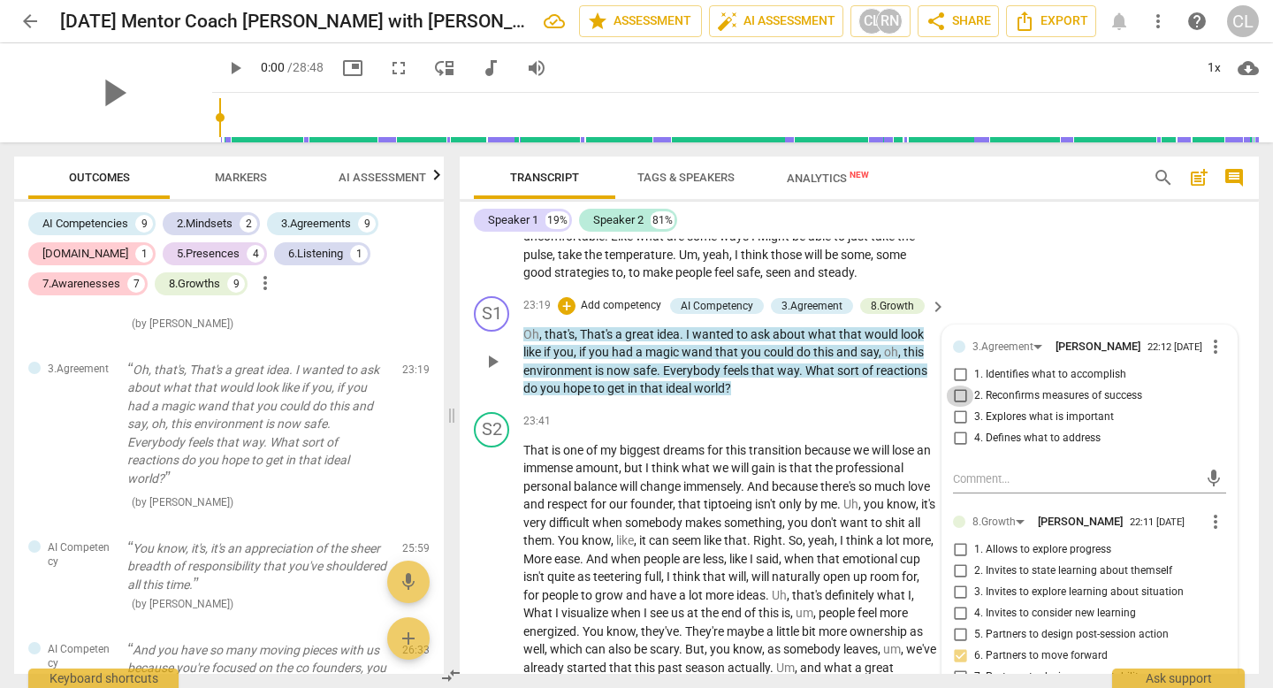
click at [959, 407] on input "2. Reconfirms measures of success" at bounding box center [960, 395] width 28 height 21
checkbox input "true"
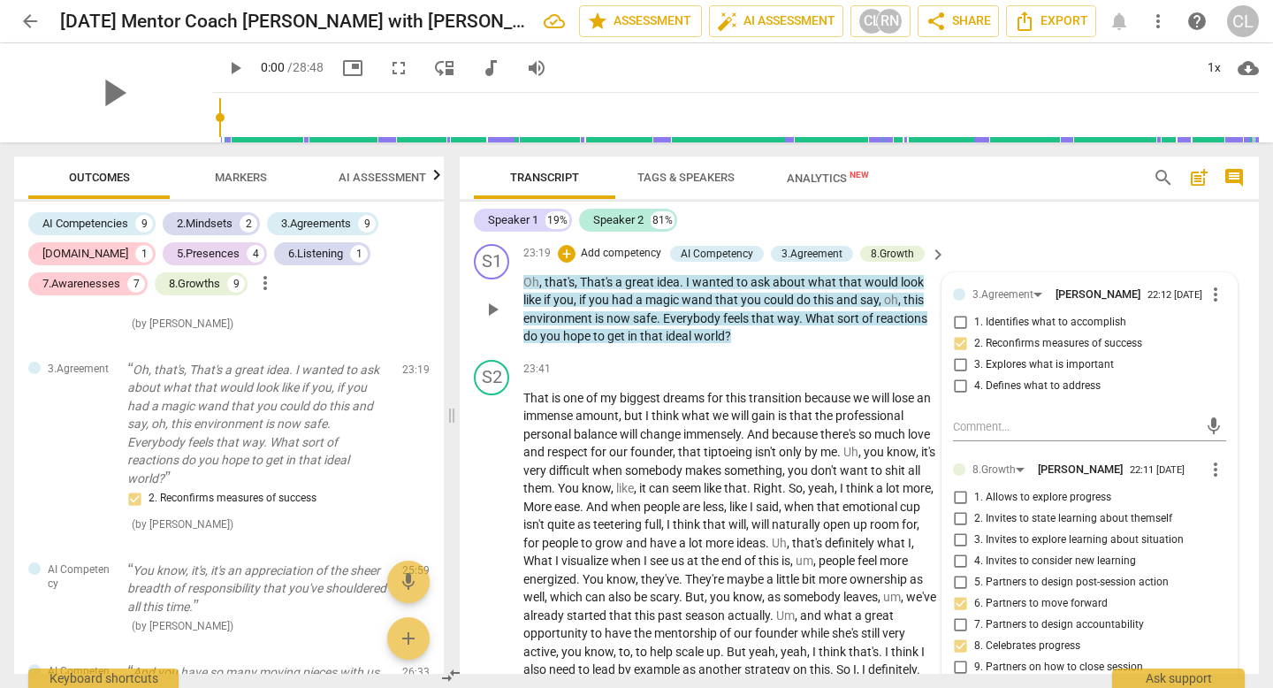
scroll to position [6341, 0]
click at [730, 344] on p "Oh , that's , That's a great idea . I wanted to ask about what that would look …" at bounding box center [730, 307] width 414 height 72
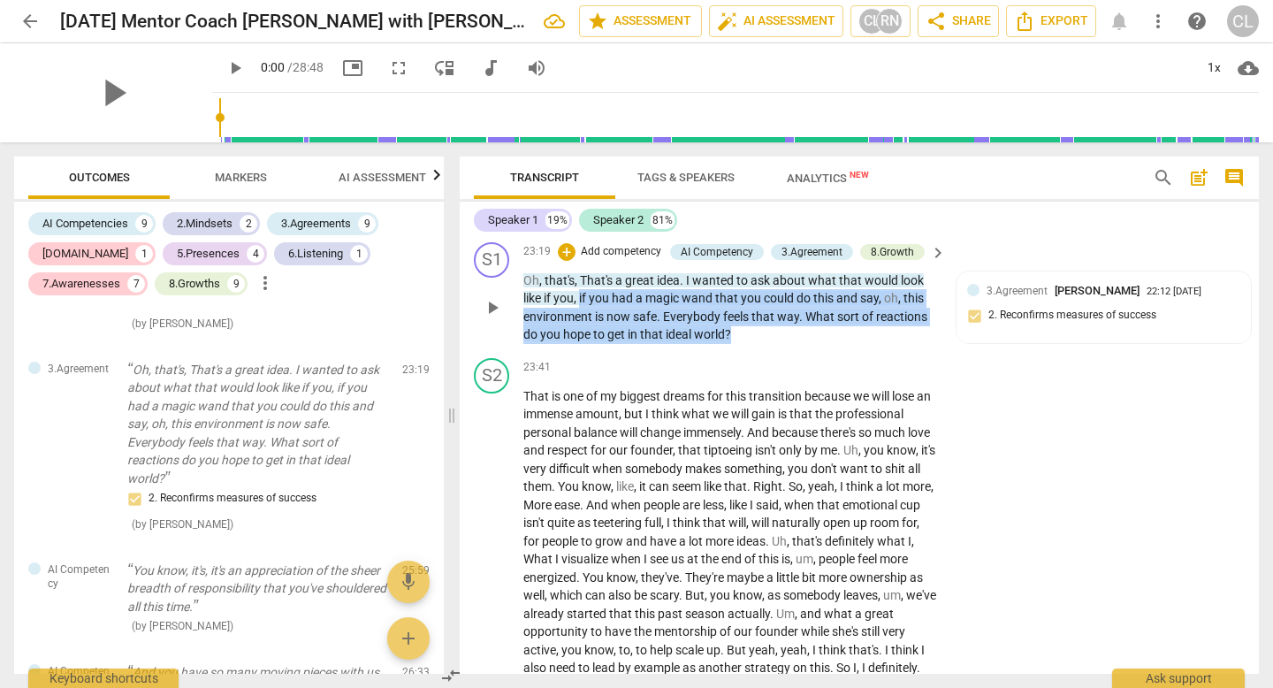
drag, startPoint x: 582, startPoint y: 368, endPoint x: 739, endPoint y: 410, distance: 163.0
click at [739, 344] on p "Oh , that's , That's a great idea . I wanted to ask about what that would look …" at bounding box center [730, 307] width 414 height 72
click at [606, 260] on p "Add competency" at bounding box center [621, 252] width 84 height 16
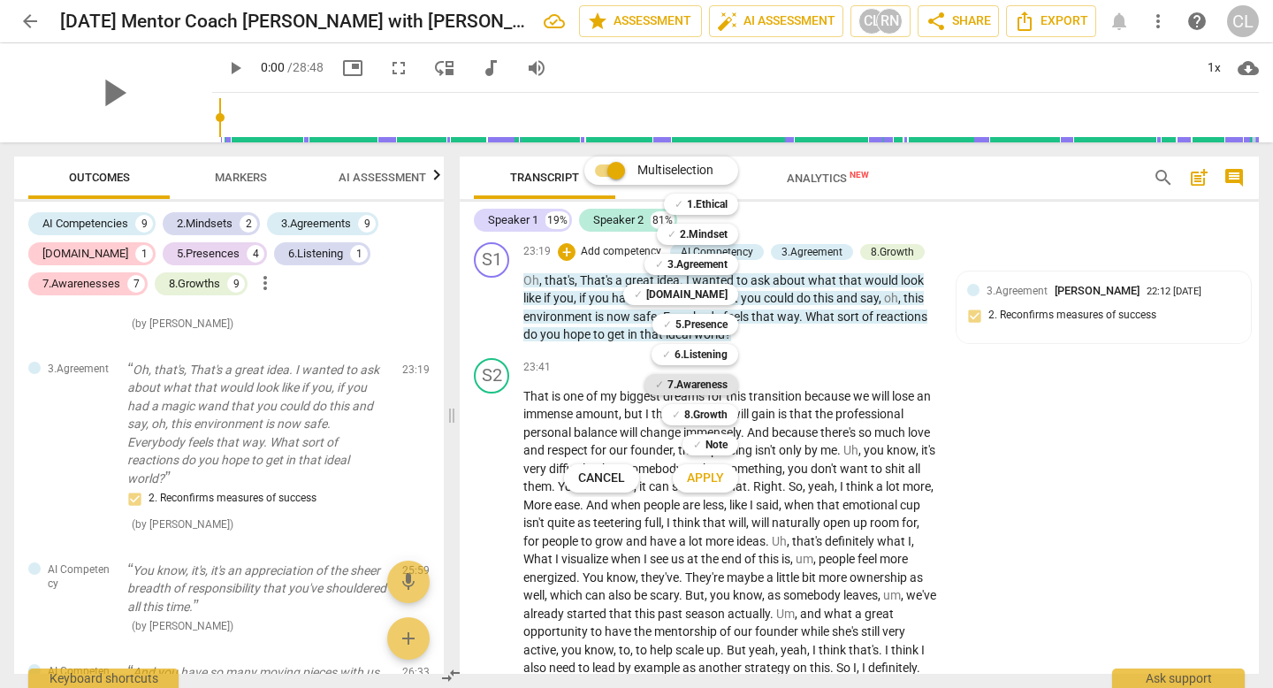
click at [706, 390] on b "7.Awareness" at bounding box center [697, 384] width 60 height 21
click at [688, 483] on span "Apply" at bounding box center [705, 478] width 37 height 18
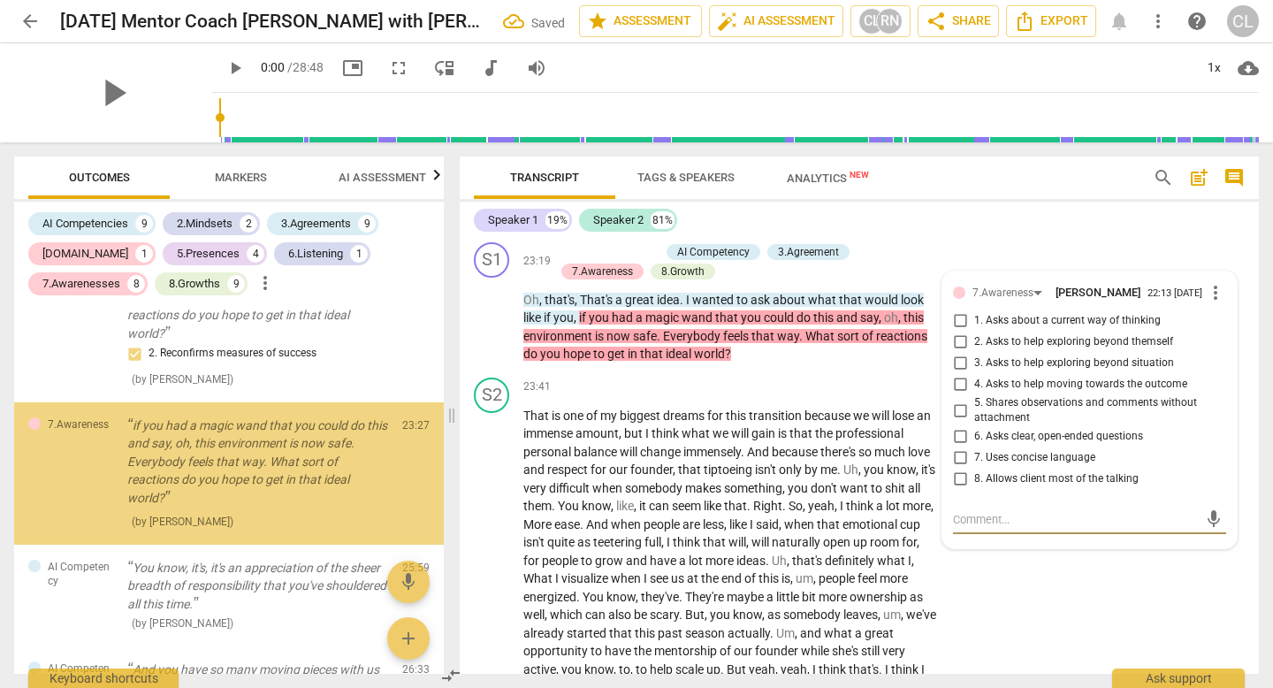
scroll to position [5552, 0]
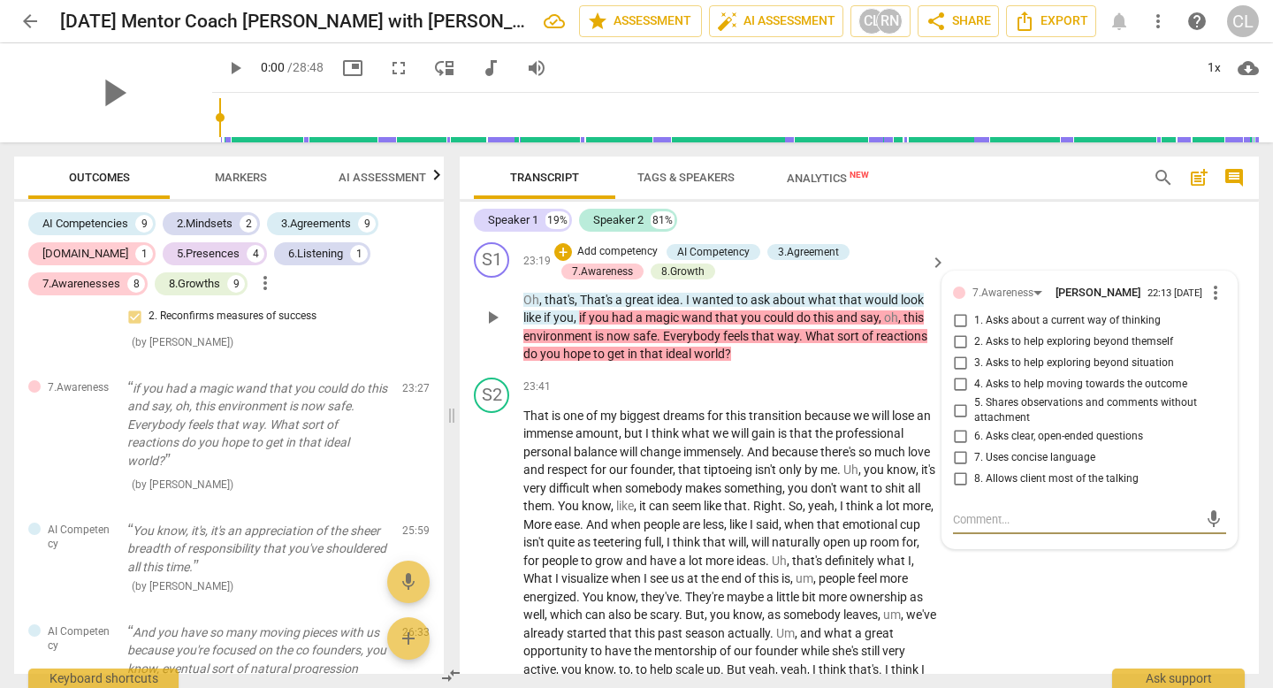
click at [955, 395] on input "4. Asks to help moving towards the outcome" at bounding box center [960, 384] width 28 height 21
checkbox input "true"
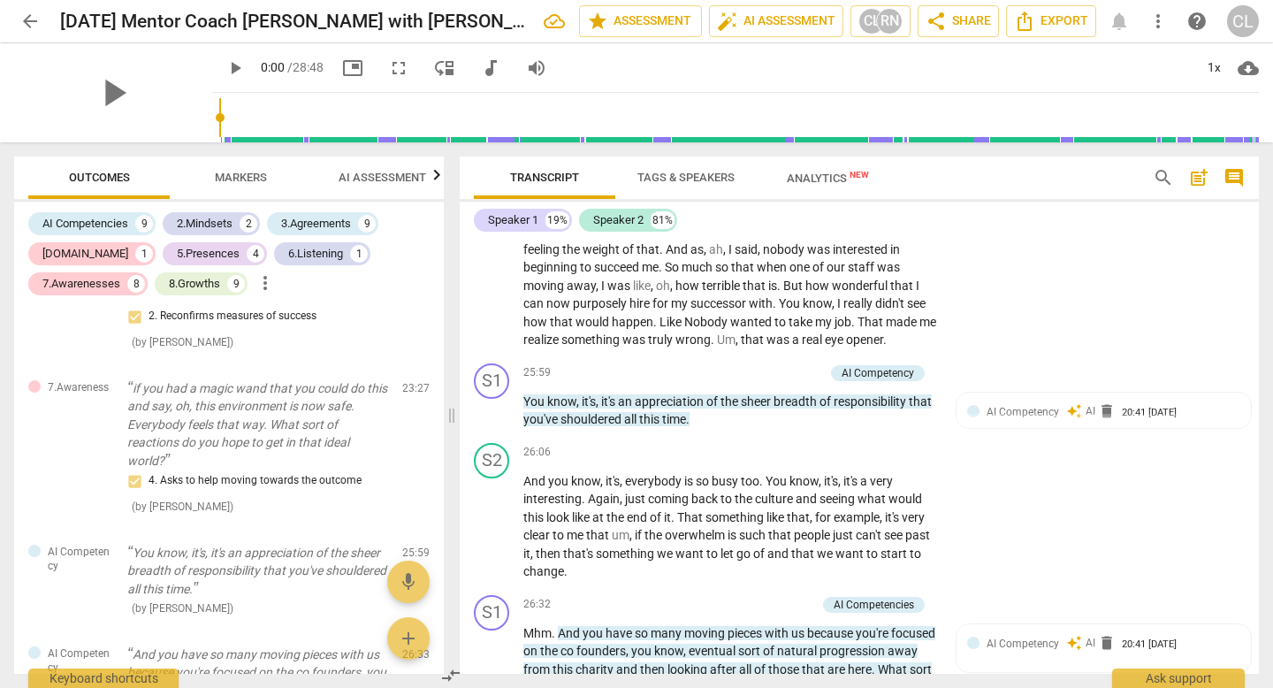
scroll to position [6912, 0]
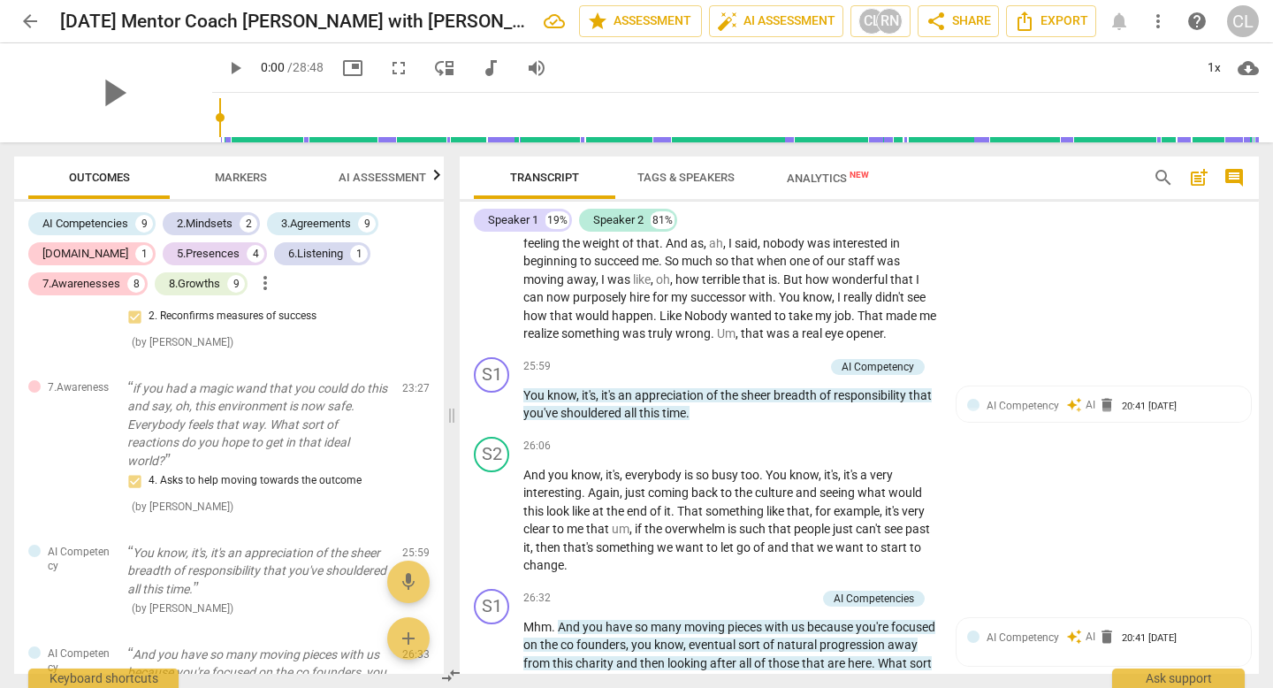
click at [730, 323] on span "Nobody" at bounding box center [707, 315] width 46 height 14
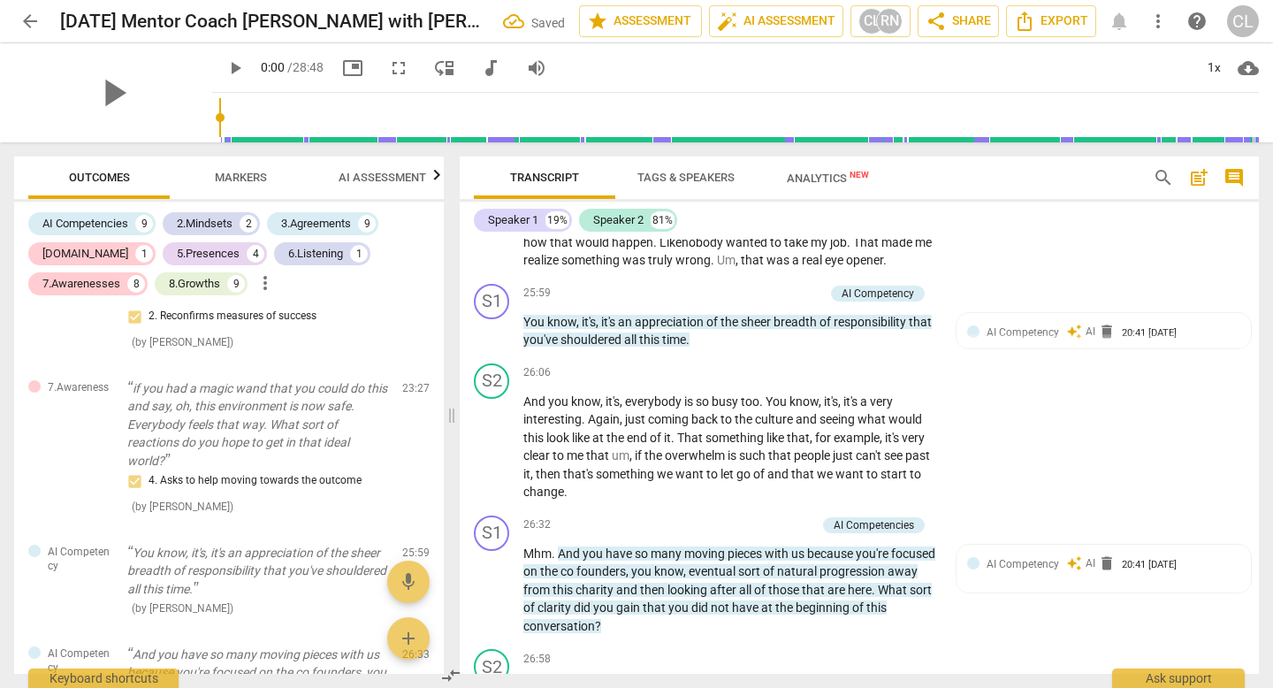
scroll to position [7001, 0]
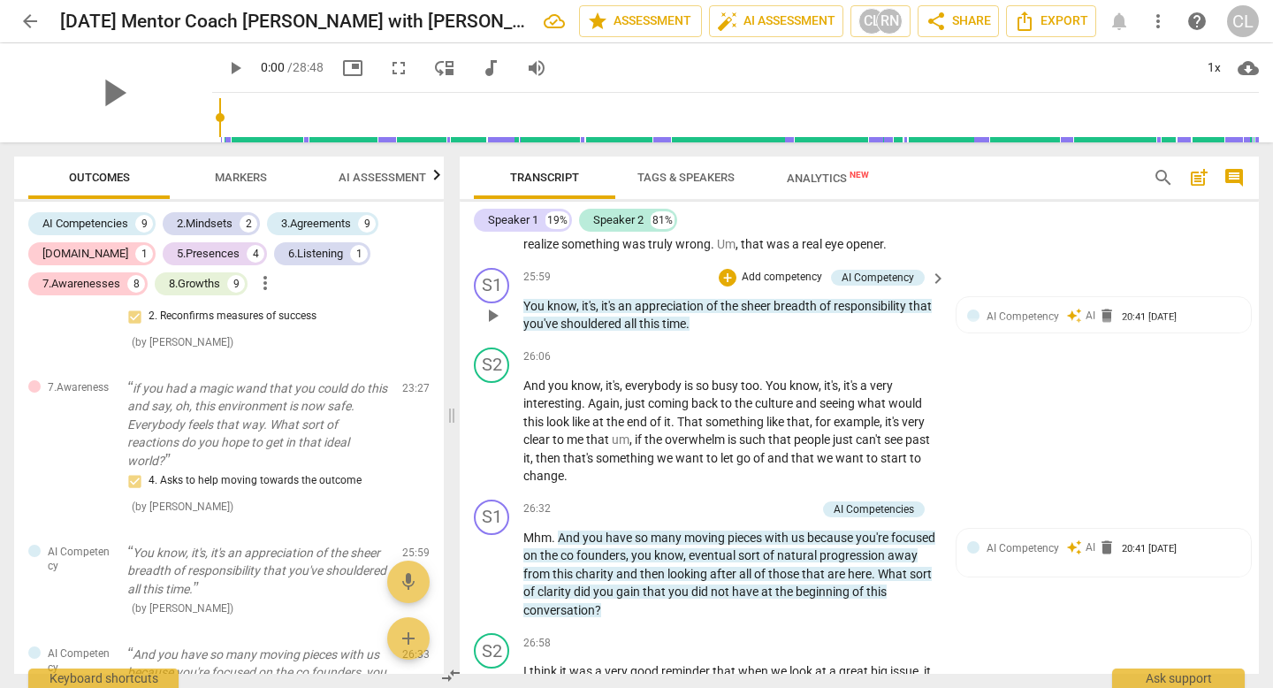
click at [639, 331] on span "all" at bounding box center [631, 323] width 15 height 14
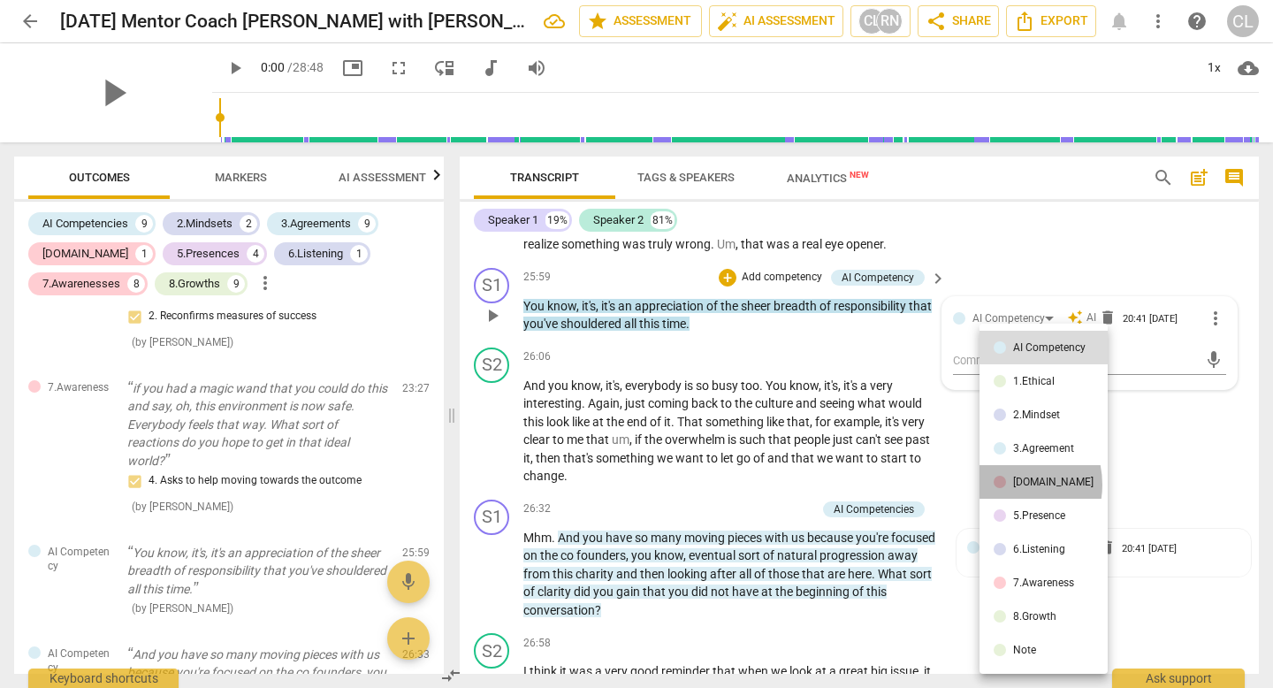
click at [1004, 484] on div at bounding box center [1000, 482] width 12 height 12
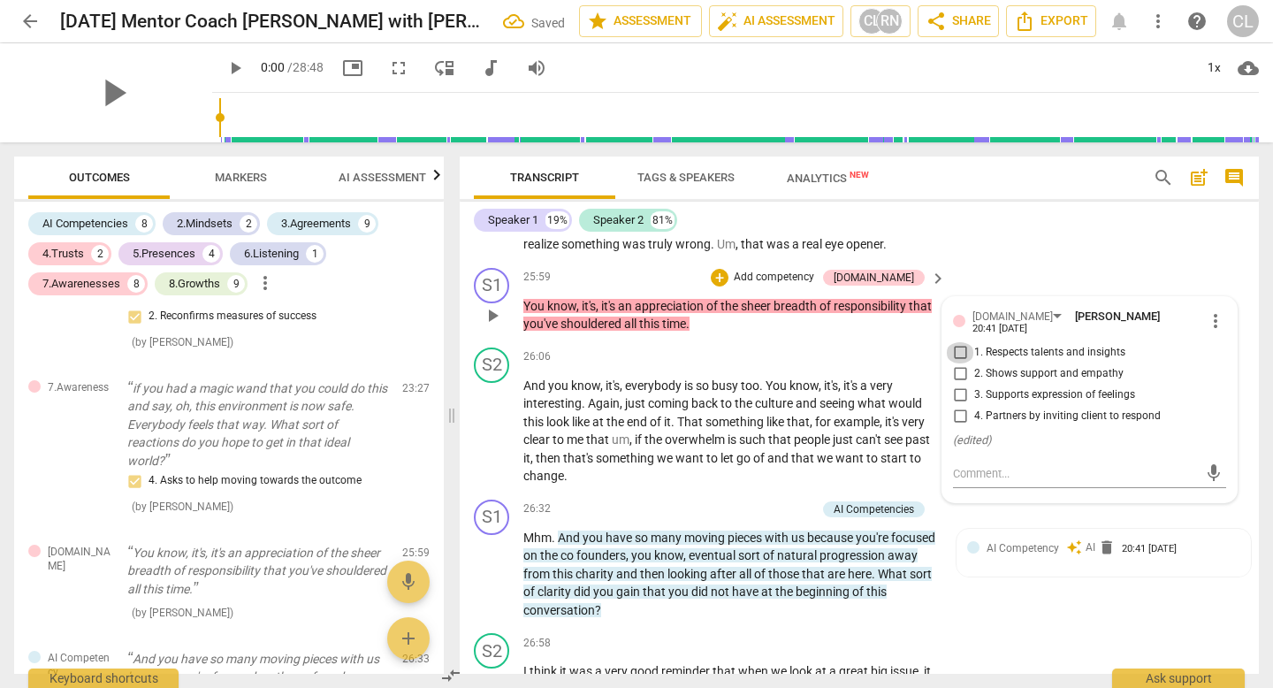
click at [959, 363] on input "1. Respects talents and insights" at bounding box center [960, 352] width 28 height 21
checkbox input "true"
click at [959, 385] on input "2. Shows support and empathy" at bounding box center [960, 373] width 28 height 21
checkbox input "true"
click at [959, 406] on input "3. Supports expression of feelings" at bounding box center [960, 395] width 28 height 21
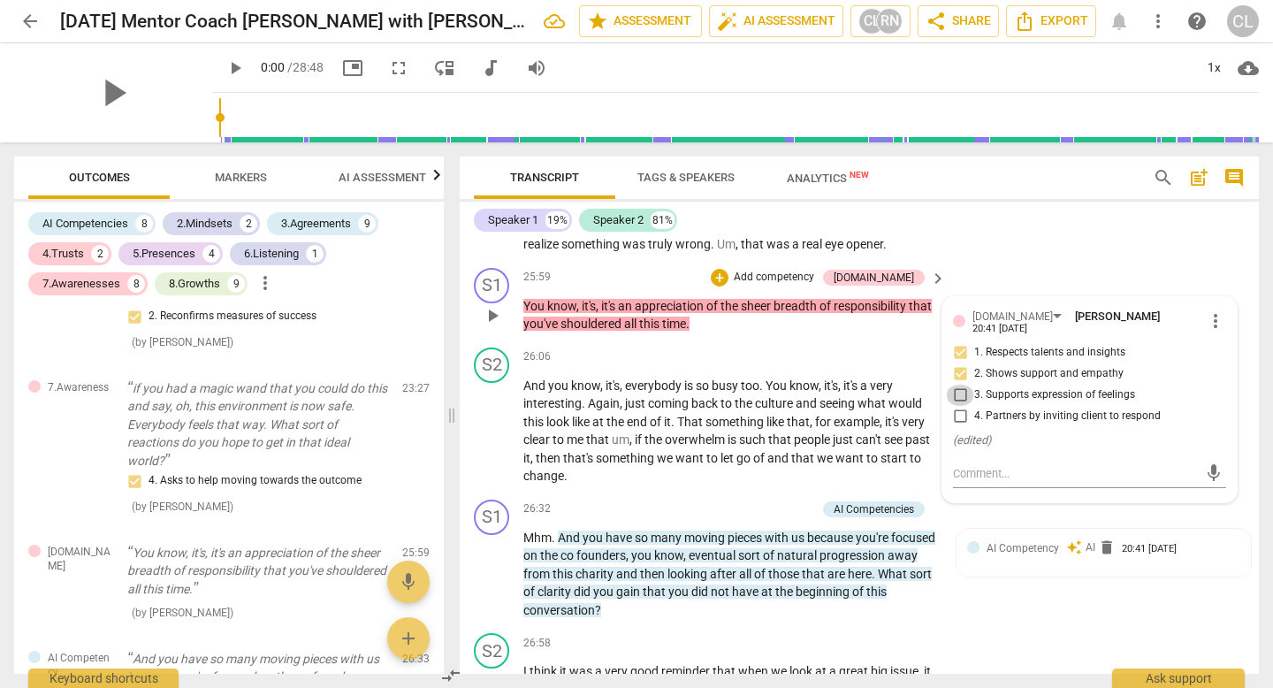
checkbox input "true"
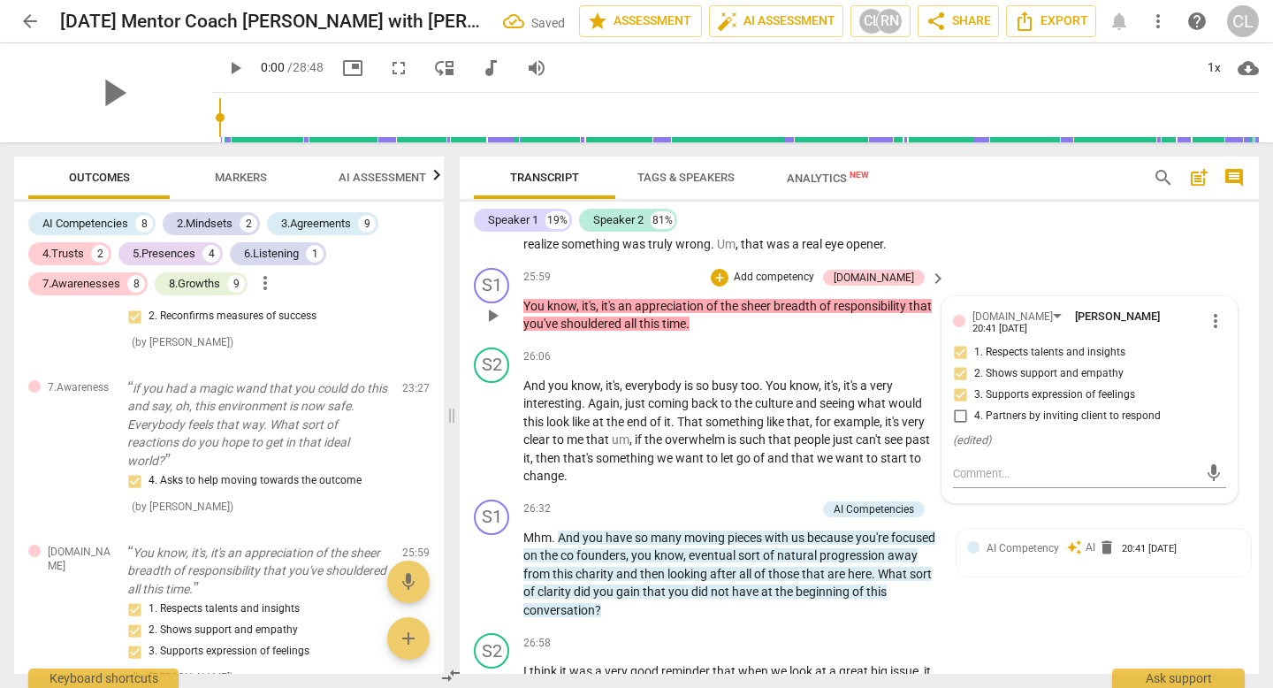
click at [963, 427] on input "4. Partners by inviting client to respond" at bounding box center [960, 416] width 28 height 21
checkbox input "true"
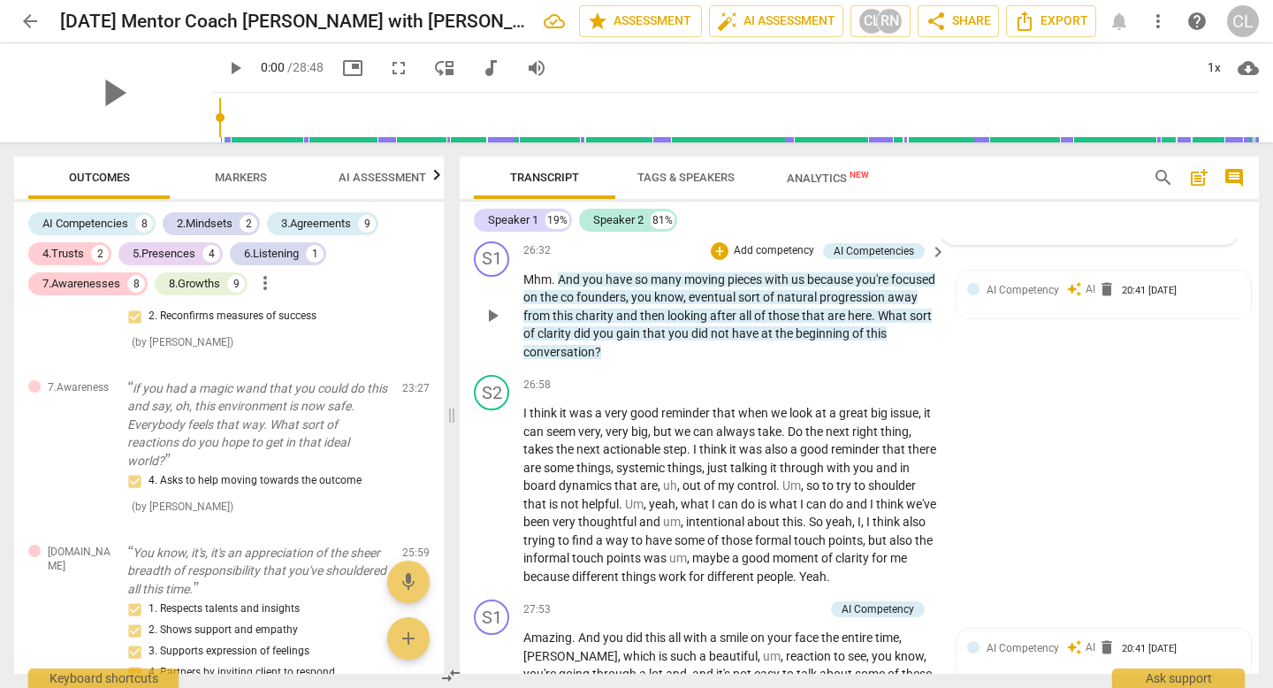
scroll to position [7262, 0]
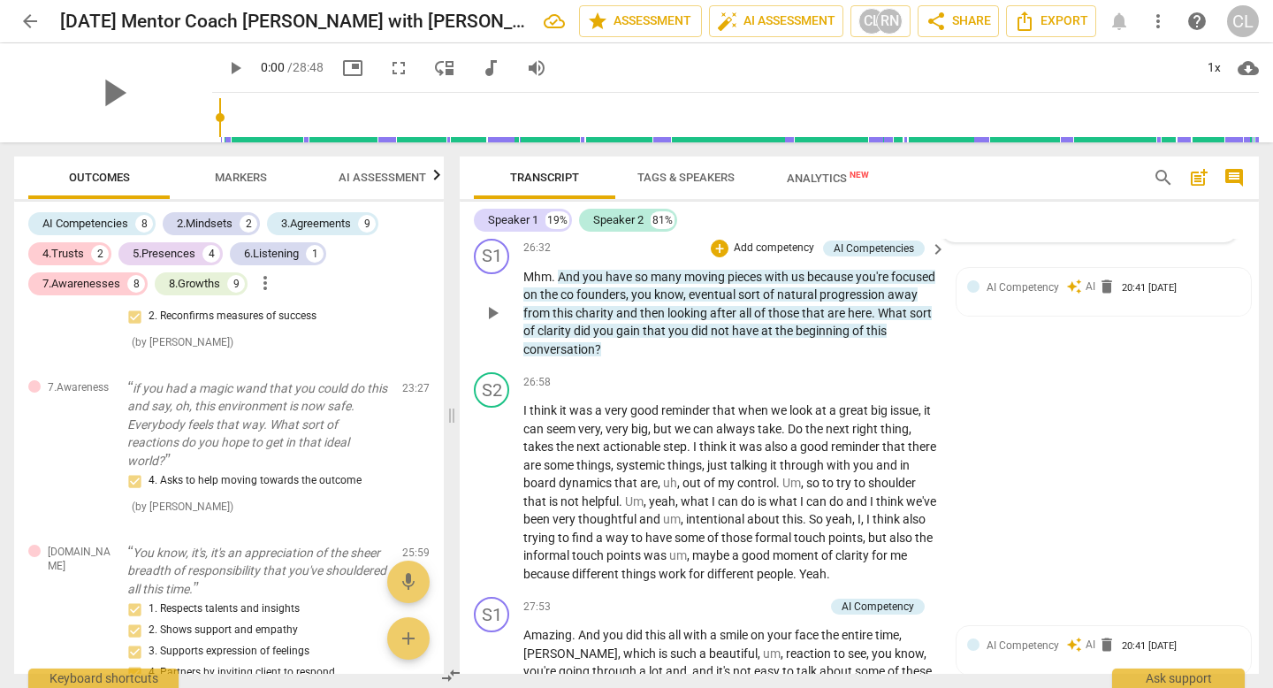
click at [587, 356] on span "conversation" at bounding box center [559, 349] width 72 height 14
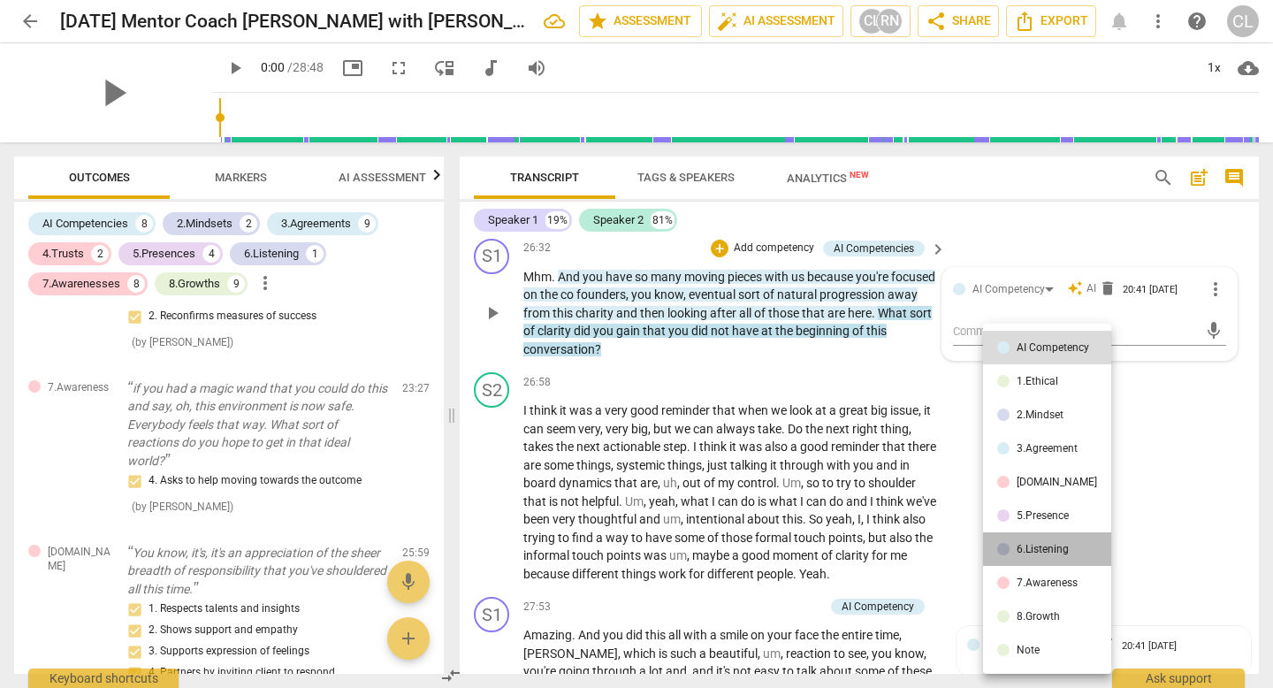
click at [1048, 545] on div "6.Listening" at bounding box center [1043, 549] width 52 height 11
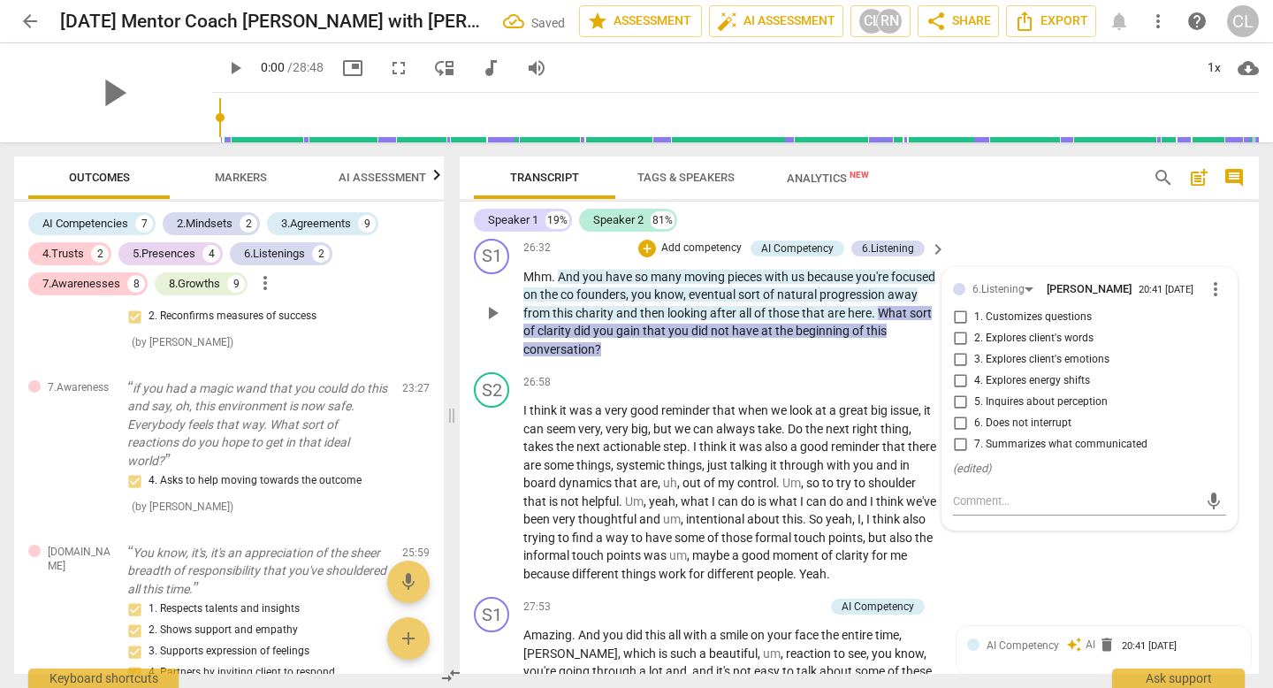
click at [1045, 455] on label "7. Summarizes what communicated" at bounding box center [1082, 444] width 273 height 21
click at [974, 455] on input "7. Summarizes what communicated" at bounding box center [960, 444] width 28 height 21
checkbox input "true"
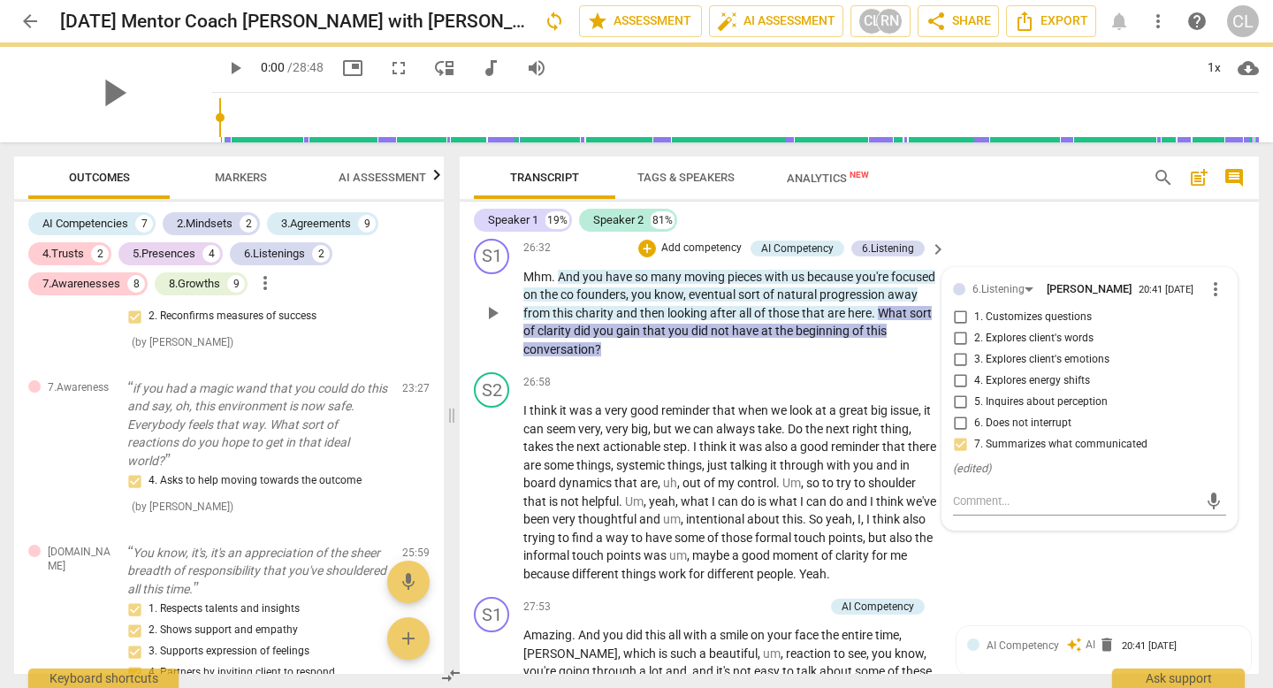
click at [1032, 410] on span "5. Inquires about perception" at bounding box center [1040, 402] width 133 height 16
click at [974, 413] on input "5. Inquires about perception" at bounding box center [960, 402] width 28 height 21
checkbox input "true"
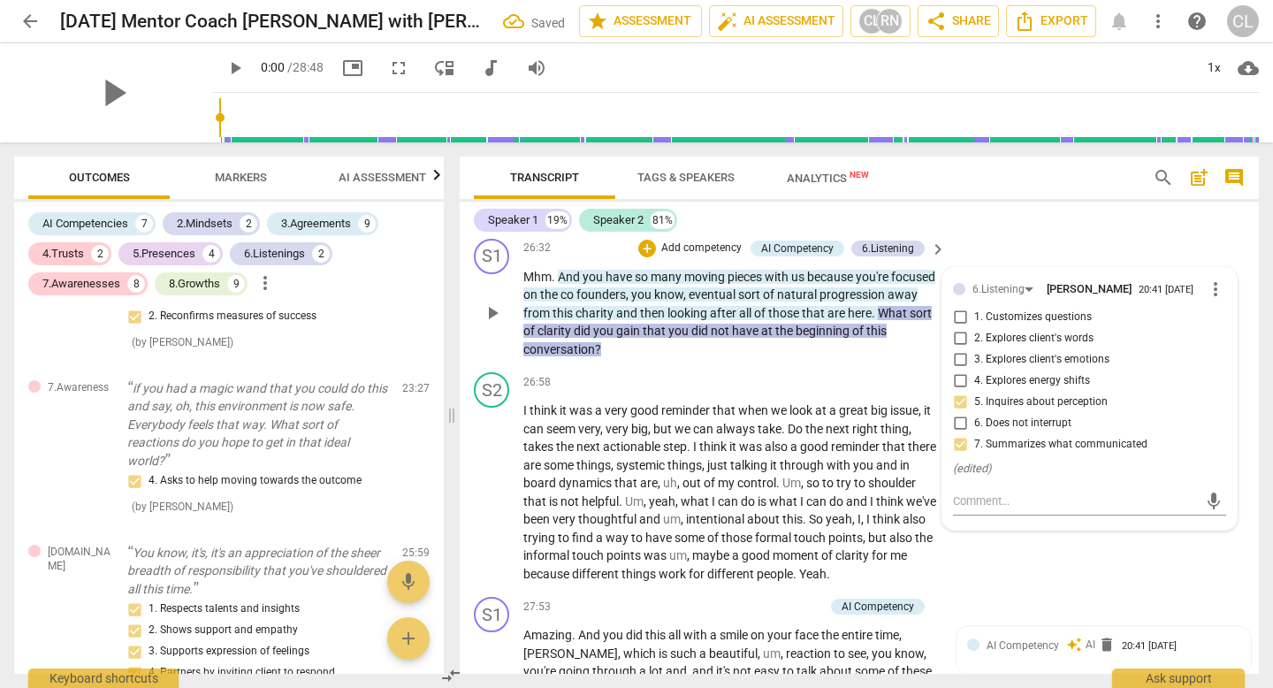
click at [1031, 370] on label "3. Explores client's emotions" at bounding box center [1082, 359] width 273 height 21
click at [974, 370] on input "3. Explores client's emotions" at bounding box center [960, 359] width 28 height 21
checkbox input "true"
click at [1029, 347] on span "2. Explores client's words" at bounding box center [1033, 339] width 119 height 16
click at [974, 349] on input "2. Explores client's words" at bounding box center [960, 338] width 28 height 21
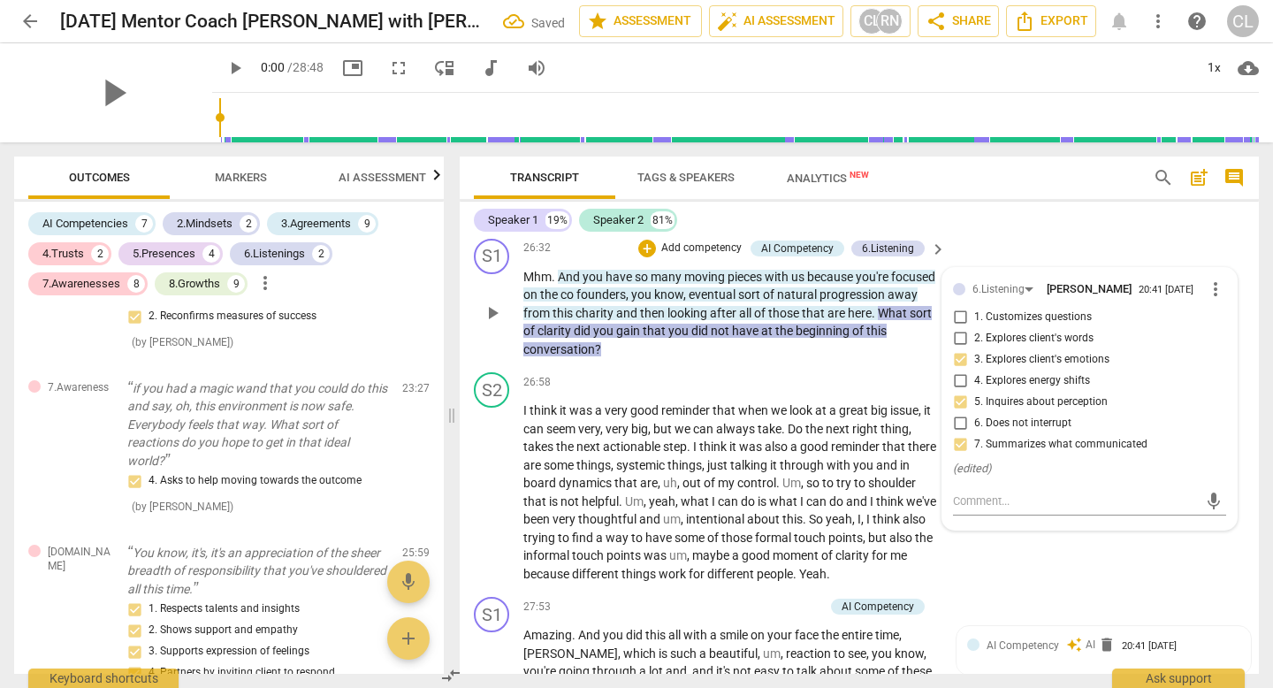
checkbox input "true"
click at [667, 256] on p "Add competency" at bounding box center [701, 248] width 84 height 16
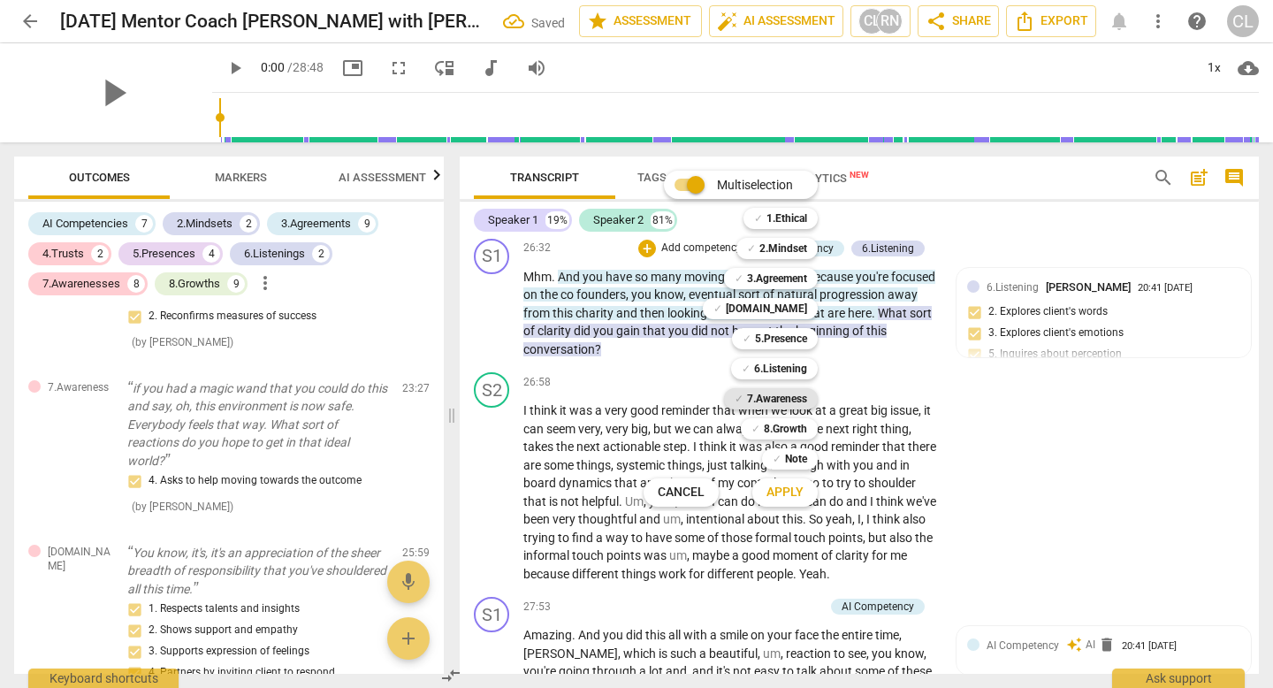
click at [775, 395] on b "7.Awareness" at bounding box center [777, 398] width 60 height 21
click at [771, 484] on span "Apply" at bounding box center [784, 493] width 37 height 18
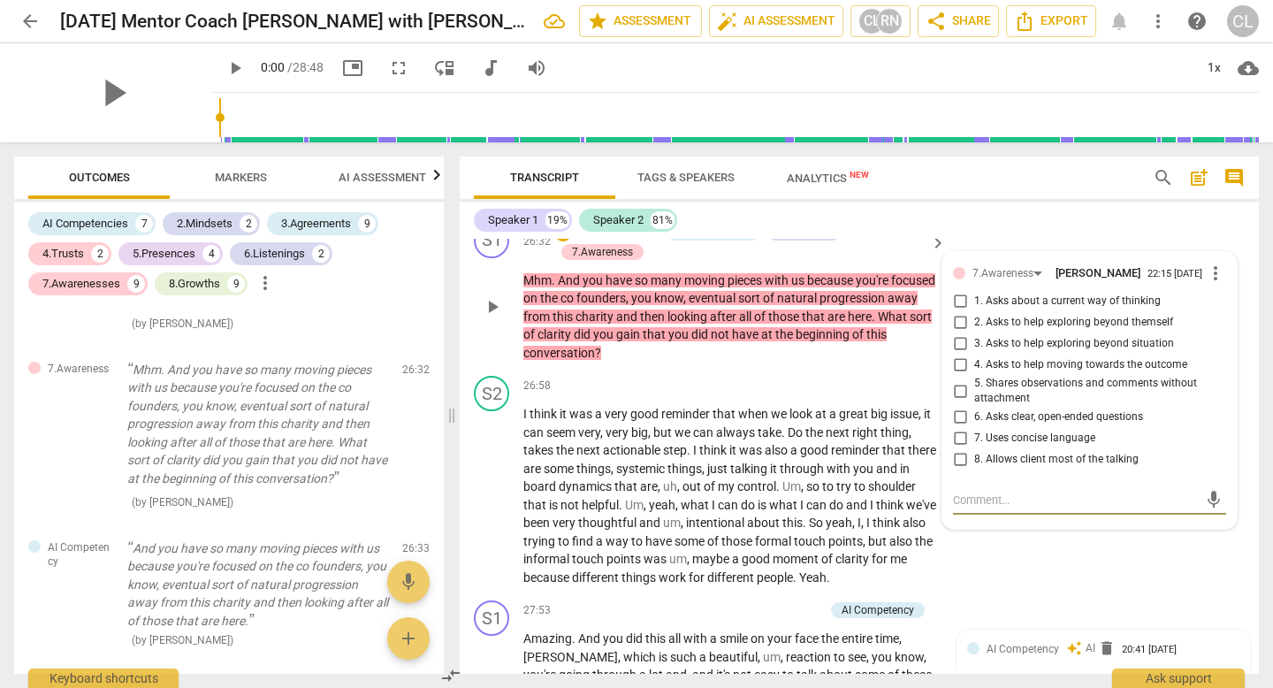
scroll to position [7283, 0]
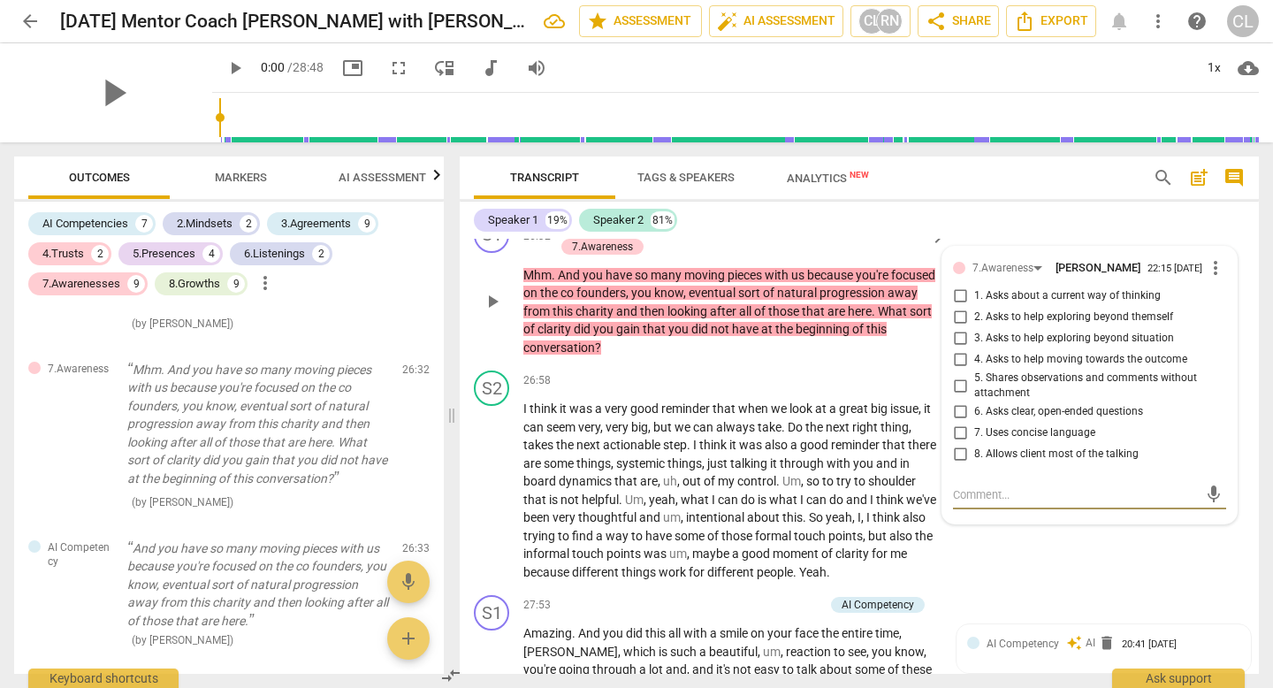
click at [1200, 369] on div "7.Awareness Carol L. 22:15 08-27-2025 more_vert 1. Asks about a current way of …" at bounding box center [1089, 365] width 273 height 217
click at [1159, 368] on span "4. Asks to help moving towards the outcome" at bounding box center [1080, 360] width 213 height 16
click at [974, 370] on input "4. Asks to help moving towards the outcome" at bounding box center [960, 359] width 28 height 21
checkbox input "true"
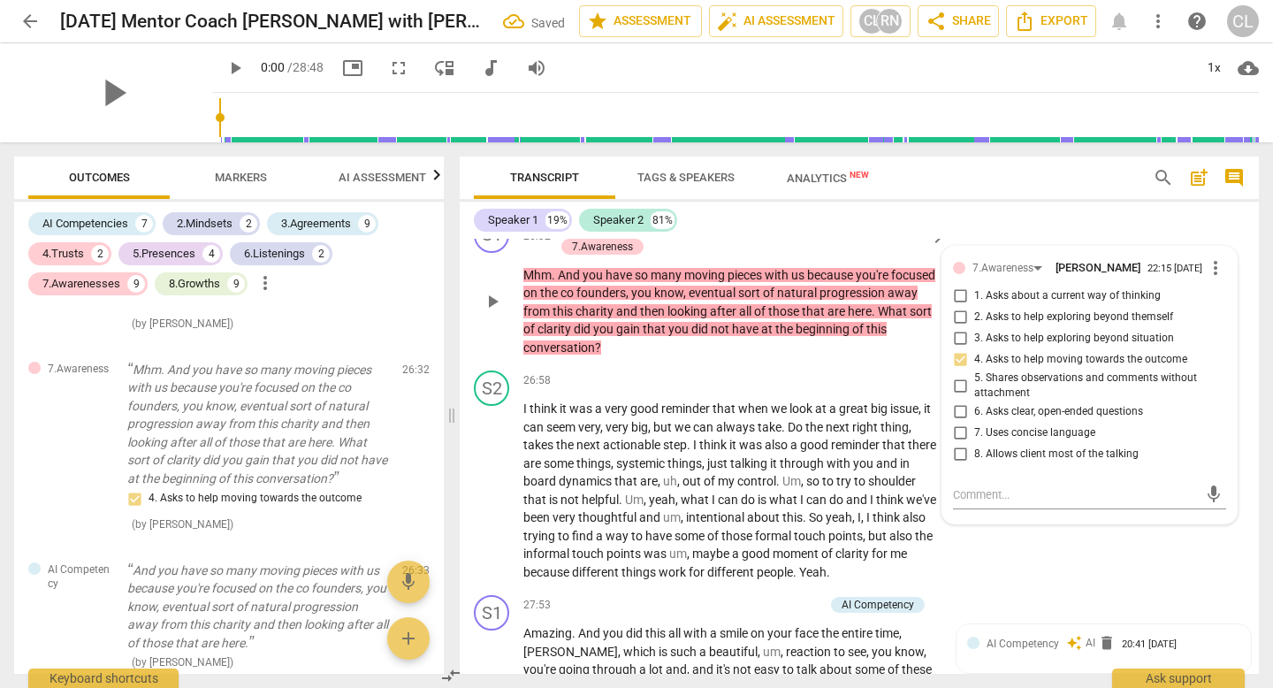
click at [595, 235] on p "Add competency" at bounding box center [617, 227] width 84 height 16
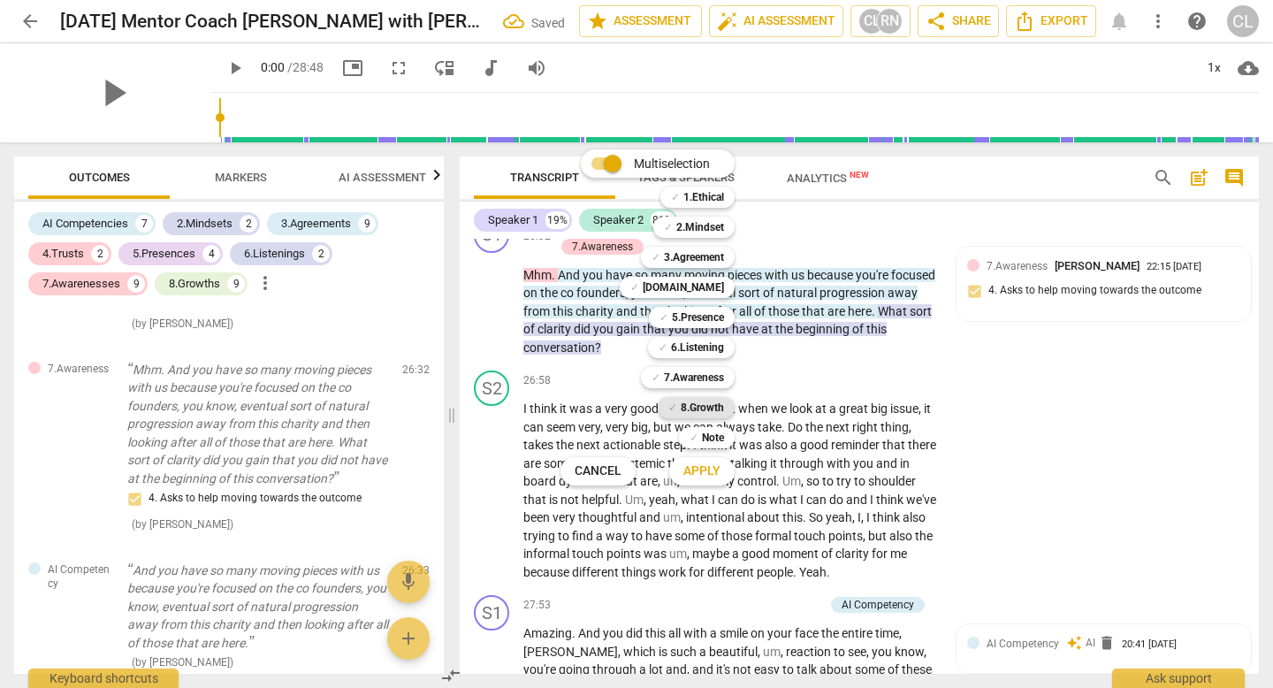
click at [709, 402] on b "8.Growth" at bounding box center [702, 407] width 43 height 21
click at [711, 481] on button "Apply" at bounding box center [701, 471] width 65 height 32
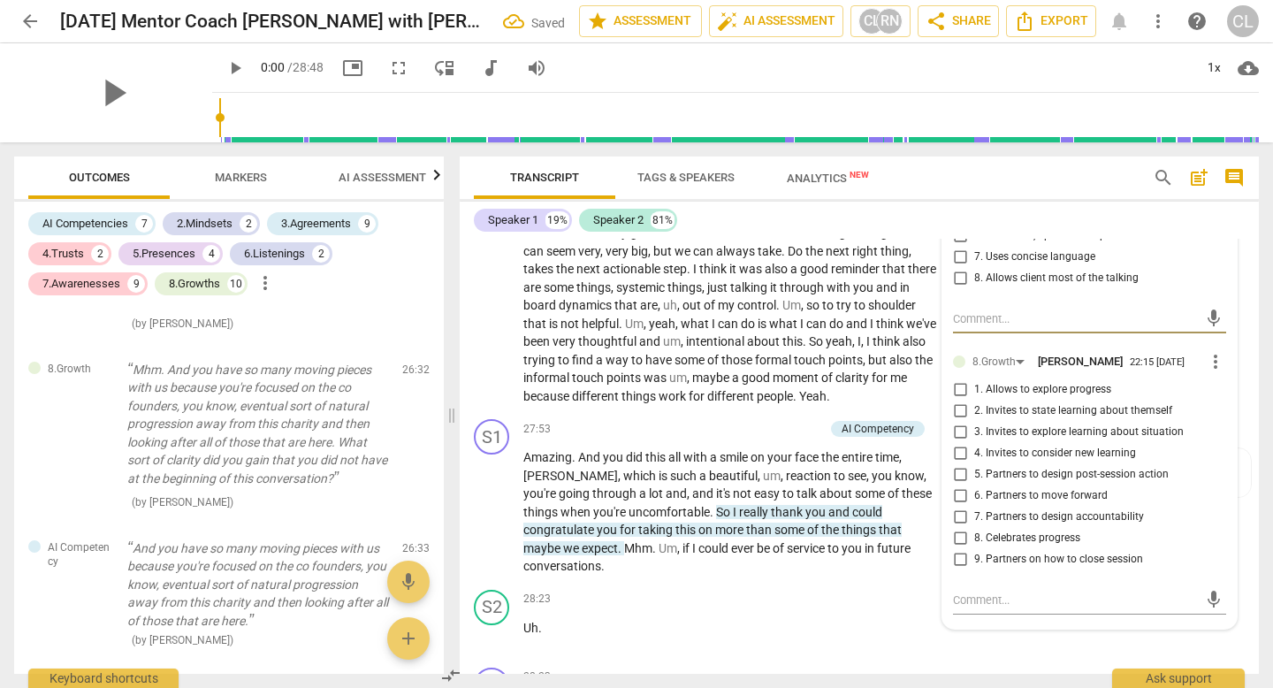
scroll to position [7514, 0]
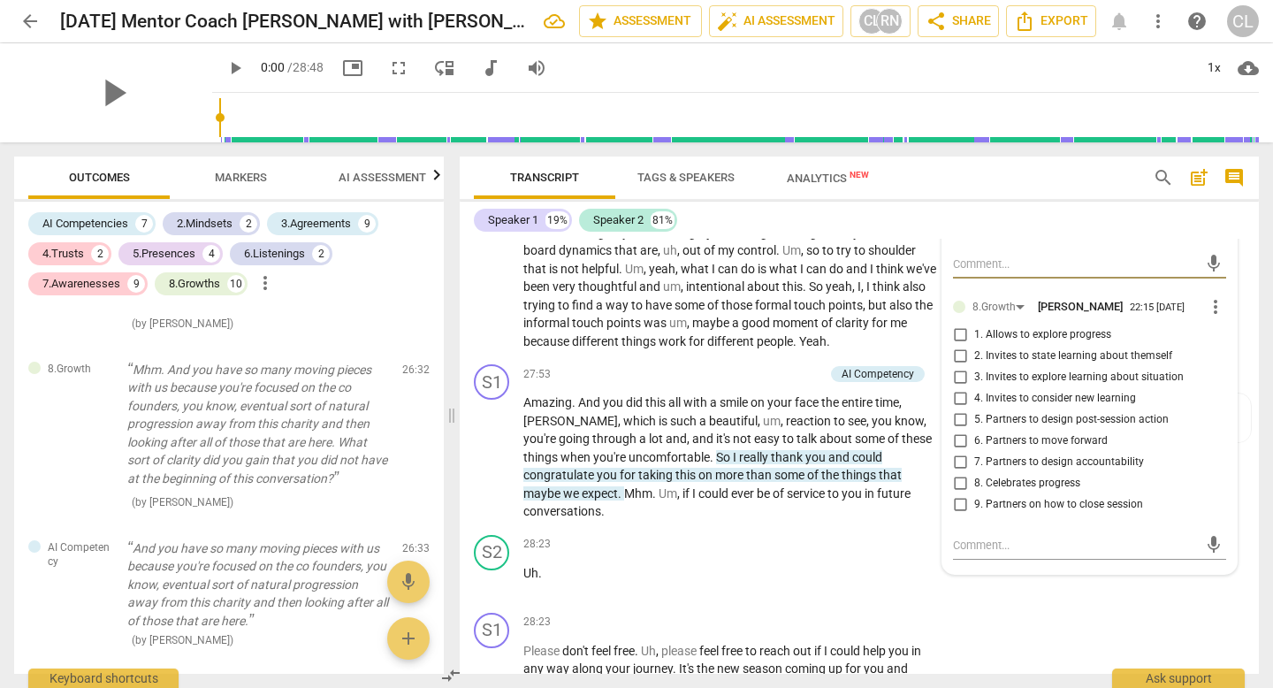
click at [1011, 515] on label "9. Partners on how to close session" at bounding box center [1082, 504] width 273 height 21
click at [974, 515] on input "9. Partners on how to close session" at bounding box center [960, 504] width 28 height 21
checkbox input "true"
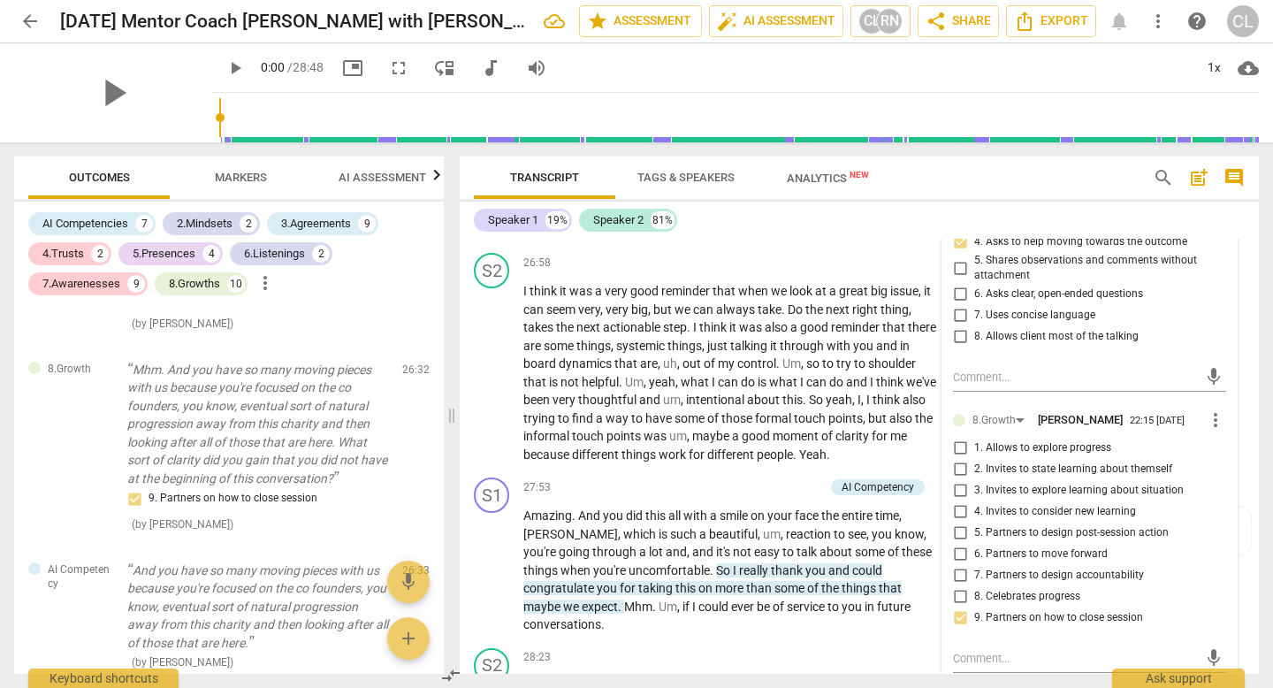
scroll to position [7402, 0]
click at [1099, 120] on input "range" at bounding box center [739, 117] width 1040 height 57
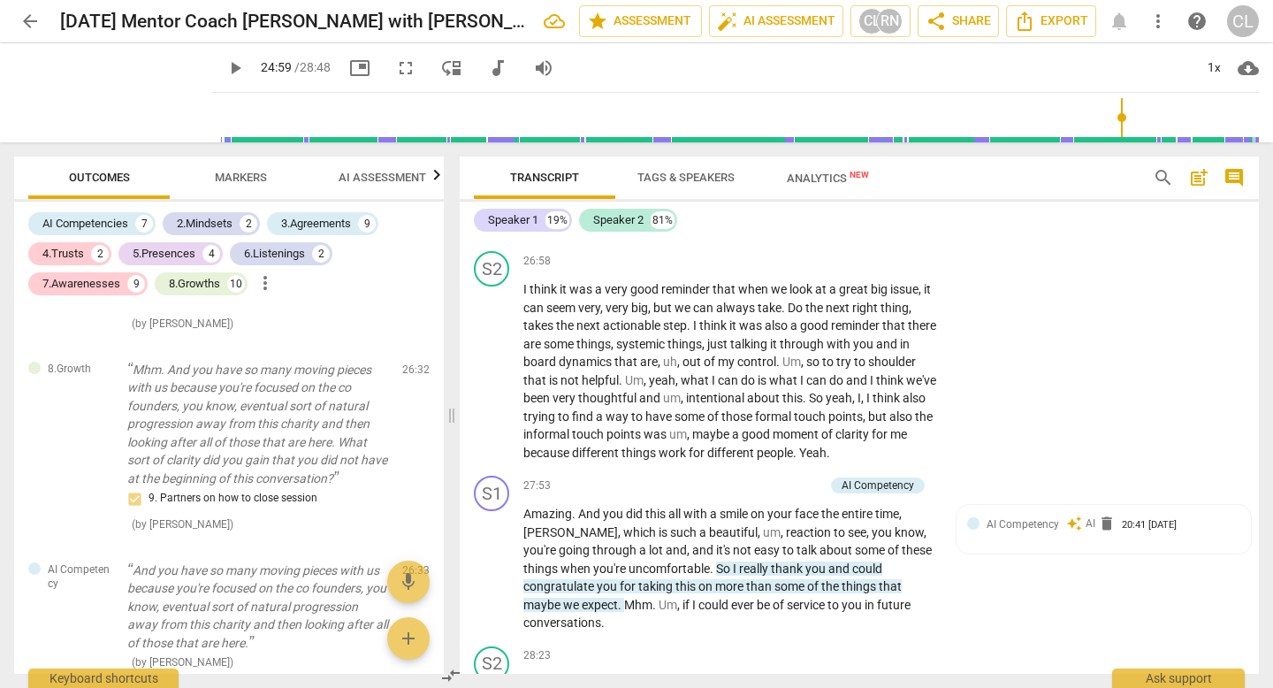
click at [1116, 123] on input "range" at bounding box center [739, 117] width 1040 height 57
click at [1144, 123] on input "range" at bounding box center [739, 117] width 1040 height 57
click at [1161, 124] on input "range" at bounding box center [739, 117] width 1040 height 57
click at [1177, 130] on input "range" at bounding box center [739, 117] width 1040 height 57
type input "1608"
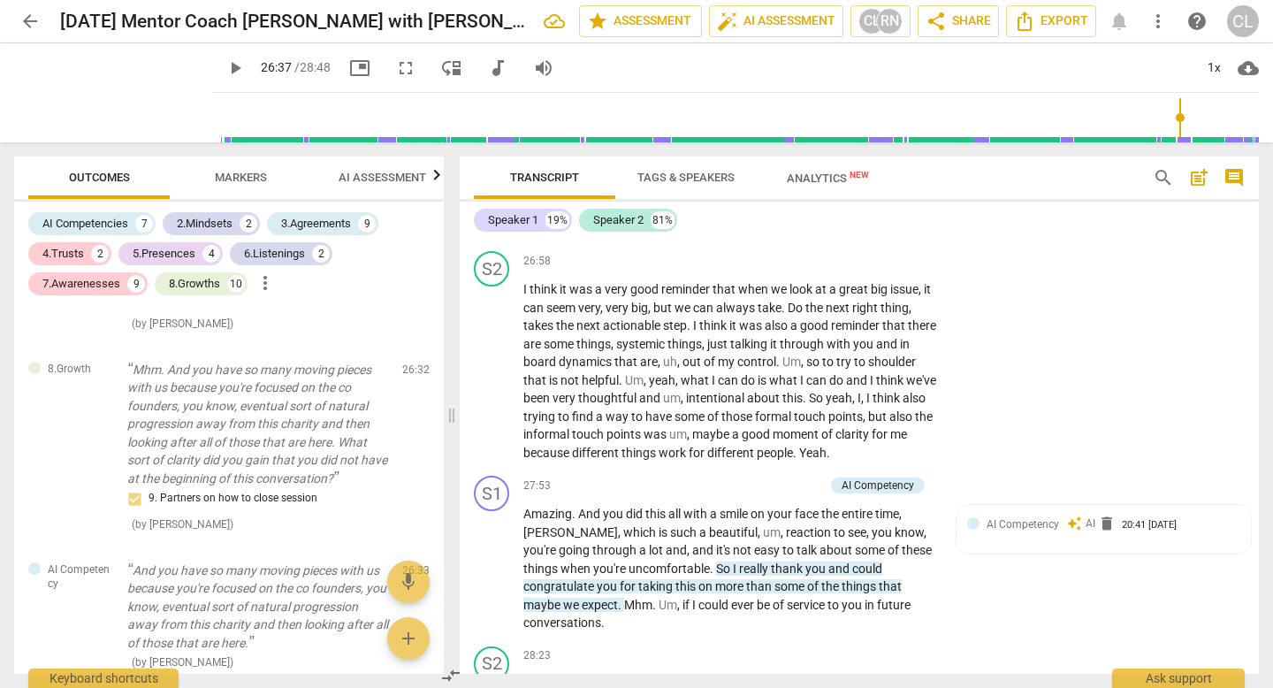
click at [1184, 130] on input "range" at bounding box center [739, 117] width 1040 height 57
click at [225, 71] on span "play_arrow" at bounding box center [235, 67] width 21 height 21
click at [490, 382] on span "pause" at bounding box center [492, 371] width 21 height 21
click at [490, 382] on span "play_arrow" at bounding box center [492, 371] width 21 height 21
type input "1"
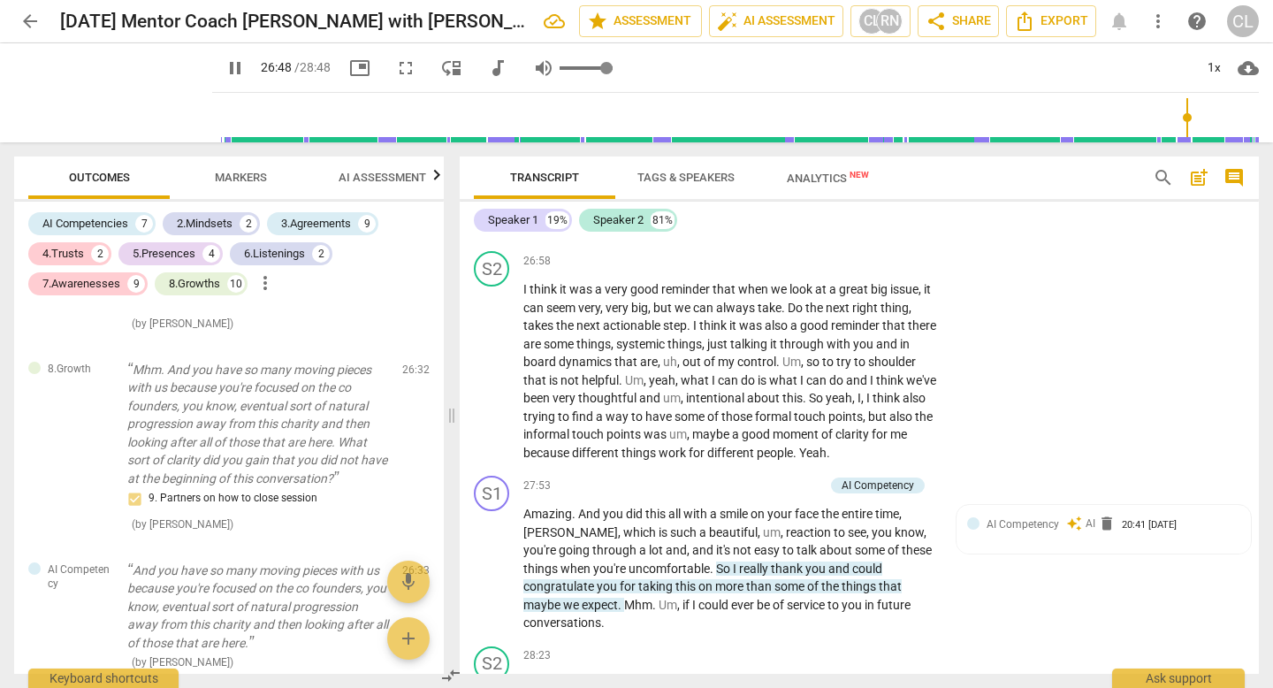
click at [590, 66] on input "range" at bounding box center [586, 68] width 53 height 4
drag, startPoint x: 590, startPoint y: 64, endPoint x: 618, endPoint y: 62, distance: 27.5
click at [560, 66] on input "range" at bounding box center [560, 68] width 0 height 4
click at [90, 91] on span "pause" at bounding box center [113, 93] width 46 height 46
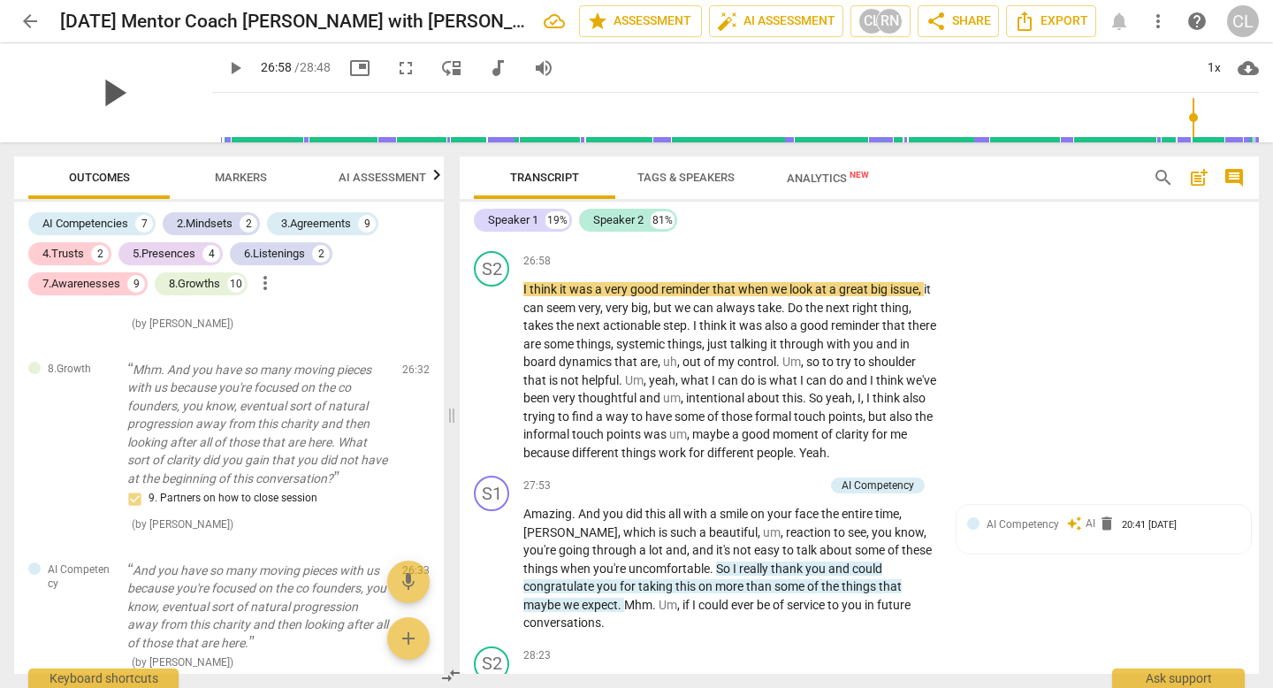
click at [90, 91] on span "play_arrow" at bounding box center [113, 93] width 46 height 46
drag, startPoint x: 1192, startPoint y: 117, endPoint x: 1183, endPoint y: 119, distance: 9.2
type input "1607"
click at [1183, 119] on input "range" at bounding box center [739, 117] width 1040 height 57
click at [487, 71] on span "audiotrack" at bounding box center [497, 67] width 21 height 21
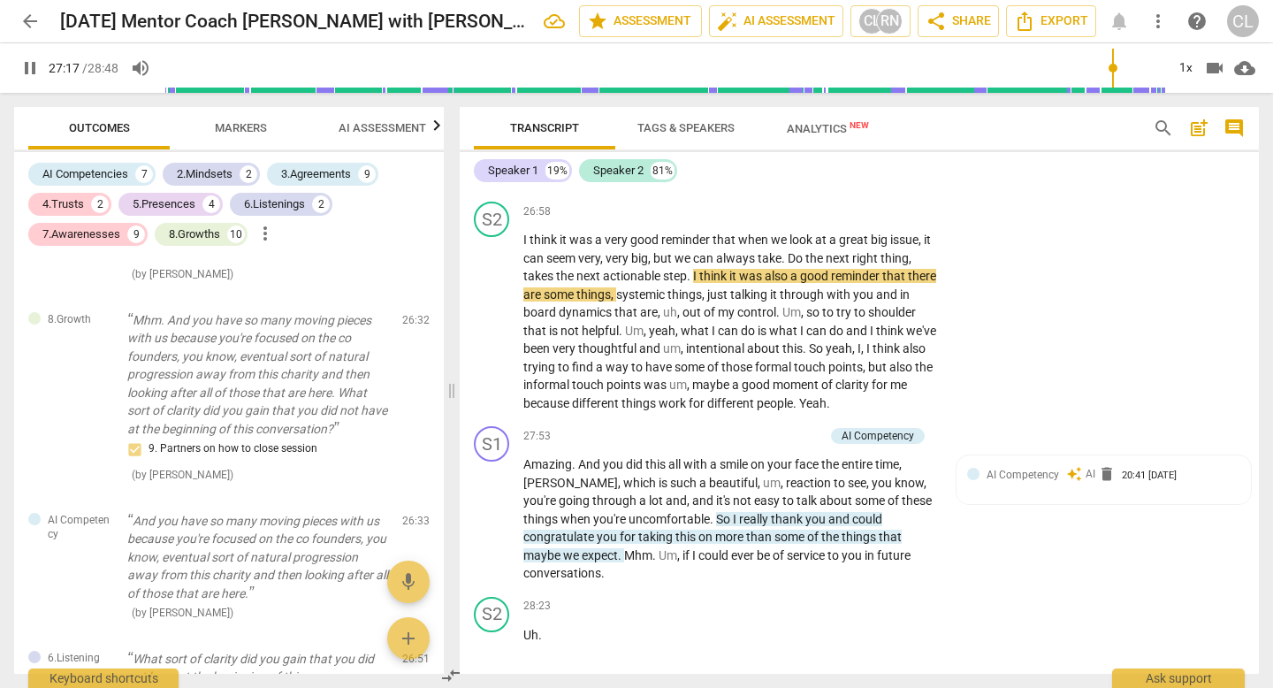
click at [33, 67] on span "pause" at bounding box center [29, 67] width 21 height 21
type input "1638"
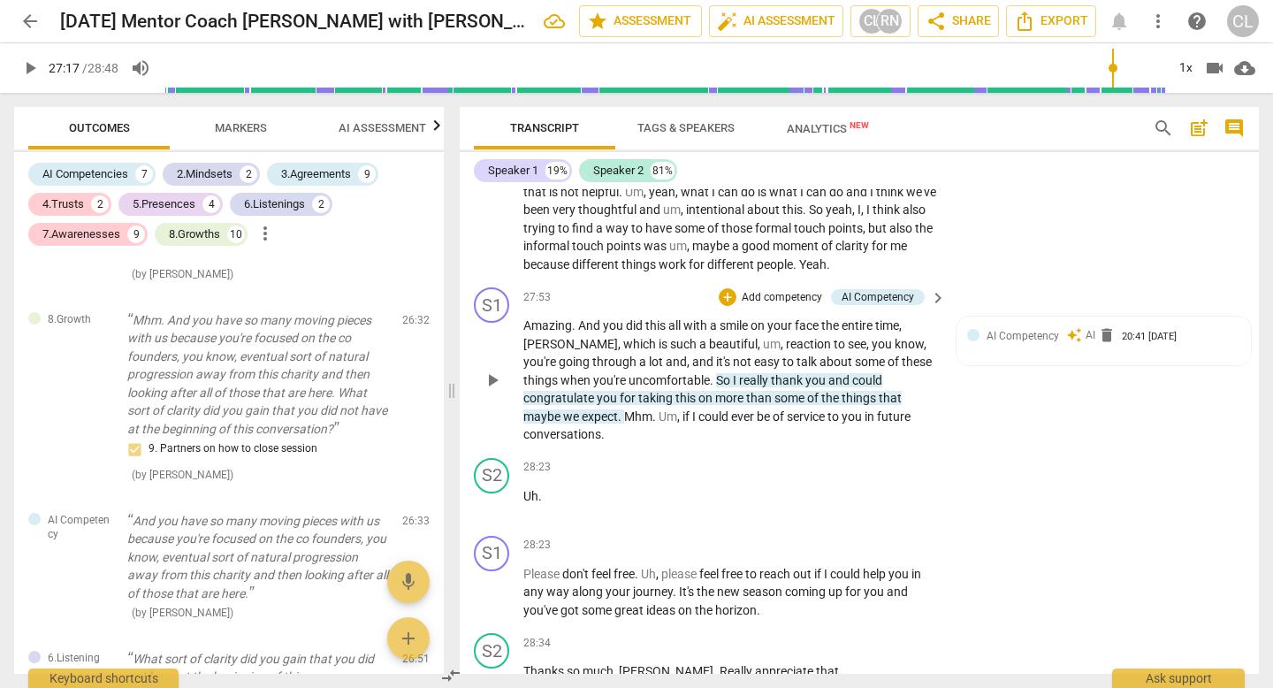
scroll to position [7546, 0]
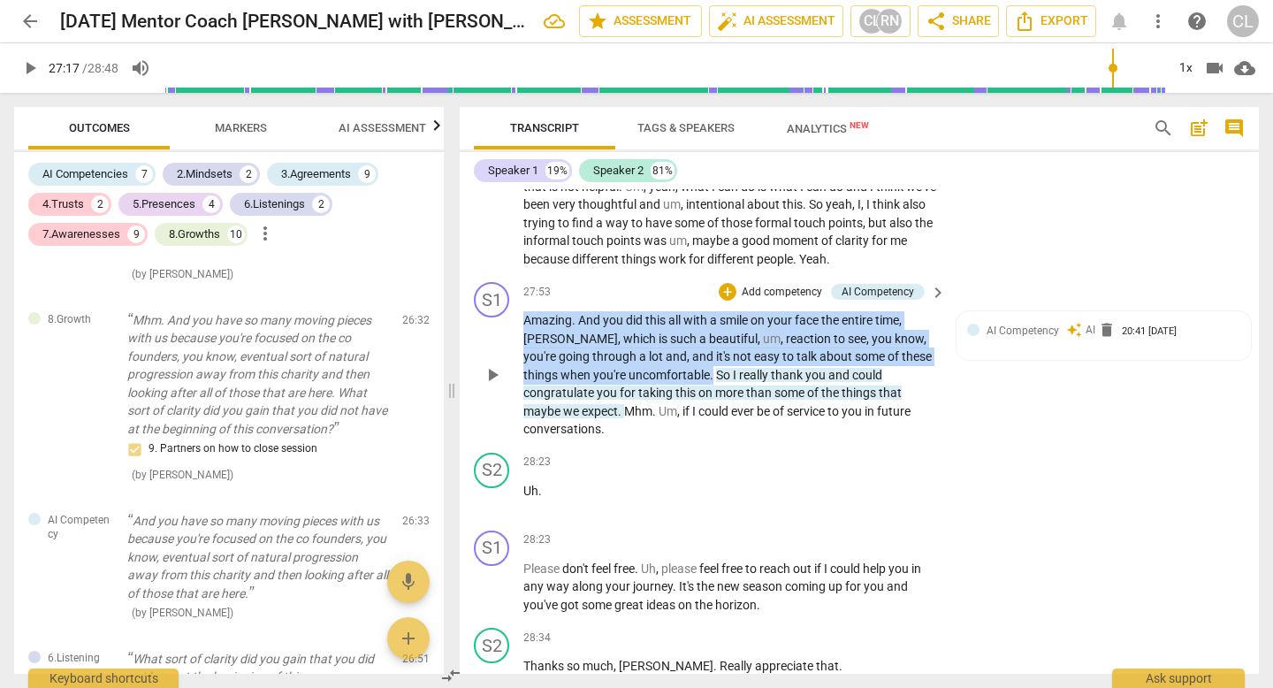
drag, startPoint x: 712, startPoint y: 468, endPoint x: 514, endPoint y: 410, distance: 206.2
click at [514, 410] on div "S1 play_arrow pause 27:53 + Add competency AI Competency keyboard_arrow_right A…" at bounding box center [859, 360] width 799 height 171
click at [786, 301] on p "Add competency" at bounding box center [782, 293] width 84 height 16
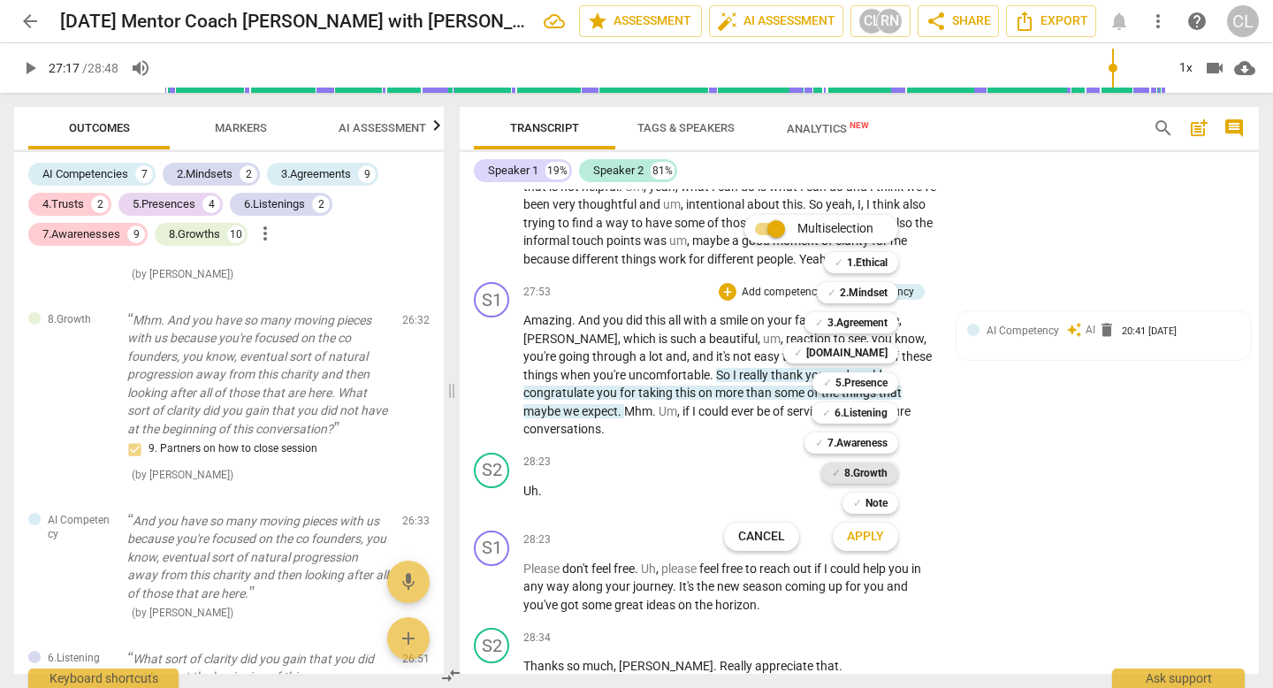
click at [886, 468] on b "8.Growth" at bounding box center [865, 472] width 43 height 21
click at [861, 344] on b "[DOMAIN_NAME]" at bounding box center [846, 352] width 81 height 21
click at [864, 380] on b "5.Presence" at bounding box center [861, 382] width 52 height 21
click at [873, 552] on button "Apply" at bounding box center [865, 537] width 65 height 32
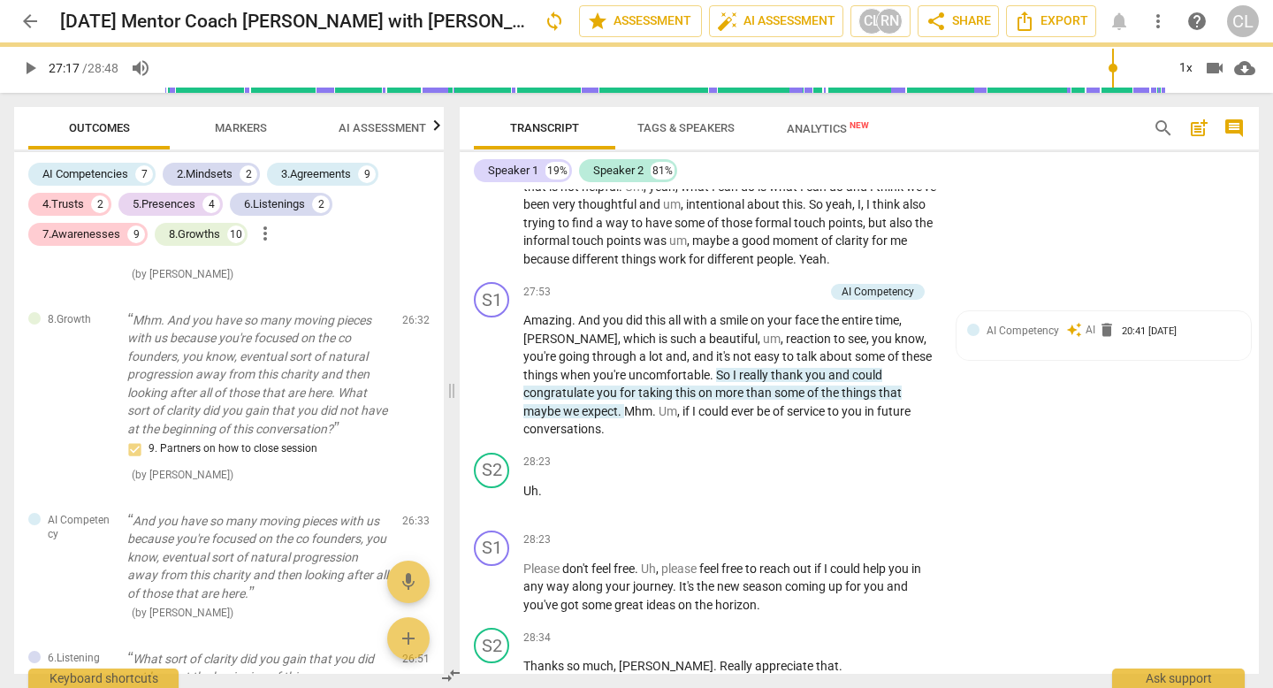
click at [874, 532] on div at bounding box center [636, 344] width 1273 height 688
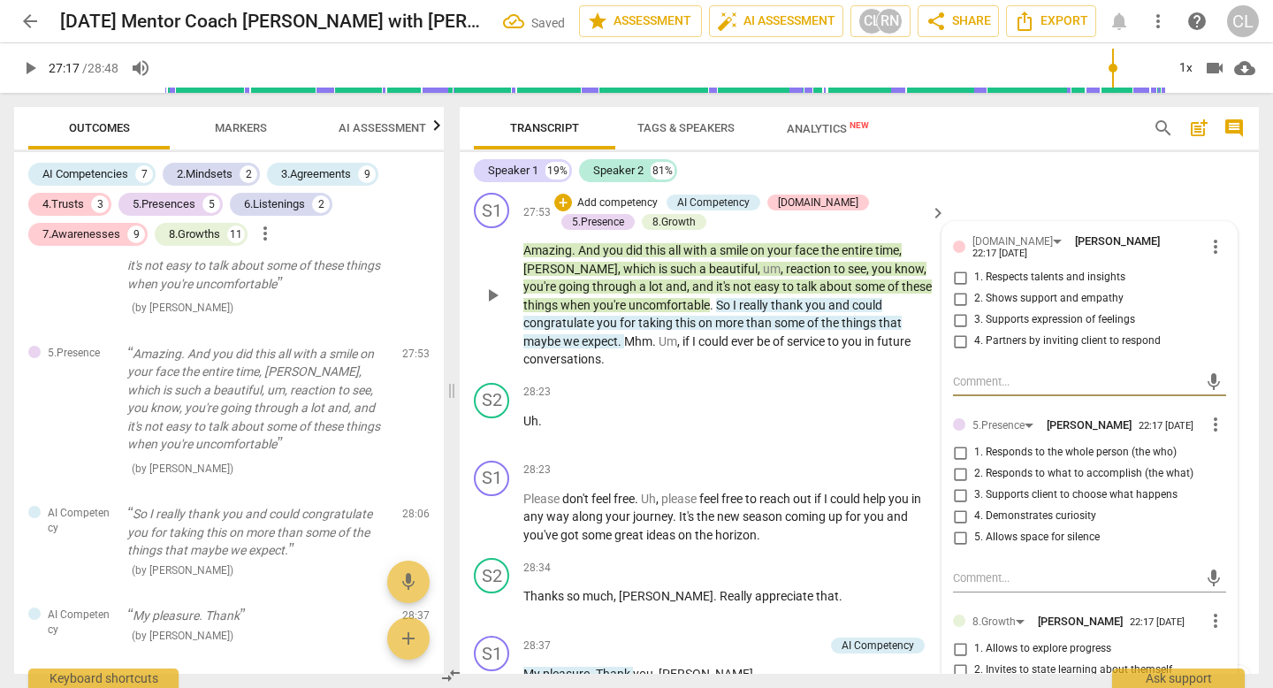
scroll to position [7636, 0]
click at [963, 330] on input "3. Supports expression of feelings" at bounding box center [960, 318] width 28 height 21
checkbox input "true"
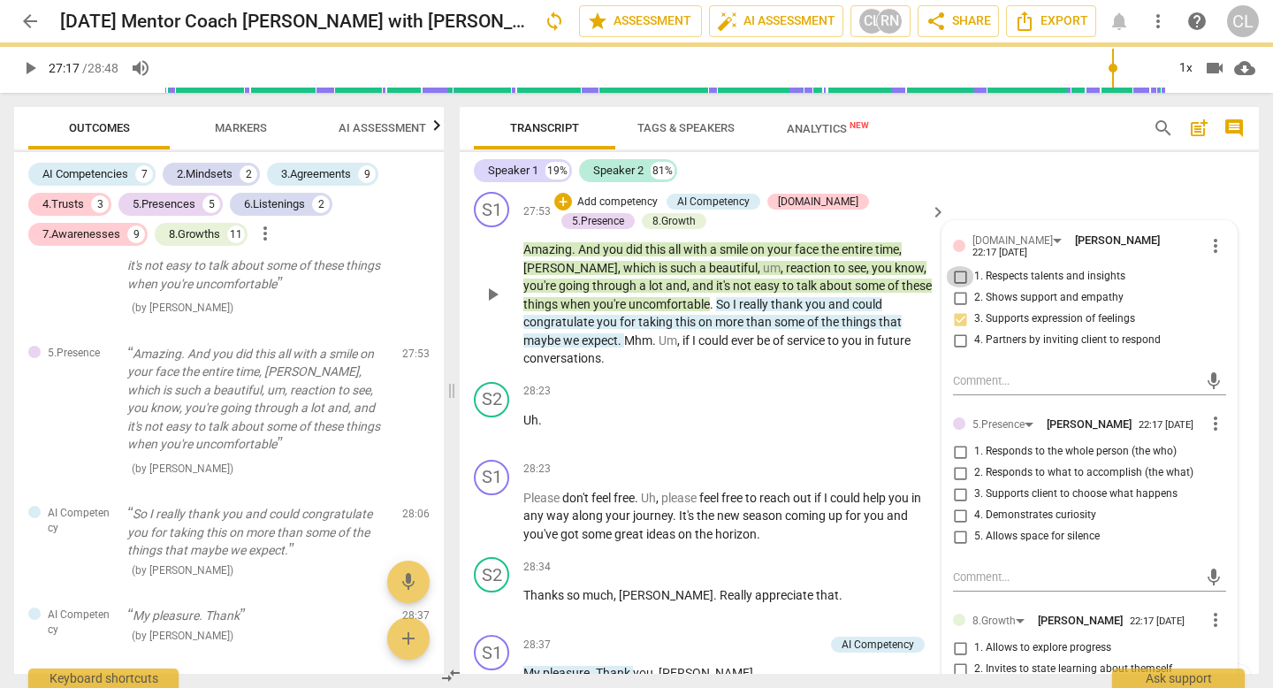
click at [957, 287] on input "1. Respects talents and insights" at bounding box center [960, 276] width 28 height 21
checkbox input "true"
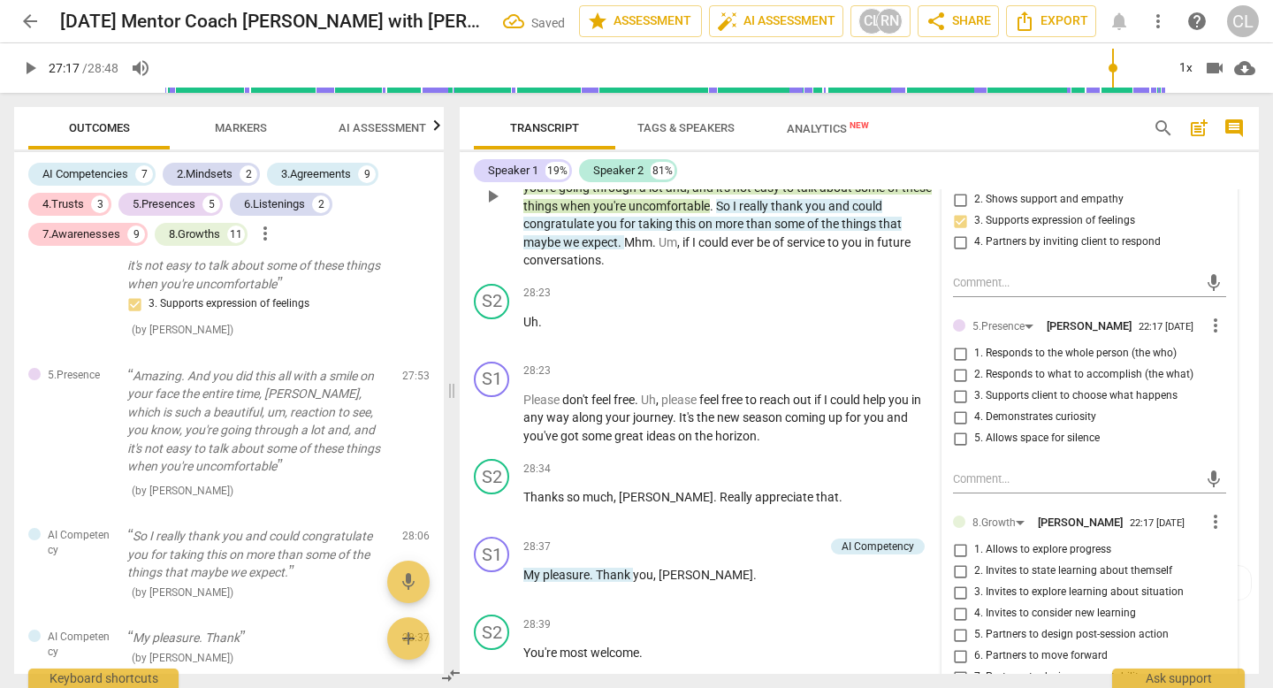
scroll to position [7741, 0]
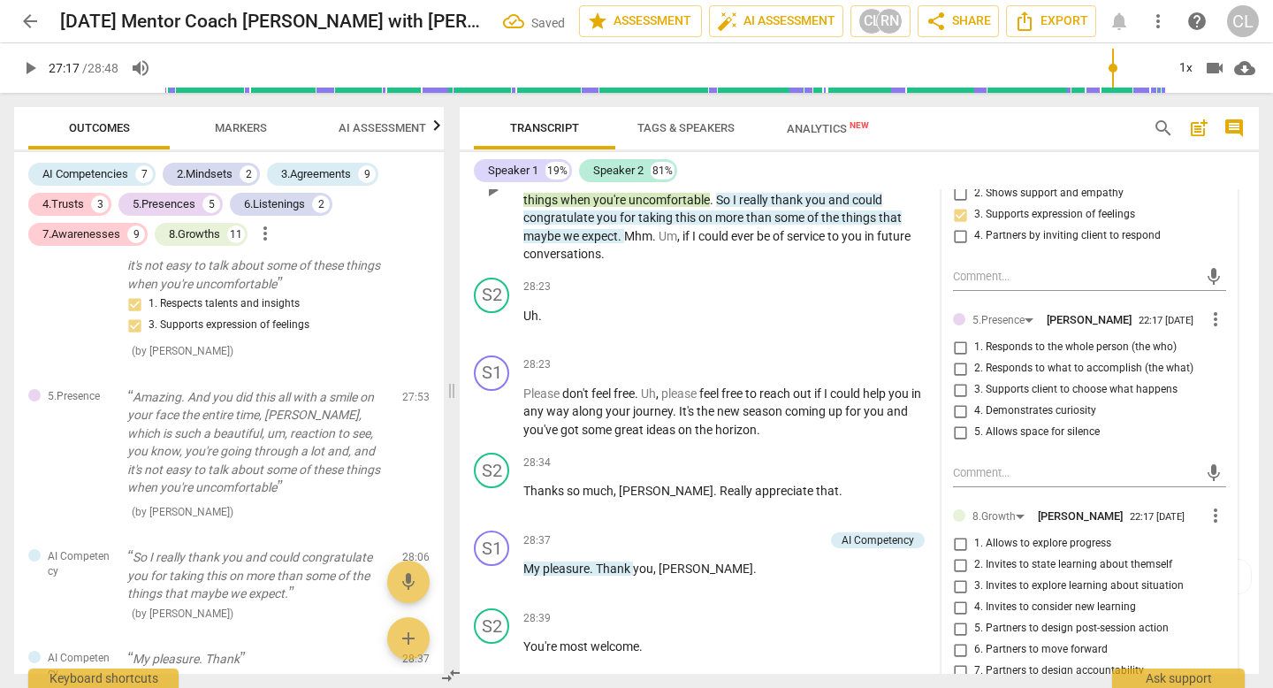
click at [964, 379] on input "2. Responds to what to accomplish (the what)" at bounding box center [960, 368] width 28 height 21
checkbox input "true"
click at [965, 400] on input "3. Supports client to choose what happens" at bounding box center [960, 389] width 28 height 21
checkbox input "true"
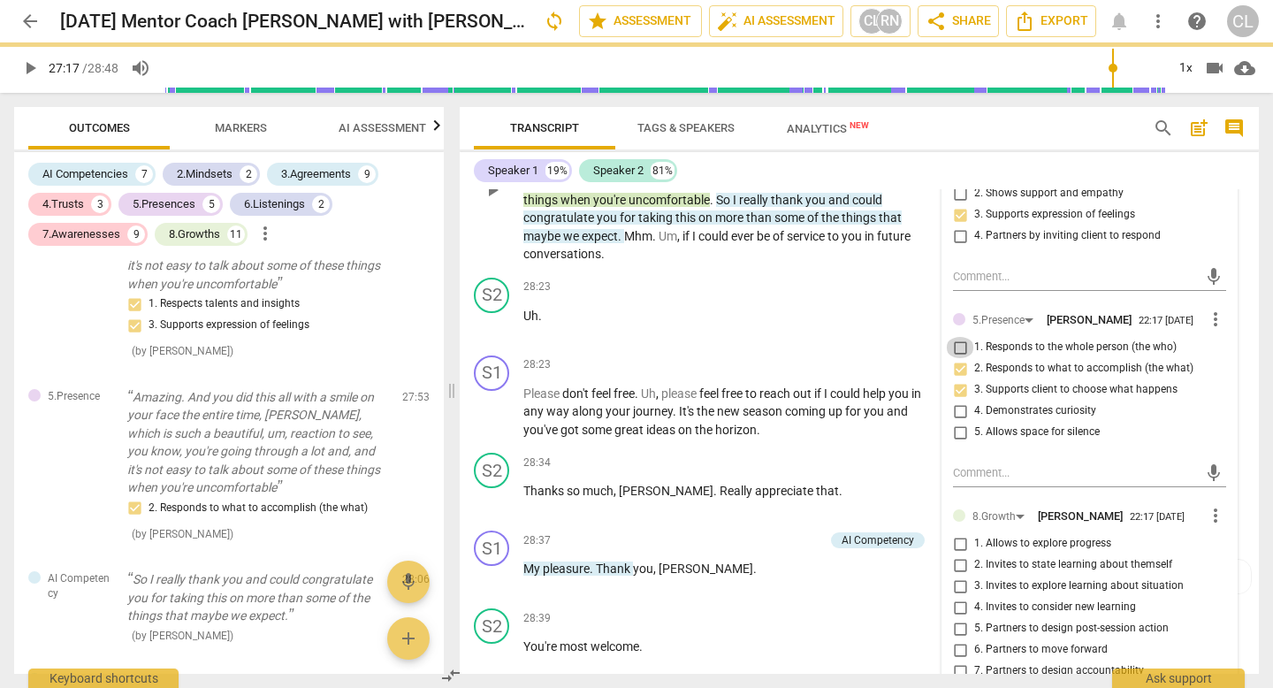
click at [964, 358] on input "1. Responds to the whole person (the who)" at bounding box center [960, 347] width 28 height 21
checkbox input "true"
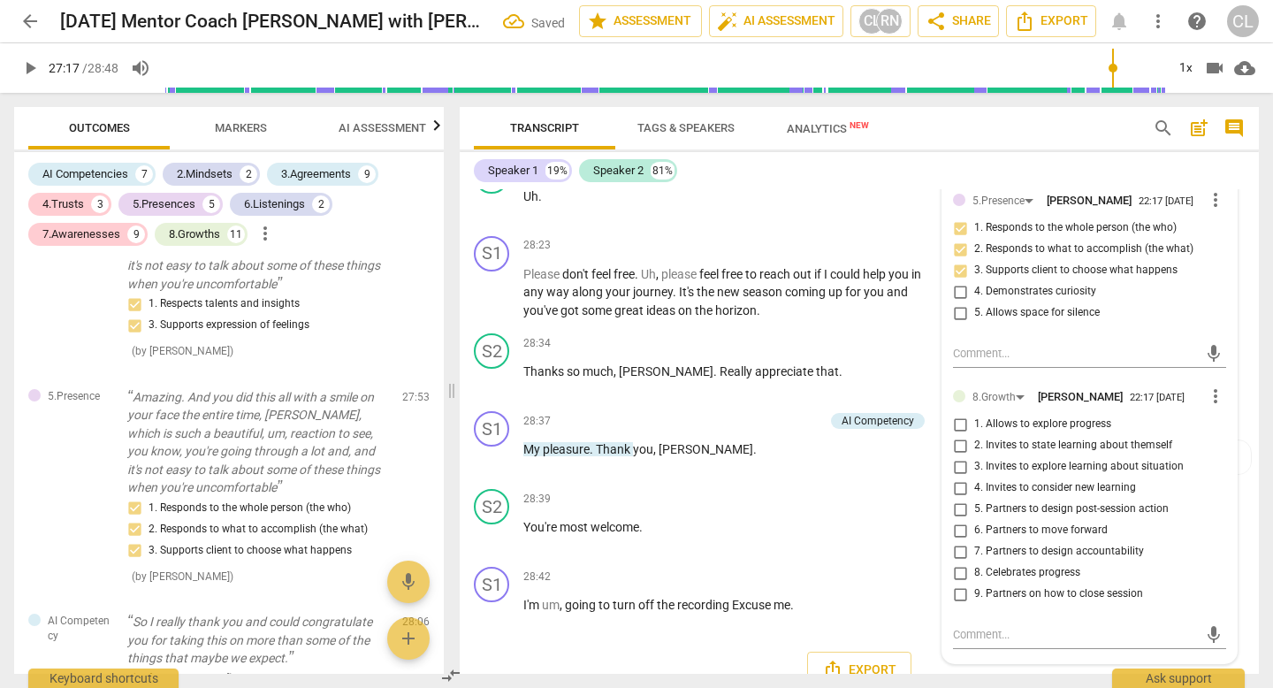
scroll to position [7948, 0]
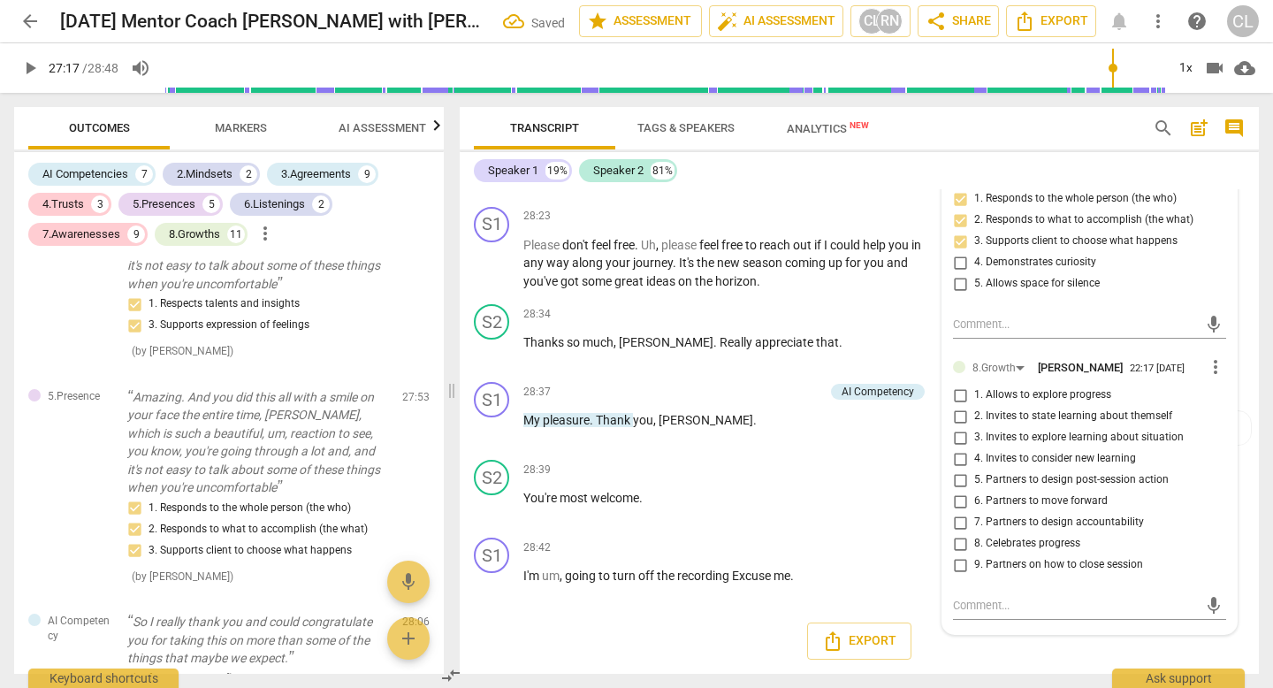
click at [978, 552] on span "8. Celebrates progress" at bounding box center [1027, 544] width 106 height 16
click at [974, 554] on input "8. Celebrates progress" at bounding box center [960, 543] width 28 height 21
checkbox input "true"
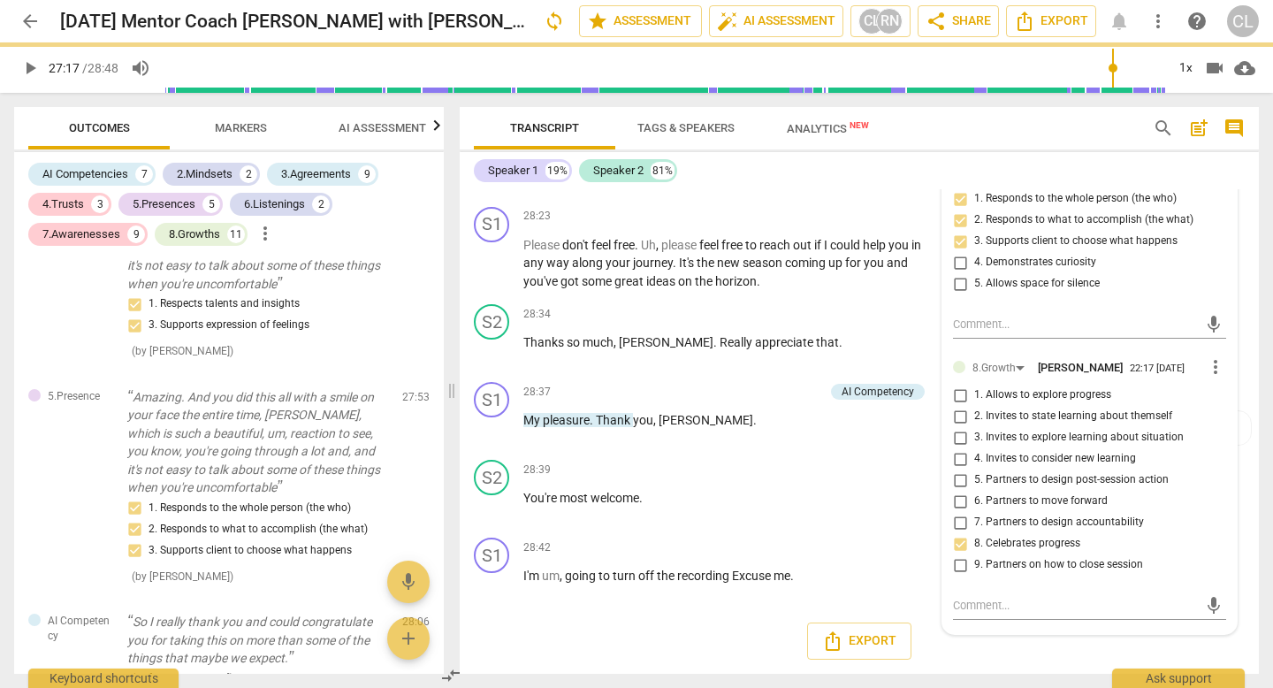
click at [961, 533] on input "7. Partners to design accountability" at bounding box center [960, 522] width 28 height 21
checkbox input "true"
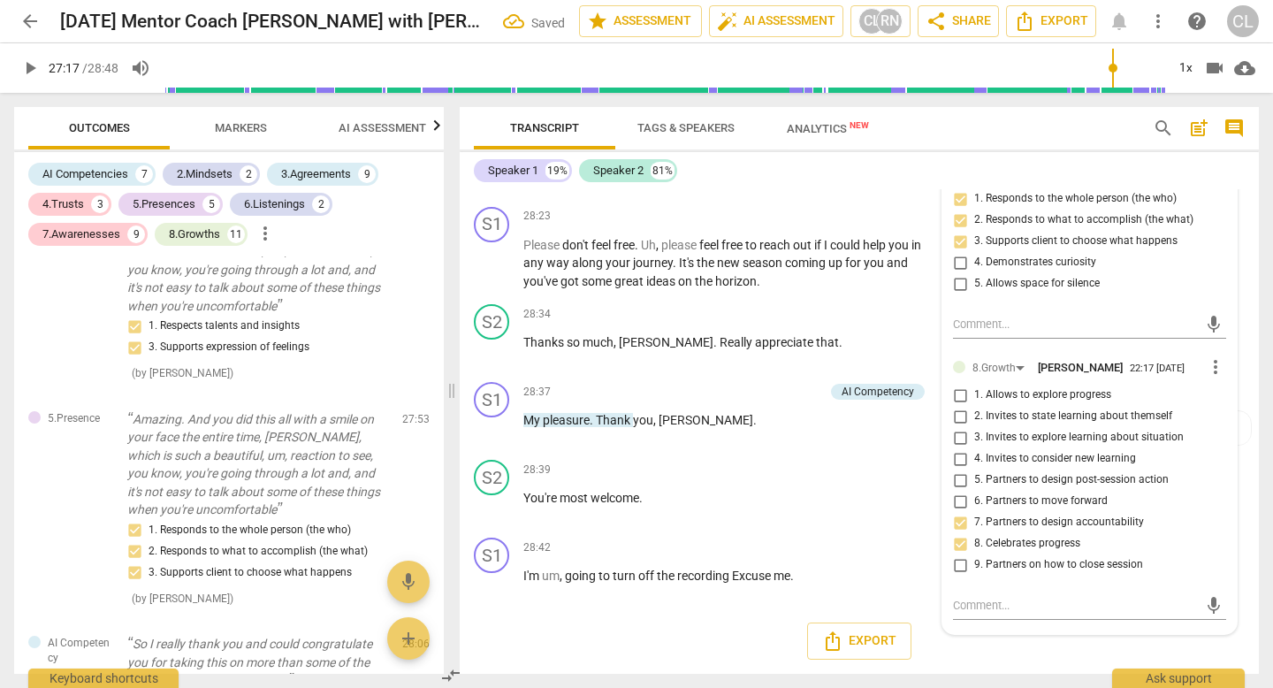
scroll to position [6967, 0]
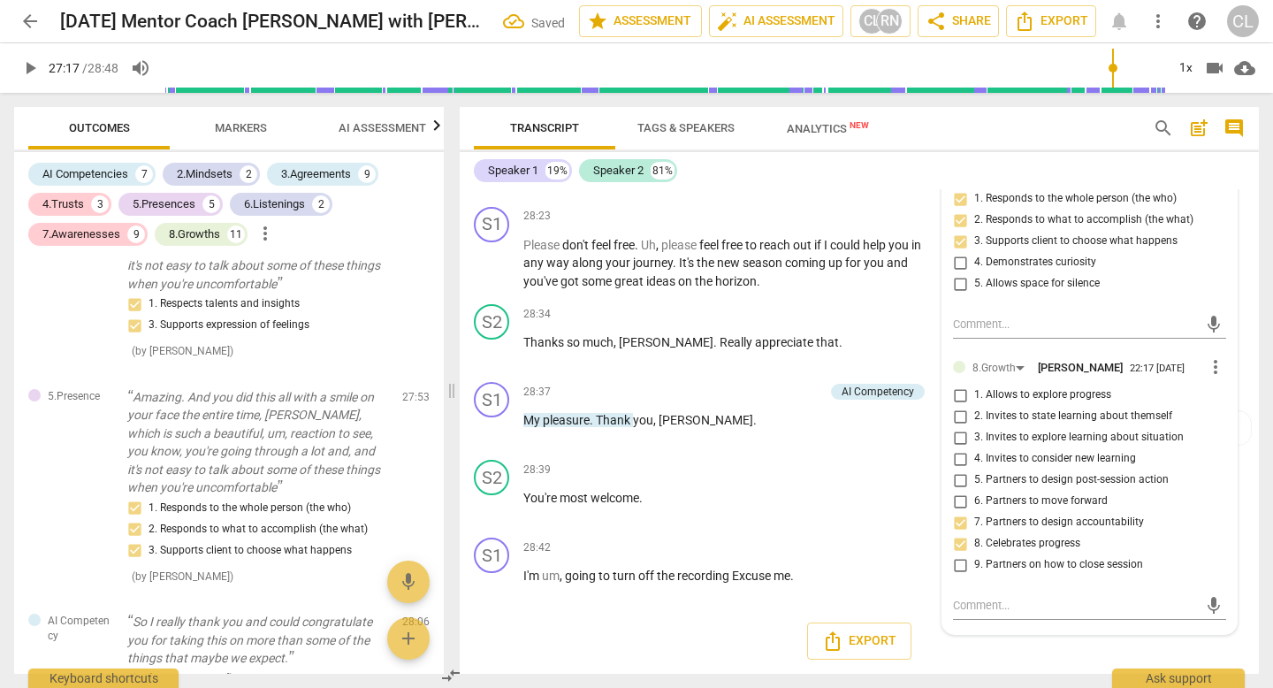
click at [954, 469] on input "4. Invites to consider new learning" at bounding box center [960, 458] width 28 height 21
checkbox input "true"
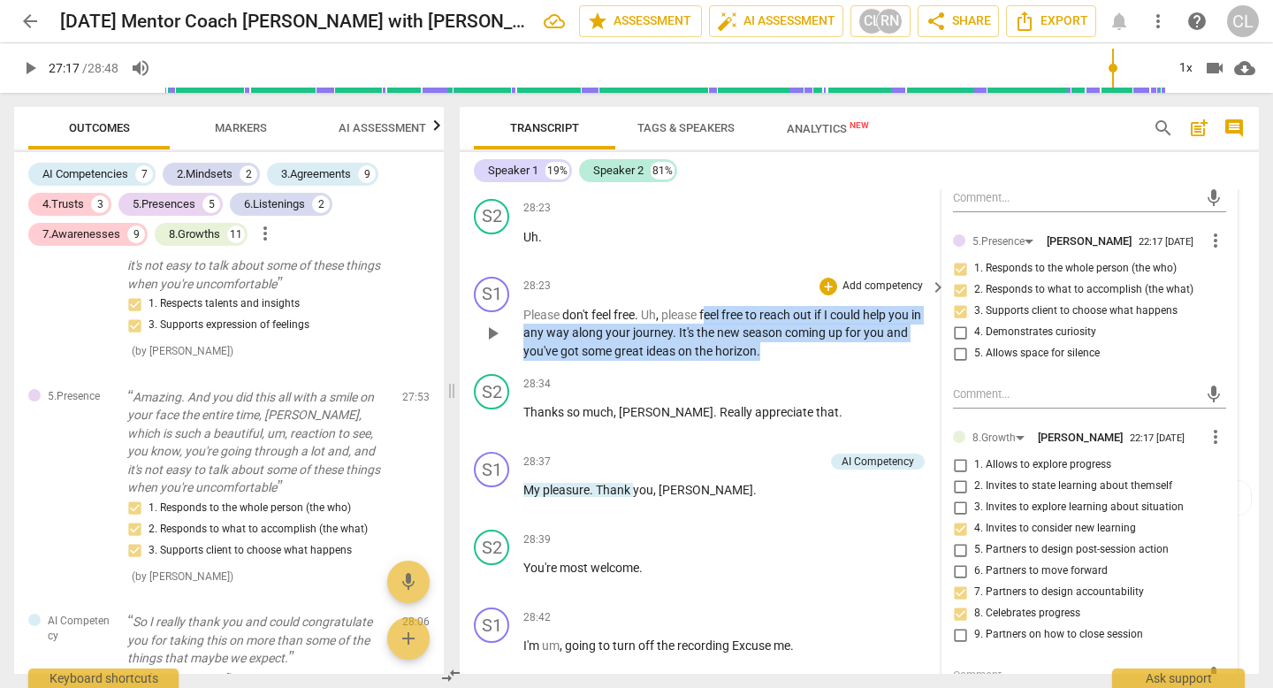
drag, startPoint x: 707, startPoint y: 406, endPoint x: 776, endPoint y: 438, distance: 76.3
click at [776, 361] on p "Please don't feel free . Uh , please feel free to reach out if I could help you…" at bounding box center [730, 333] width 414 height 55
click at [830, 295] on div "+" at bounding box center [828, 287] width 18 height 18
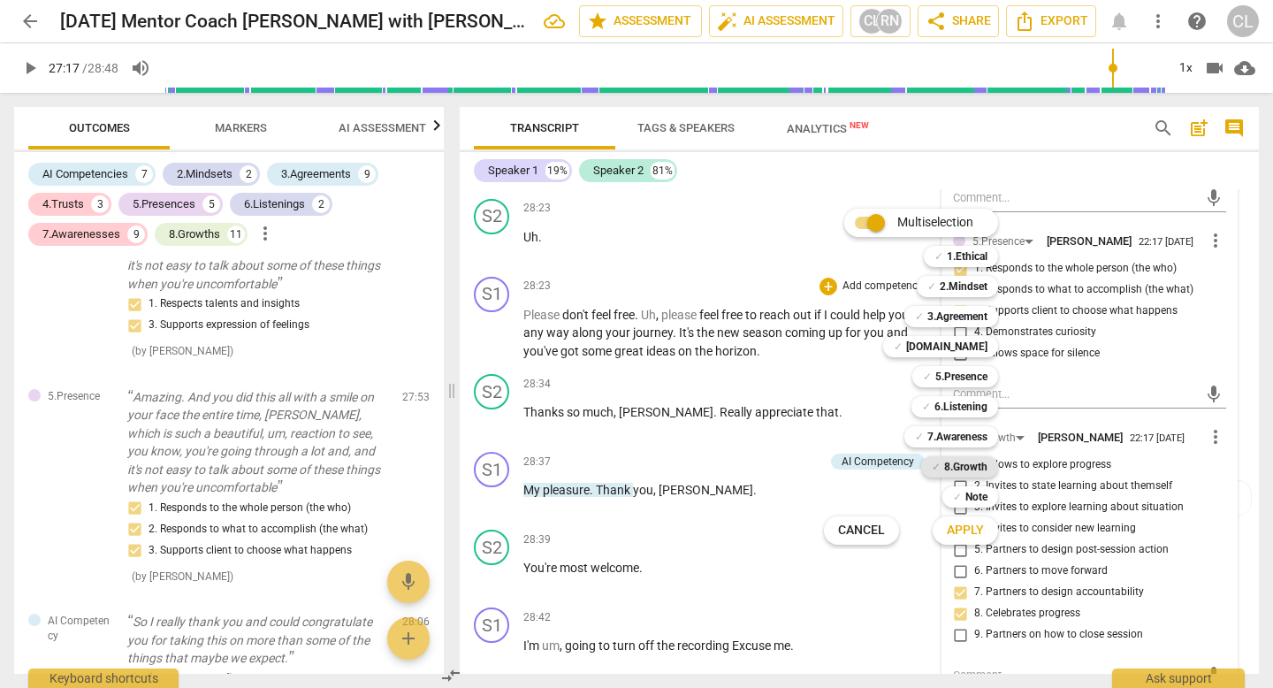
click at [948, 464] on b "8.Growth" at bounding box center [965, 466] width 43 height 21
click at [960, 527] on span "Apply" at bounding box center [965, 531] width 37 height 18
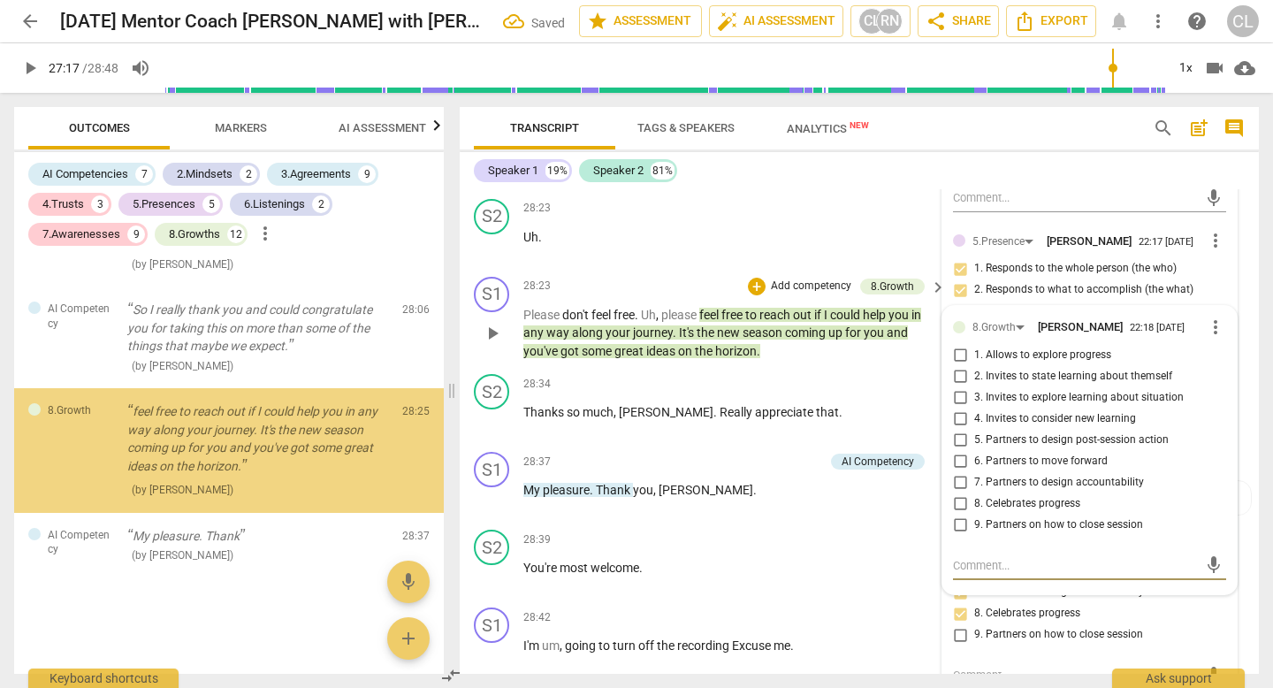
scroll to position [7362, 0]
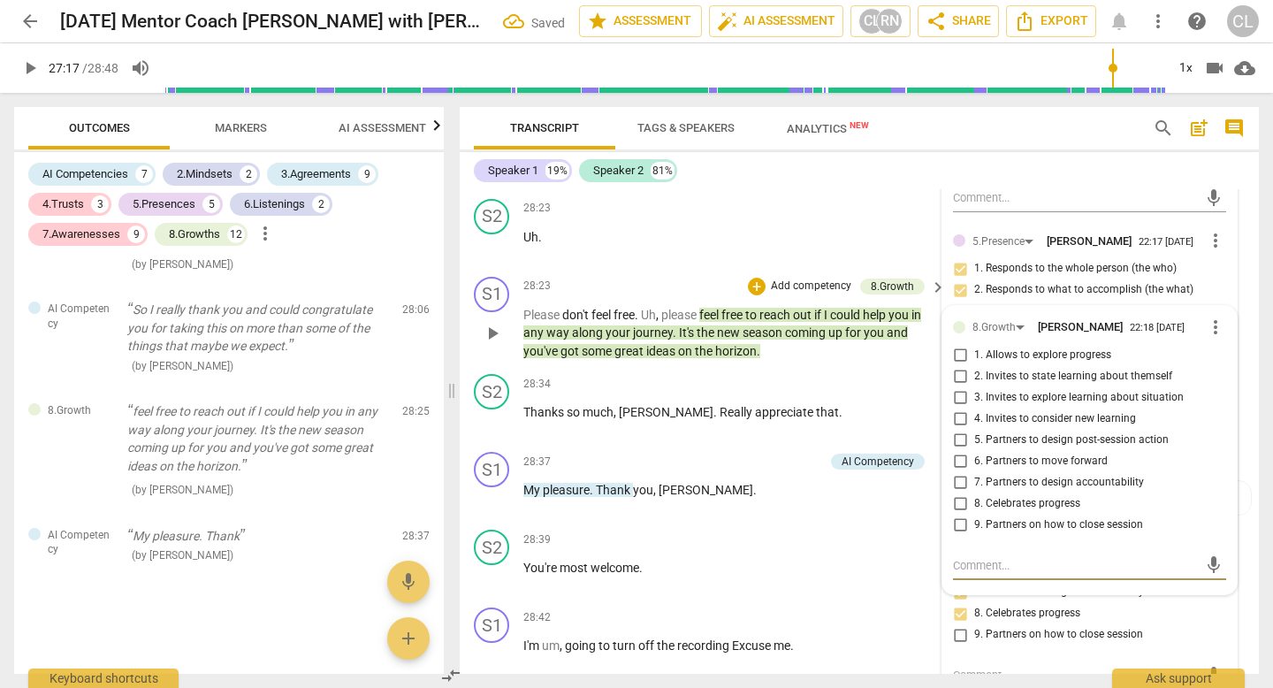
click at [955, 366] on input "1. Allows to explore progress" at bounding box center [960, 355] width 28 height 21
checkbox input "true"
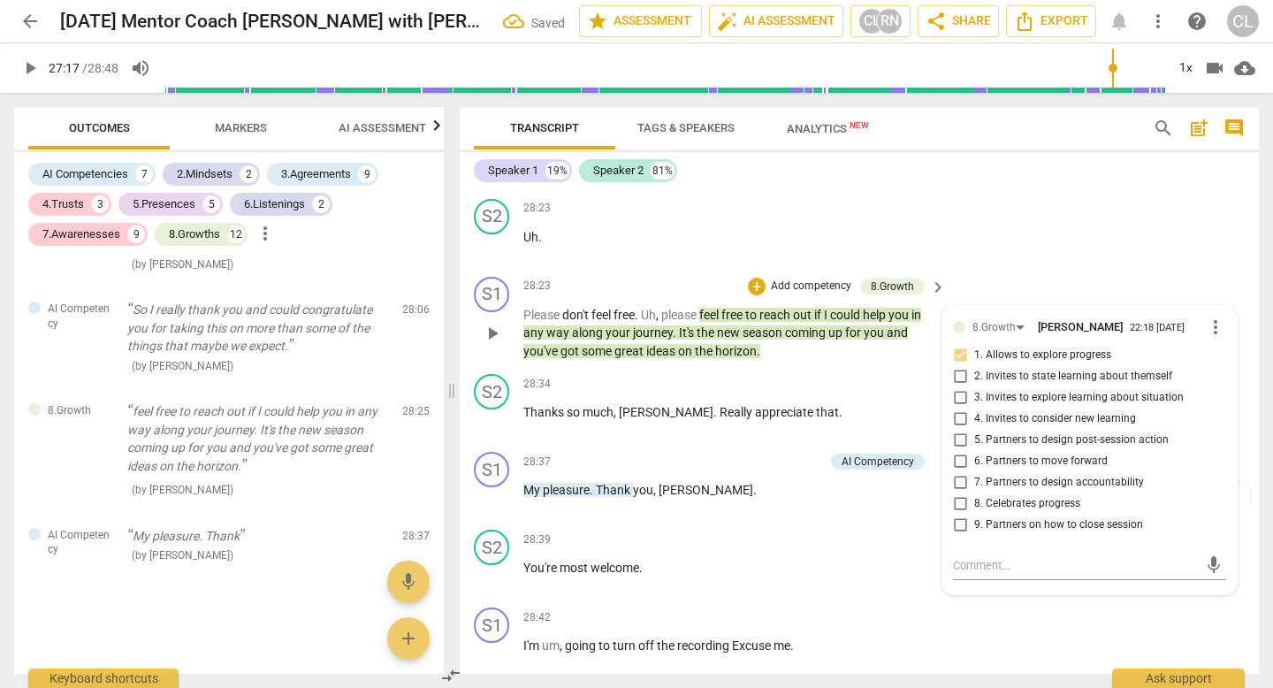
click at [966, 536] on input "9. Partners on how to close session" at bounding box center [960, 524] width 28 height 21
checkbox input "true"
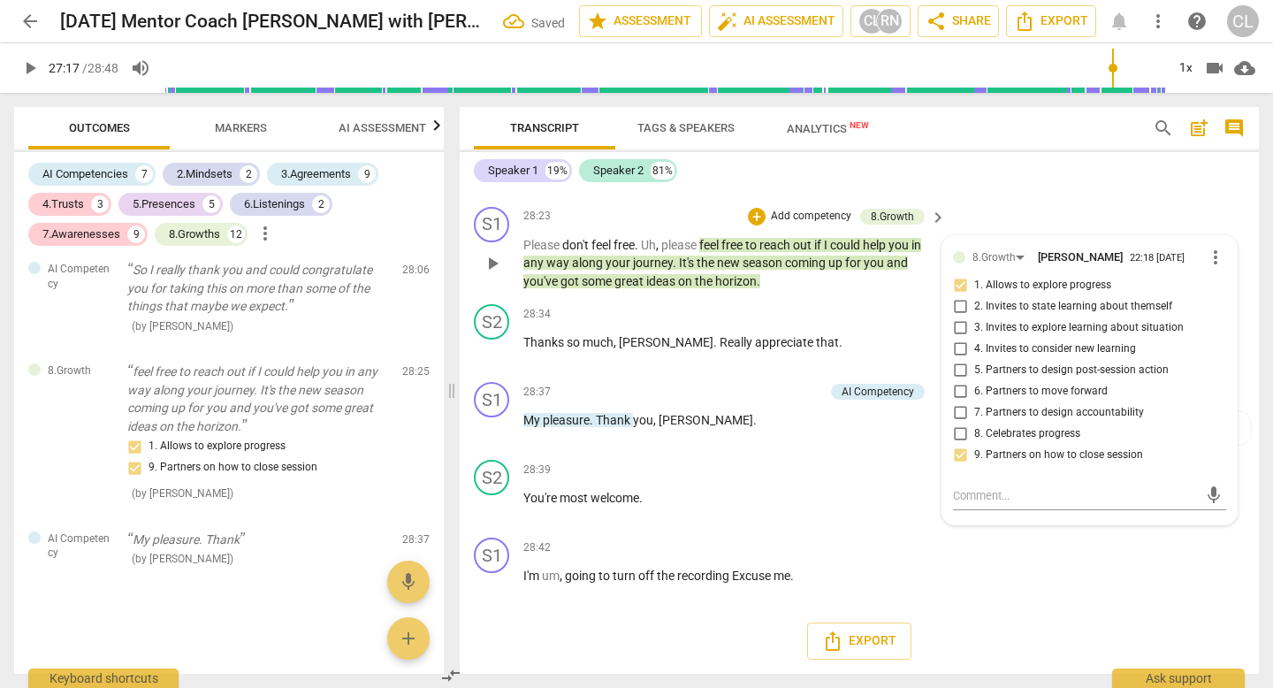
scroll to position [7979, 0]
click at [868, 652] on button "Export" at bounding box center [859, 640] width 104 height 37
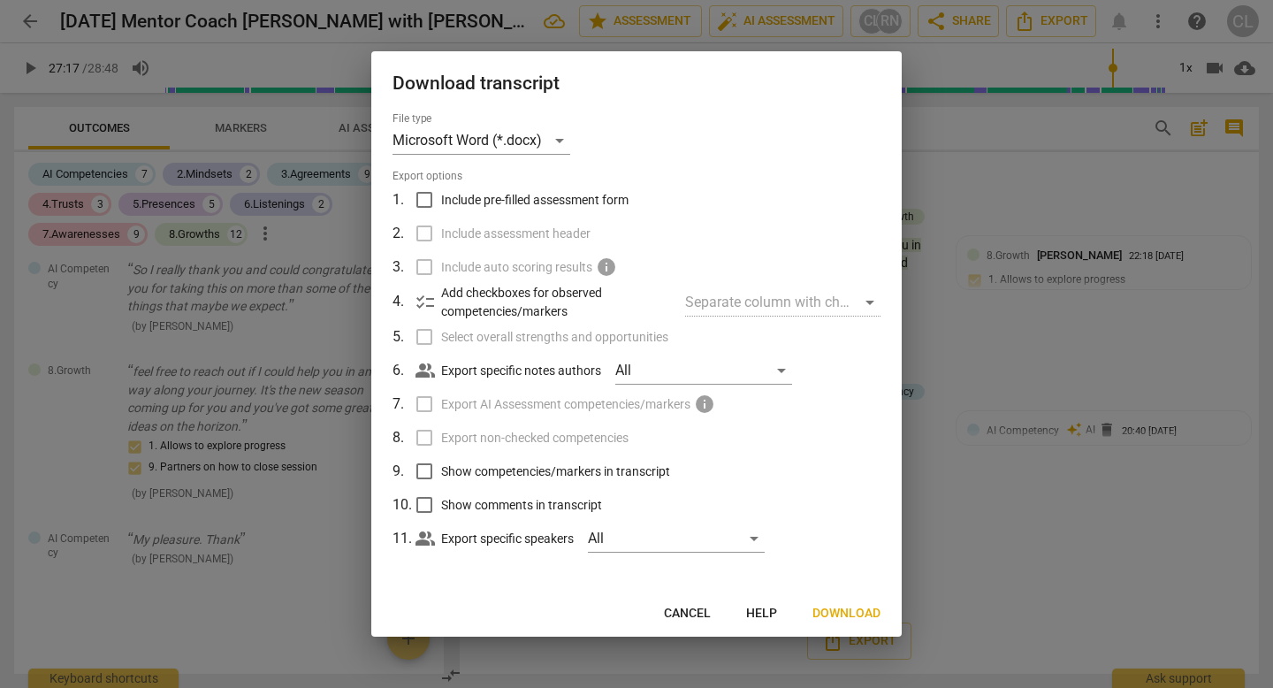
click at [708, 612] on span "Cancel" at bounding box center [687, 614] width 47 height 18
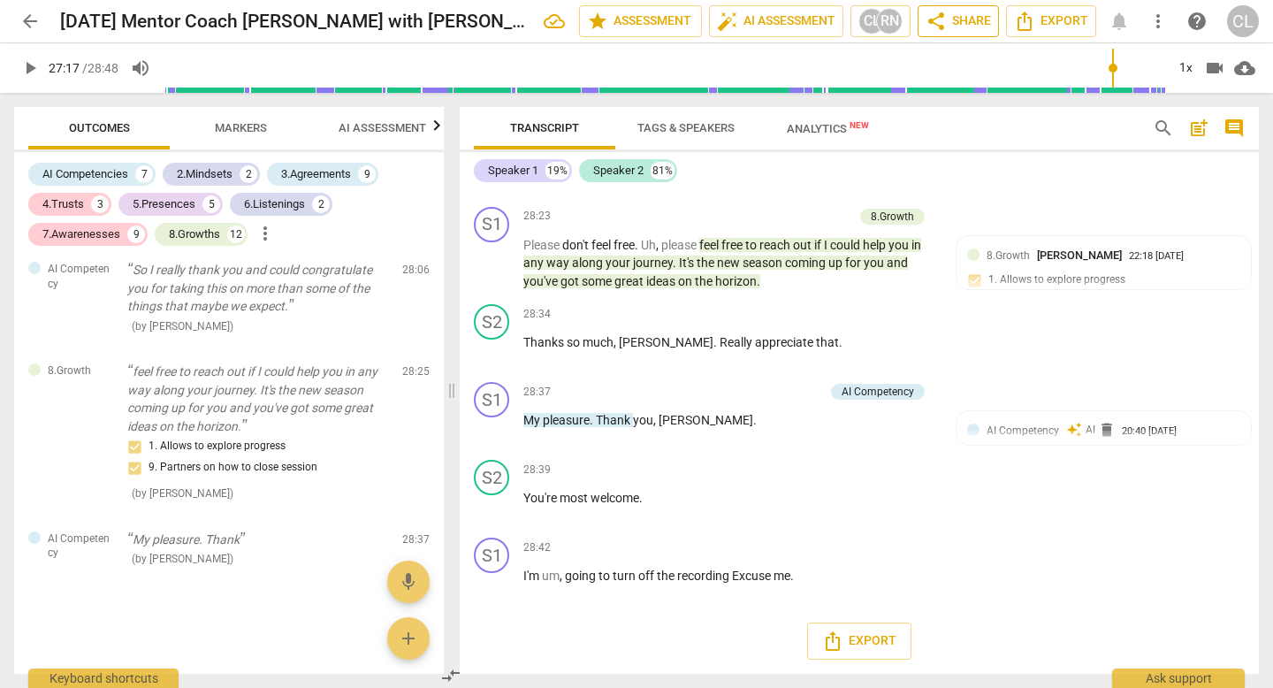
click at [964, 16] on span "share Share" at bounding box center [957, 21] width 65 height 21
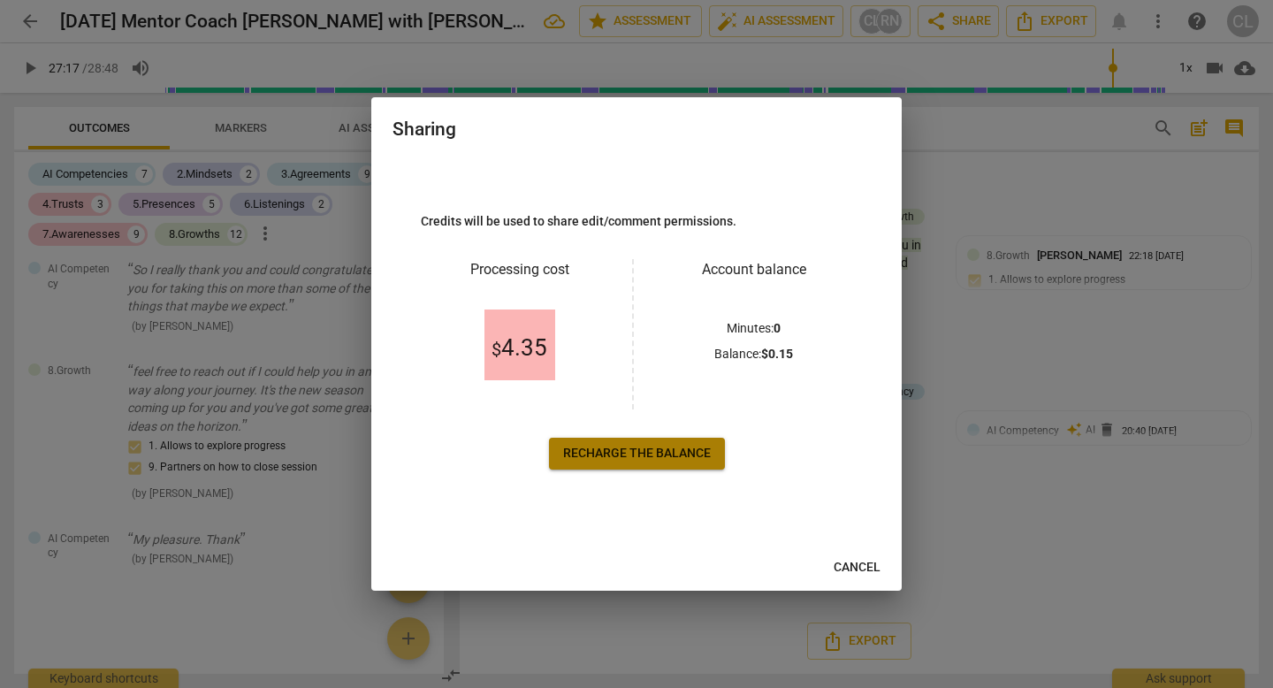
click at [673, 454] on span "Recharge the balance" at bounding box center [637, 454] width 148 height 18
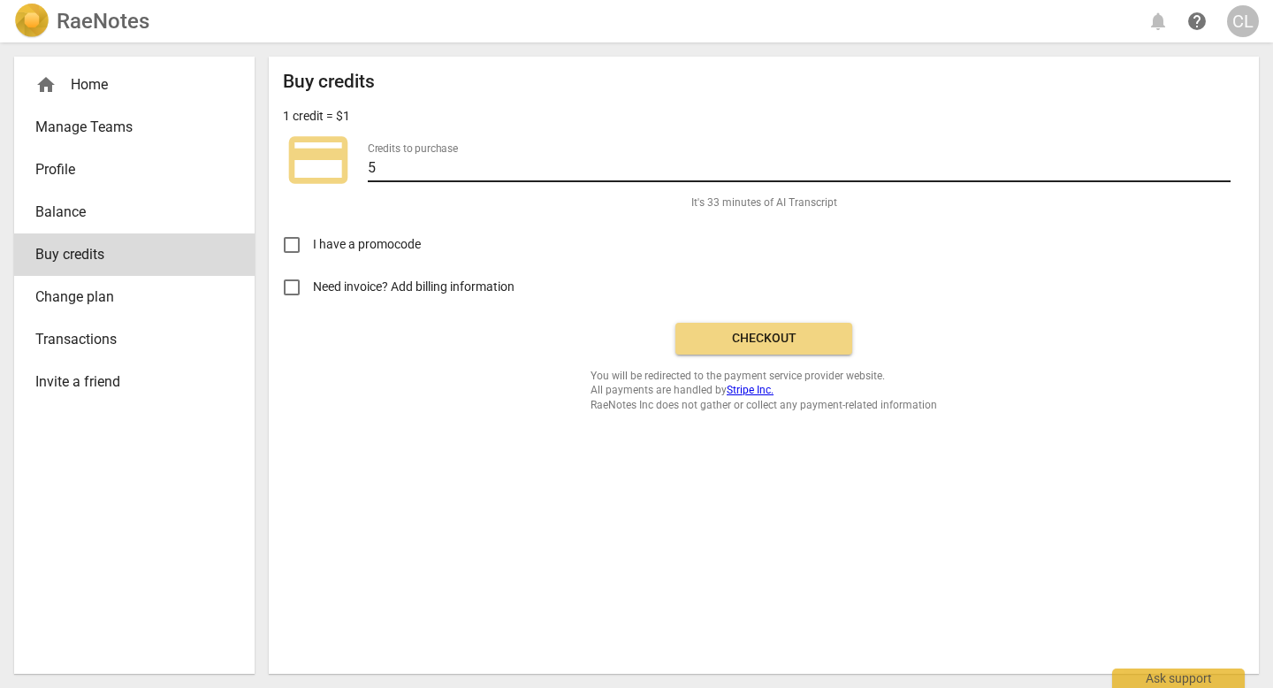
click at [411, 172] on input "5" at bounding box center [799, 169] width 863 height 26
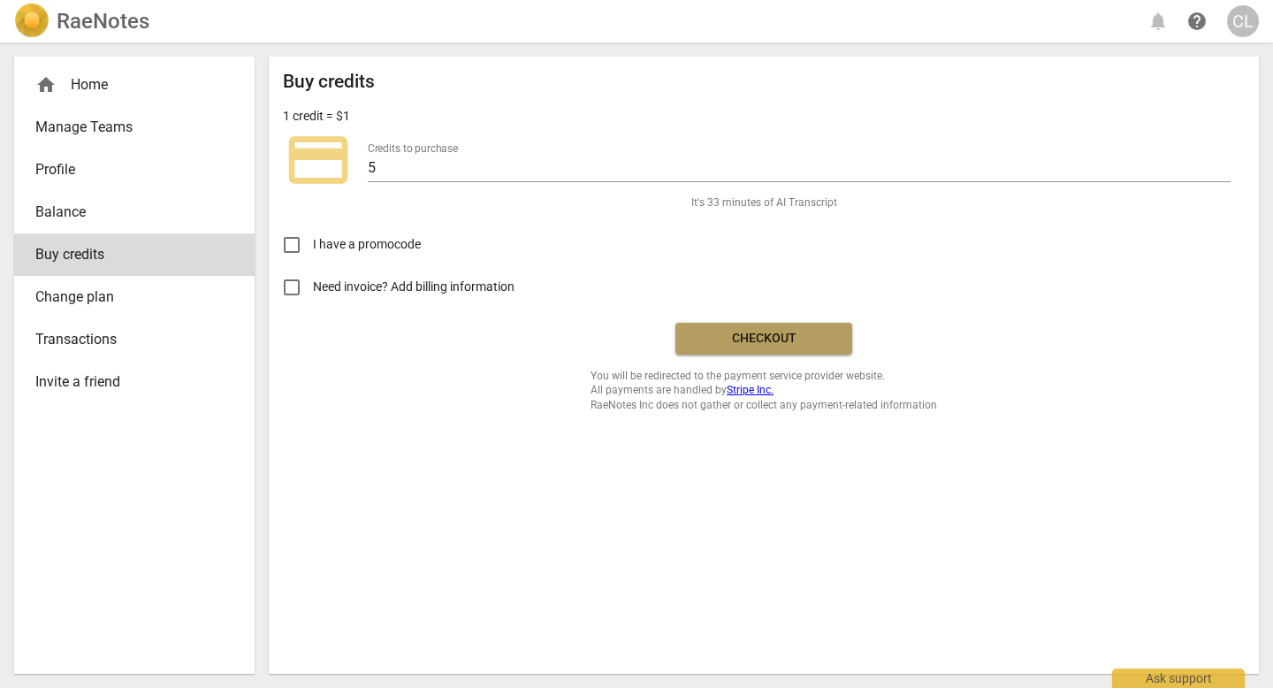
click at [810, 344] on span "Checkout" at bounding box center [763, 339] width 149 height 18
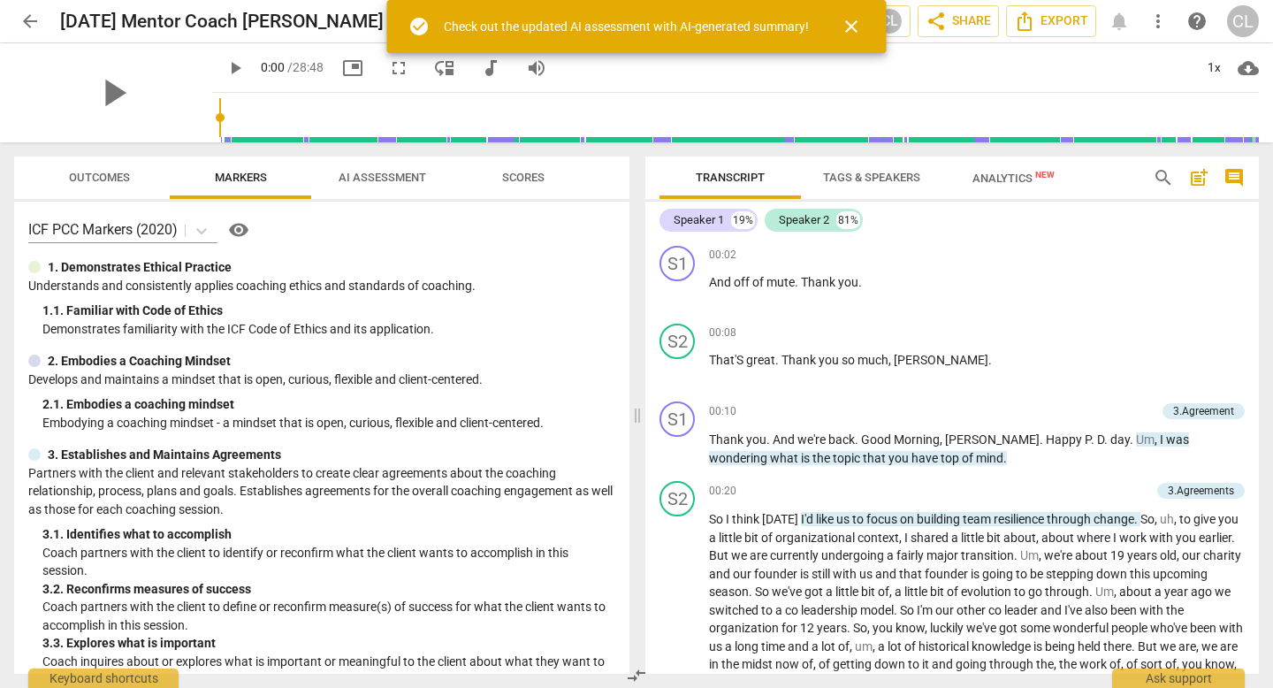
click at [866, 28] on span "close" at bounding box center [851, 26] width 42 height 21
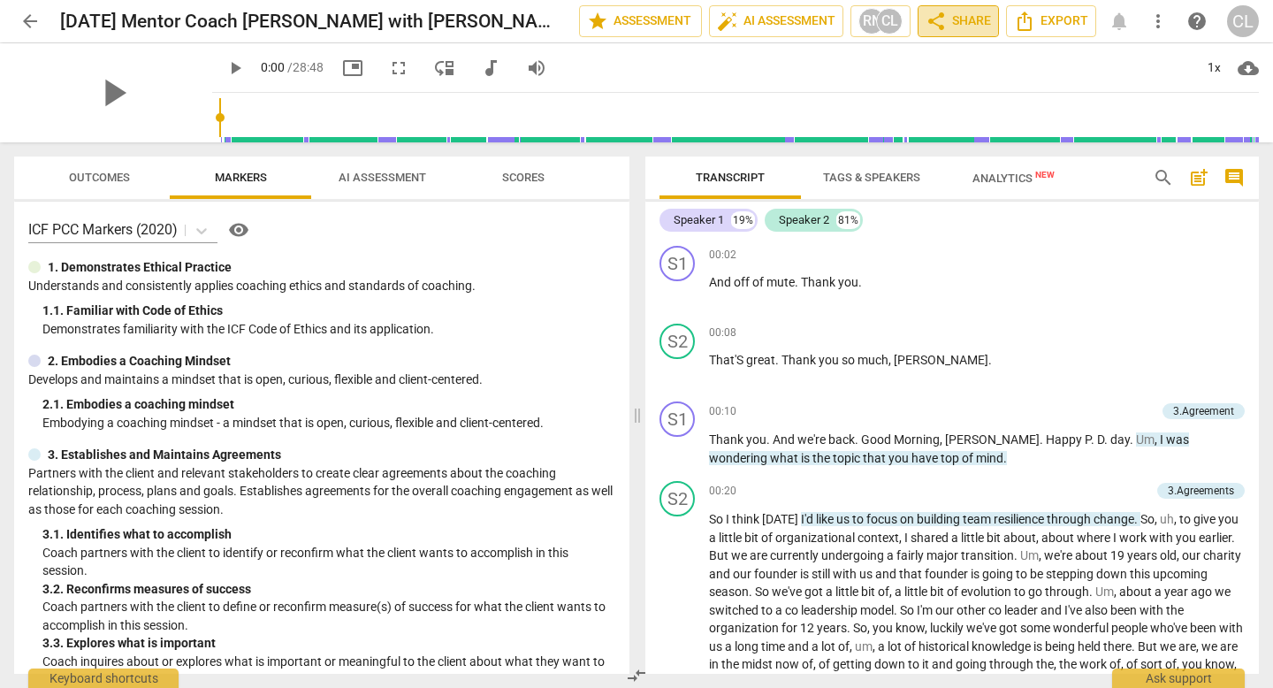
click at [937, 20] on span "share" at bounding box center [935, 21] width 21 height 21
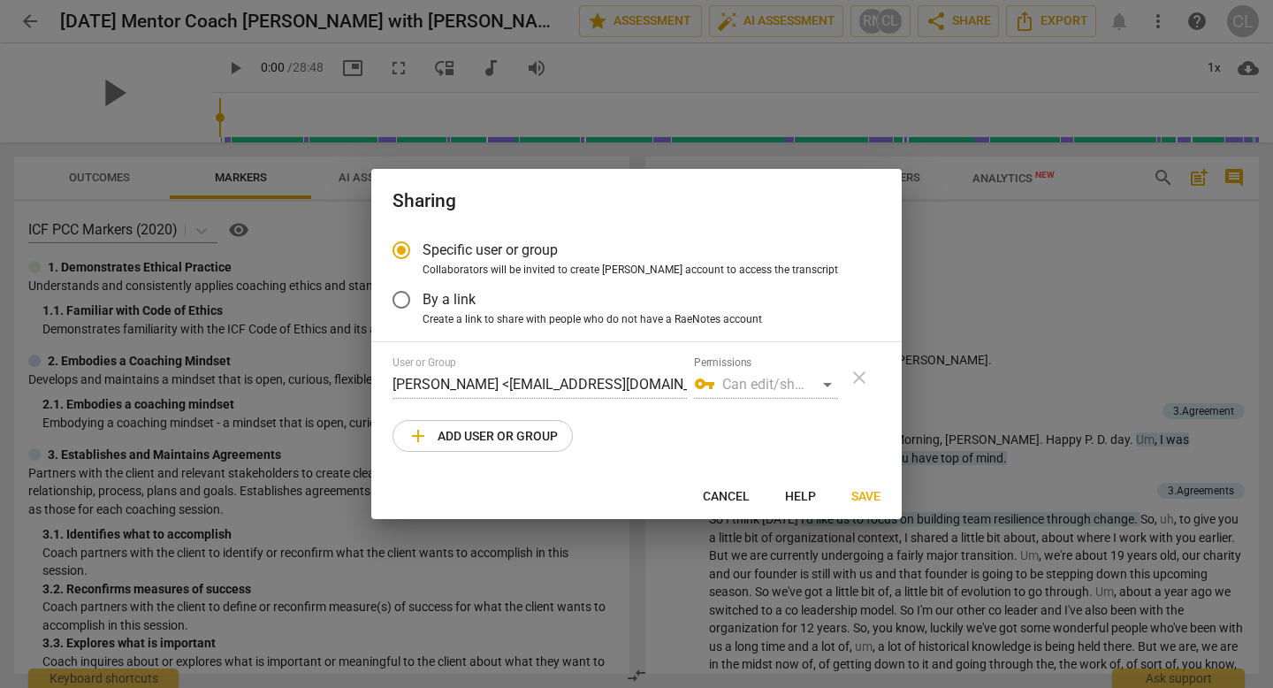
click at [514, 427] on span "add Add user or group" at bounding box center [482, 435] width 150 height 21
radio input "false"
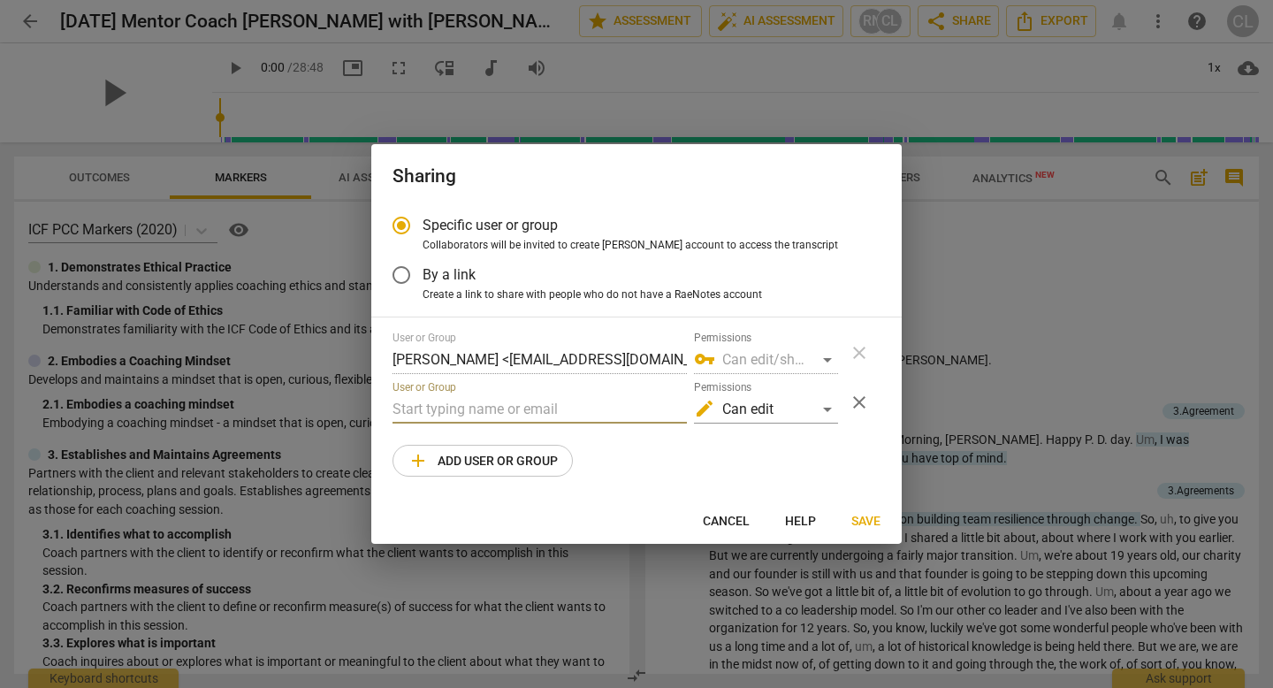
click at [520, 414] on input "text" at bounding box center [539, 409] width 294 height 28
type input "m"
drag, startPoint x: 497, startPoint y: 400, endPoint x: 317, endPoint y: 380, distance: 180.6
click at [317, 380] on div "Sharing Specific user or group Collaborators will be invited to create RaeNotes…" at bounding box center [636, 344] width 1273 height 688
drag, startPoint x: 514, startPoint y: 398, endPoint x: 312, endPoint y: 389, distance: 201.7
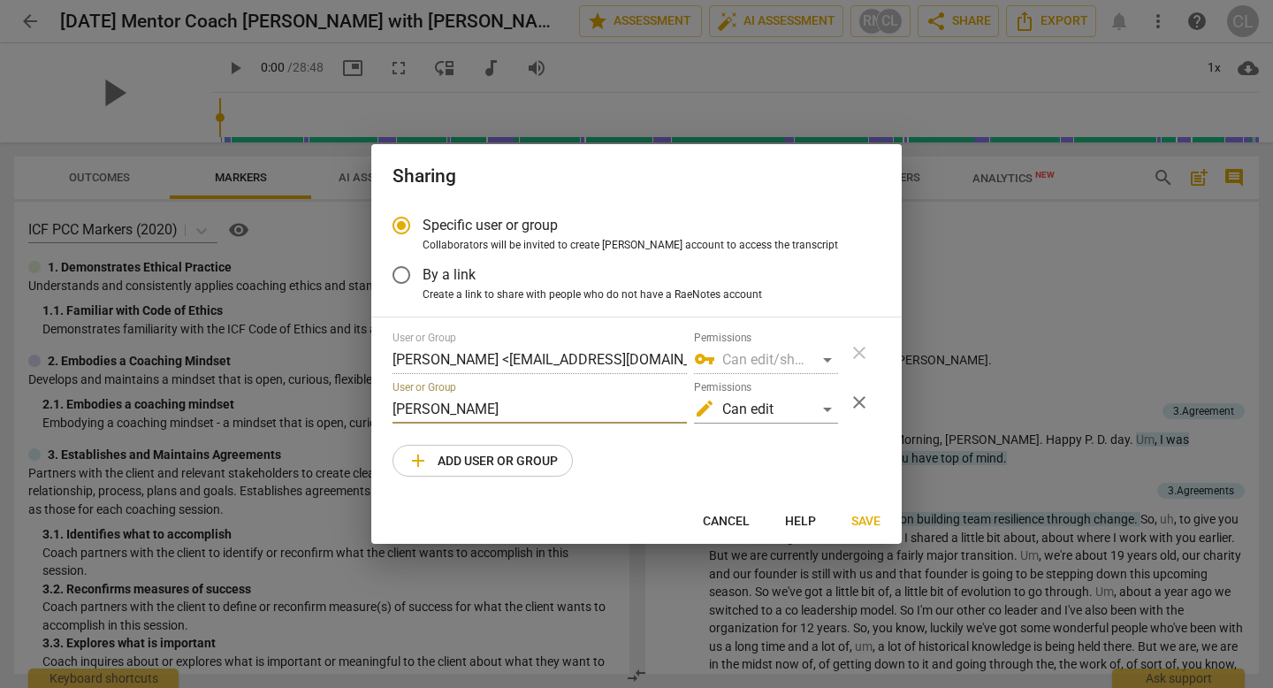
click at [312, 389] on div "Sharing Specific user or group Collaborators will be invited to create RaeNotes…" at bounding box center [636, 344] width 1273 height 688
drag, startPoint x: 457, startPoint y: 412, endPoint x: 336, endPoint y: 406, distance: 121.3
click at [336, 406] on div "Sharing Specific user or group Collaborators will be invited to create RaeNotes…" at bounding box center [636, 344] width 1273 height 688
paste input "[PERSON_NAME][EMAIL_ADDRESS][DOMAIN_NAME]"
type input "[PERSON_NAME][EMAIL_ADDRESS][DOMAIN_NAME]"
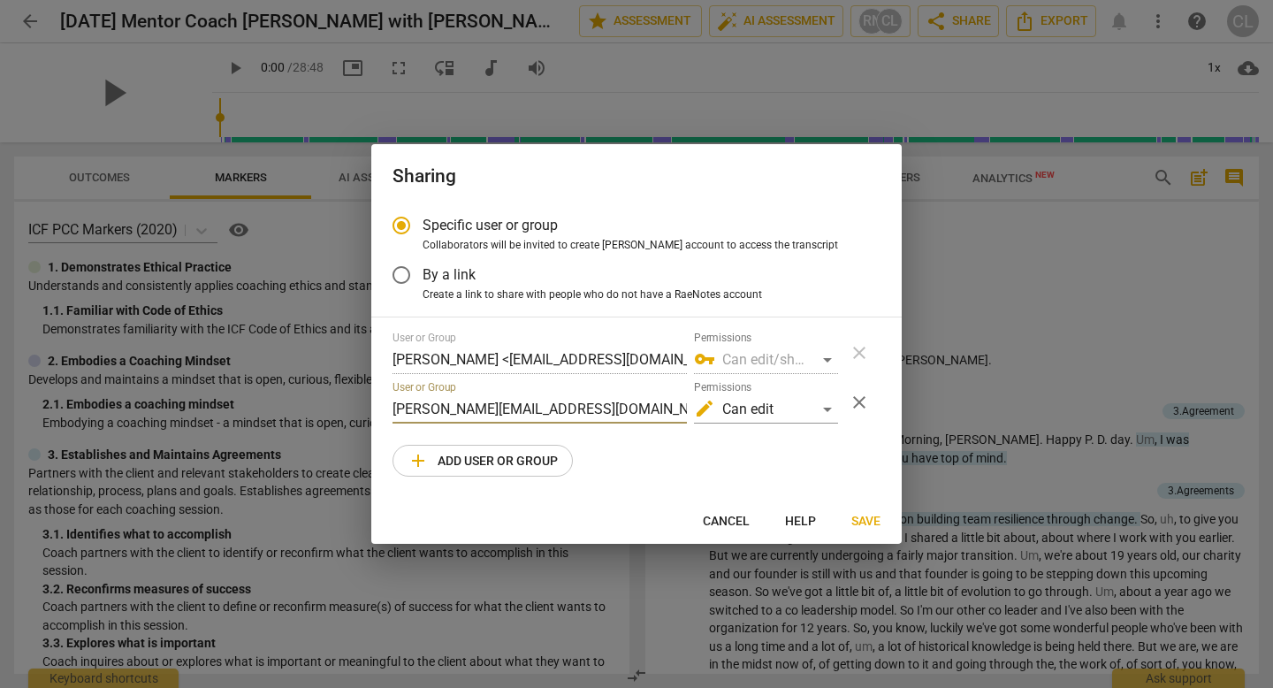
click at [859, 520] on span "Save" at bounding box center [865, 522] width 29 height 18
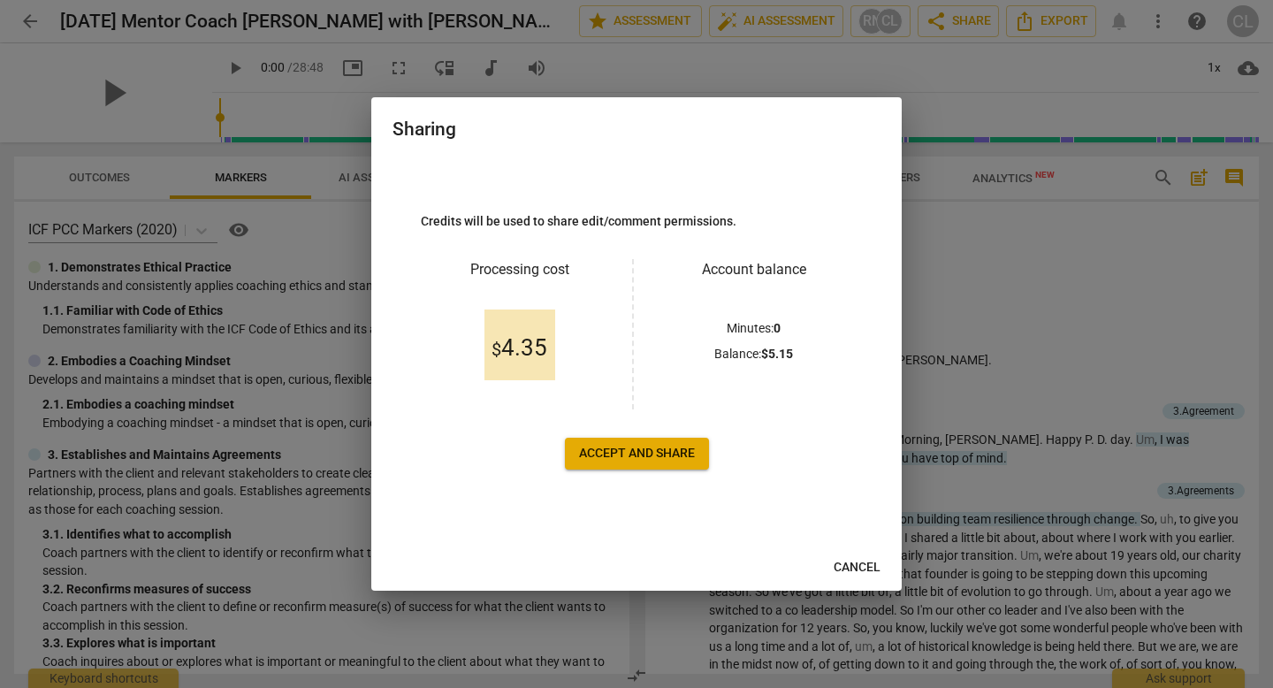
click at [674, 438] on button "Accept and share" at bounding box center [637, 454] width 144 height 32
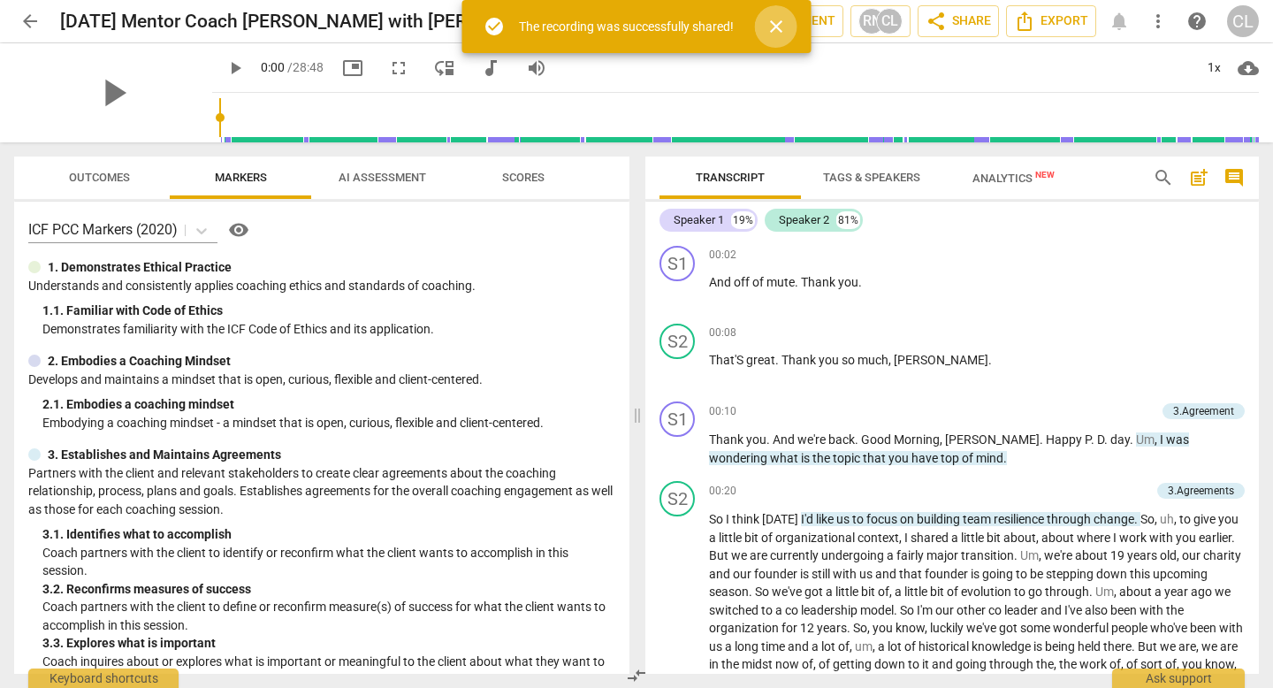
click at [781, 29] on span "close" at bounding box center [775, 26] width 21 height 21
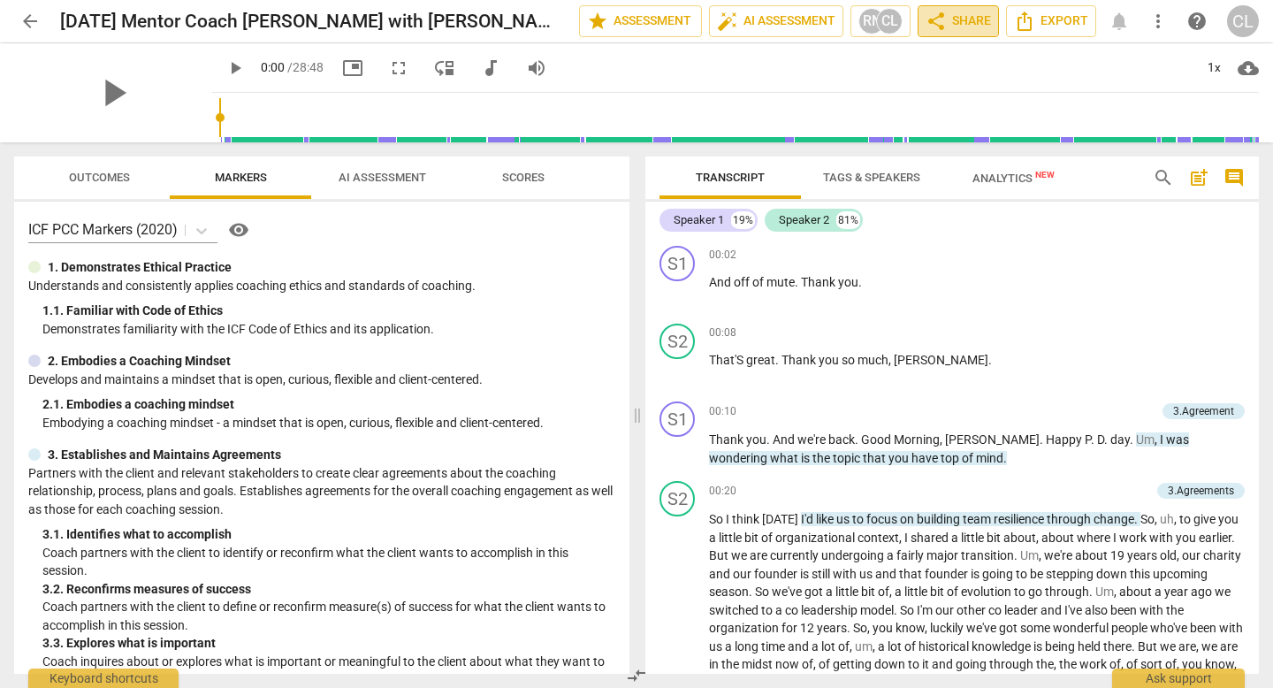
click at [957, 27] on span "share Share" at bounding box center [957, 21] width 65 height 21
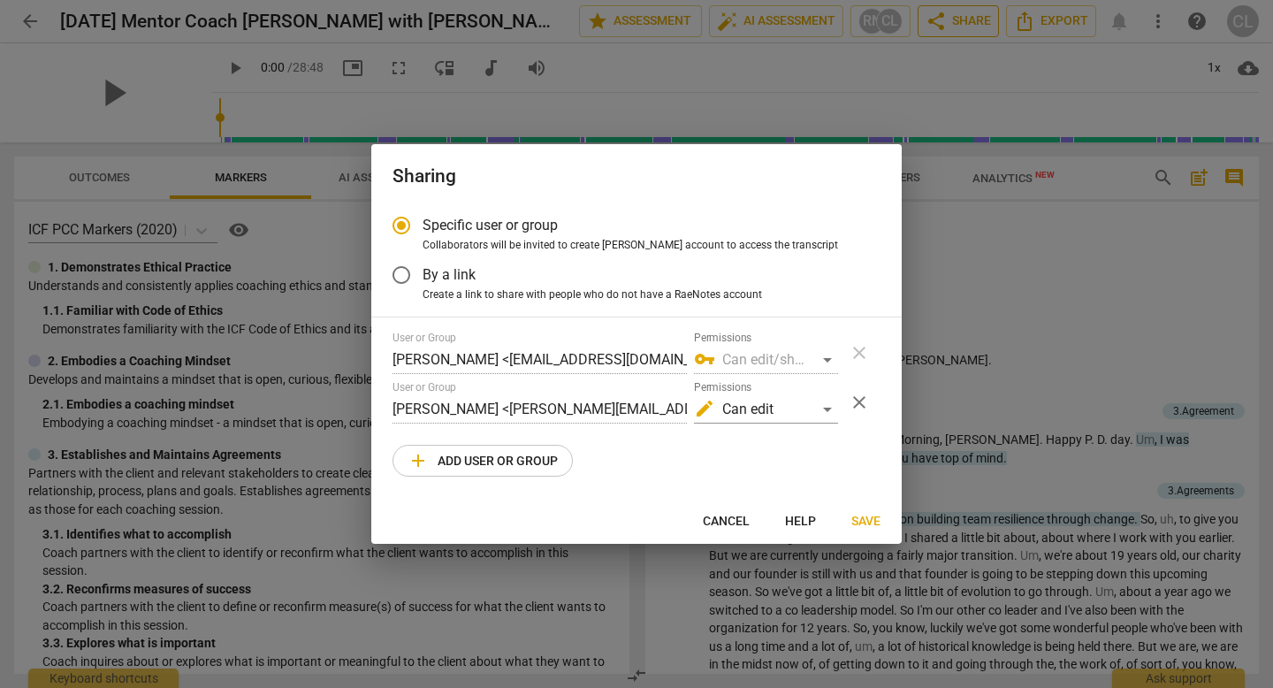
radio input "false"
click at [470, 268] on span "By a link" at bounding box center [449, 274] width 53 height 20
click at [423, 268] on input "By a link" at bounding box center [401, 275] width 42 height 42
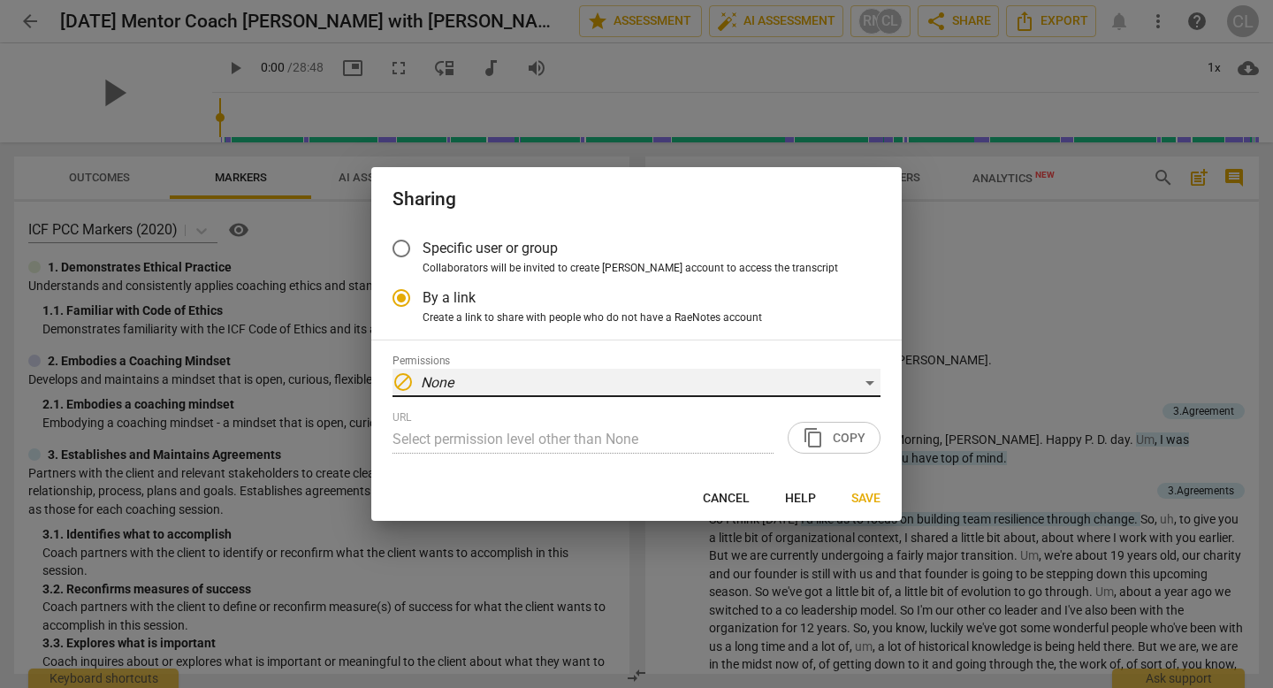
click at [603, 378] on div "block None" at bounding box center [636, 383] width 488 height 28
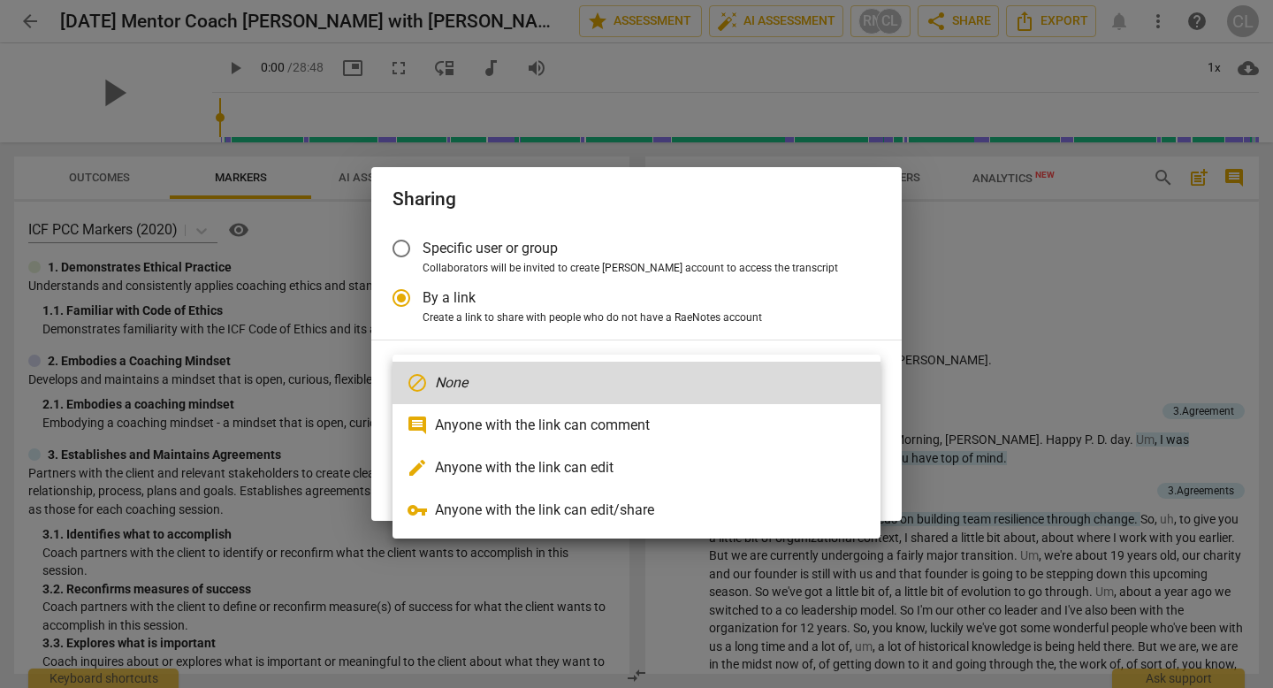
click at [572, 463] on li "edit Anyone with the link can edit" at bounding box center [636, 467] width 488 height 42
radio input "false"
type input "[URL][DOMAIN_NAME]"
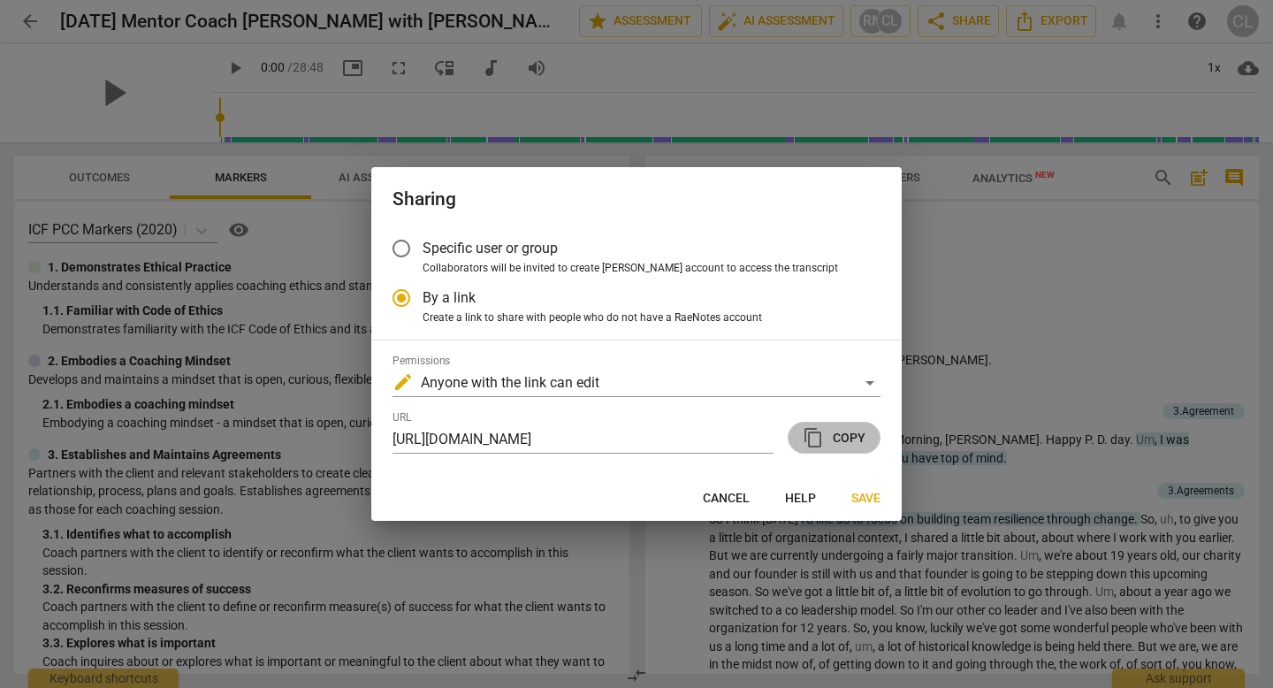
click at [821, 445] on span "content_copy" at bounding box center [813, 437] width 21 height 21
